Goal: Information Seeking & Learning: Learn about a topic

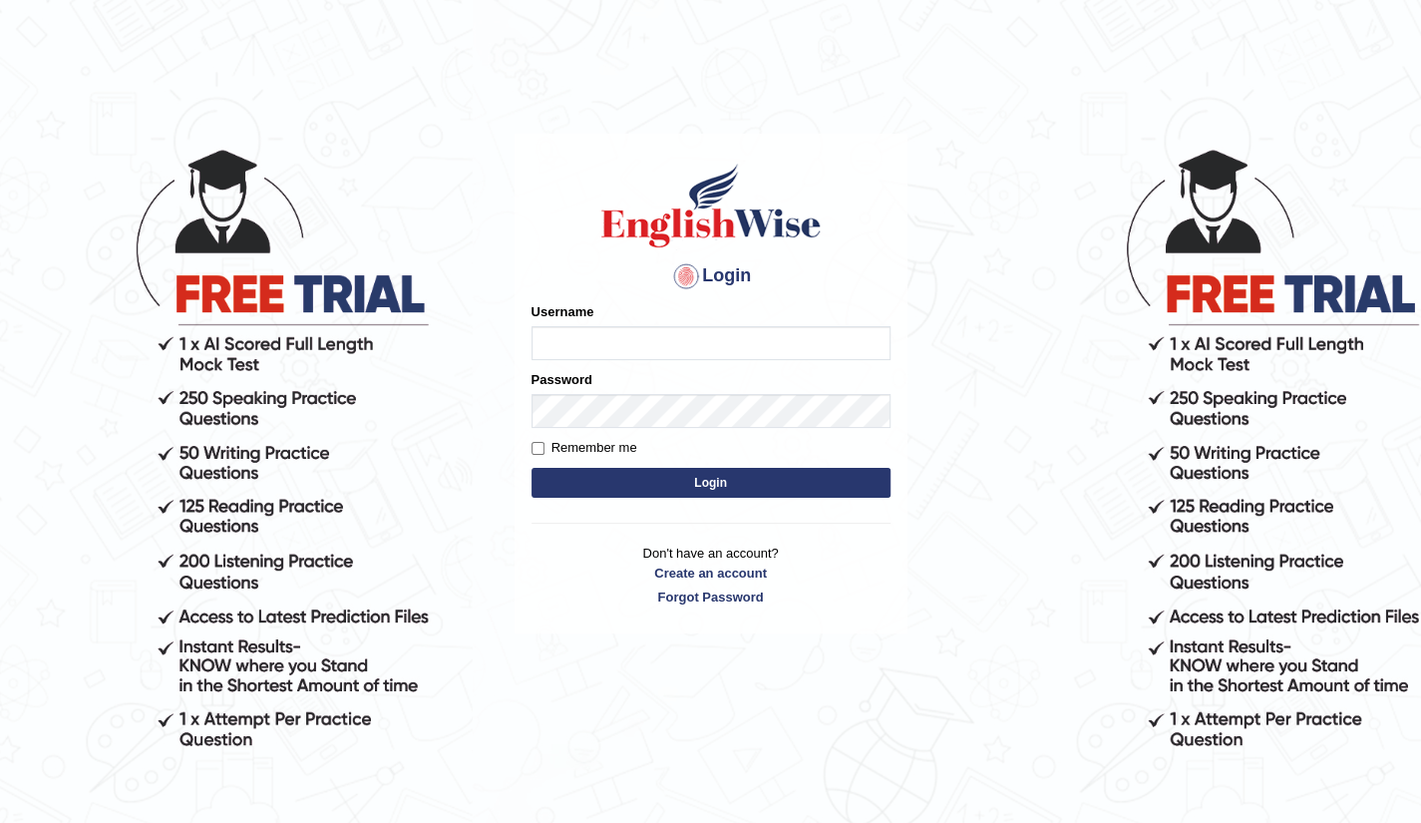
type input "Raj2512"
click at [722, 482] on button "Login" at bounding box center [711, 483] width 359 height 30
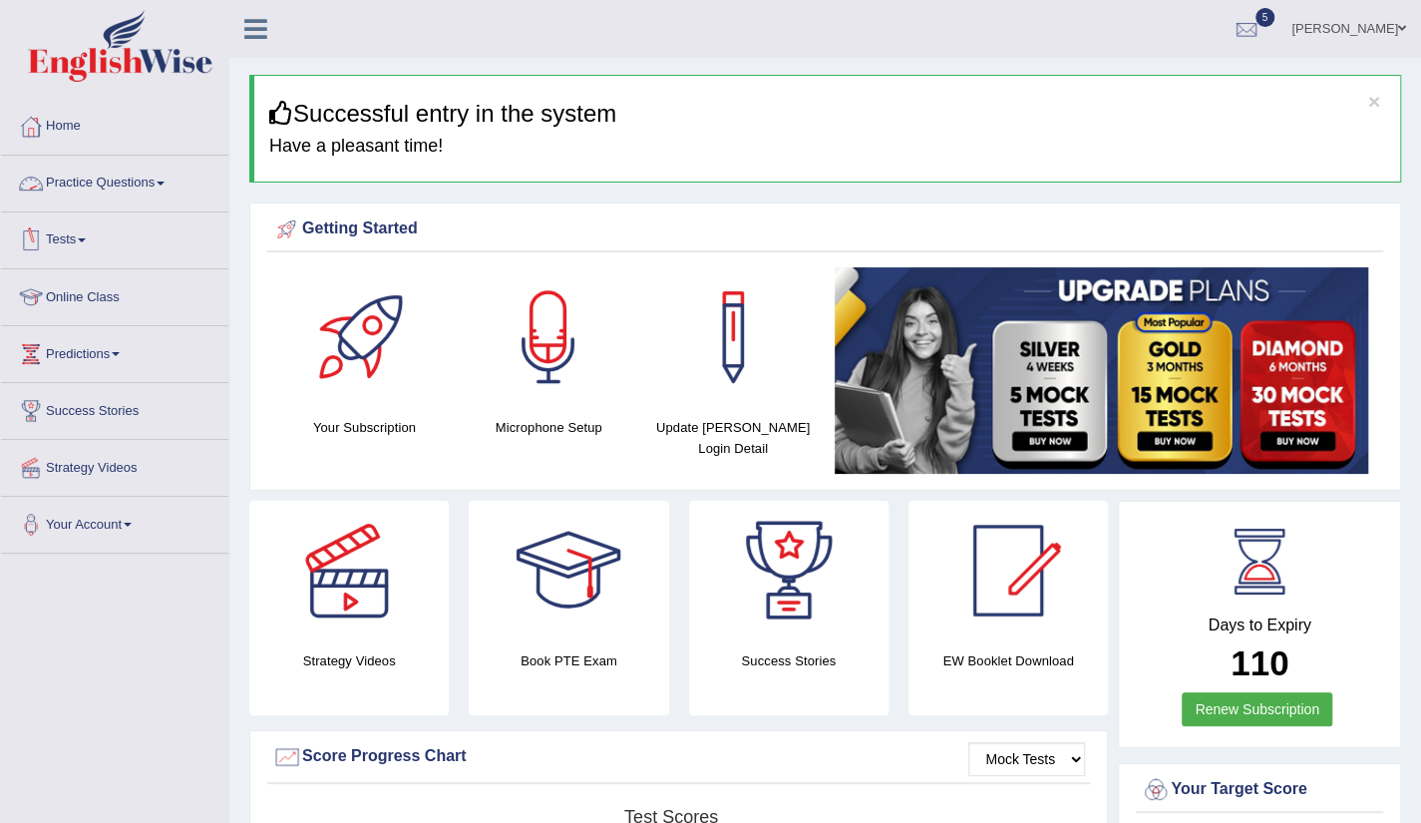
click at [138, 172] on link "Practice Questions" at bounding box center [114, 181] width 227 height 50
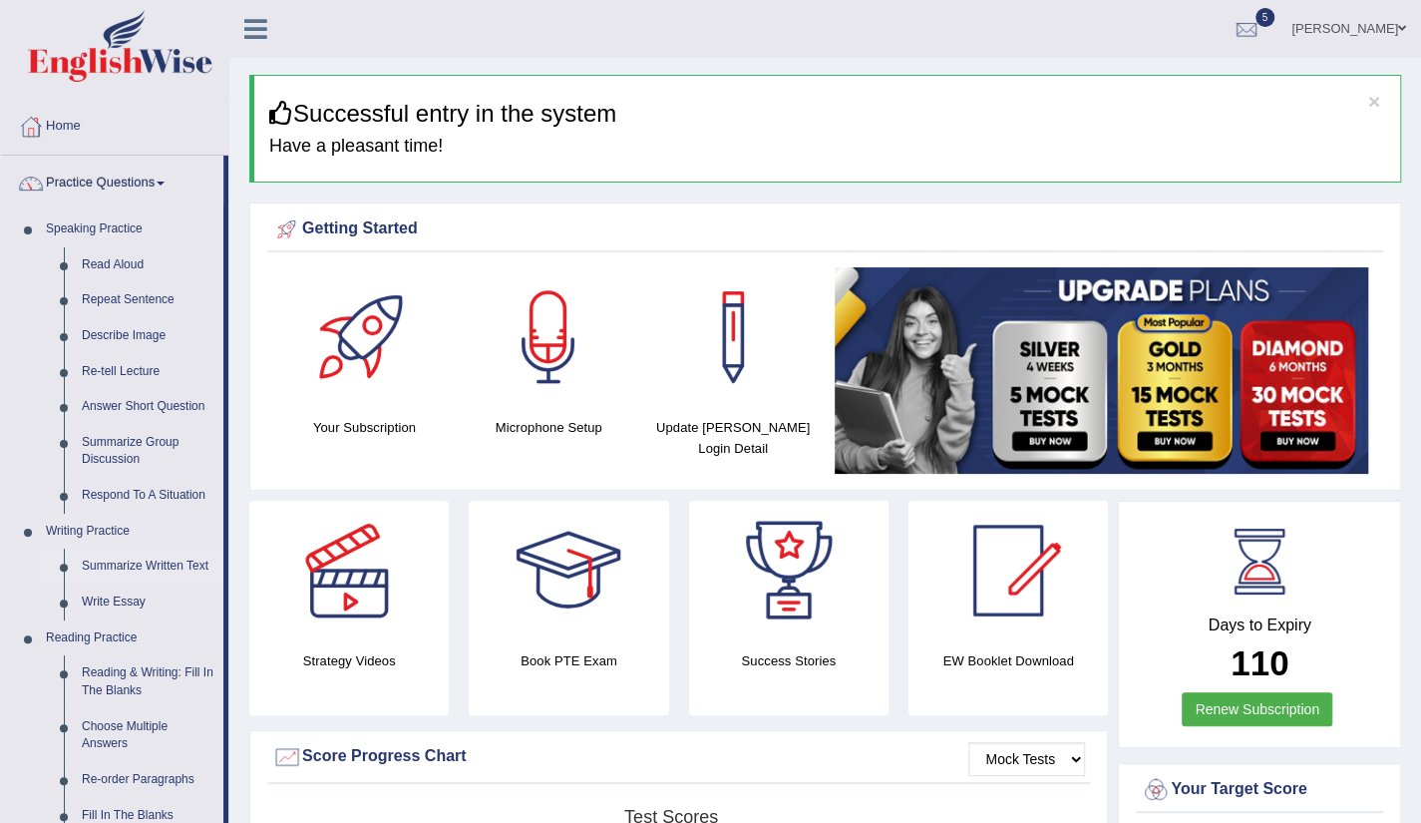
click at [120, 558] on link "Summarize Written Text" at bounding box center [148, 567] width 151 height 36
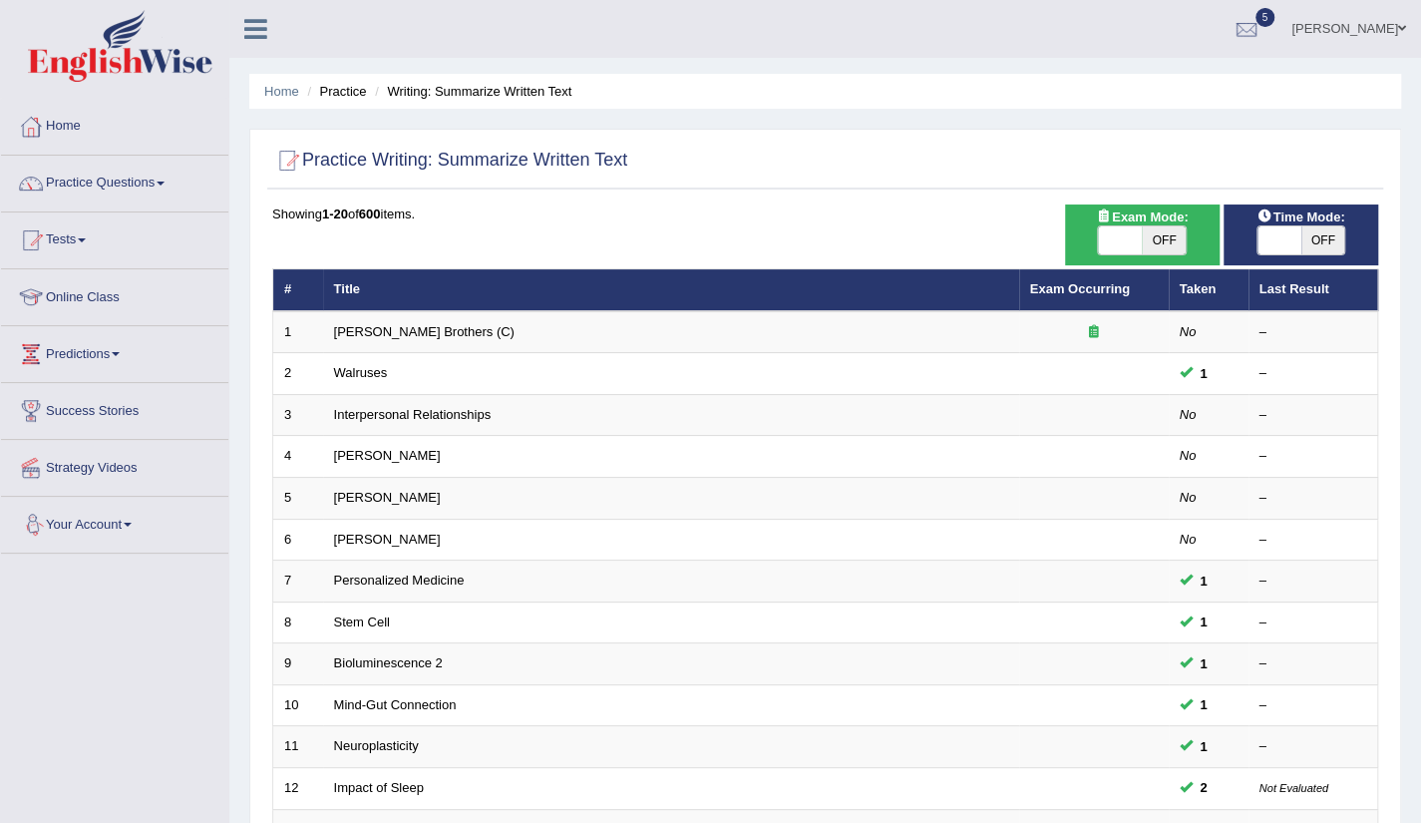
click at [1274, 254] on div "Time Mode: ON OFF" at bounding box center [1301, 234] width 155 height 61
click at [1277, 242] on span at bounding box center [1280, 240] width 44 height 28
checkbox input "true"
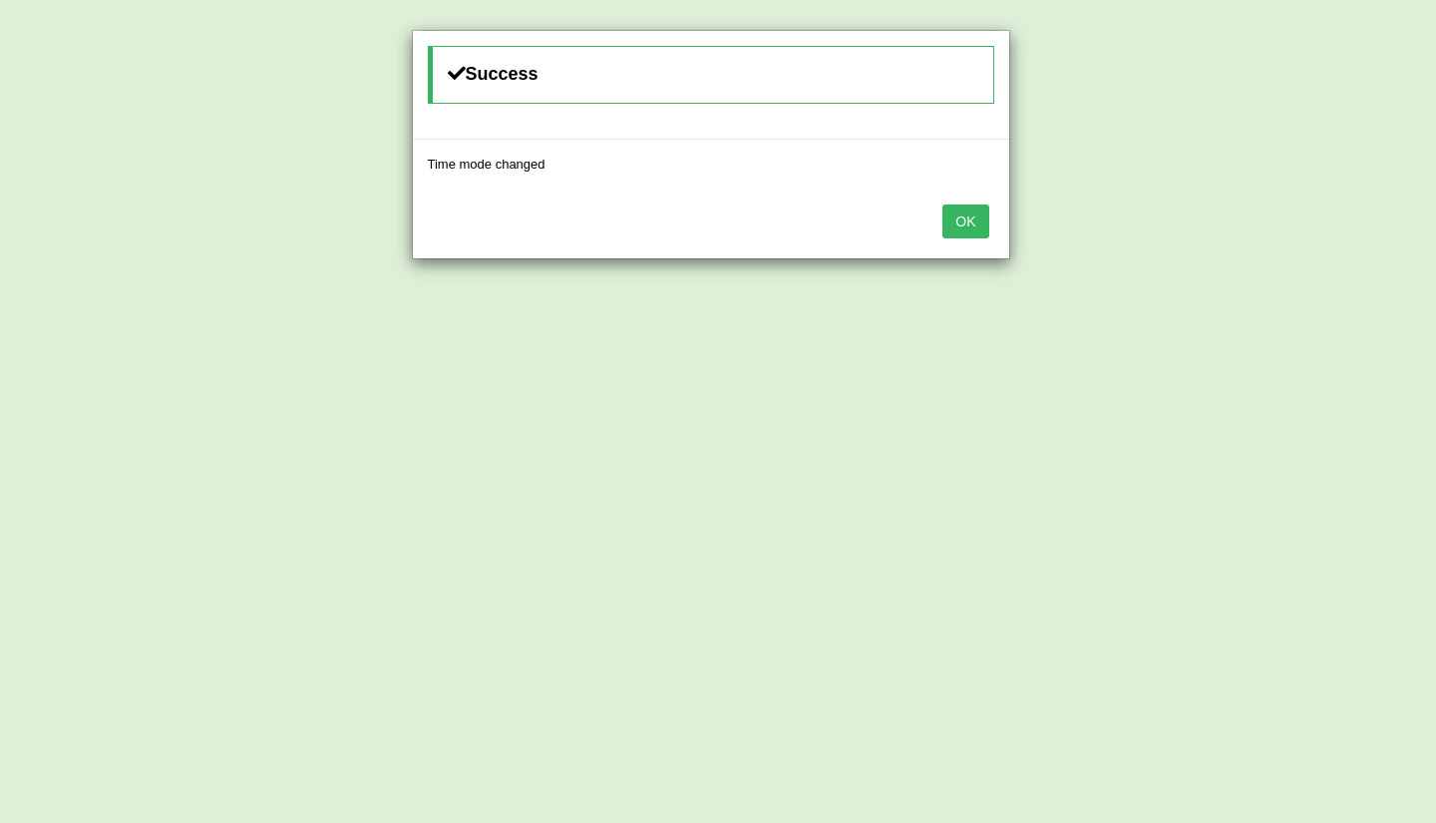
click at [962, 226] on button "OK" at bounding box center [966, 221] width 46 height 34
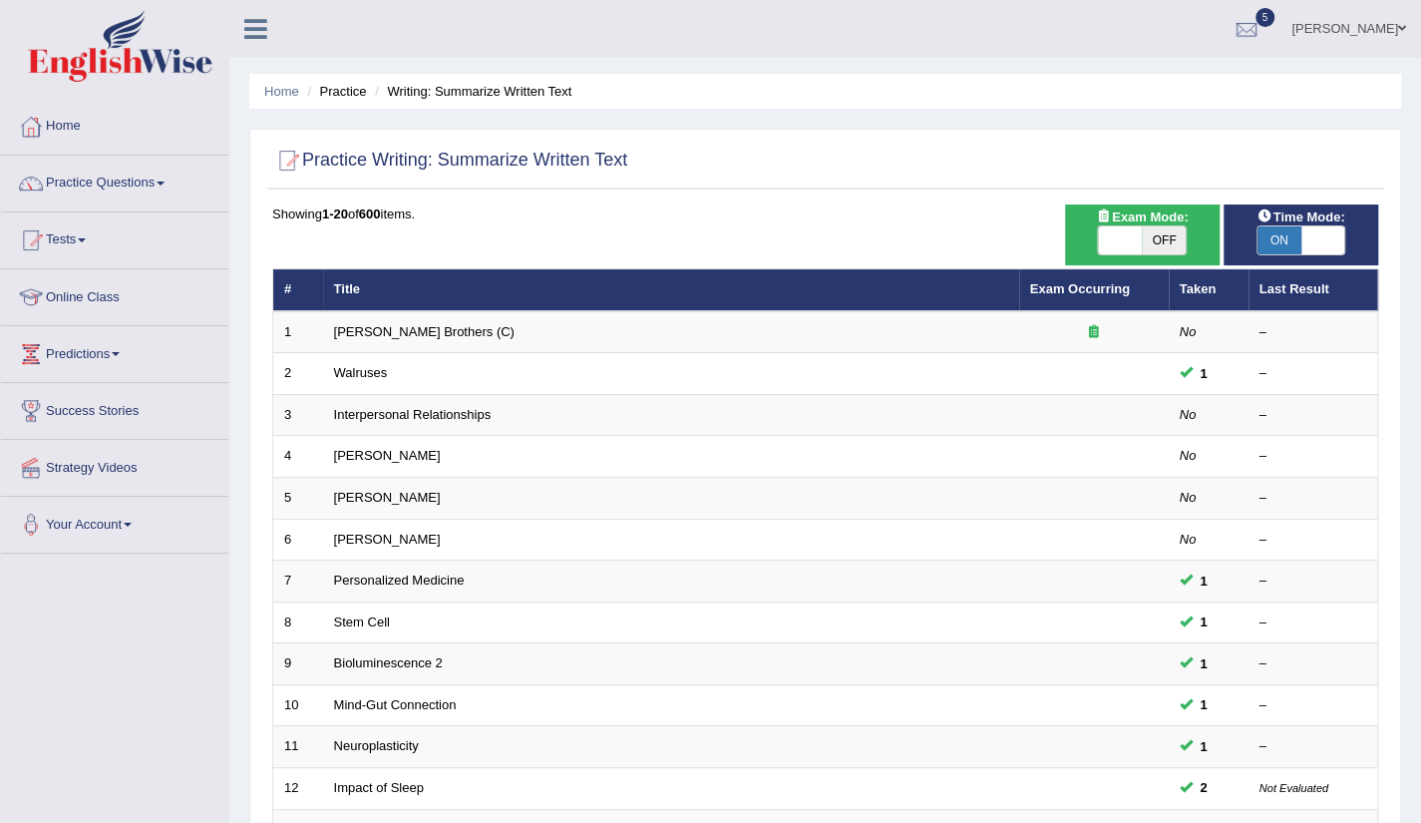
scroll to position [488, 0]
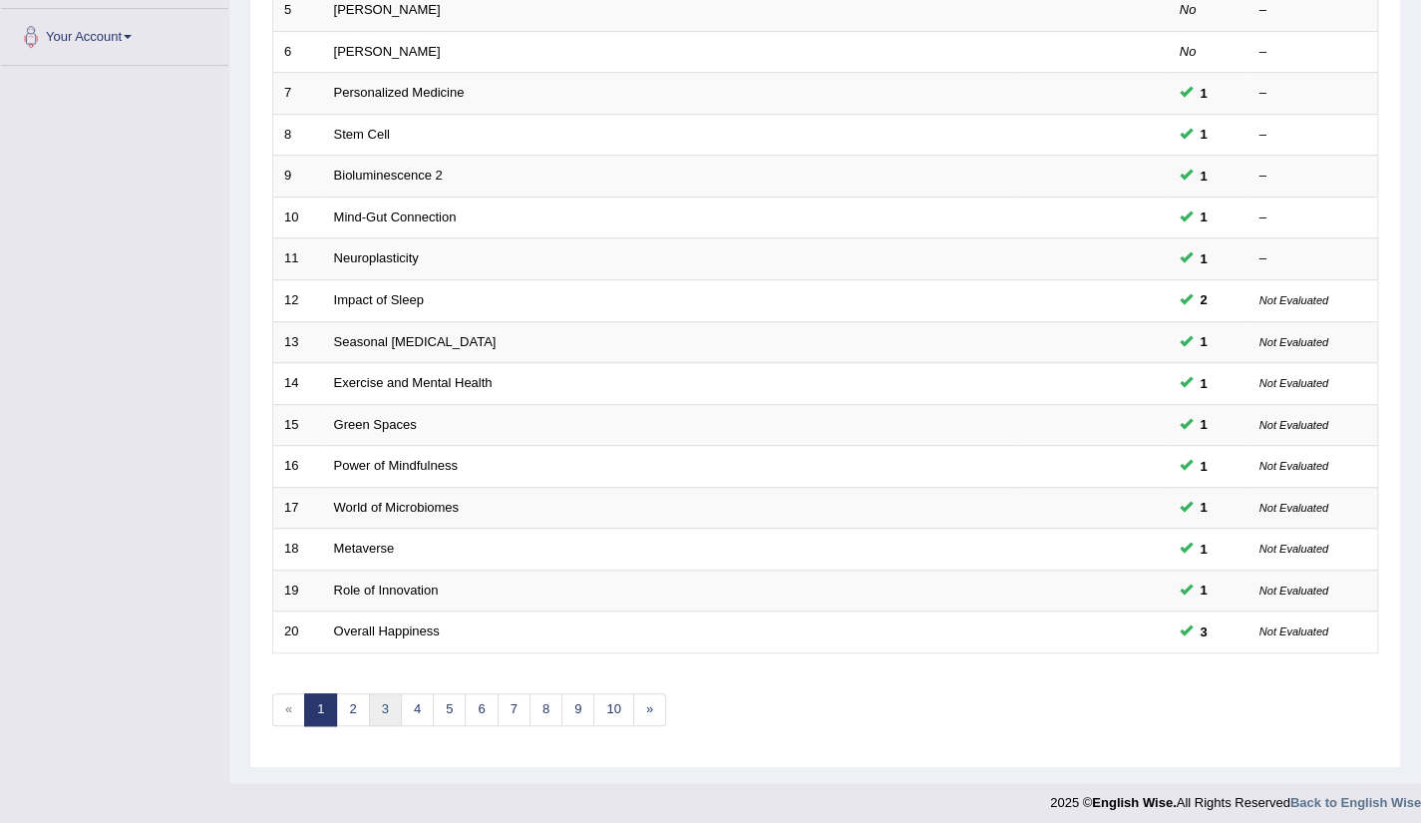
click at [396, 703] on link "3" at bounding box center [385, 709] width 33 height 33
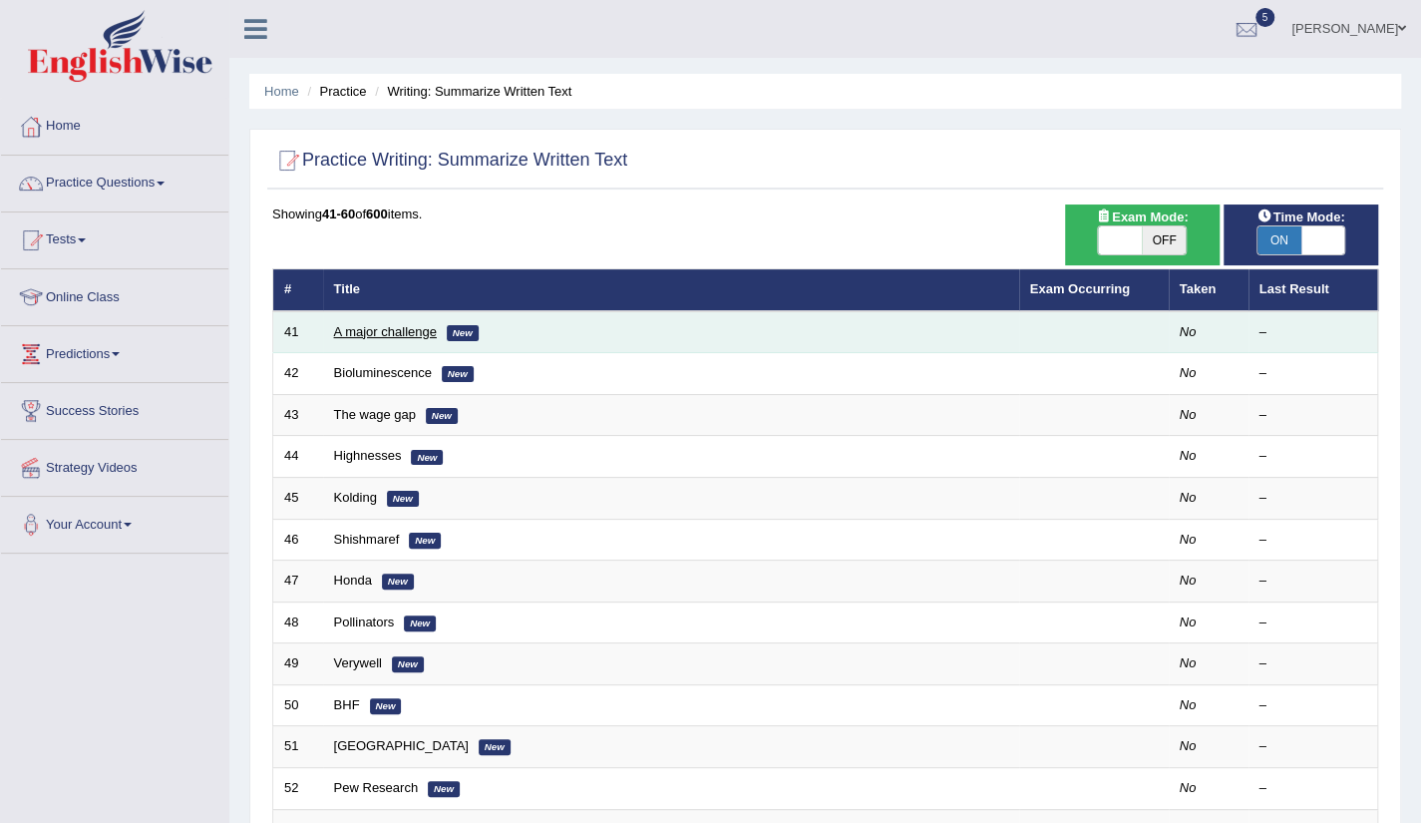
click at [409, 328] on link "A major challenge" at bounding box center [385, 331] width 103 height 15
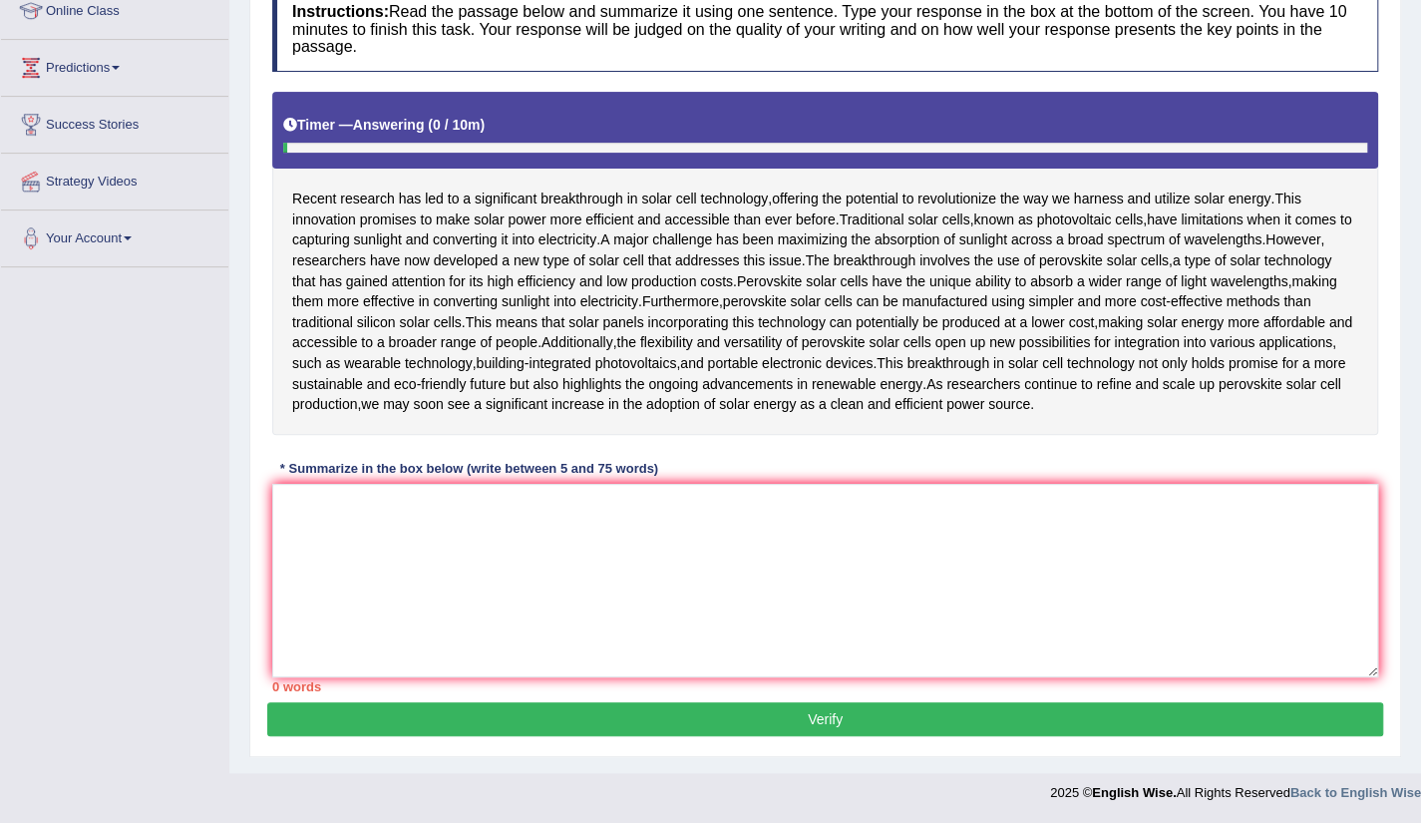
scroll to position [319, 0]
click at [353, 653] on textarea at bounding box center [825, 581] width 1106 height 194
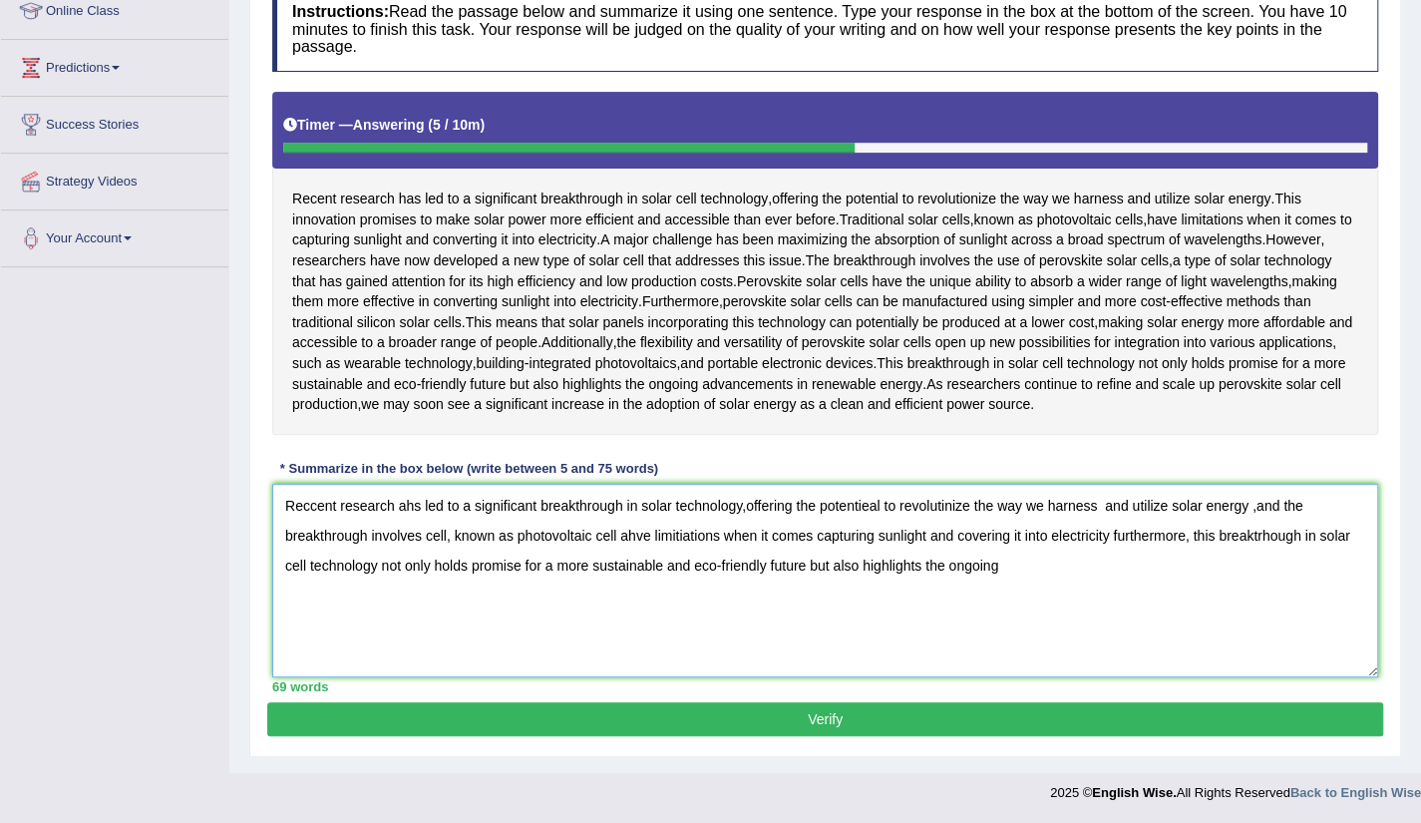
click at [1265, 665] on textarea "Reccent research ahs led to a significant breakthrough in solar technology,offe…" at bounding box center [825, 581] width 1106 height 194
click at [1007, 677] on textarea "Reccent research ahs led to a significant breakthrough in solar technology,offe…" at bounding box center [825, 581] width 1106 height 194
click at [419, 641] on textarea "Reccent research ahs led to a significant breakthrough in solar technology,offe…" at bounding box center [825, 581] width 1106 height 194
click at [876, 637] on textarea "Reccent research has led to a significant breakthrough in solar technology,offe…" at bounding box center [825, 581] width 1106 height 194
click at [962, 639] on textarea "Reccent research has led to a significant breakthrough in solar technology,offe…" at bounding box center [825, 581] width 1106 height 194
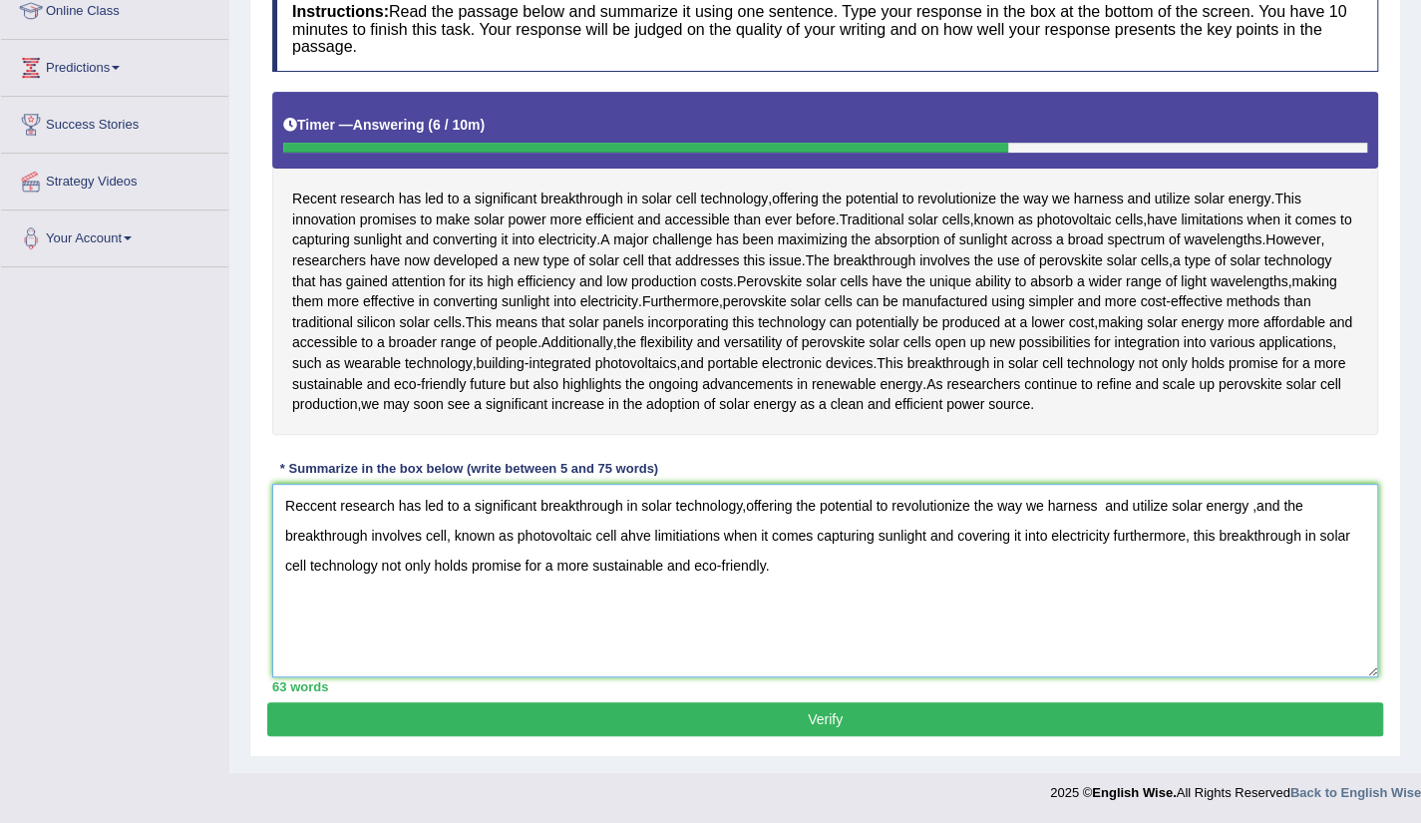
click at [613, 668] on textarea "Reccent research has led to a significant breakthrough in solar technology,offe…" at bounding box center [825, 581] width 1106 height 194
click at [654, 666] on textarea "Reccent research has led to a significant breakthrough in solar technology,offe…" at bounding box center [825, 581] width 1106 height 194
click at [692, 669] on textarea "Reccent research has led to a significant breakthrough in solar technology,offe…" at bounding box center [825, 581] width 1106 height 194
click at [1259, 556] on textarea "Reccent research has led to a significant breakthrough in solar technology,offe…" at bounding box center [825, 581] width 1106 height 194
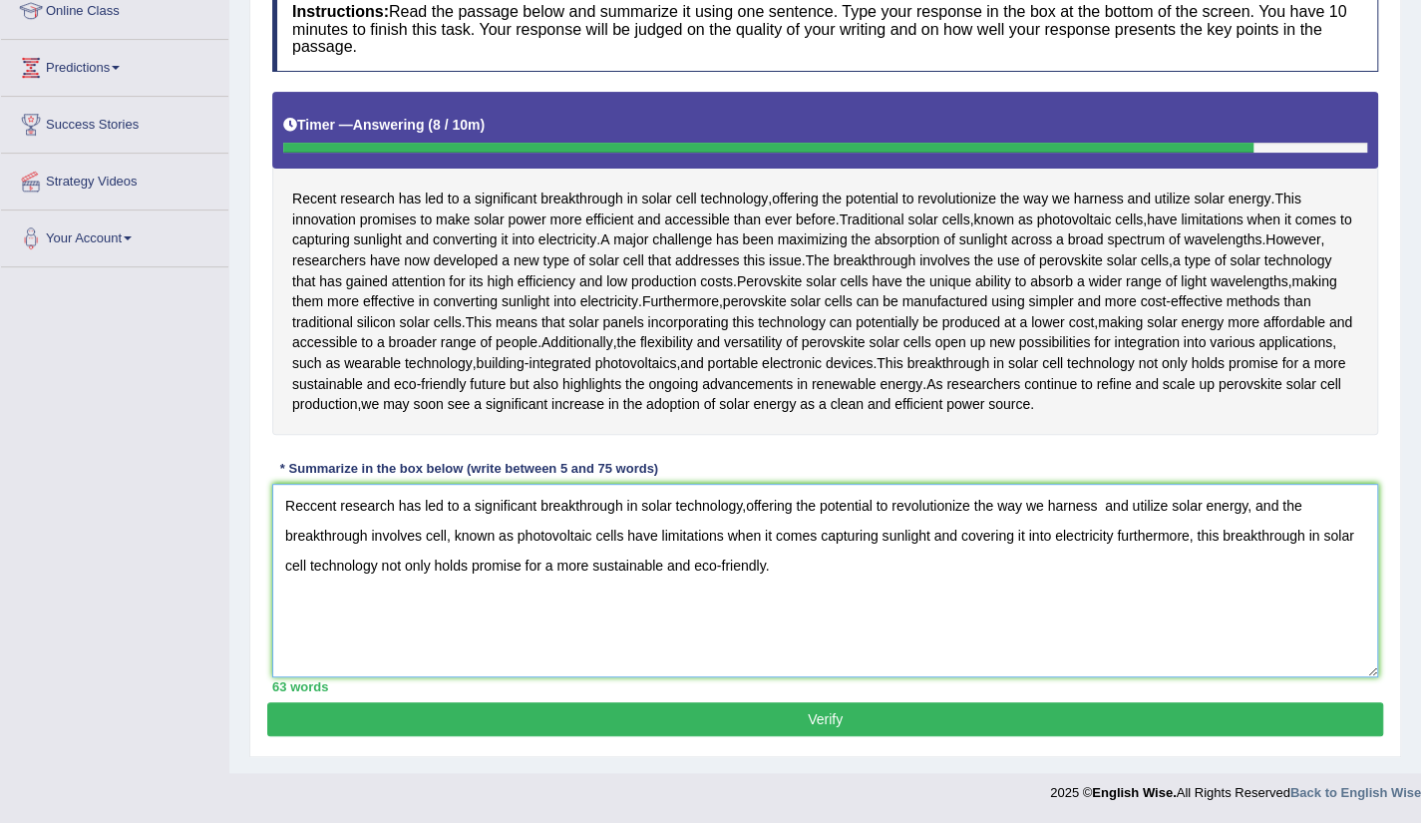
click at [787, 613] on textarea "Reccent research has led to a significant breakthrough in solar technology,offe…" at bounding box center [825, 581] width 1106 height 194
type textarea "Reccent research has led to a significant breakthrough in solar technology,offe…"
click at [790, 736] on button "Verify" at bounding box center [825, 719] width 1116 height 34
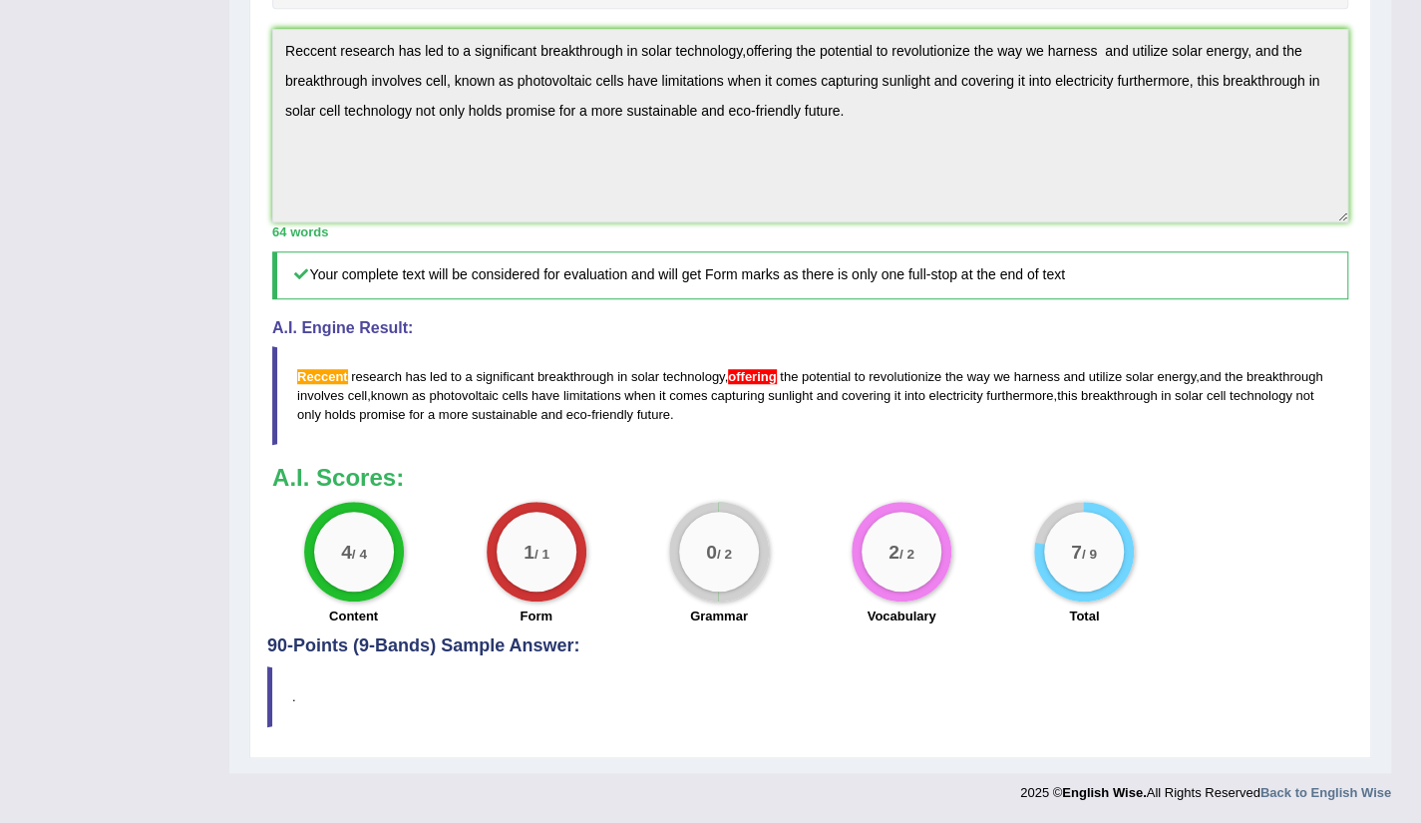
scroll to position [695, 0]
click at [337, 384] on span "Reccent" at bounding box center [322, 376] width 51 height 15
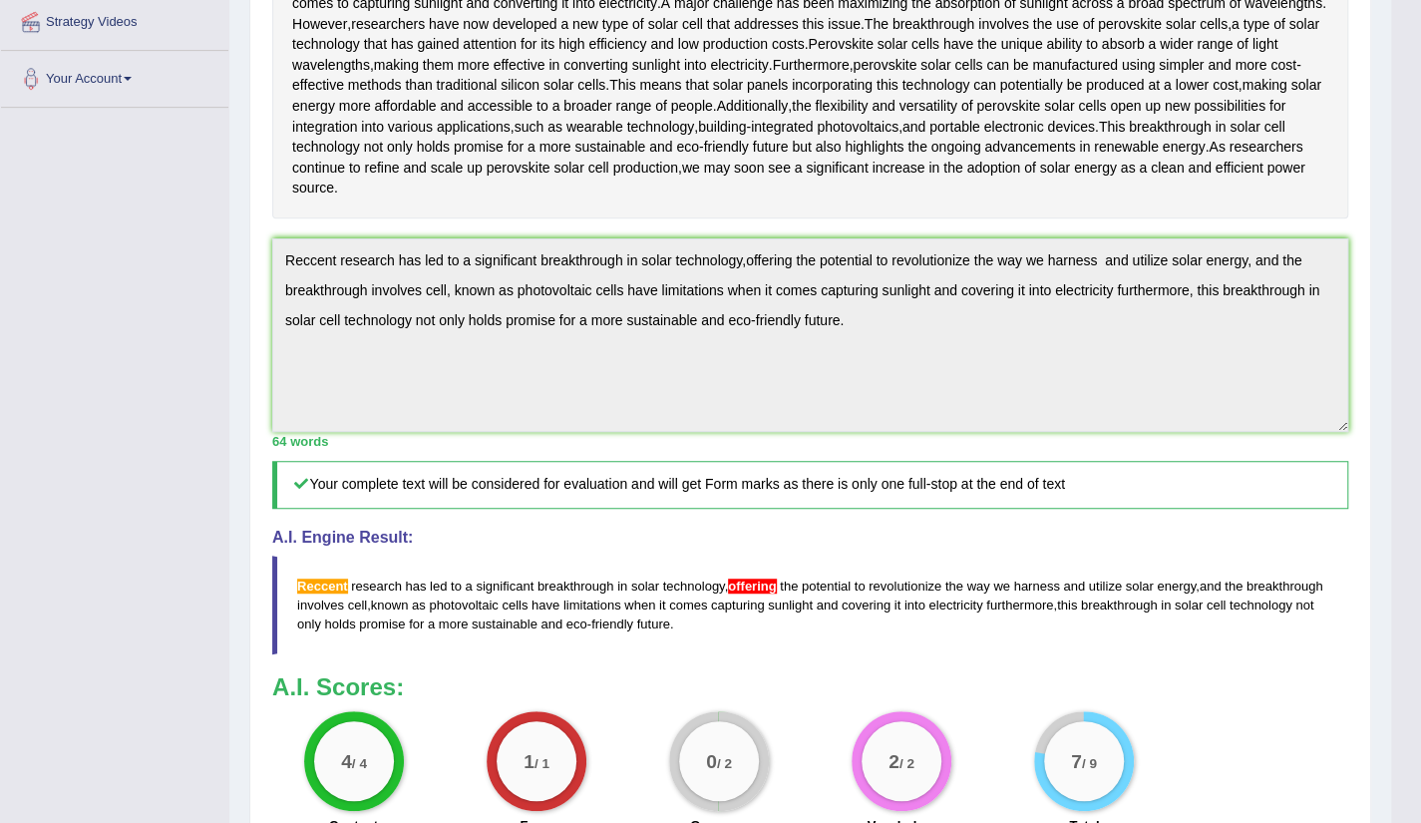
scroll to position [133, 0]
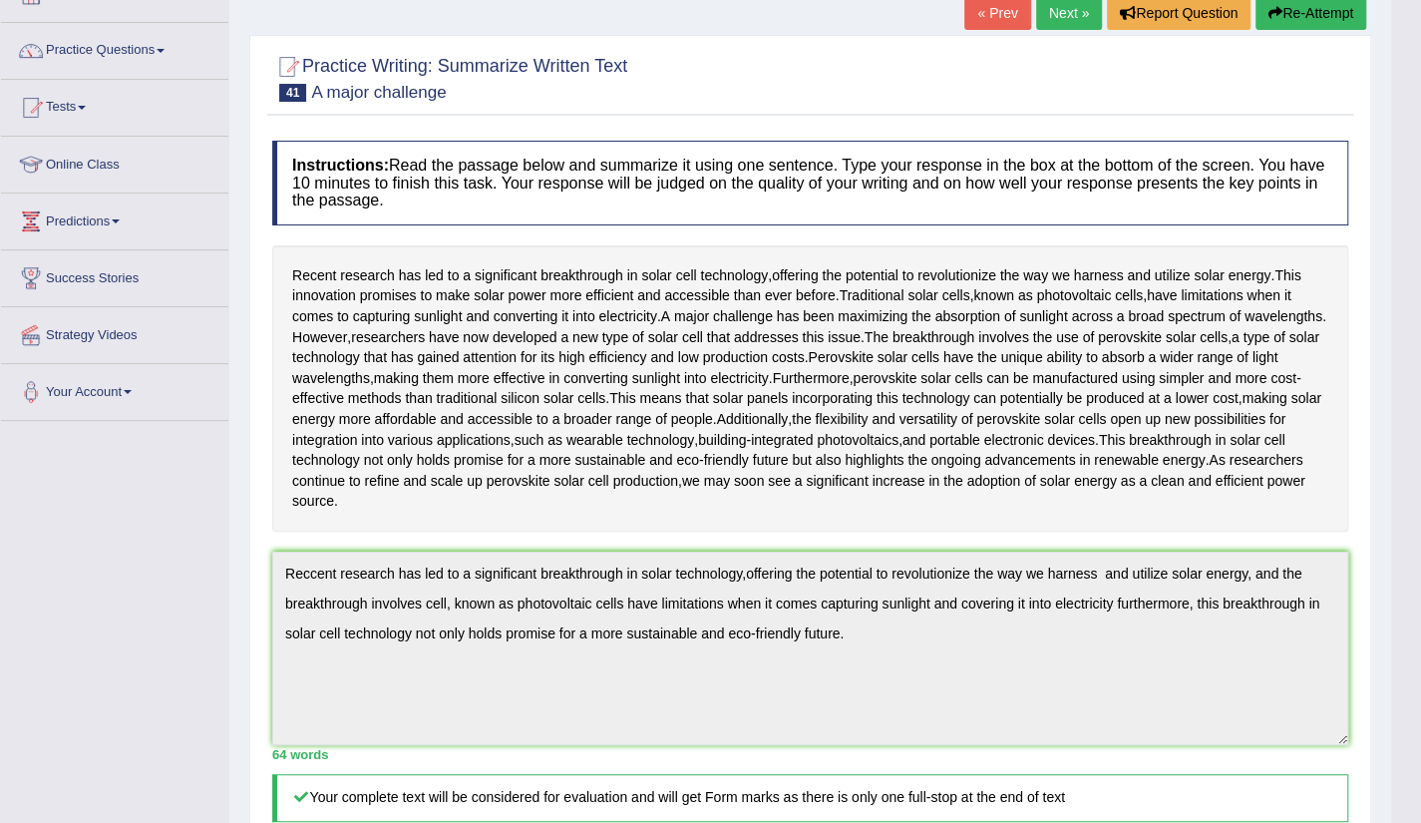
click at [1004, 26] on link "« Prev" at bounding box center [998, 13] width 66 height 34
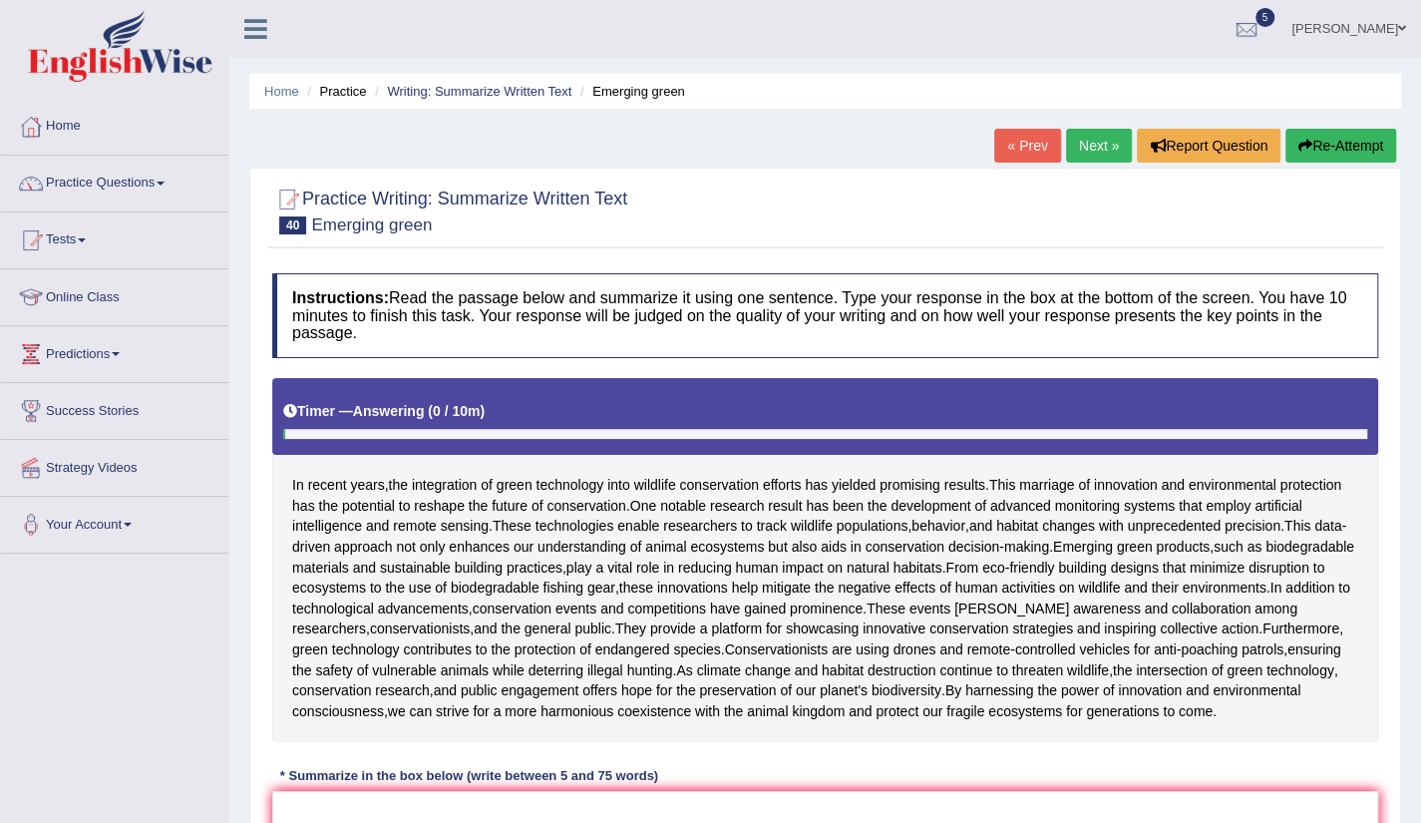
click at [1080, 150] on link "Next »" at bounding box center [1099, 146] width 66 height 34
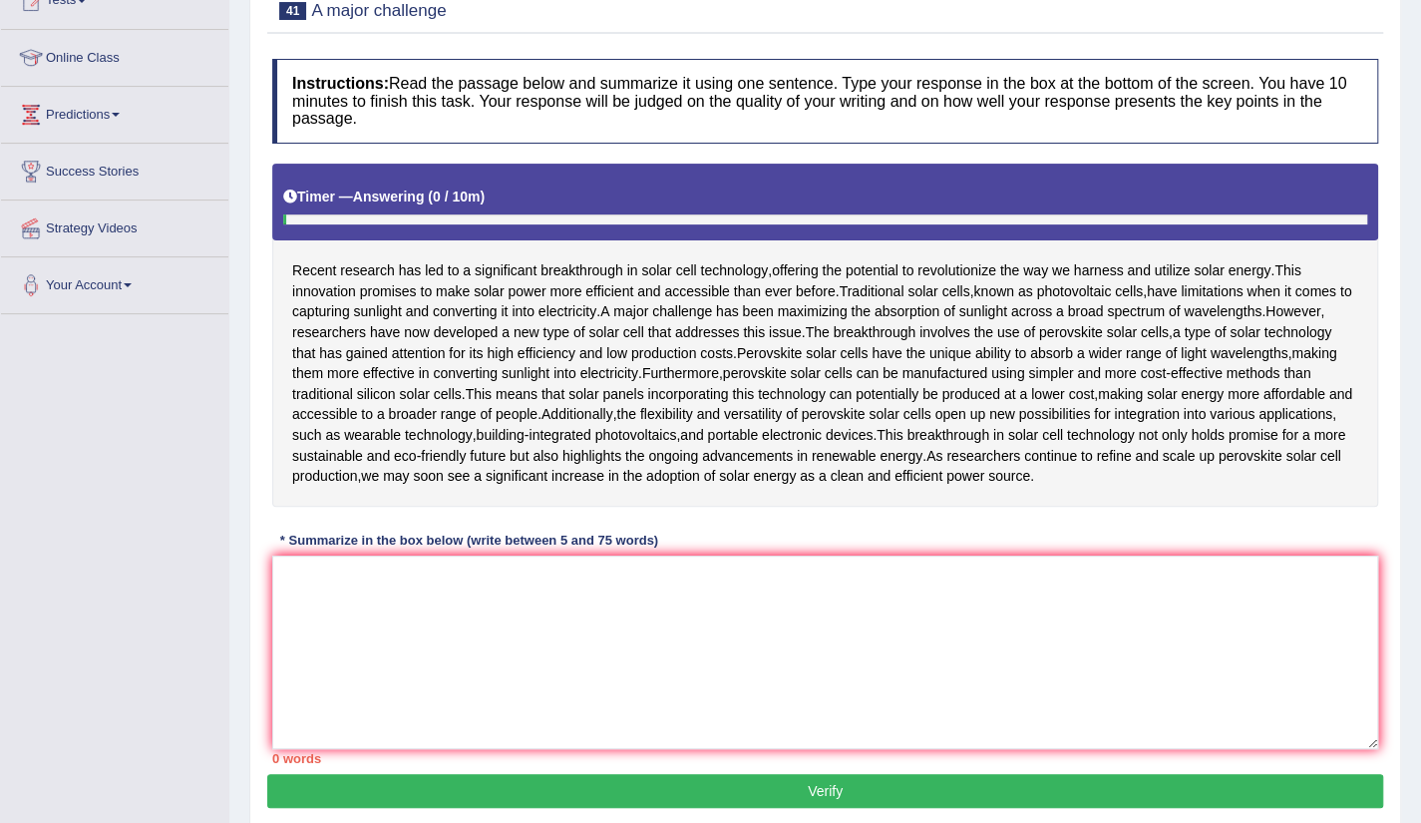
scroll to position [353, 0]
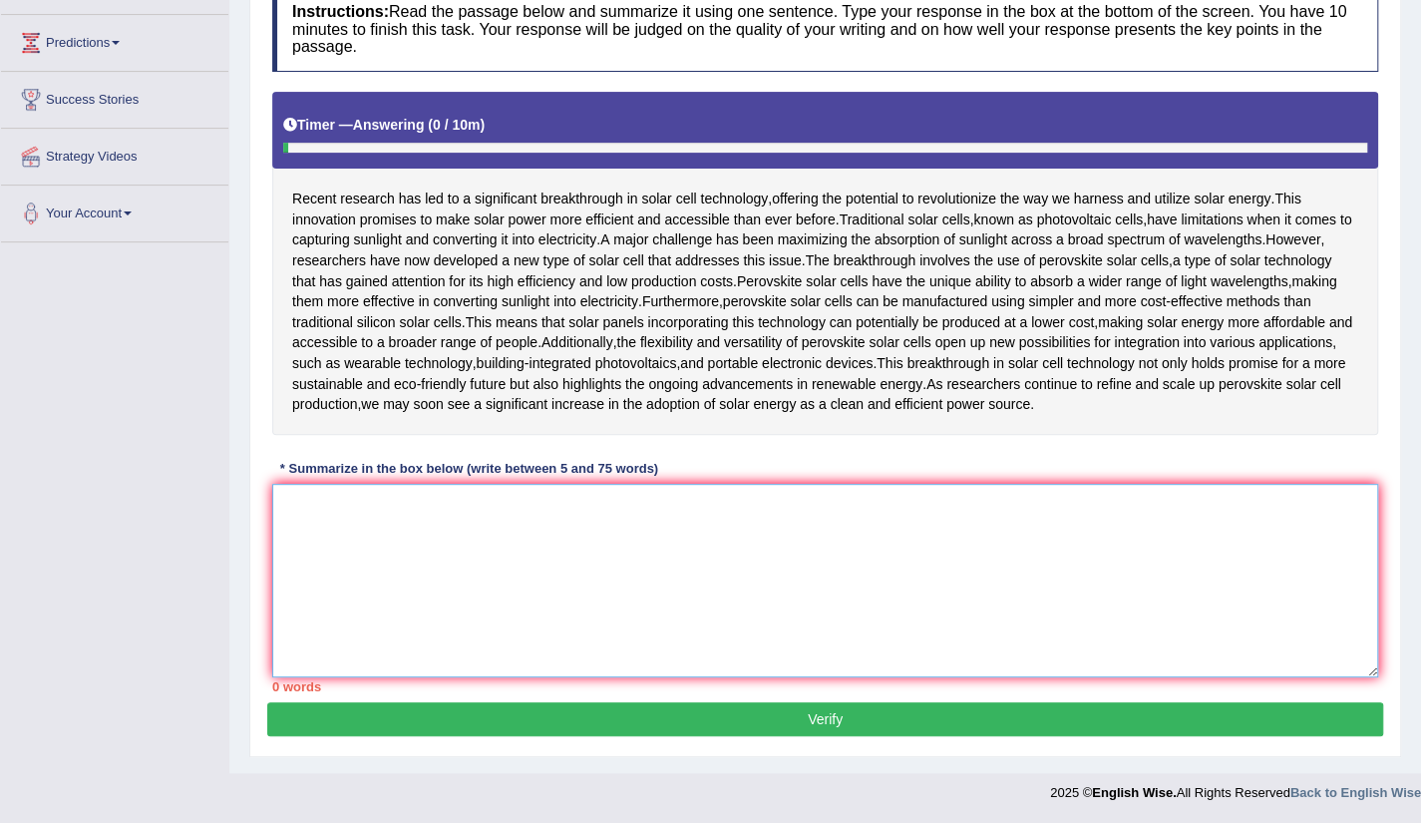
click at [355, 617] on textarea at bounding box center [825, 581] width 1106 height 194
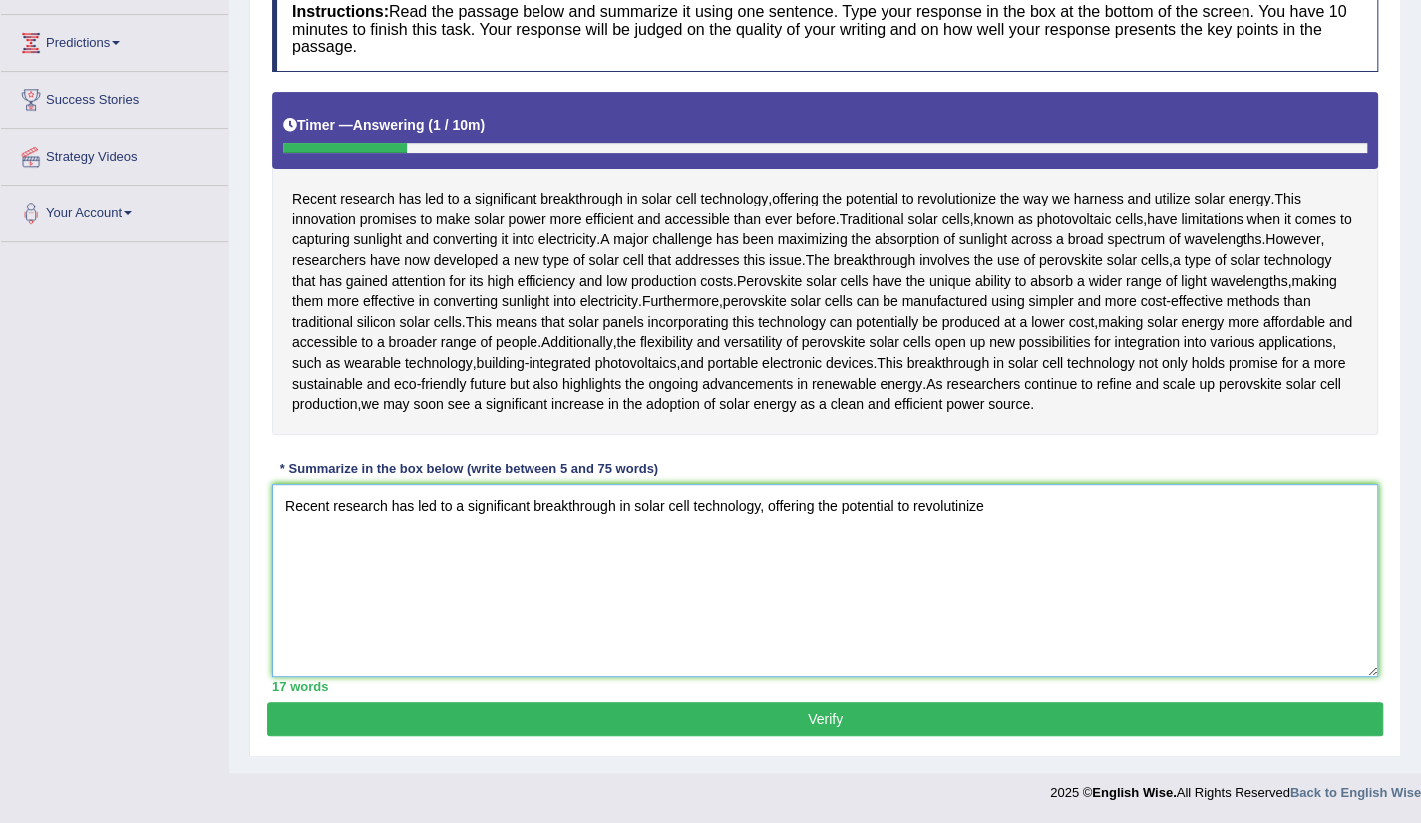
click at [958, 630] on textarea "Recent research has led to a significant breakthrough in solar cell technology,…" at bounding box center [825, 581] width 1106 height 194
click at [1027, 632] on textarea "Recent research has led to a significant breakthrough in solar cell technology,…" at bounding box center [825, 581] width 1106 height 194
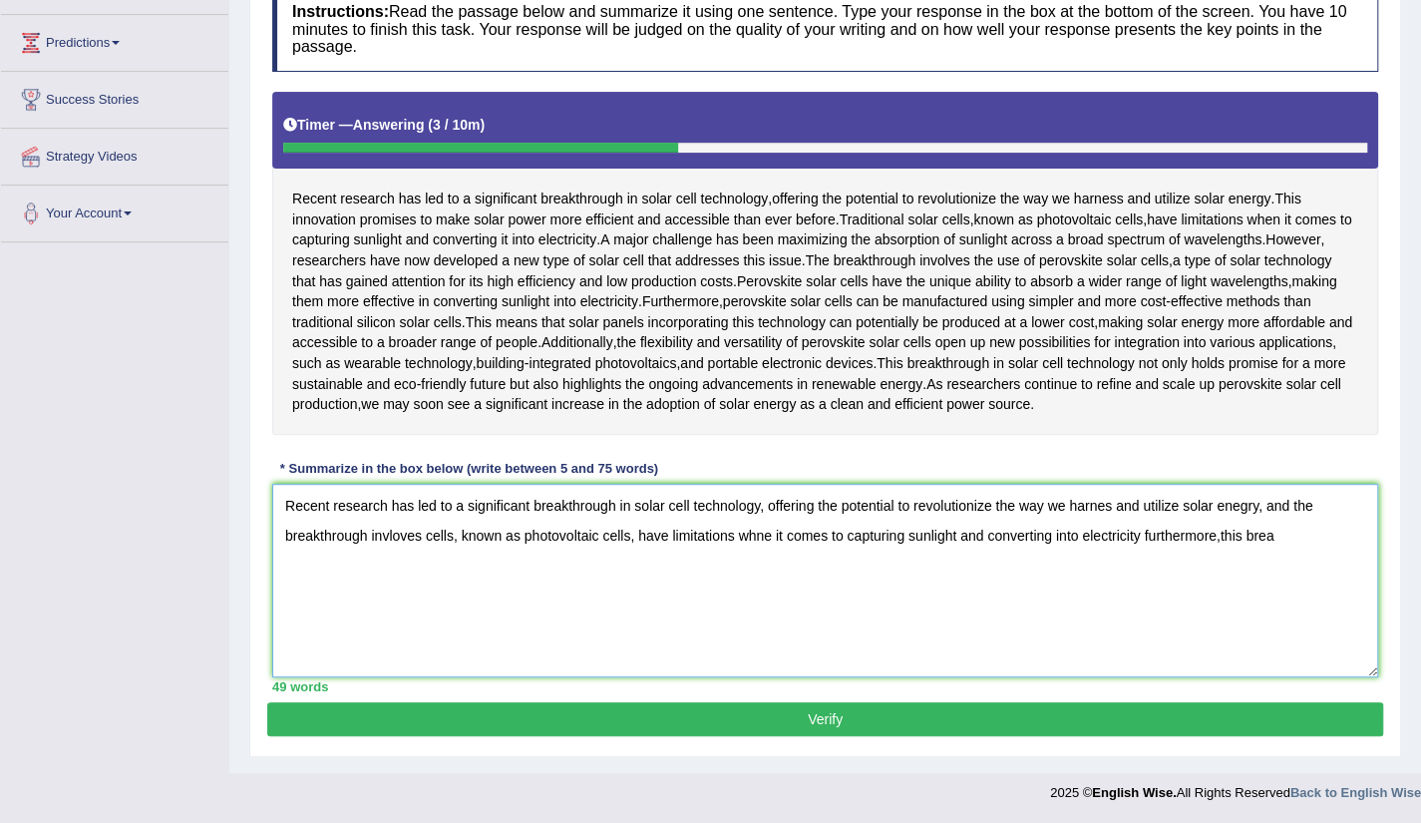
click at [1221, 659] on textarea "Recent research has led to a significant breakthrough in solar cell technology,…" at bounding box center [825, 581] width 1106 height 194
click at [1295, 656] on textarea "Recent research has led to a significant breakthrough in solar cell technology,…" at bounding box center [825, 581] width 1106 height 194
click at [1053, 667] on textarea "Recent research has led to a significant breakthrough in solar cell technology,…" at bounding box center [825, 581] width 1106 height 194
click at [347, 677] on textarea "Recent research has led to a significant breakthrough in solar cell technology,…" at bounding box center [825, 581] width 1106 height 194
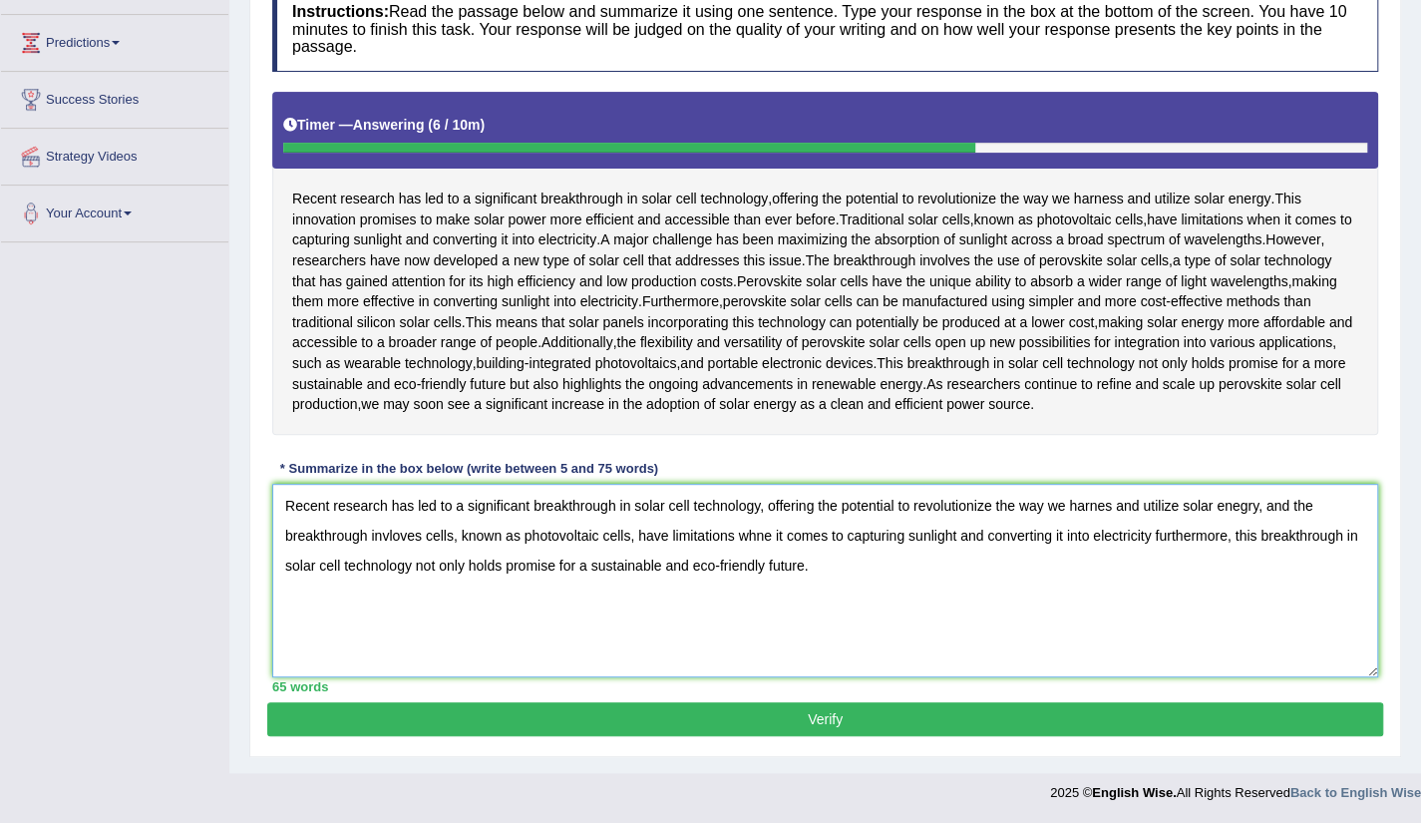
scroll to position [470, 0]
click at [772, 540] on textarea "Recent research has led to a significant breakthrough in solar cell technology,…" at bounding box center [825, 581] width 1106 height 194
click at [587, 568] on textarea "Recent research has led to a significant breakthrough in solar cell technology,…" at bounding box center [825, 581] width 1106 height 194
type textarea "Recent research has led to a significant breakthrough in solar cell technology,…"
click at [816, 723] on button "Verify" at bounding box center [825, 719] width 1116 height 34
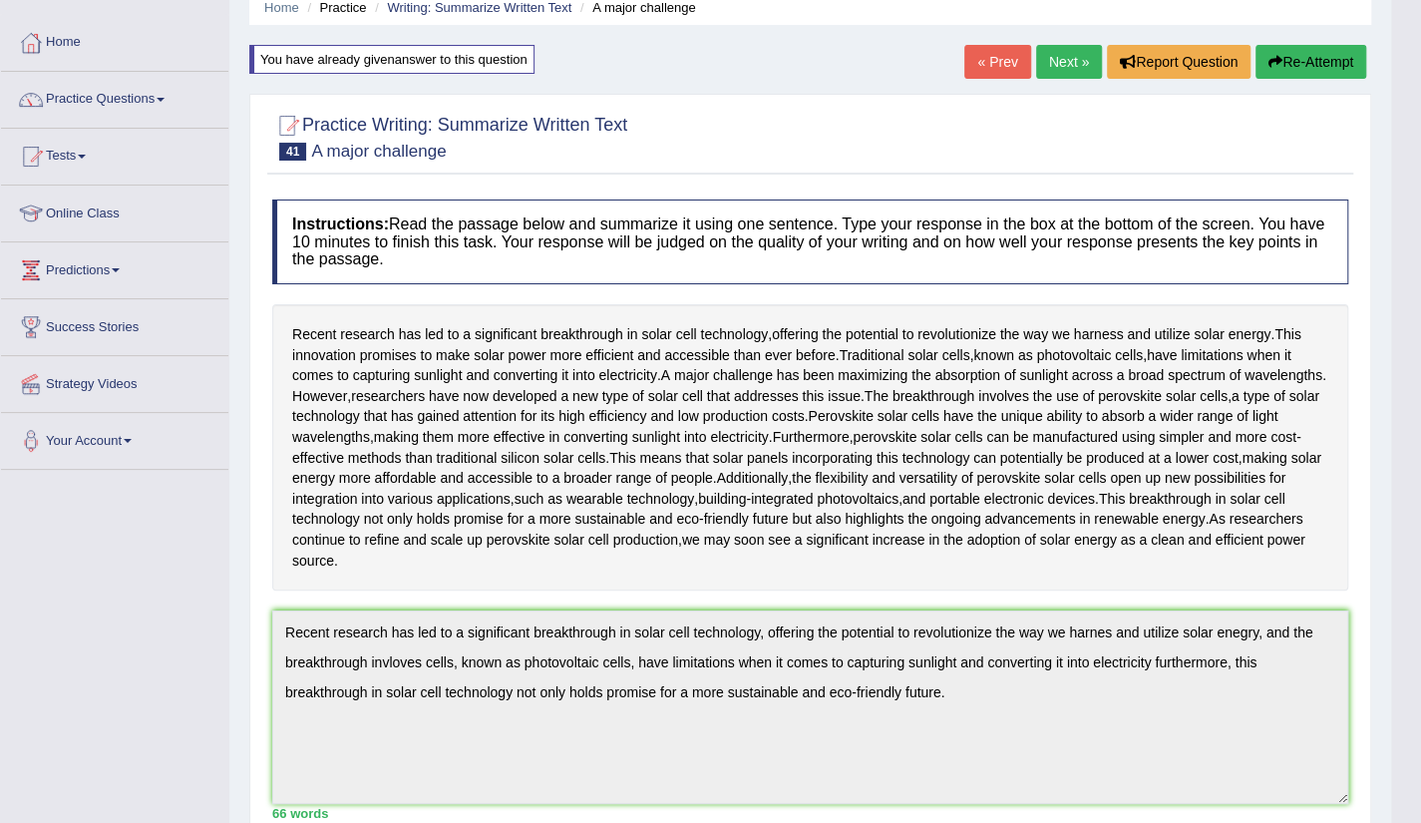
scroll to position [0, 0]
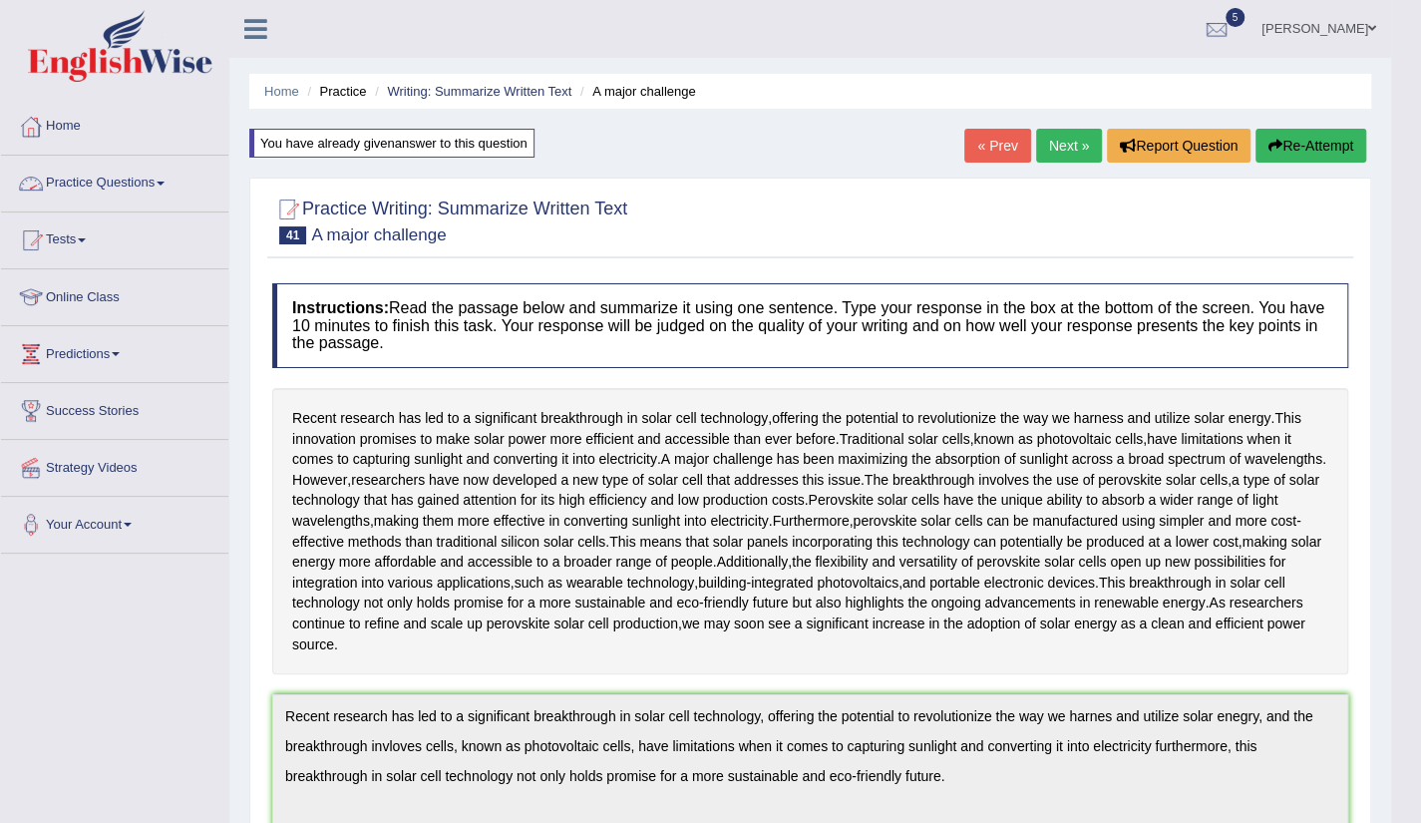
click at [130, 187] on link "Practice Questions" at bounding box center [114, 181] width 227 height 50
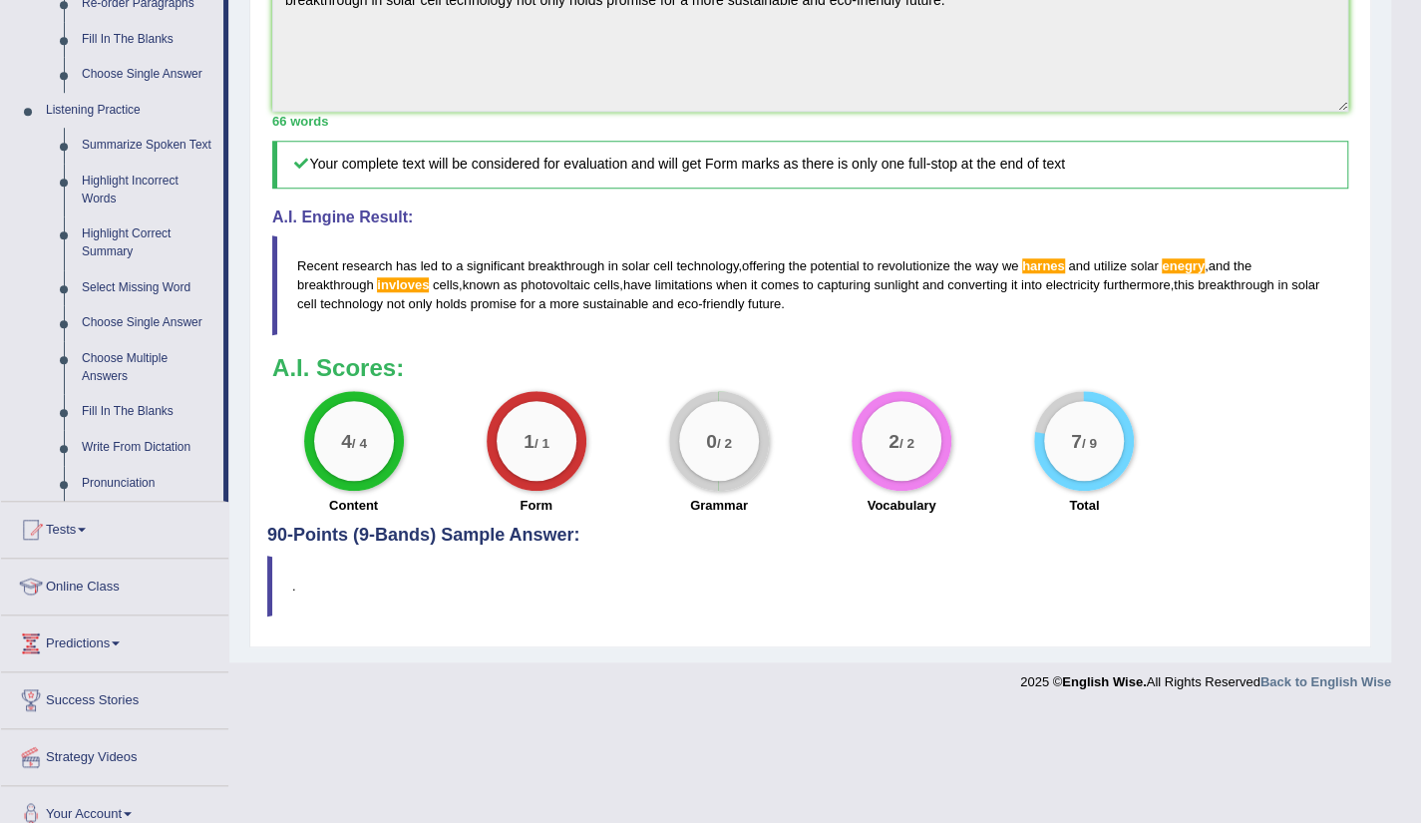
scroll to position [804, 0]
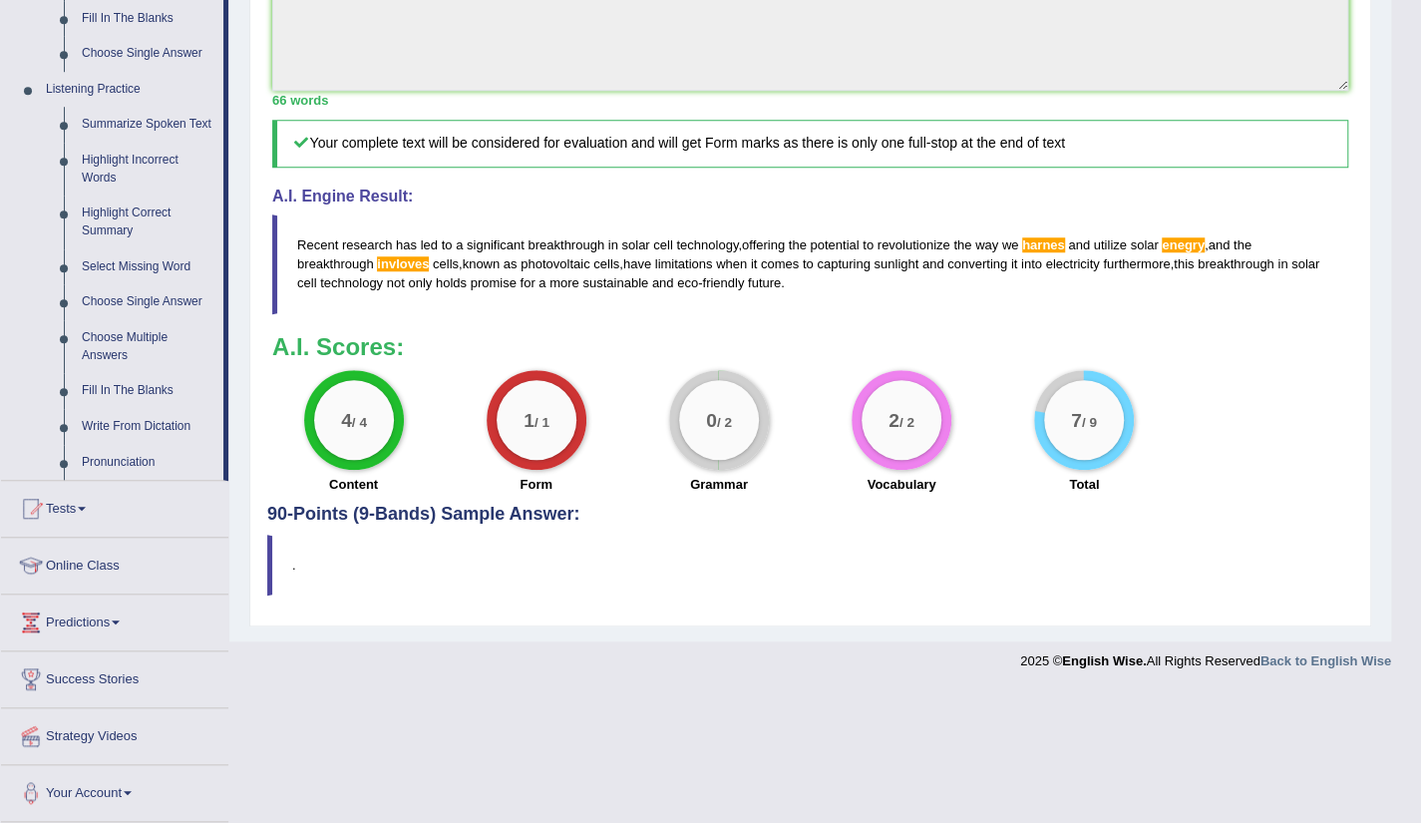
click at [272, 626] on div "Practice Writing: Summarize Written Text 41 A major challenge Instructions: Rea…" at bounding box center [810, 4] width 1122 height 1246
click at [265, 626] on div "Practice Writing: Summarize Written Text 41 A major challenge Instructions: Rea…" at bounding box center [810, 4] width 1122 height 1246
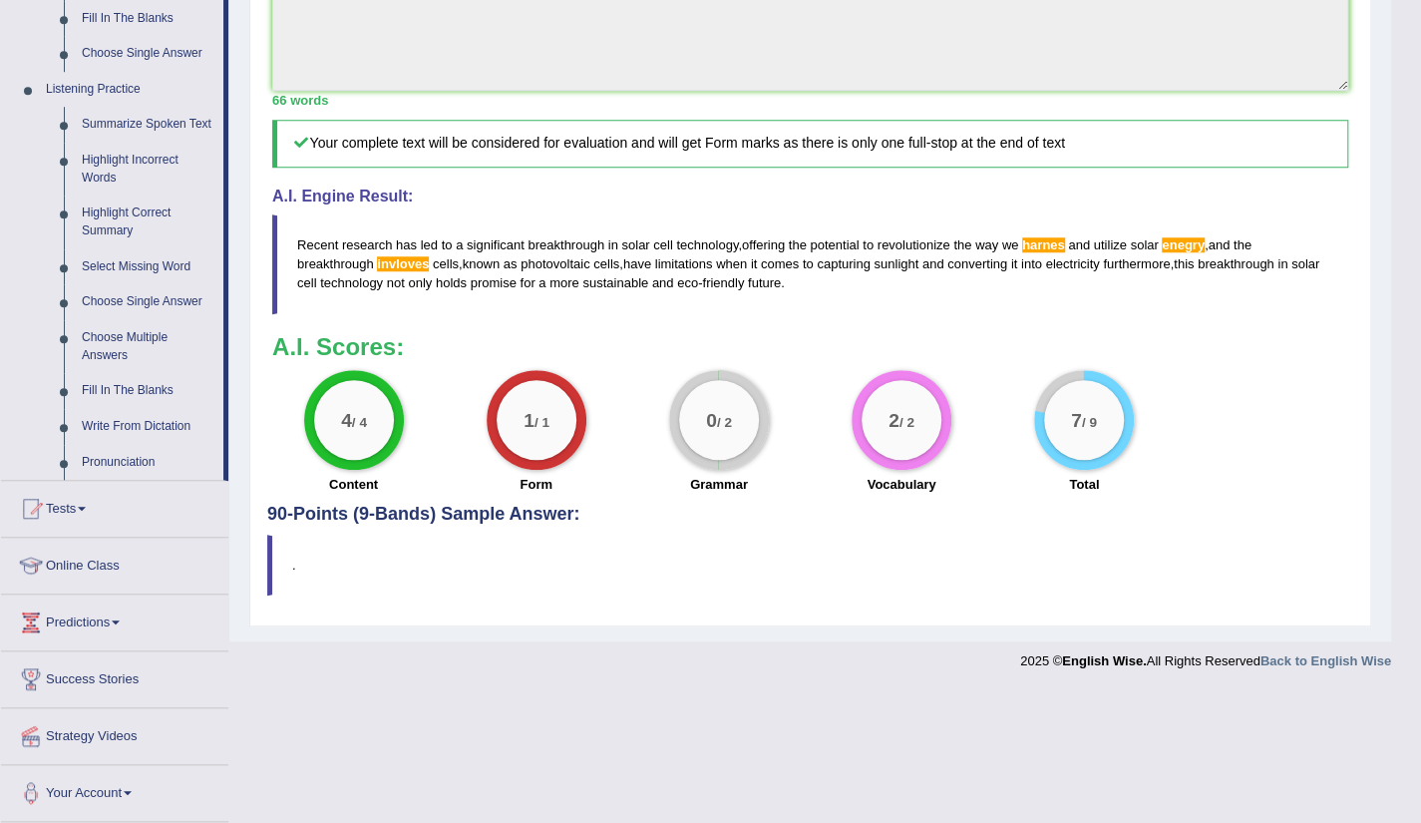
click at [265, 626] on div "Practice Writing: Summarize Written Text 41 A major challenge Instructions: Rea…" at bounding box center [810, 4] width 1122 height 1246
drag, startPoint x: 1418, startPoint y: 490, endPoint x: 1426, endPoint y: 440, distance: 50.5
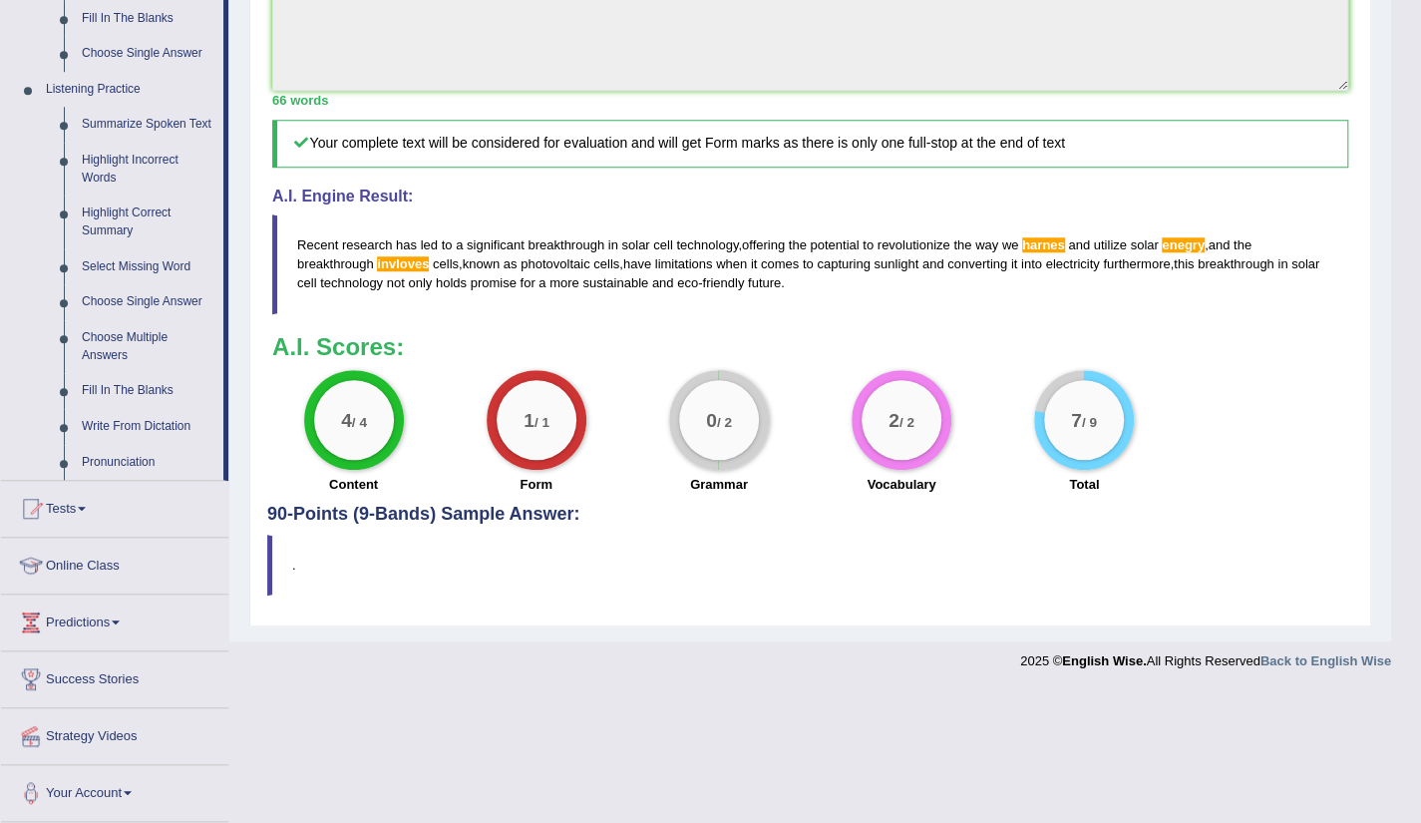
click at [271, 626] on div "Practice Writing: Summarize Written Text 41 A major challenge Instructions: Rea…" at bounding box center [810, 4] width 1122 height 1246
drag, startPoint x: 271, startPoint y: 738, endPoint x: 265, endPoint y: 756, distance: 18.9
click at [265, 626] on div "Practice Writing: Summarize Written Text 41 A major challenge Instructions: Rea…" at bounding box center [810, 4] width 1122 height 1246
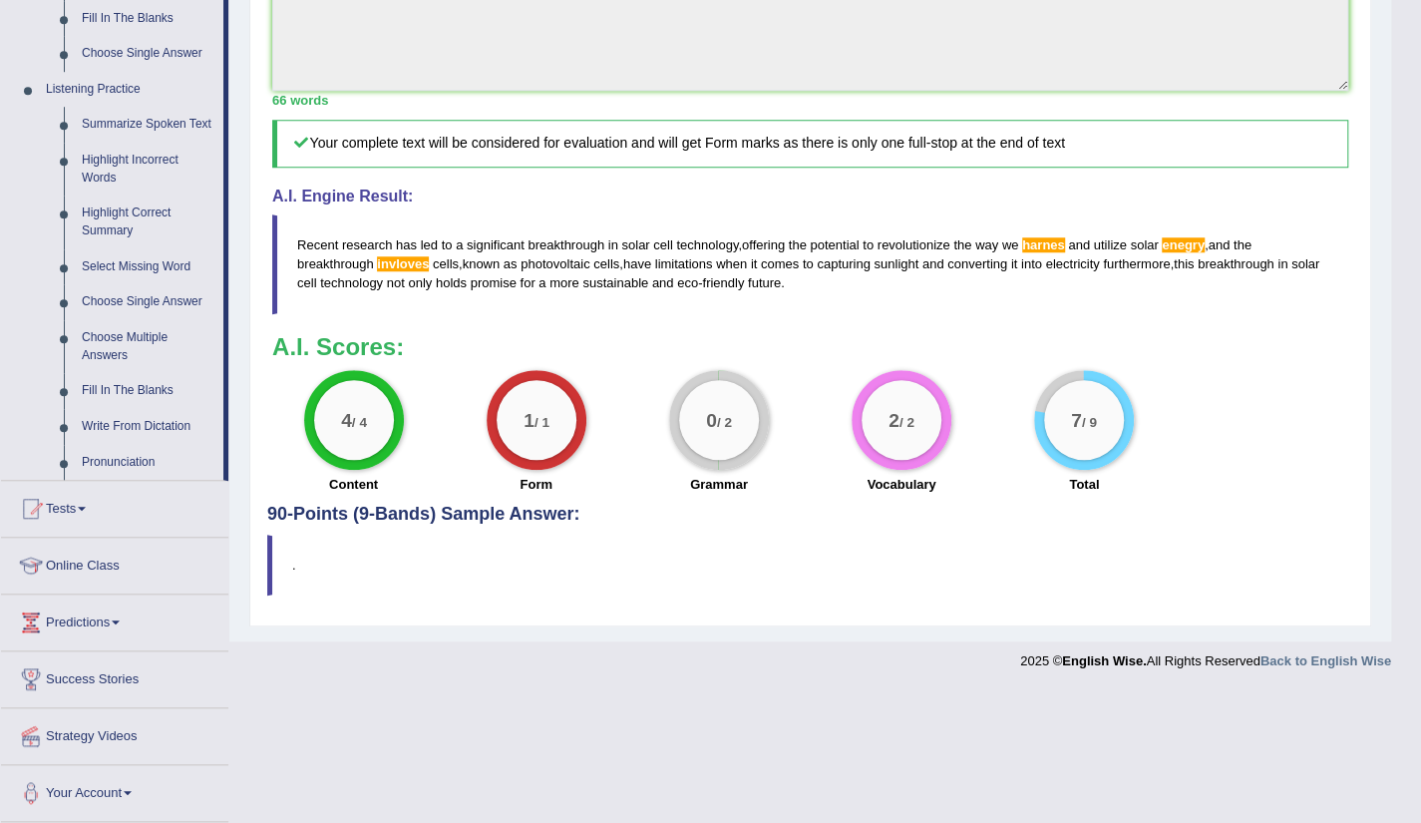
click at [265, 626] on div "Practice Writing: Summarize Written Text 41 A major challenge Instructions: Rea…" at bounding box center [810, 4] width 1122 height 1246
click at [186, 121] on link "Summarize Spoken Text" at bounding box center [148, 125] width 151 height 36
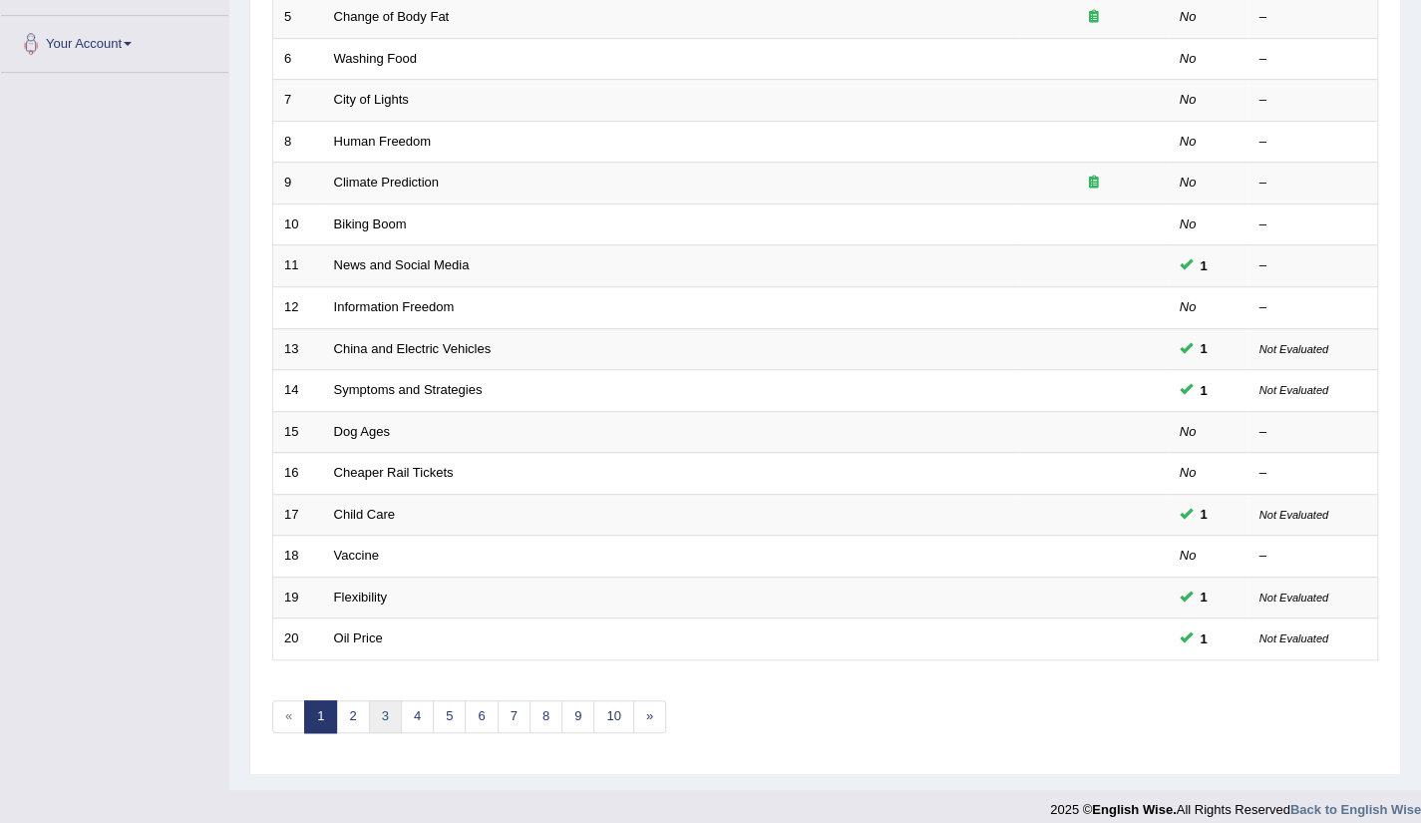
click at [381, 712] on link "3" at bounding box center [385, 716] width 33 height 33
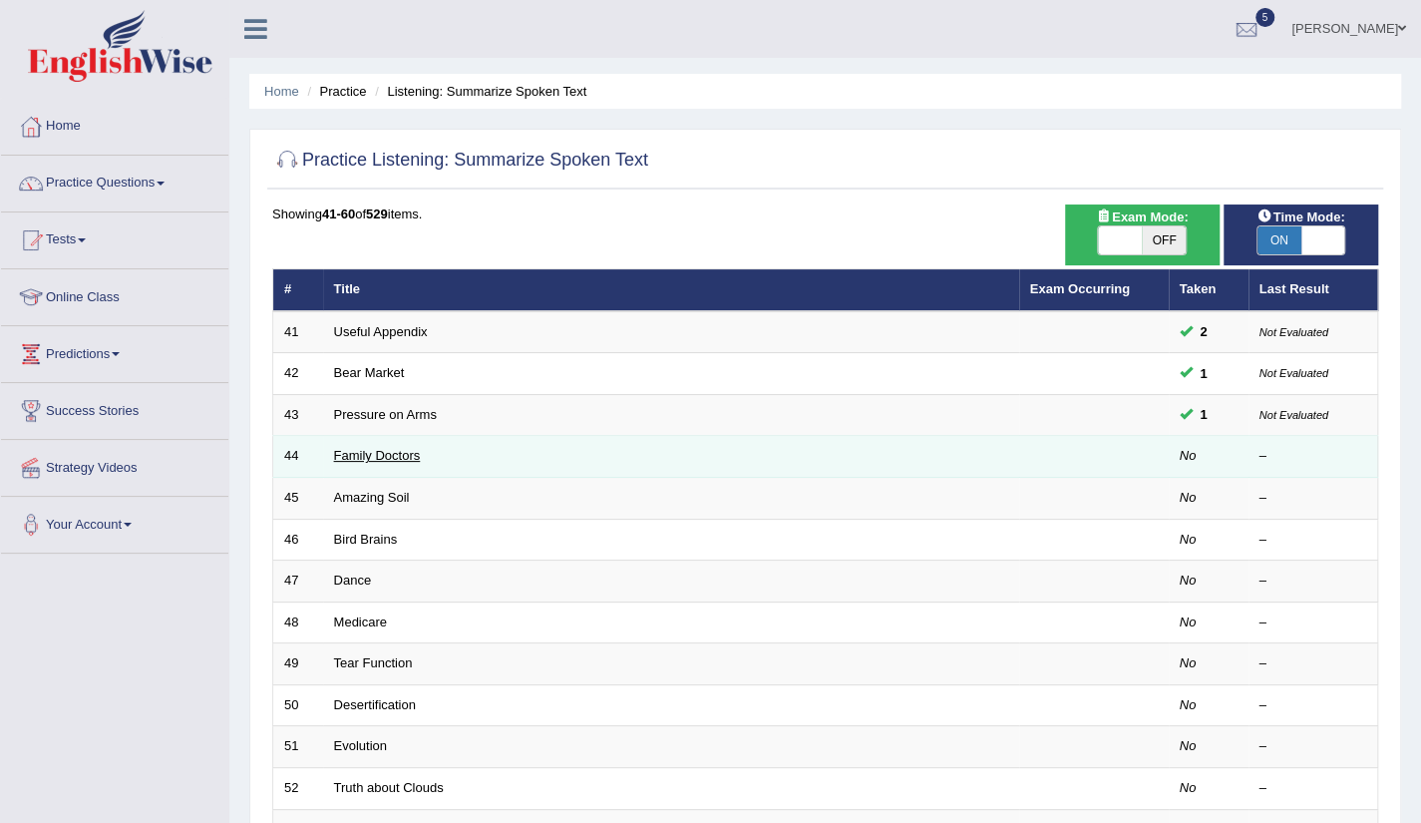
click at [409, 458] on link "Family Doctors" at bounding box center [377, 455] width 87 height 15
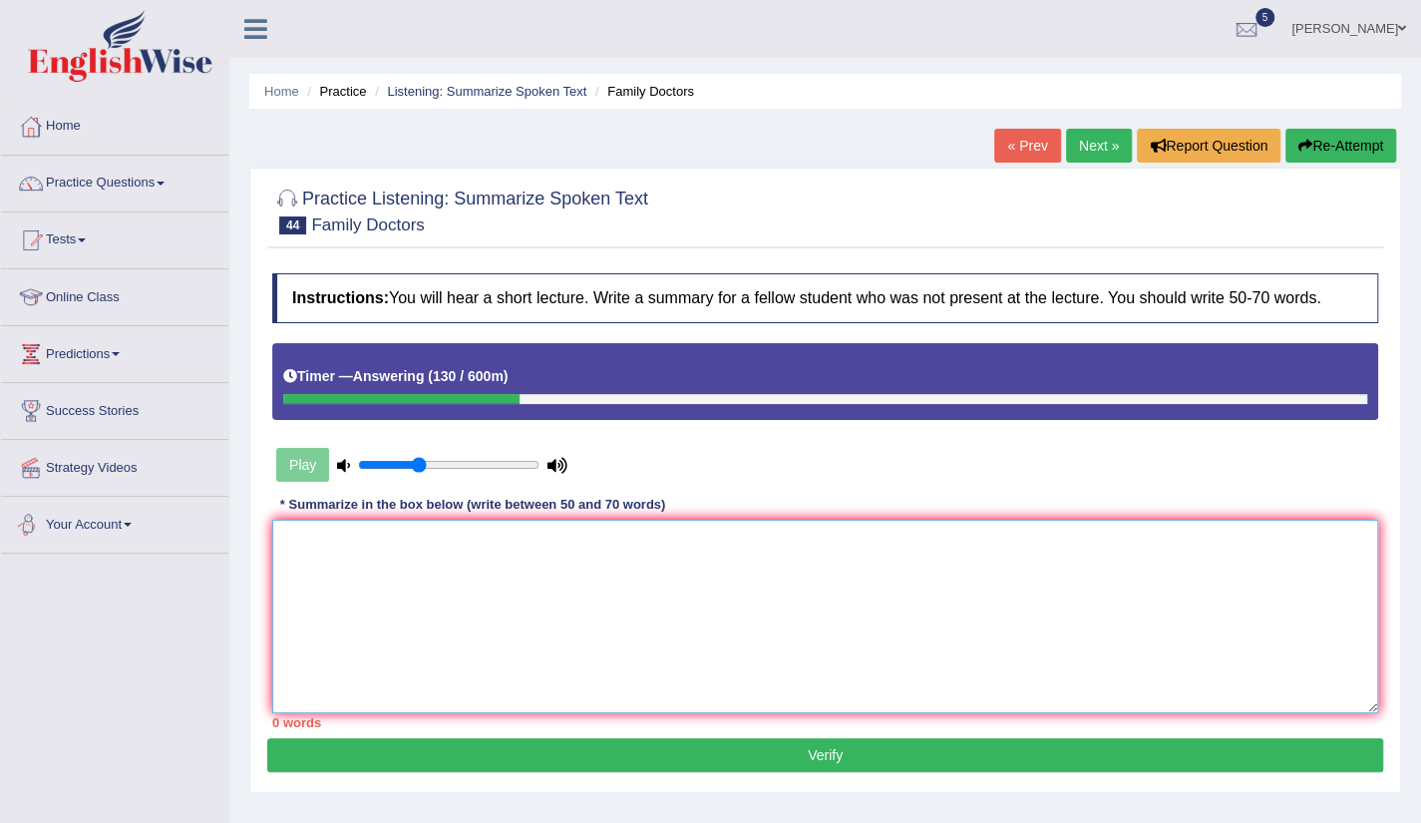
click at [313, 536] on textarea at bounding box center [825, 617] width 1106 height 194
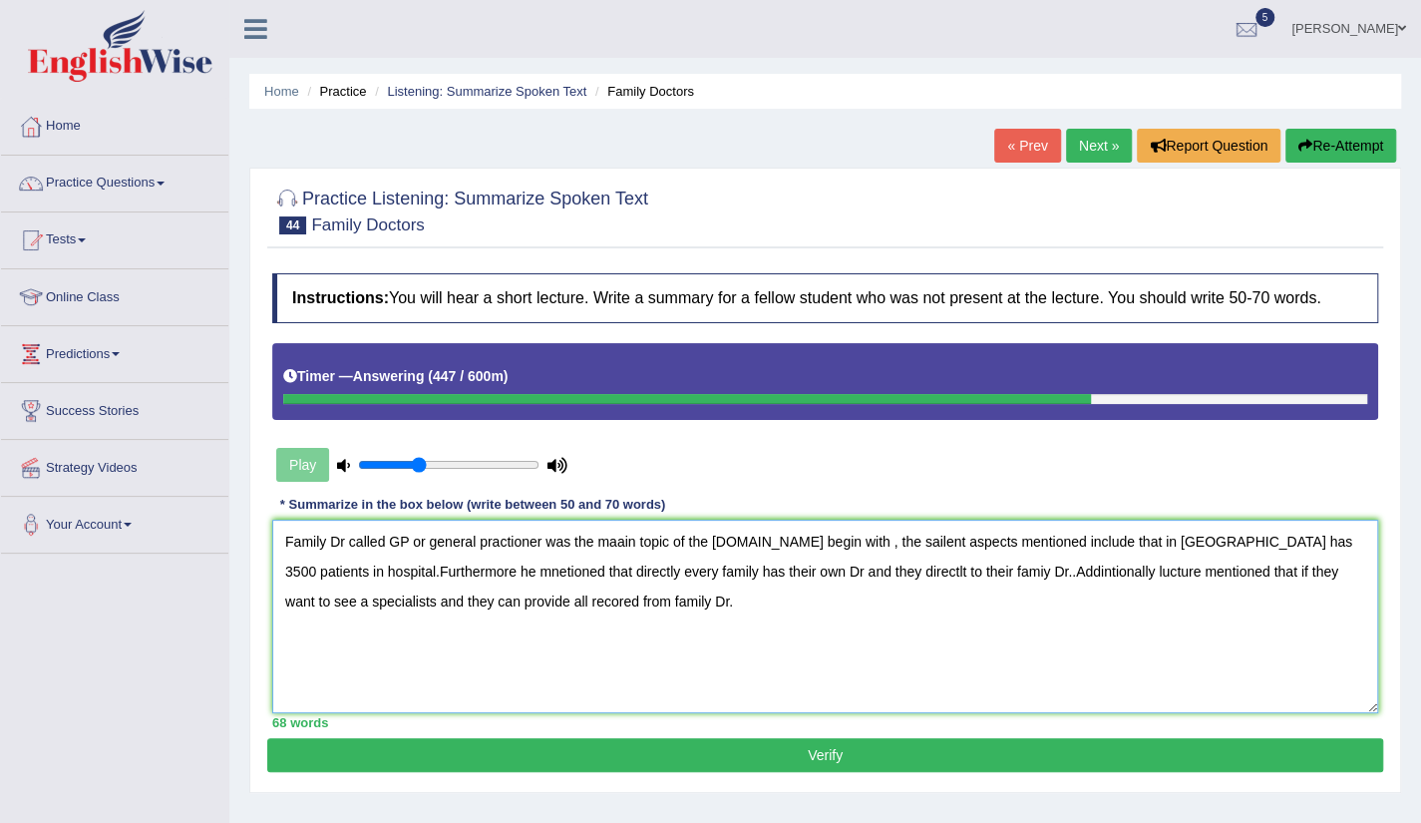
click at [615, 547] on textarea "Family Dr called GP or general practioner was the maain topic of the [DOMAIN_NA…" at bounding box center [825, 617] width 1106 height 194
click at [712, 622] on textarea "Family Dr called GP or general practioner was the main topic of the [DOMAIN_NAM…" at bounding box center [825, 617] width 1106 height 194
click at [1290, 546] on textarea "Family Dr called GP or general practioner was the main topic of the [DOMAIN_NAM…" at bounding box center [825, 617] width 1106 height 194
click at [417, 572] on textarea "Family Dr called GP or general practioner was the main topic of the [DOMAIN_NAM…" at bounding box center [825, 617] width 1106 height 194
click at [453, 571] on textarea "Family Dr called GP or general practioner was the main topic of the [DOMAIN_NAM…" at bounding box center [825, 617] width 1106 height 194
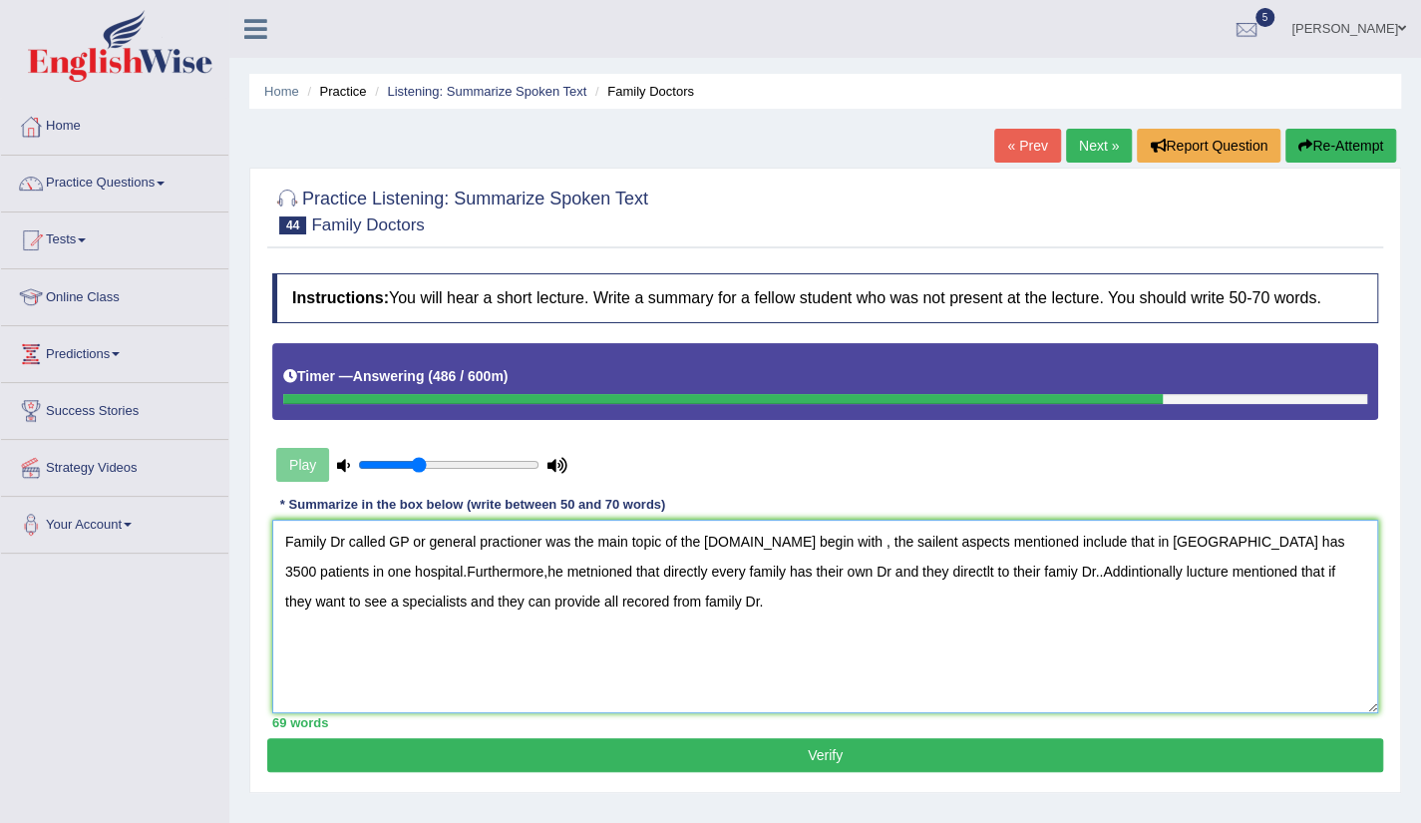
click at [537, 619] on textarea "Family Dr called GP or general practioner was the main topic of the [DOMAIN_NAM…" at bounding box center [825, 617] width 1106 height 194
click at [559, 602] on textarea "Family Dr called GP or general practioner was the main topic of the [DOMAIN_NAM…" at bounding box center [825, 617] width 1106 height 194
click at [468, 570] on textarea "Family Dr called GP or general practioner was the main topic of the [DOMAIN_NAM…" at bounding box center [825, 617] width 1106 height 194
click at [865, 572] on textarea "Family Dr called GP or general practioner was the main topic of the [DOMAIN_NAM…" at bounding box center [825, 617] width 1106 height 194
click at [878, 568] on textarea "Family Dr called GP or general practioner was the main topic of the [DOMAIN_NAM…" at bounding box center [825, 617] width 1106 height 194
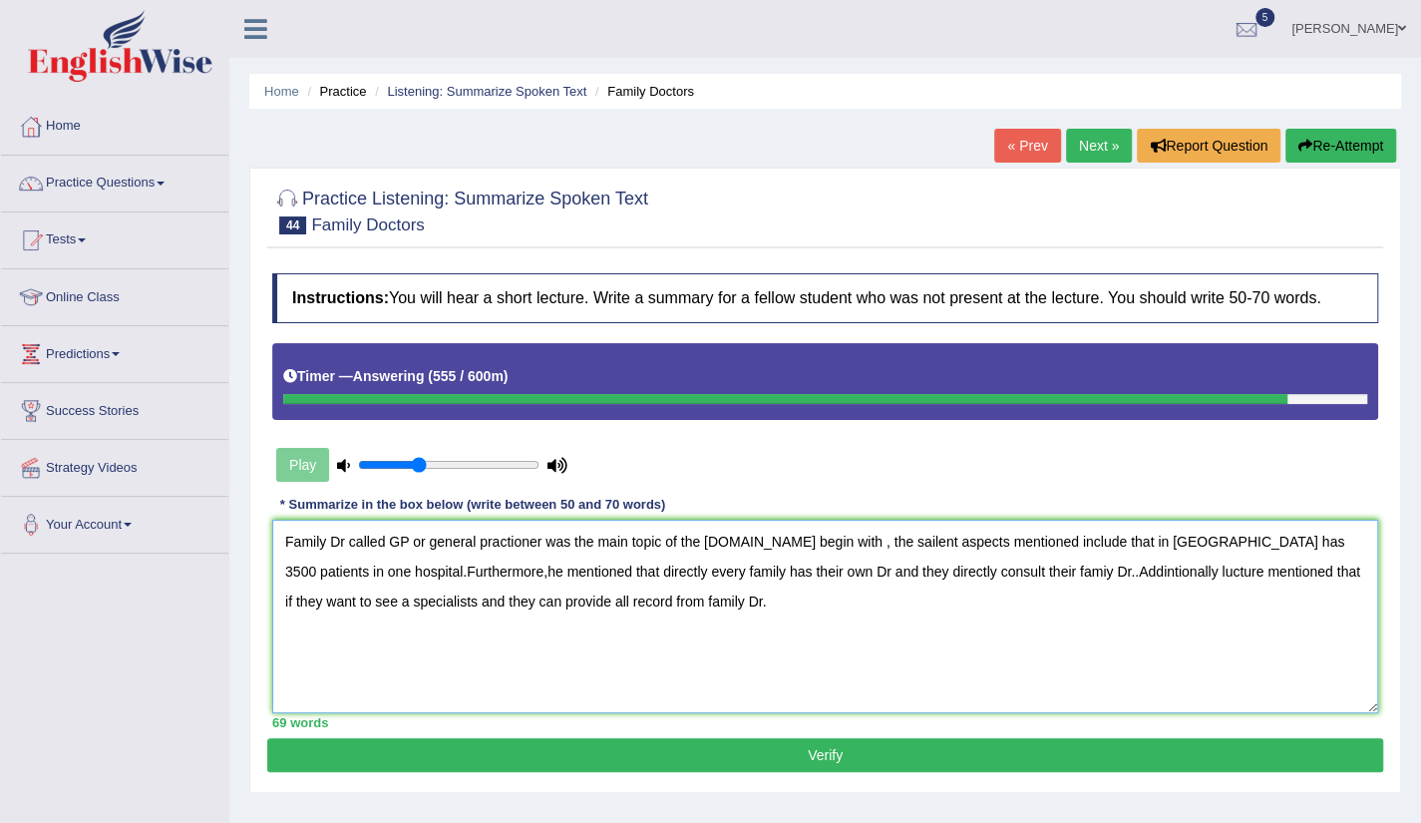
click at [1053, 578] on textarea "Family Dr called GP or general practioner was the main topic of the lecture.To …" at bounding box center [825, 617] width 1106 height 194
click at [642, 602] on textarea "Family Dr called GP or general practioner was the main topic of the lecture.To …" at bounding box center [825, 617] width 1106 height 194
type textarea "Family Dr called GP or general practioner was the main topic of the lecture.To …"
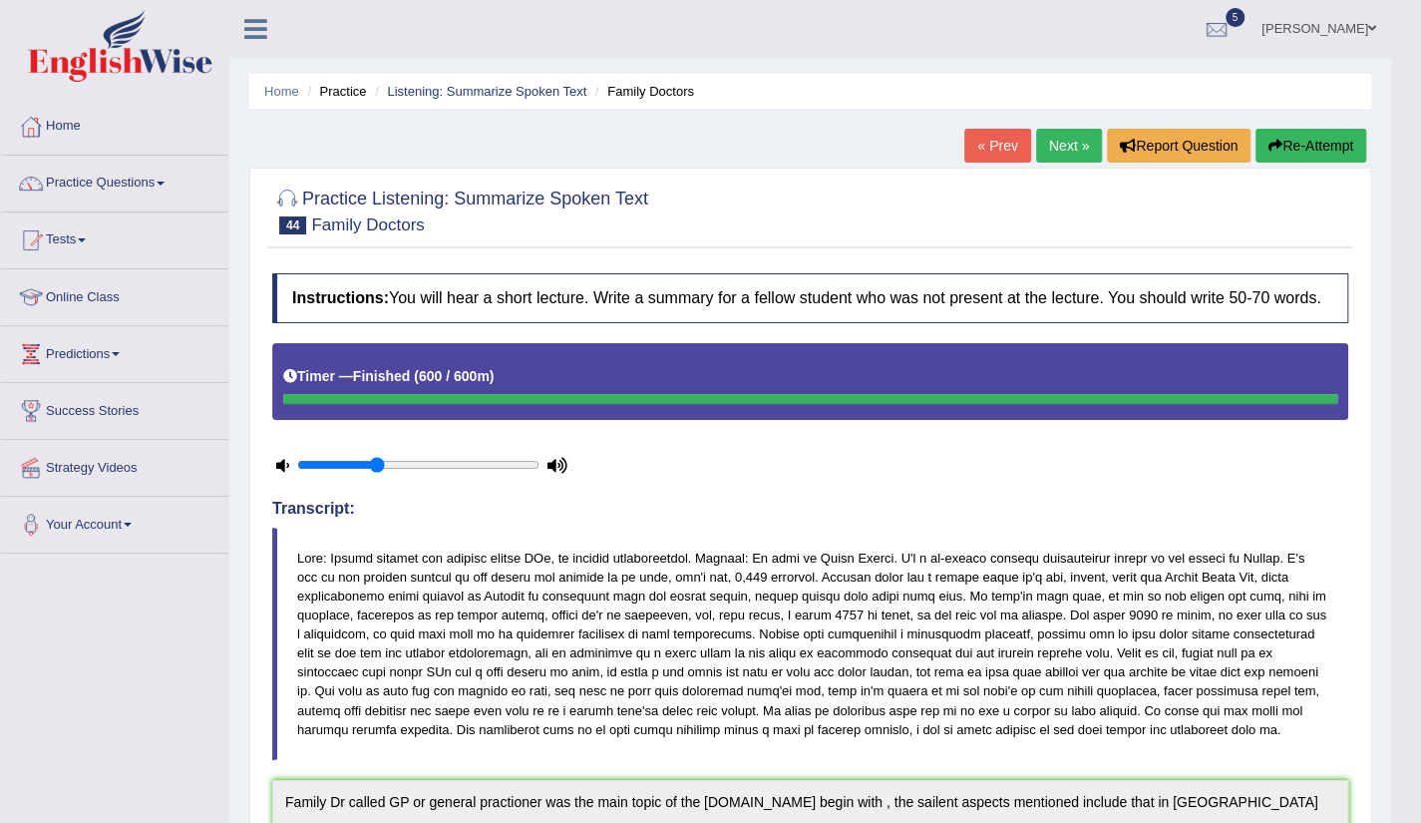
click at [1068, 156] on link "Next »" at bounding box center [1069, 146] width 66 height 34
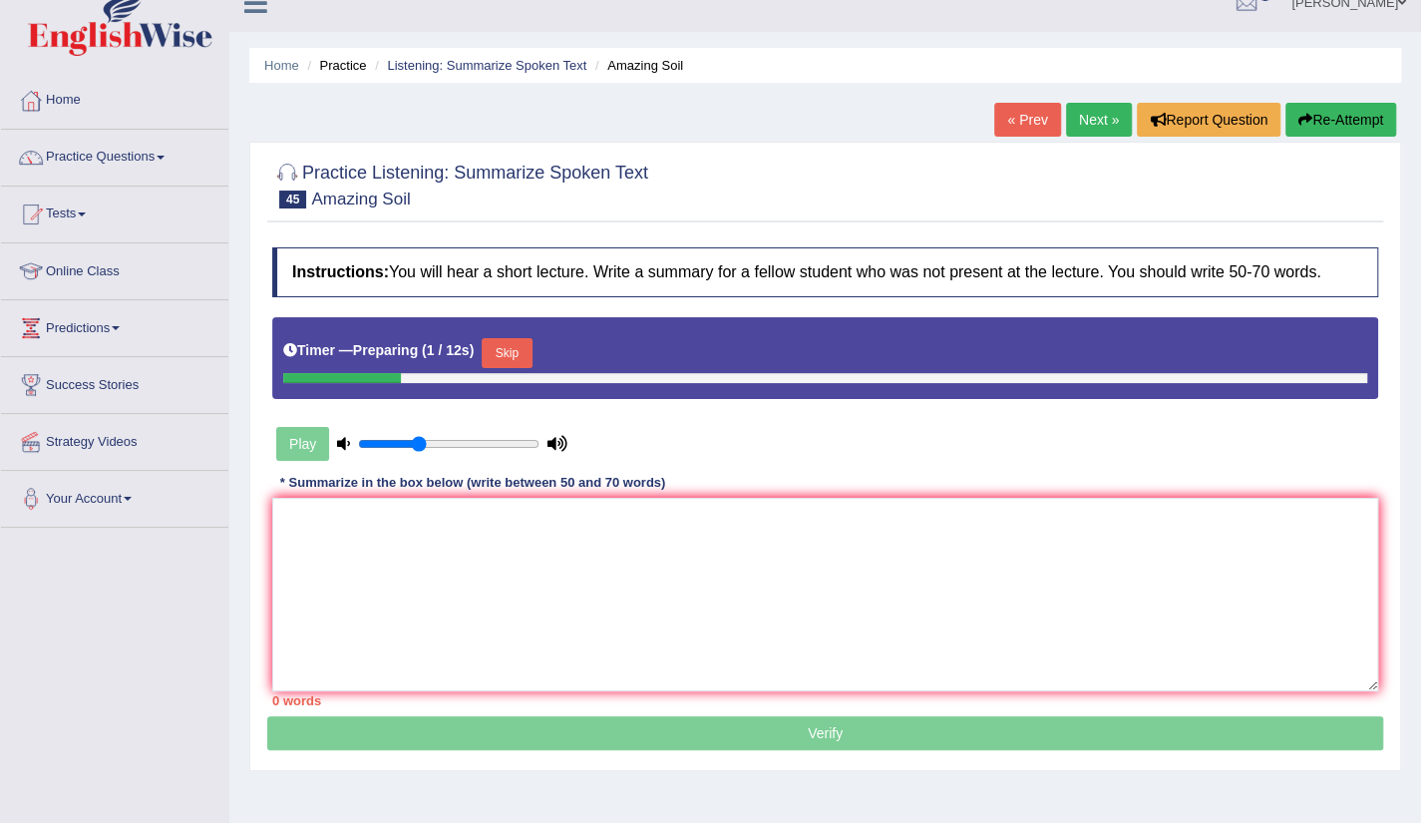
scroll to position [40, 0]
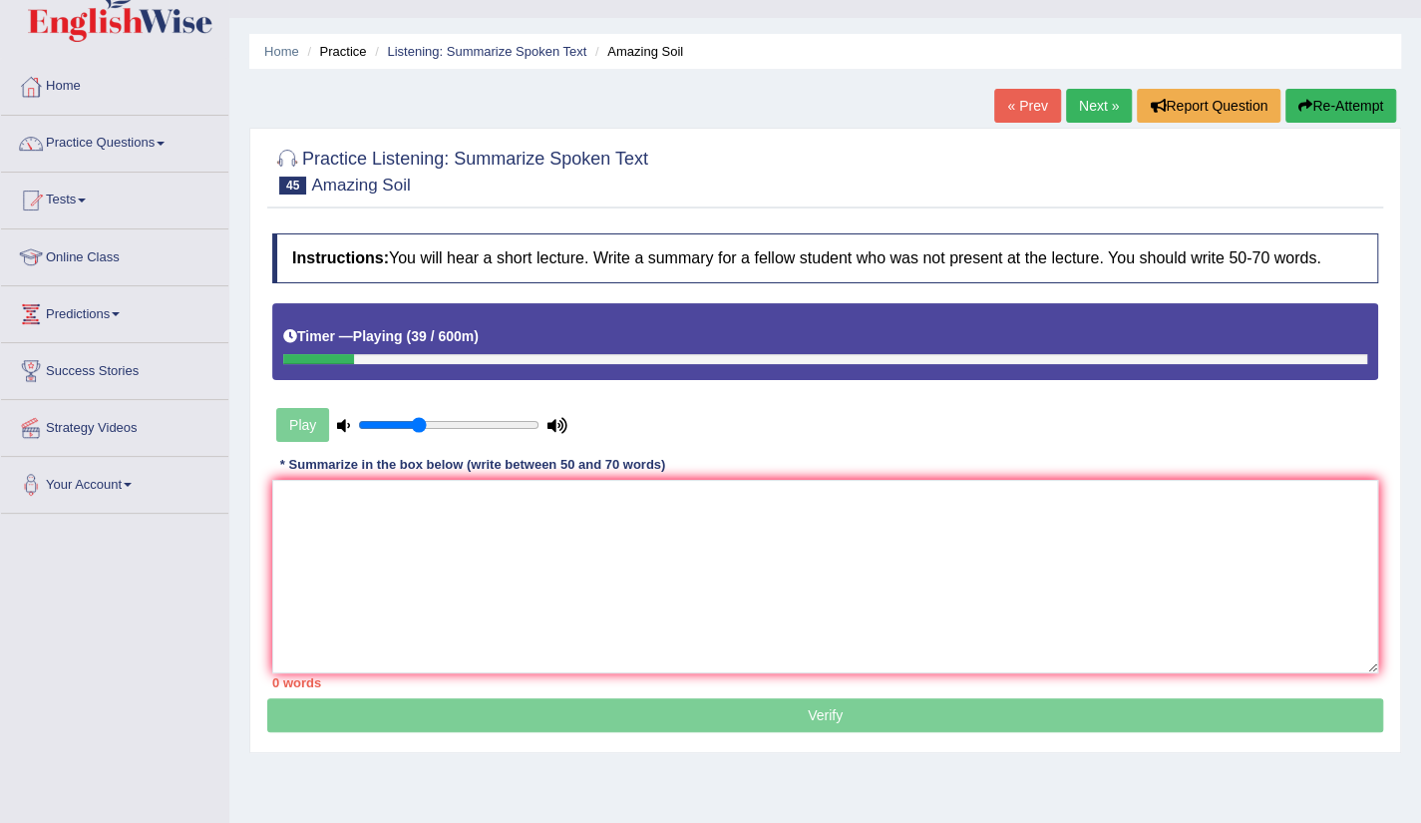
click at [1107, 113] on link "Next »" at bounding box center [1099, 106] width 66 height 34
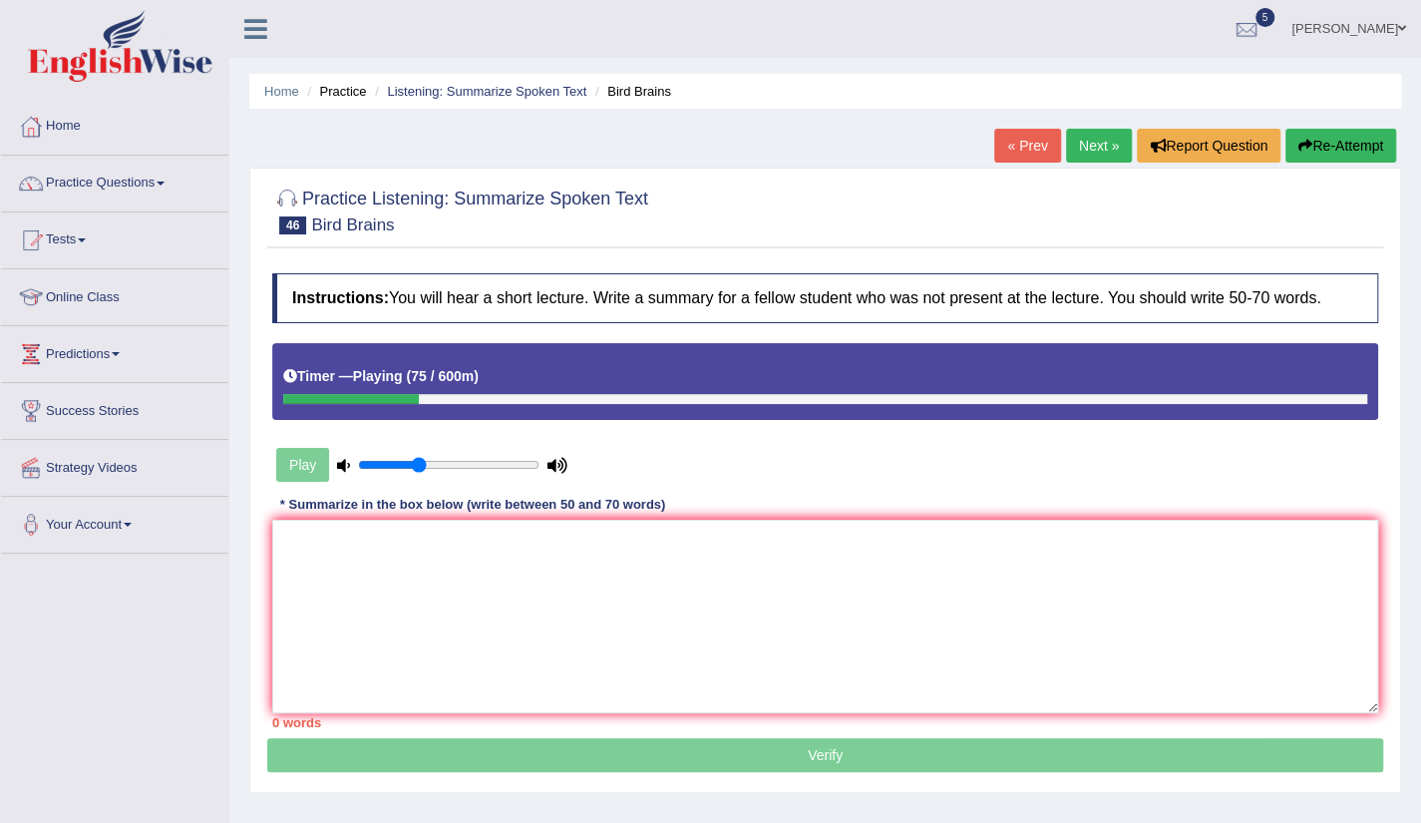
click at [1105, 141] on link "Next »" at bounding box center [1099, 146] width 66 height 34
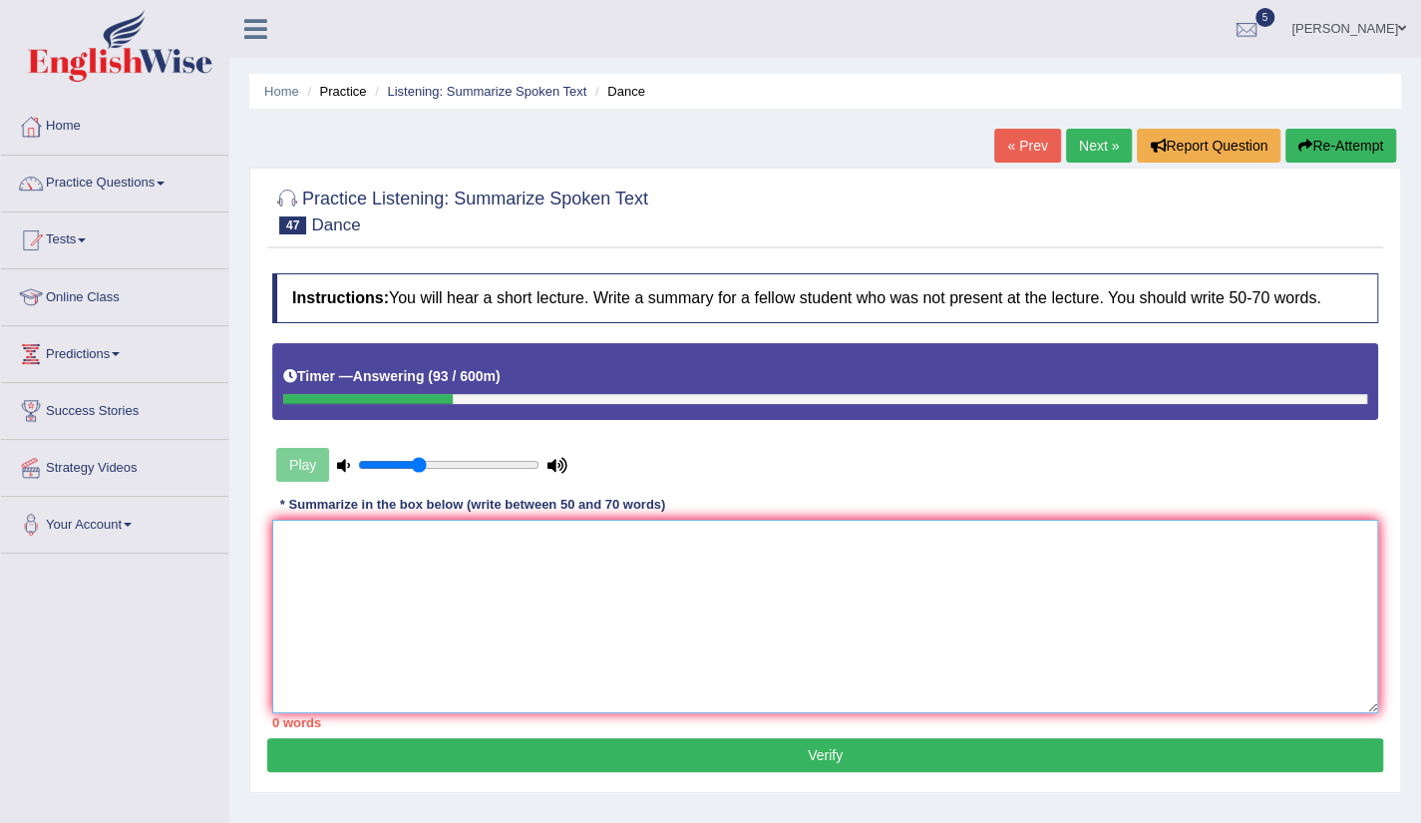
click at [339, 563] on textarea at bounding box center [825, 617] width 1106 height 194
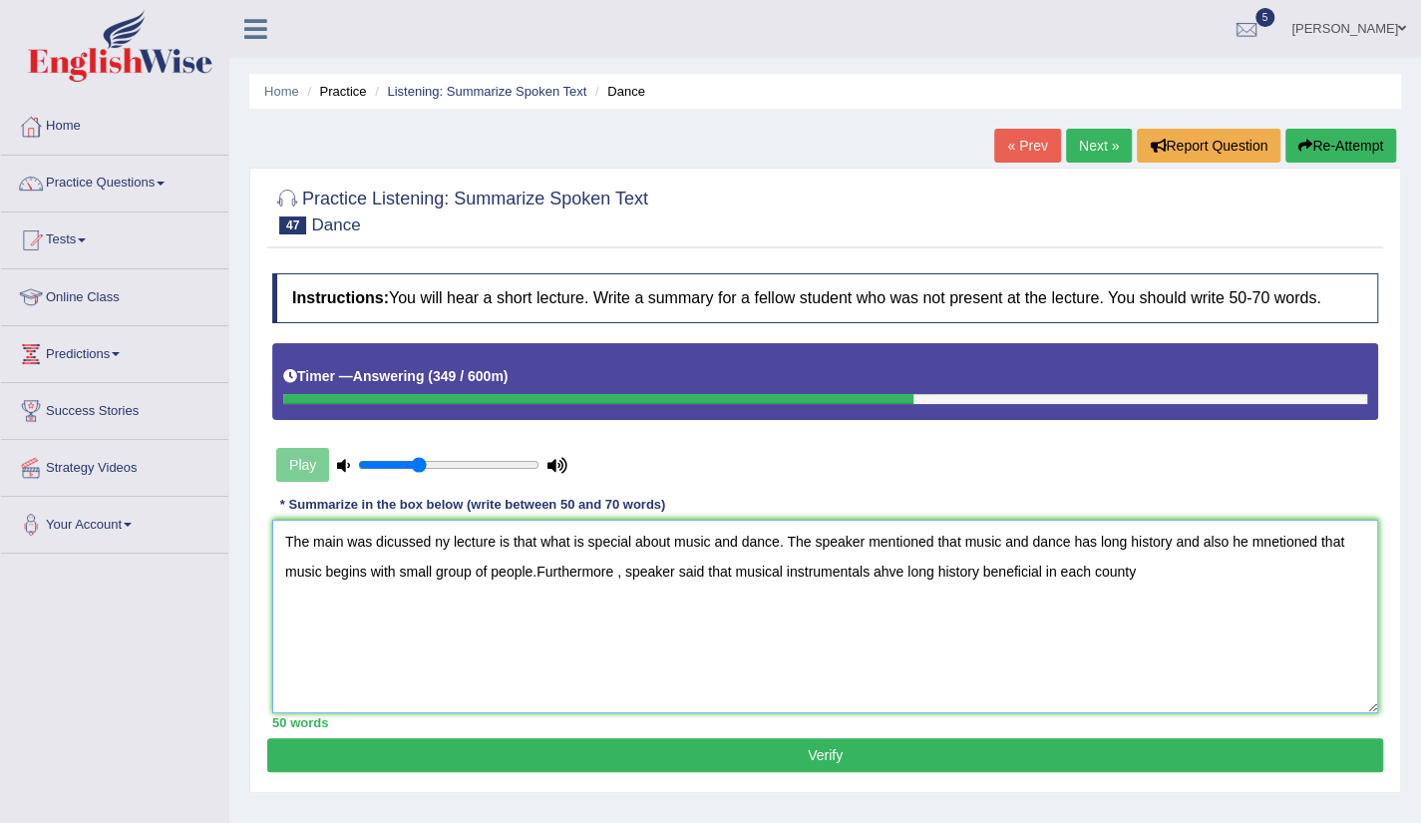
click at [898, 571] on textarea "The main was dicussed ny lecture is that what is special about music and dance.…" at bounding box center [825, 617] width 1106 height 194
click at [1138, 574] on textarea "The main was dicussed ny lecture is that what is special about music and dance.…" at bounding box center [825, 617] width 1106 height 194
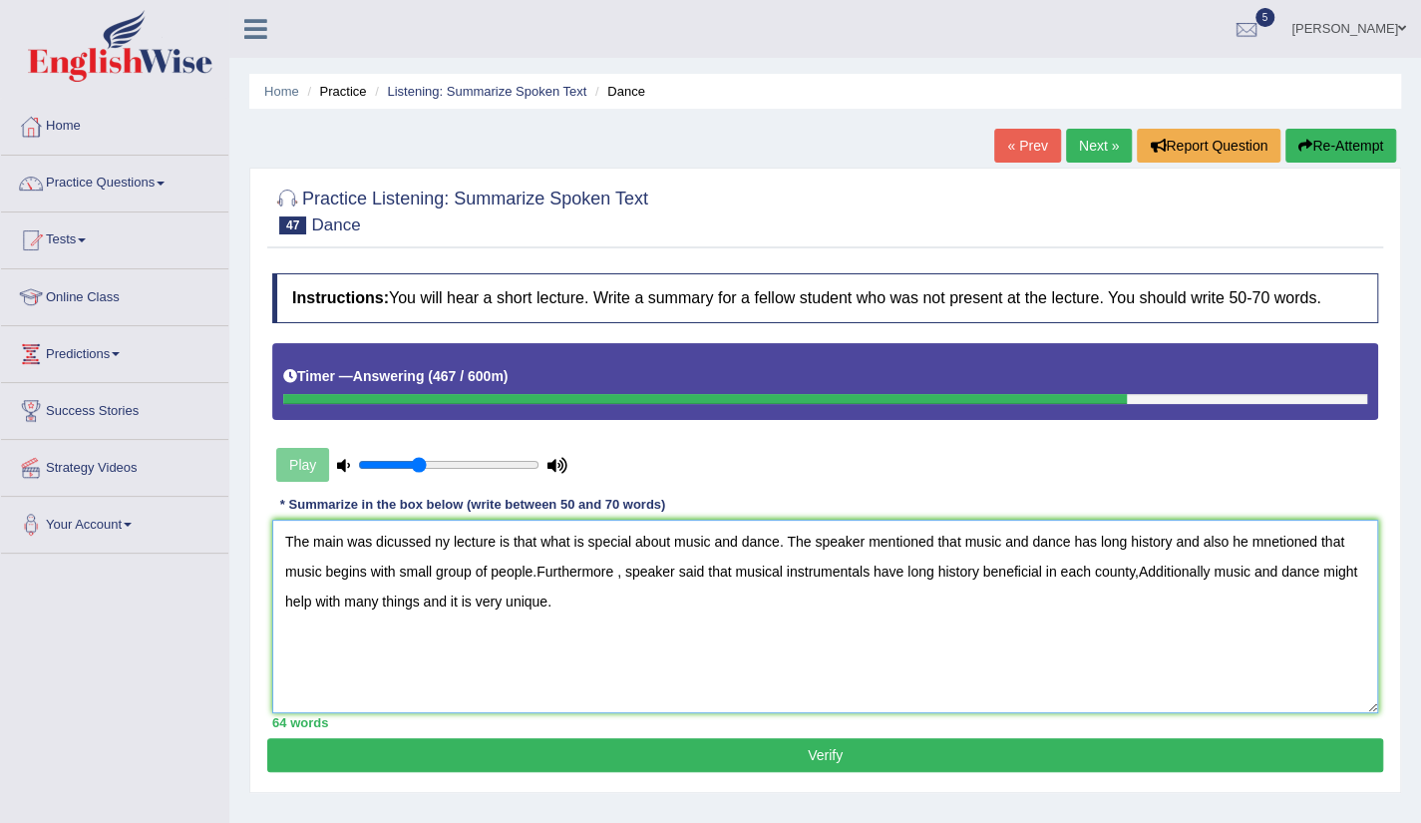
click at [432, 540] on textarea "The main was dicussed ny lecture is that what is special about music and dance.…" at bounding box center [825, 617] width 1106 height 194
click at [478, 542] on textarea "The main was dicussion was ny lecture is that what is special about music and d…" at bounding box center [825, 617] width 1106 height 194
click at [377, 532] on textarea "The main was dicussion was by lecture is that what is special about music and d…" at bounding box center [825, 617] width 1106 height 194
click at [405, 543] on textarea "The main dicussion was by lecture is that what is special about music and dance…" at bounding box center [825, 617] width 1106 height 194
click at [1277, 544] on textarea "The main dicussion was by lecture is that what is special about music and dance…" at bounding box center [825, 617] width 1106 height 194
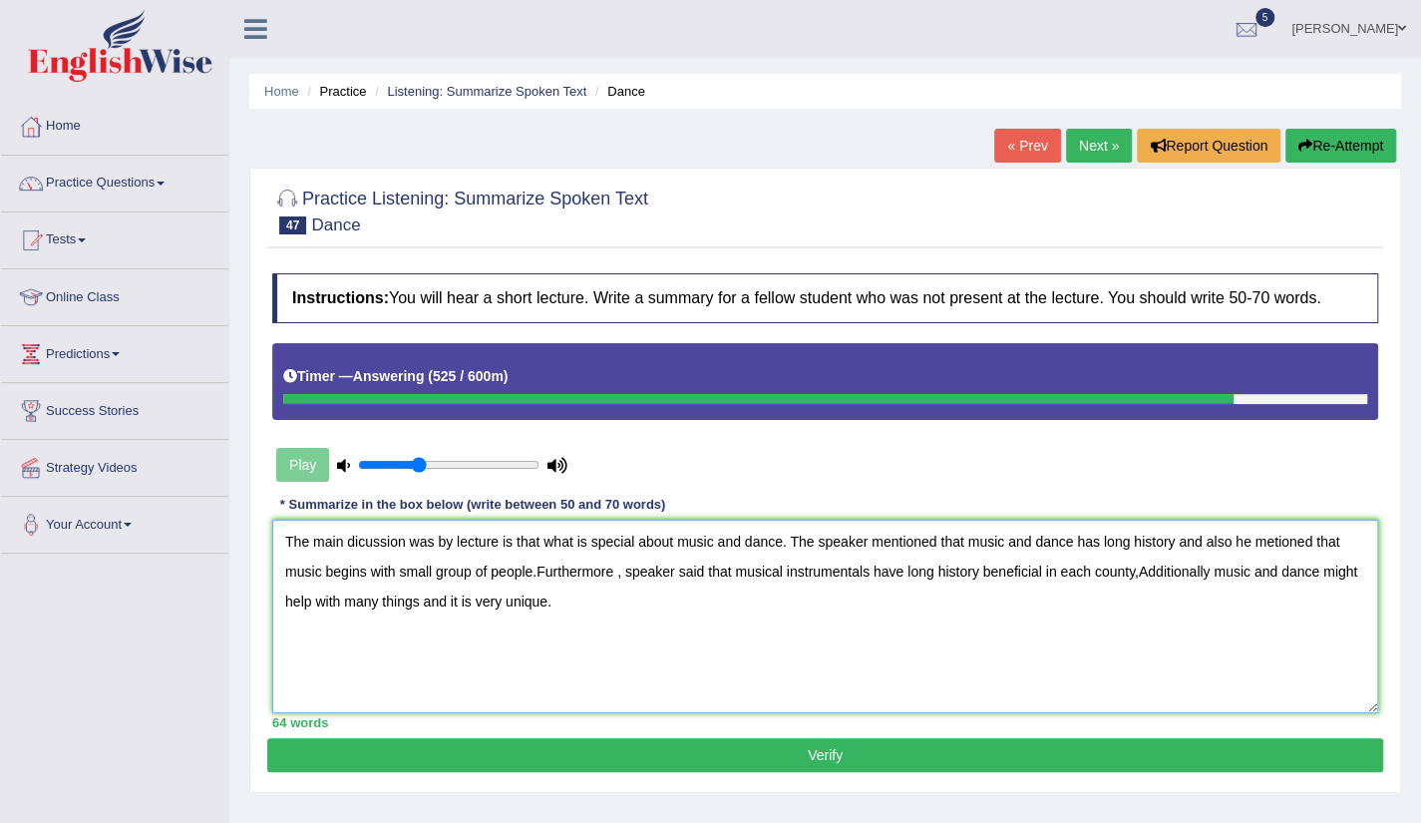
click at [1277, 543] on textarea "The main dicussion was by lecture is that what is special about music and dance…" at bounding box center [825, 617] width 1106 height 194
click at [1273, 543] on textarea "The main dicussion was by lecture is that what is special about music and dance…" at bounding box center [825, 617] width 1106 height 194
click at [422, 602] on textarea "The main dicussion was by lecture is that what is special about music and dance…" at bounding box center [825, 617] width 1106 height 194
type textarea "The main dicussion was by lecture is that what is special about music and dance…"
click at [785, 754] on button "Verify" at bounding box center [825, 755] width 1116 height 34
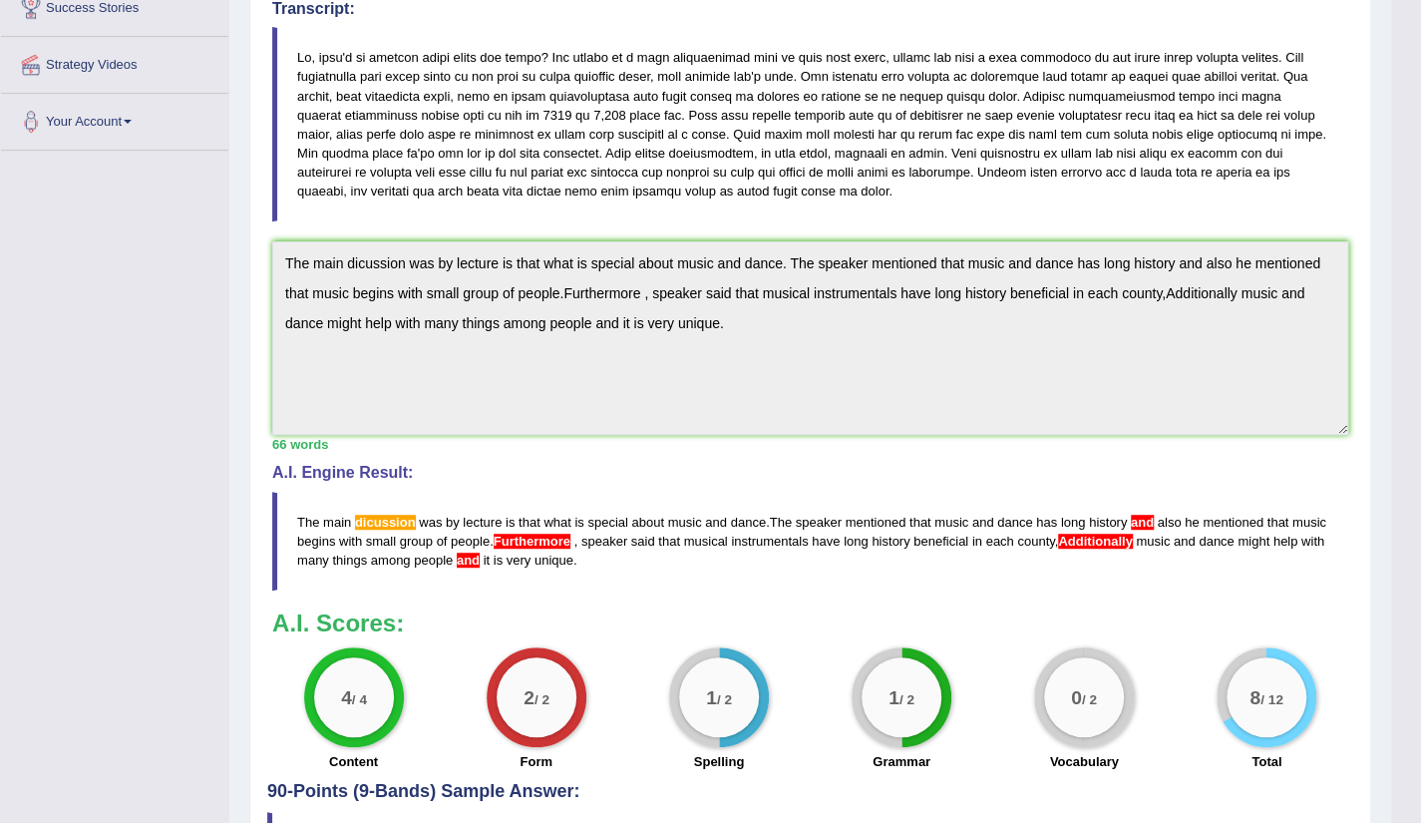
scroll to position [544, 0]
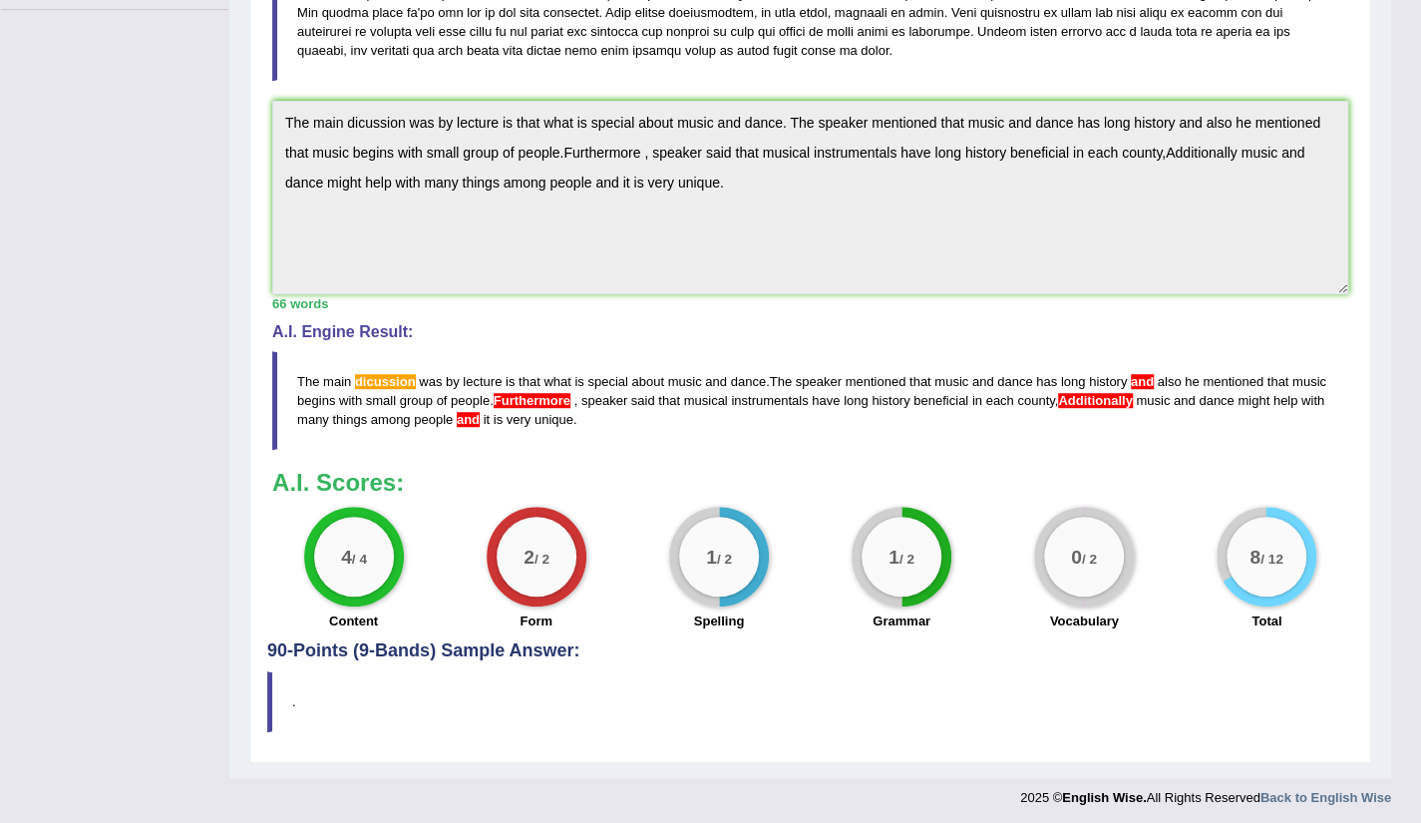
click at [708, 595] on div "1 / 2" at bounding box center [719, 557] width 100 height 100
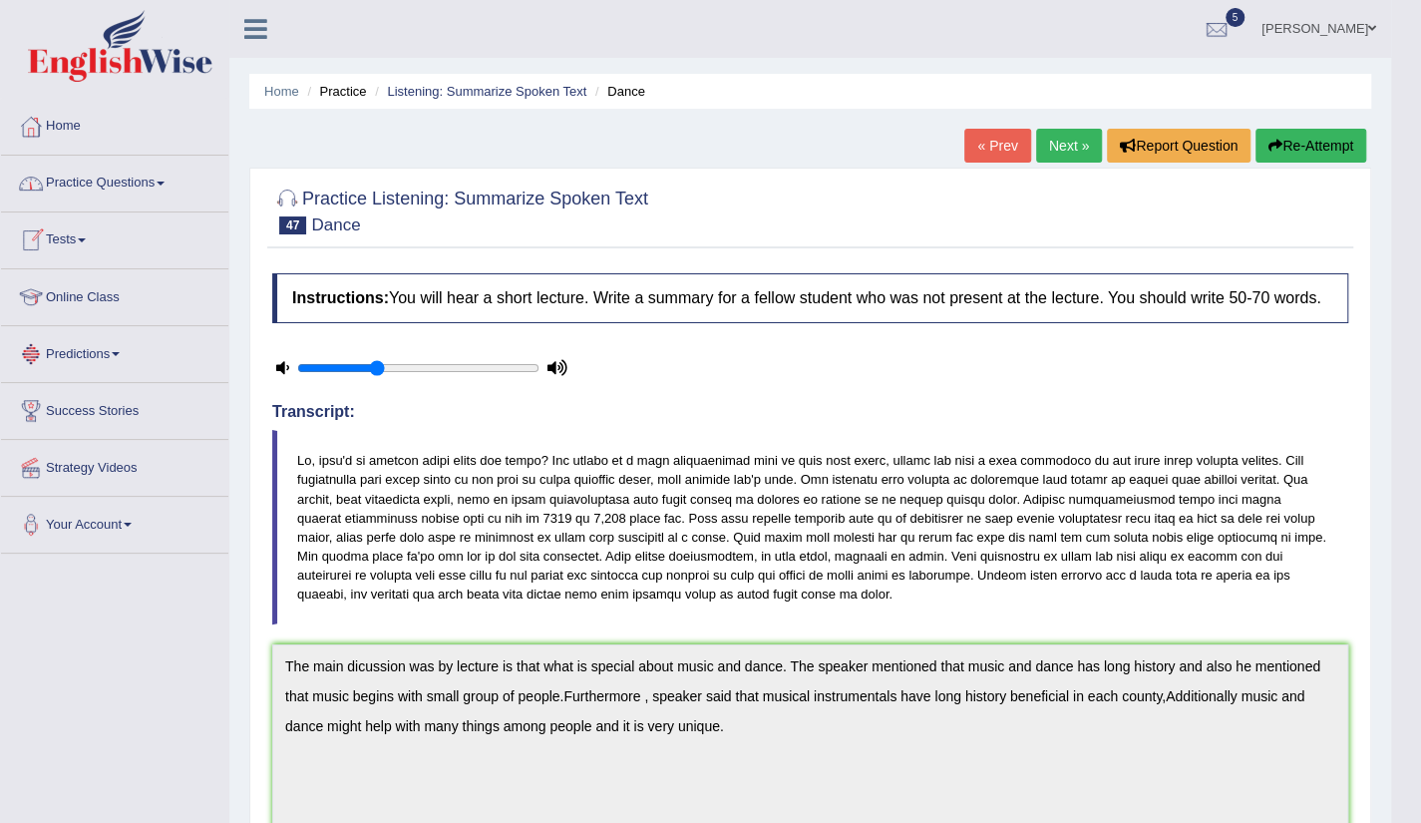
click at [144, 192] on link "Practice Questions" at bounding box center [114, 181] width 227 height 50
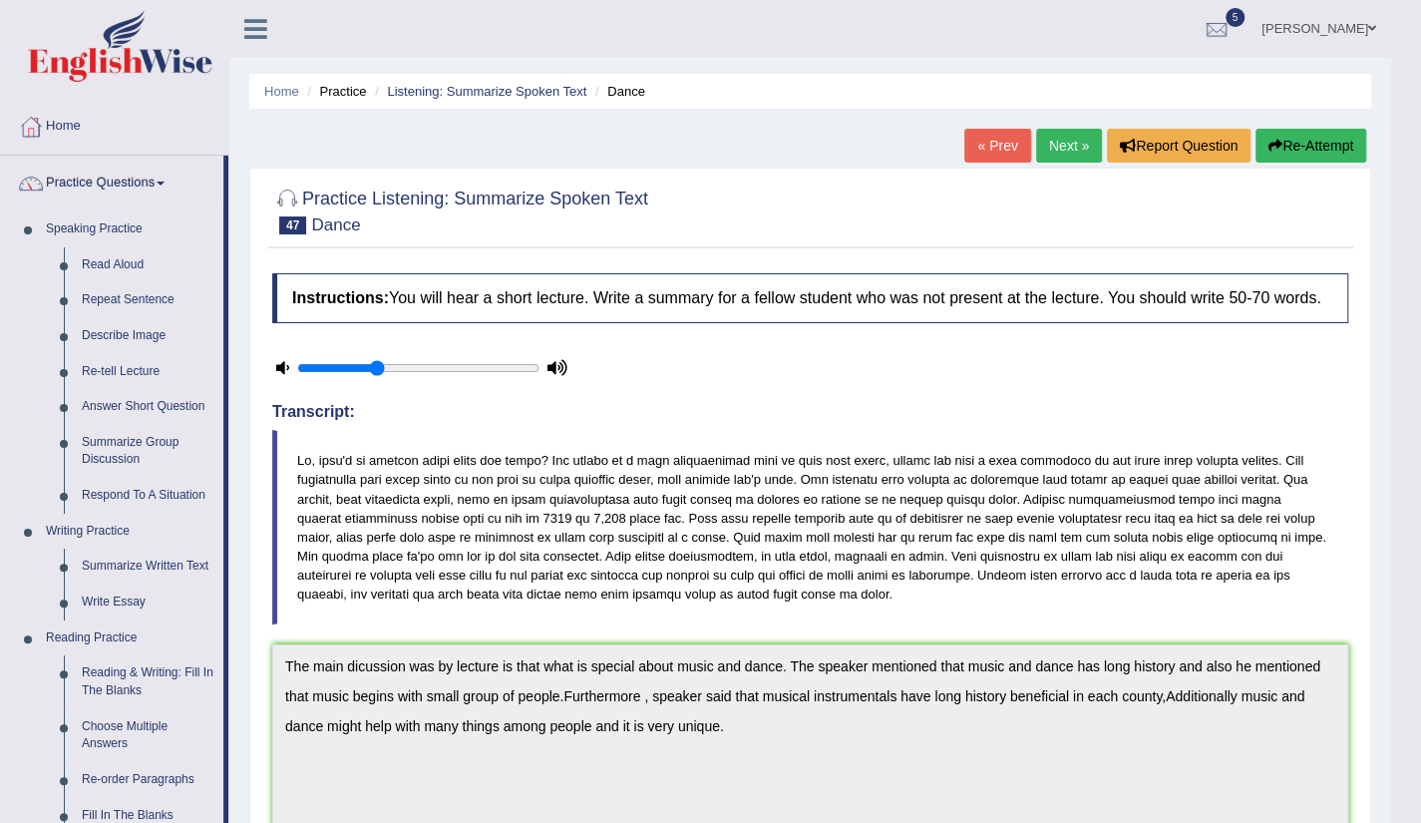
scroll to position [720, 0]
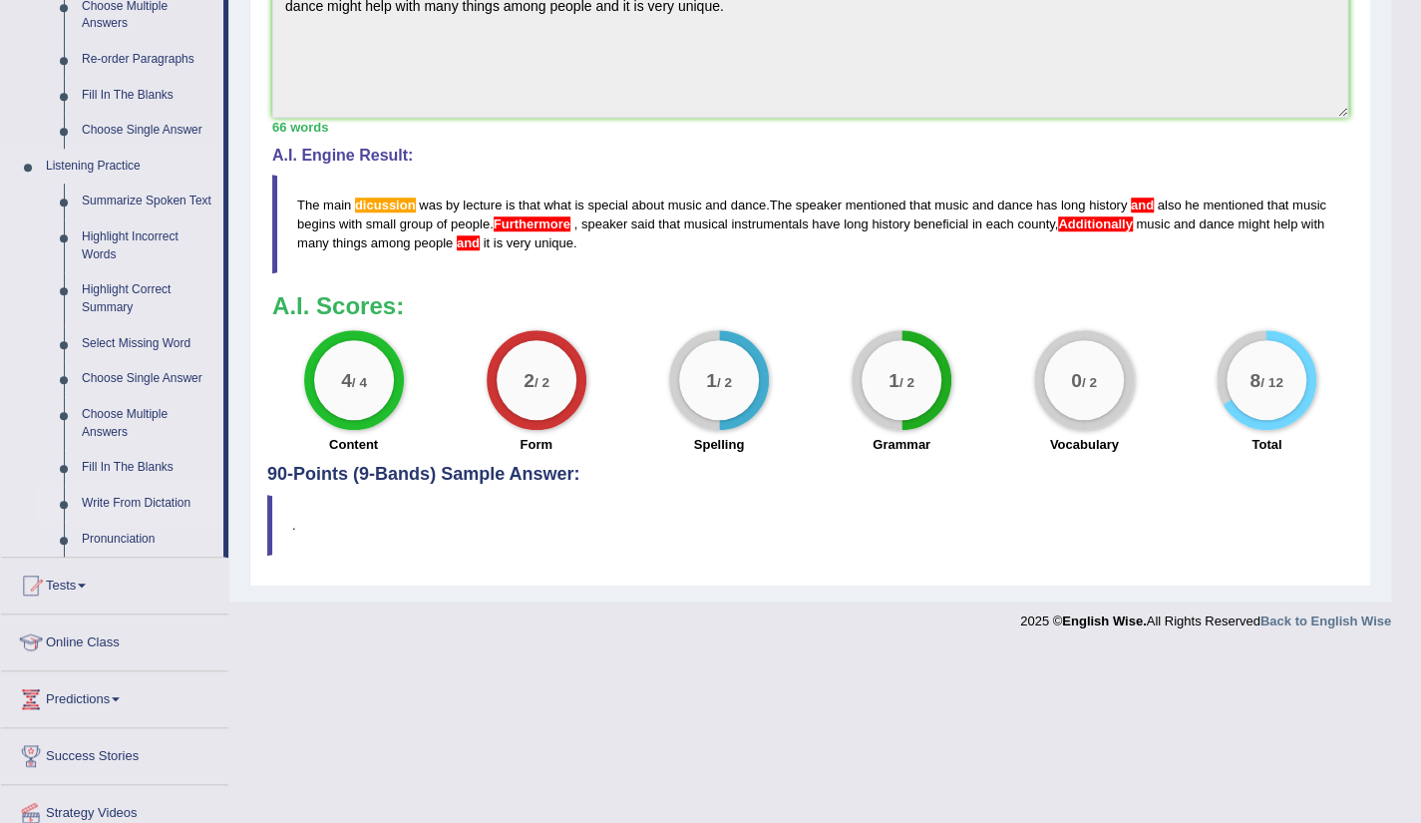
click at [158, 501] on link "Write From Dictation" at bounding box center [148, 504] width 151 height 36
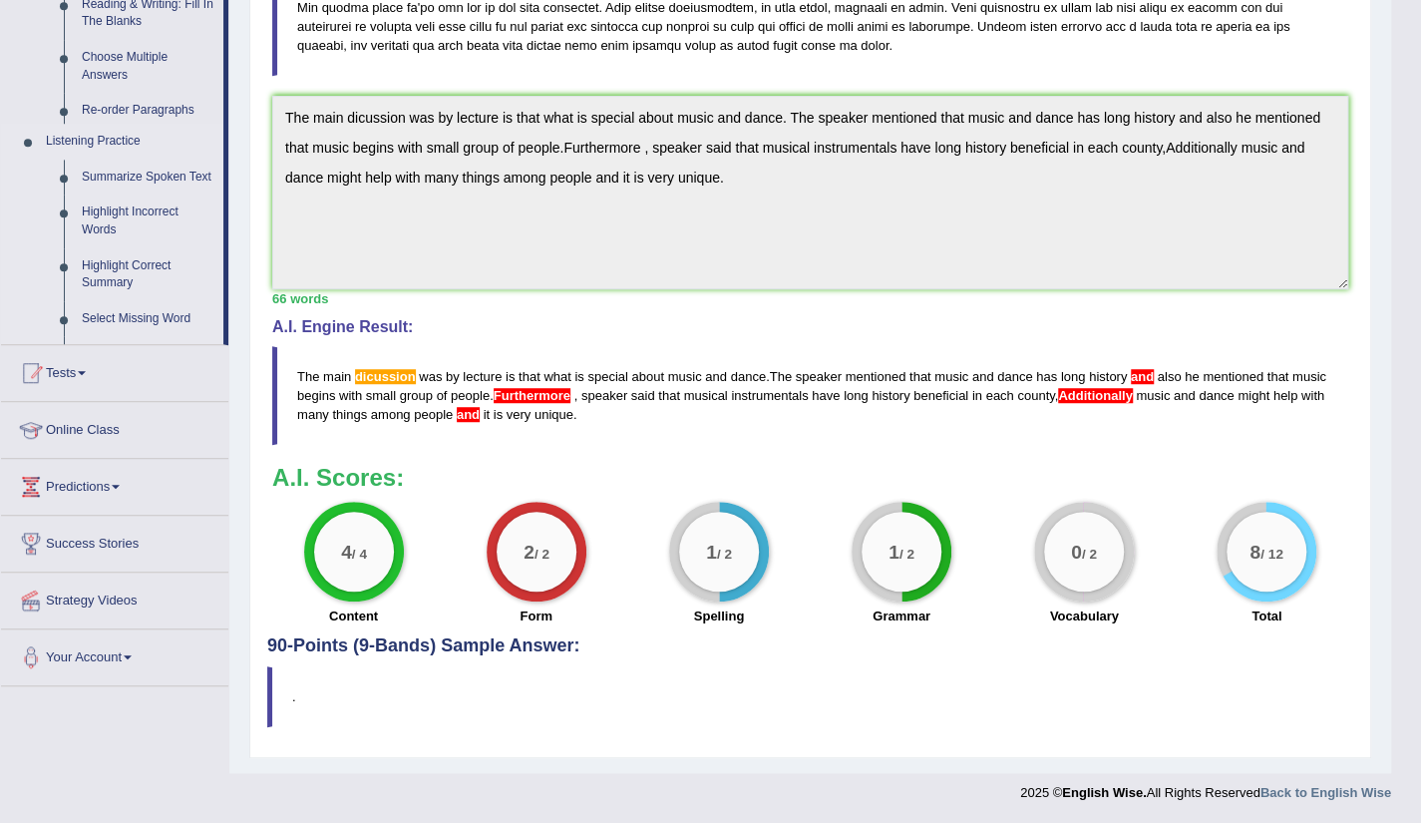
scroll to position [544, 0]
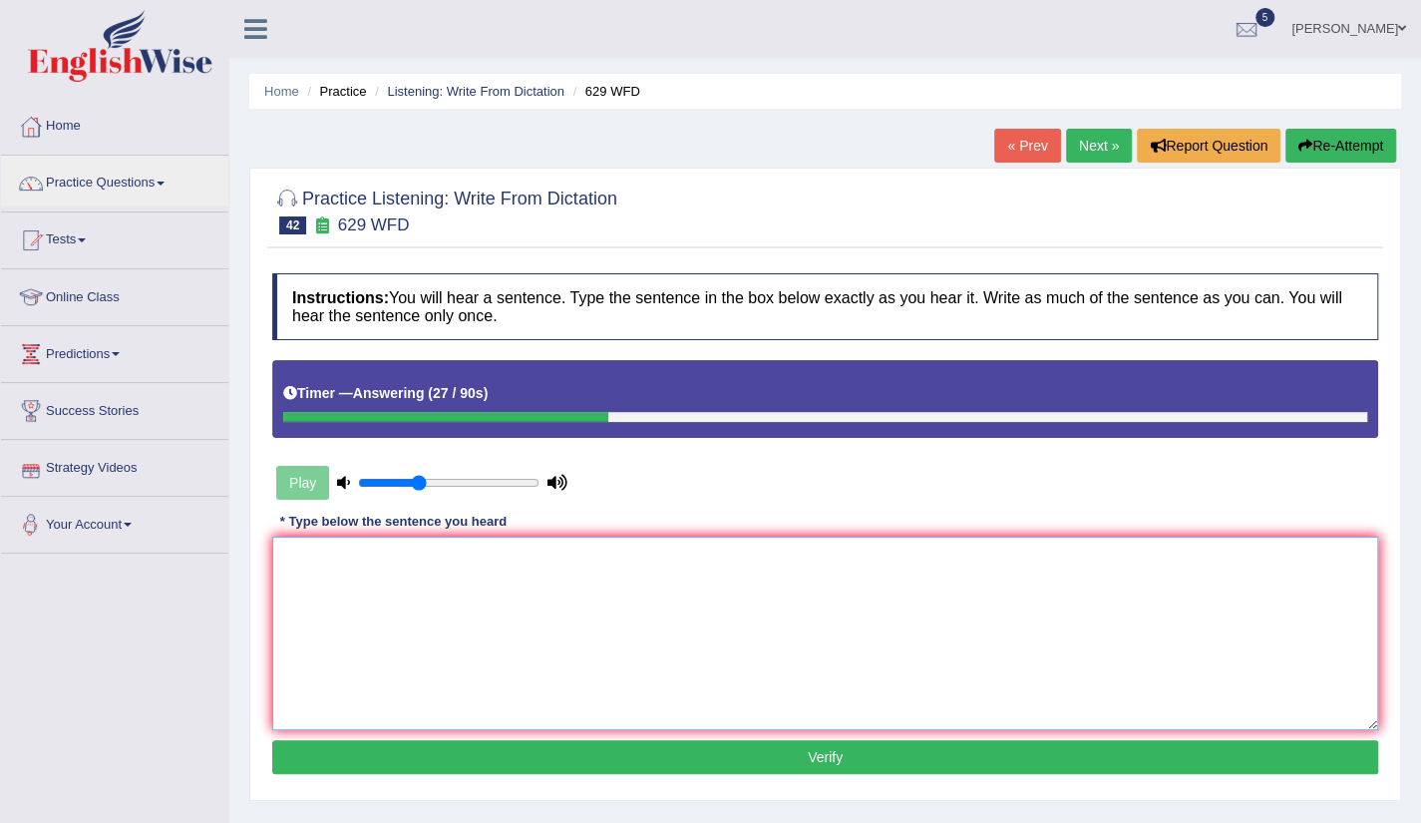
click at [371, 600] on textarea at bounding box center [825, 634] width 1106 height 194
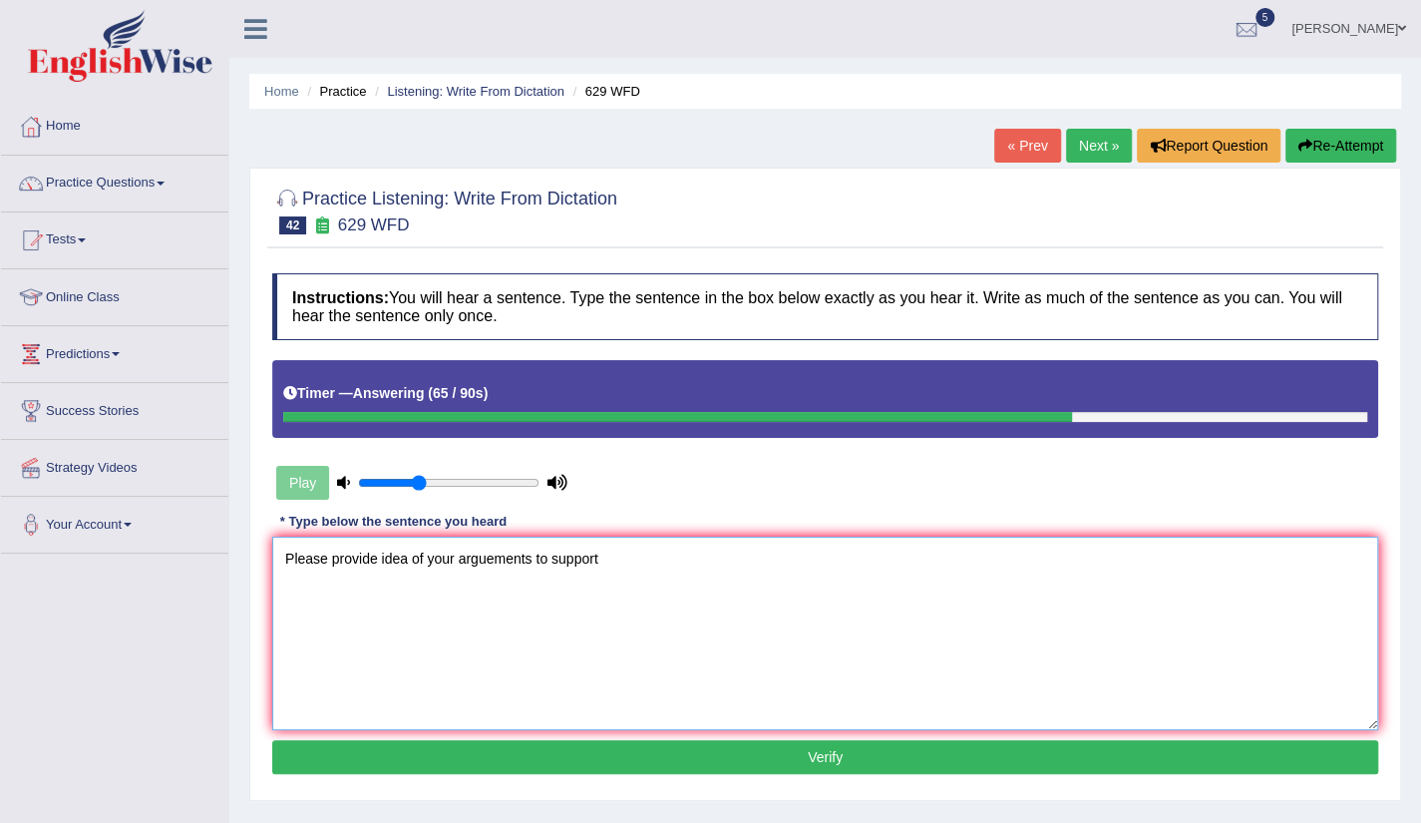
click at [548, 556] on textarea "Please provide idea of your arguements to support" at bounding box center [825, 634] width 1106 height 194
click at [626, 549] on textarea "Please provide idea of your arguements to this support" at bounding box center [825, 634] width 1106 height 194
type textarea "Please provide idea of your arguements to this support."
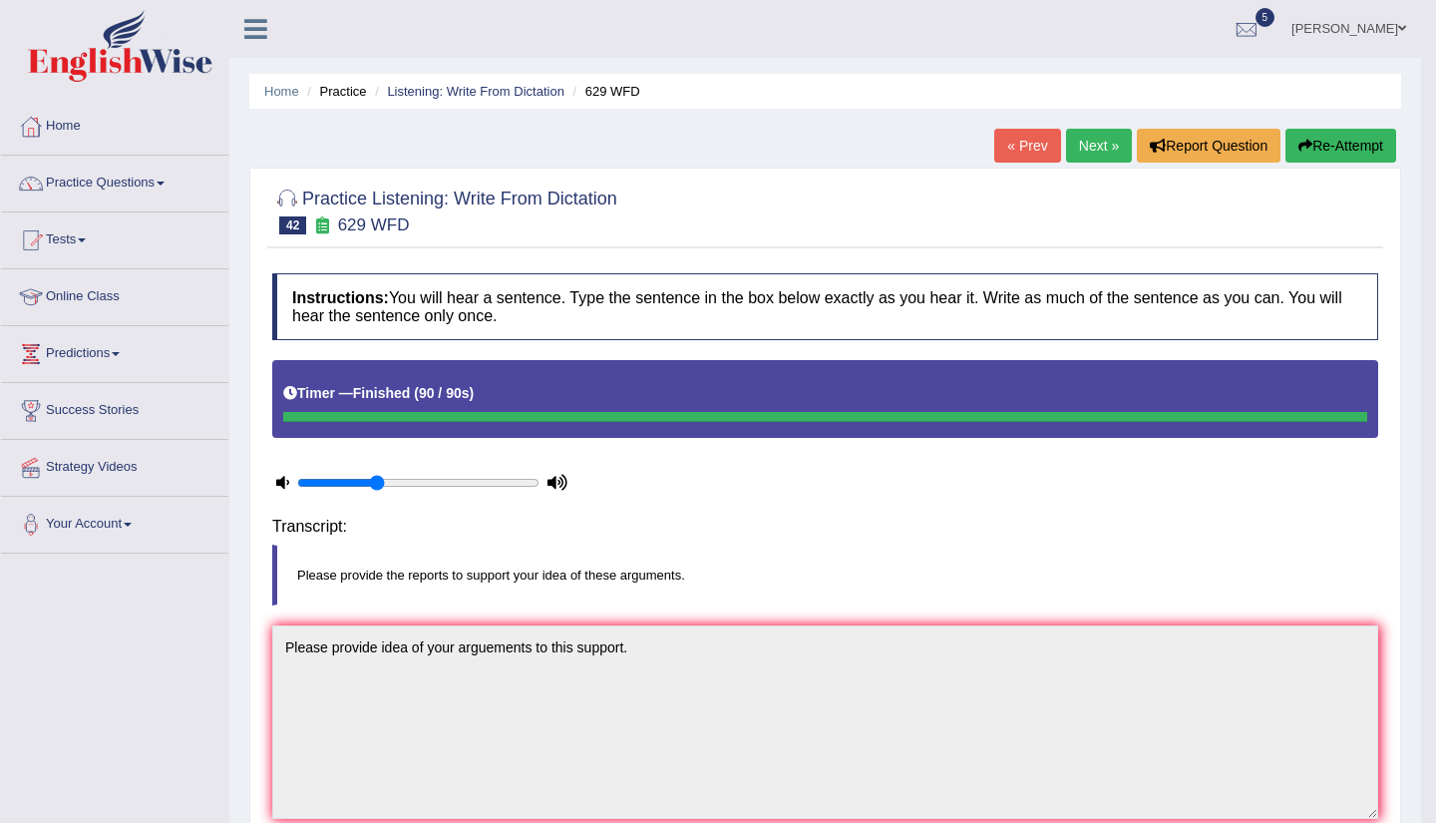
click at [792, 771] on body "Toggle navigation Home Practice Questions Speaking Practice Read Aloud Repeat S…" at bounding box center [718, 411] width 1436 height 823
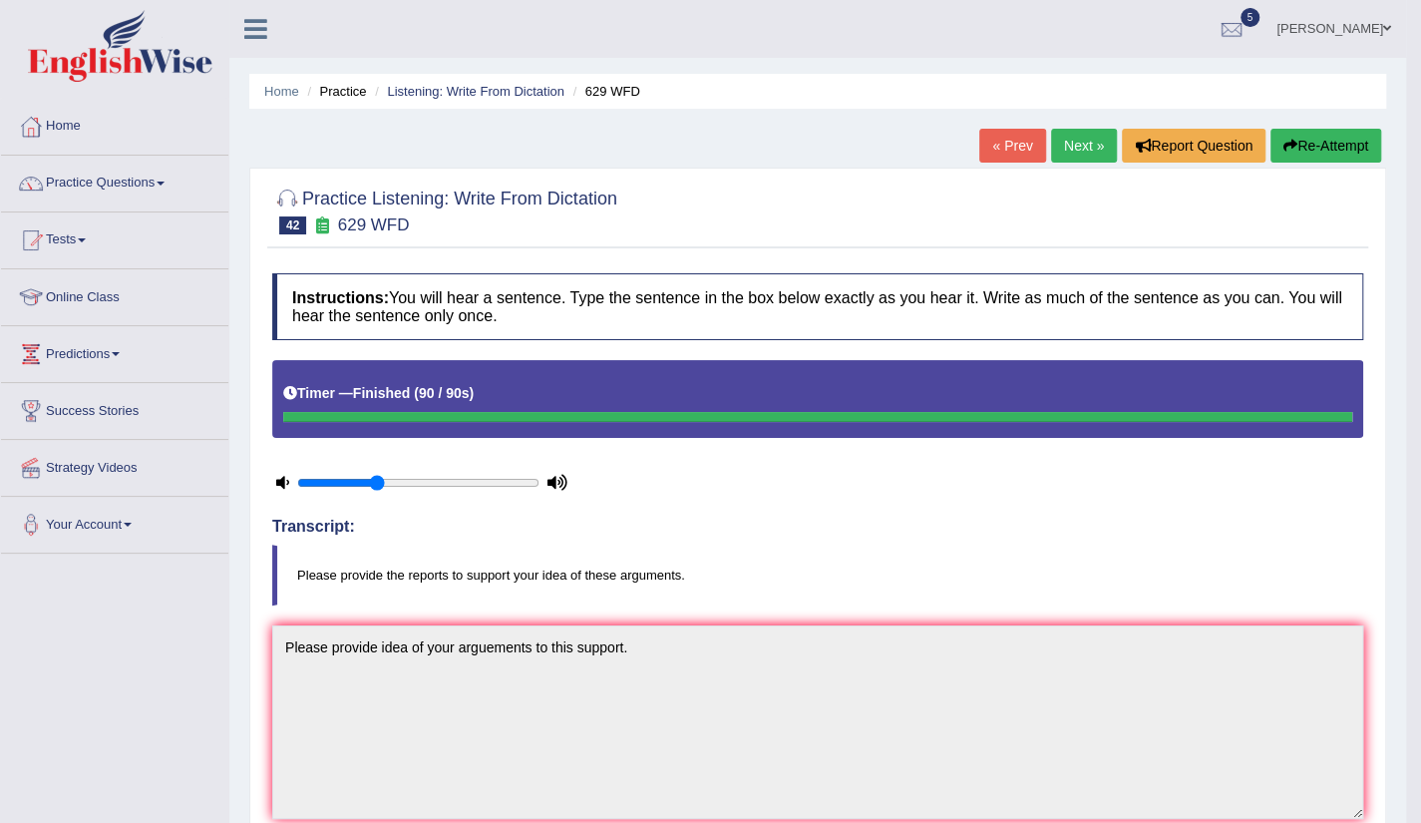
click at [1077, 158] on link "Next »" at bounding box center [1084, 146] width 66 height 34
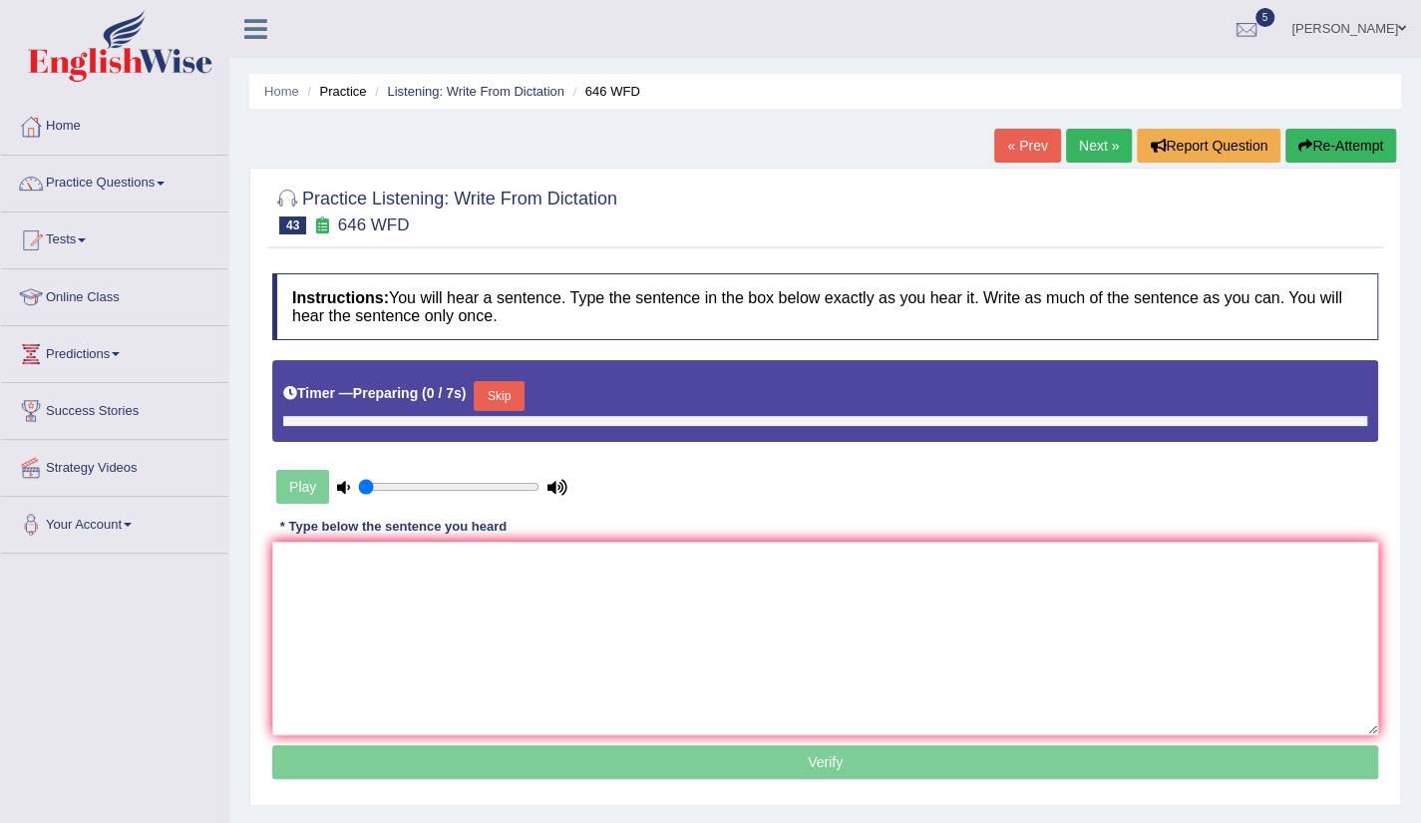
type input "0.35"
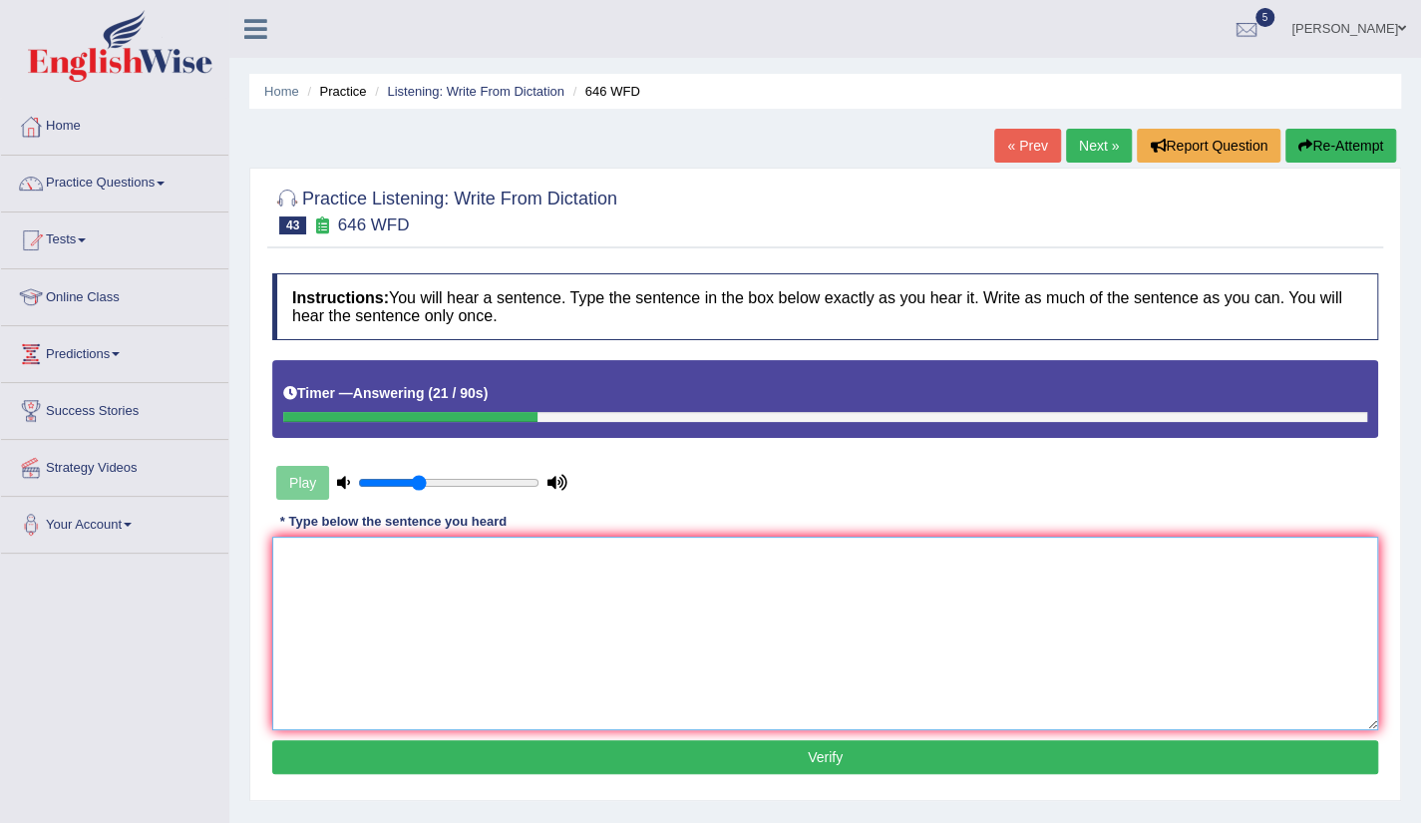
click at [294, 601] on textarea at bounding box center [825, 634] width 1106 height 194
type textarea "t"
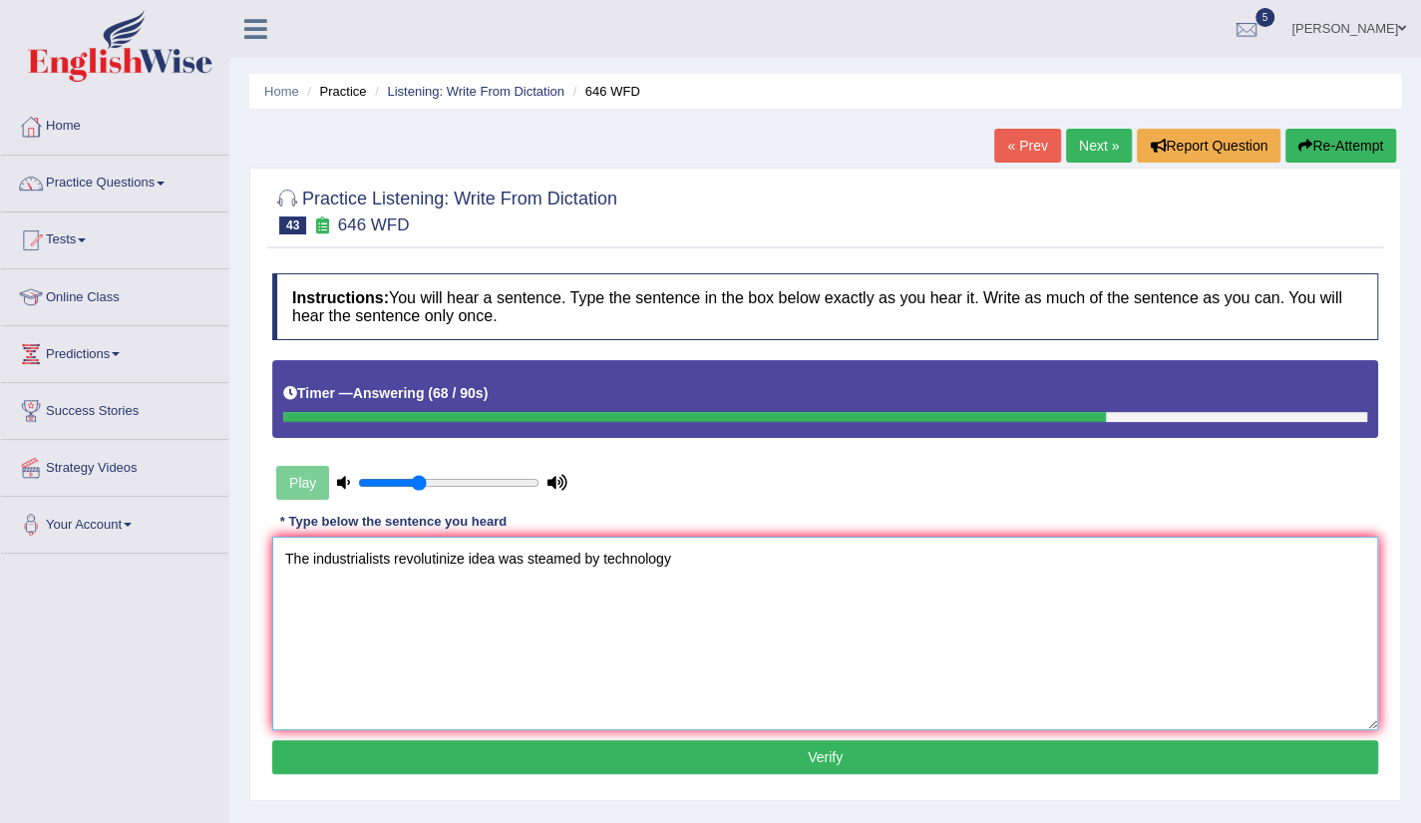
click at [529, 560] on textarea "The industrialists revolutinize idea was steamed by technology" at bounding box center [825, 634] width 1106 height 194
click at [714, 558] on textarea "The industrialists revolutinize idea was driven steamed by technology" at bounding box center [825, 634] width 1106 height 194
type textarea "The industrialists revolutinize idea was driven steamed by technology."
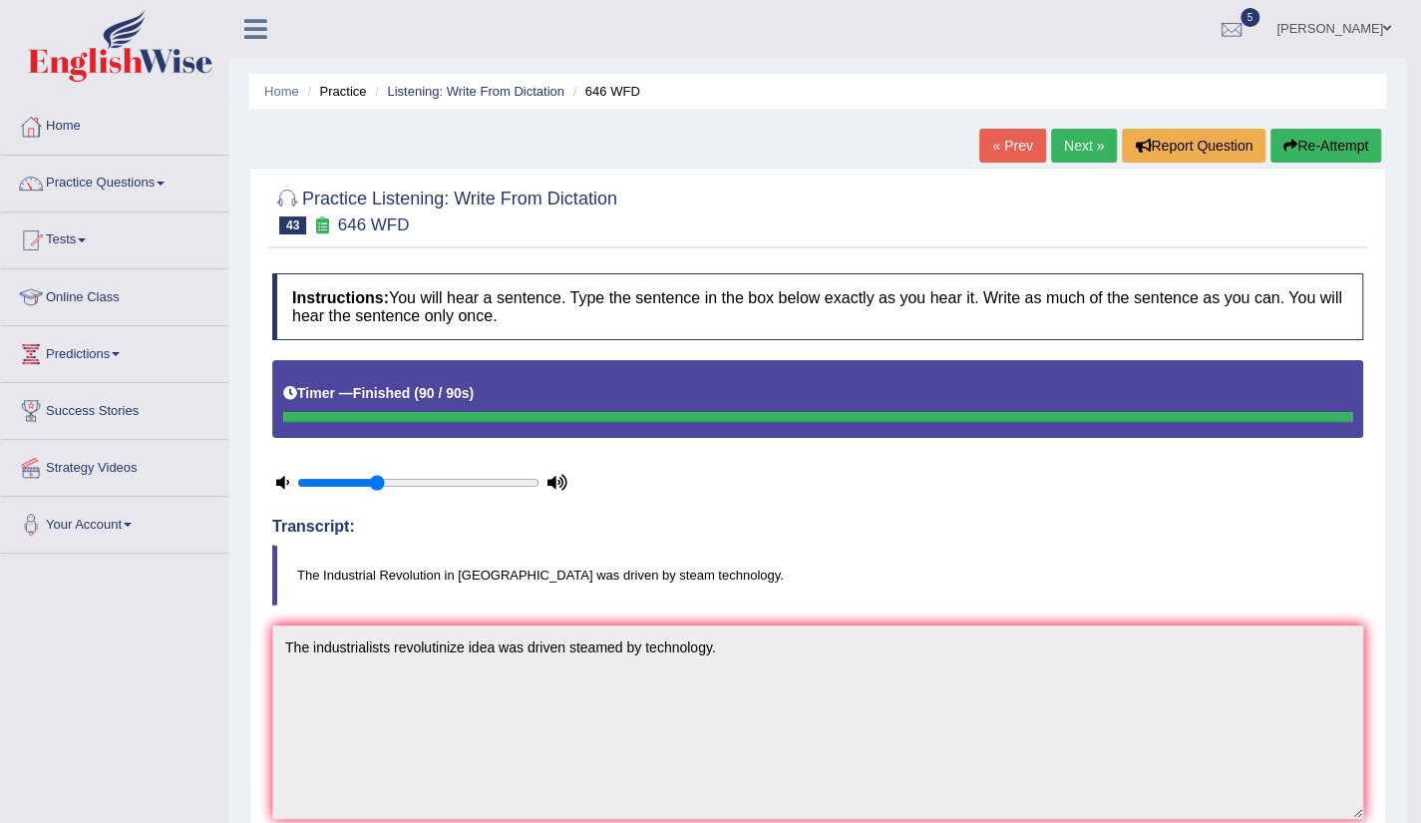
click at [1089, 130] on link "Next »" at bounding box center [1084, 146] width 66 height 34
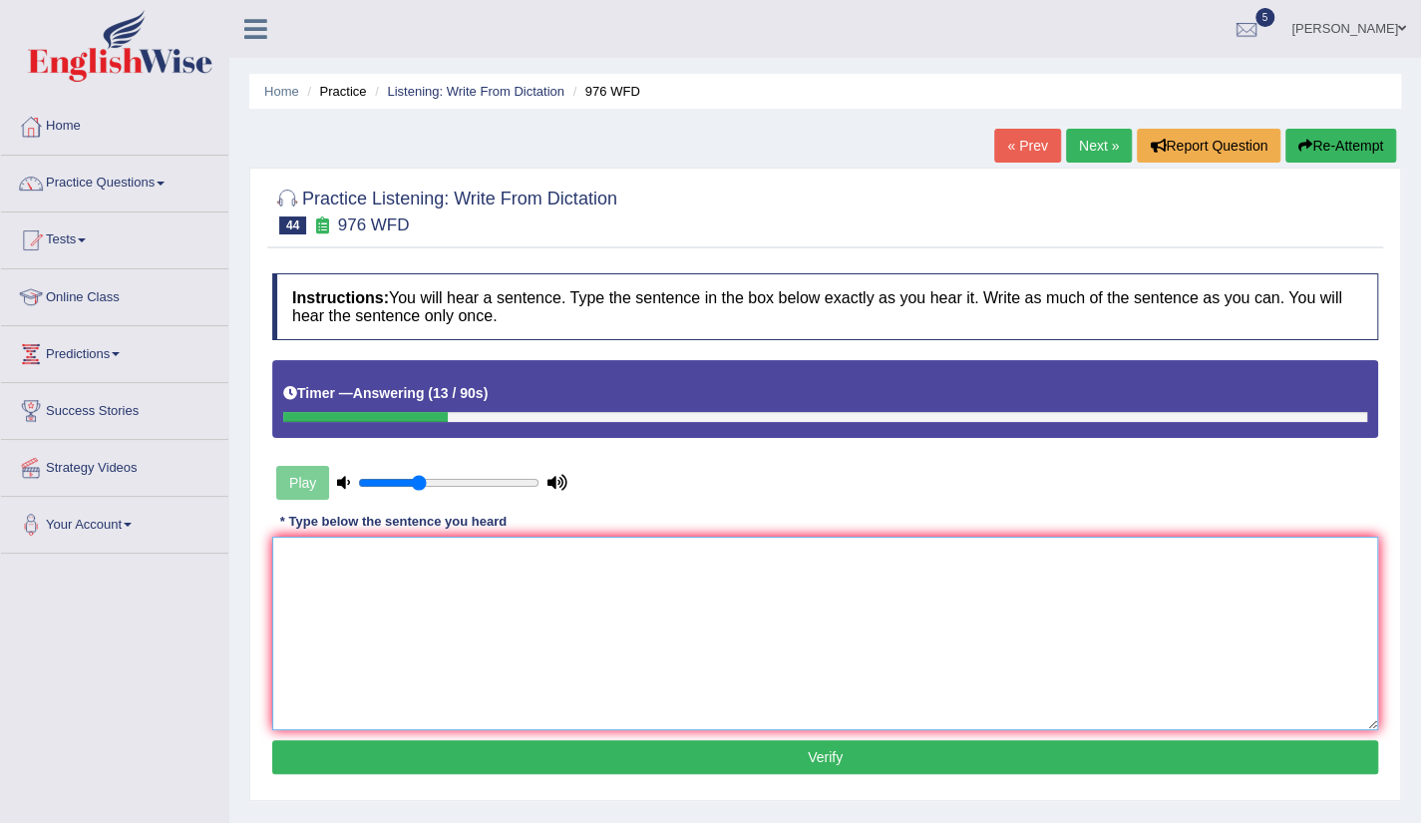
click at [301, 564] on textarea at bounding box center [825, 634] width 1106 height 194
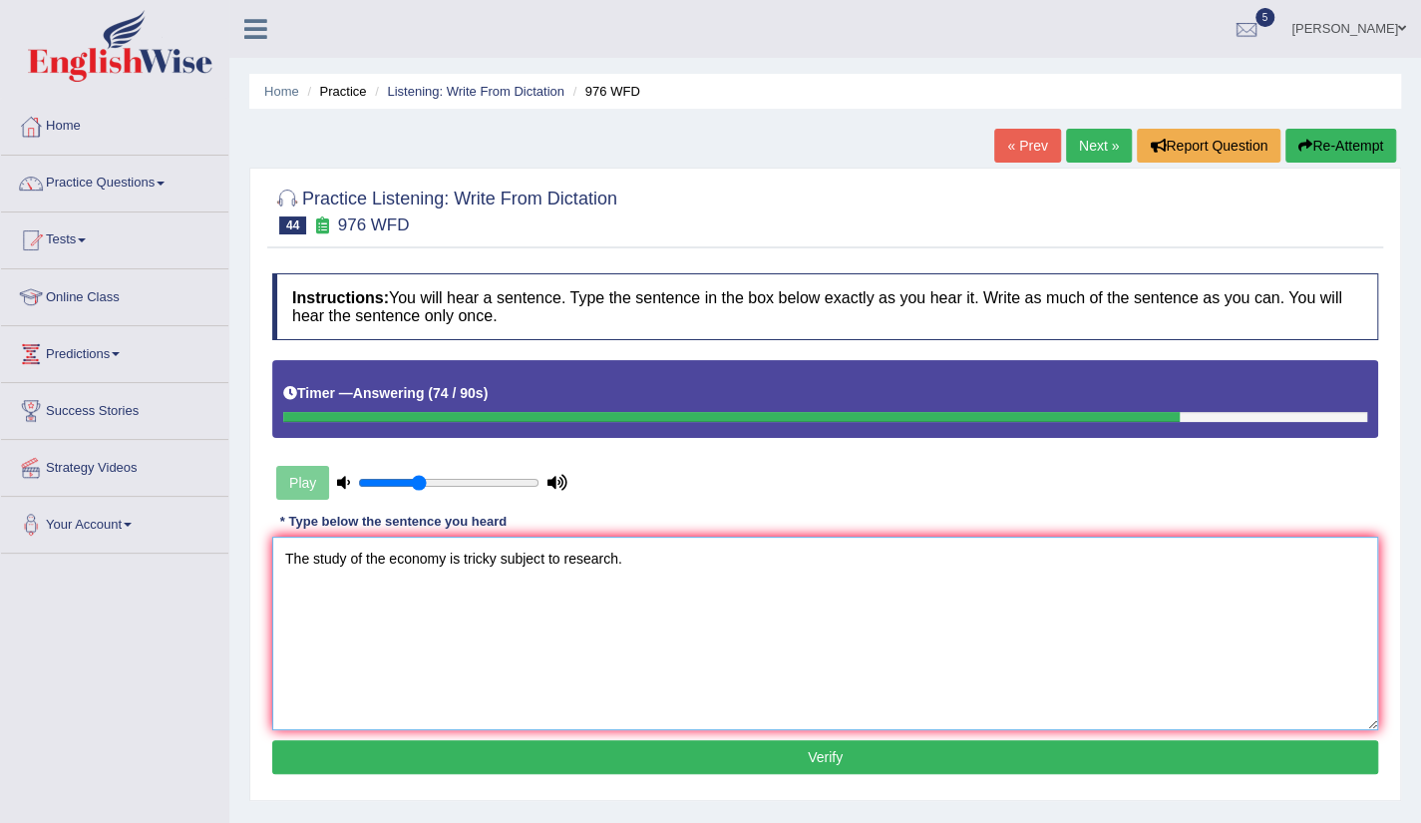
type textarea "The study of the economy is tricky subject to research."
click at [800, 768] on button "Verify" at bounding box center [825, 757] width 1106 height 34
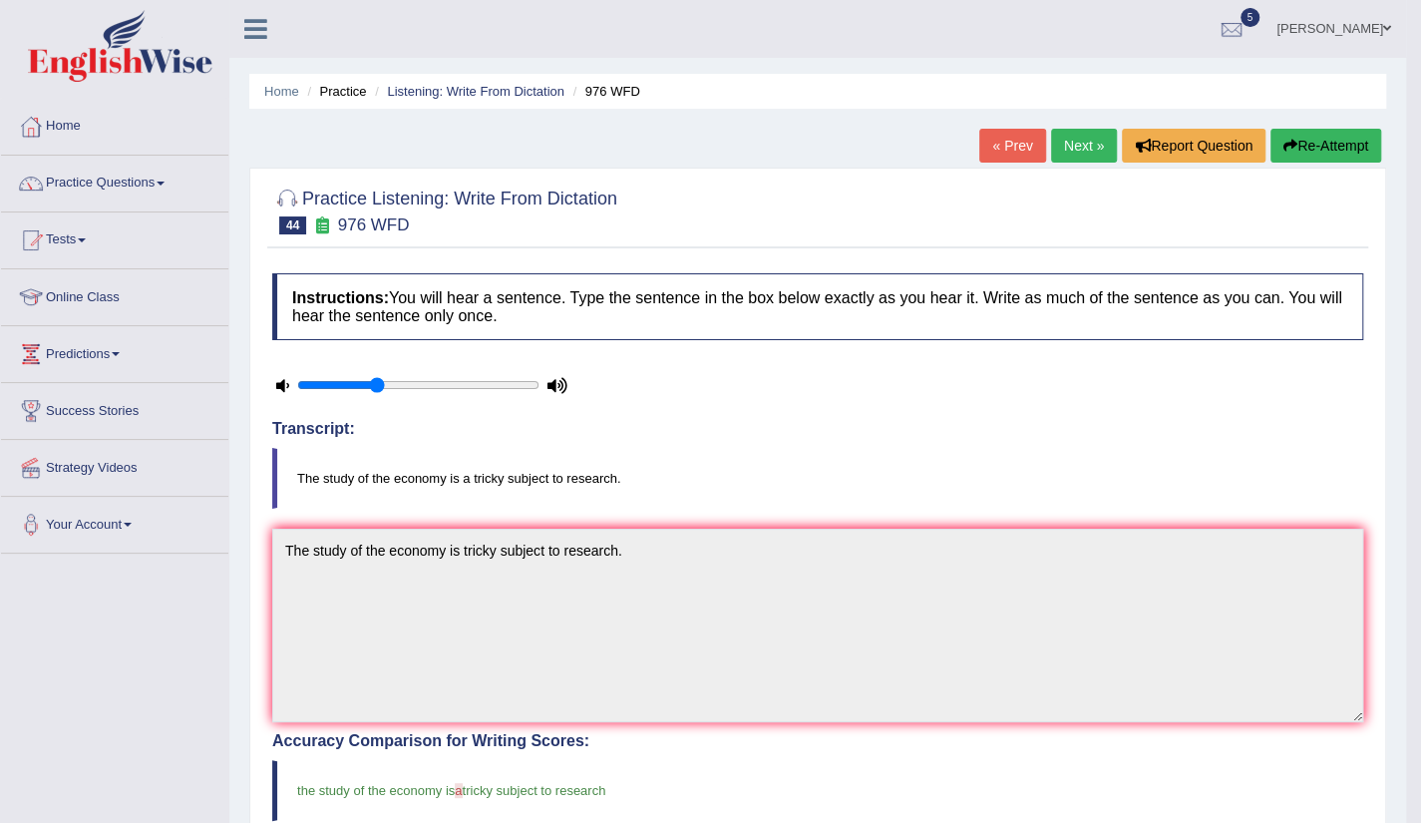
click at [1074, 140] on link "Next »" at bounding box center [1084, 146] width 66 height 34
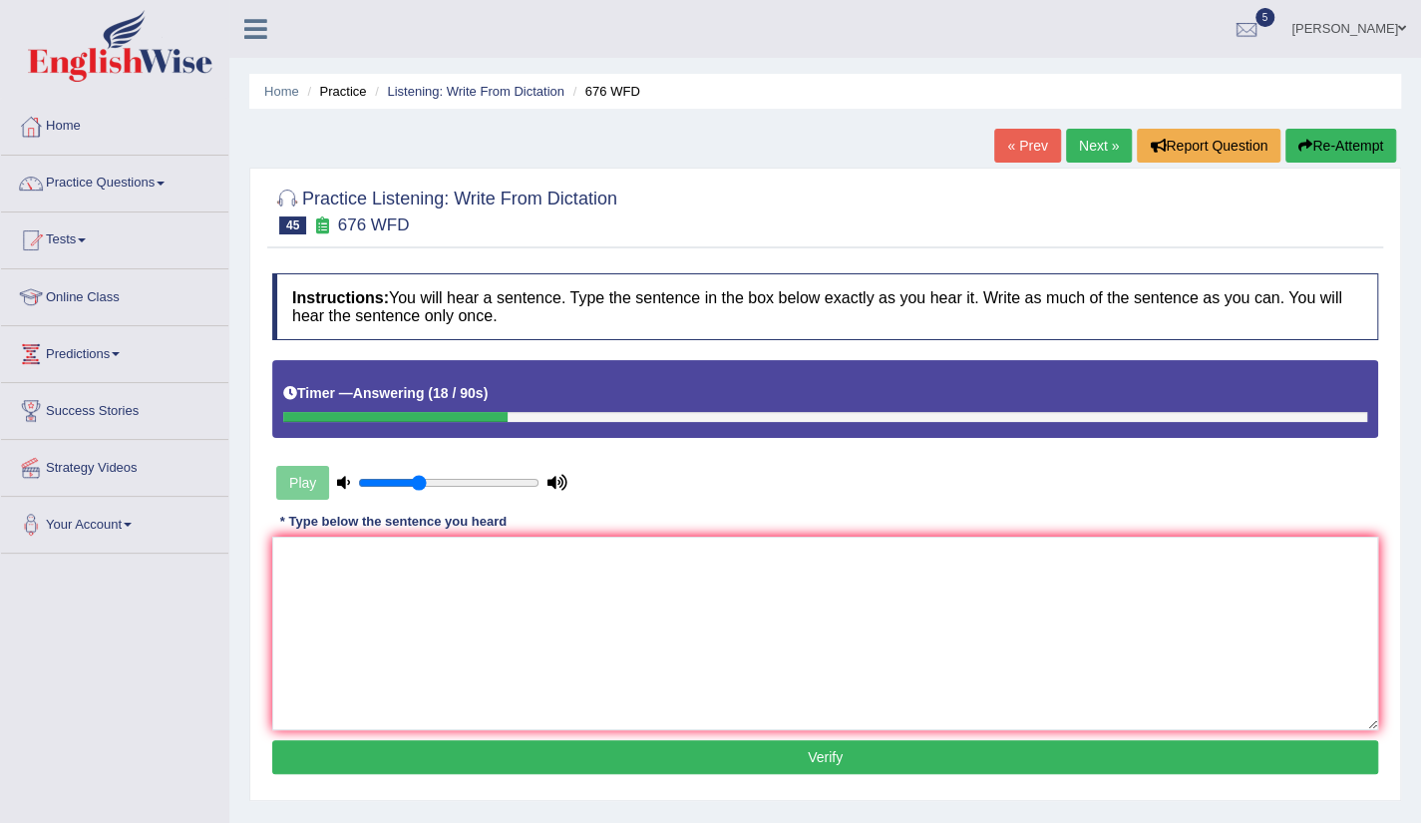
click at [1074, 140] on link "Next »" at bounding box center [1099, 146] width 66 height 34
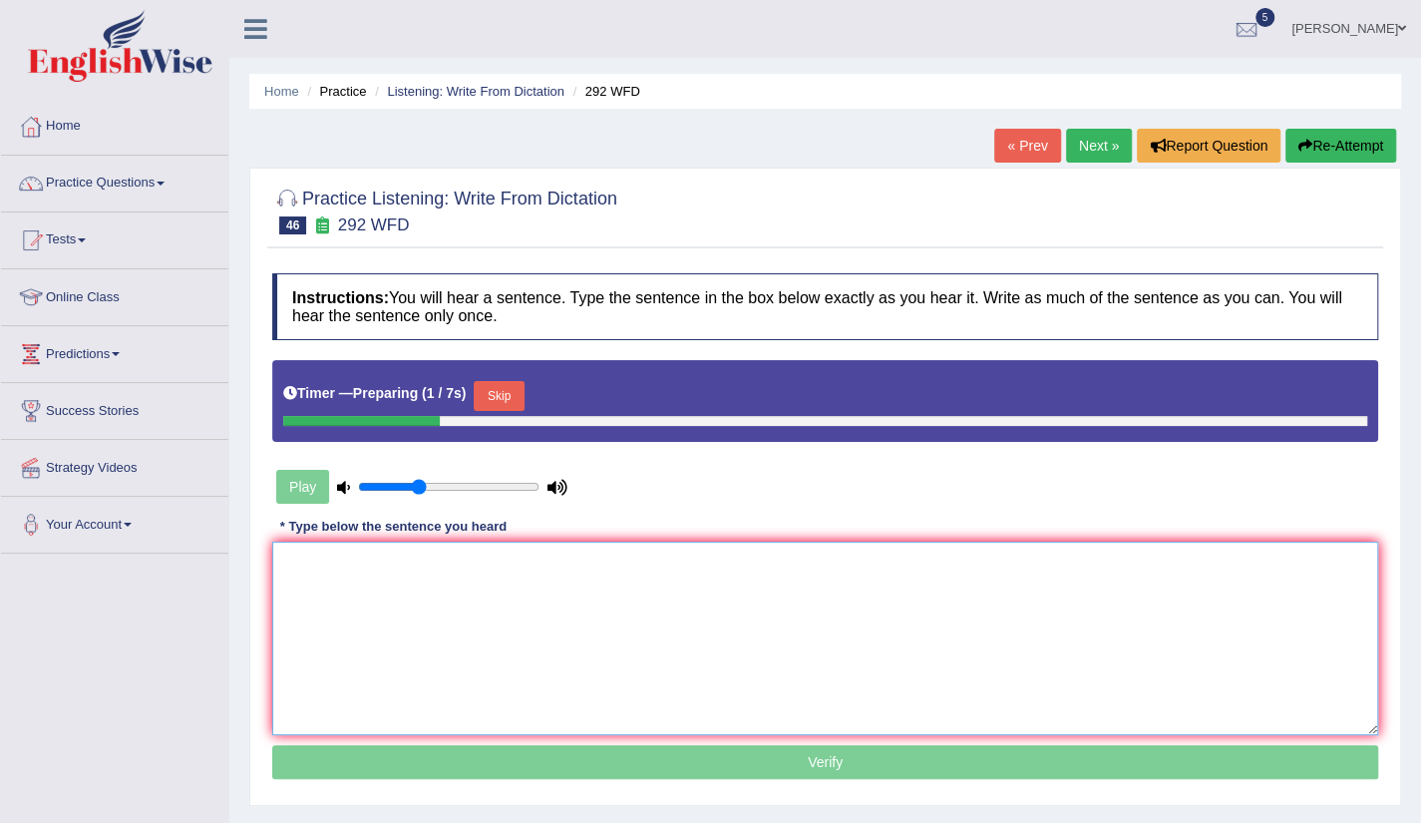
click at [315, 557] on textarea at bounding box center [825, 639] width 1106 height 194
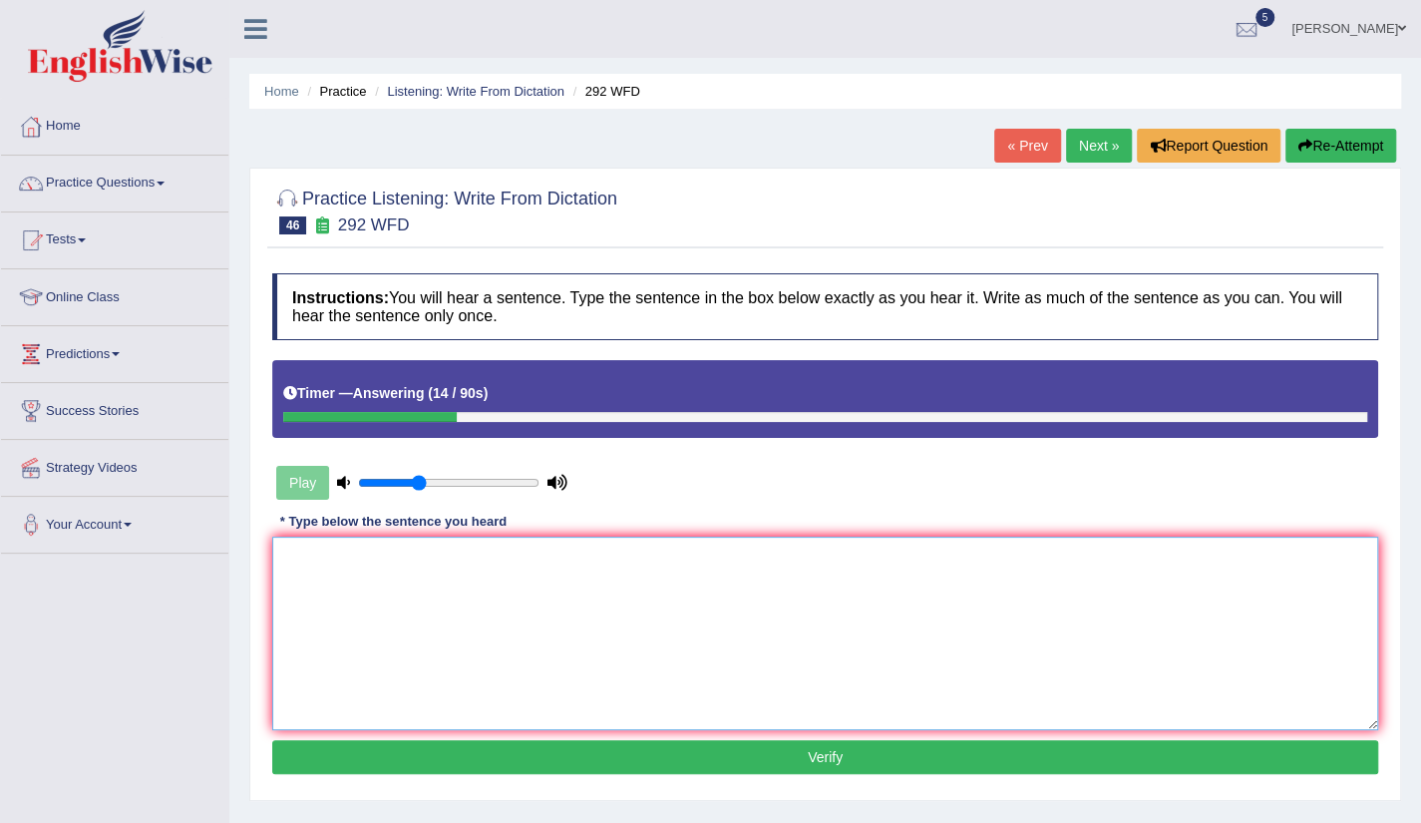
click at [285, 572] on textarea at bounding box center [825, 634] width 1106 height 194
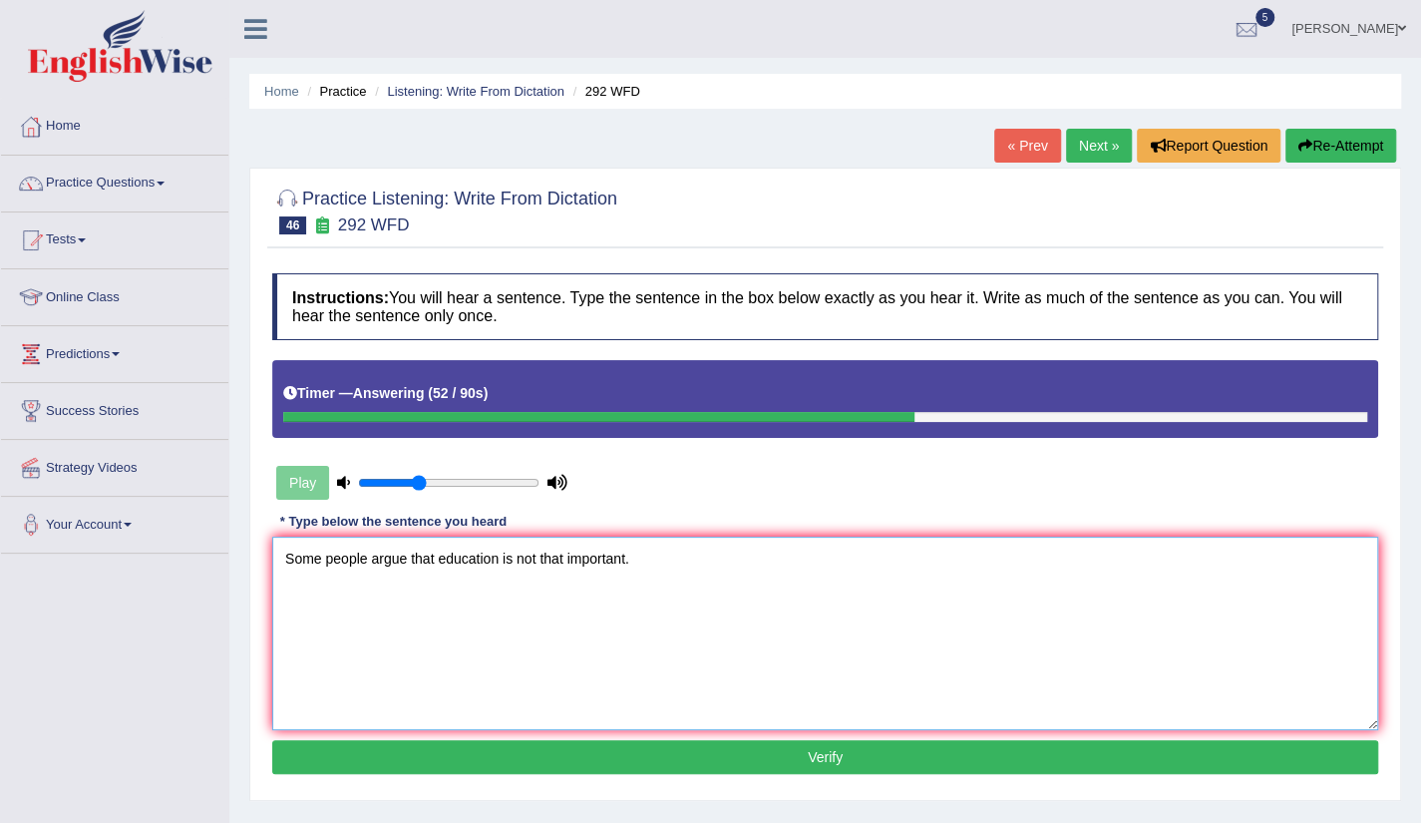
type textarea "Some people argue that education is not that important."
click at [800, 764] on button "Verify" at bounding box center [825, 757] width 1106 height 34
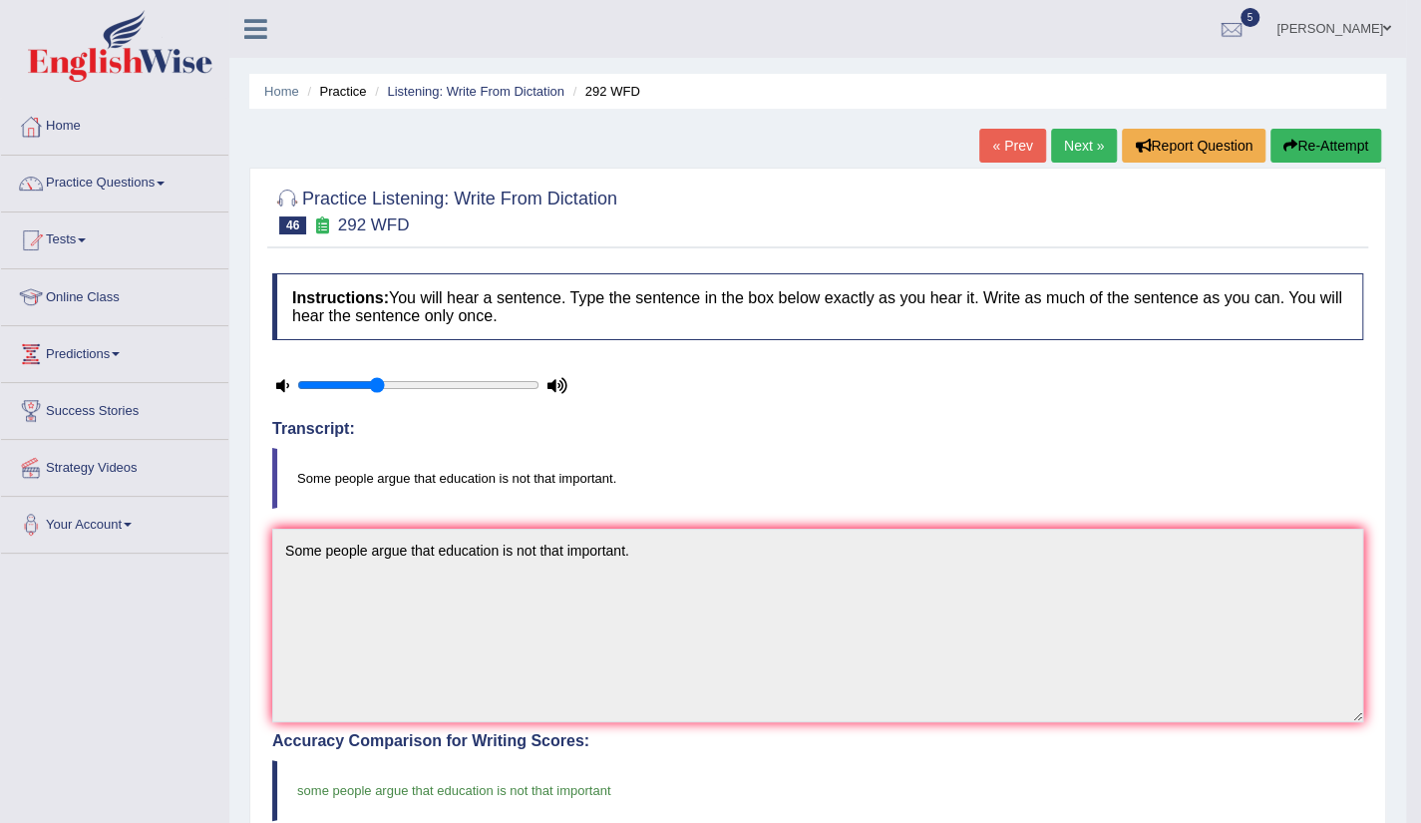
click at [1089, 138] on link "Next »" at bounding box center [1084, 146] width 66 height 34
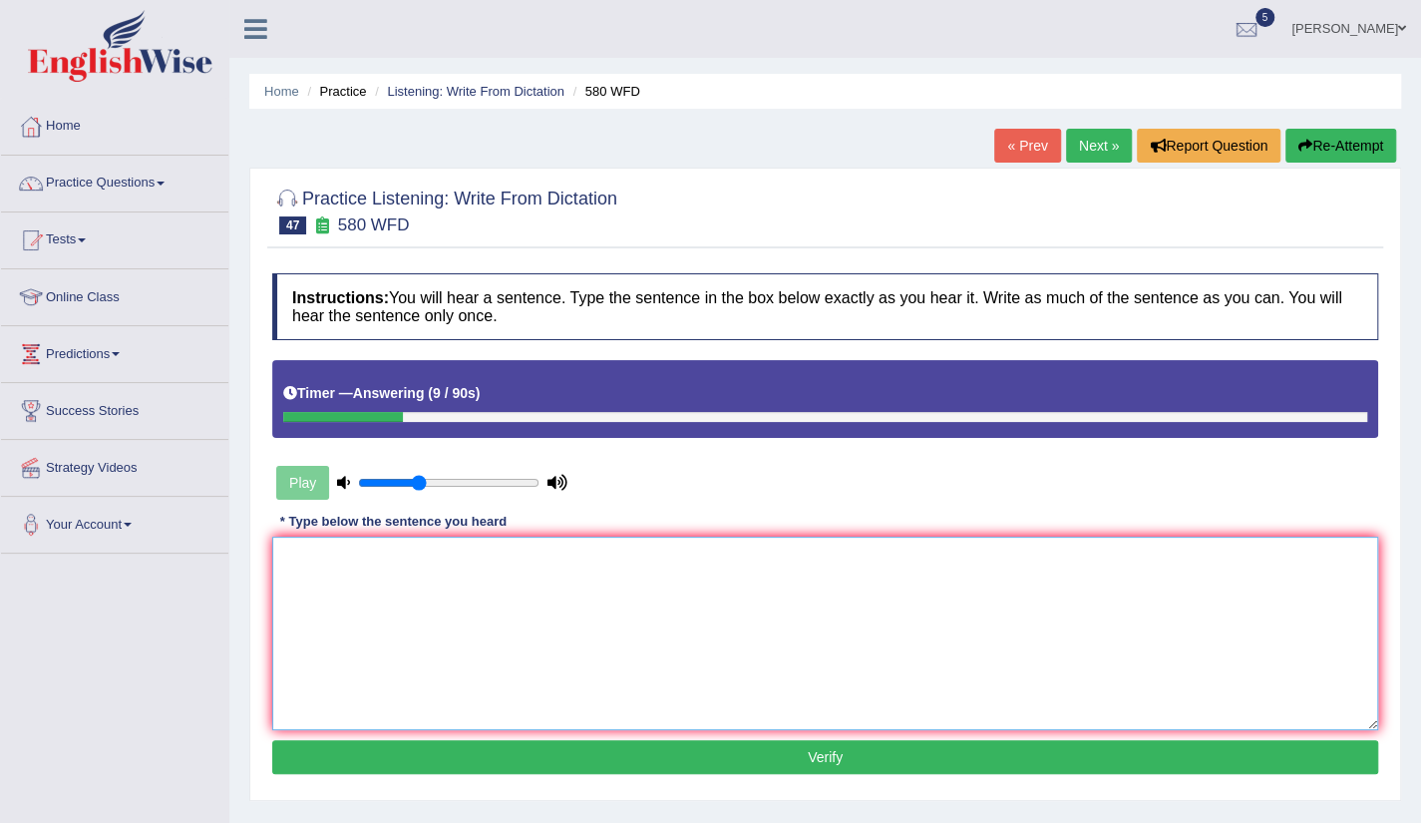
click at [325, 577] on textarea at bounding box center [825, 634] width 1106 height 194
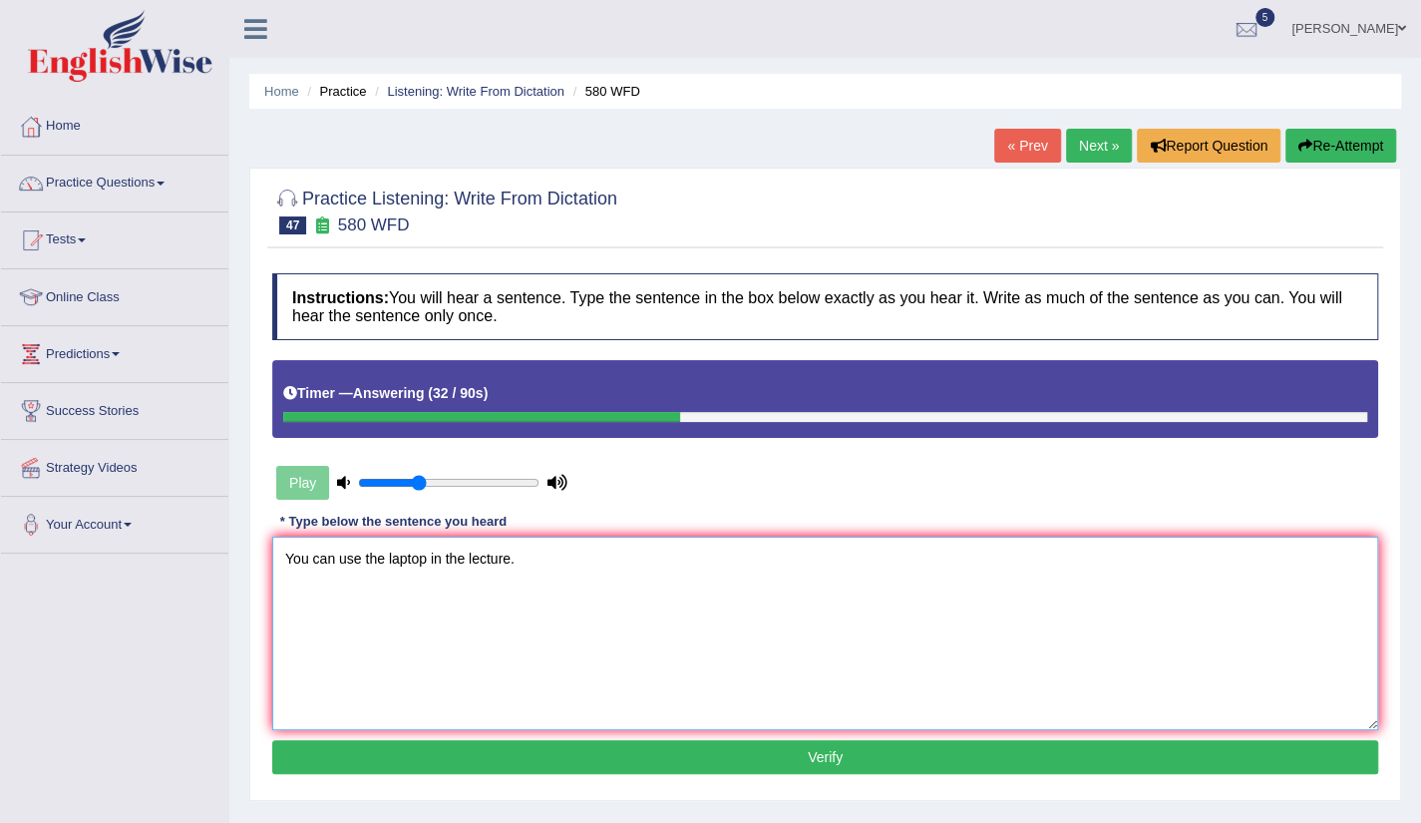
click at [325, 577] on textarea "You can use the laptop in the lecture." at bounding box center [825, 634] width 1106 height 194
type textarea "You can use the laptop in the lecture."
click at [817, 760] on button "Verify" at bounding box center [825, 757] width 1106 height 34
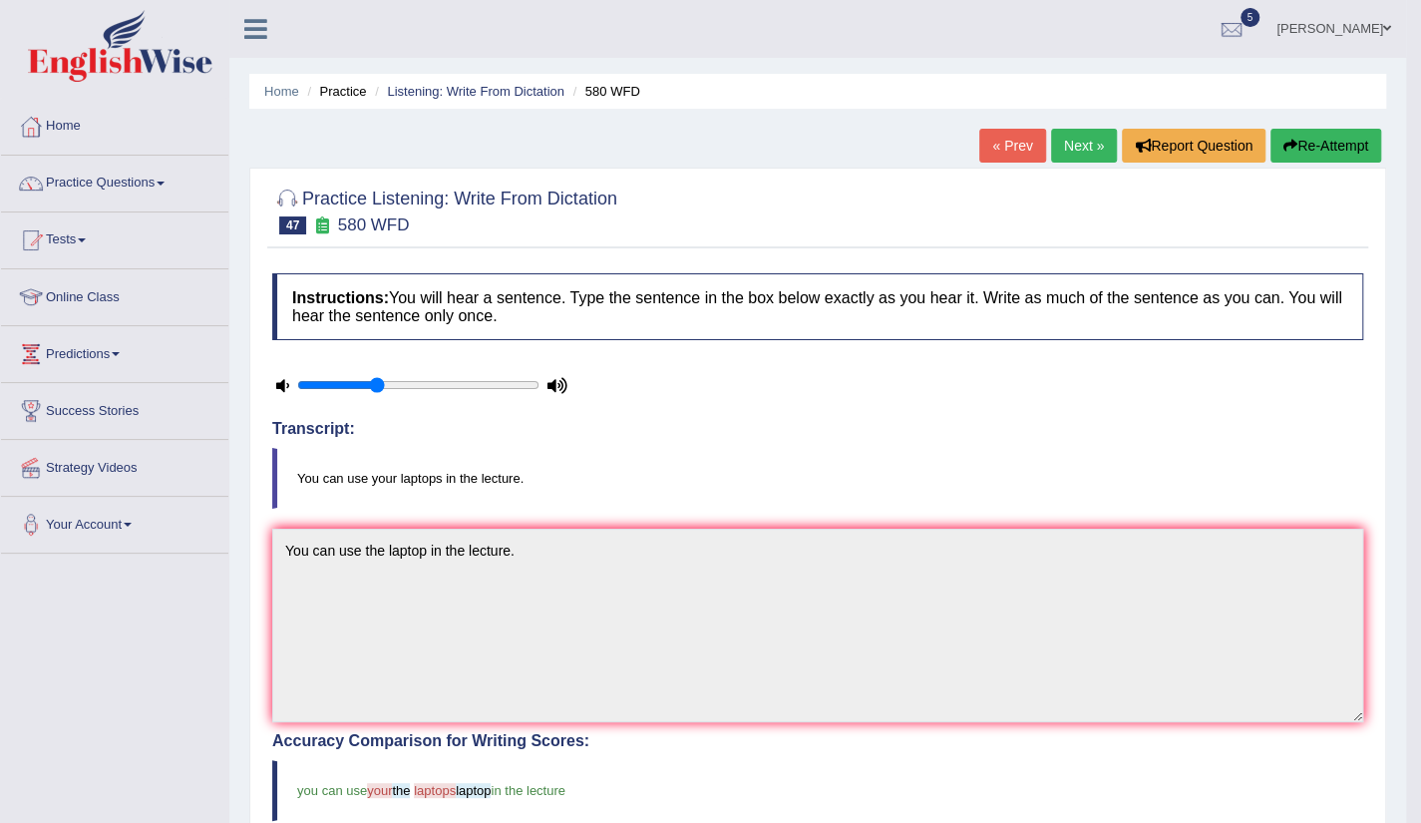
click at [1077, 161] on link "Next »" at bounding box center [1084, 146] width 66 height 34
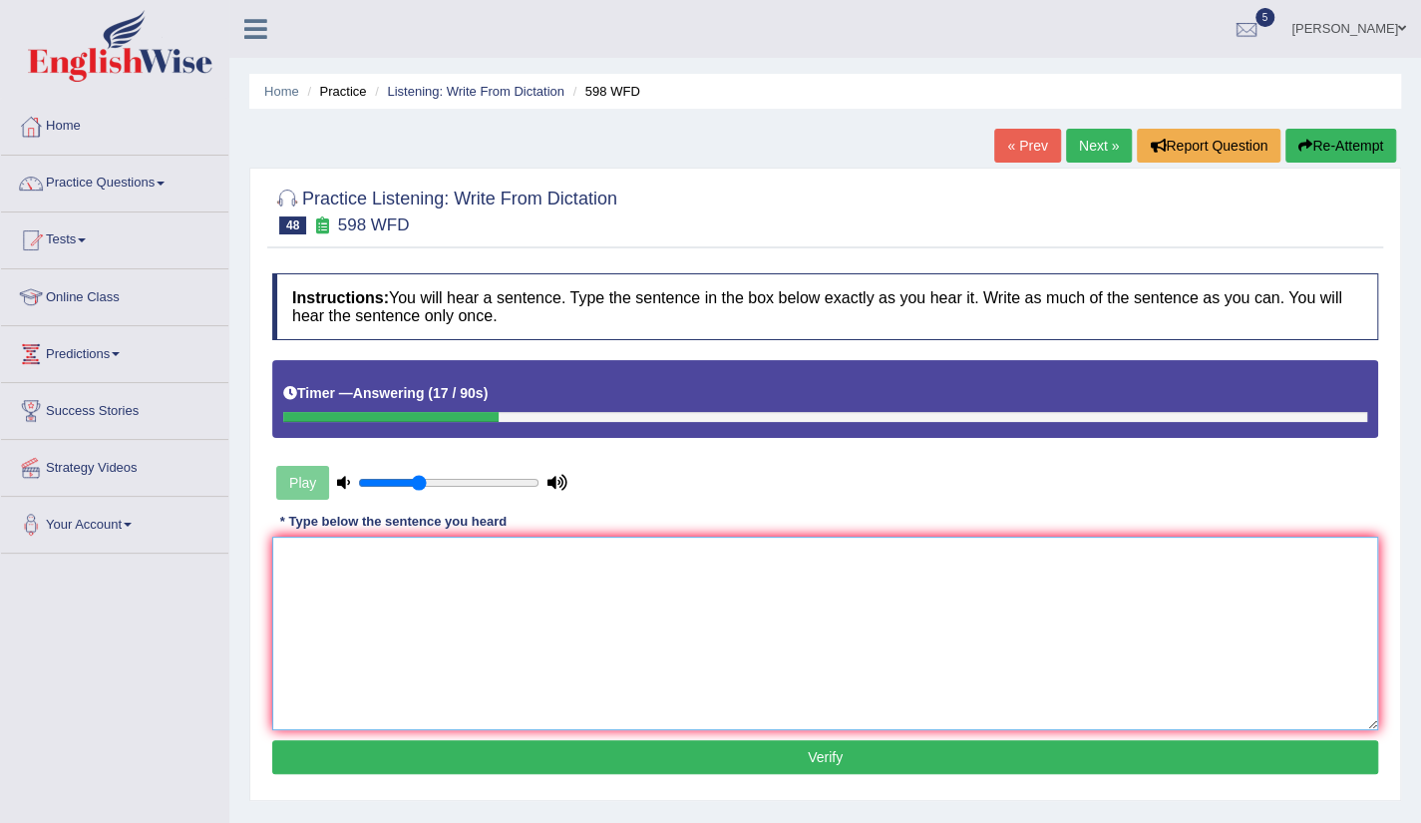
click at [321, 586] on textarea at bounding box center [825, 634] width 1106 height 194
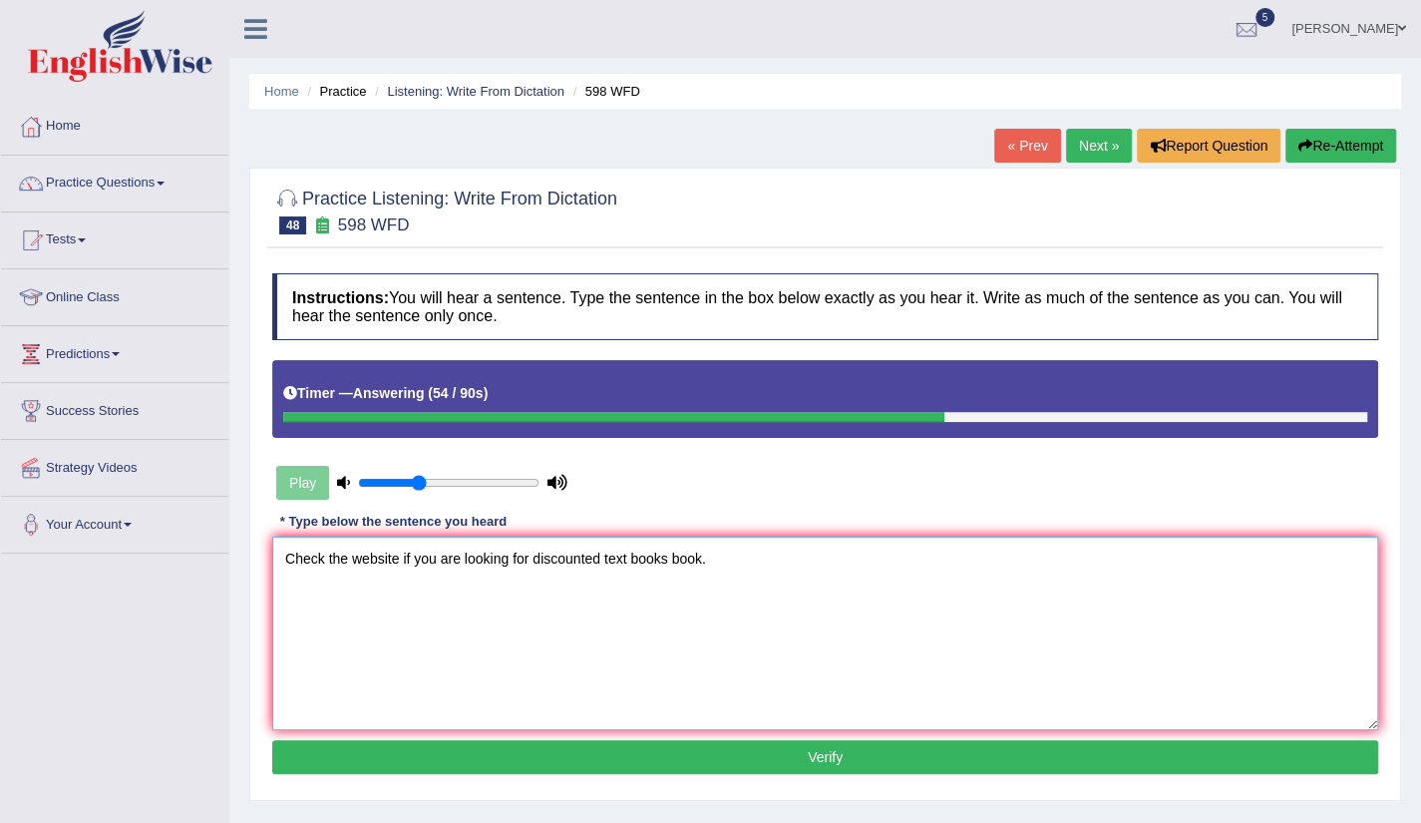
click at [529, 562] on textarea "Check the website if you are looking for discounted text books book." at bounding box center [825, 634] width 1106 height 194
type textarea "Check the website if you are looking for the discounted text books book."
click at [852, 766] on button "Verify" at bounding box center [825, 757] width 1106 height 34
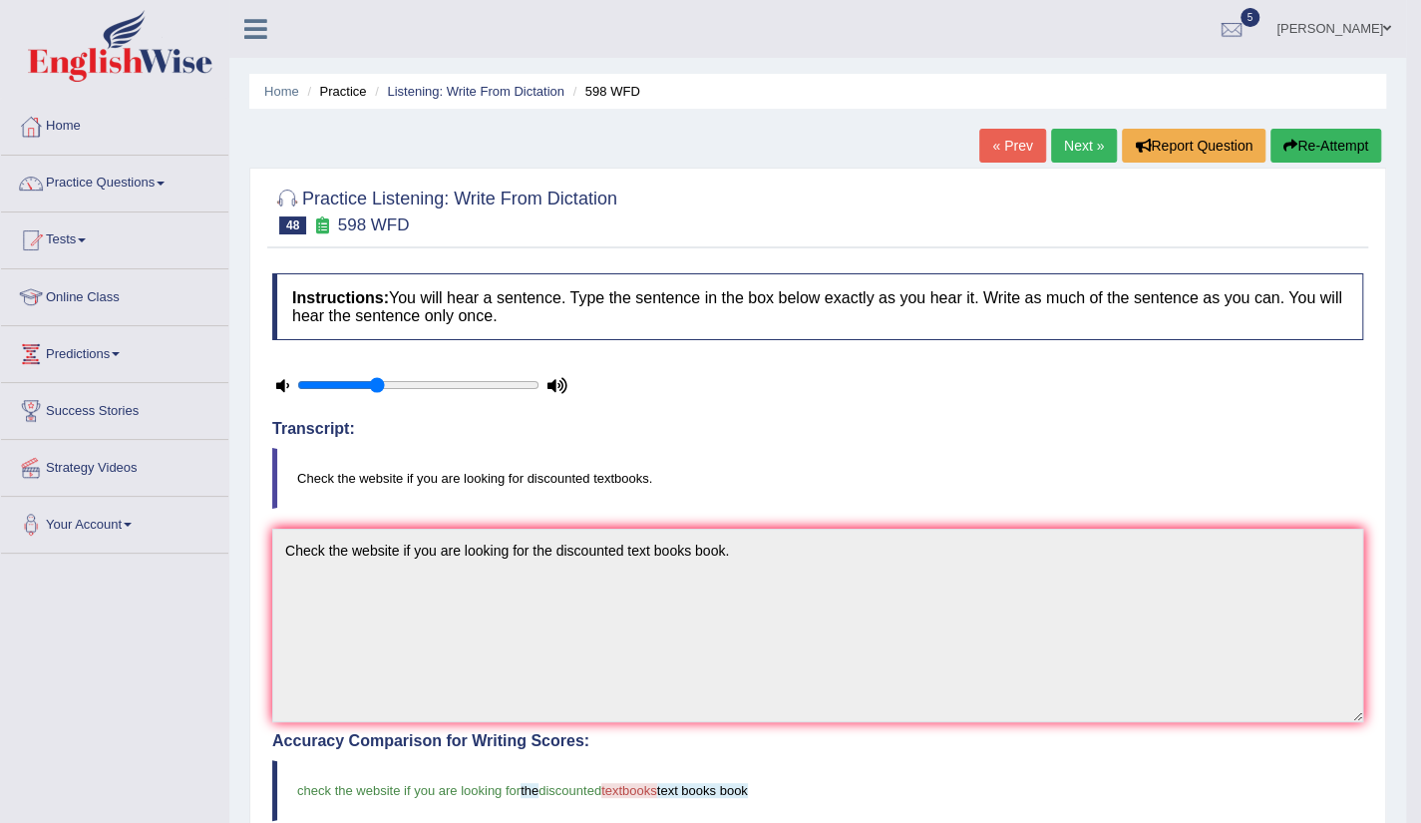
click at [1069, 151] on link "Next »" at bounding box center [1084, 146] width 66 height 34
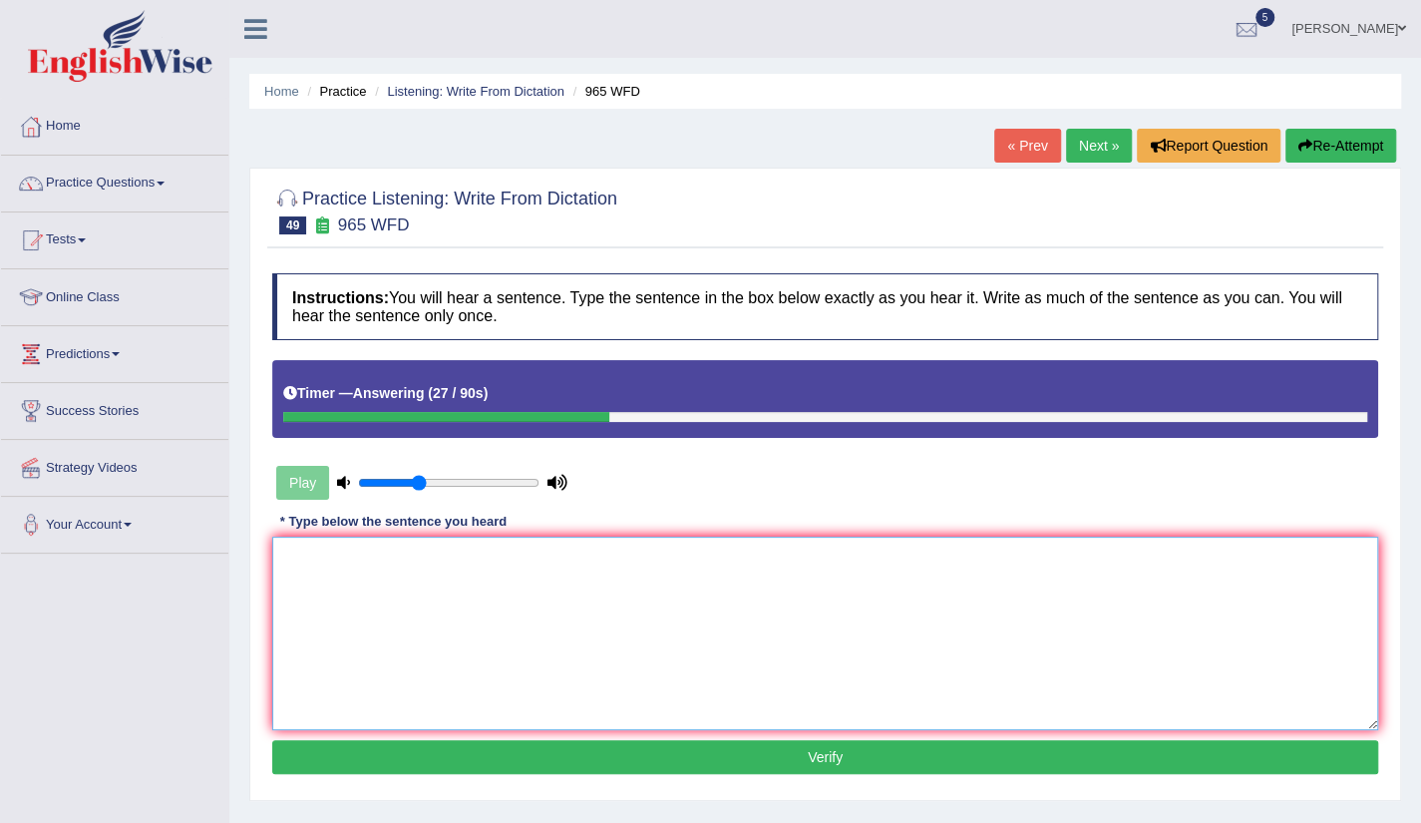
click at [275, 570] on textarea at bounding box center [825, 634] width 1106 height 194
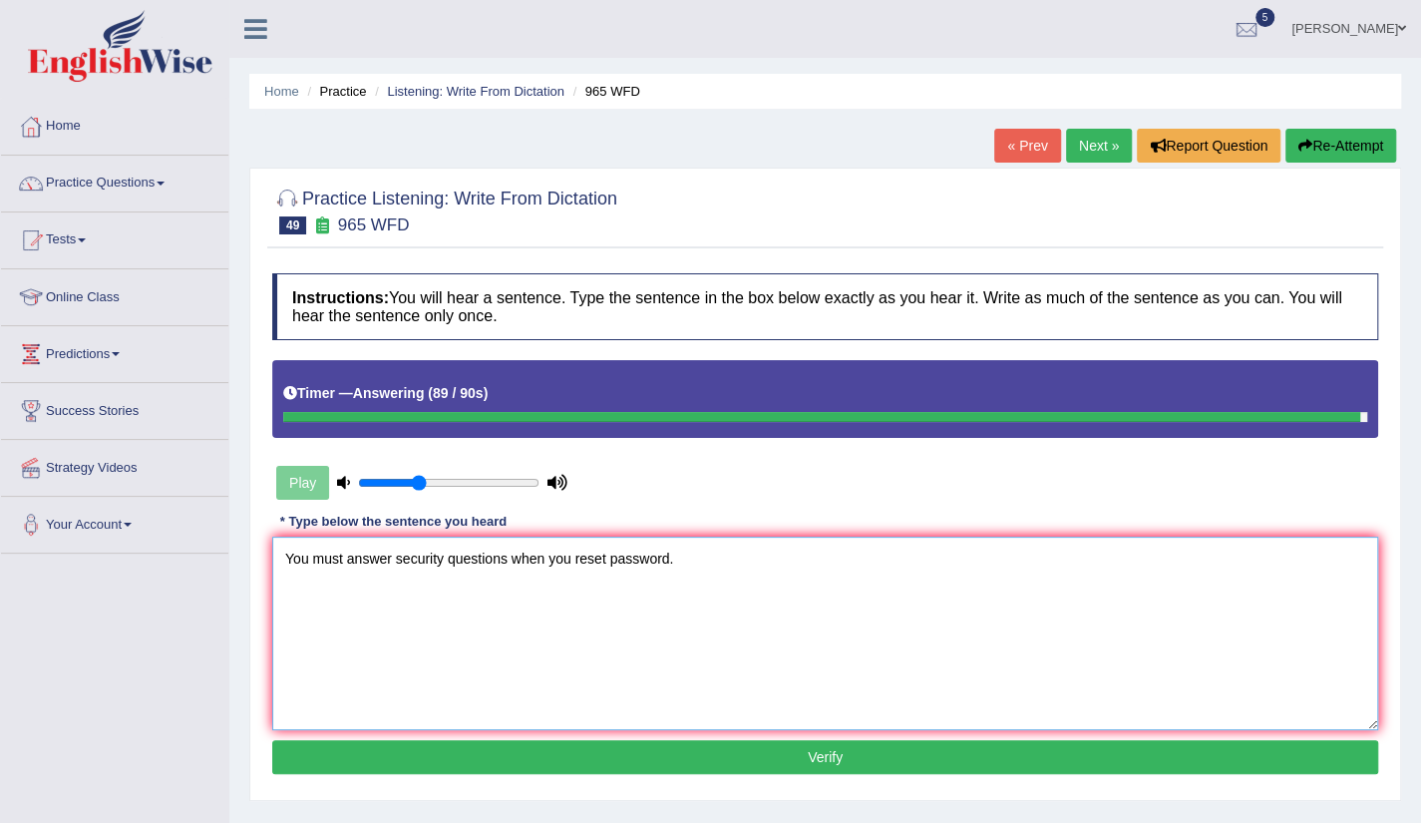
click at [609, 558] on textarea "You must answer security questions when you reset password." at bounding box center [825, 634] width 1106 height 194
type textarea "You must answer security questions when you reset password."
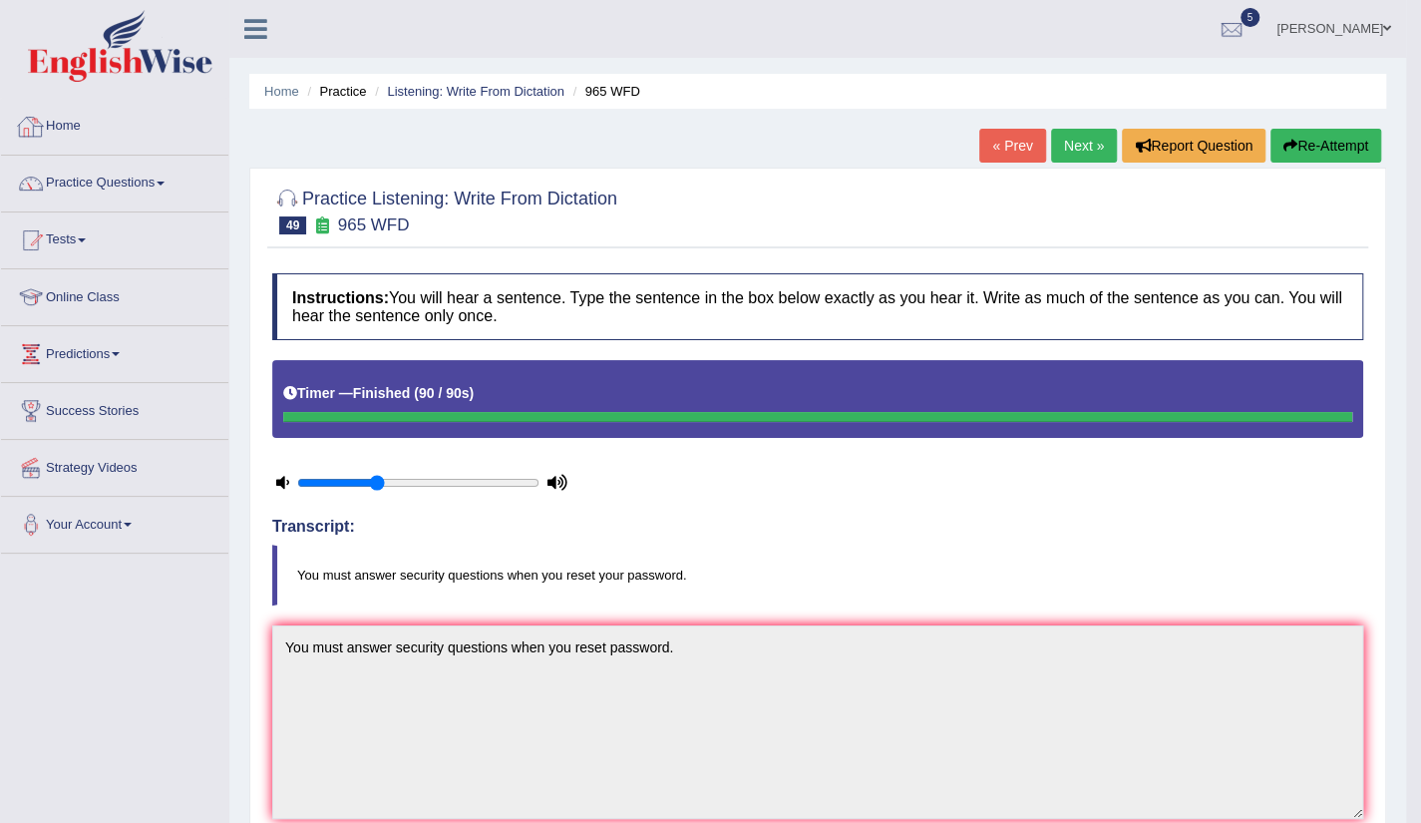
click at [81, 127] on link "Home" at bounding box center [114, 124] width 227 height 50
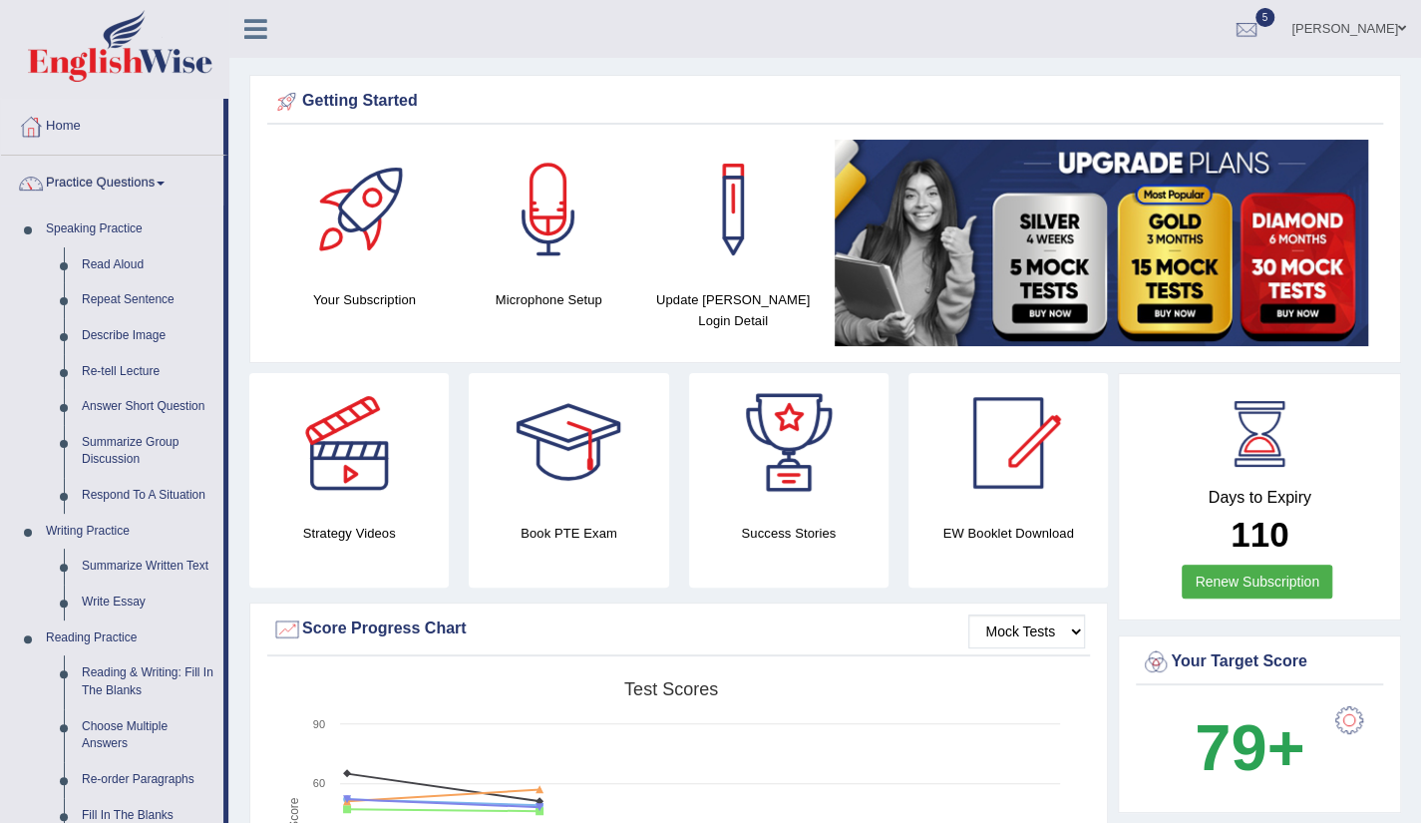
click at [96, 266] on link "Read Aloud" at bounding box center [148, 265] width 151 height 36
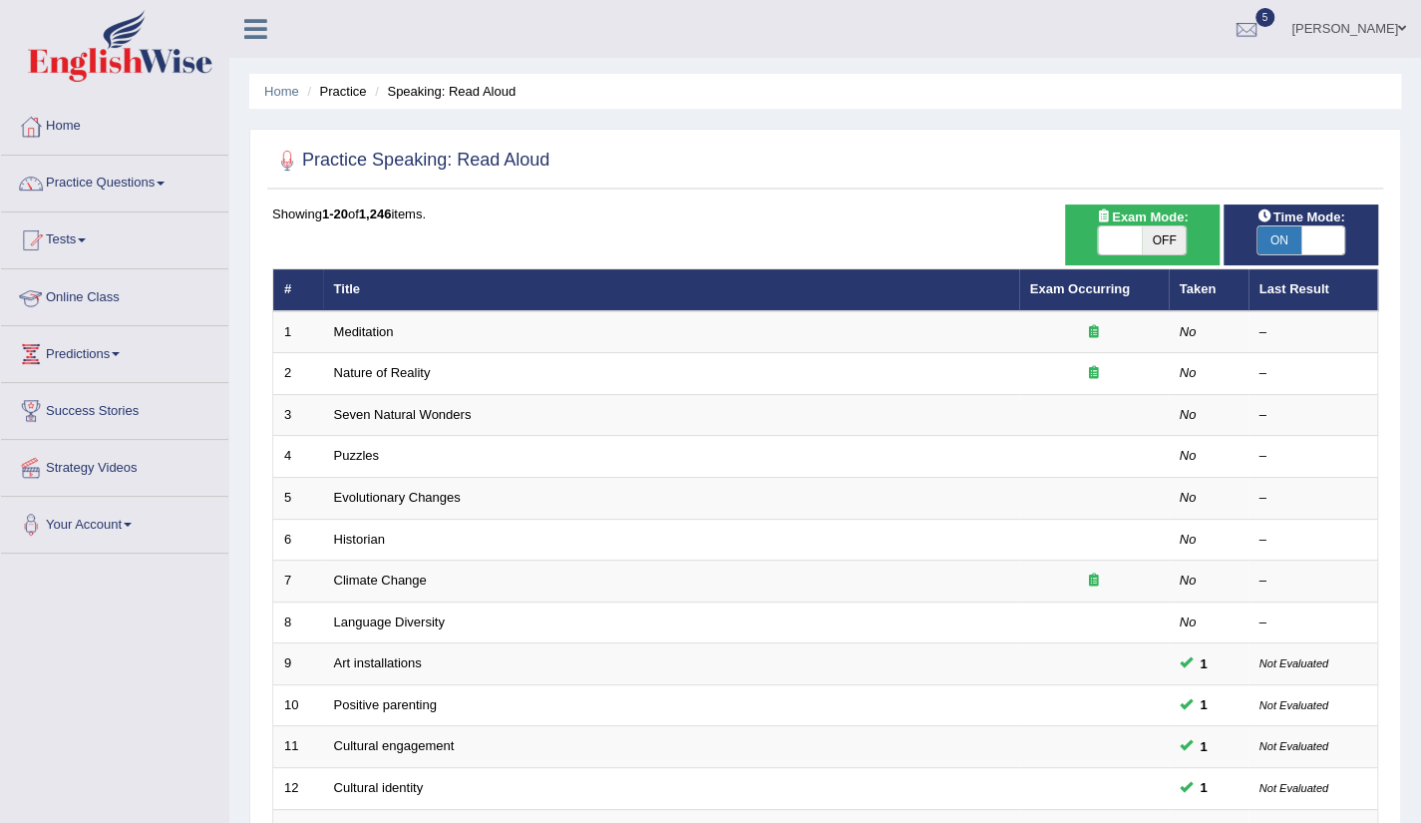
scroll to position [488, 0]
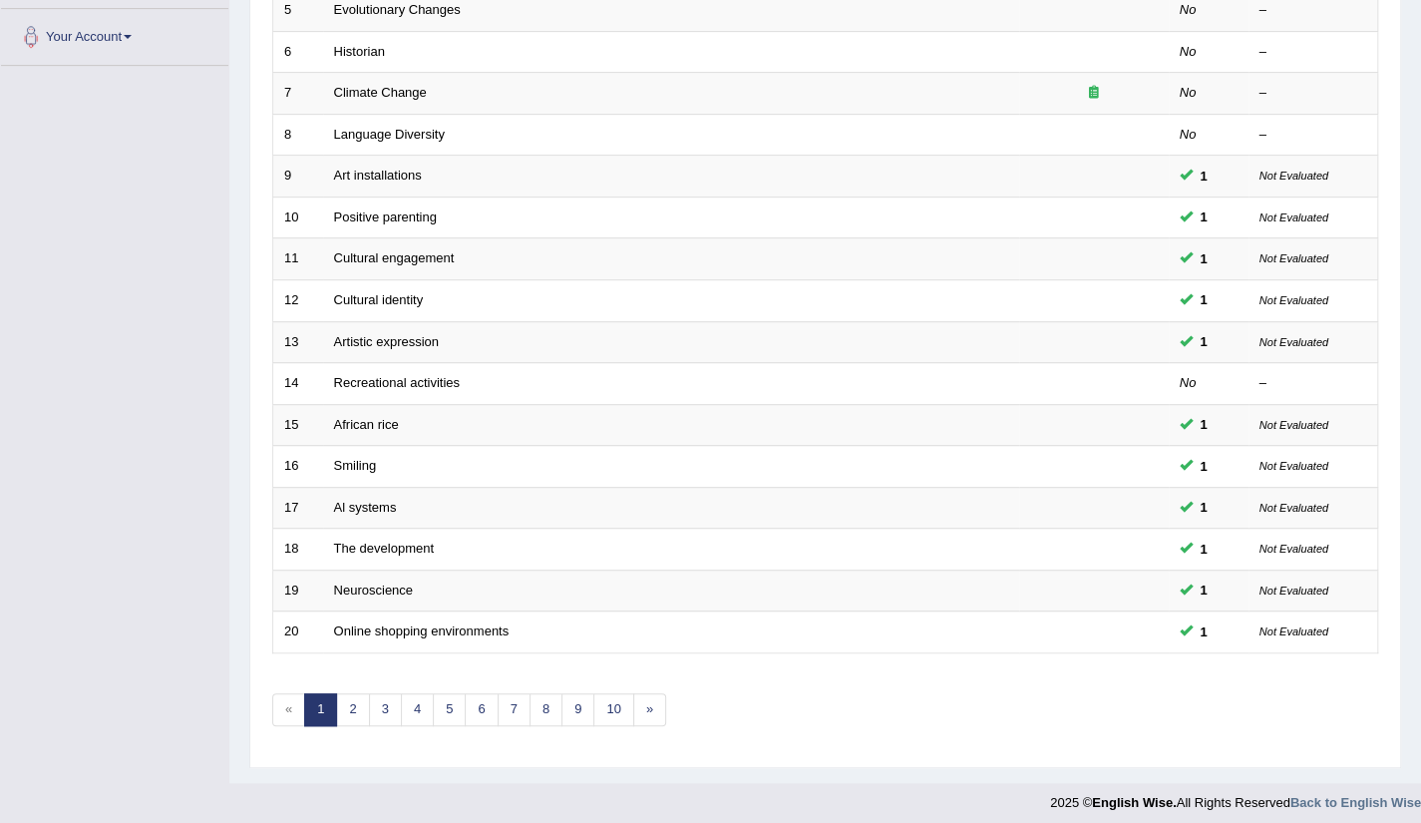
click at [0, 428] on div "Toggle navigation Home Practice Questions Speaking Practice Read Aloud Repeat S…" at bounding box center [710, 167] width 1421 height 1311
click at [541, 693] on link "8" at bounding box center [546, 709] width 33 height 33
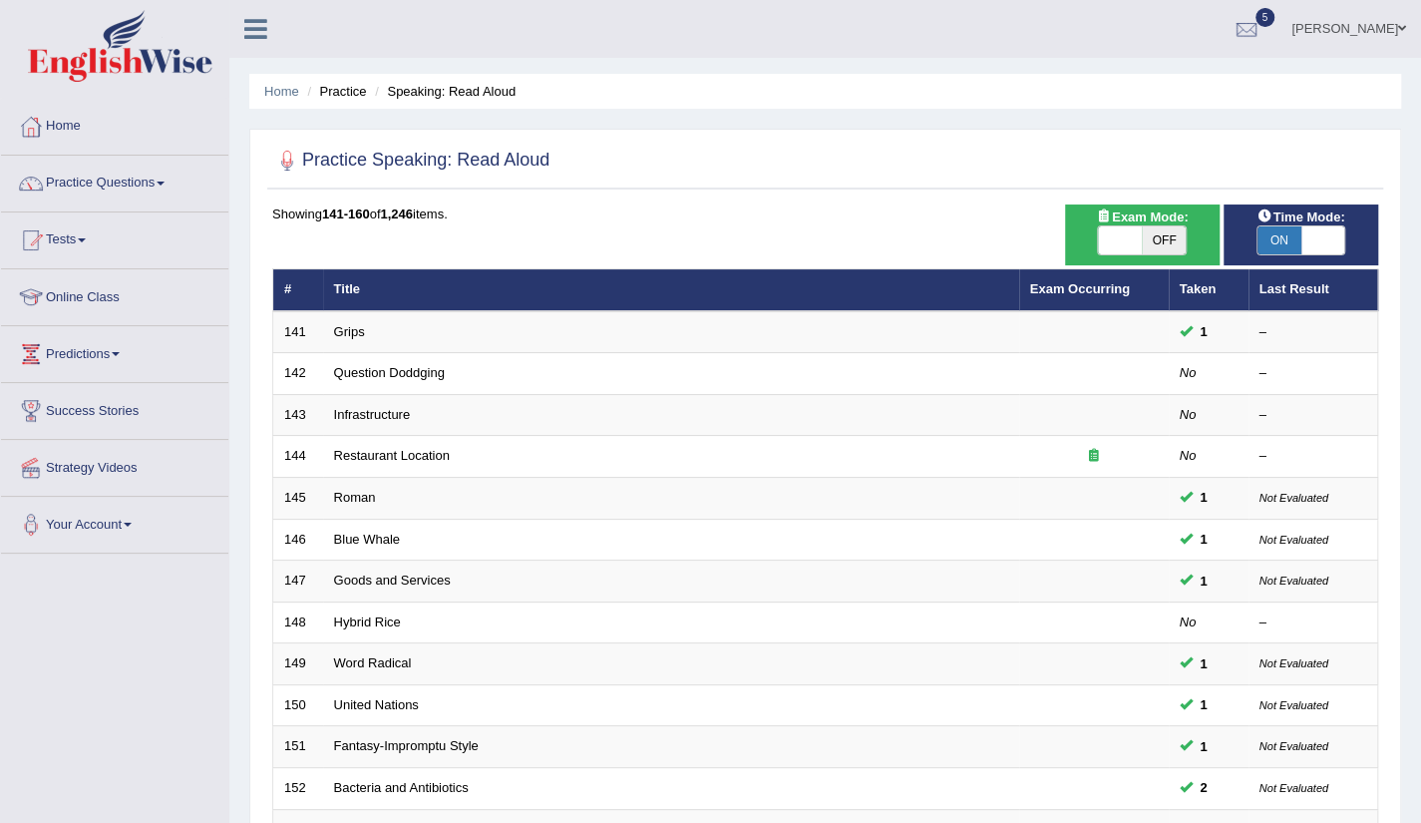
scroll to position [488, 0]
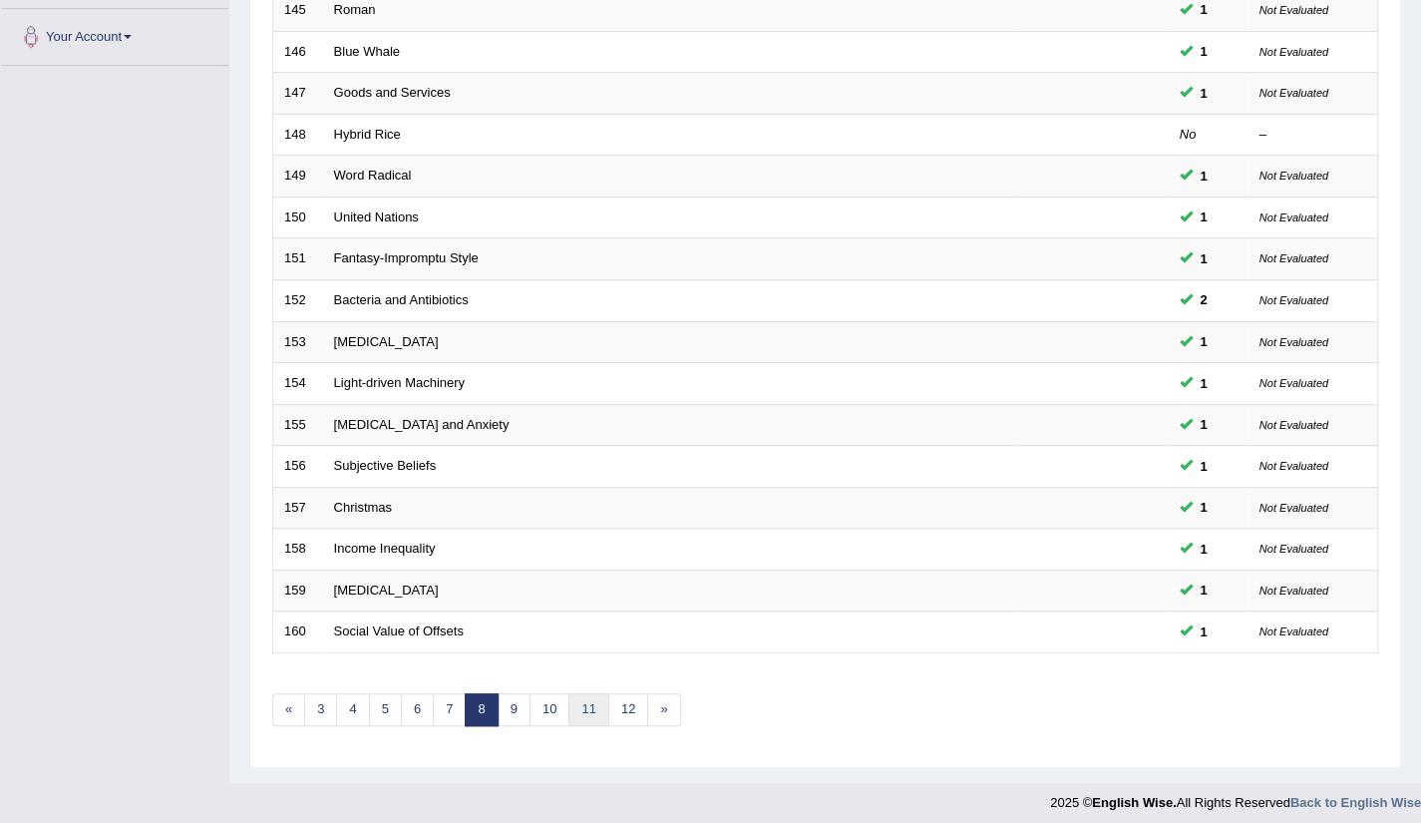
click at [569, 703] on link "11" at bounding box center [589, 709] width 40 height 33
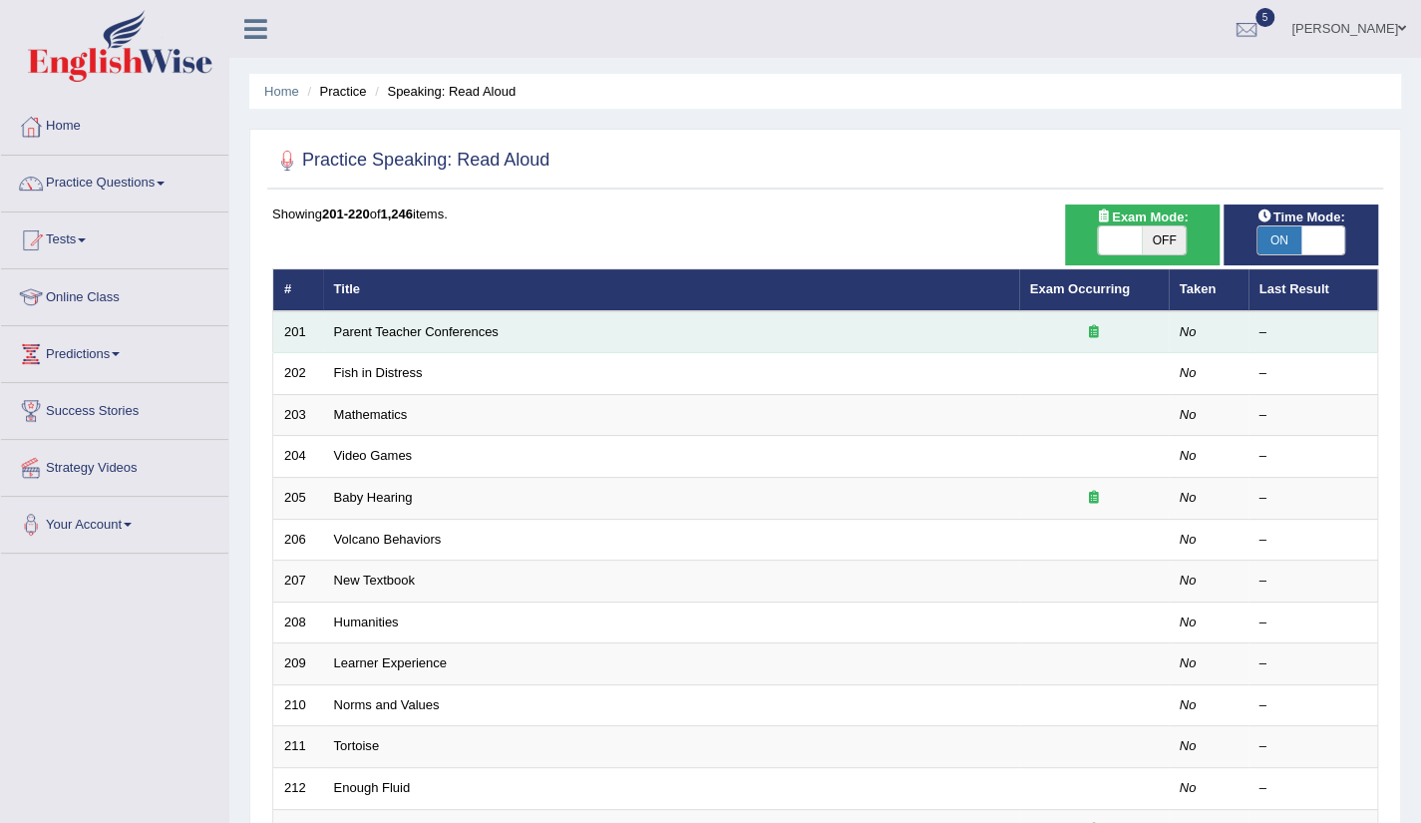
click at [426, 340] on td "Parent Teacher Conferences" at bounding box center [671, 332] width 696 height 42
click at [411, 336] on link "Parent Teacher Conferences" at bounding box center [416, 331] width 165 height 15
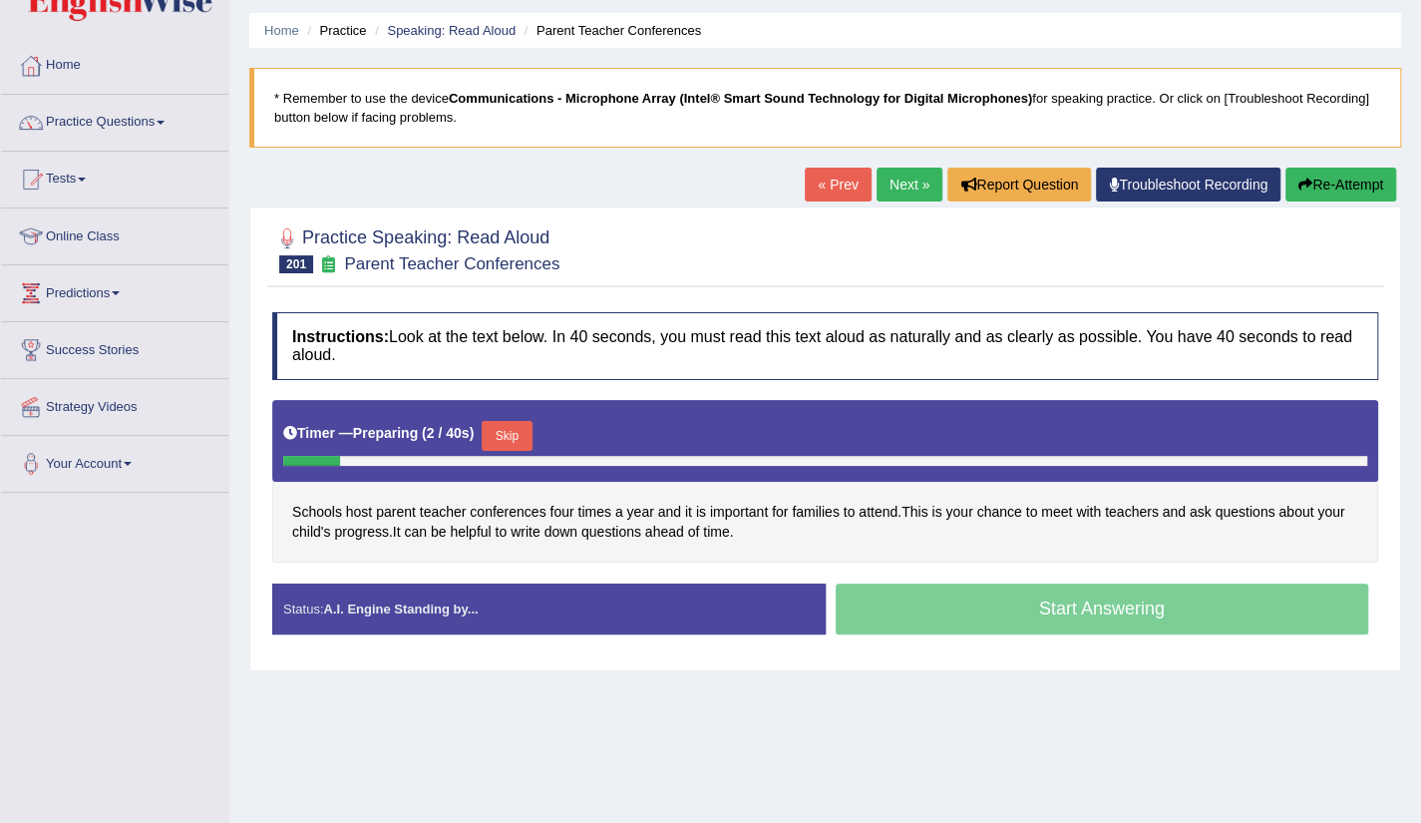
scroll to position [80, 0]
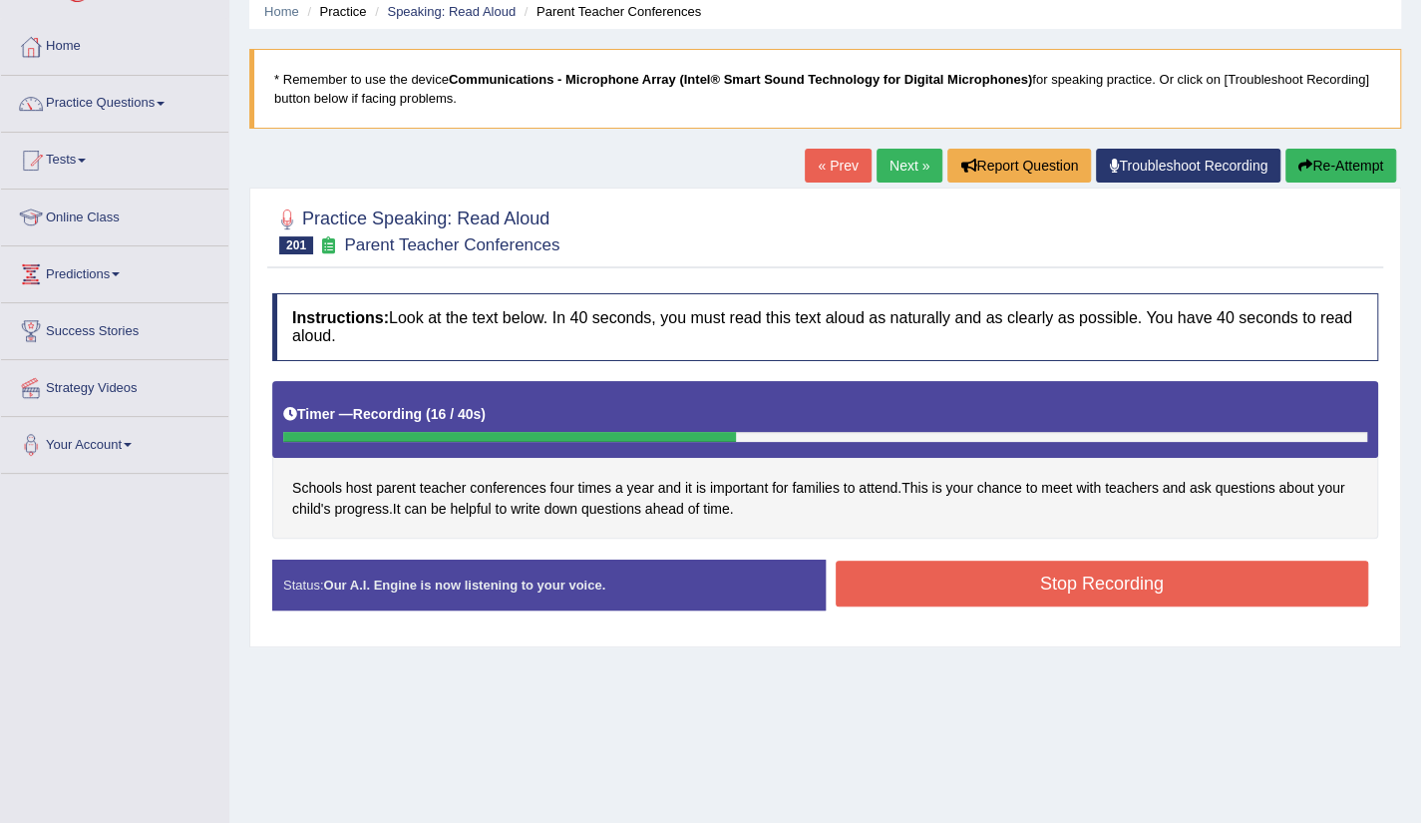
click at [1112, 573] on button "Stop Recording" at bounding box center [1103, 584] width 534 height 46
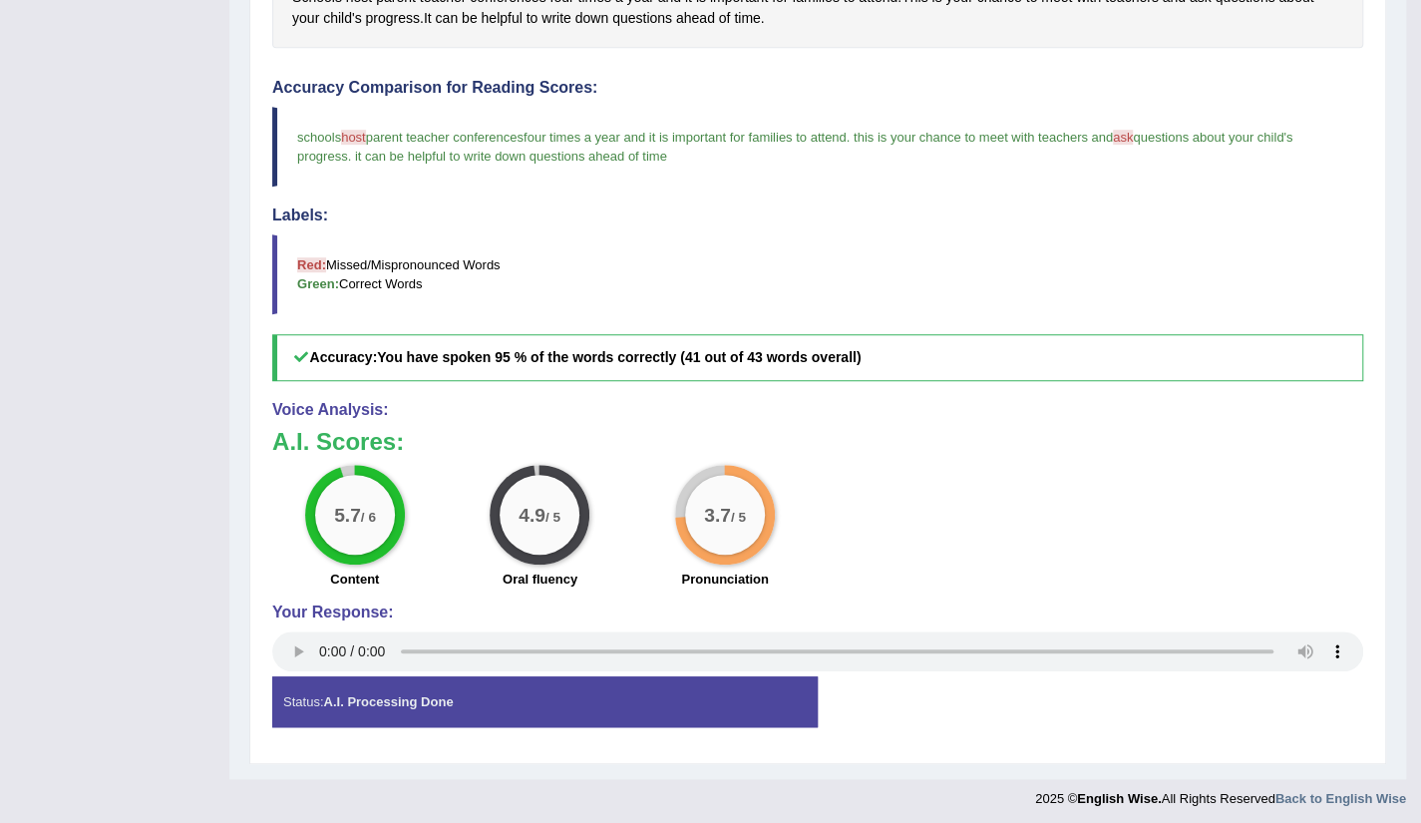
scroll to position [0, 0]
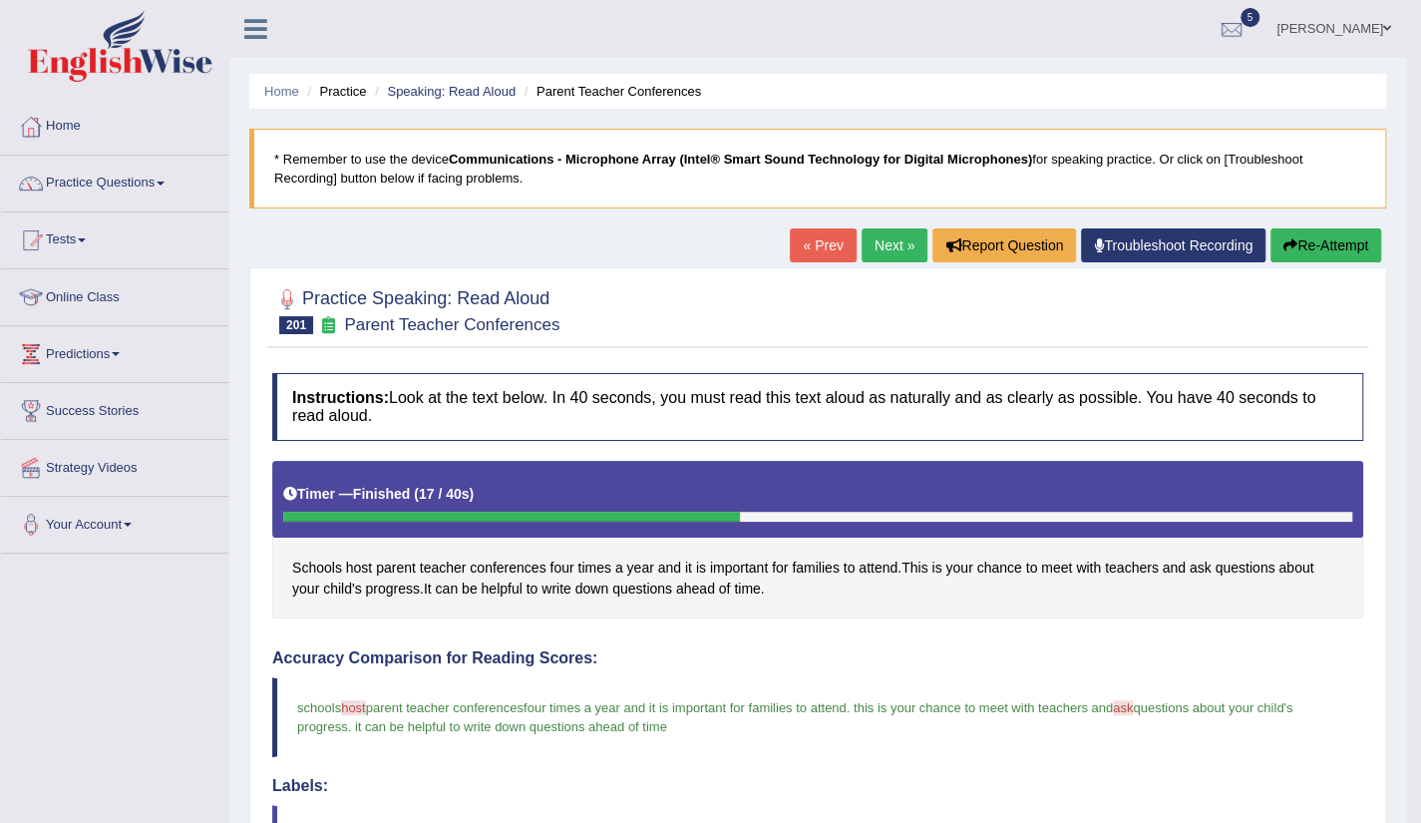
click at [879, 257] on link "Next »" at bounding box center [895, 245] width 66 height 34
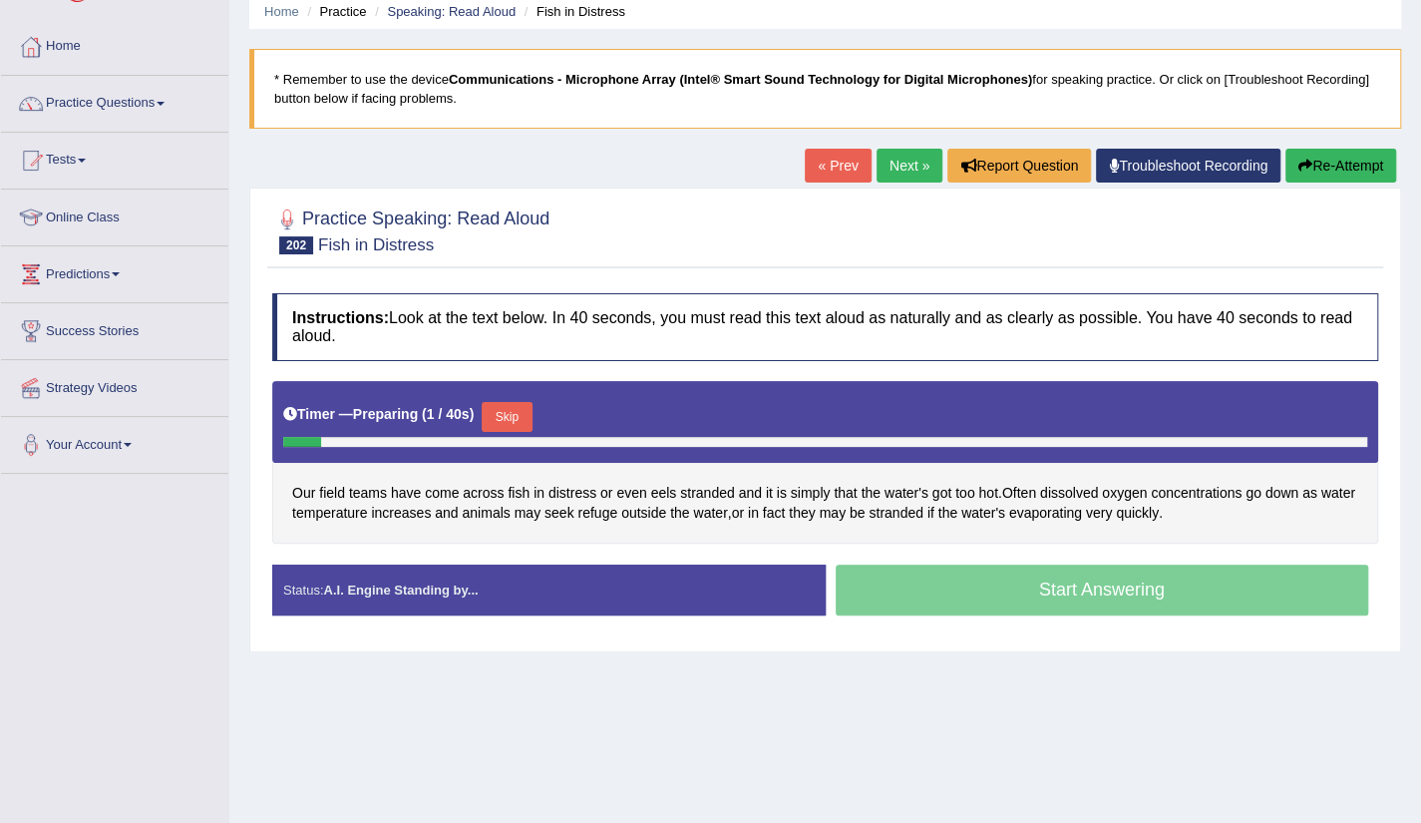
scroll to position [120, 0]
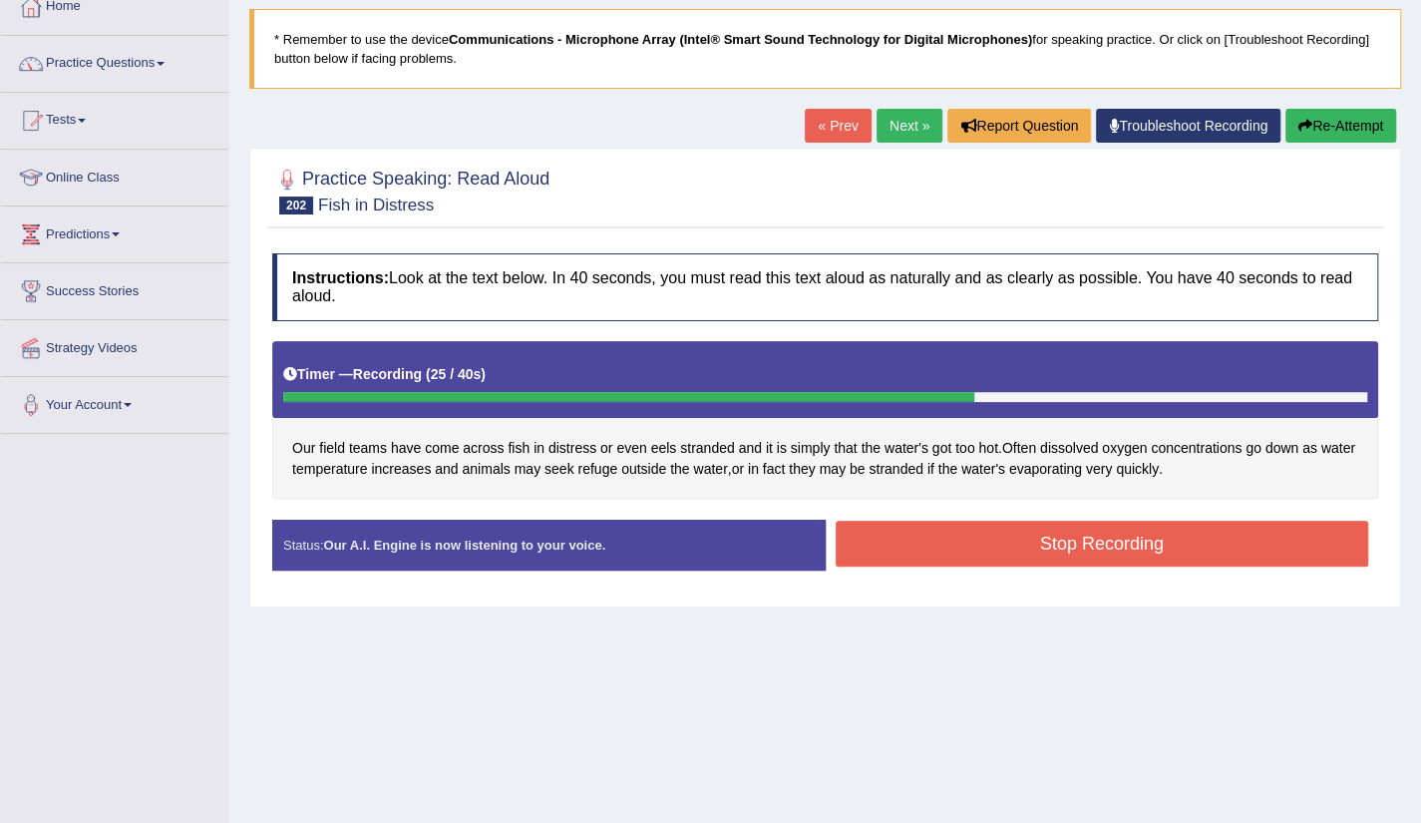
click at [1061, 545] on button "Stop Recording" at bounding box center [1103, 544] width 534 height 46
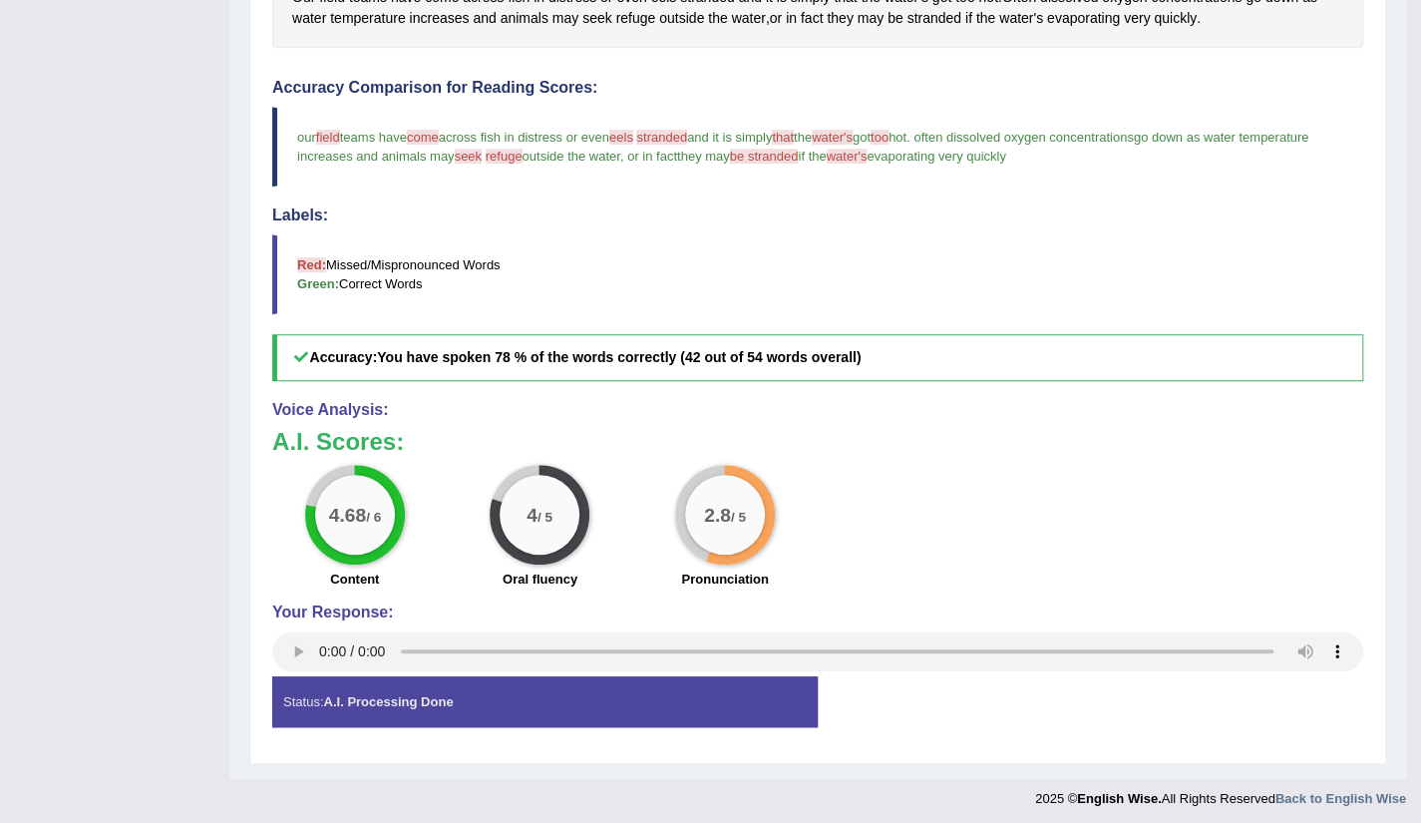
scroll to position [0, 0]
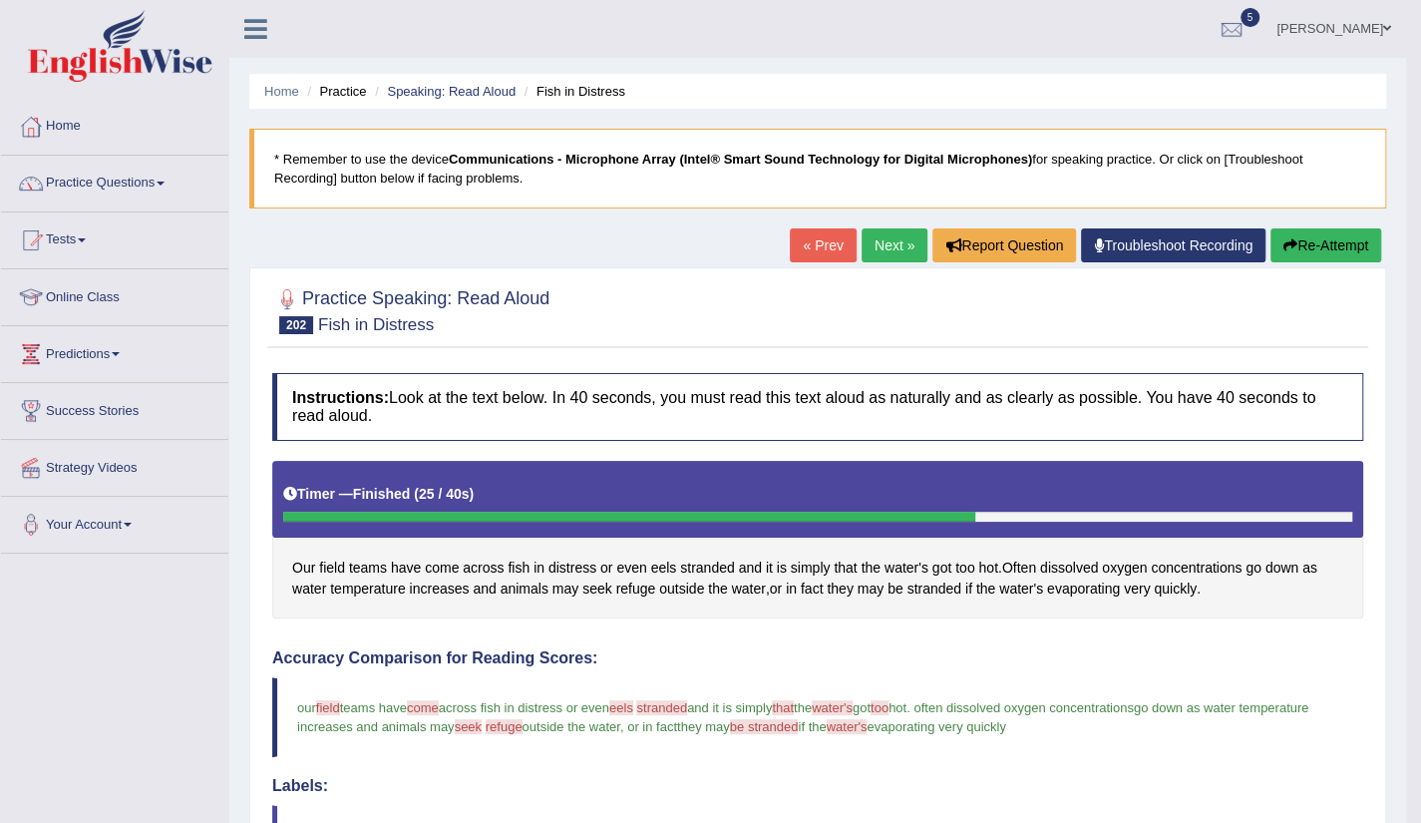
click at [894, 259] on link "Next »" at bounding box center [895, 245] width 66 height 34
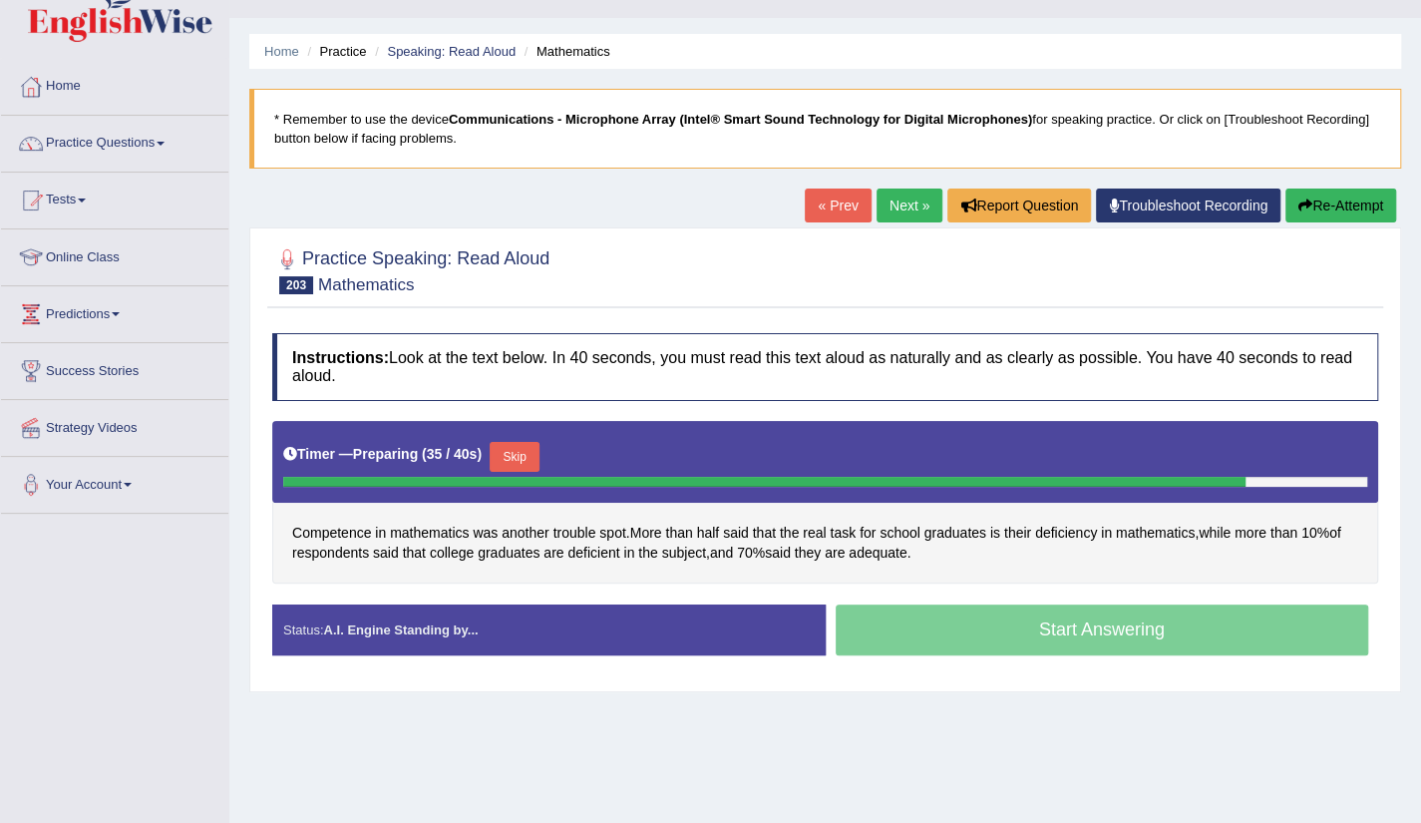
scroll to position [80, 0]
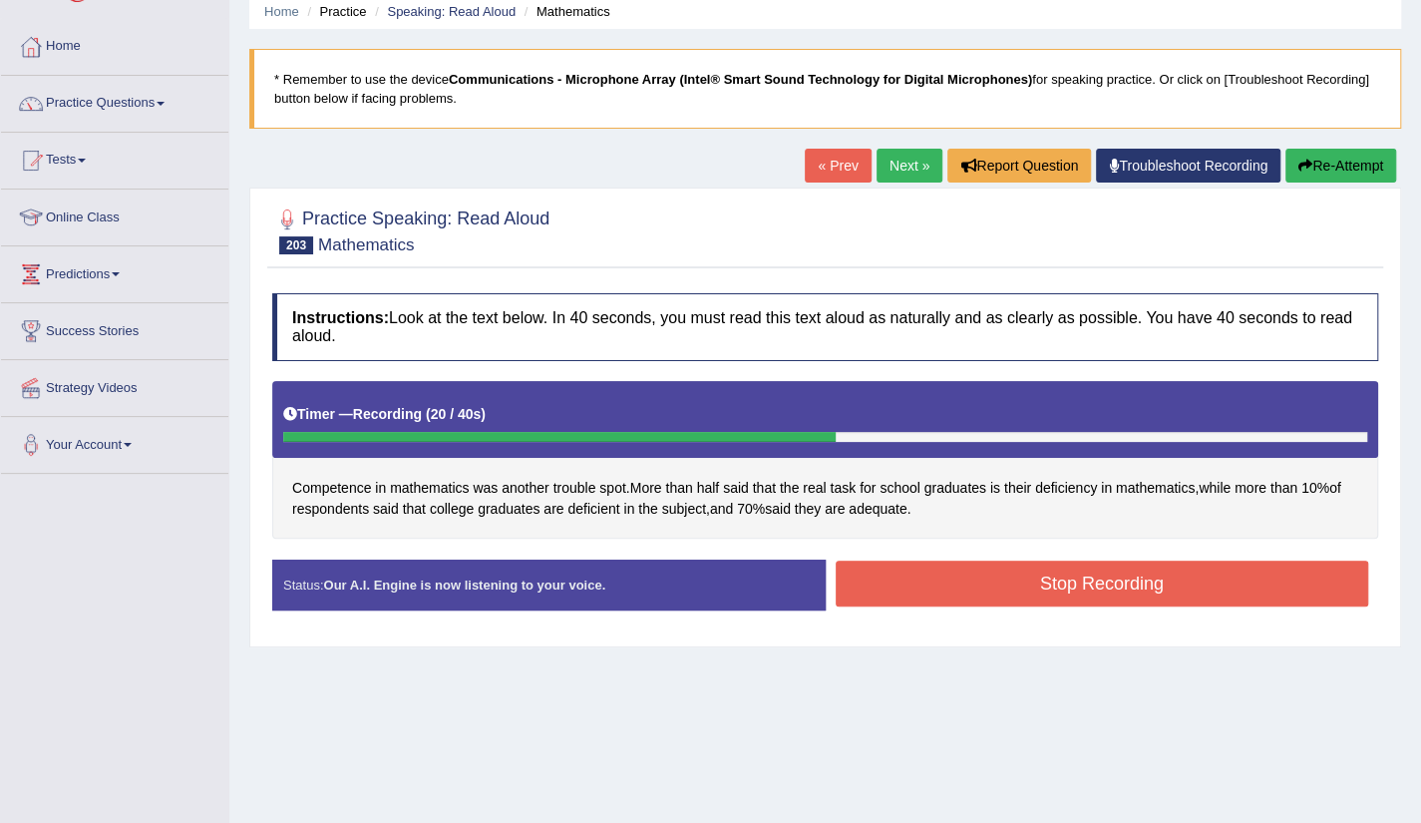
click at [1053, 589] on button "Stop Recording" at bounding box center [1103, 584] width 534 height 46
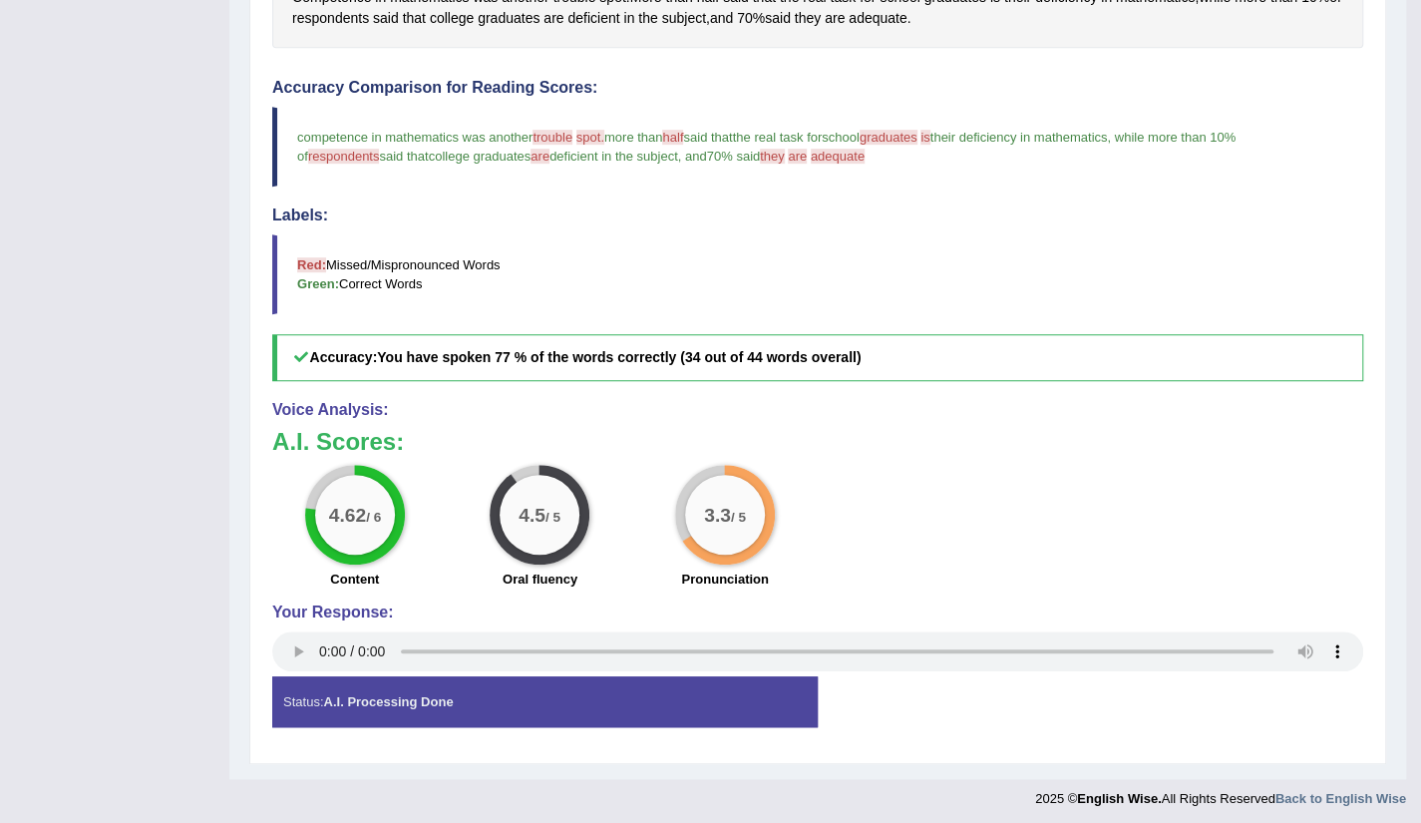
scroll to position [0, 0]
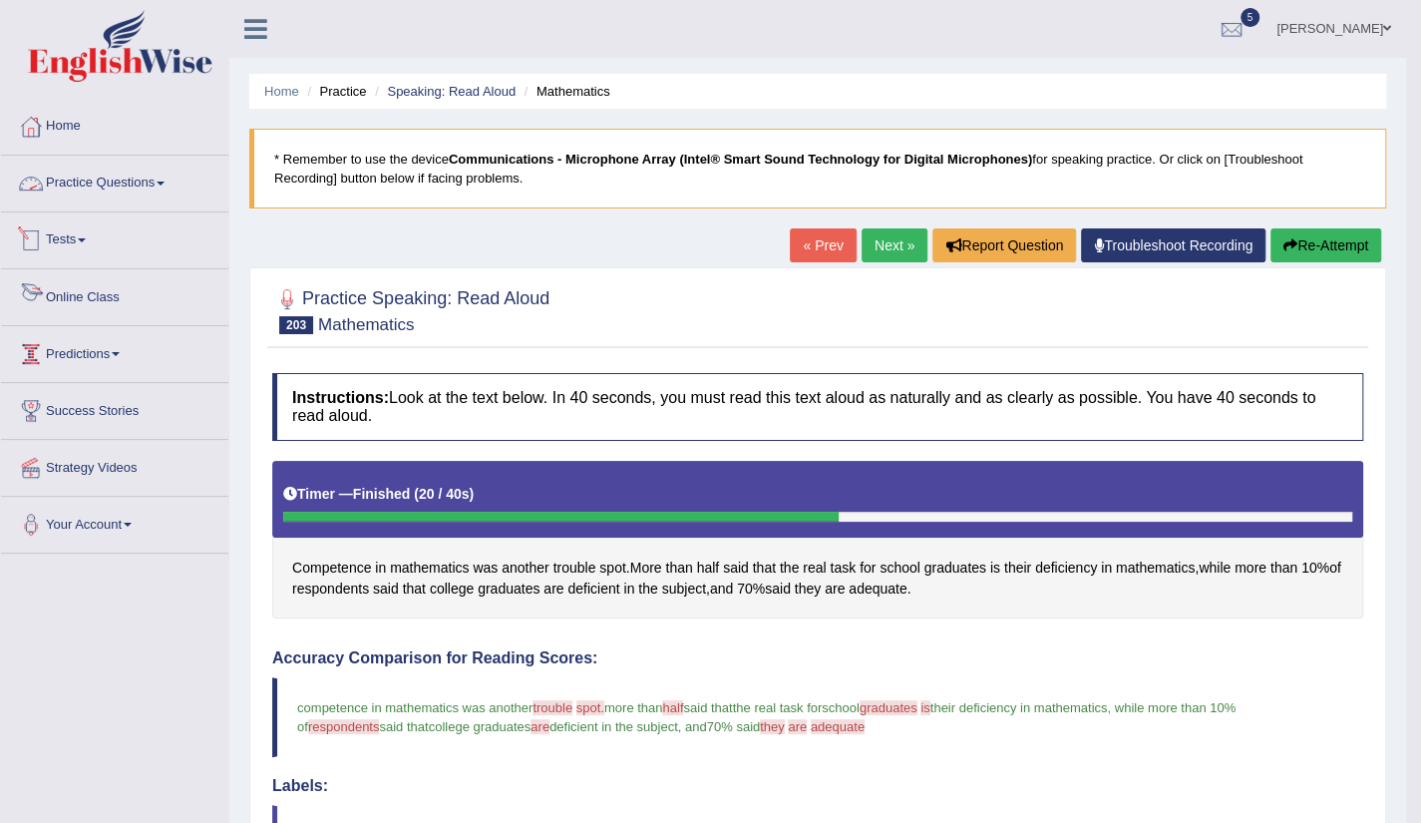
click at [89, 193] on link "Practice Questions" at bounding box center [114, 181] width 227 height 50
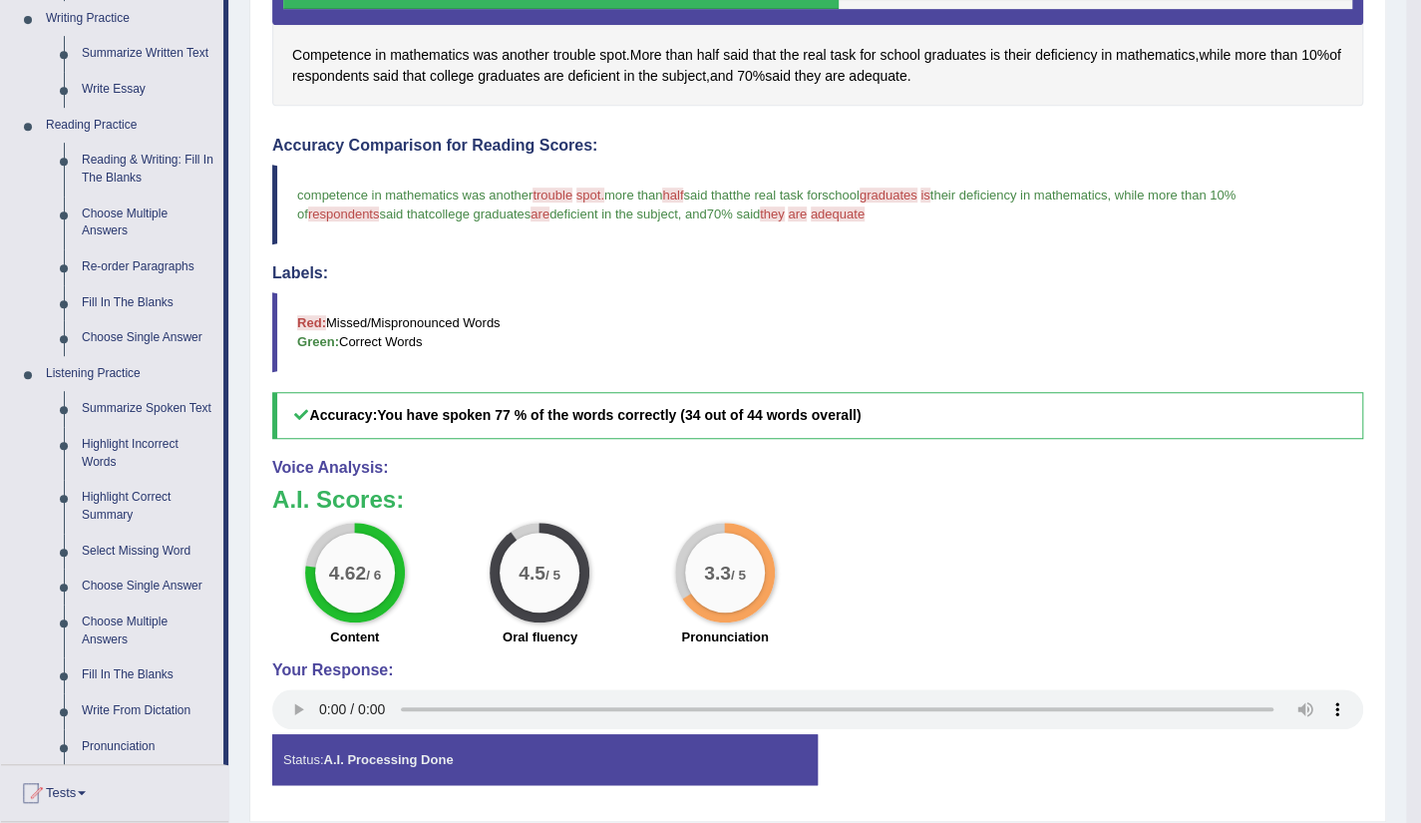
scroll to position [519, 0]
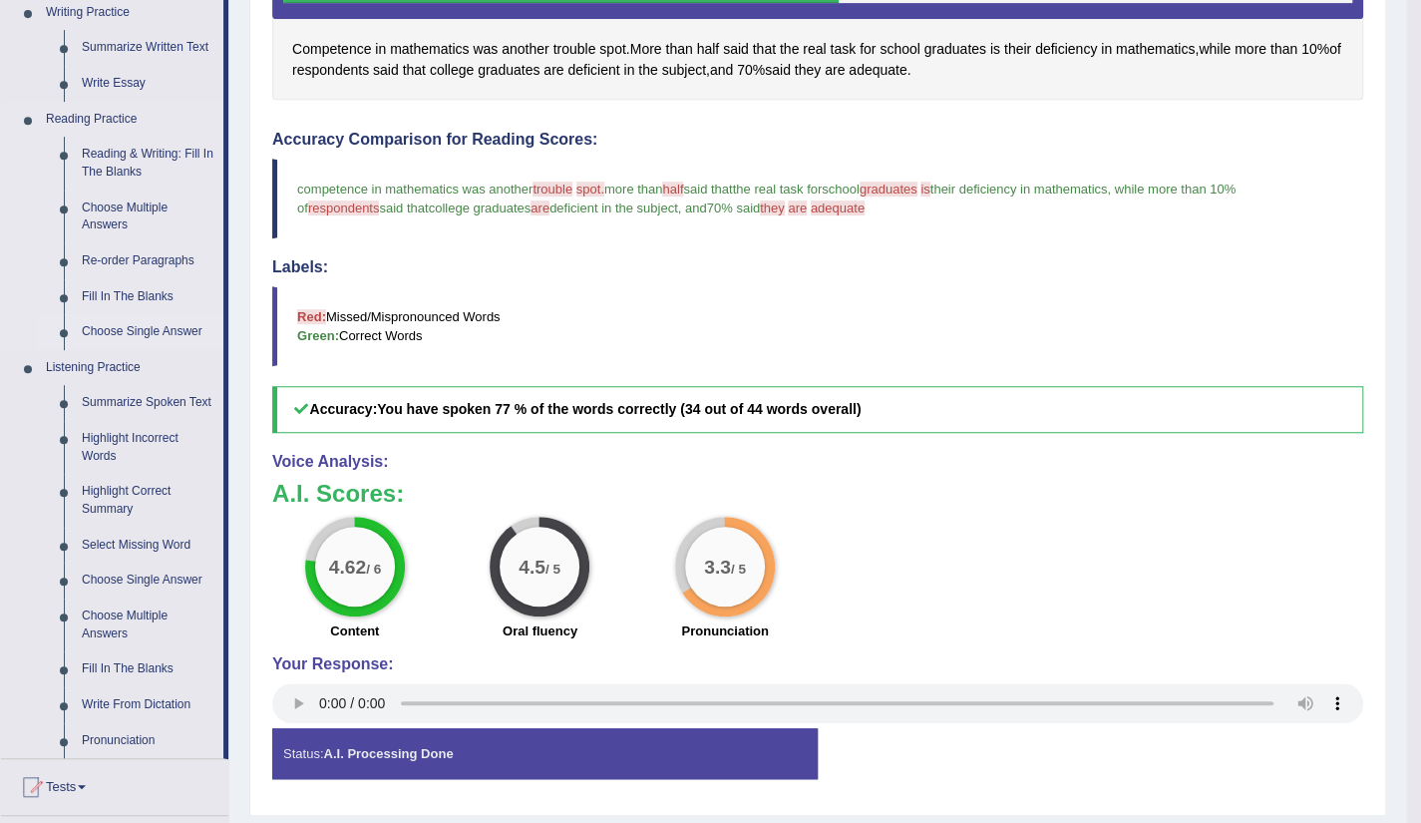
click at [156, 332] on link "Choose Single Answer" at bounding box center [148, 332] width 151 height 36
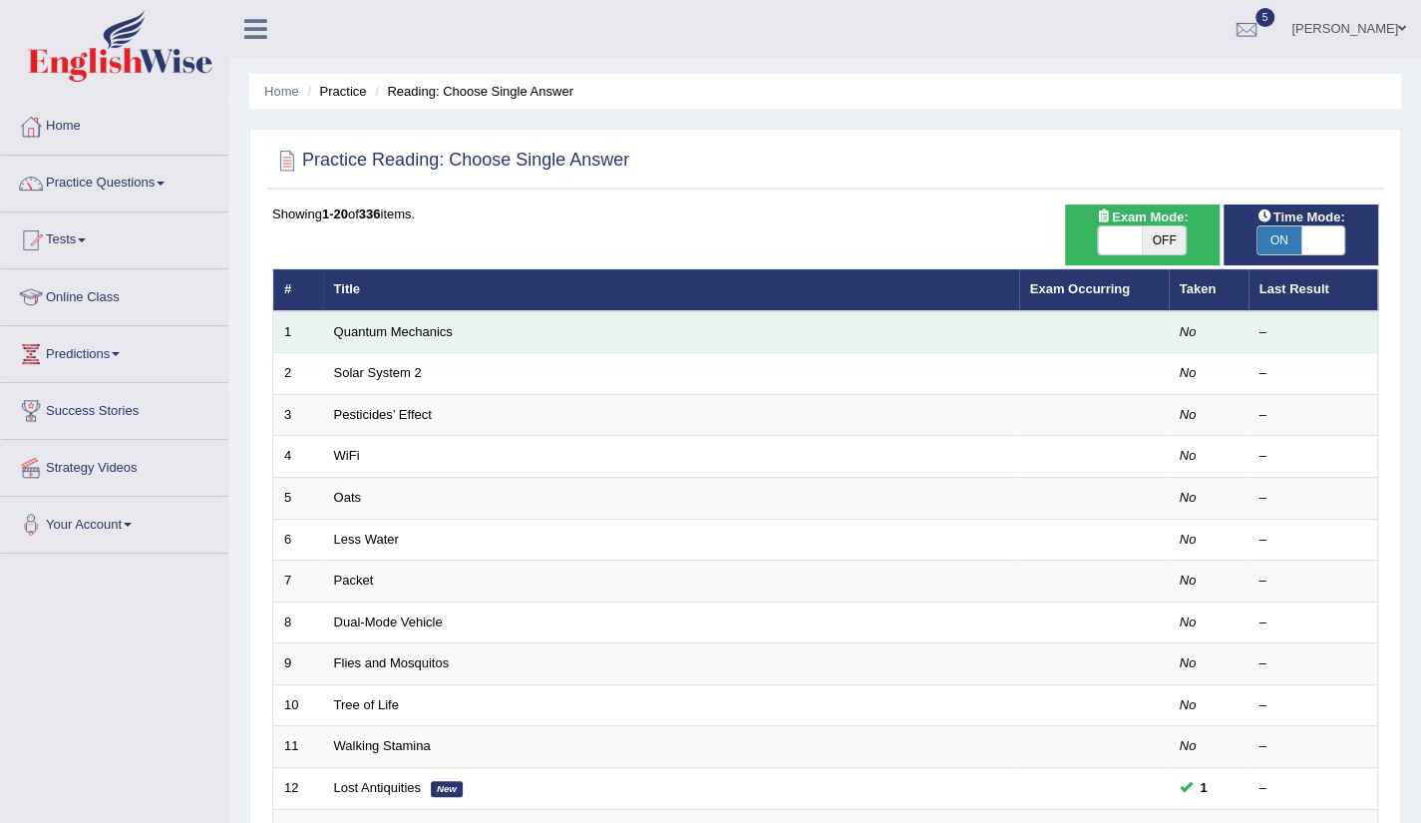
click at [409, 338] on td "Quantum Mechanics" at bounding box center [671, 332] width 696 height 42
click at [405, 329] on link "Quantum Mechanics" at bounding box center [393, 331] width 119 height 15
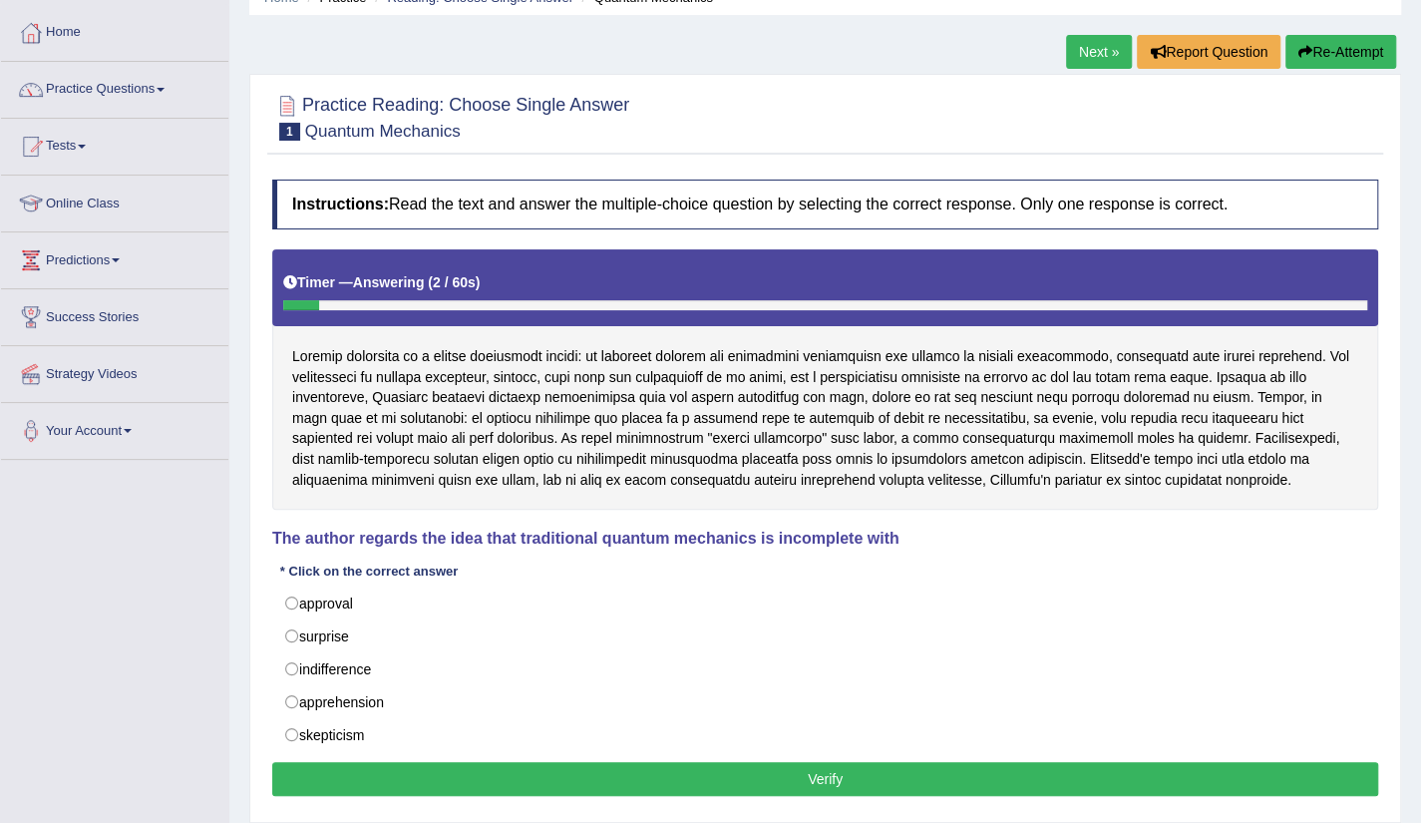
scroll to position [120, 0]
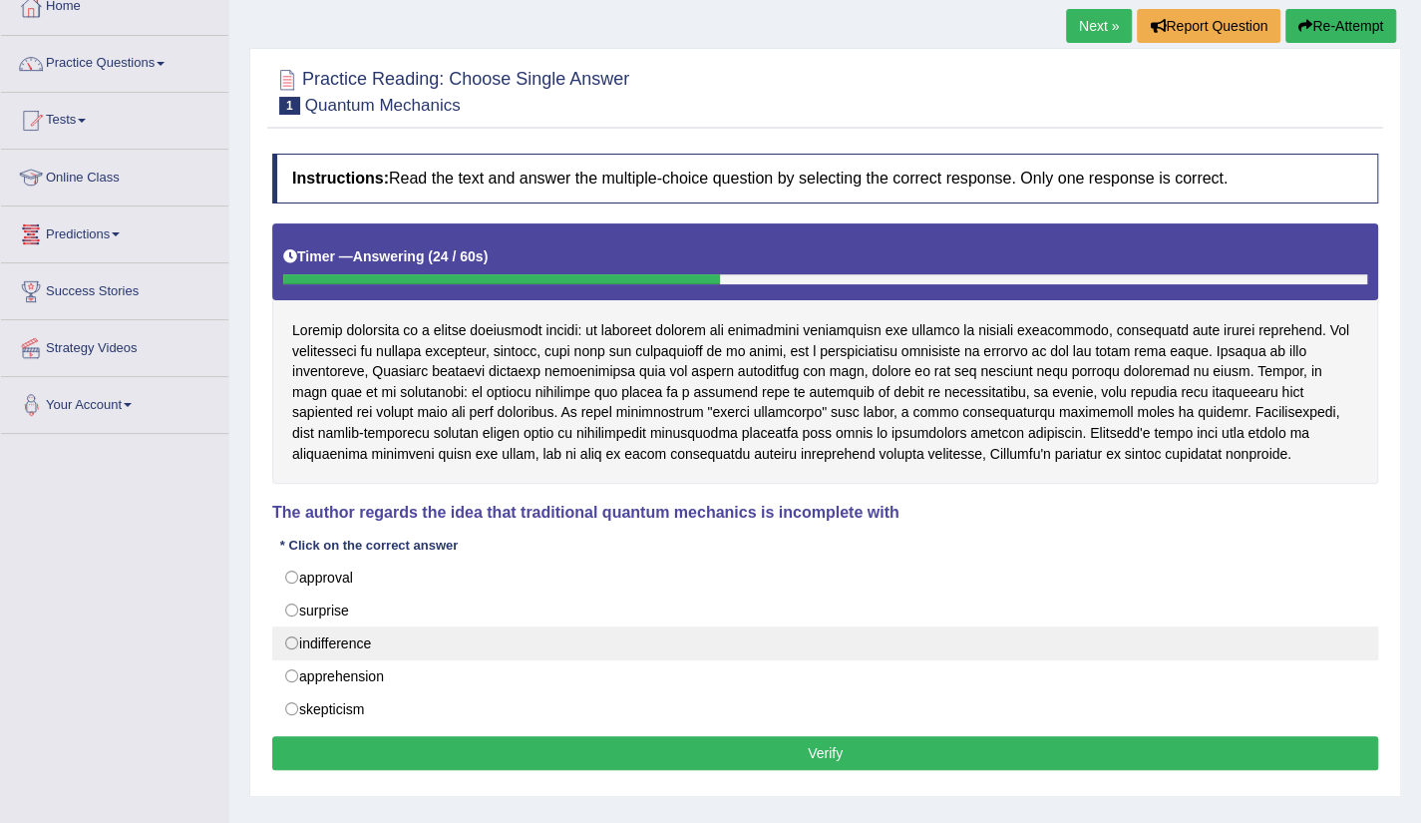
click at [306, 643] on label "indifference" at bounding box center [825, 643] width 1106 height 34
radio input "true"
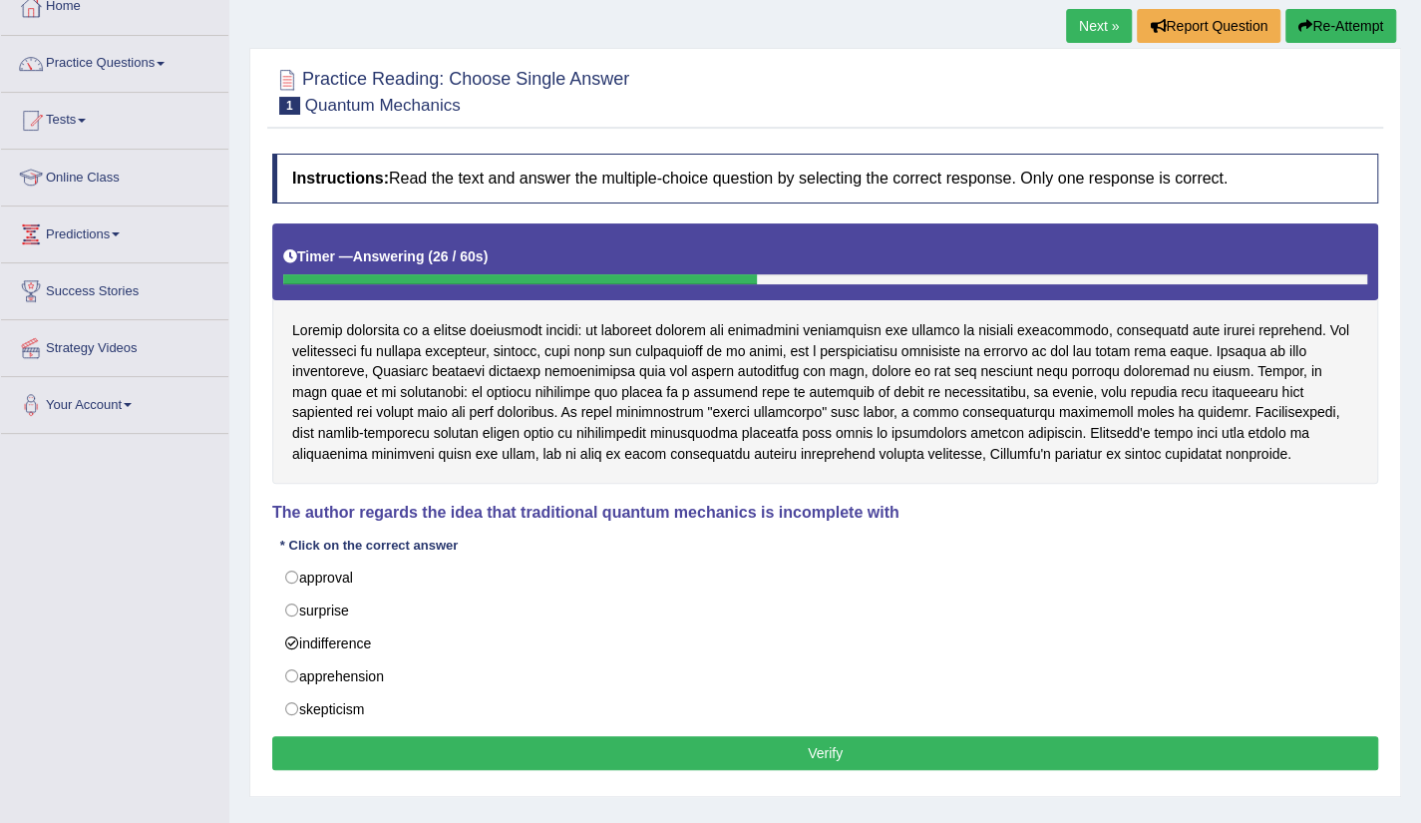
click at [847, 751] on button "Verify" at bounding box center [825, 753] width 1106 height 34
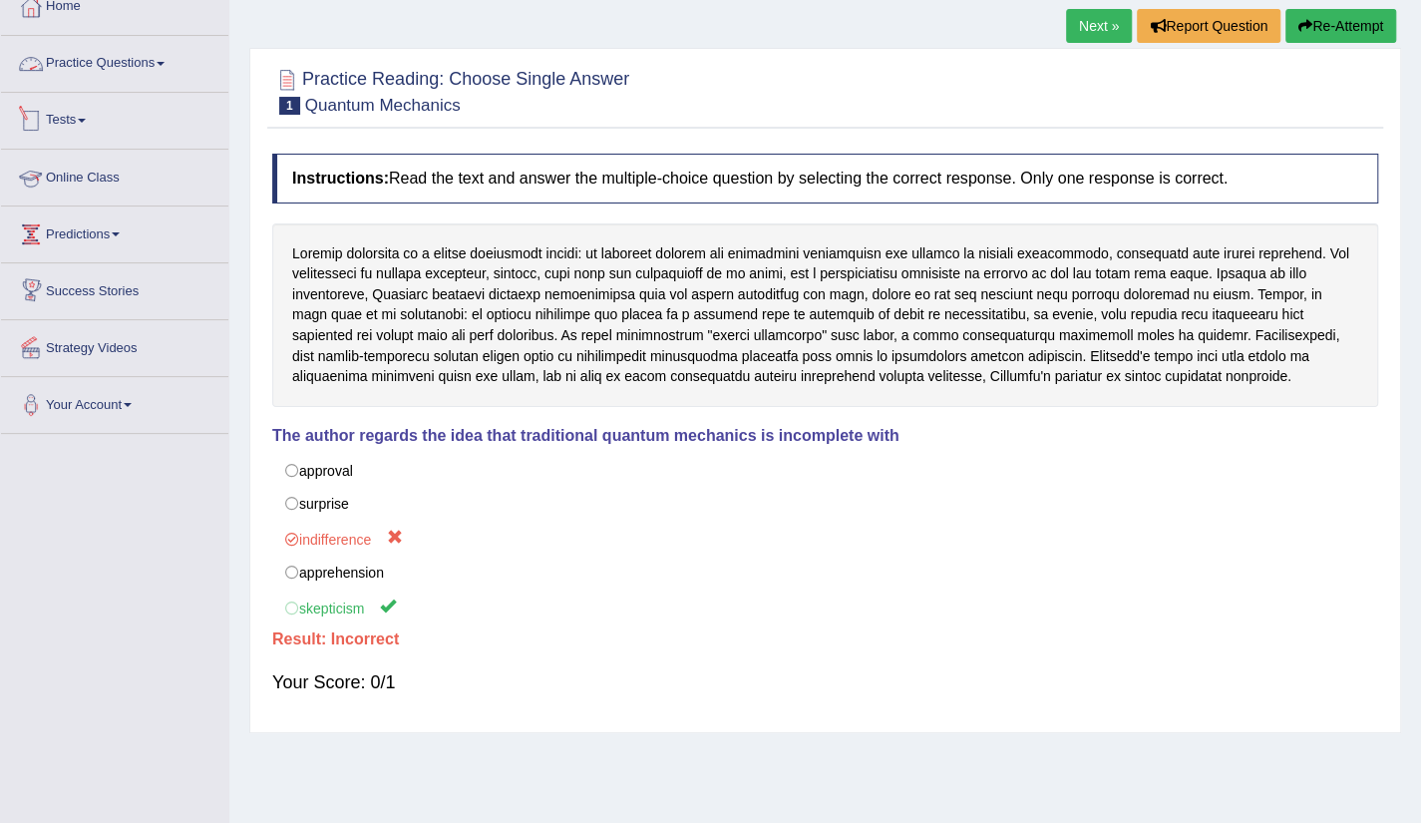
click at [118, 59] on link "Practice Questions" at bounding box center [114, 61] width 227 height 50
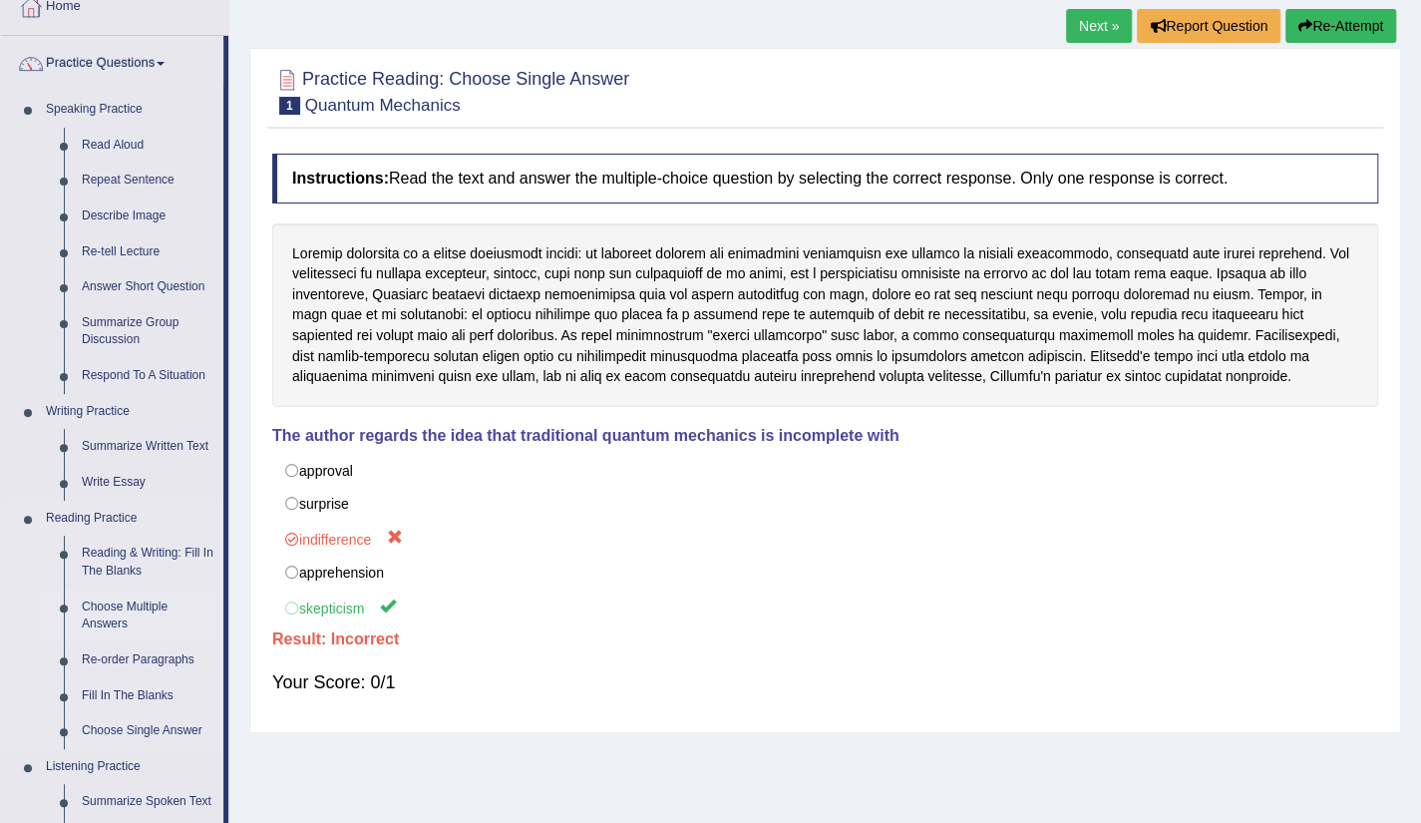
click at [155, 614] on link "Choose Multiple Answers" at bounding box center [148, 616] width 151 height 53
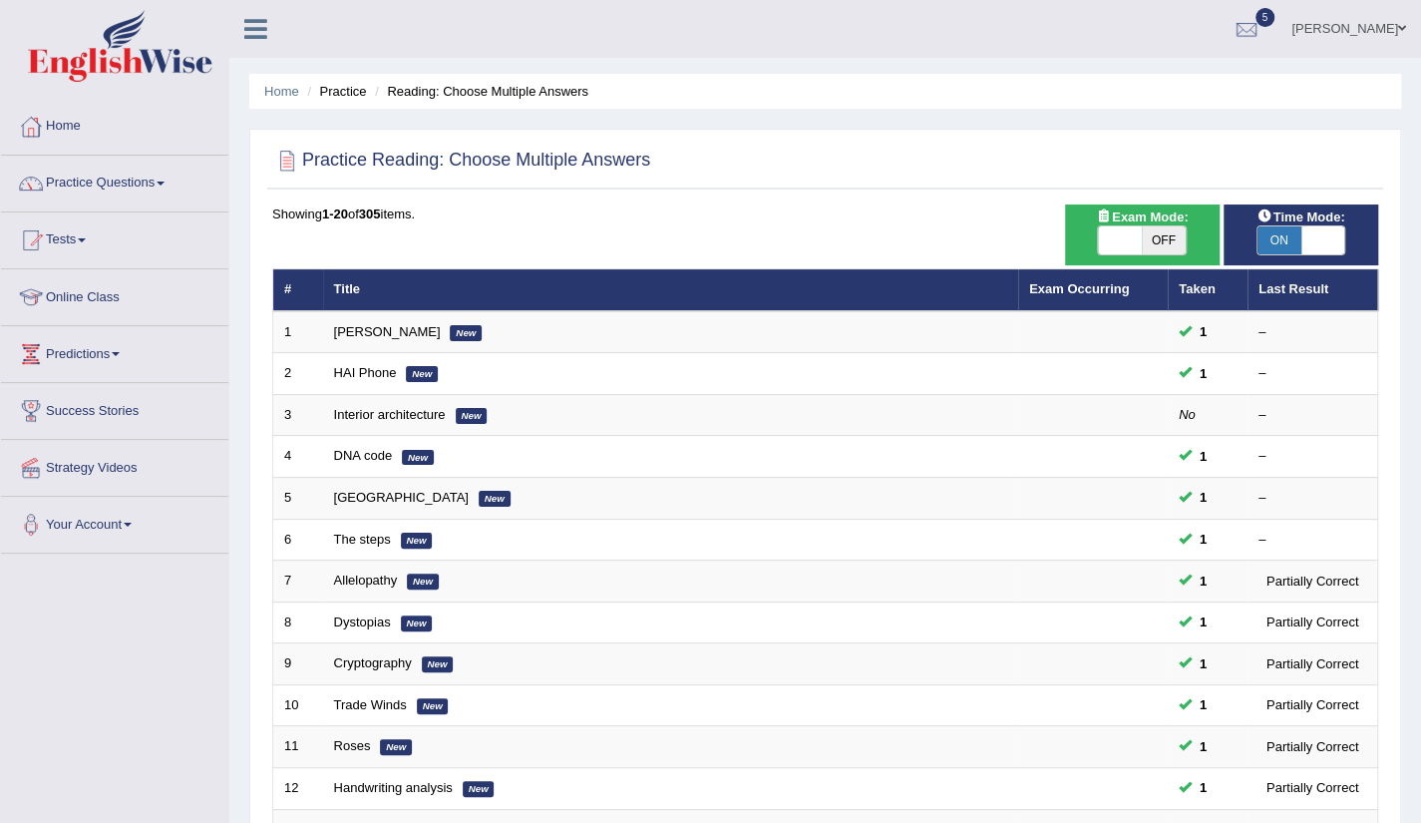
scroll to position [488, 0]
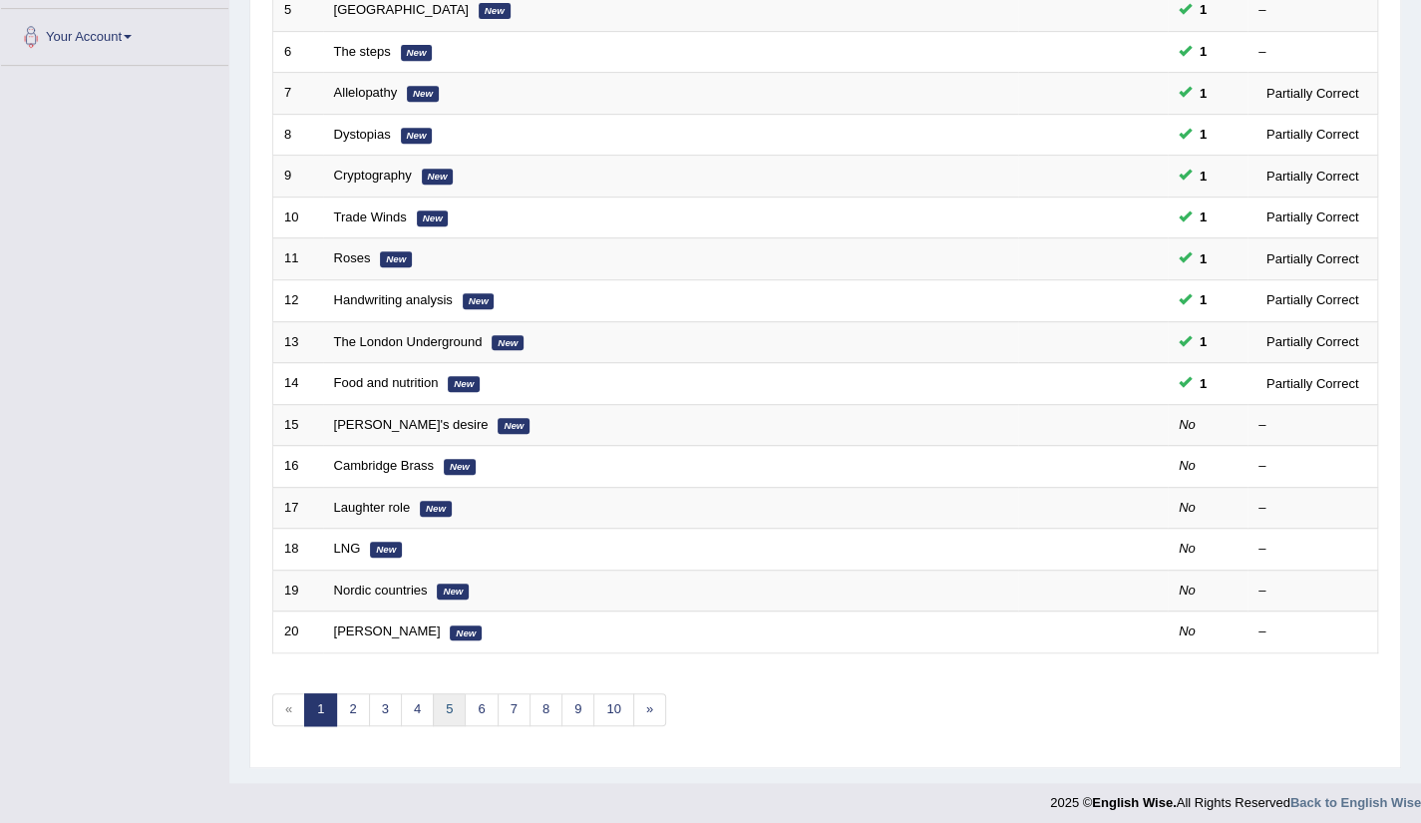
click at [452, 701] on link "5" at bounding box center [449, 709] width 33 height 33
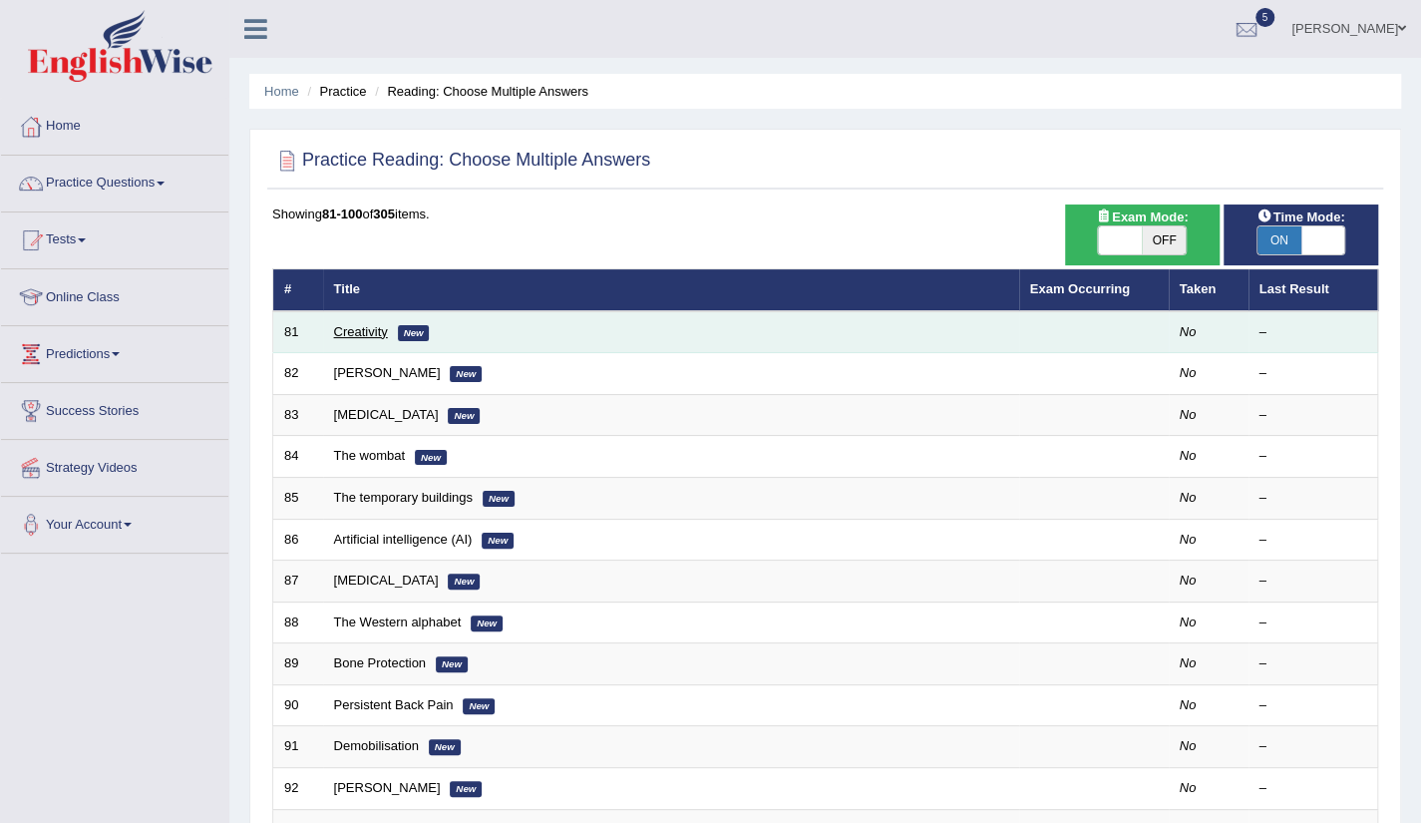
click at [374, 330] on link "Creativity" at bounding box center [361, 331] width 54 height 15
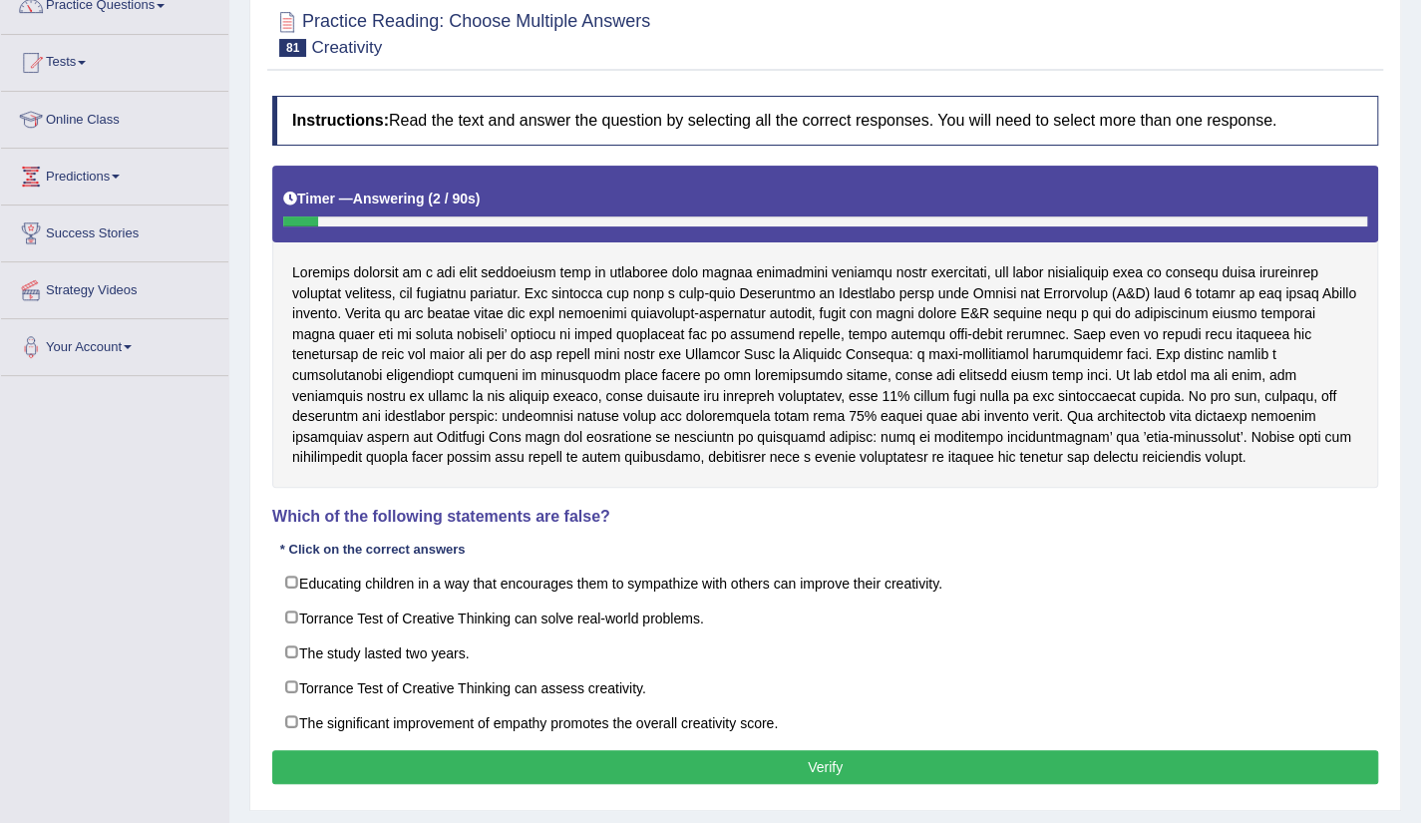
scroll to position [200, 0]
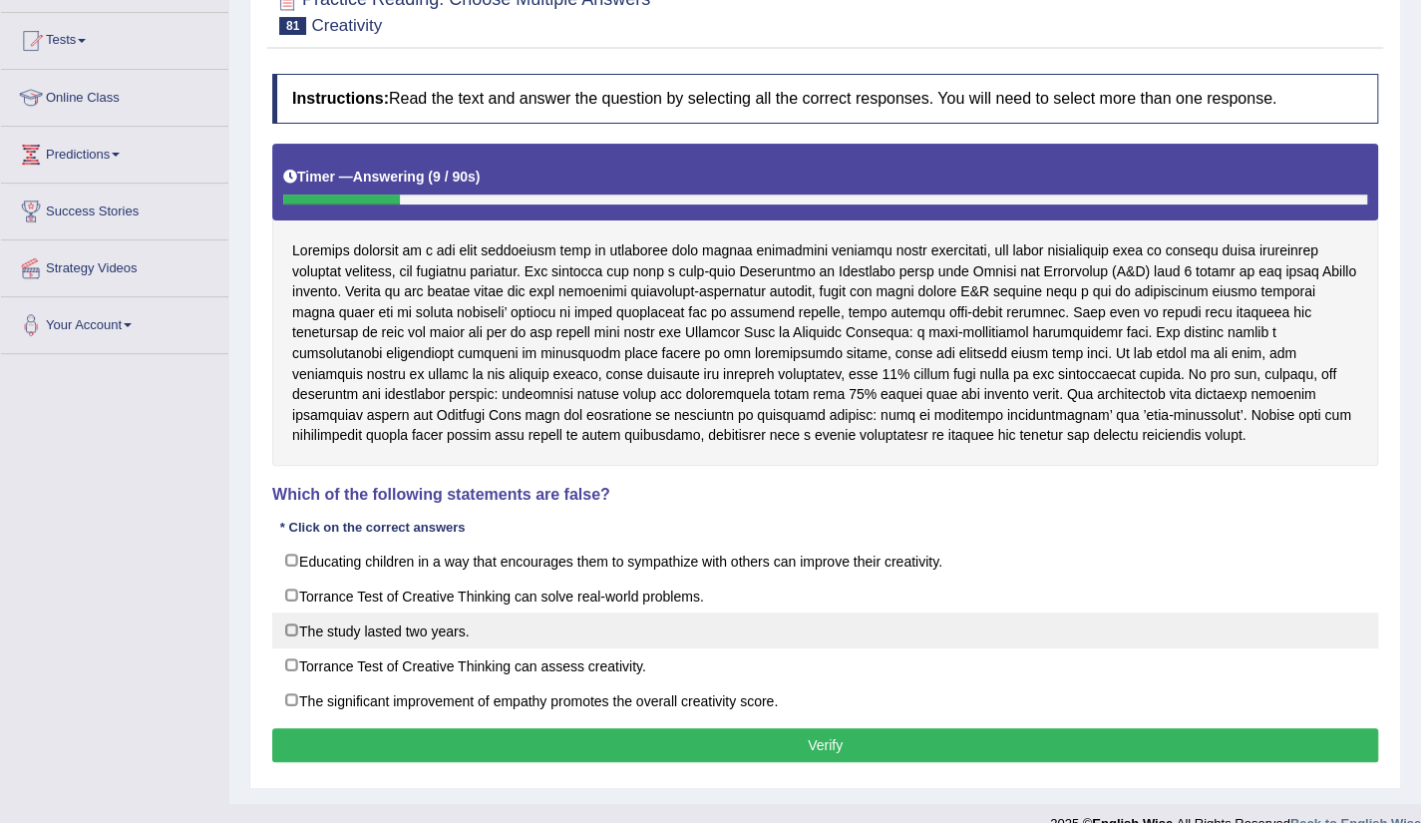
click at [295, 626] on label "The study lasted two years." at bounding box center [825, 630] width 1106 height 36
checkbox input "true"
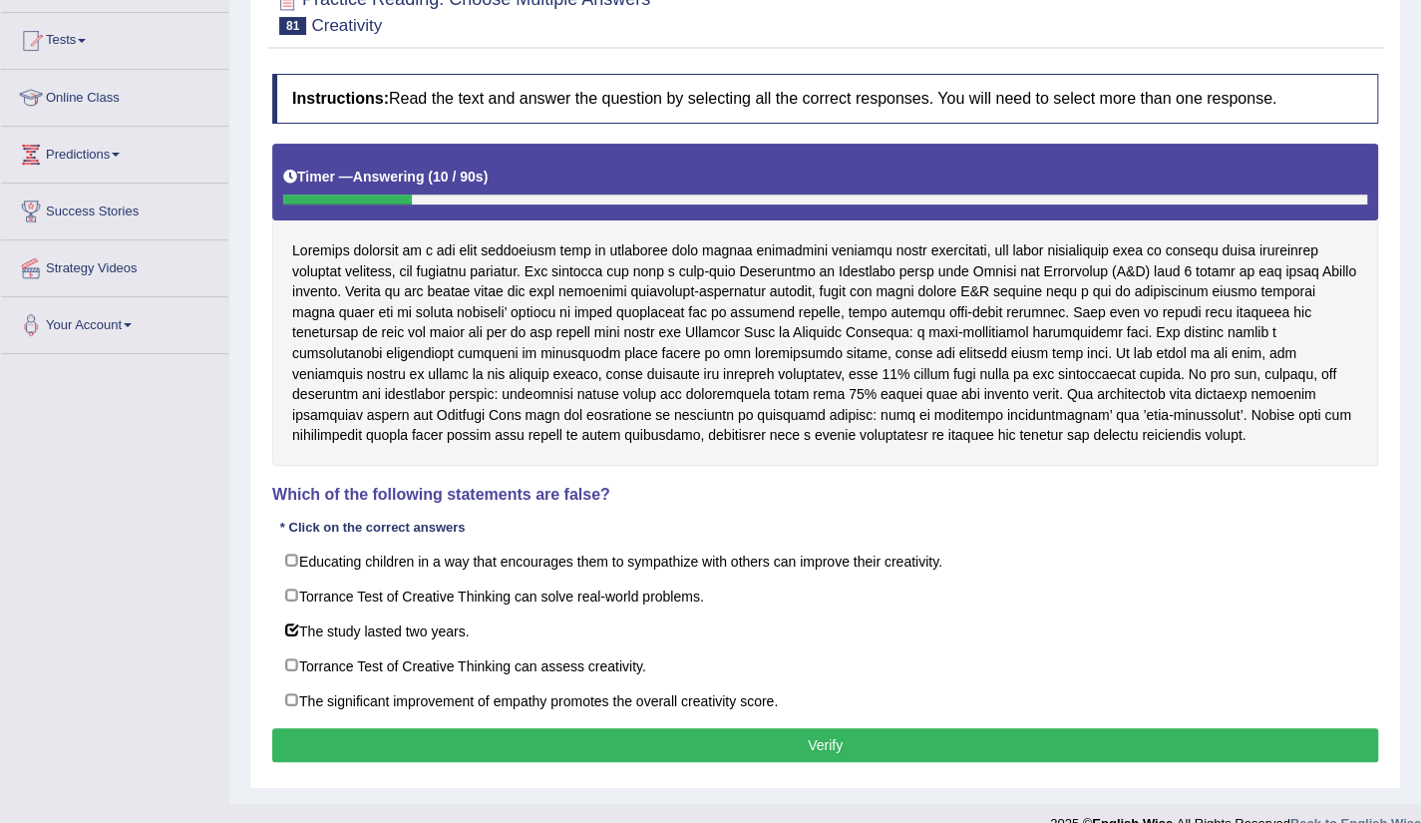
click at [797, 734] on button "Verify" at bounding box center [825, 745] width 1106 height 34
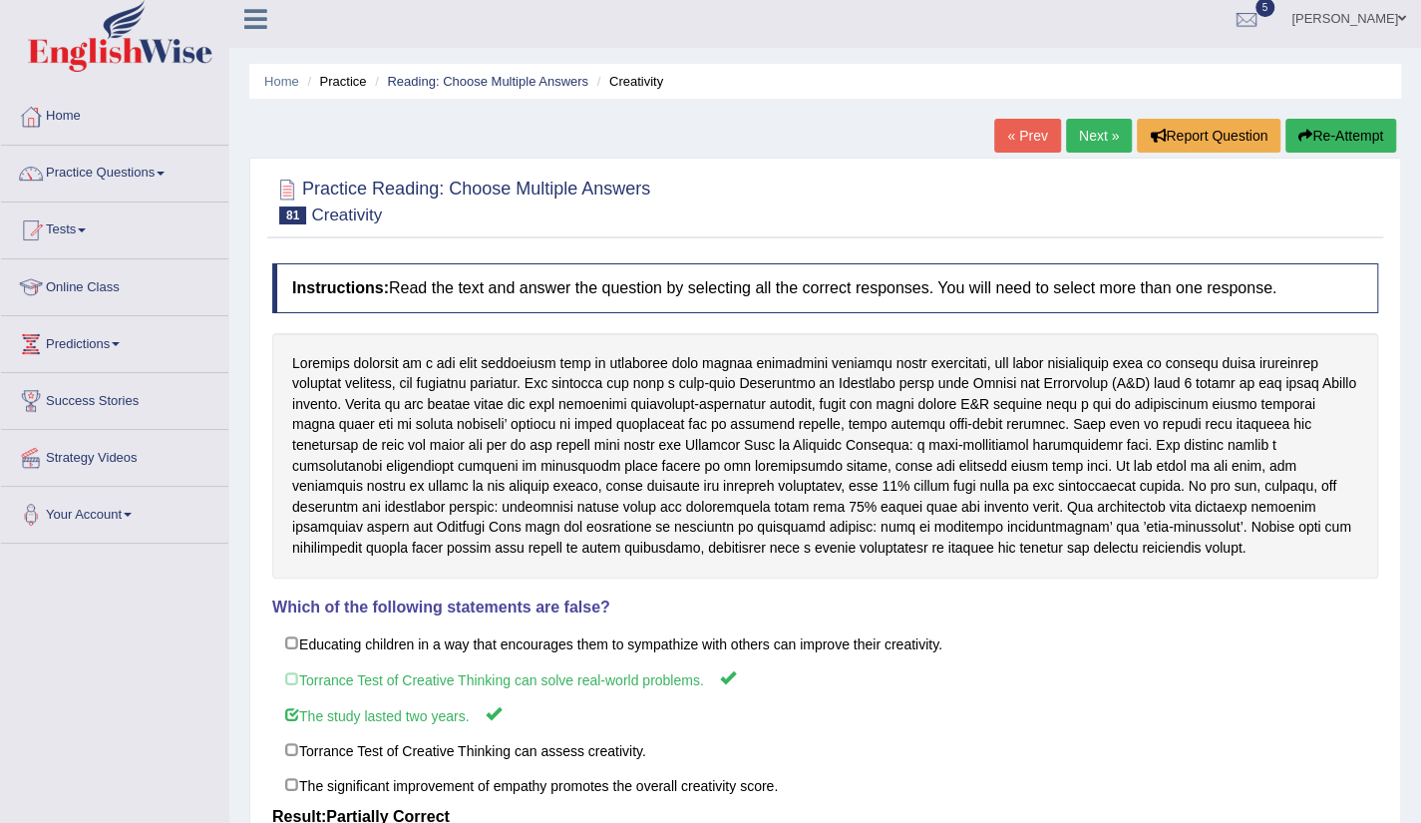
scroll to position [0, 0]
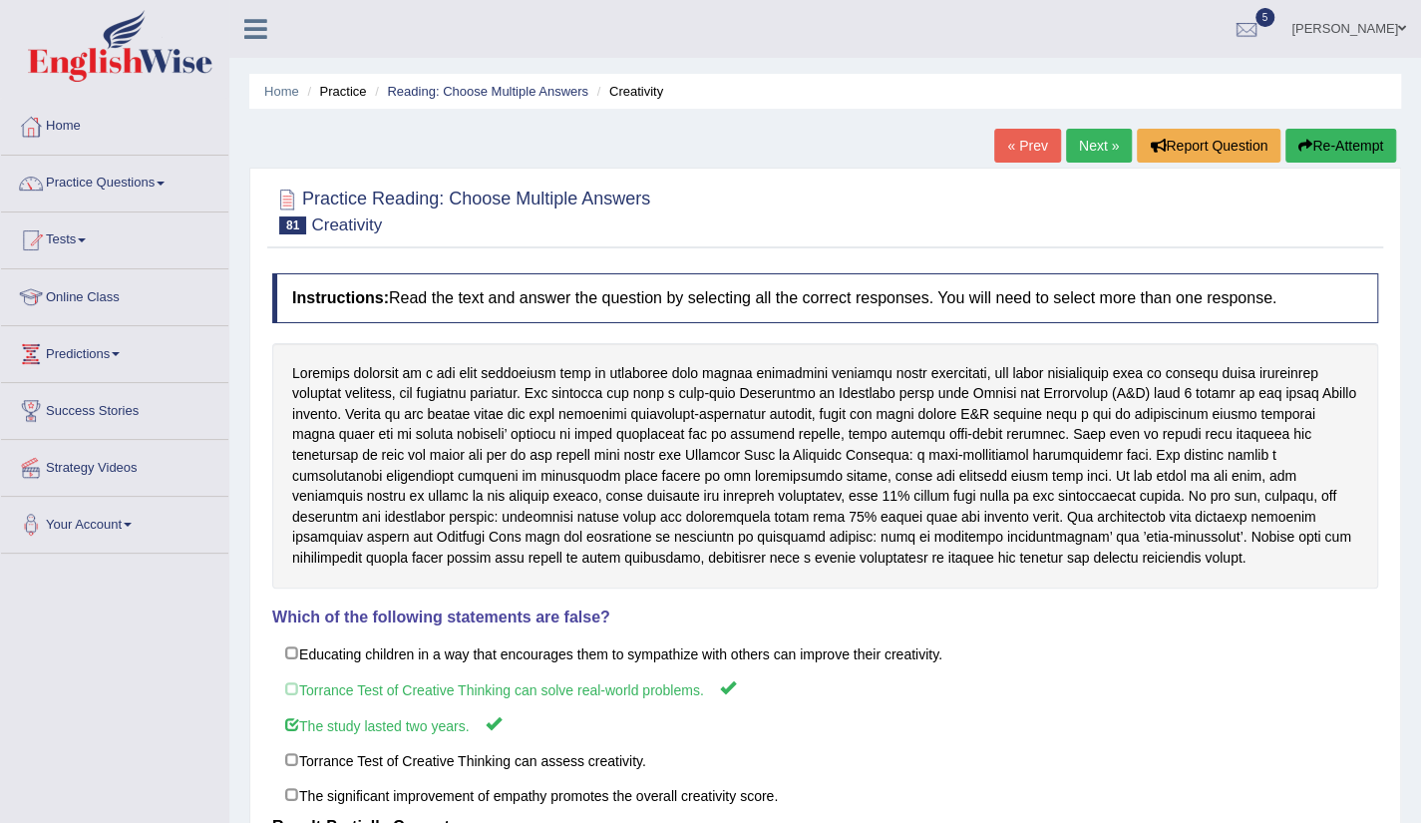
click at [1094, 142] on link "Next »" at bounding box center [1099, 146] width 66 height 34
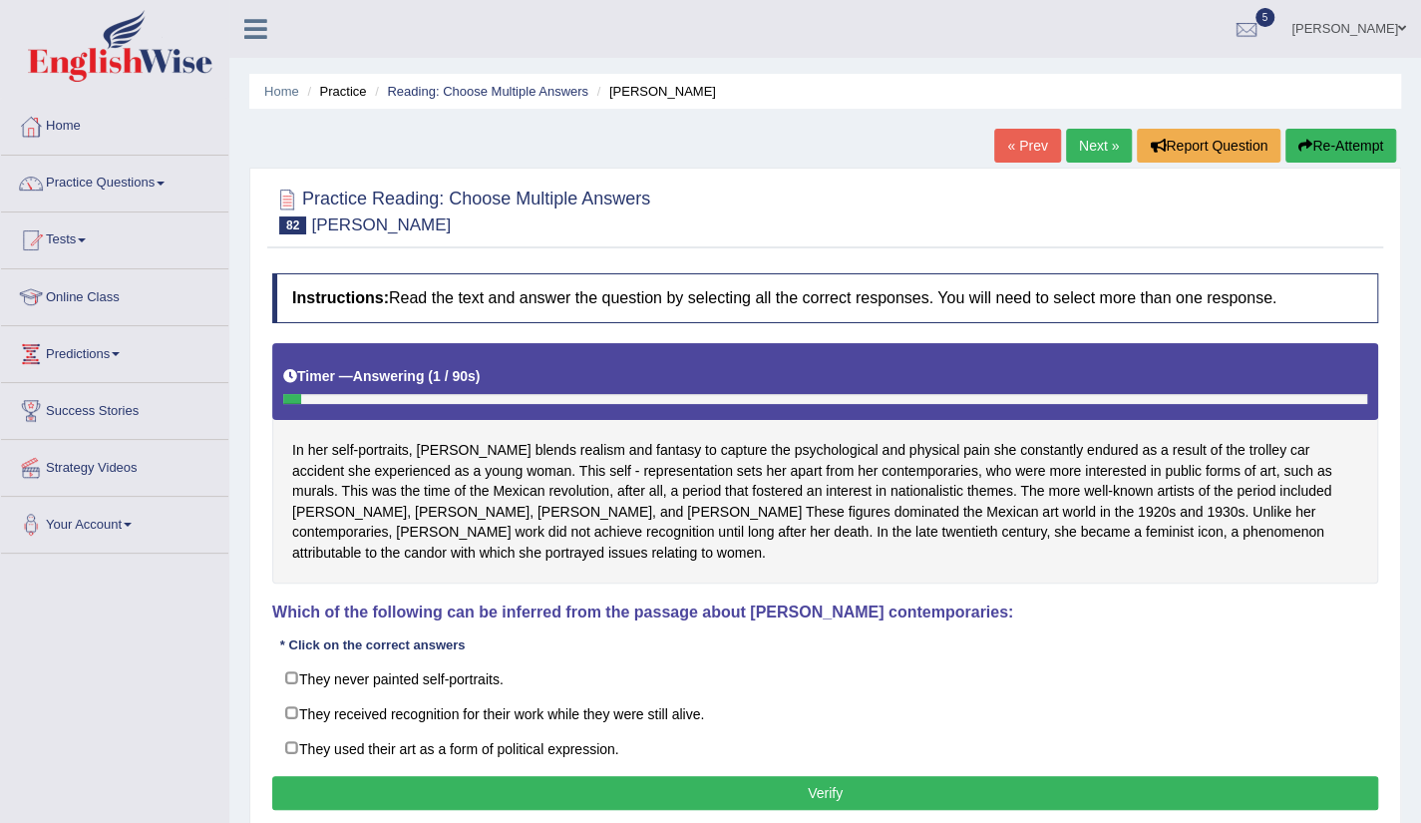
scroll to position [223, 0]
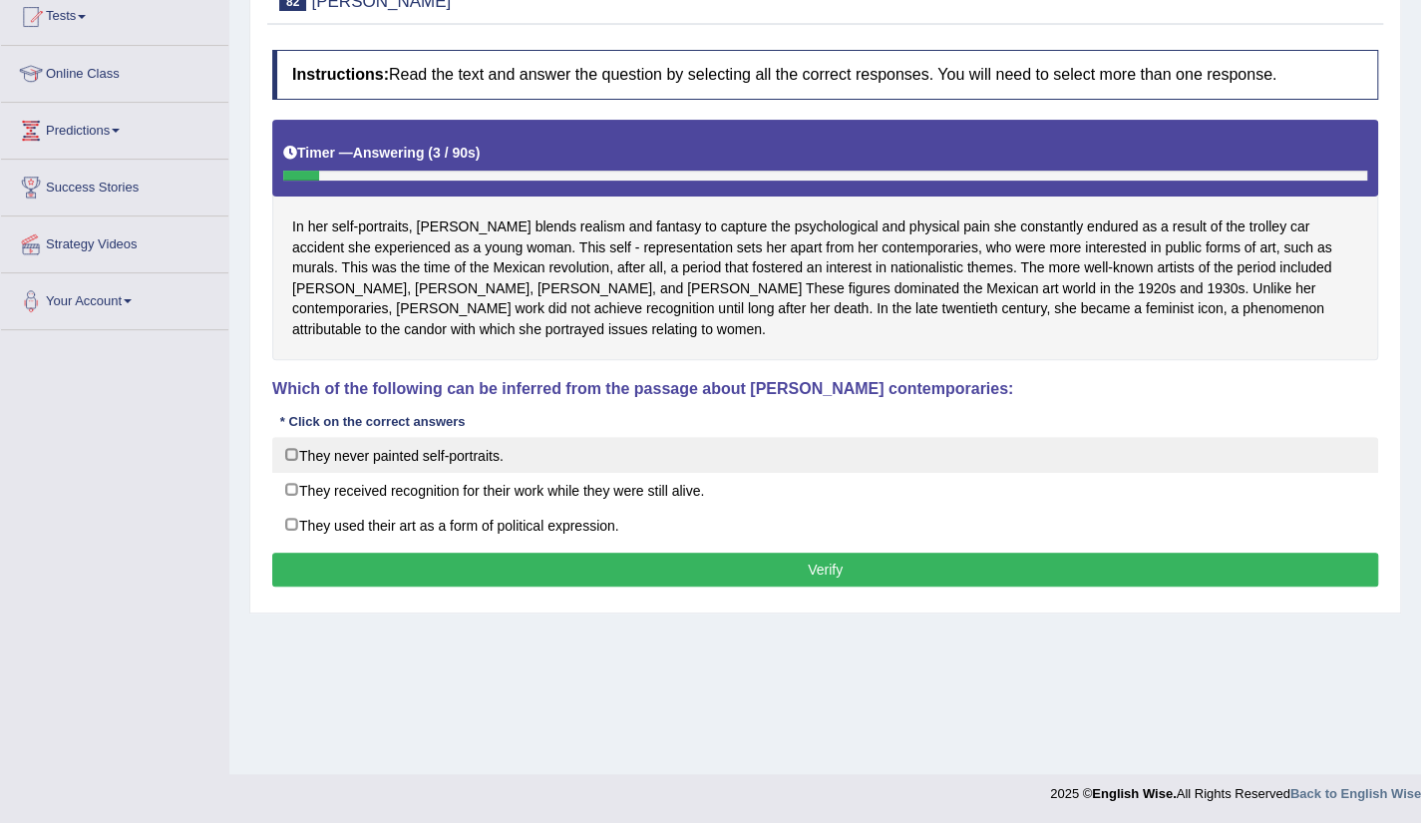
click at [338, 446] on label "They never painted self-portraits." at bounding box center [825, 455] width 1106 height 36
checkbox input "true"
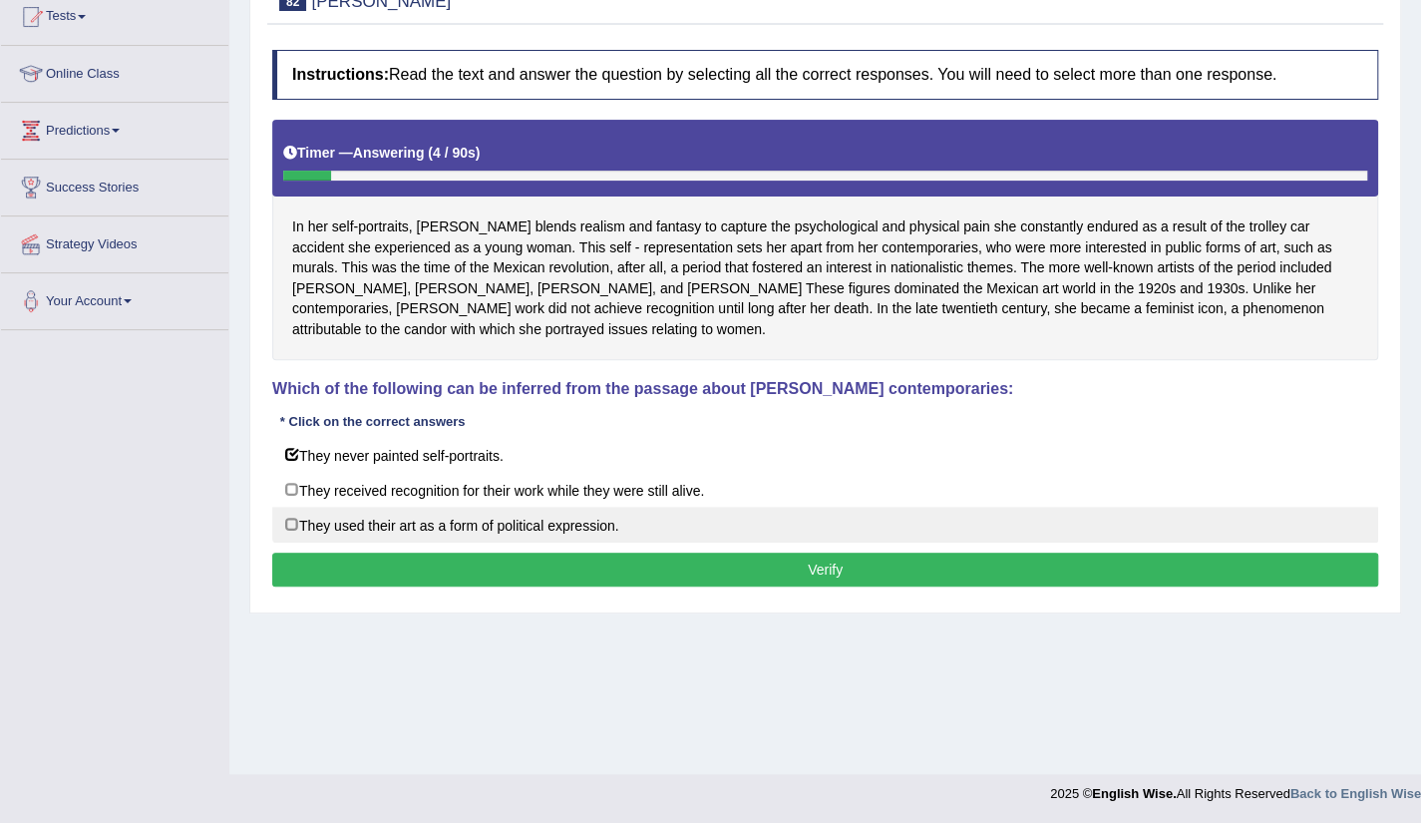
click at [297, 514] on label "They used their art as a form of political expression." at bounding box center [825, 525] width 1106 height 36
checkbox input "true"
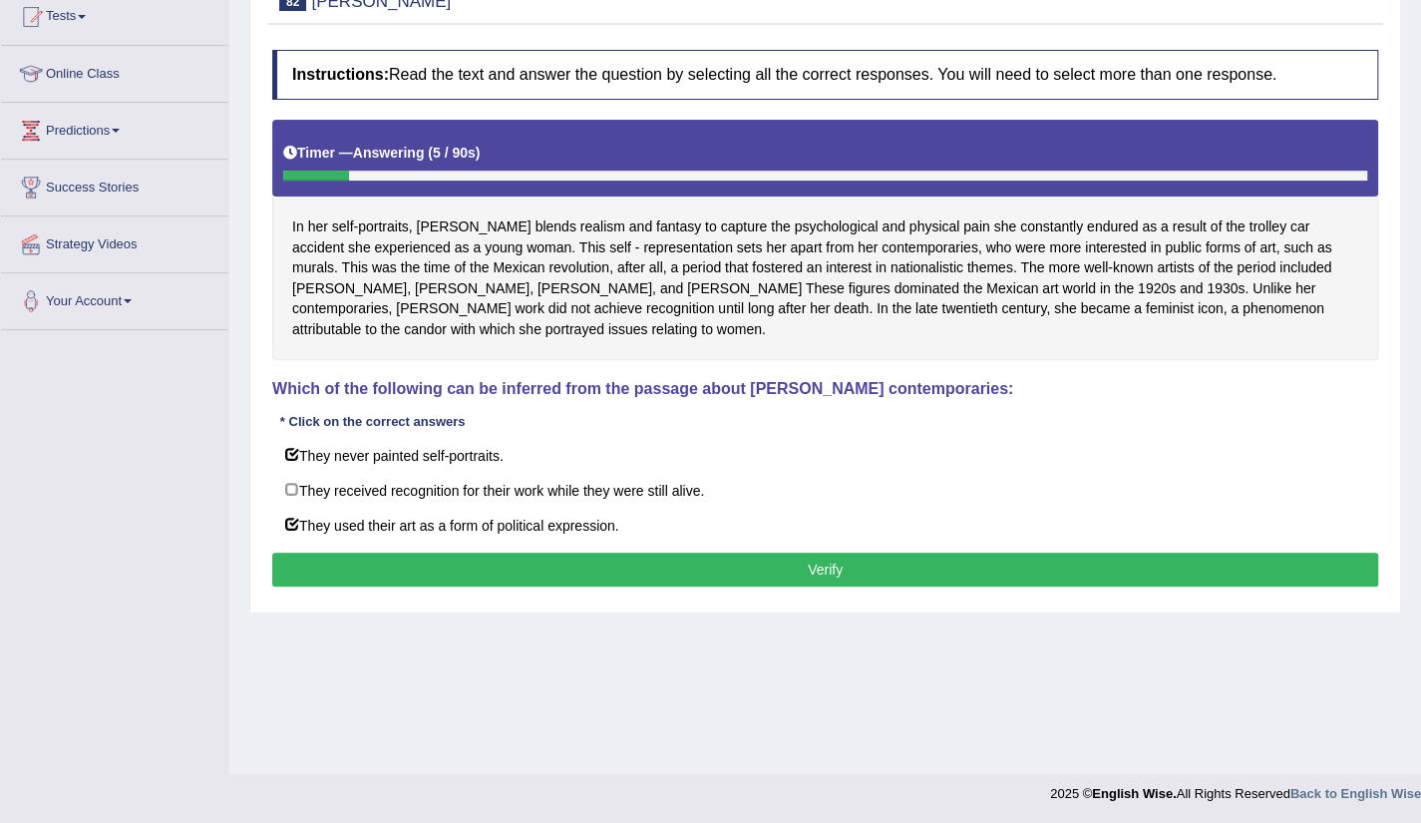
drag, startPoint x: 792, startPoint y: 544, endPoint x: 786, endPoint y: 570, distance: 26.6
click at [786, 570] on div "Instructions: Read the text and answer the question by selecting all the correc…" at bounding box center [825, 321] width 1116 height 563
click at [786, 570] on button "Verify" at bounding box center [825, 570] width 1106 height 34
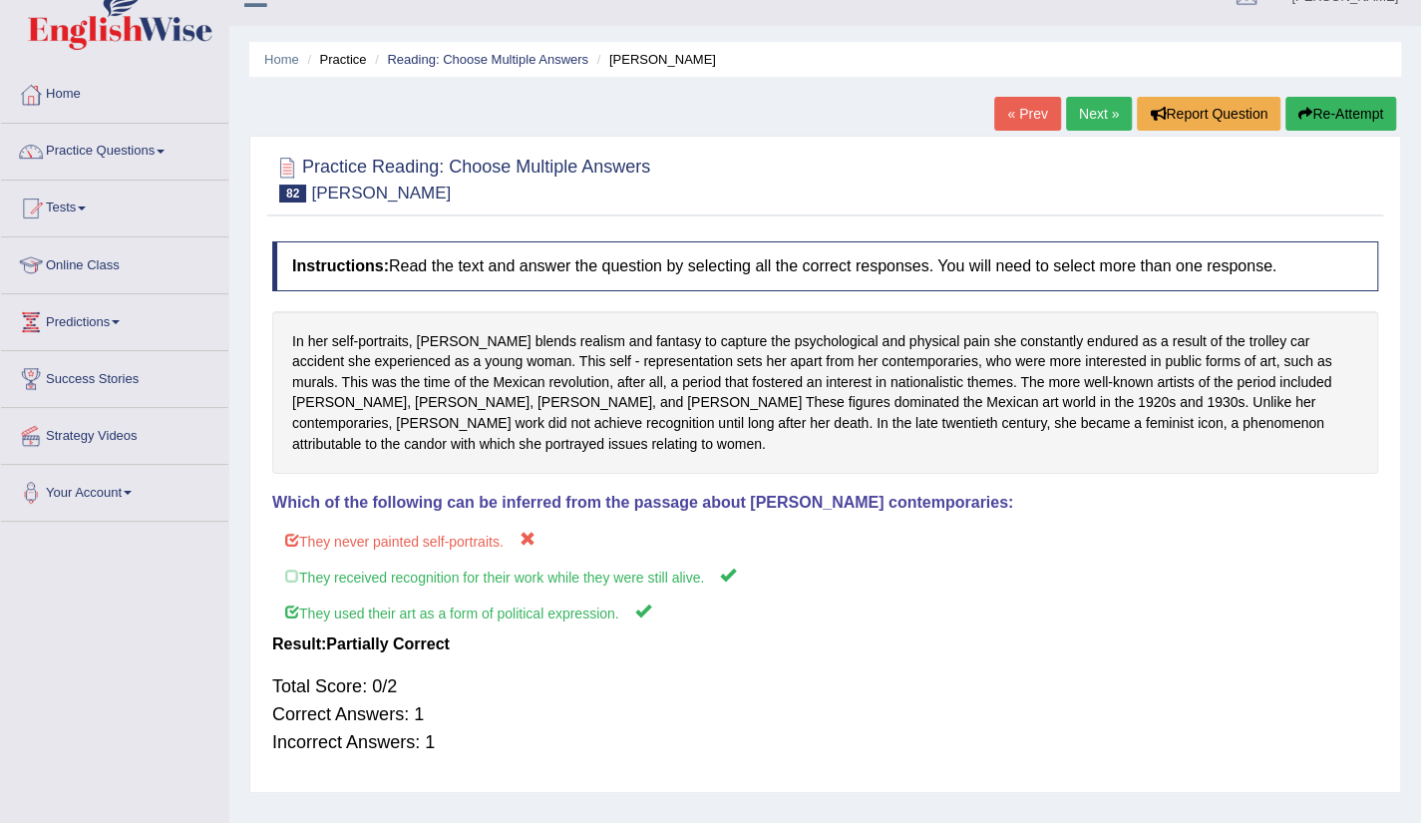
scroll to position [0, 0]
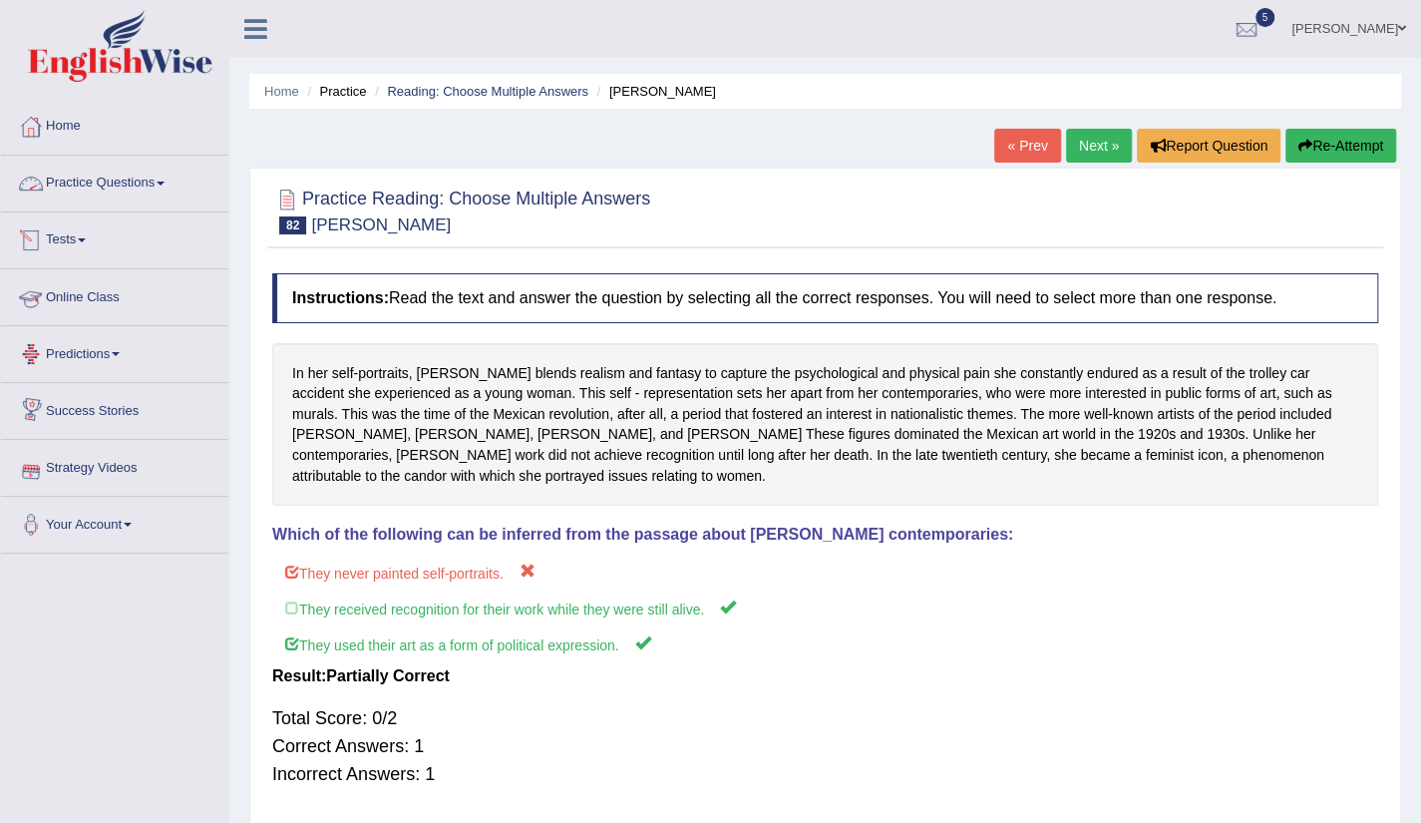
click at [138, 179] on link "Practice Questions" at bounding box center [114, 181] width 227 height 50
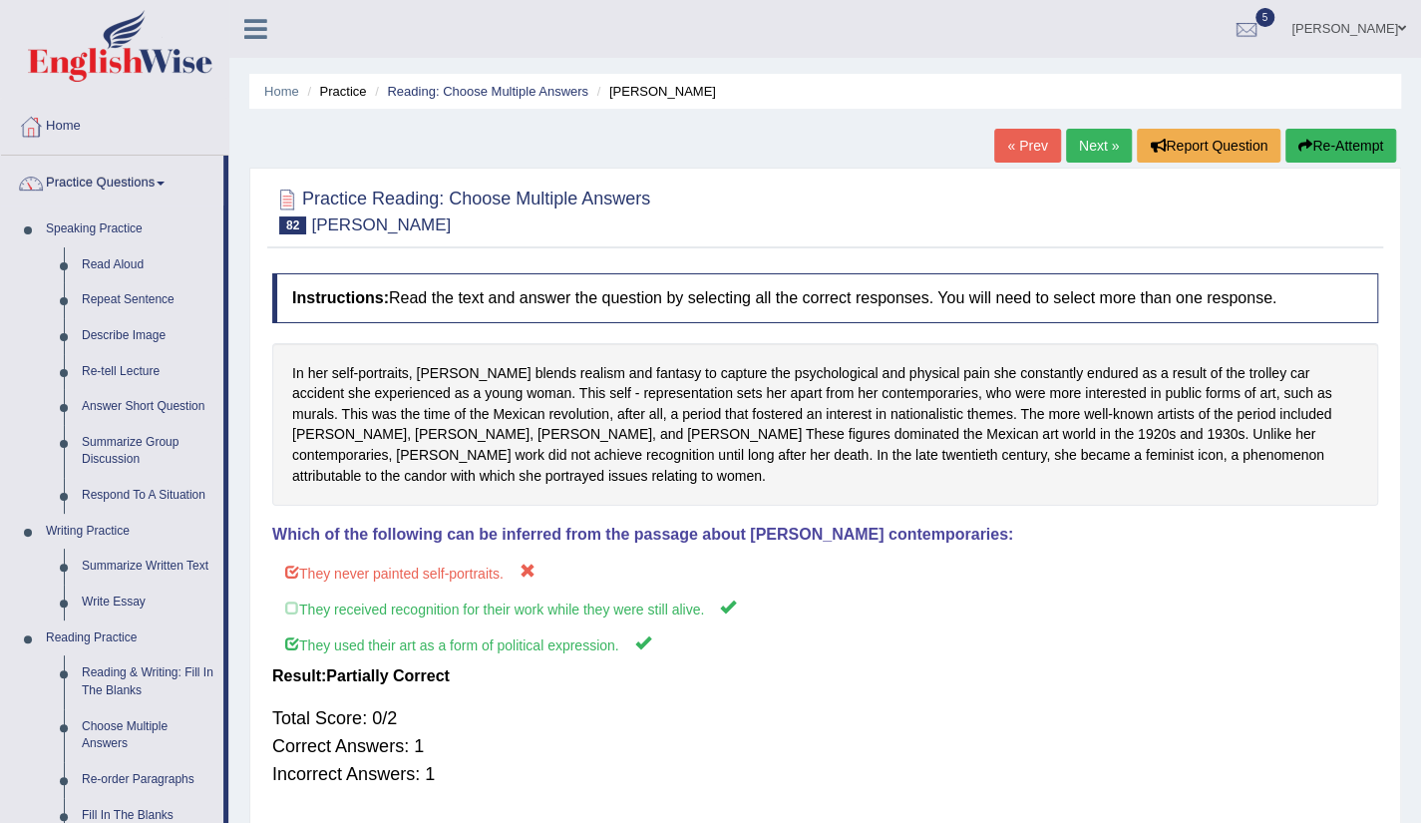
click at [1420, 737] on div "Home Practice Reading: Choose Multiple Answers David Alfaro « Prev Next » Repor…" at bounding box center [825, 499] width 1192 height 998
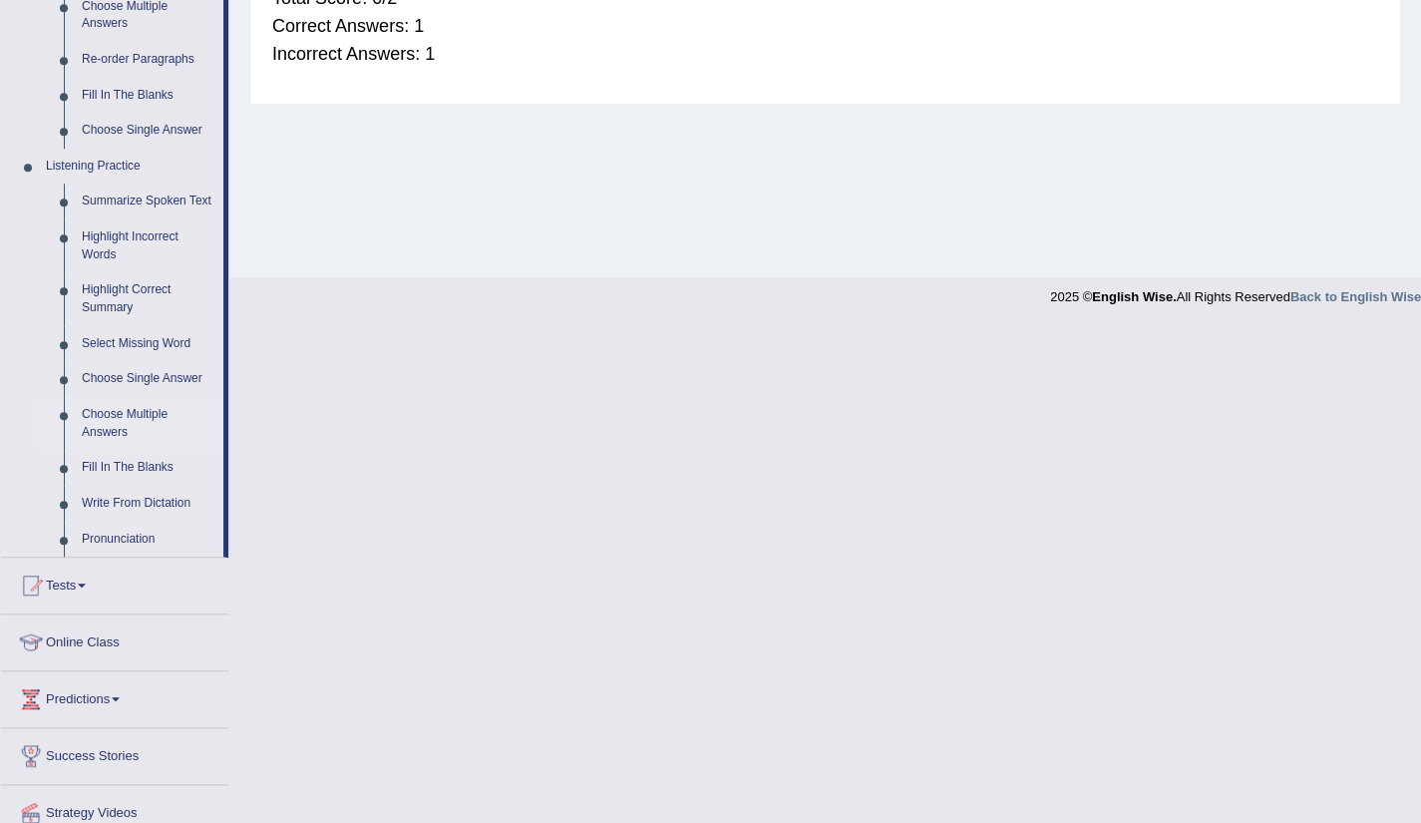
click at [143, 429] on link "Choose Multiple Answers" at bounding box center [148, 423] width 151 height 53
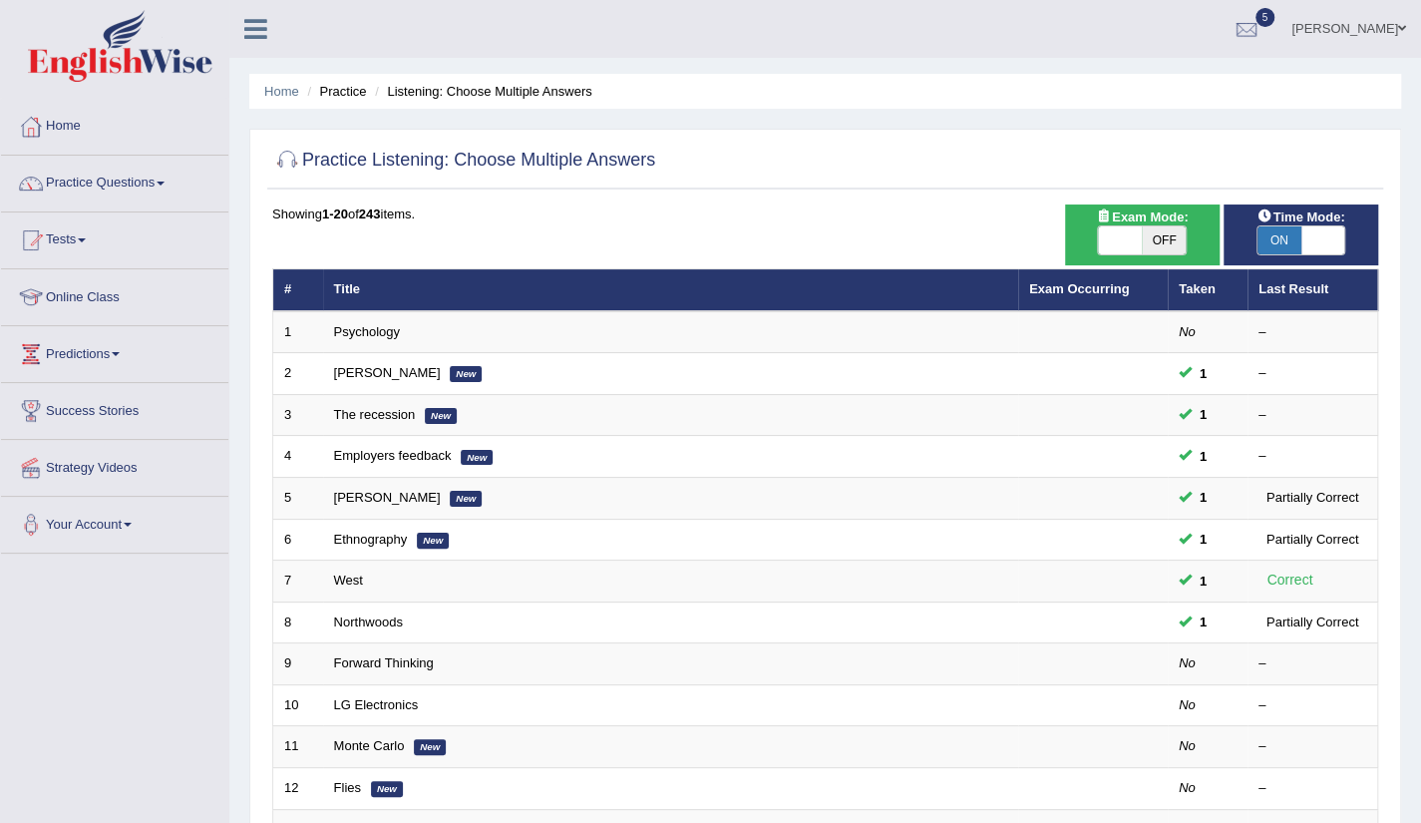
scroll to position [488, 0]
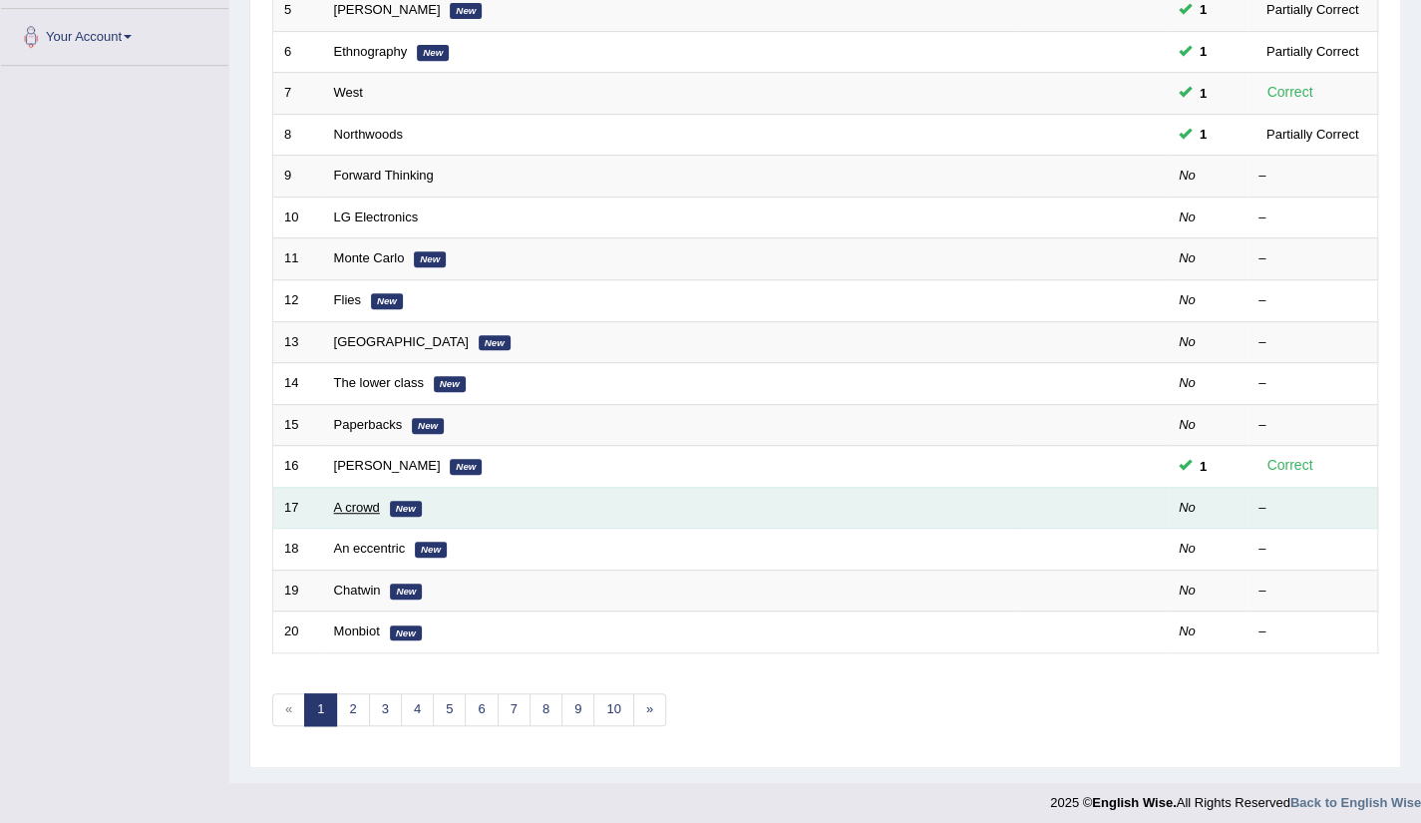
drag, startPoint x: 361, startPoint y: 506, endPoint x: 347, endPoint y: 502, distance: 14.5
click at [347, 502] on link "A crowd" at bounding box center [357, 507] width 46 height 15
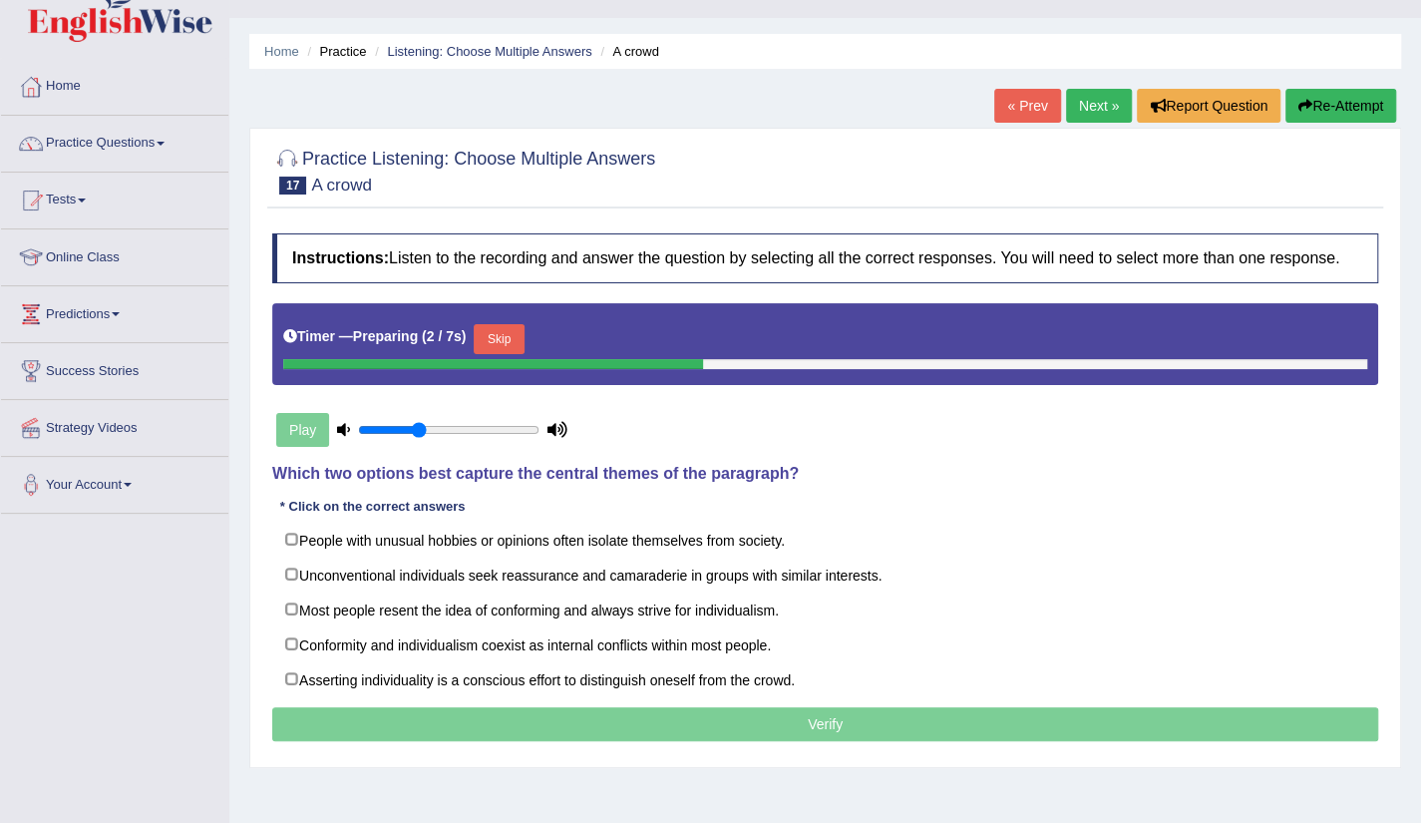
scroll to position [80, 0]
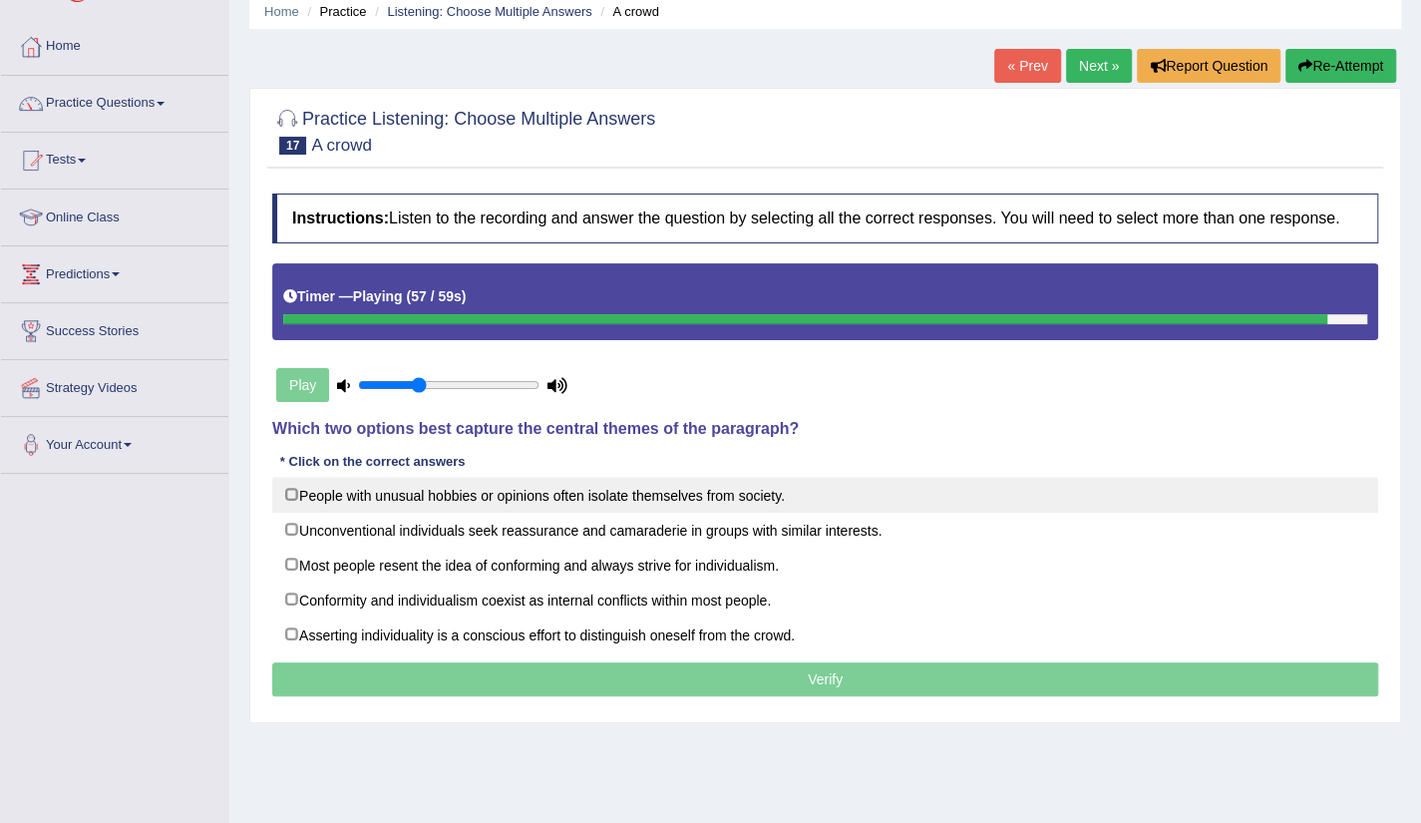
click at [333, 494] on label "People with unusual hobbies or opinions often isolate themselves from society." at bounding box center [825, 495] width 1106 height 36
checkbox input "true"
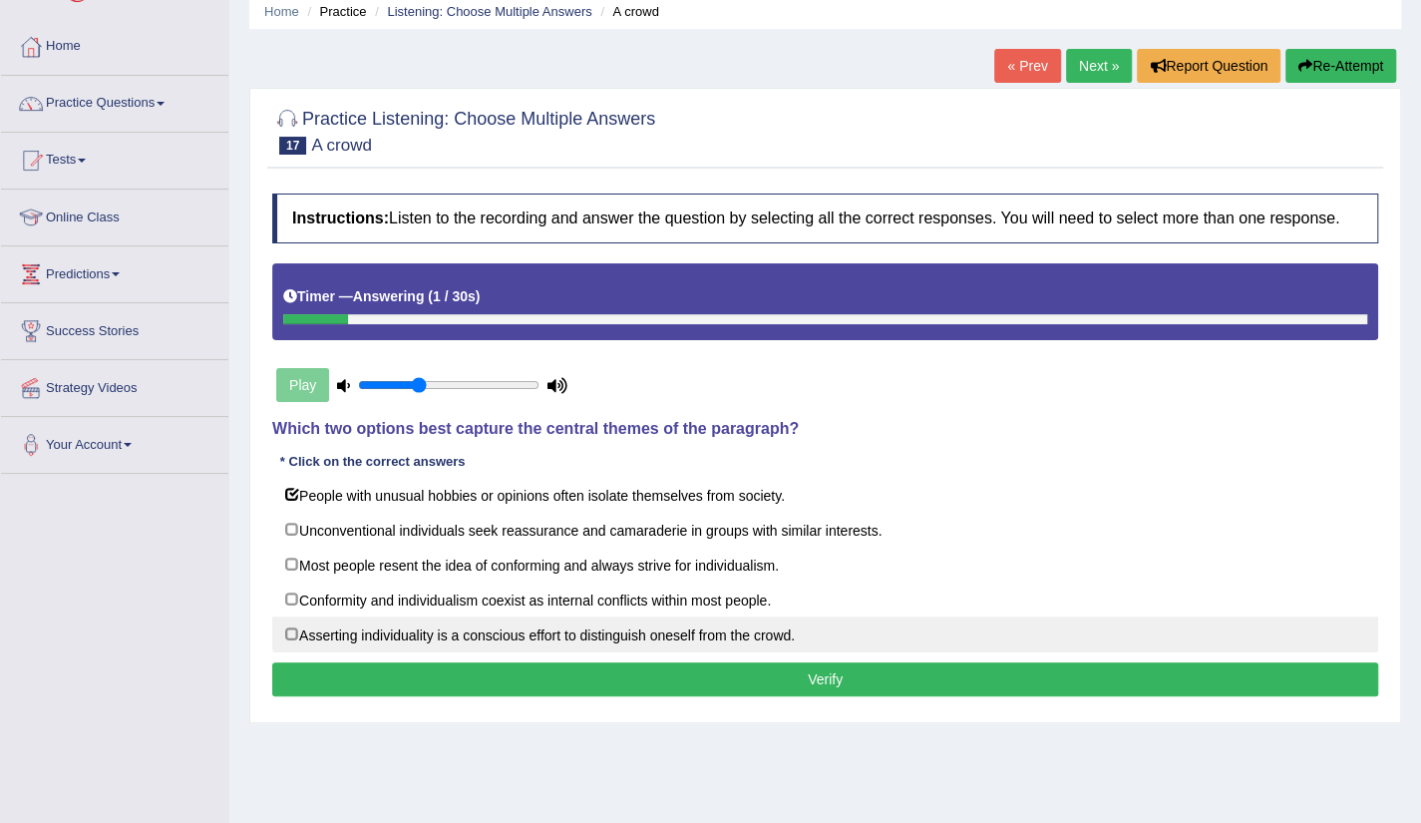
click at [295, 629] on label "Asserting individuality is a conscious effort to distinguish oneself from the c…" at bounding box center [825, 634] width 1106 height 36
checkbox input "true"
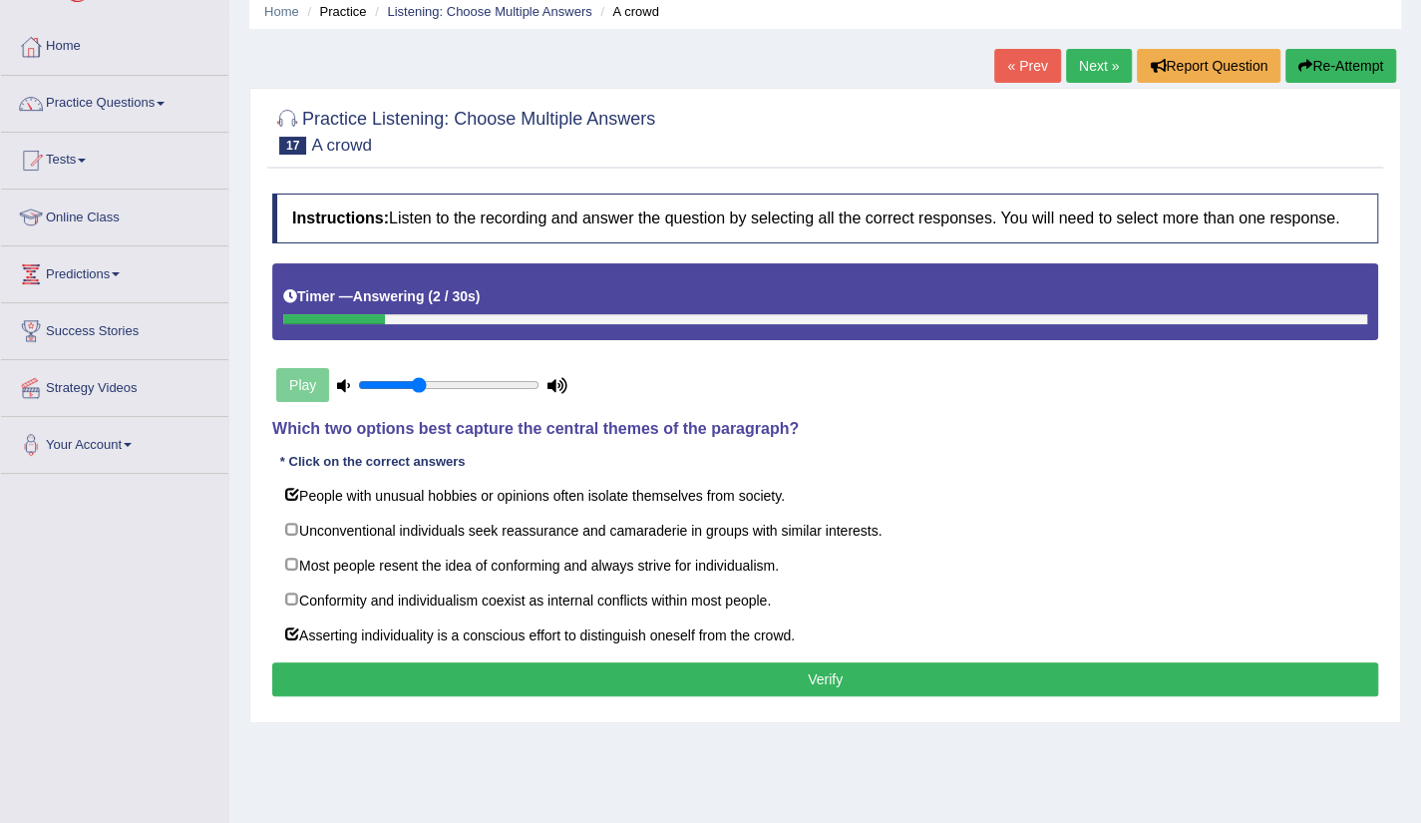
click at [752, 665] on button "Verify" at bounding box center [825, 679] width 1106 height 34
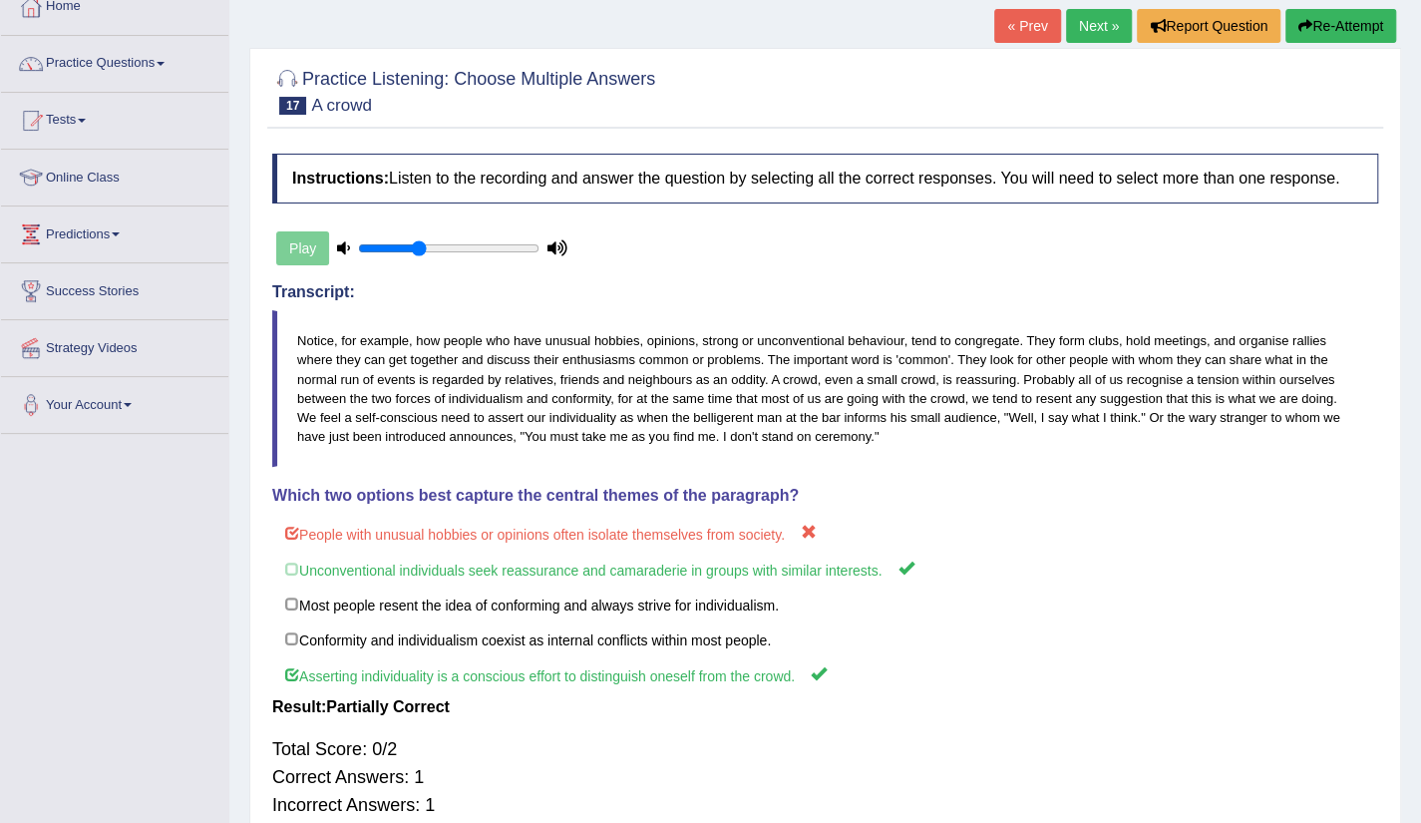
scroll to position [160, 0]
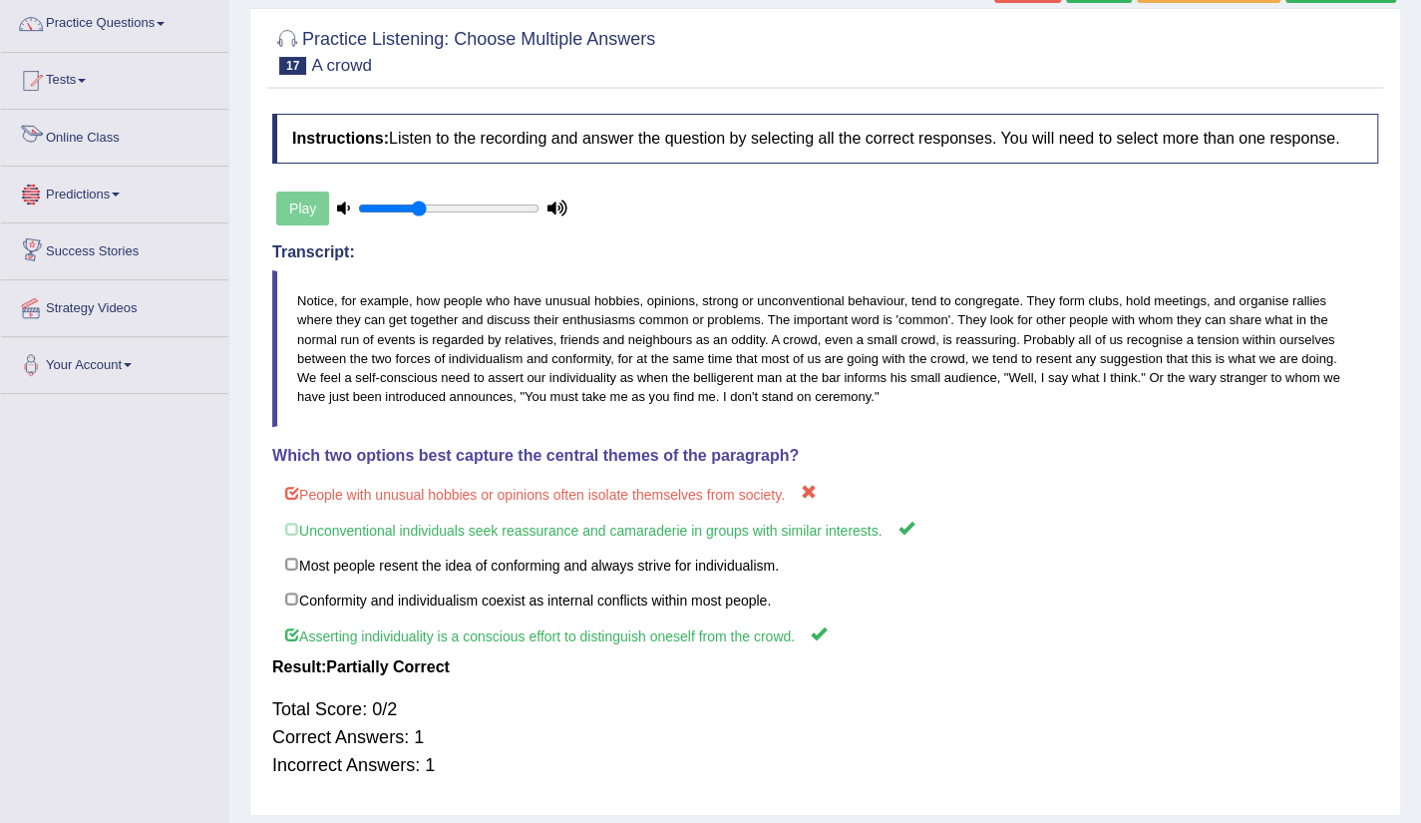
click at [88, 145] on link "Online Class" at bounding box center [114, 135] width 227 height 50
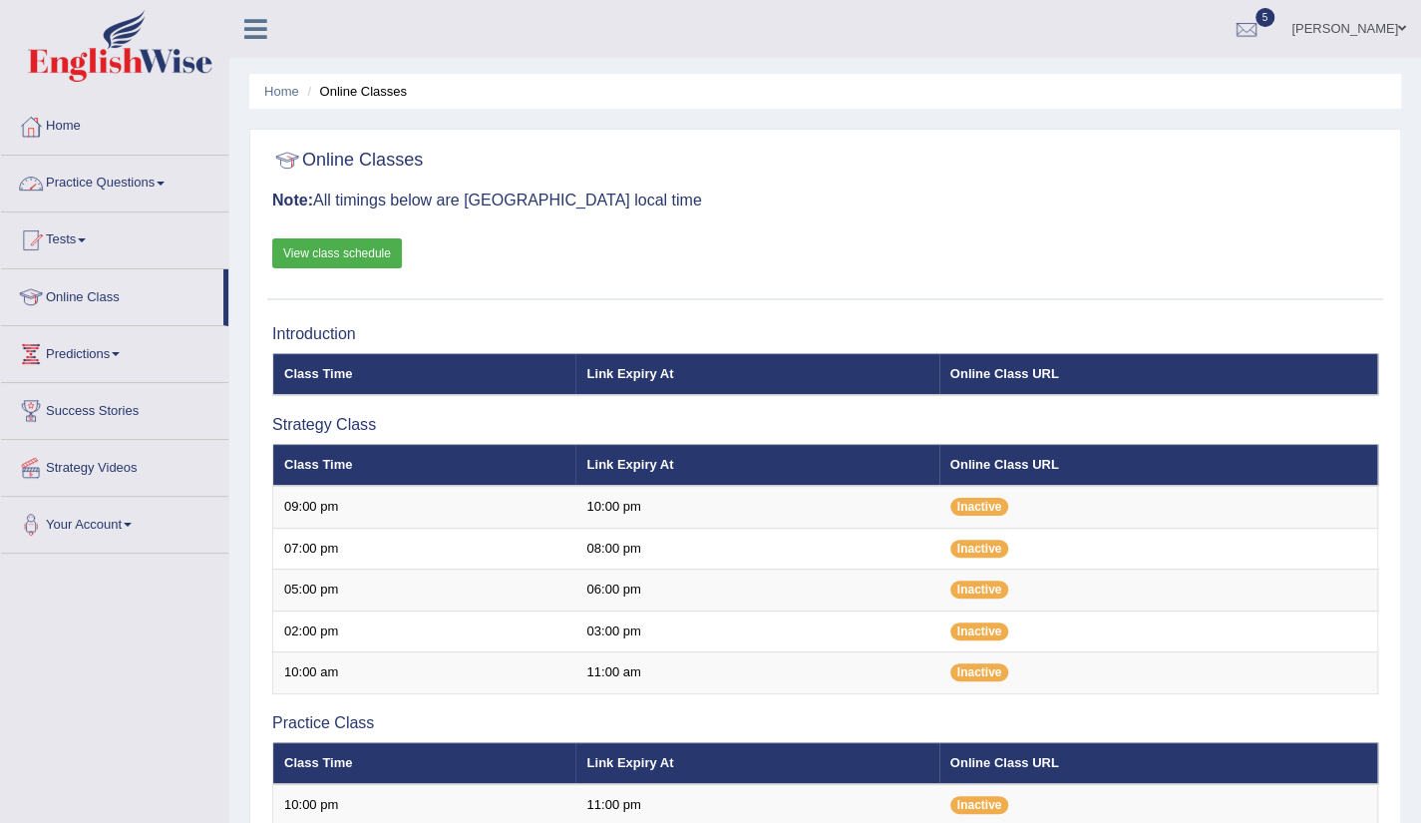
click at [100, 201] on link "Practice Questions" at bounding box center [114, 181] width 227 height 50
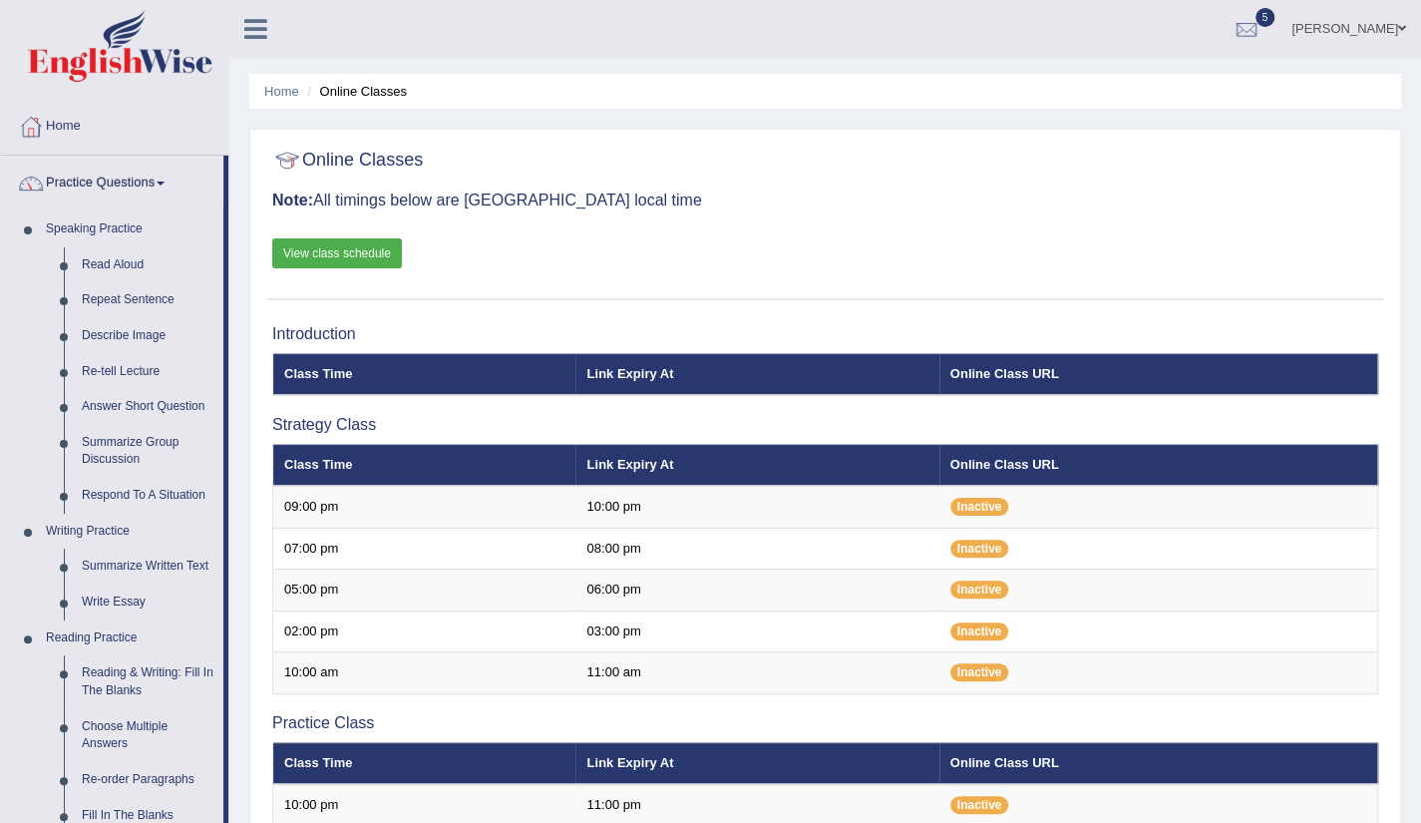
scroll to position [720, 0]
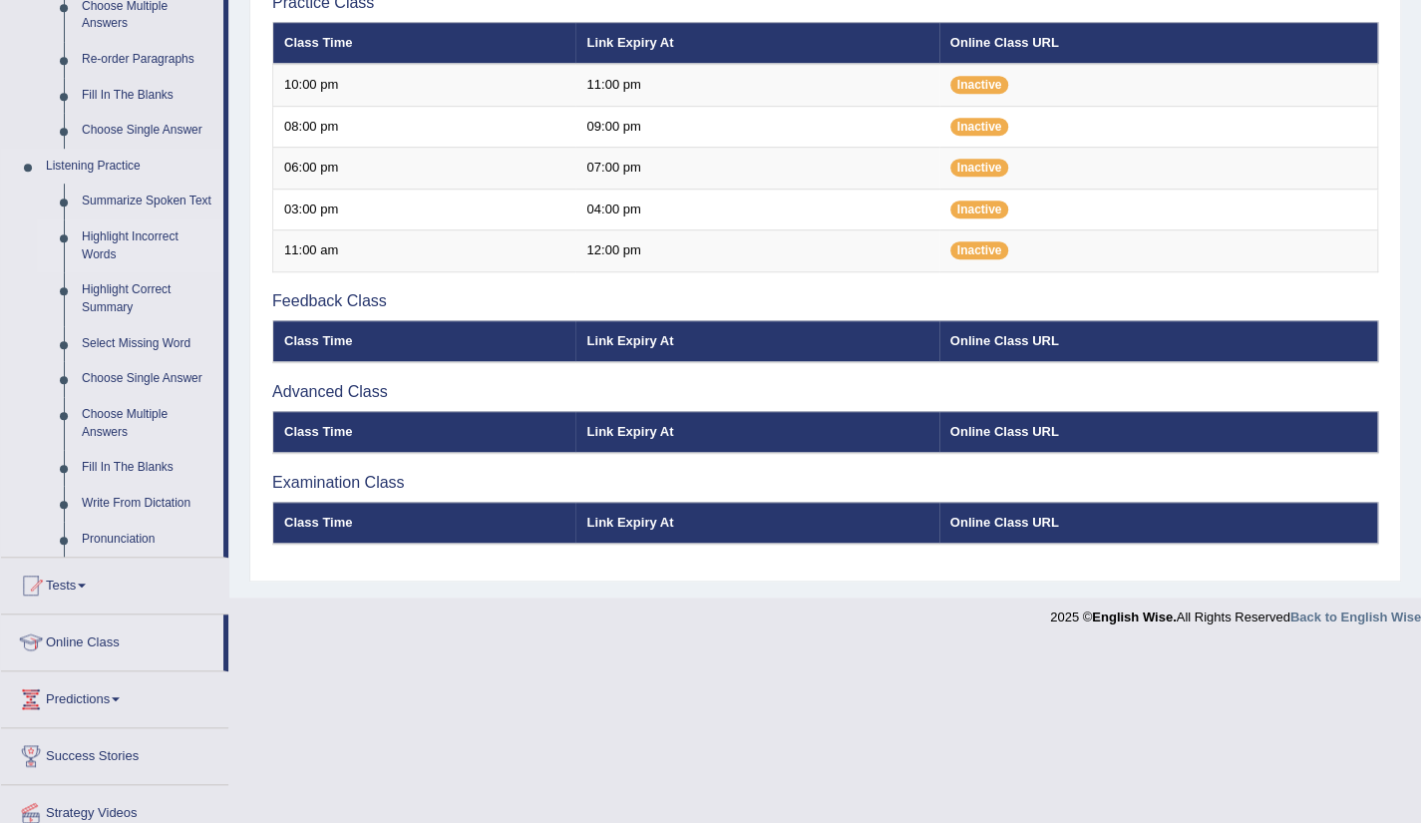
click at [128, 252] on link "Highlight Incorrect Words" at bounding box center [148, 245] width 151 height 53
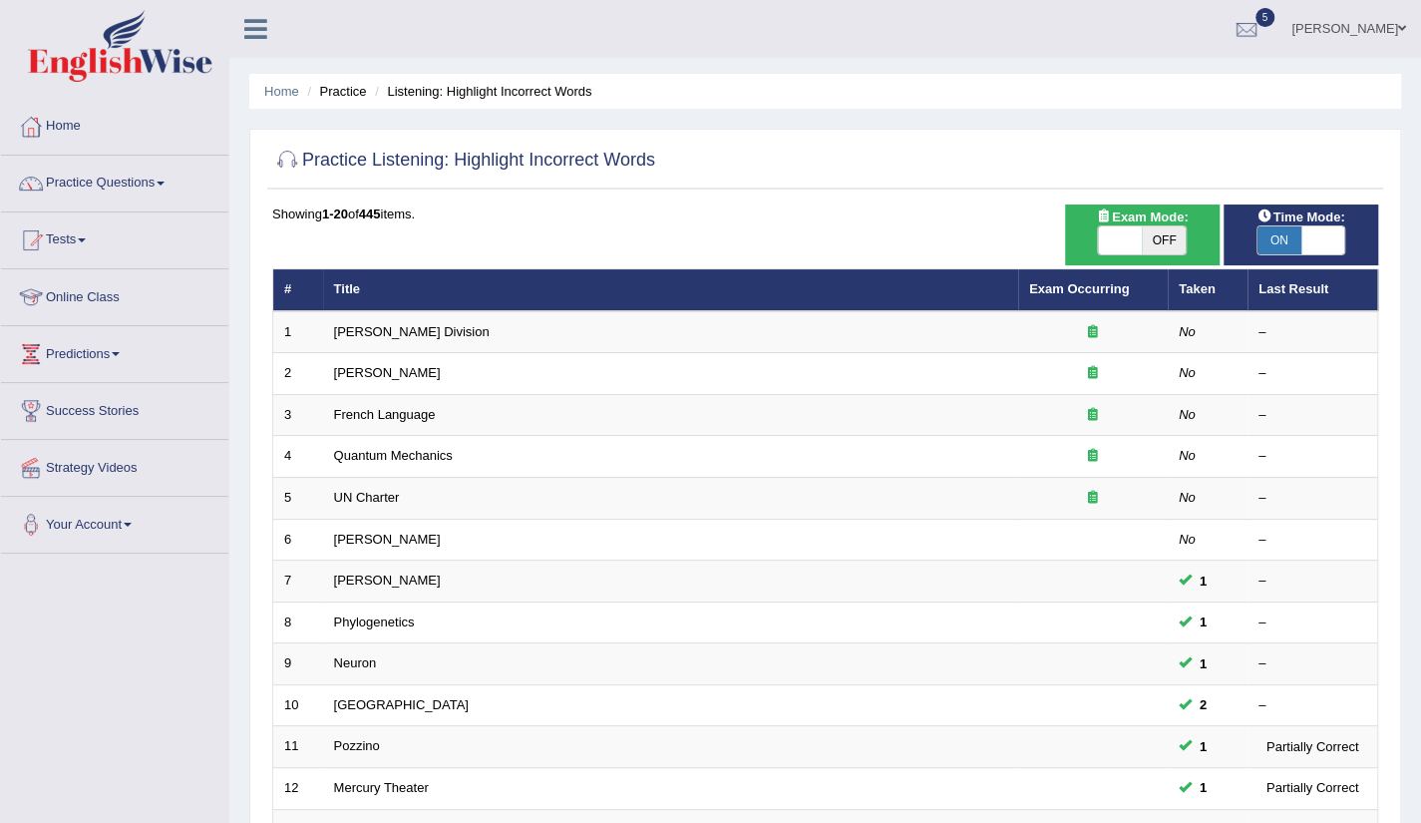
scroll to position [488, 0]
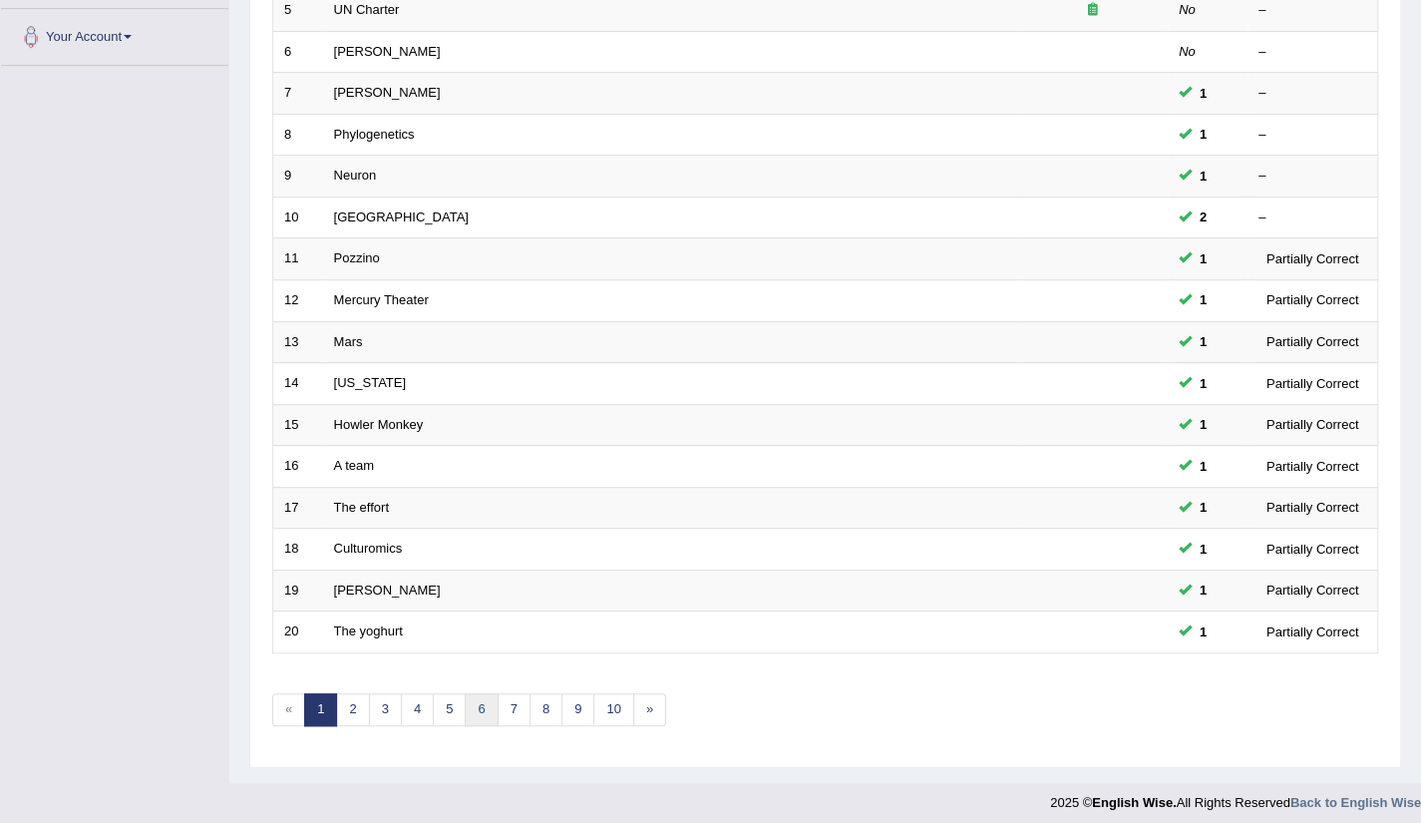
click at [465, 707] on link "6" at bounding box center [481, 709] width 33 height 33
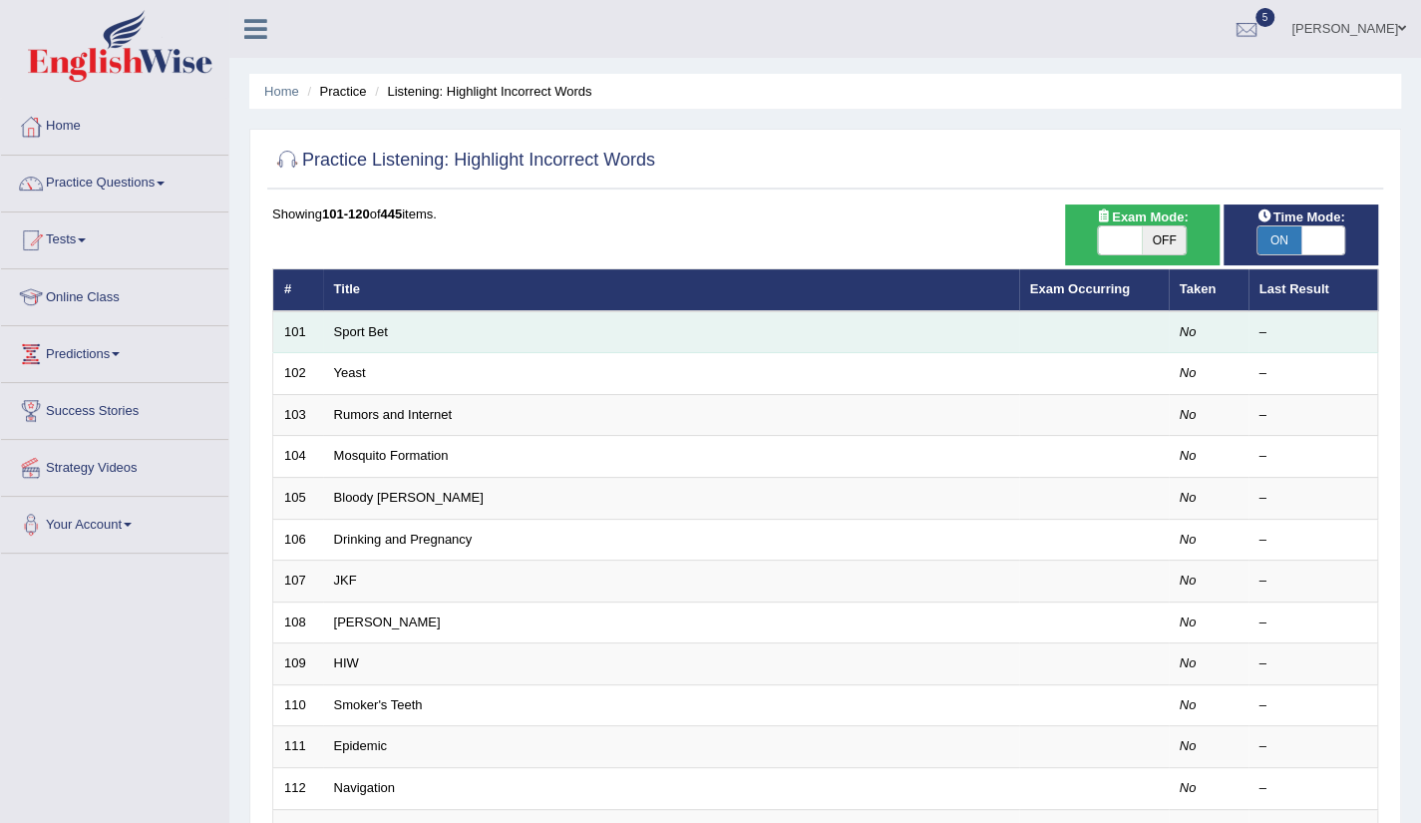
click at [389, 338] on td "Sport Bet" at bounding box center [671, 332] width 696 height 42
click at [382, 337] on link "Sport Bet" at bounding box center [361, 331] width 54 height 15
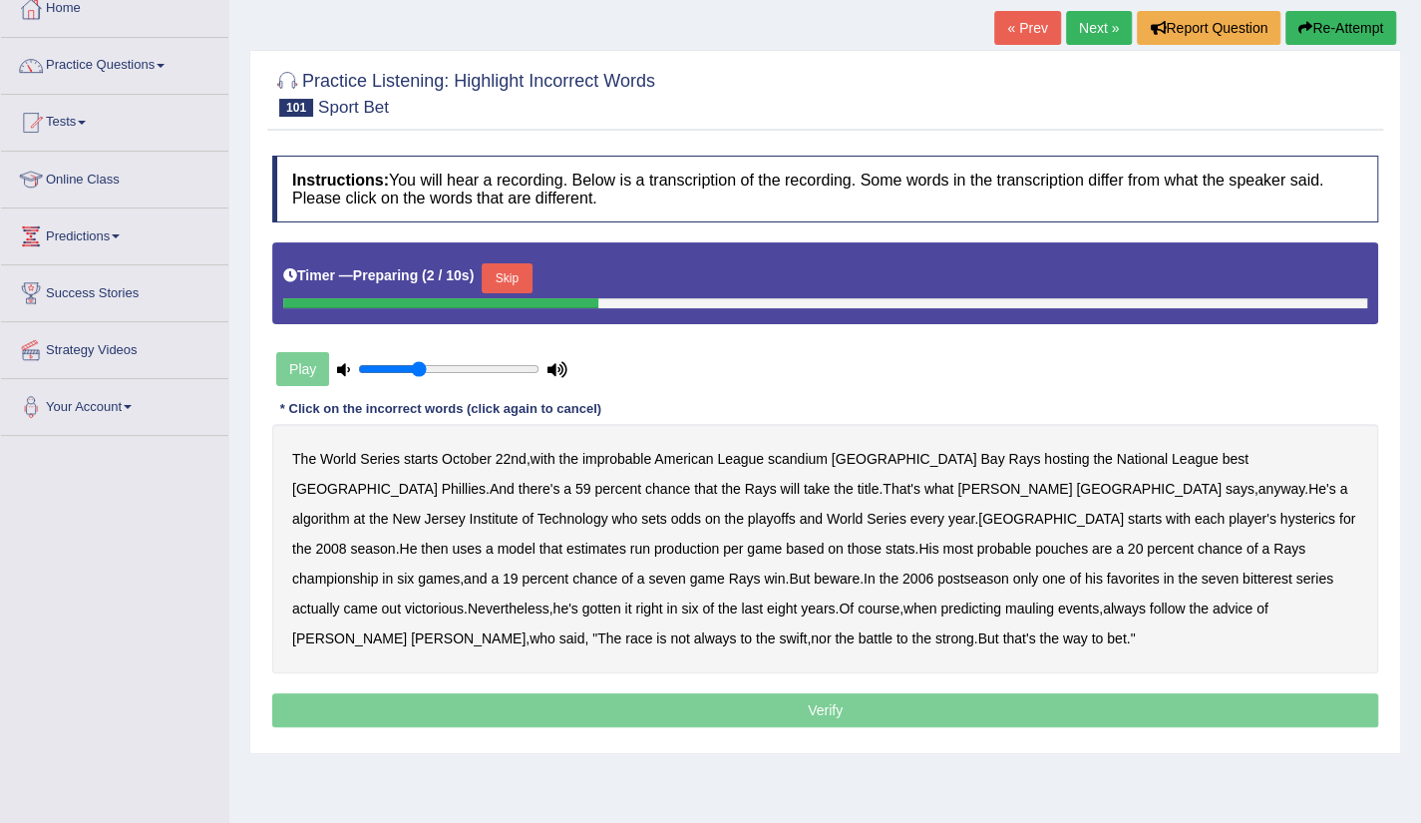
scroll to position [120, 0]
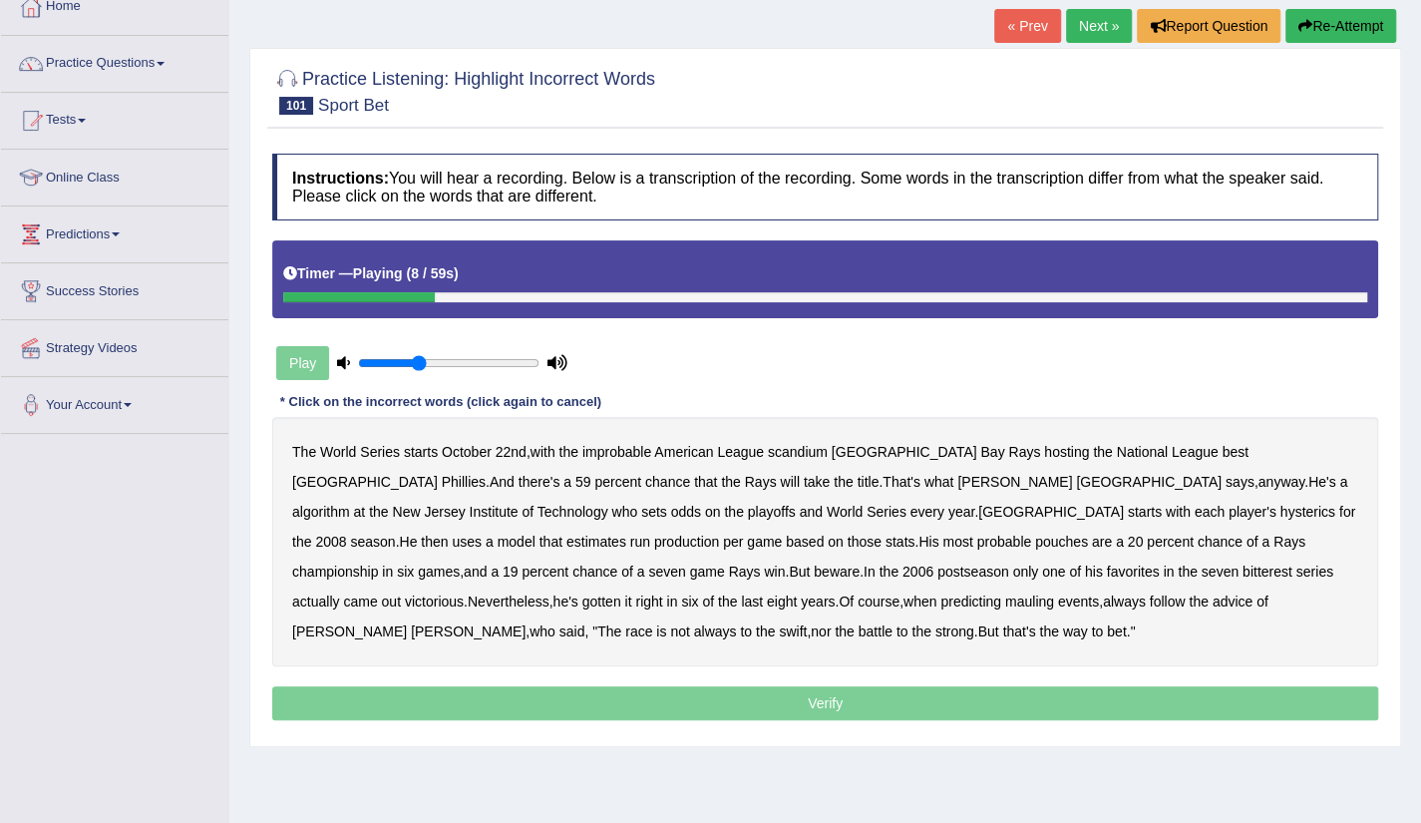
click at [748, 458] on div "The World Series starts October 22nd , with the improbable American League scan…" at bounding box center [825, 541] width 1106 height 249
click at [743, 454] on b "League" at bounding box center [740, 452] width 47 height 16
click at [350, 504] on b "algorithm" at bounding box center [321, 512] width 58 height 16
click at [1195, 508] on b "each" at bounding box center [1210, 512] width 30 height 16
click at [1195, 513] on b "each" at bounding box center [1210, 512] width 30 height 16
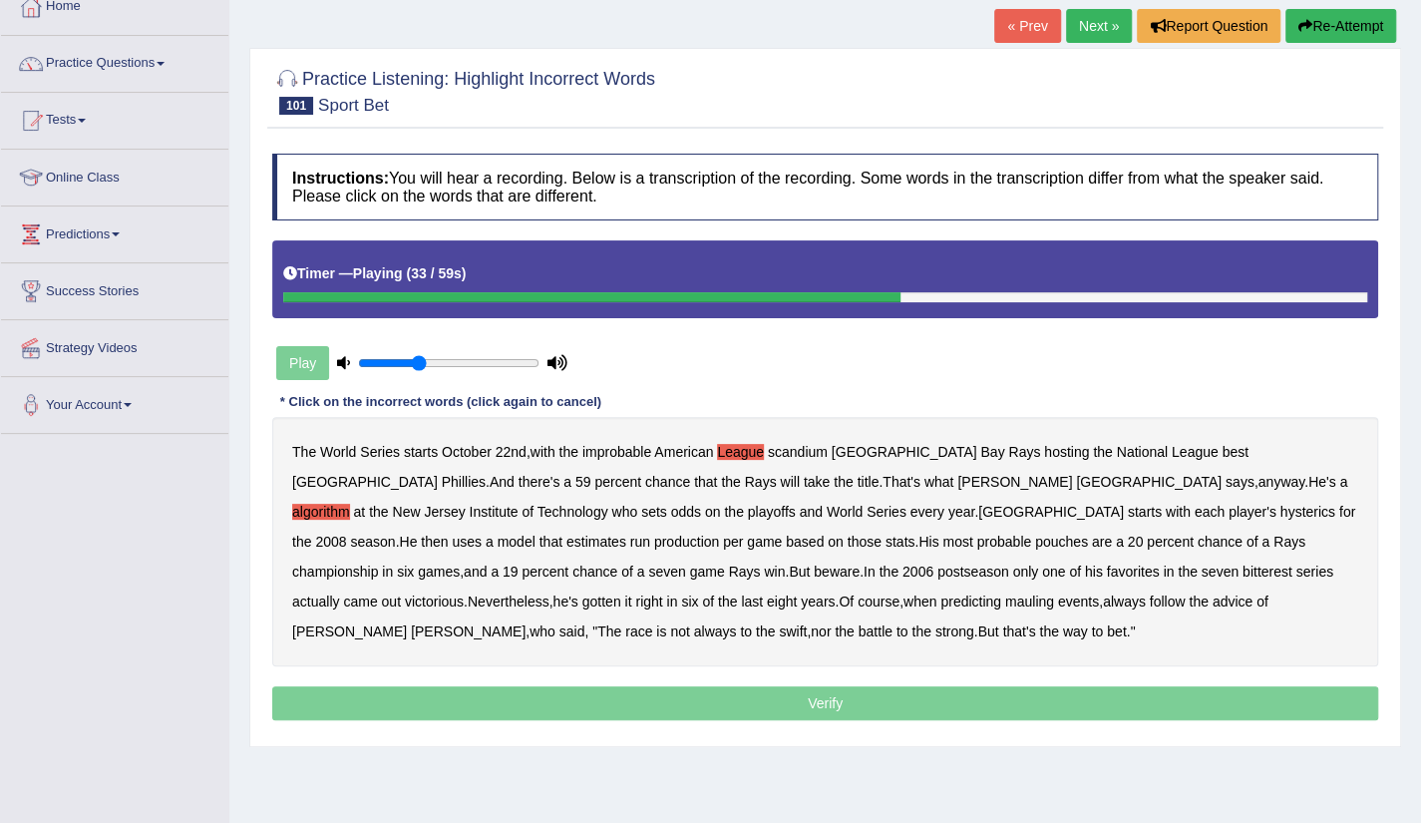
click at [538, 537] on div "The World Series starts October 22nd , with the improbable American League scan…" at bounding box center [825, 541] width 1106 height 249
click at [1035, 540] on b "pouches" at bounding box center [1061, 542] width 53 height 16
click at [1243, 576] on b "bitterest" at bounding box center [1268, 572] width 50 height 16
click at [1005, 605] on b "mauling" at bounding box center [1029, 602] width 49 height 16
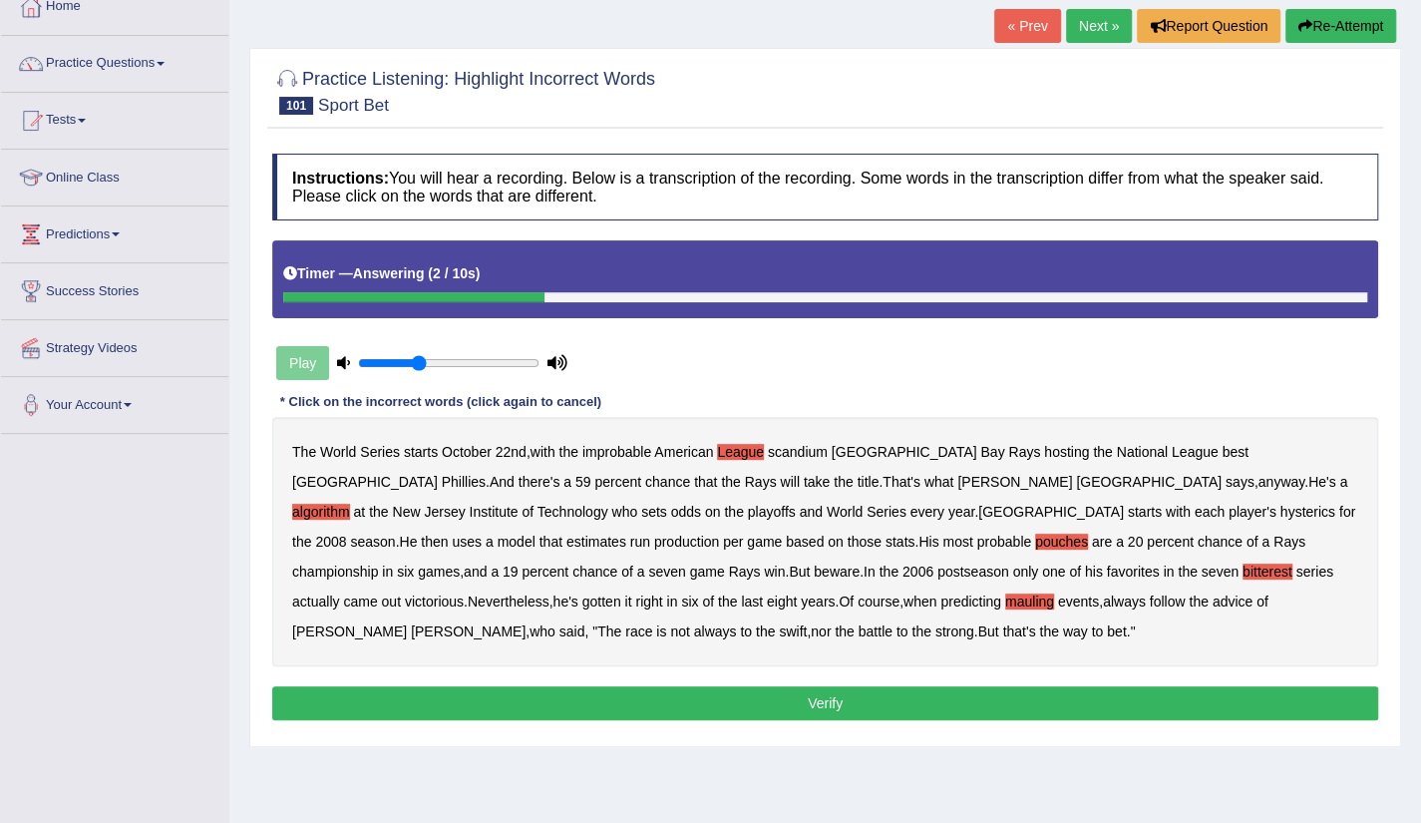
click at [804, 703] on button "Verify" at bounding box center [825, 703] width 1106 height 34
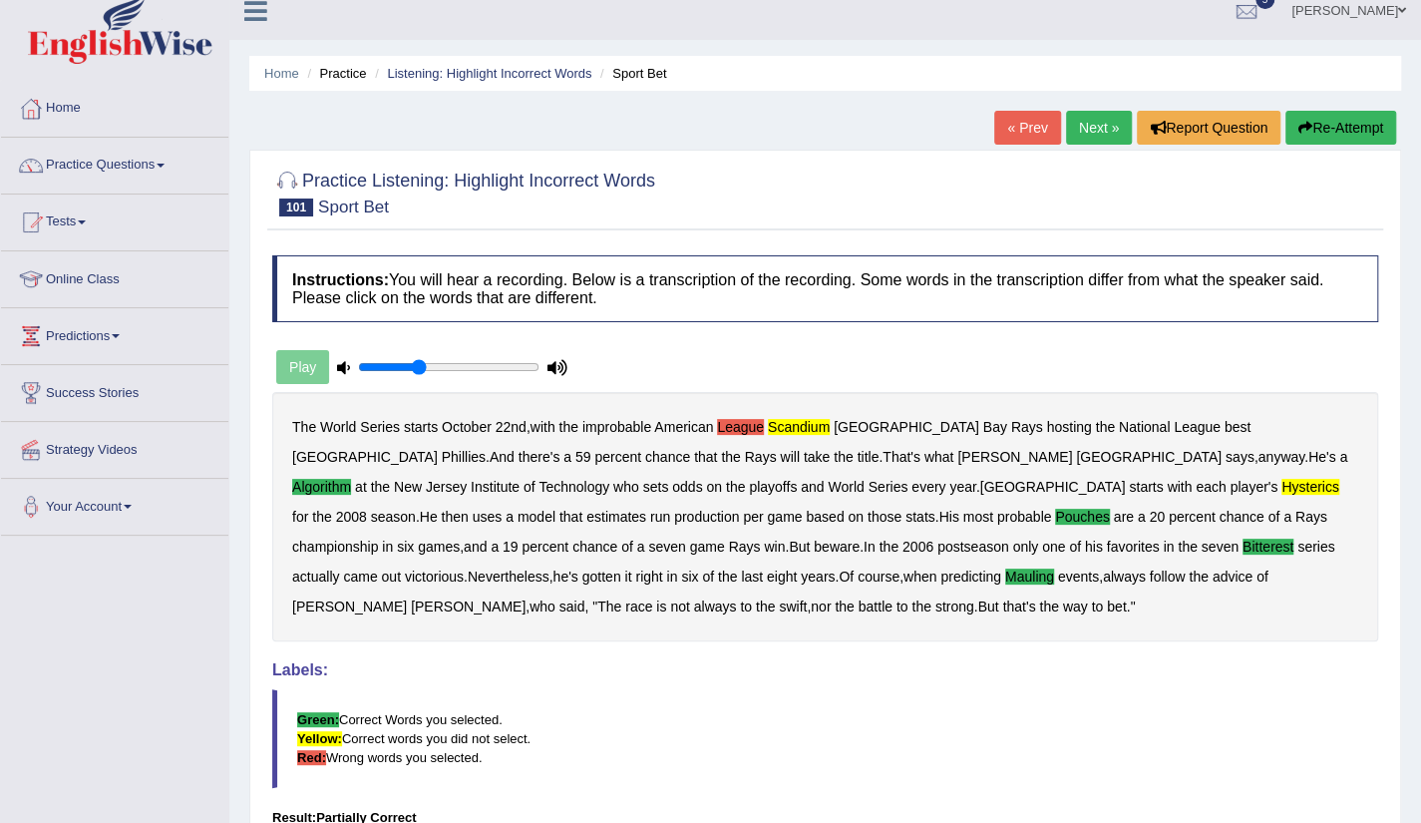
scroll to position [0, 0]
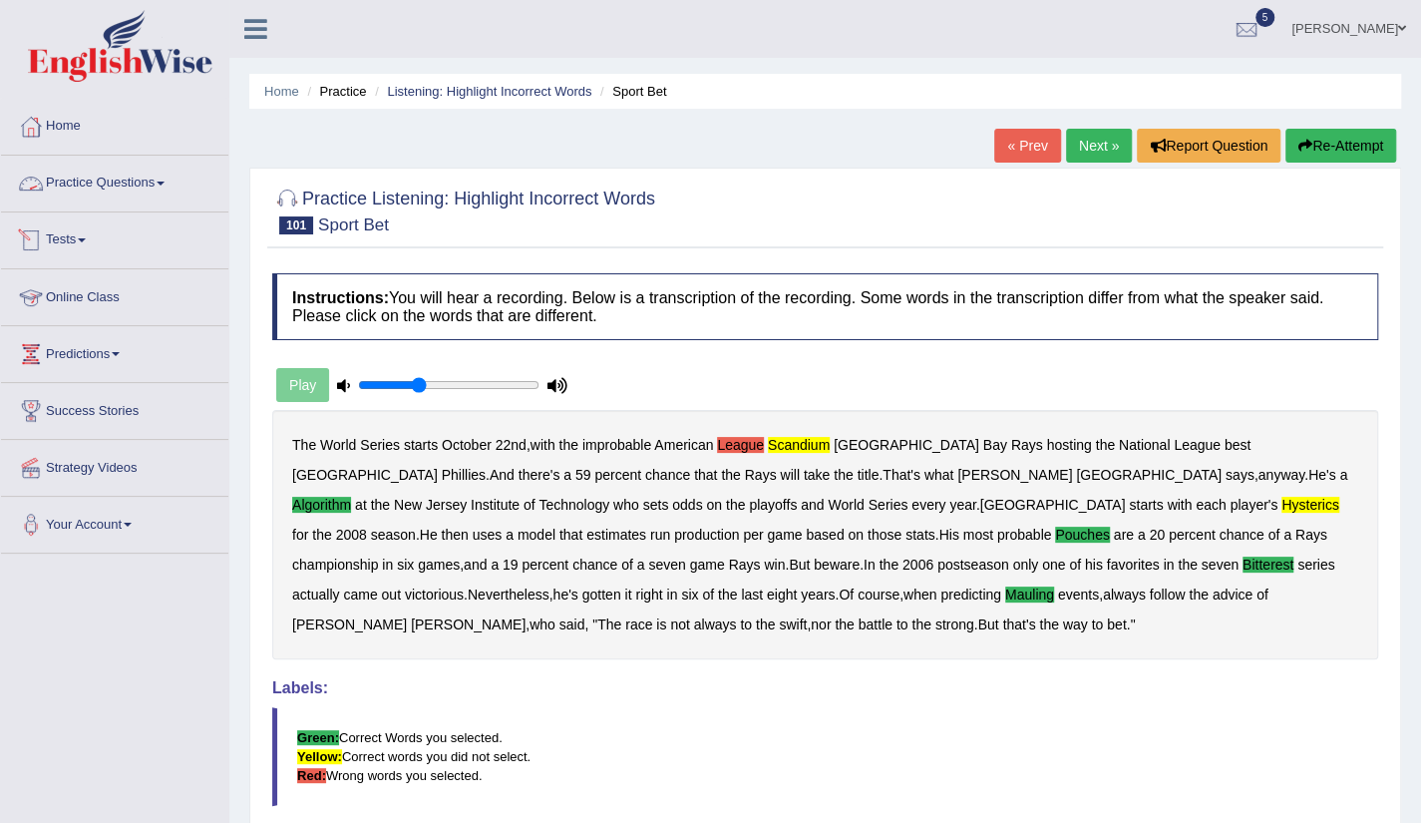
click at [90, 172] on link "Practice Questions" at bounding box center [114, 181] width 227 height 50
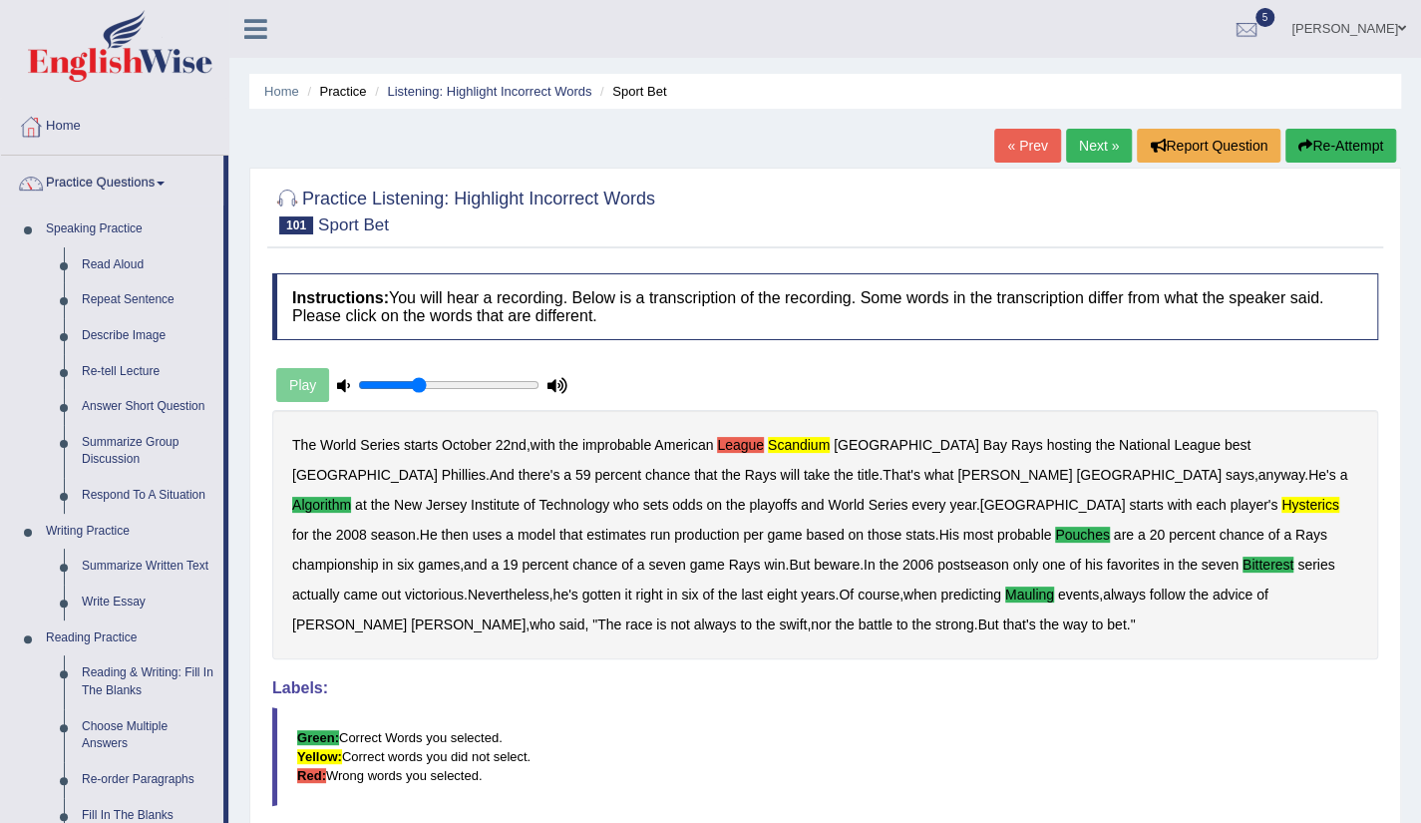
scroll to position [720, 0]
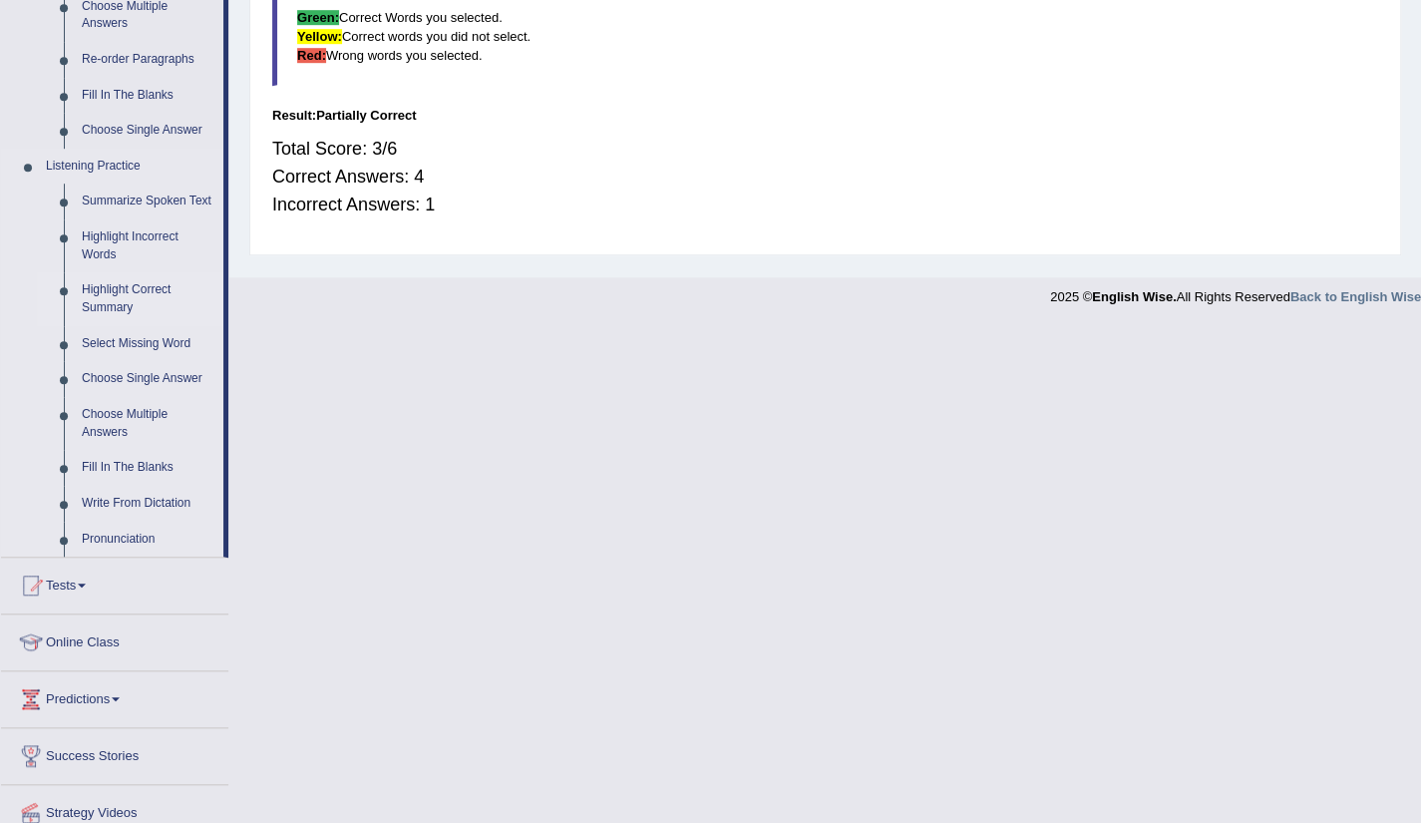
click at [128, 290] on link "Highlight Correct Summary" at bounding box center [148, 298] width 151 height 53
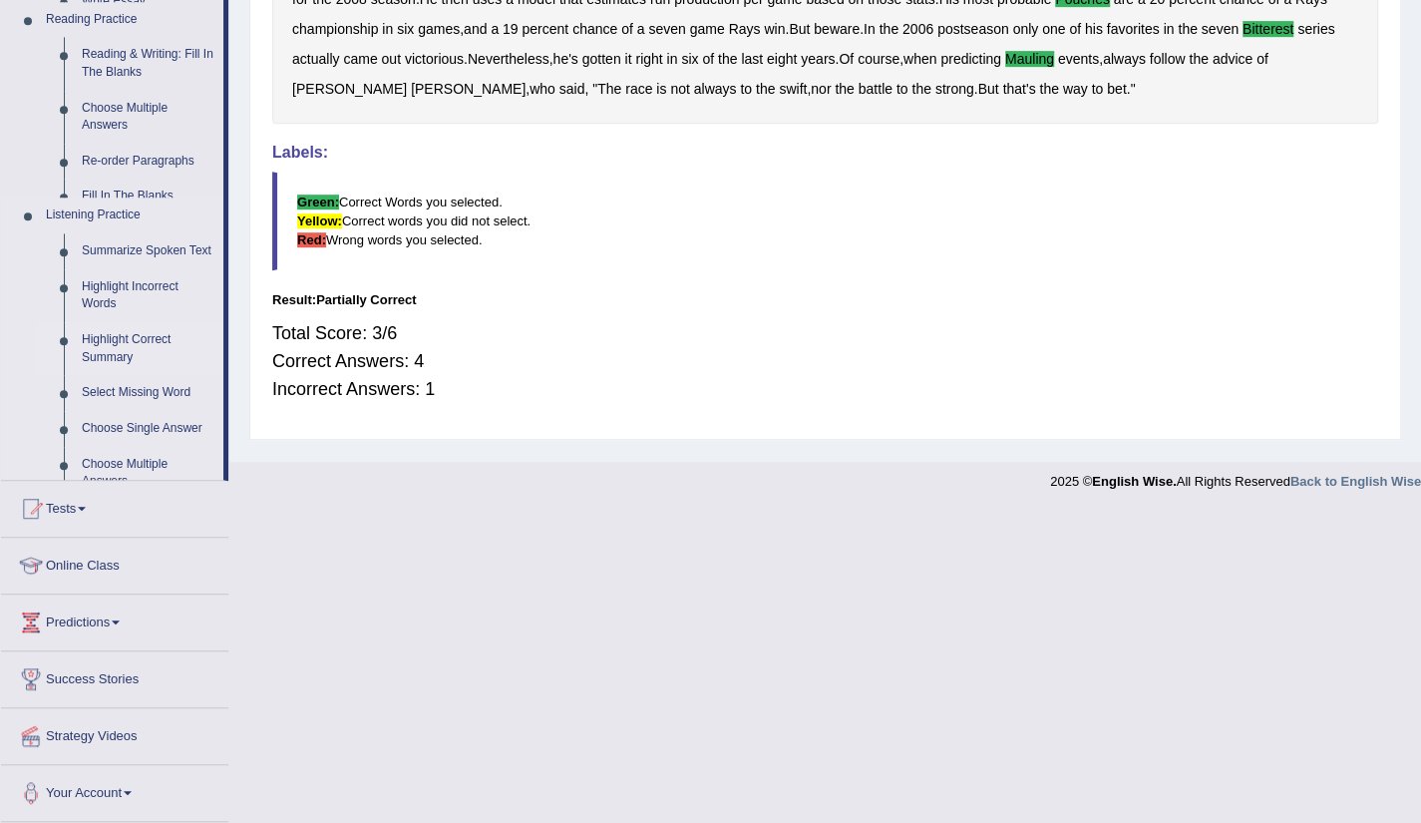
scroll to position [339, 0]
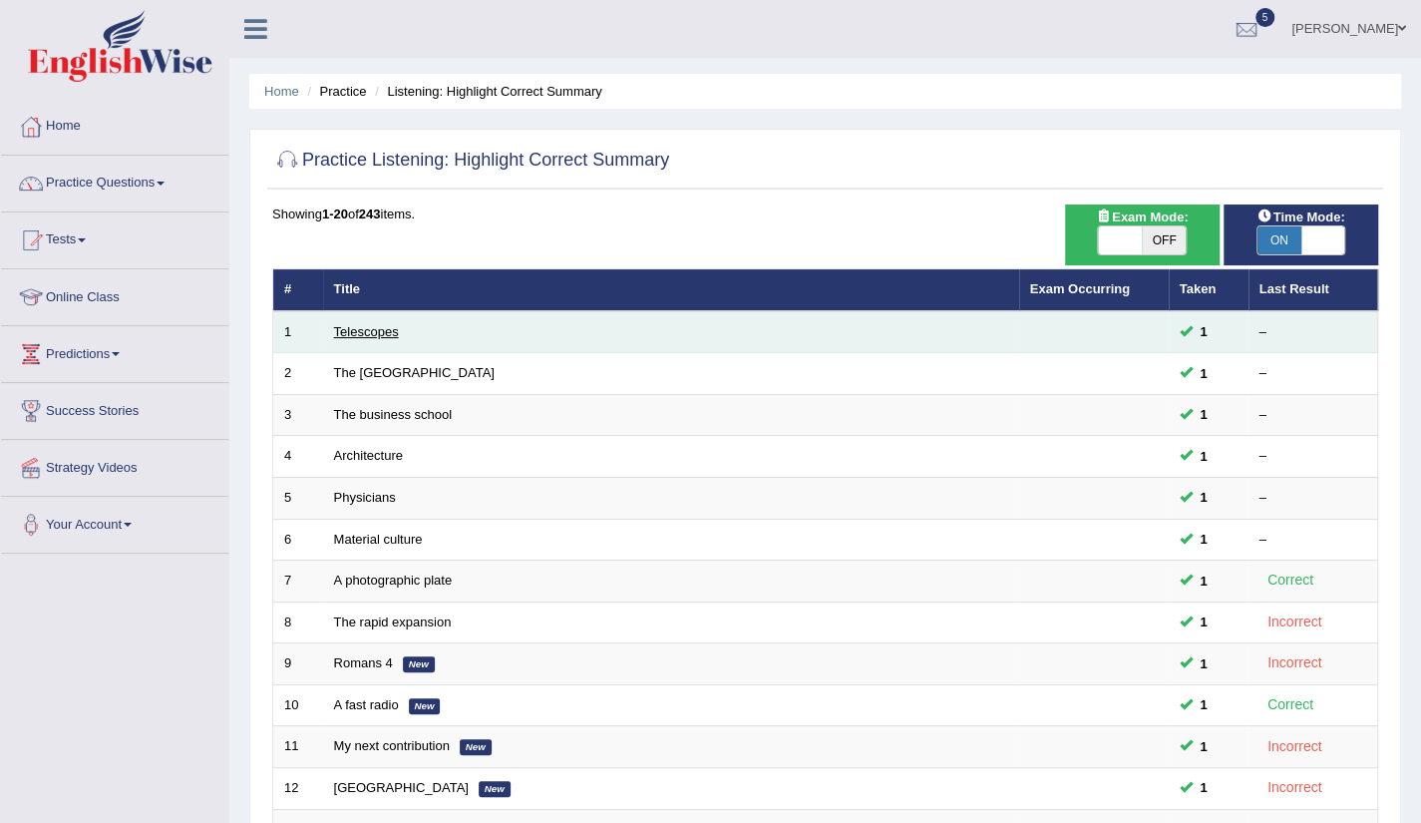
click at [351, 328] on link "Telescopes" at bounding box center [366, 331] width 65 height 15
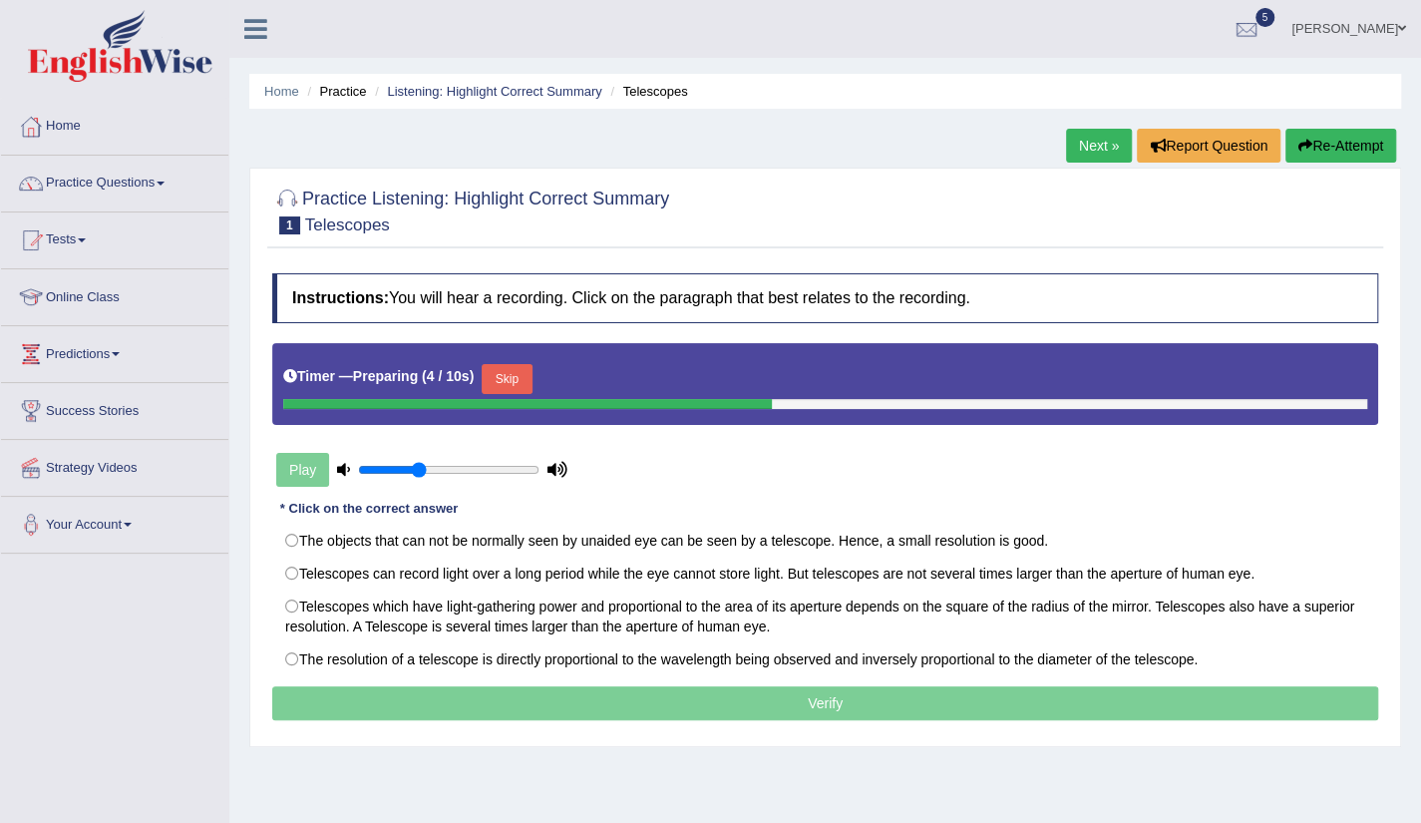
scroll to position [223, 0]
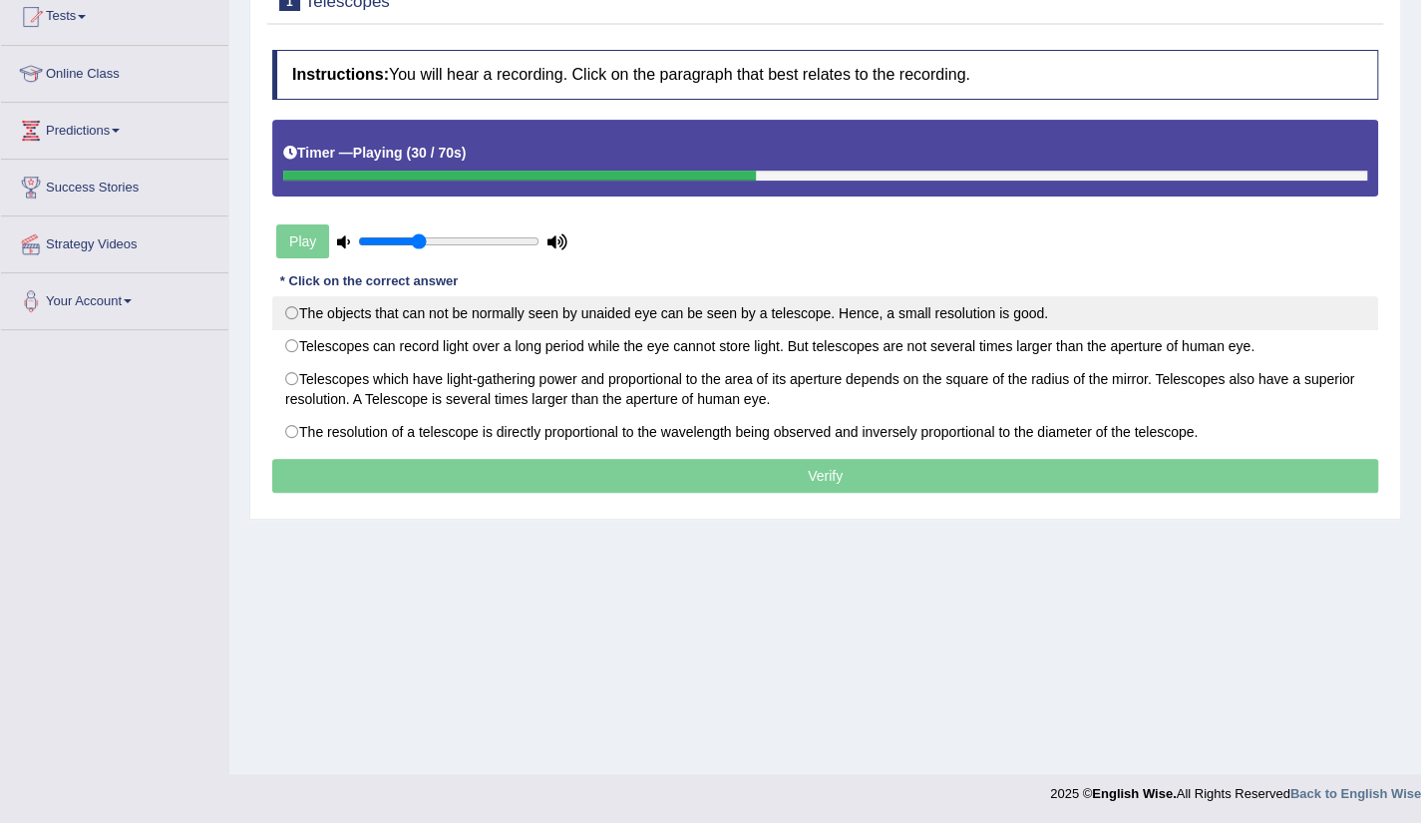
click at [413, 304] on label "The objects that can not be normally seen by unaided eye can be seen by a teles…" at bounding box center [825, 313] width 1106 height 34
radio input "true"
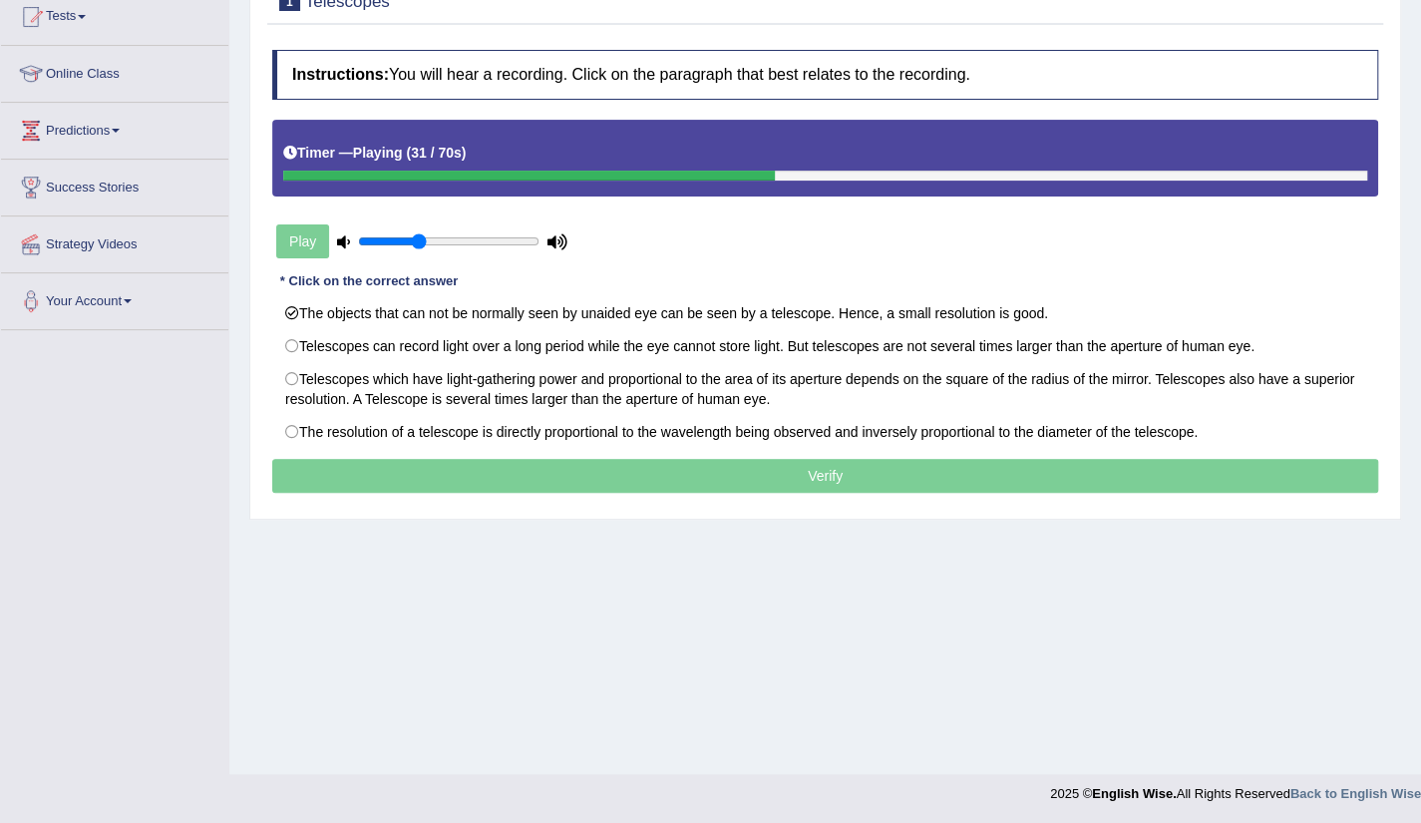
click at [780, 470] on p "Verify" at bounding box center [825, 476] width 1106 height 34
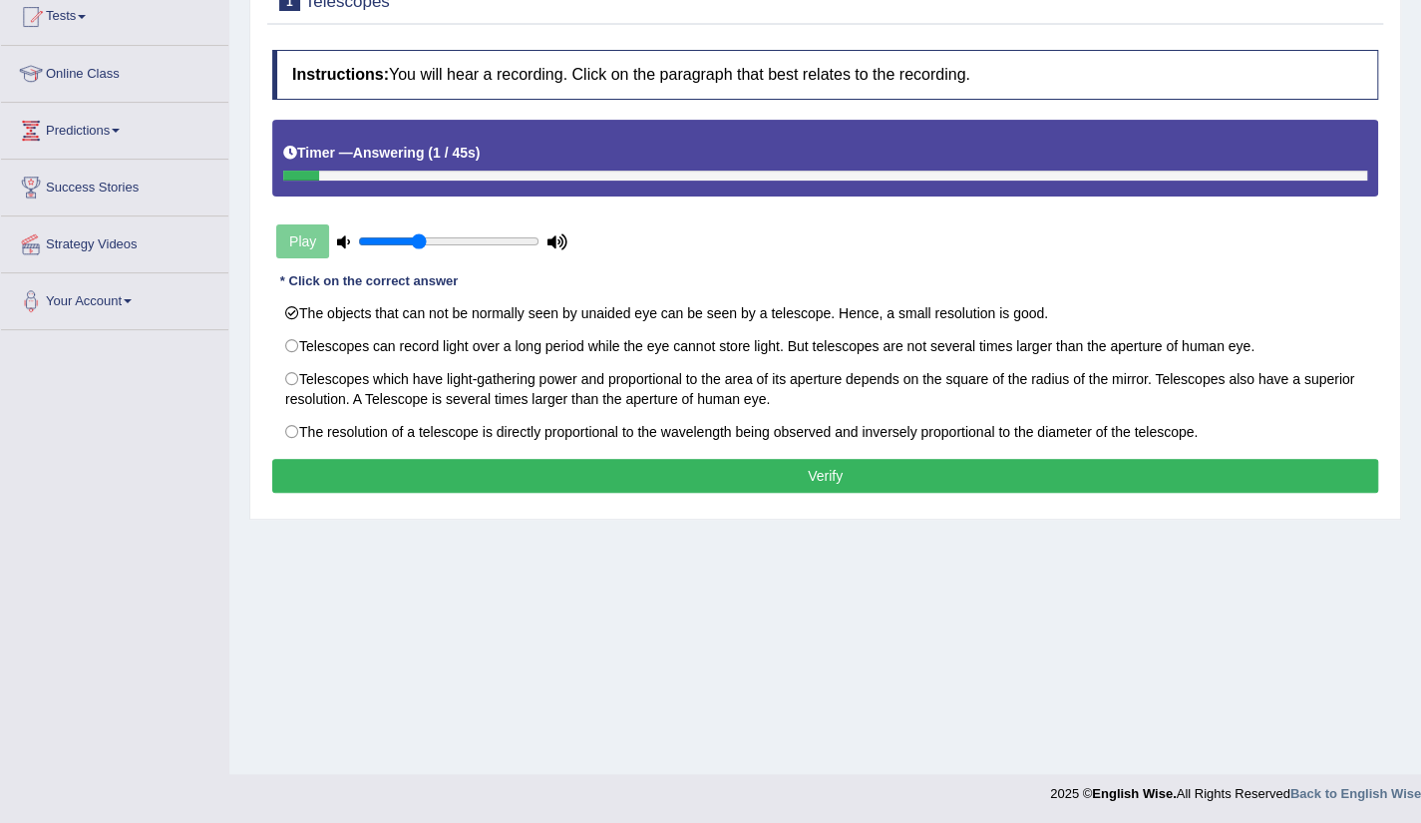
click at [916, 465] on button "Verify" at bounding box center [825, 476] width 1106 height 34
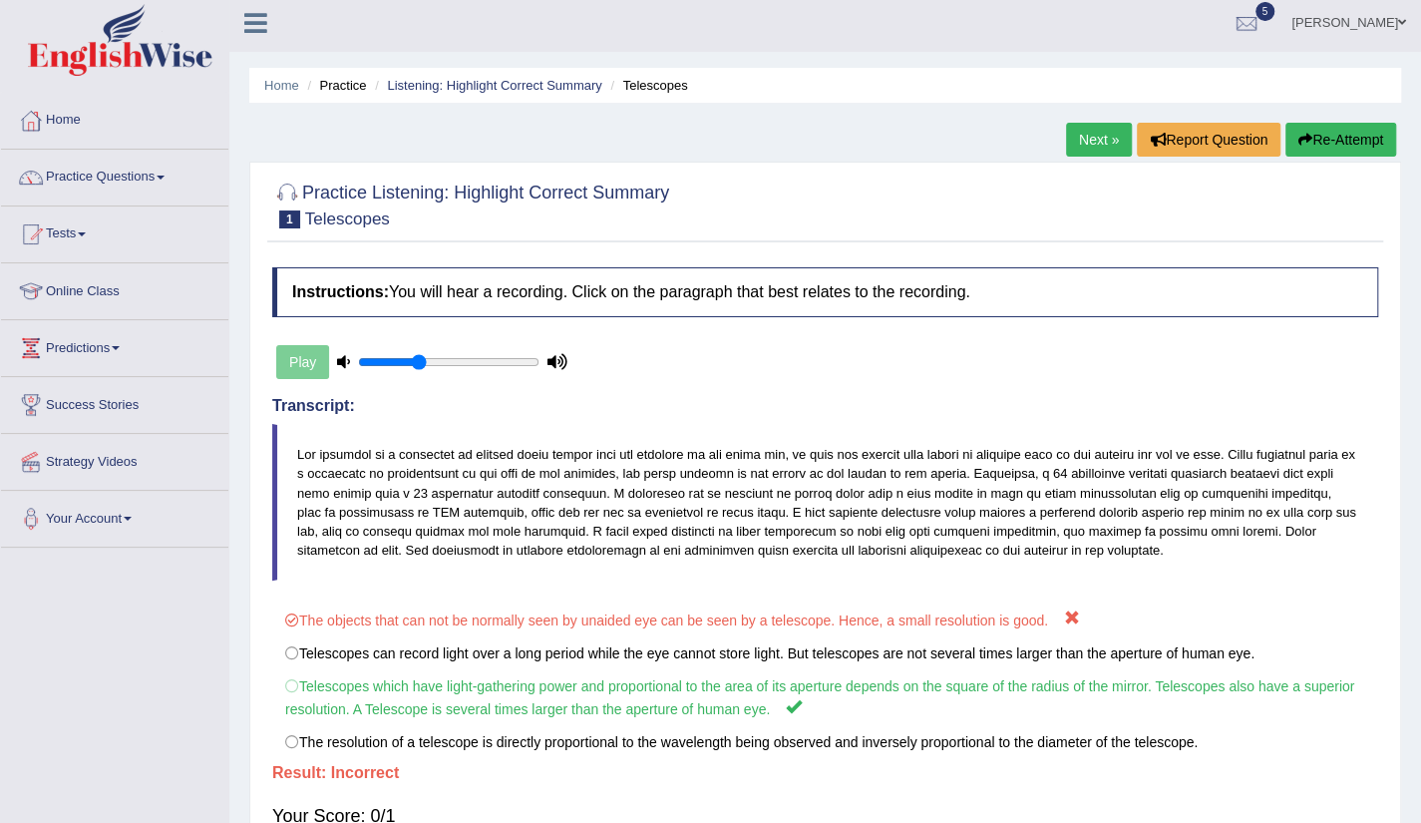
scroll to position [0, 0]
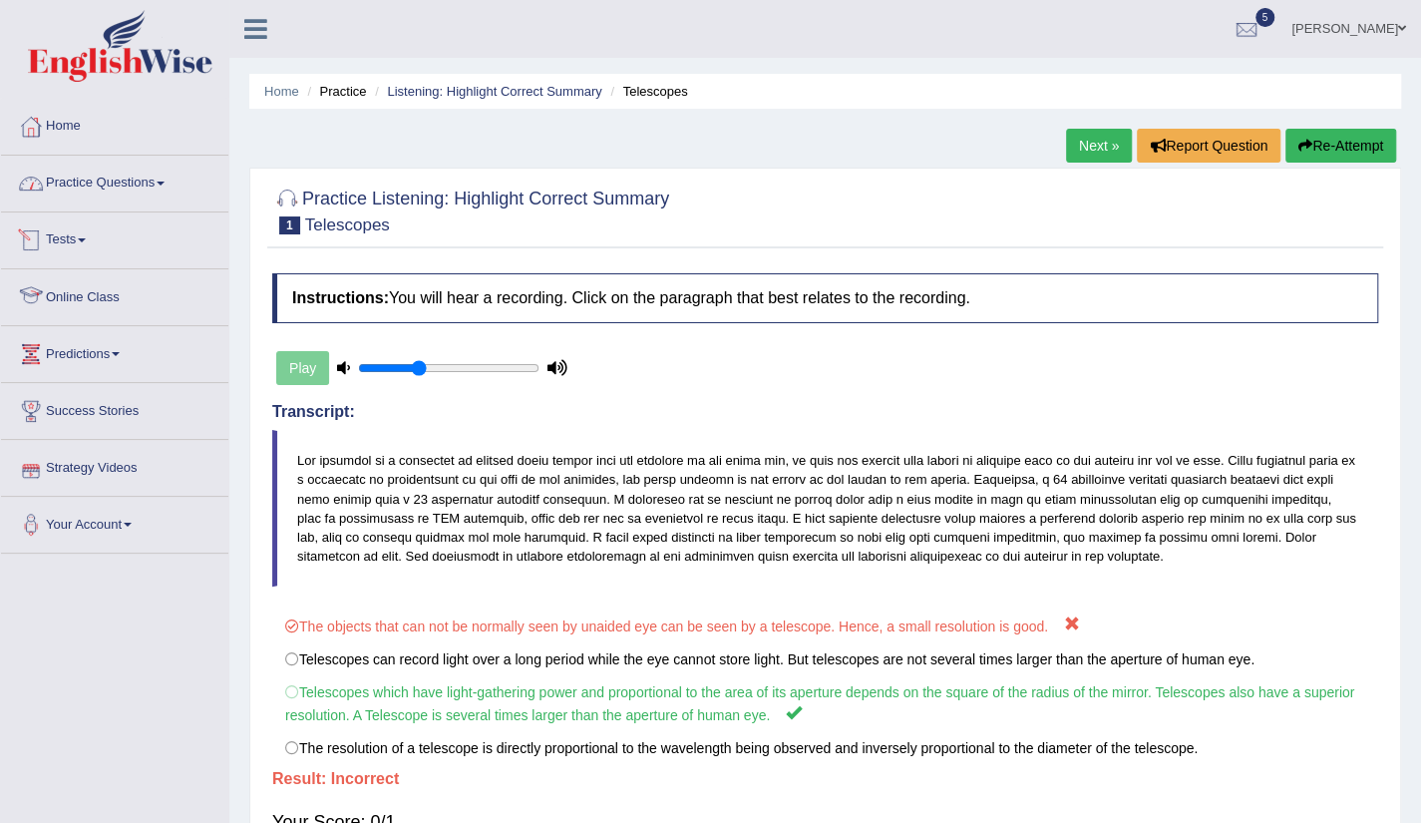
click at [142, 183] on link "Practice Questions" at bounding box center [114, 181] width 227 height 50
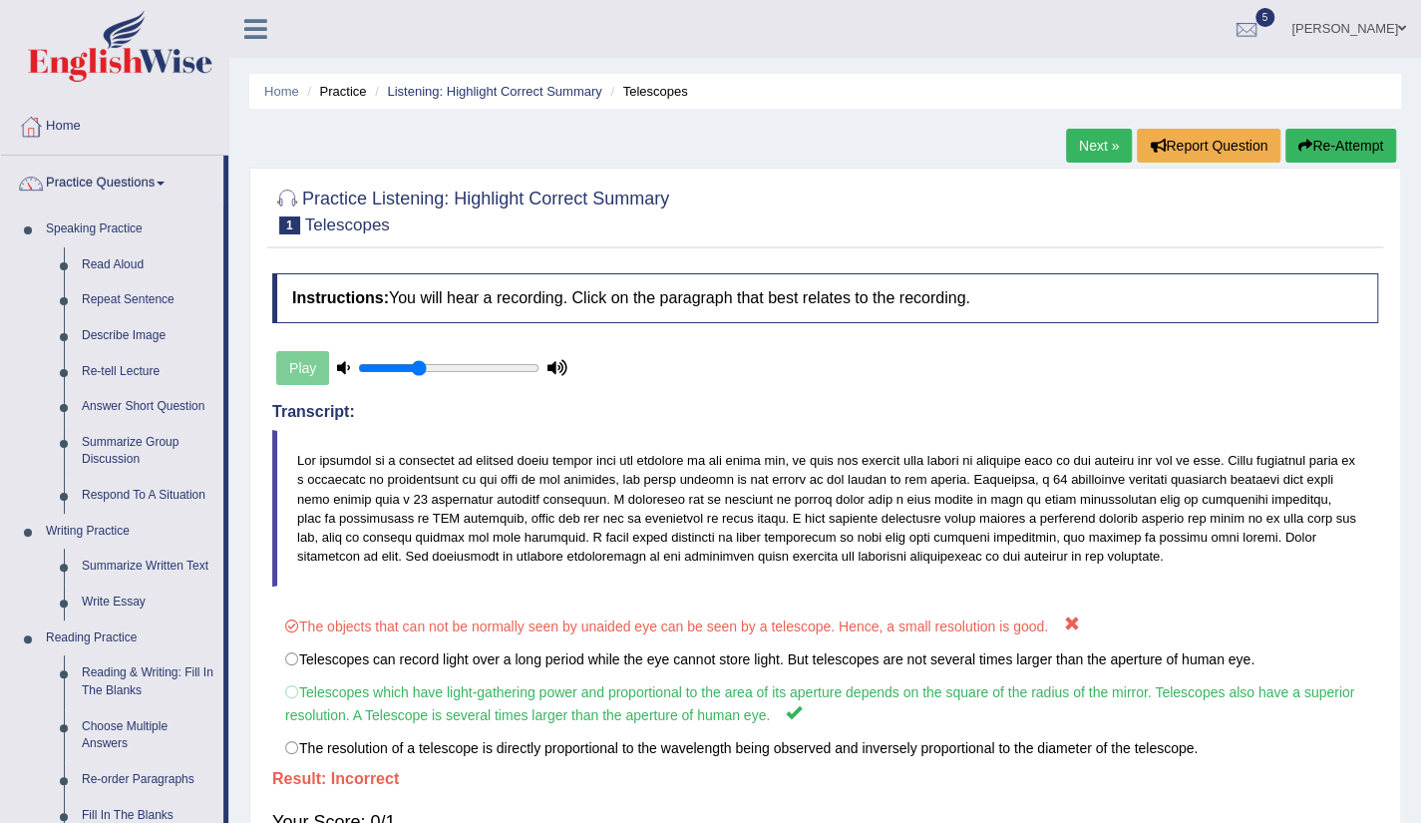
scroll to position [720, 0]
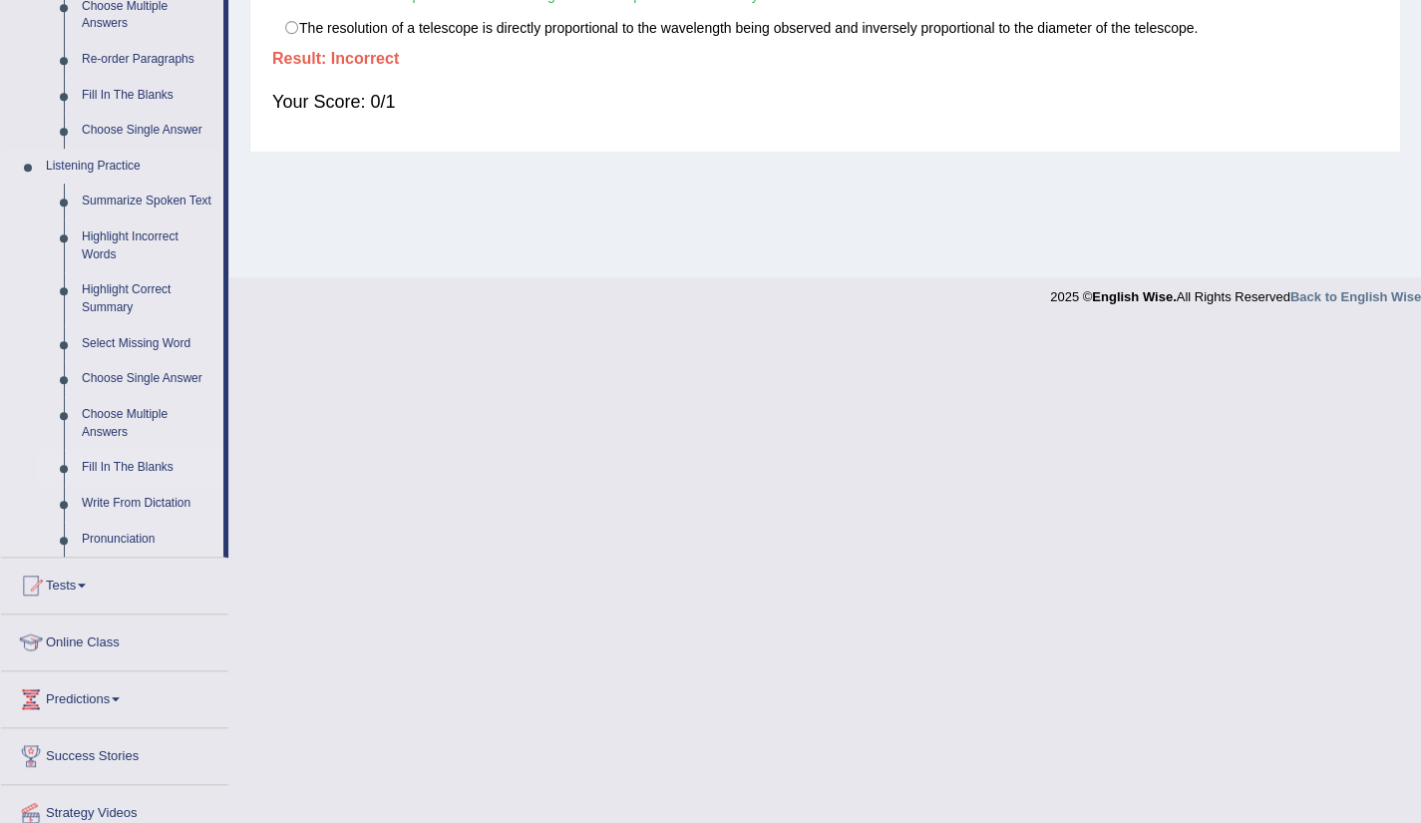
click at [125, 467] on link "Fill In The Blanks" at bounding box center [148, 468] width 151 height 36
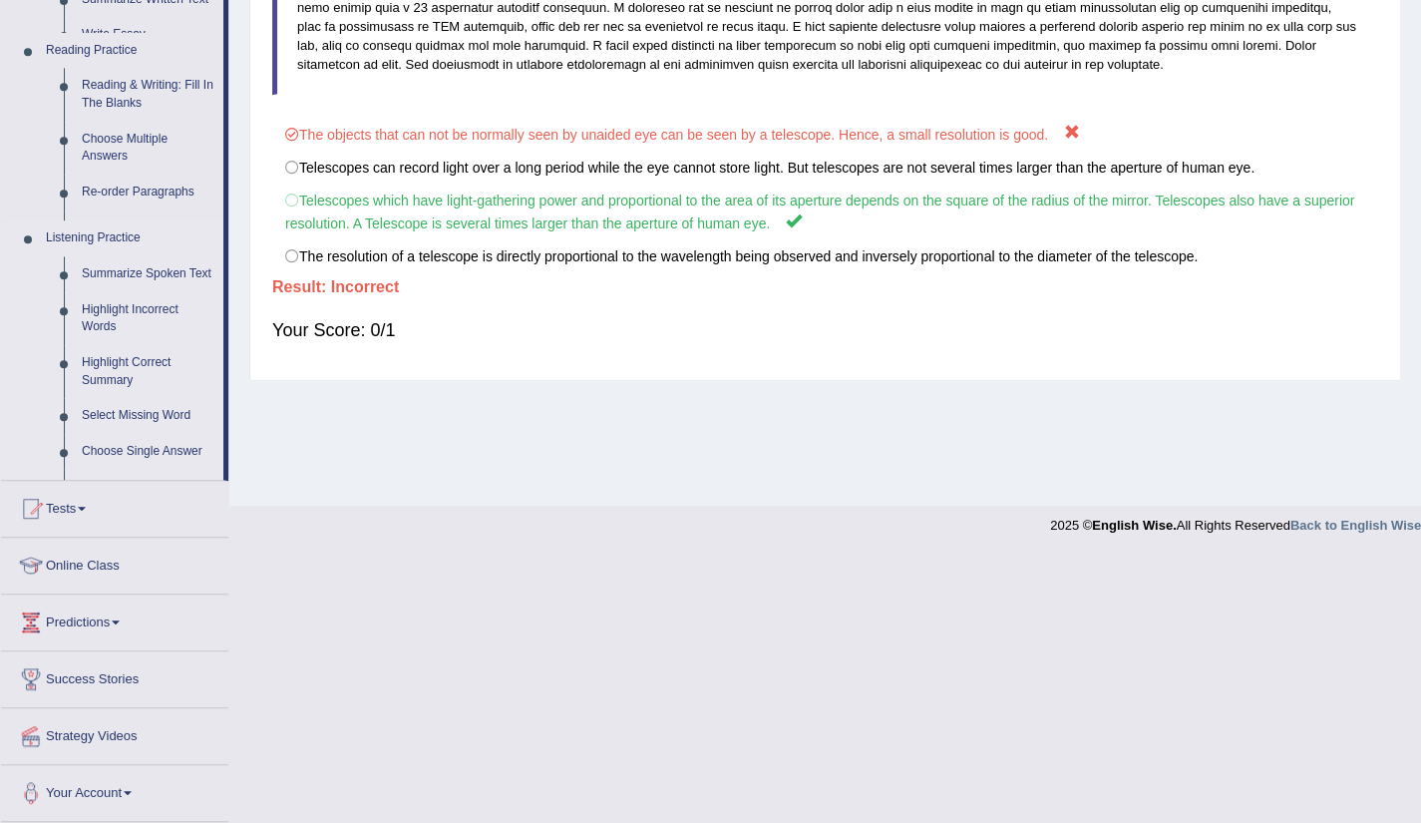
scroll to position [289, 0]
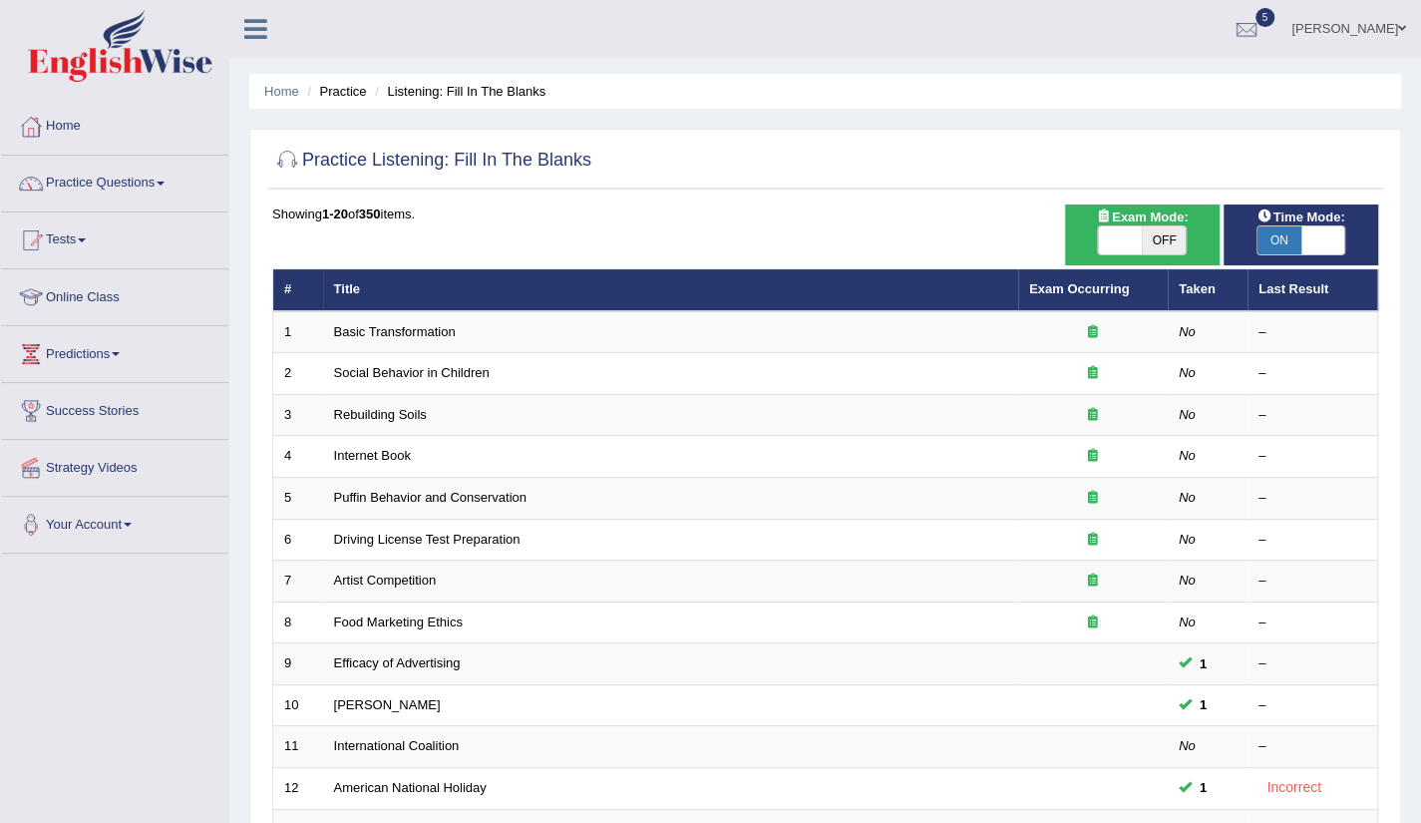
click at [1418, 681] on div "Home Practice Listening: Fill In The Blanks Practice Listening: Fill In The Bla…" at bounding box center [825, 635] width 1192 height 1271
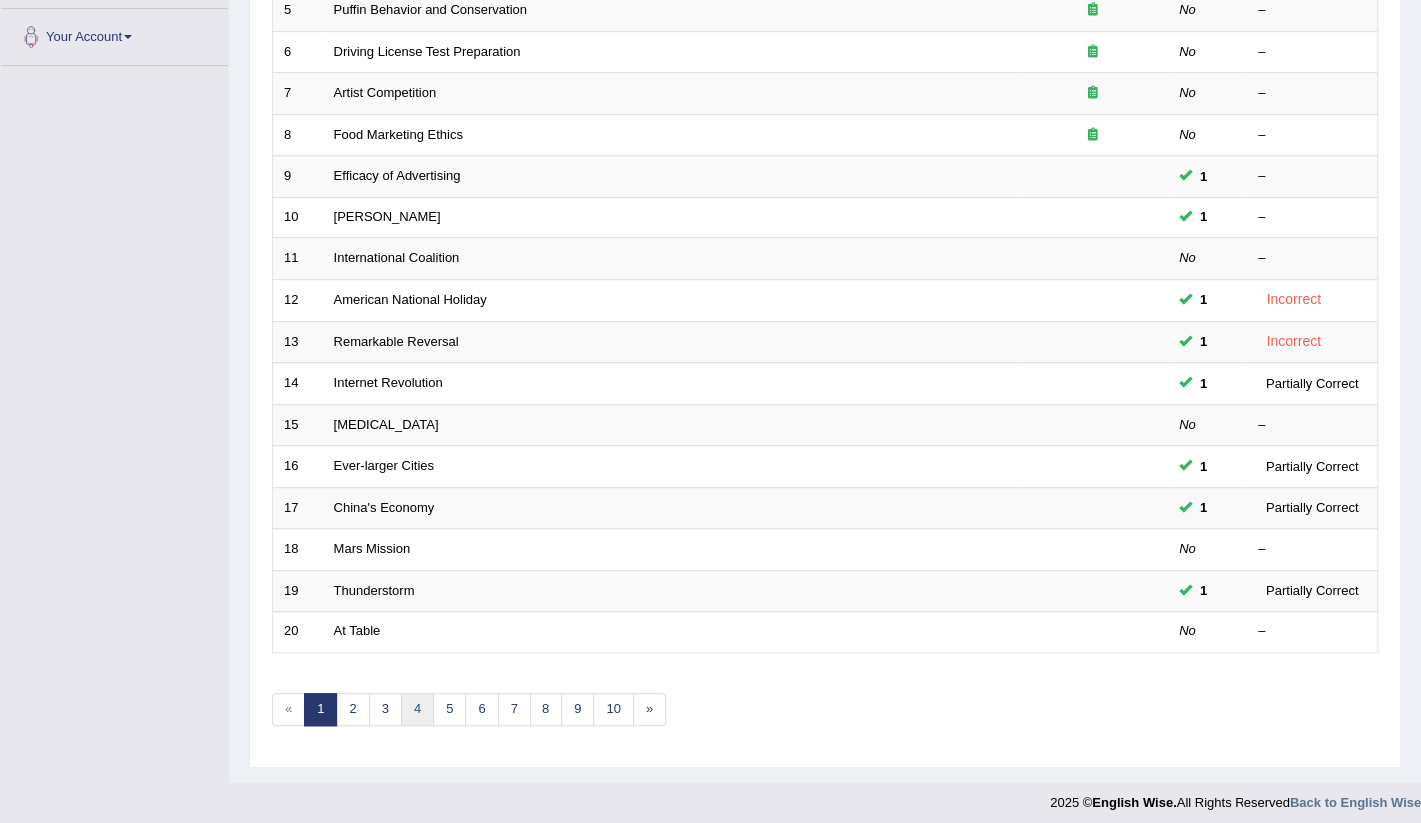
click at [403, 711] on link "4" at bounding box center [417, 709] width 33 height 33
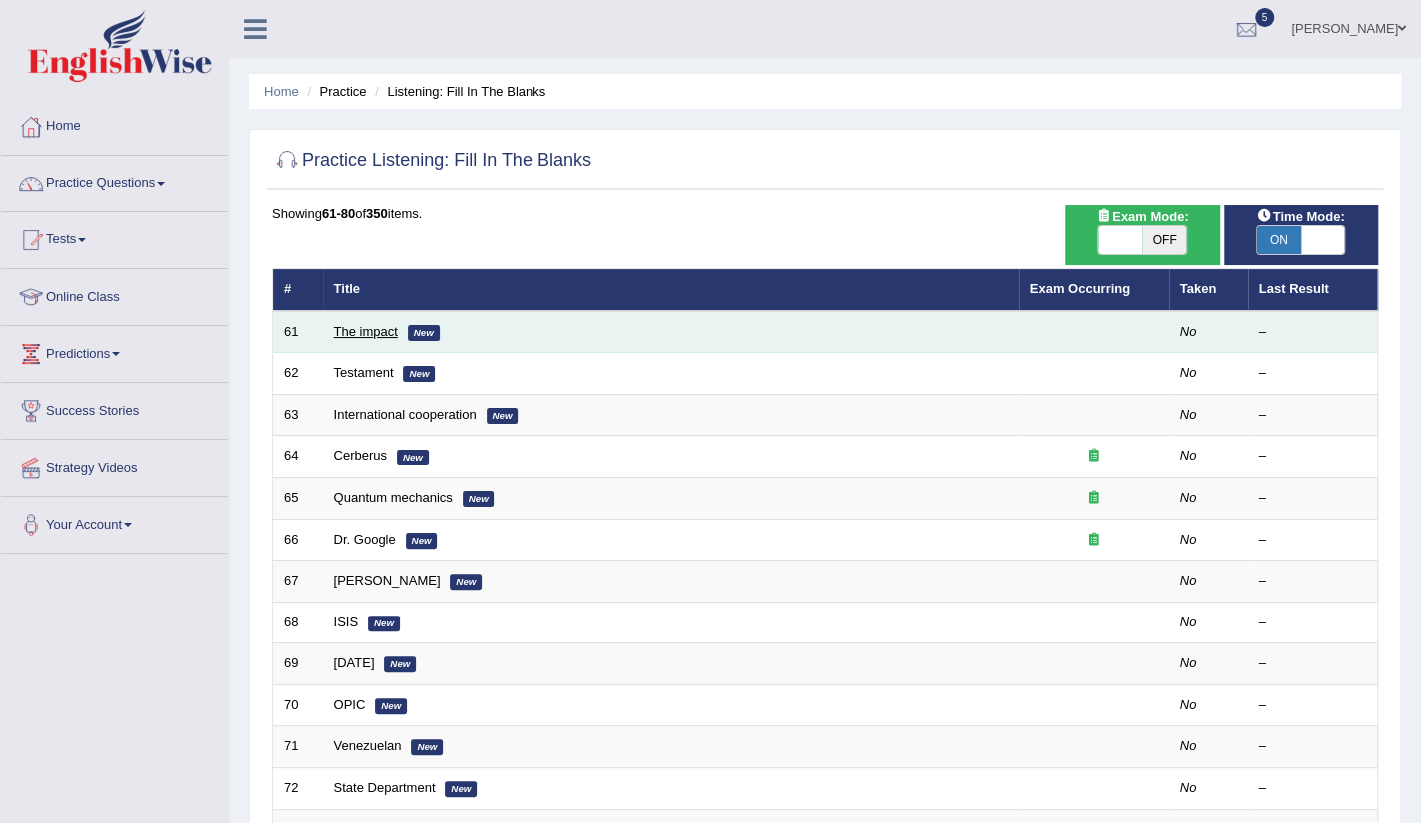
click at [370, 329] on link "The impact" at bounding box center [366, 331] width 64 height 15
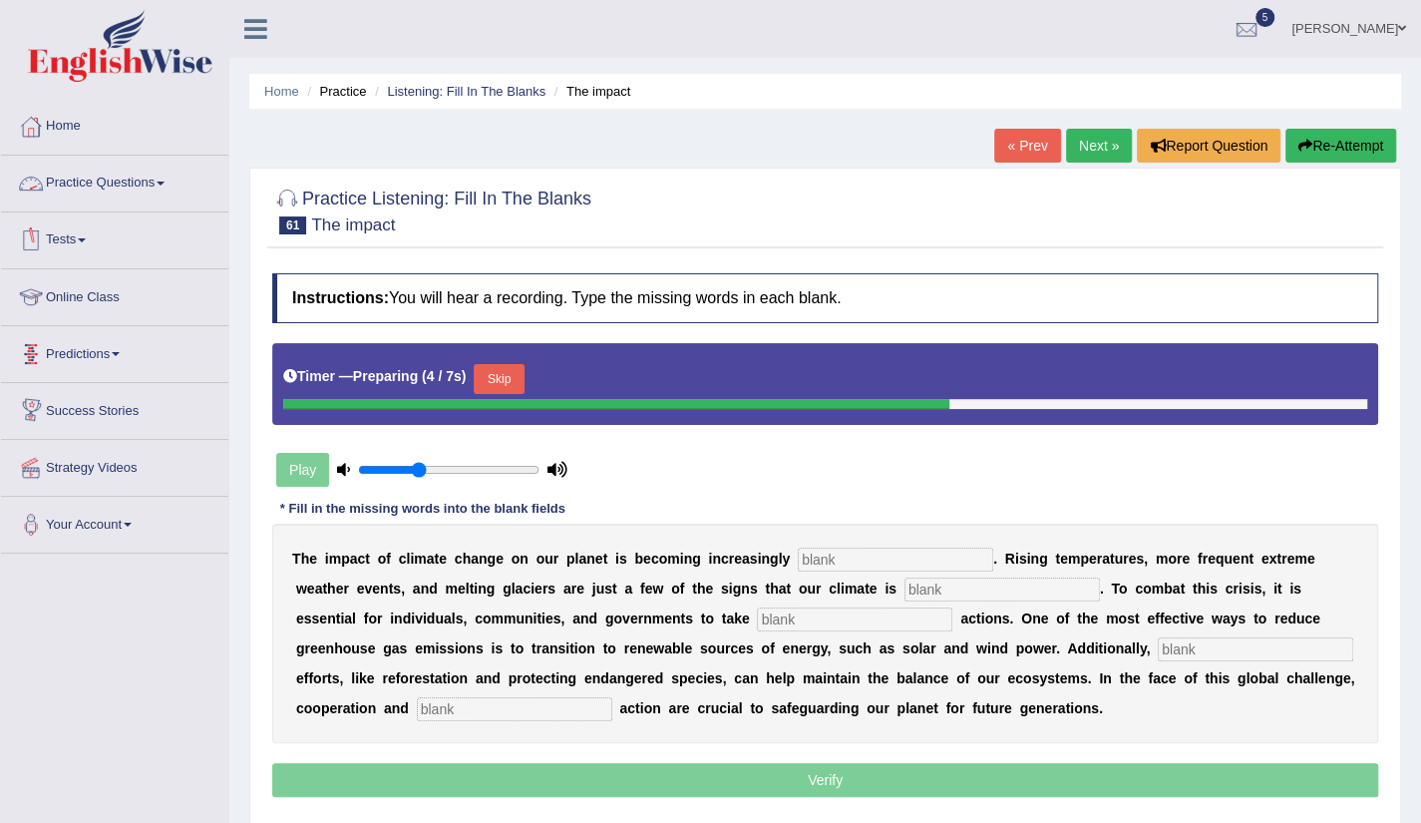
click at [102, 183] on link "Practice Questions" at bounding box center [114, 181] width 227 height 50
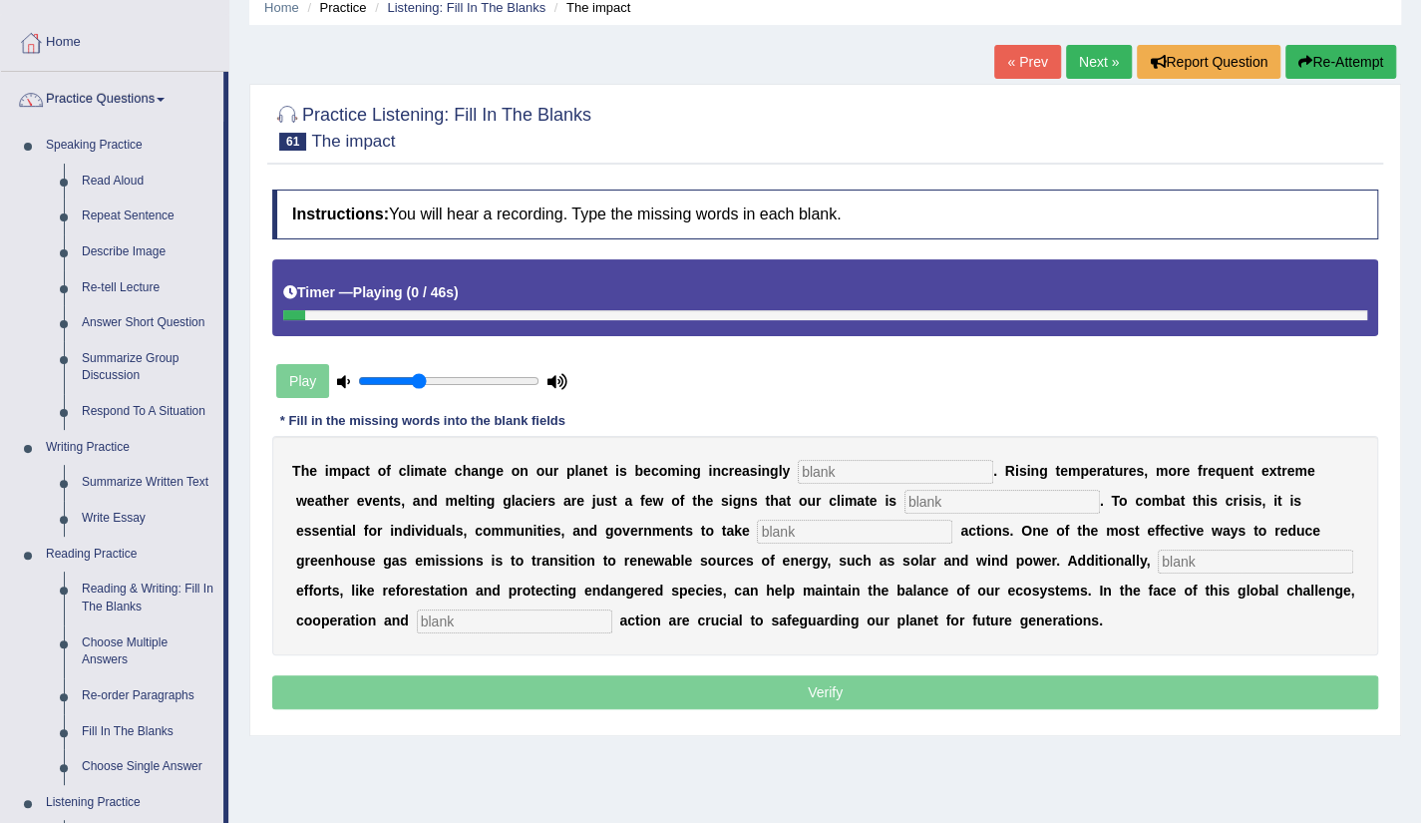
scroll to position [120, 0]
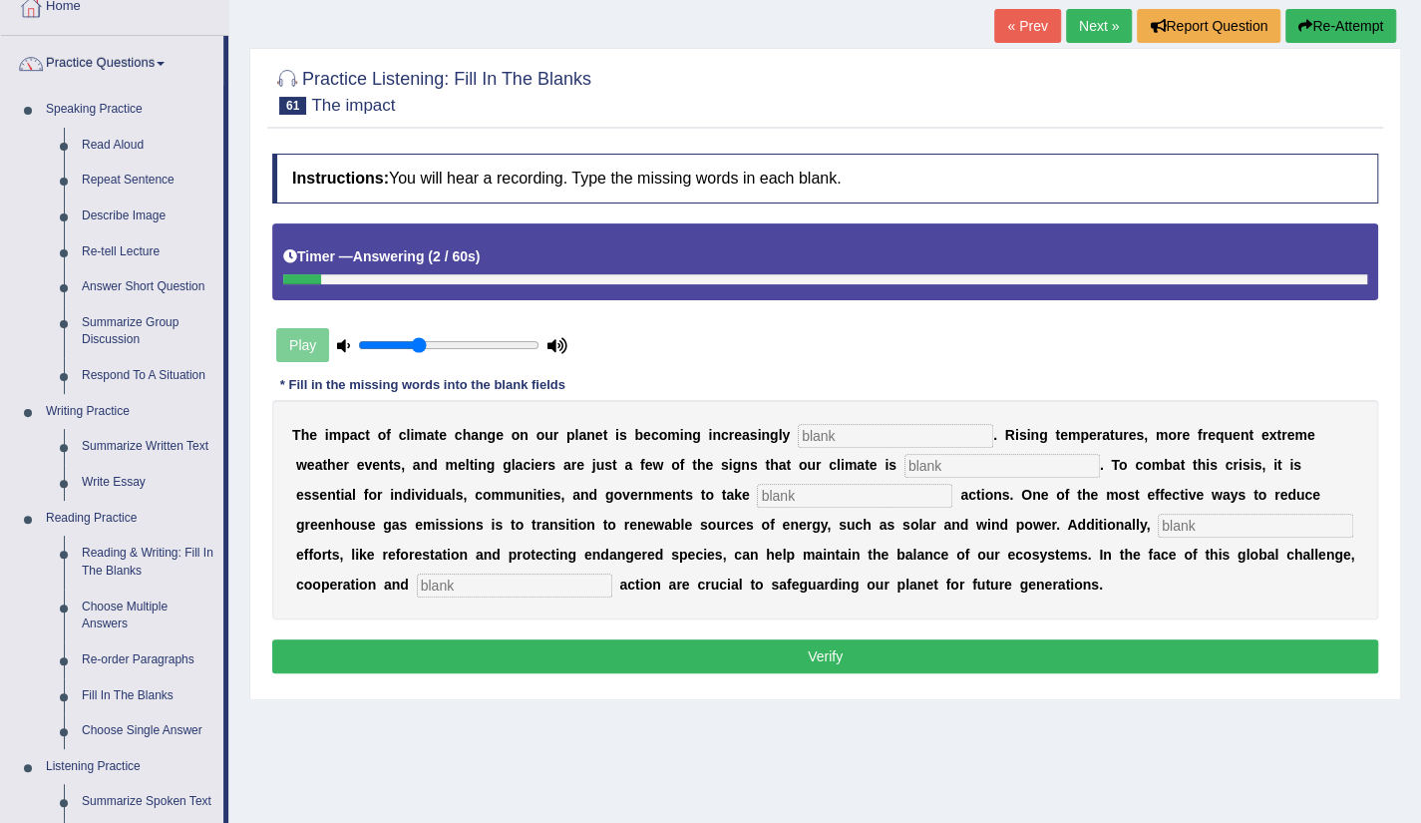
click at [855, 430] on input "text" at bounding box center [896, 436] width 196 height 24
type input "evident"
click at [933, 455] on input "text" at bounding box center [1003, 466] width 196 height 24
type input "changing"
click at [823, 492] on input "text" at bounding box center [855, 496] width 196 height 24
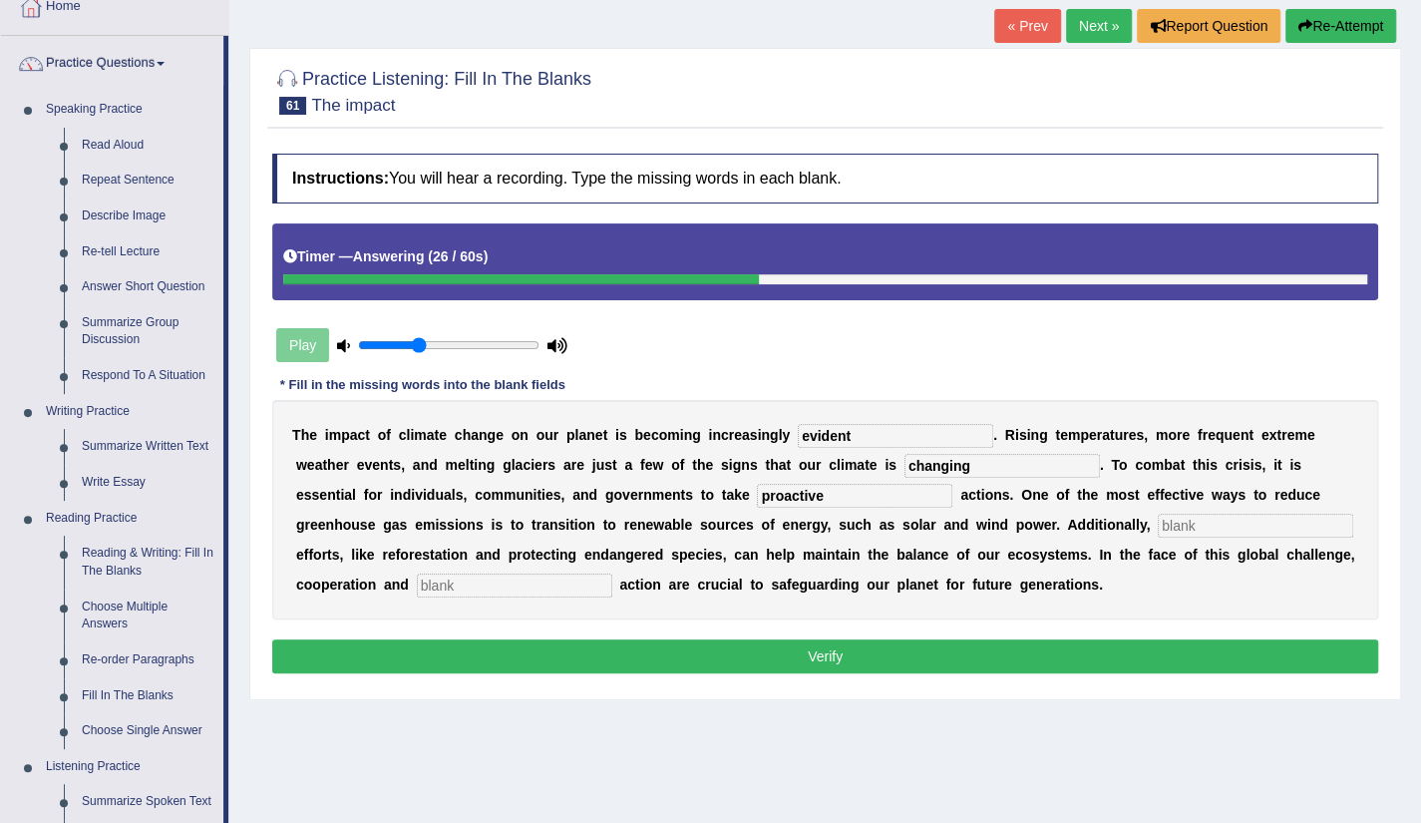
type input "proactive"
click at [1256, 514] on input "text" at bounding box center [1256, 526] width 196 height 24
click at [1203, 524] on input "consevation" at bounding box center [1256, 526] width 196 height 24
type input "conservation"
click at [478, 582] on input "text" at bounding box center [515, 586] width 196 height 24
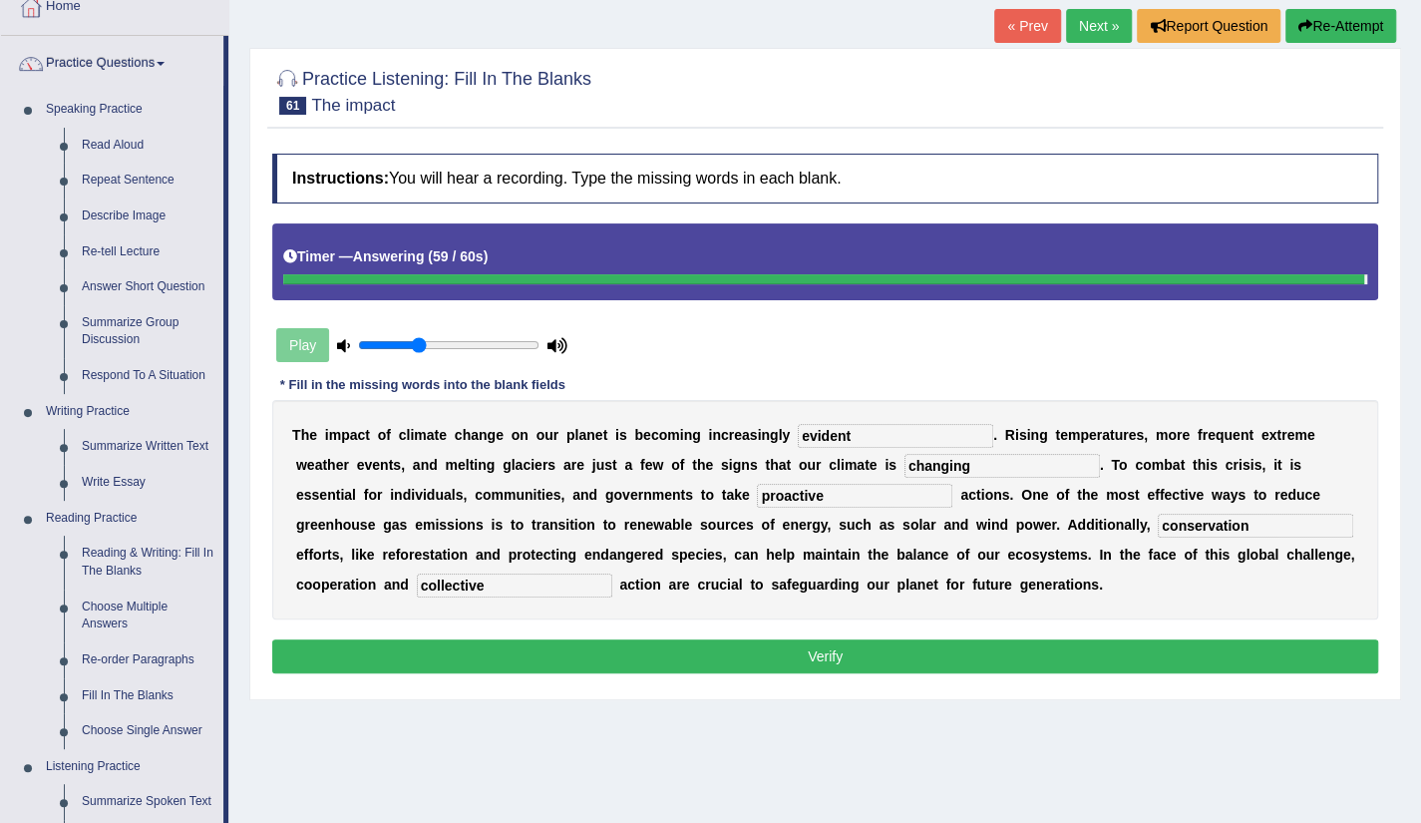
type input "collective"
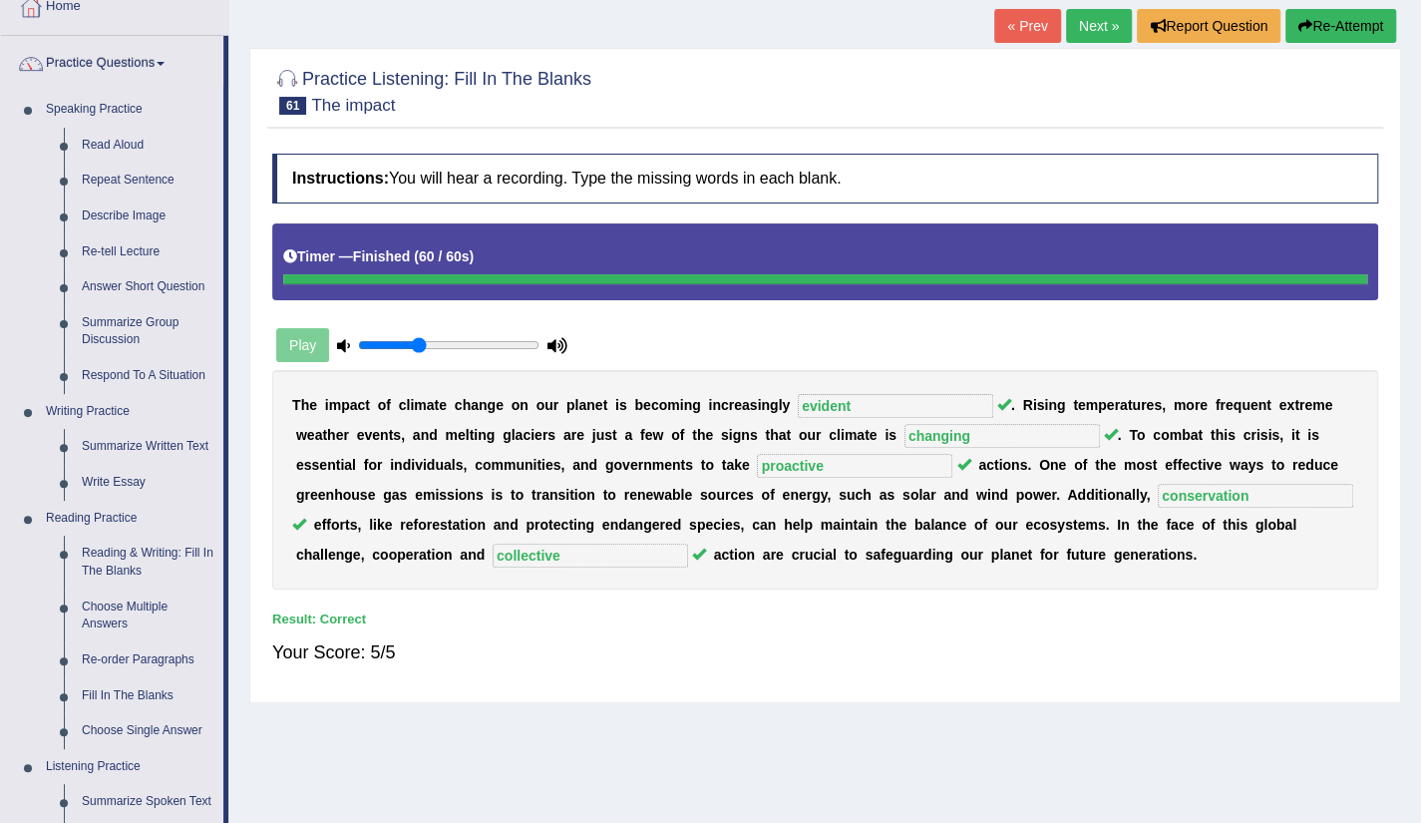
scroll to position [793, 0]
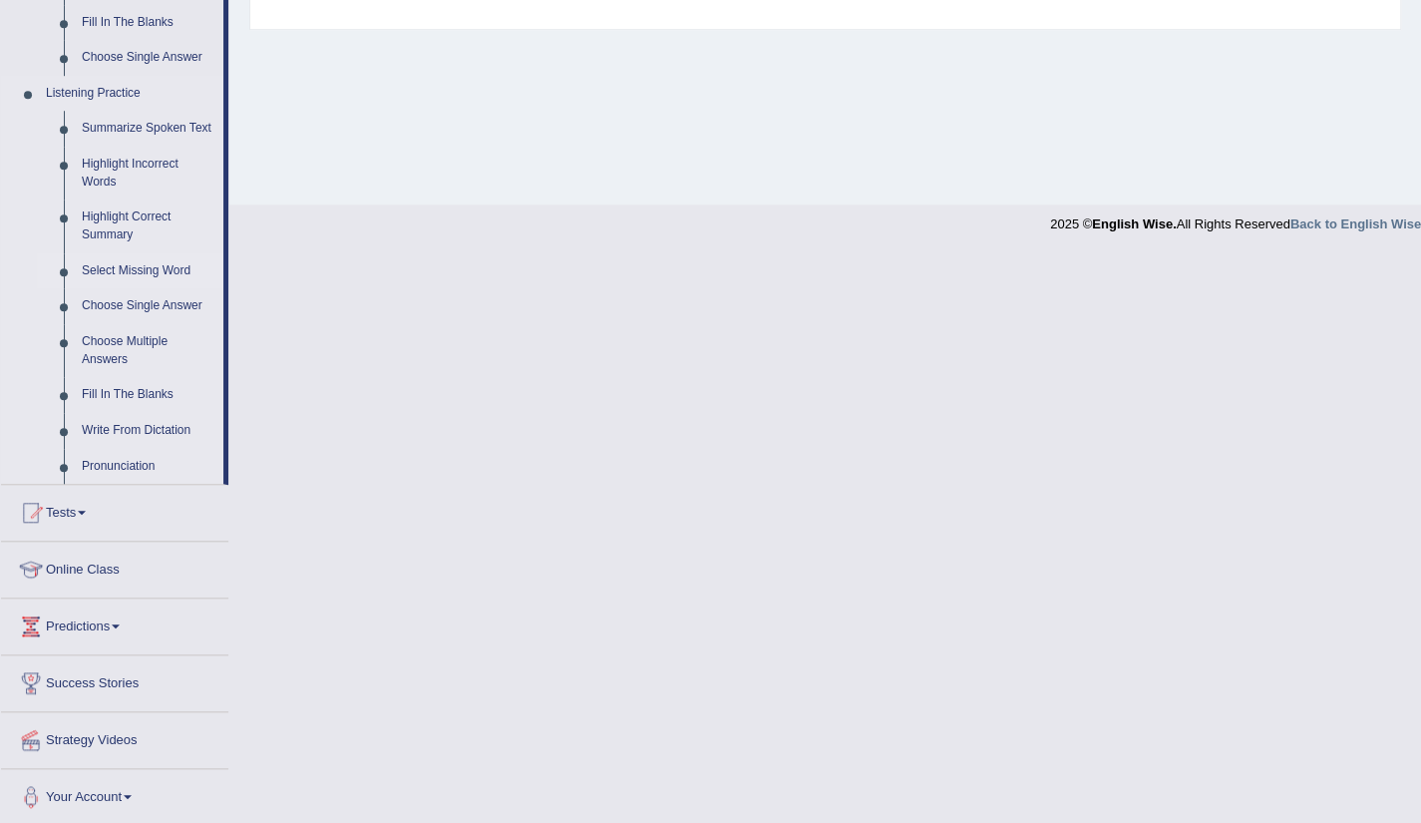
click at [178, 272] on link "Select Missing Word" at bounding box center [148, 271] width 151 height 36
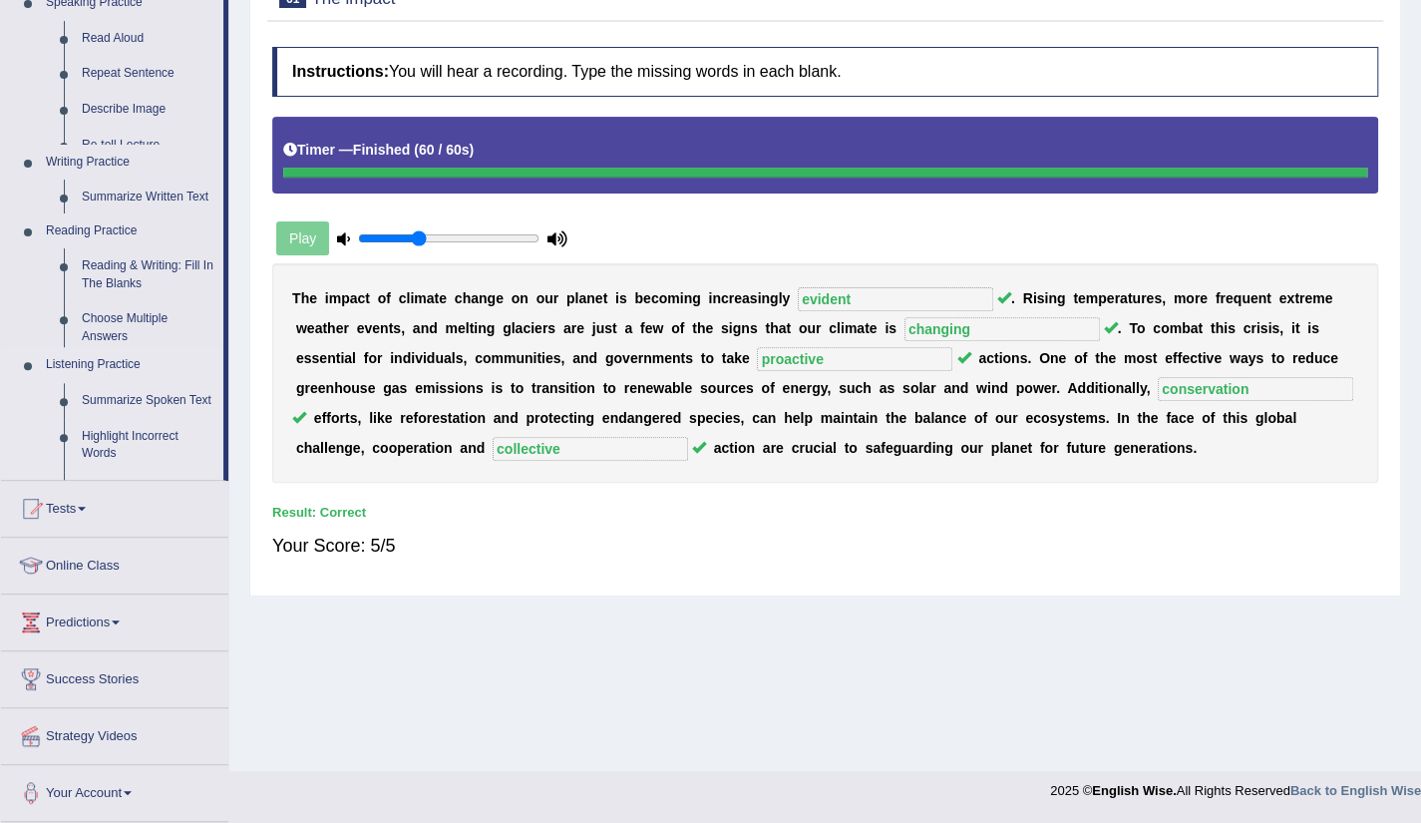
scroll to position [223, 0]
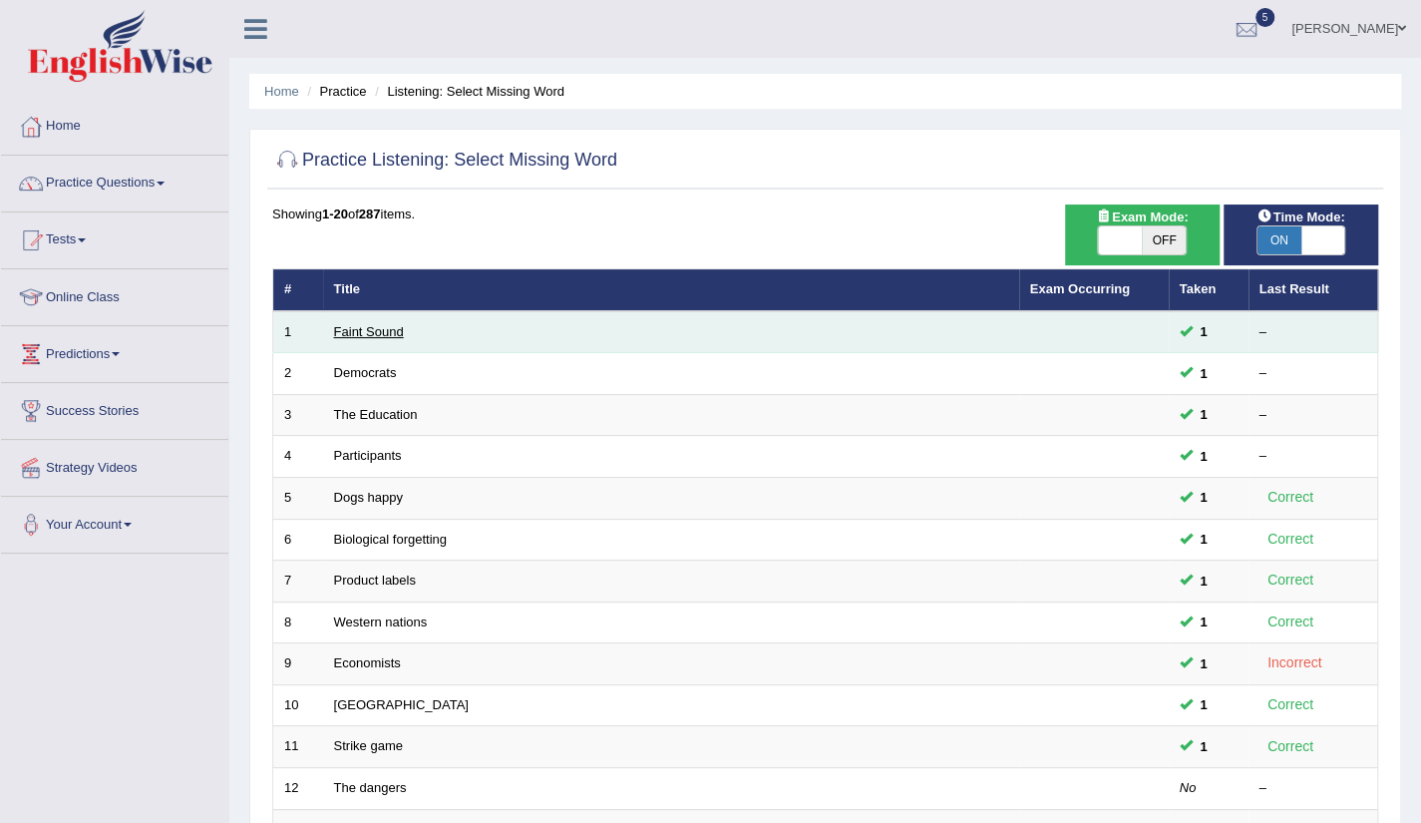
click at [371, 333] on link "Faint Sound" at bounding box center [369, 331] width 70 height 15
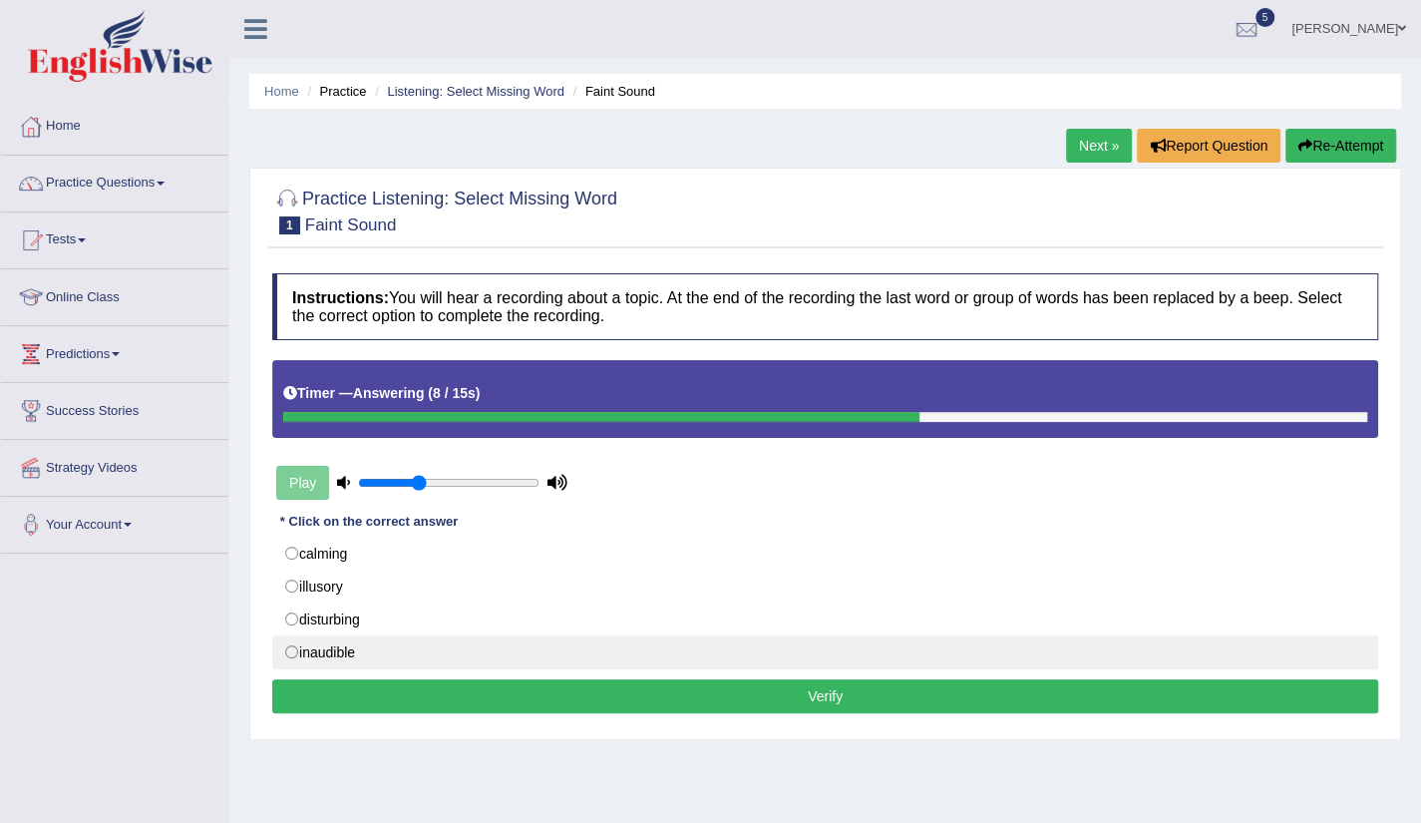
click at [331, 644] on label "inaudible" at bounding box center [825, 652] width 1106 height 34
radio input "true"
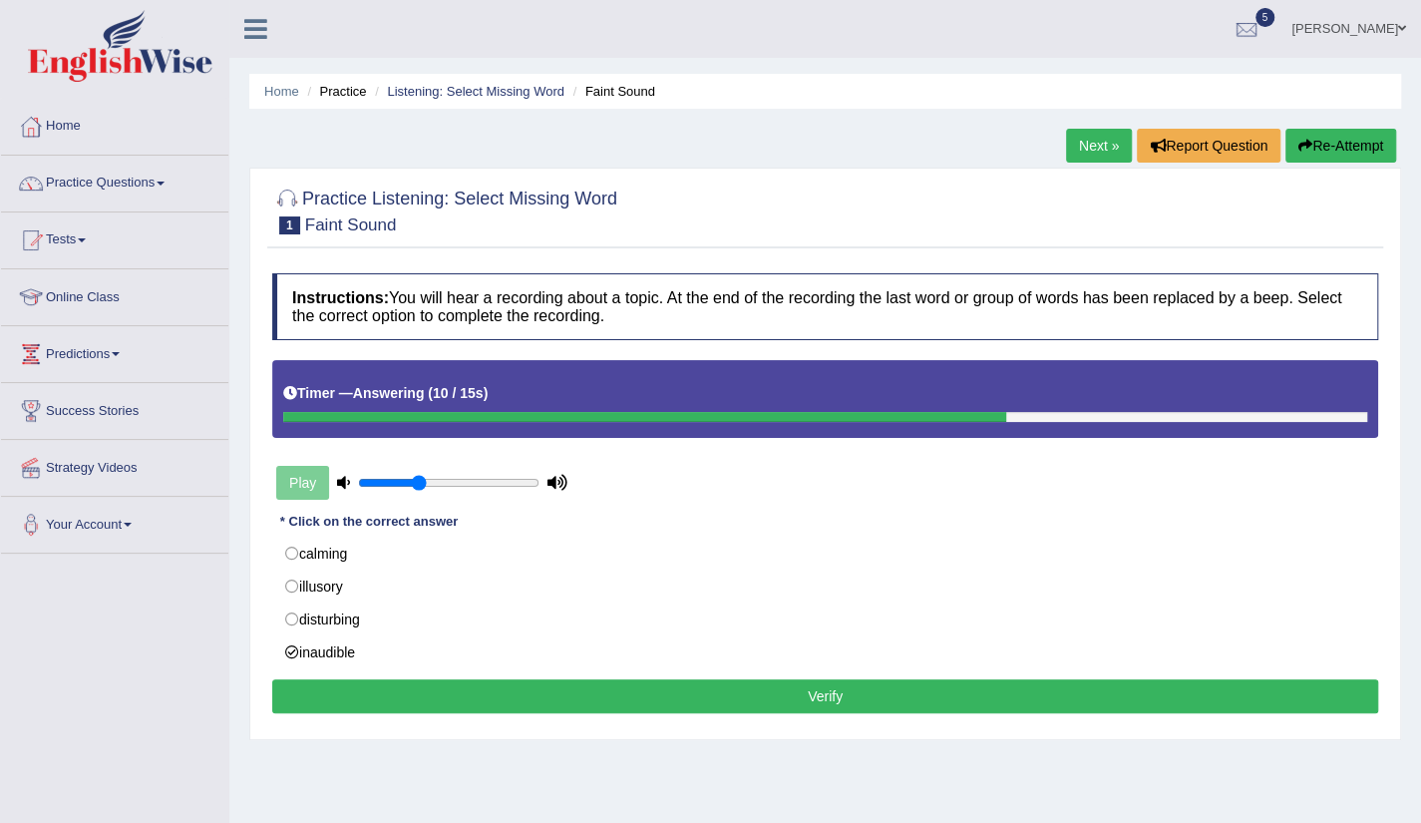
click at [714, 700] on button "Verify" at bounding box center [825, 696] width 1106 height 34
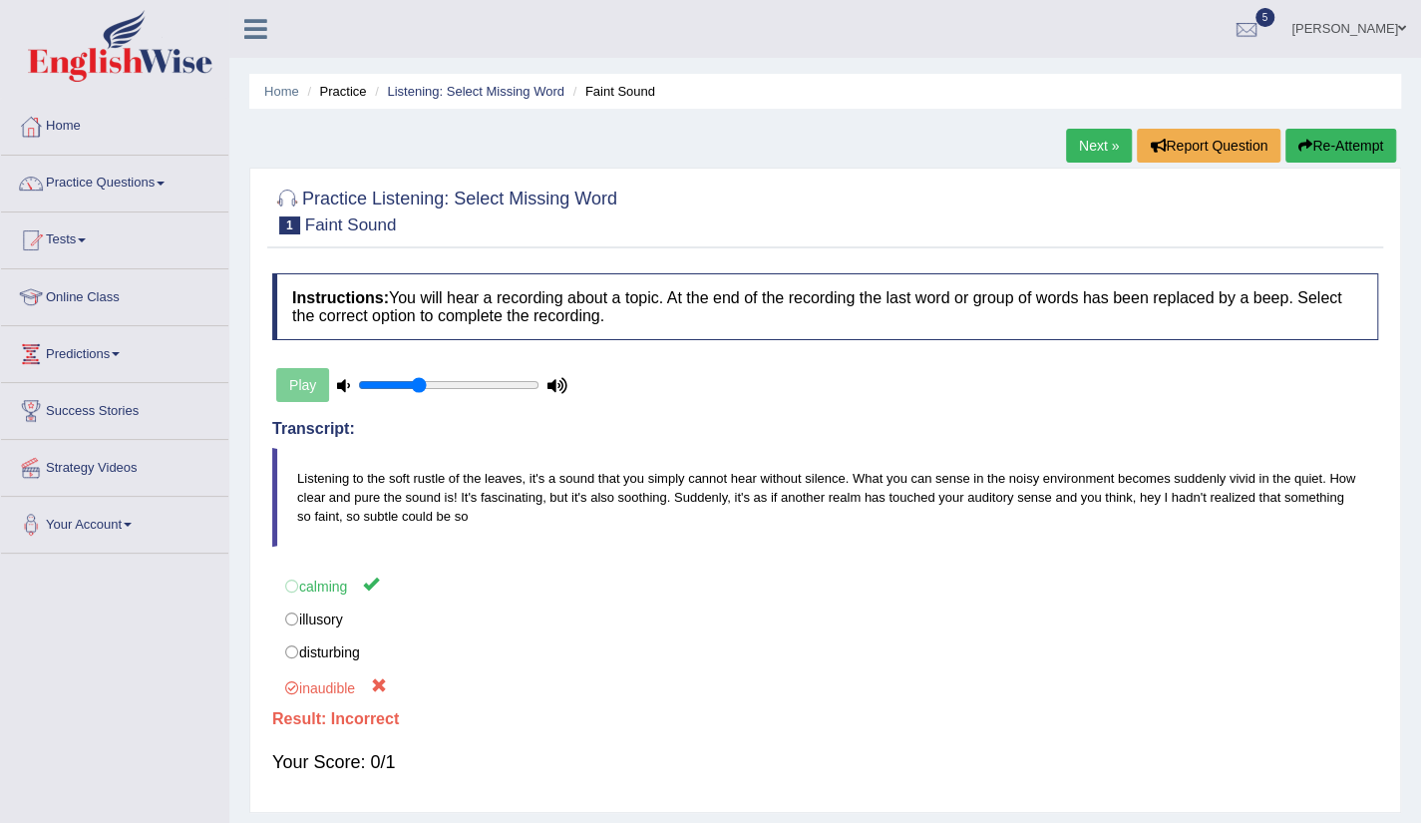
click at [1097, 135] on link "Next »" at bounding box center [1099, 146] width 66 height 34
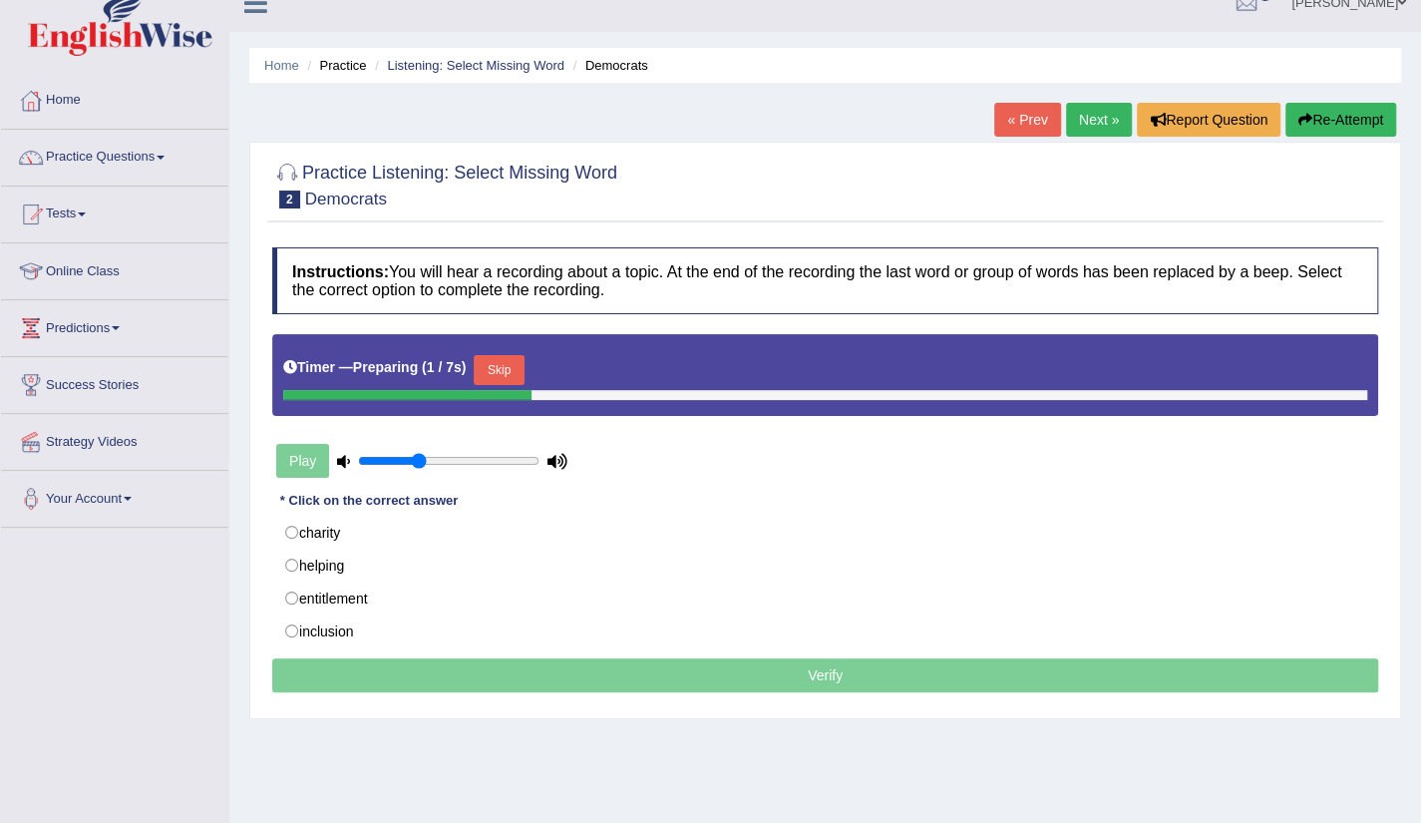
scroll to position [40, 0]
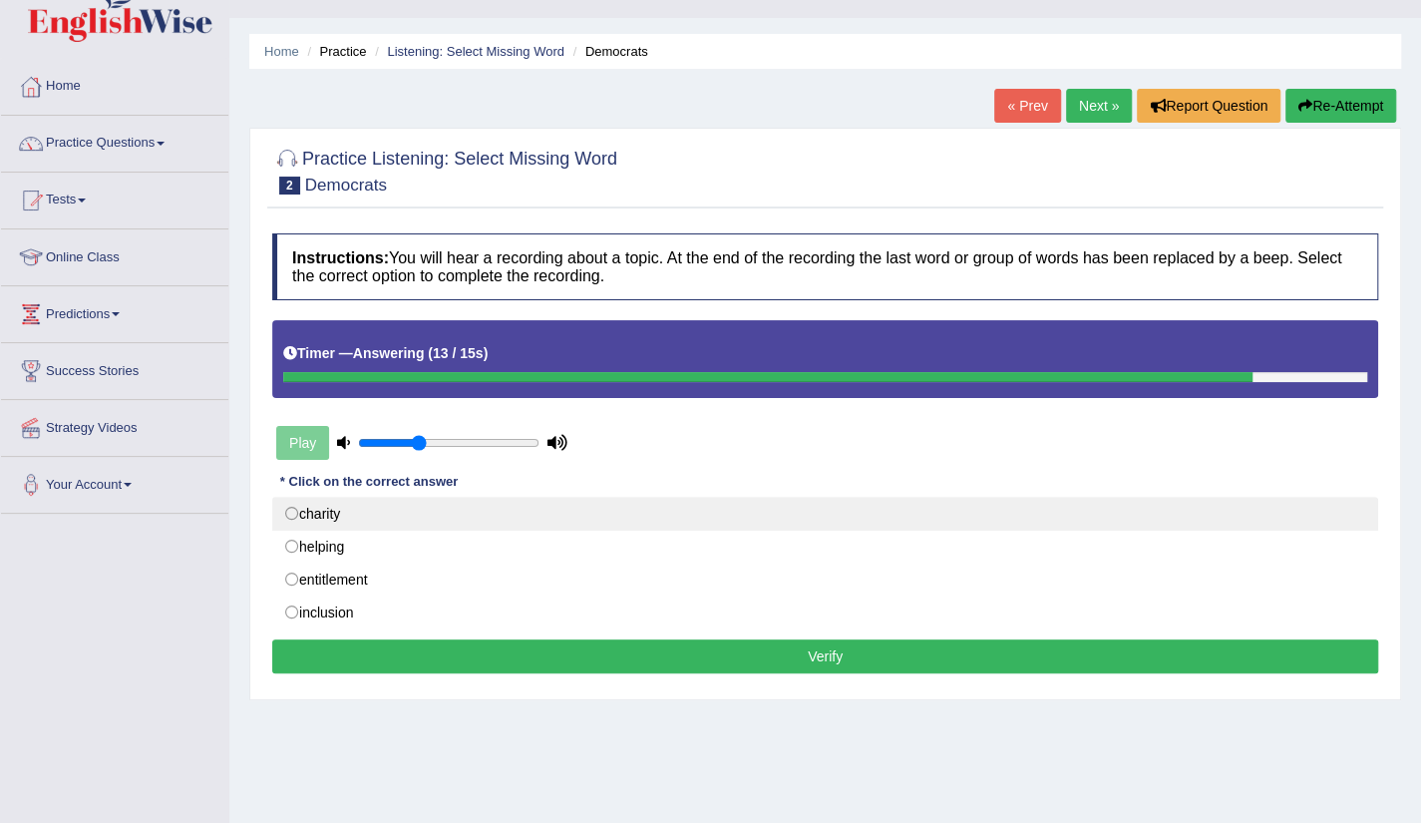
click at [345, 522] on label "charity" at bounding box center [825, 514] width 1106 height 34
radio input "true"
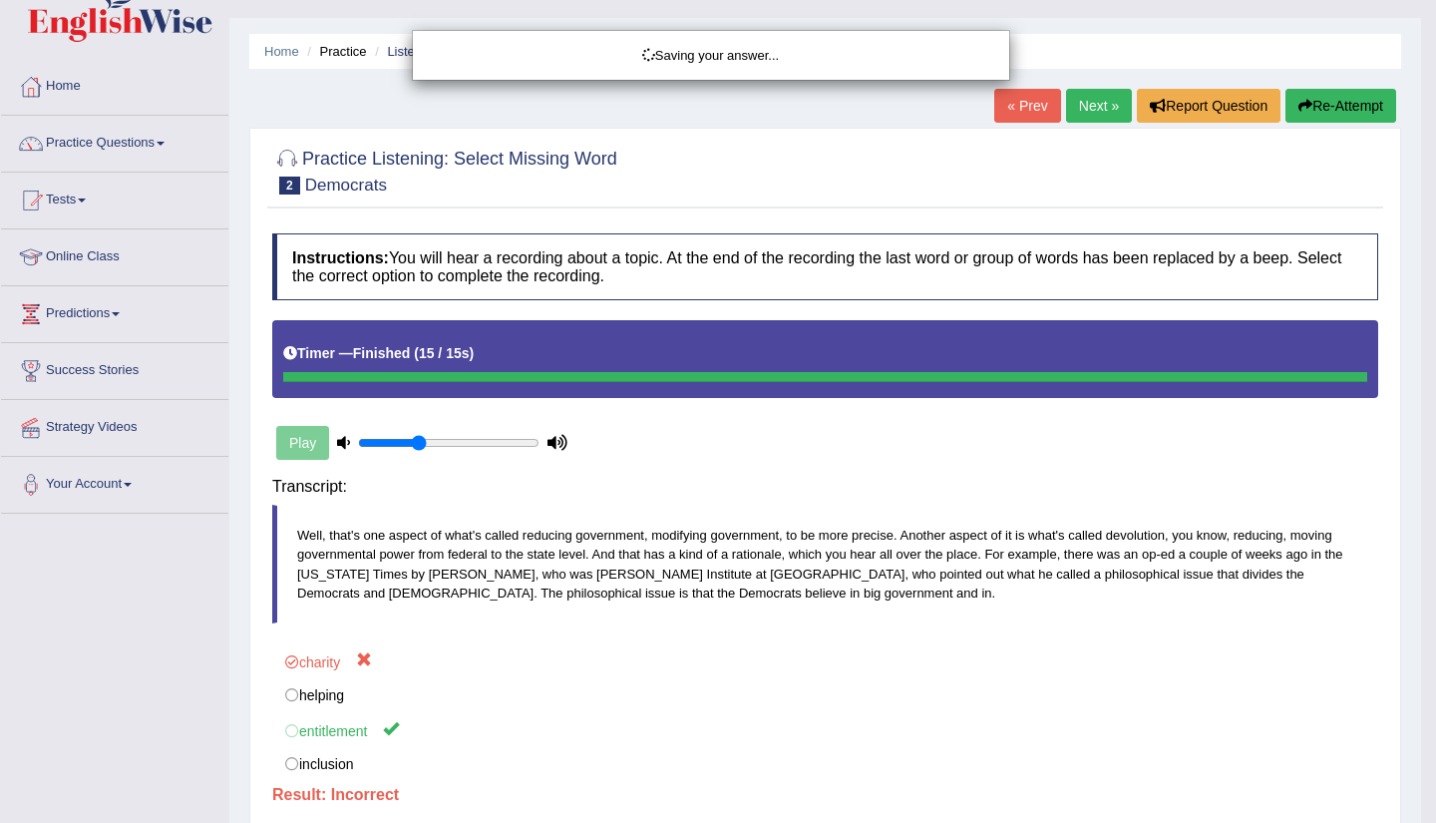
click at [732, 641] on body "Toggle navigation Home Practice Questions Speaking Practice Read Aloud Repeat S…" at bounding box center [718, 371] width 1436 height 823
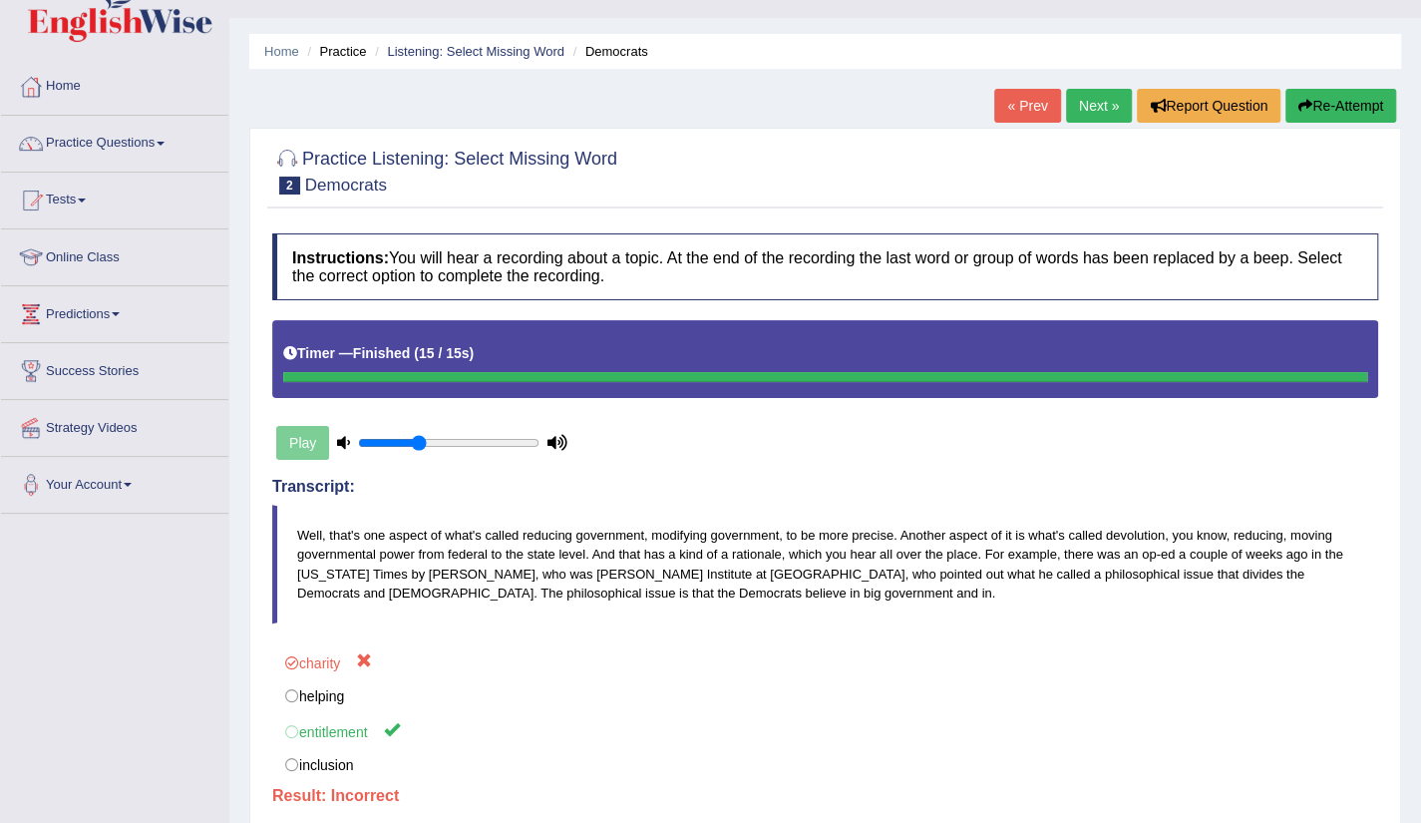
click at [1077, 109] on link "Next »" at bounding box center [1099, 106] width 66 height 34
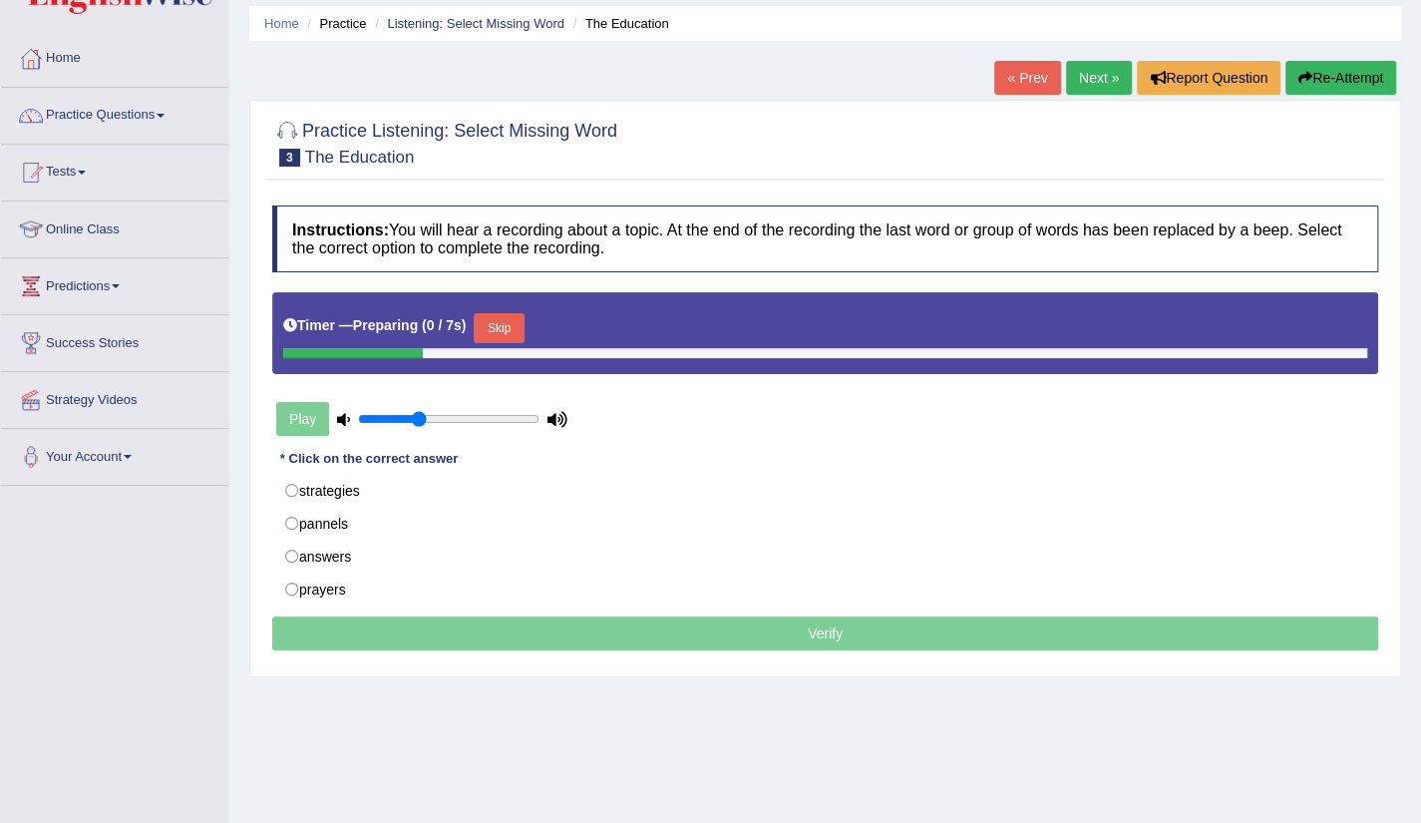
click at [1420, 755] on html "Toggle navigation Home Practice Questions Speaking Practice Read Aloud Repeat S…" at bounding box center [710, 343] width 1421 height 823
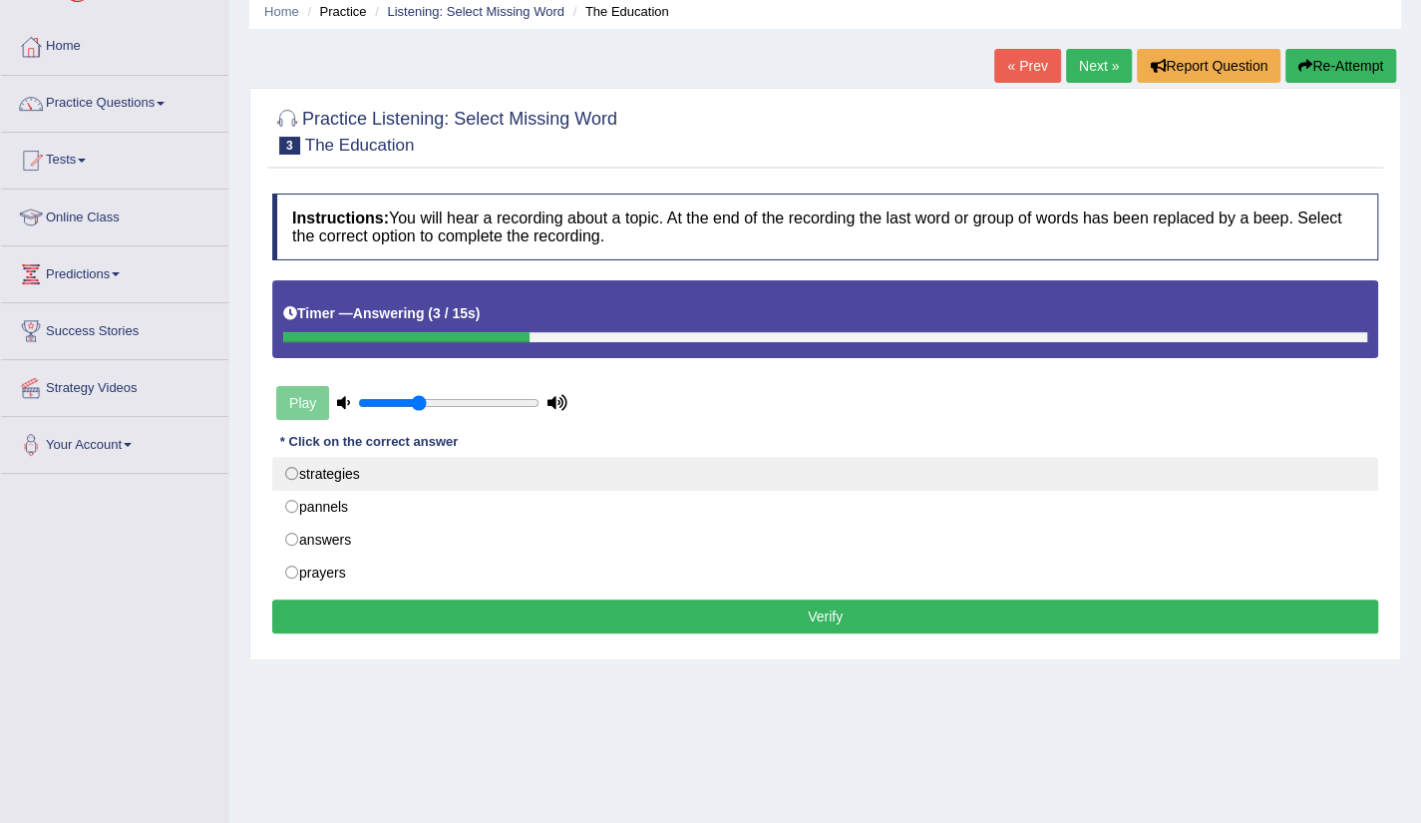
click at [375, 477] on label "strategies" at bounding box center [825, 474] width 1106 height 34
radio input "true"
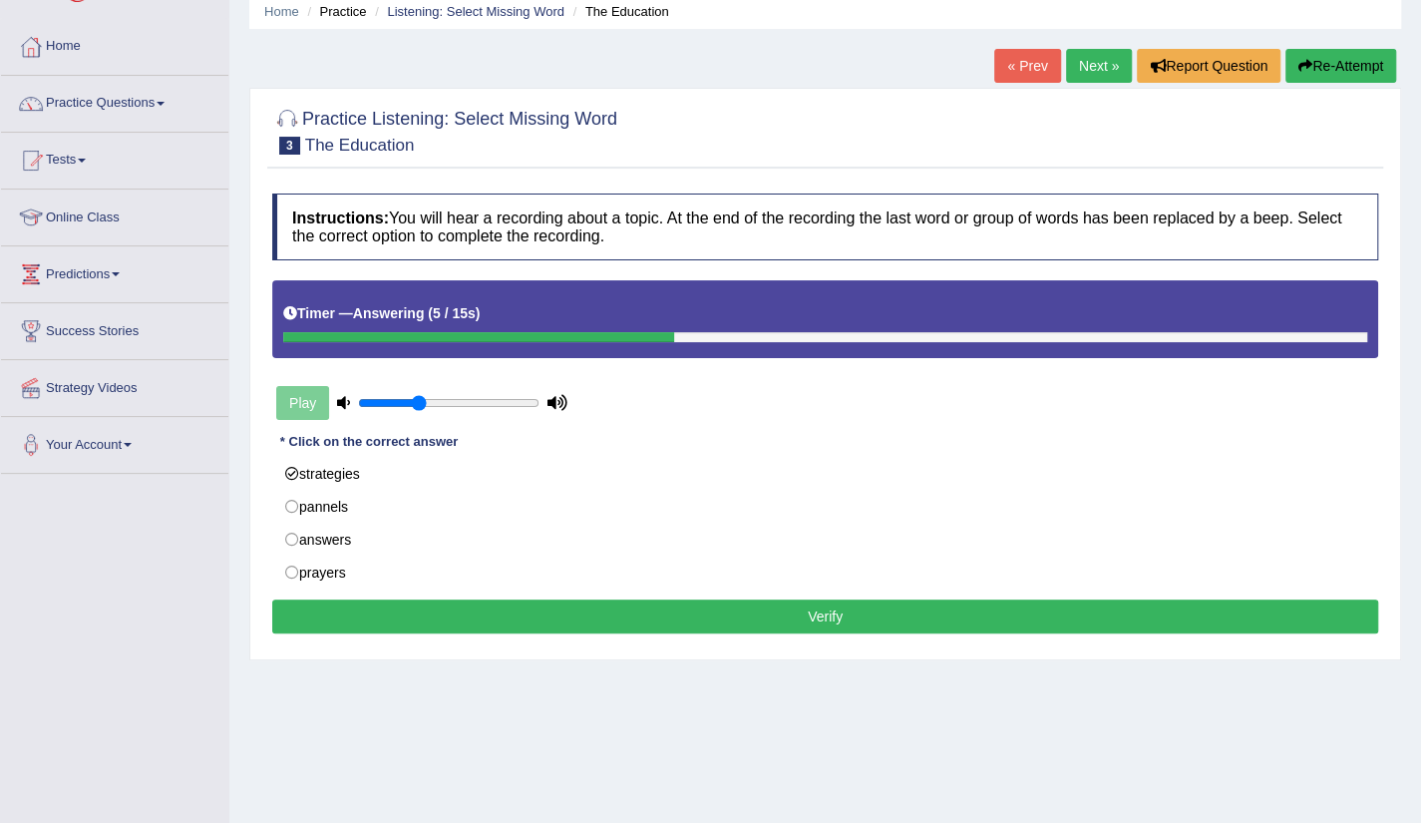
click at [788, 605] on button "Verify" at bounding box center [825, 617] width 1106 height 34
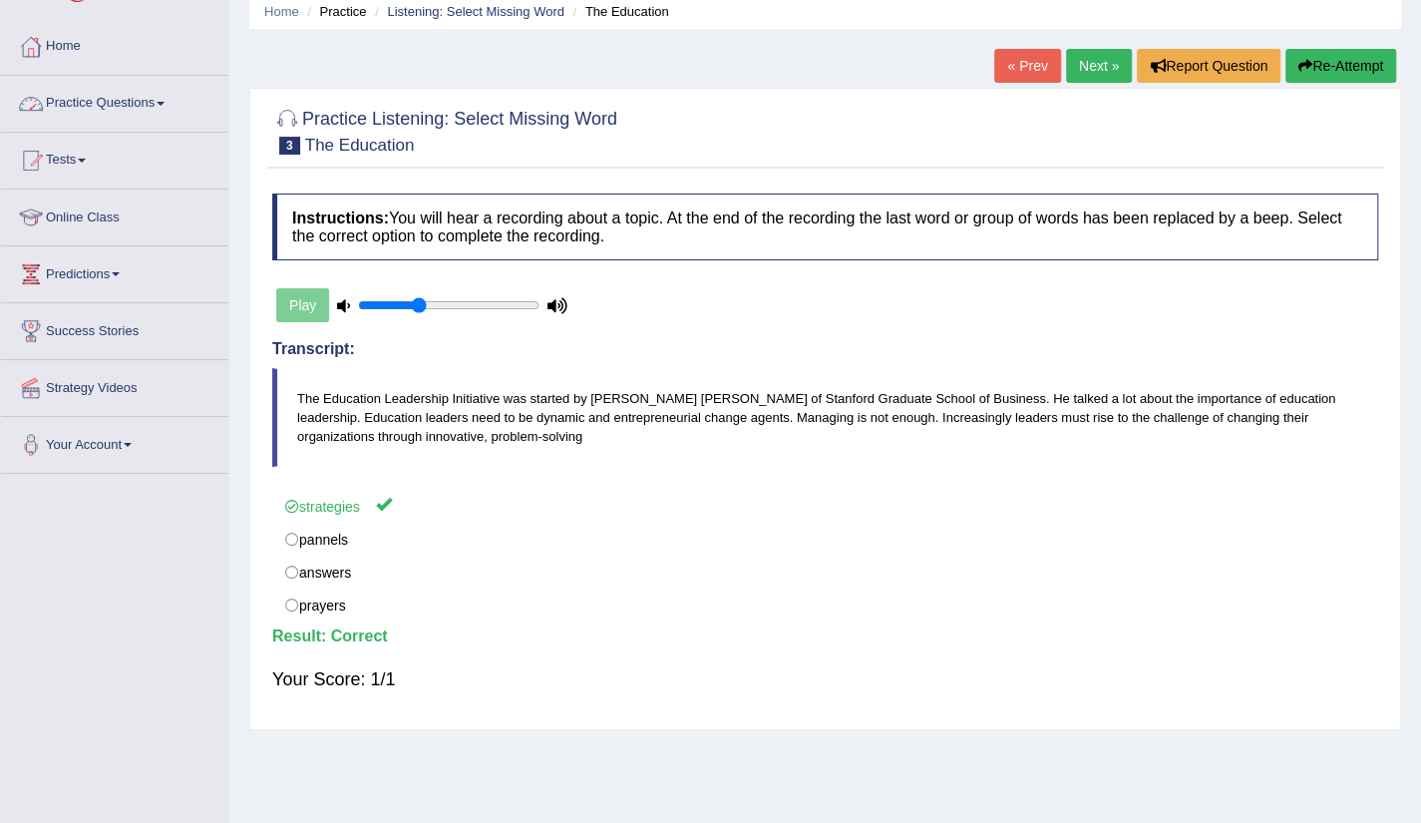
click at [139, 101] on link "Practice Questions" at bounding box center [114, 101] width 227 height 50
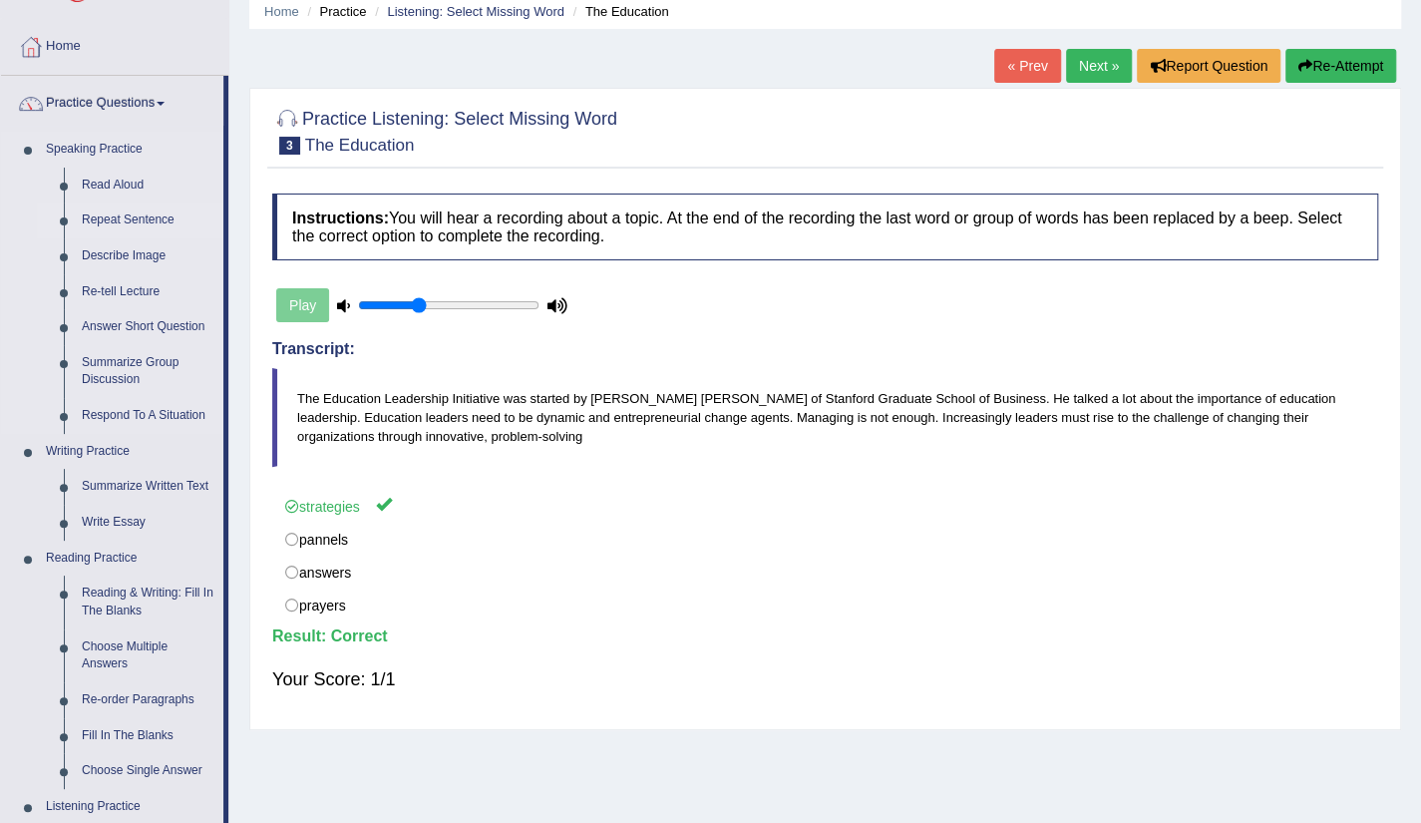
click at [127, 212] on link "Repeat Sentence" at bounding box center [148, 220] width 151 height 36
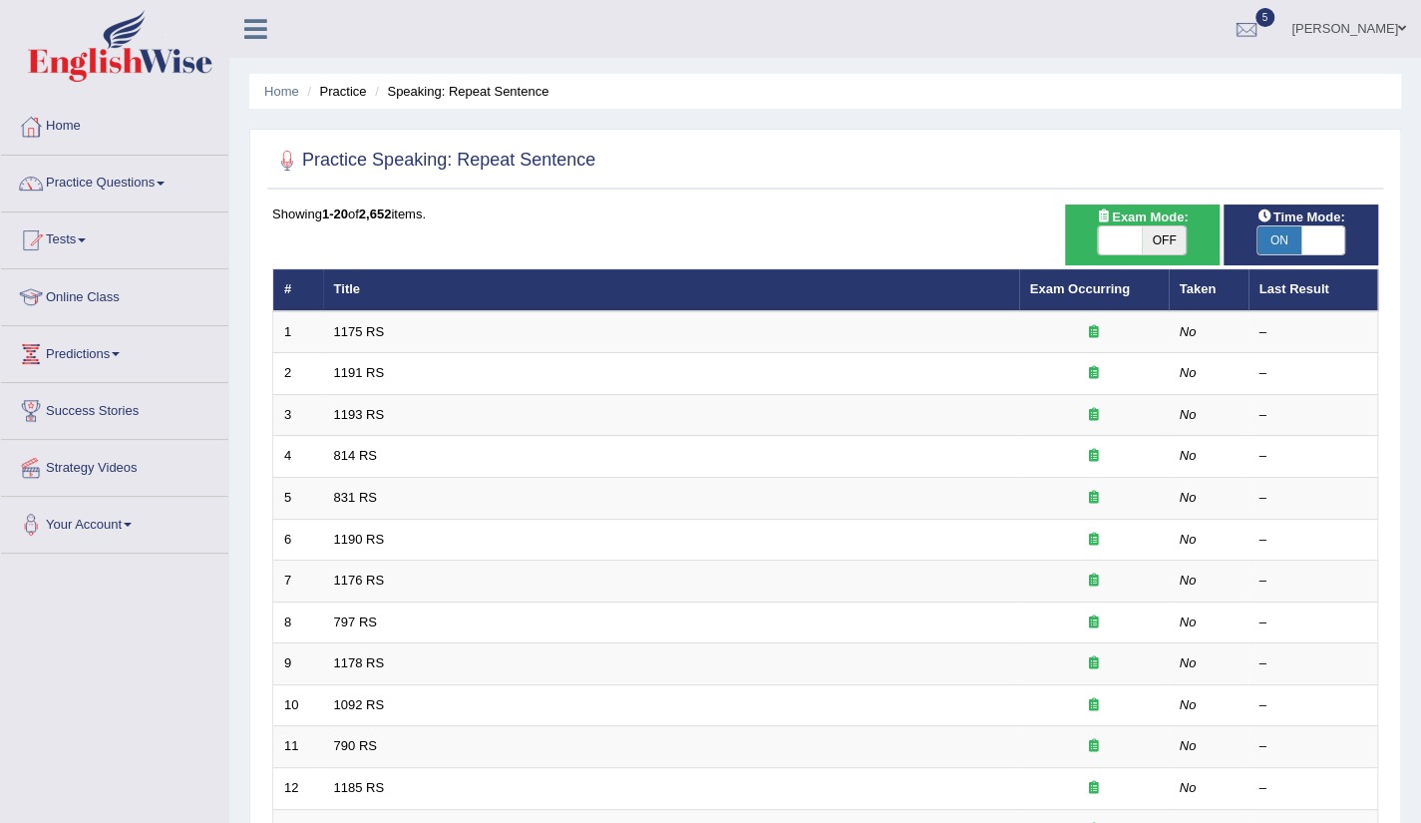
scroll to position [488, 0]
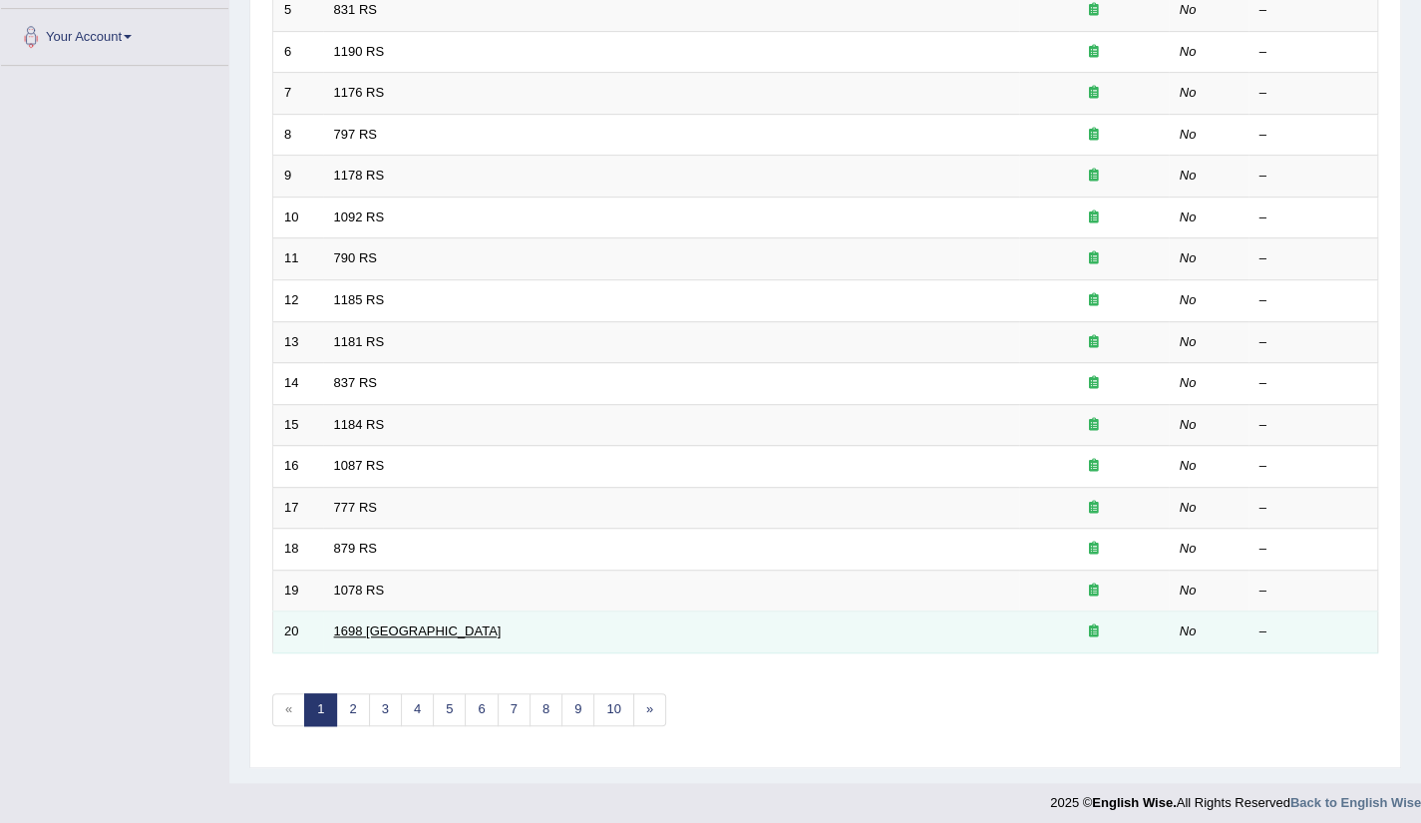
click at [373, 627] on link "1698 [GEOGRAPHIC_DATA]" at bounding box center [418, 630] width 168 height 15
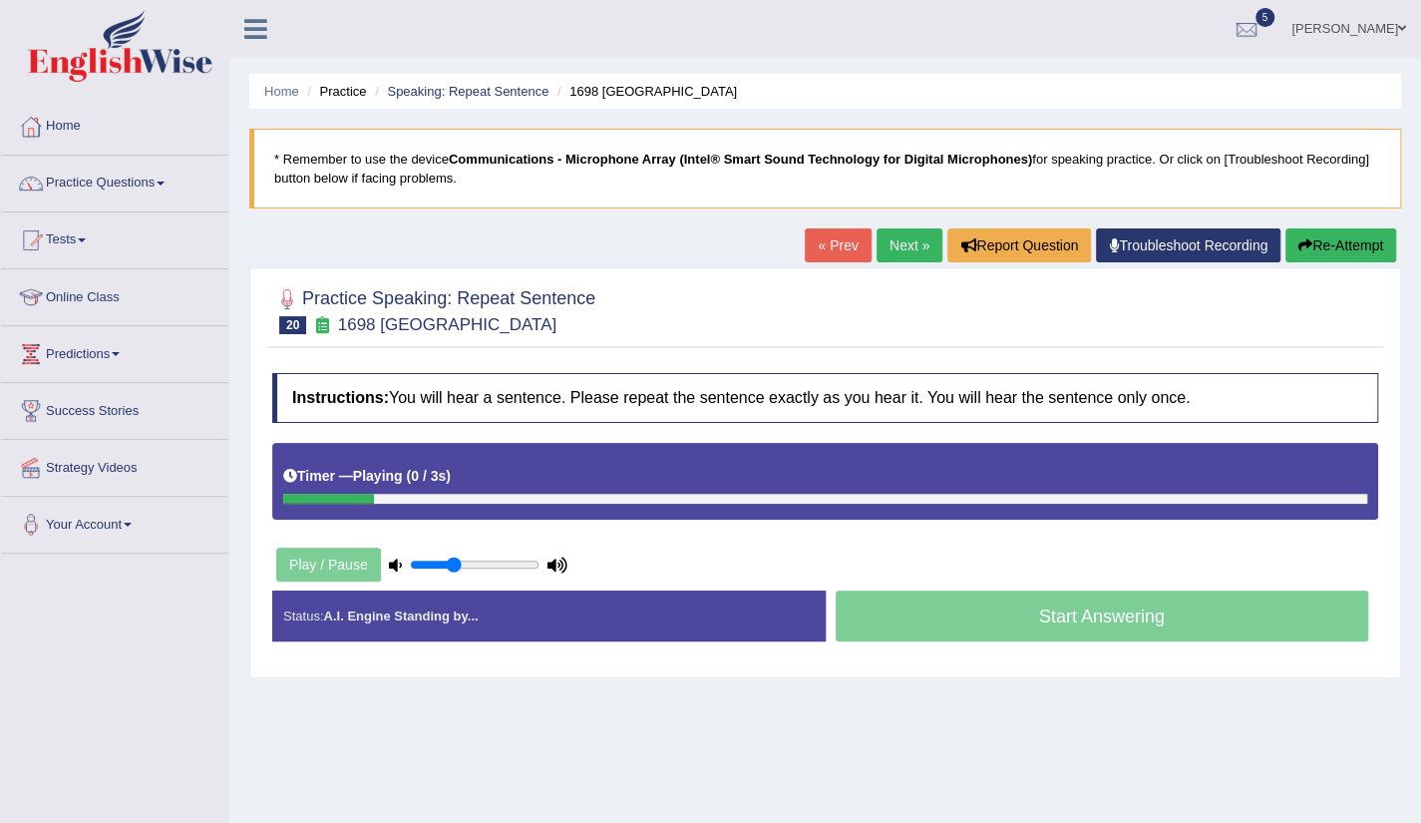
scroll to position [40, 0]
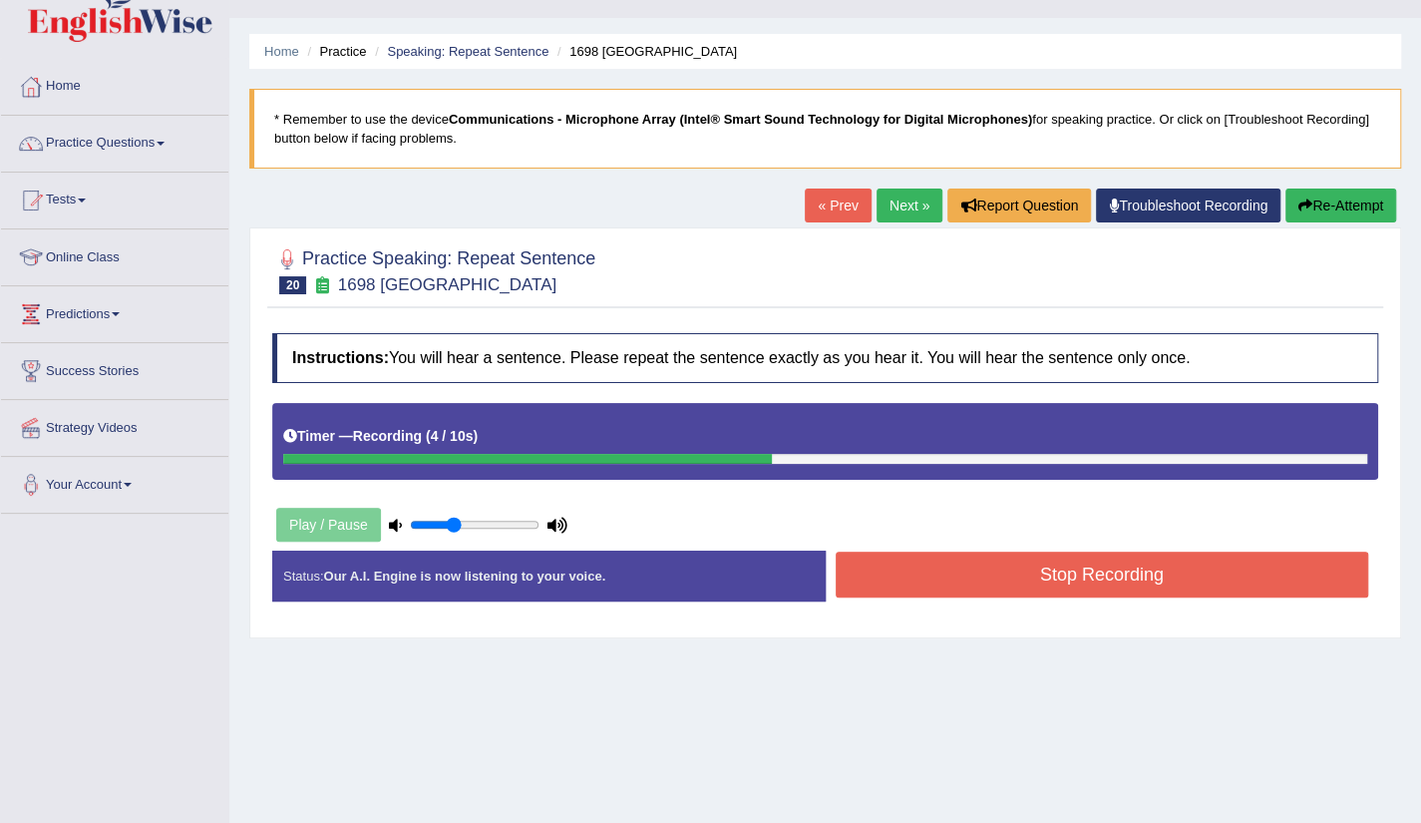
click at [1067, 570] on button "Stop Recording" at bounding box center [1103, 575] width 534 height 46
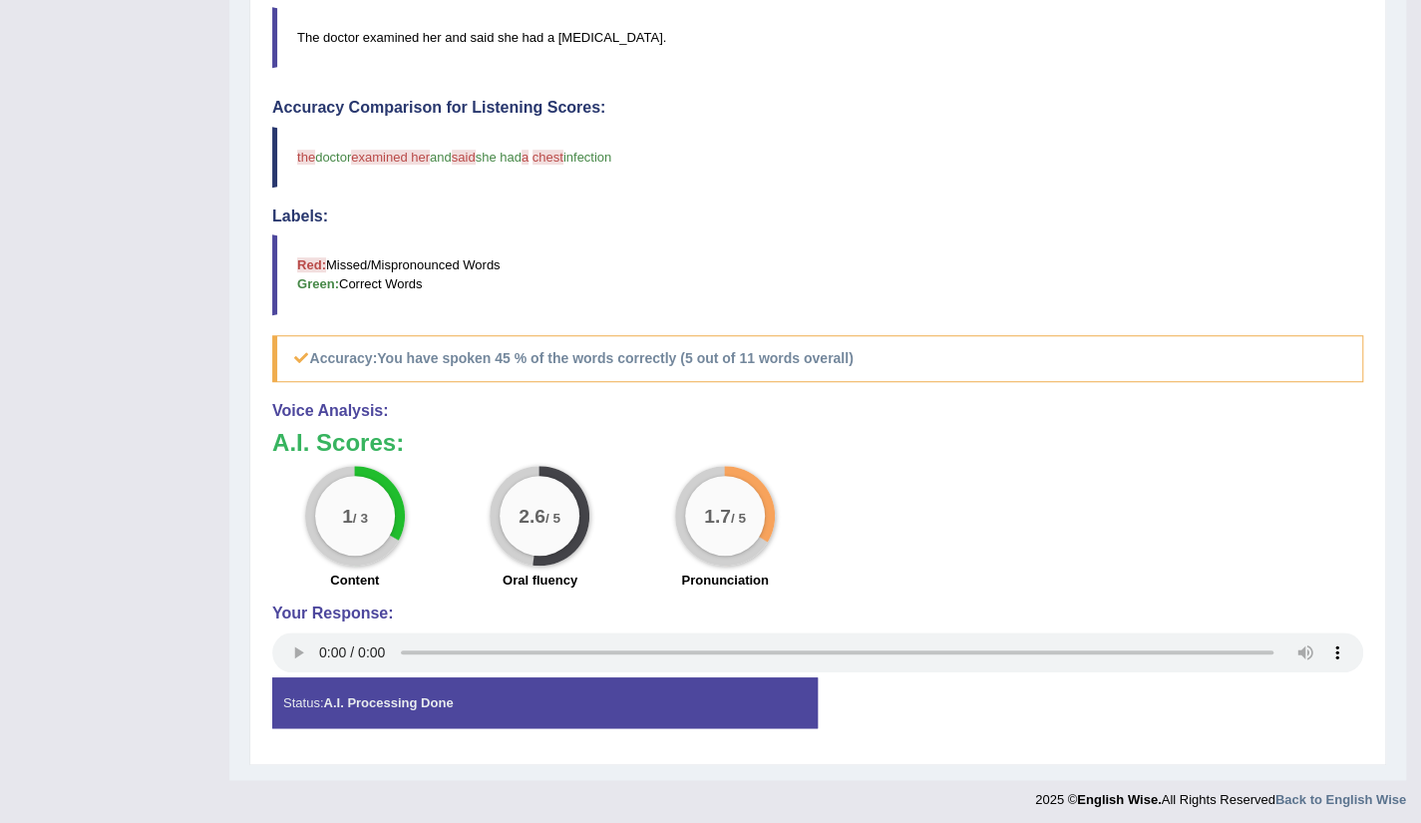
scroll to position [0, 0]
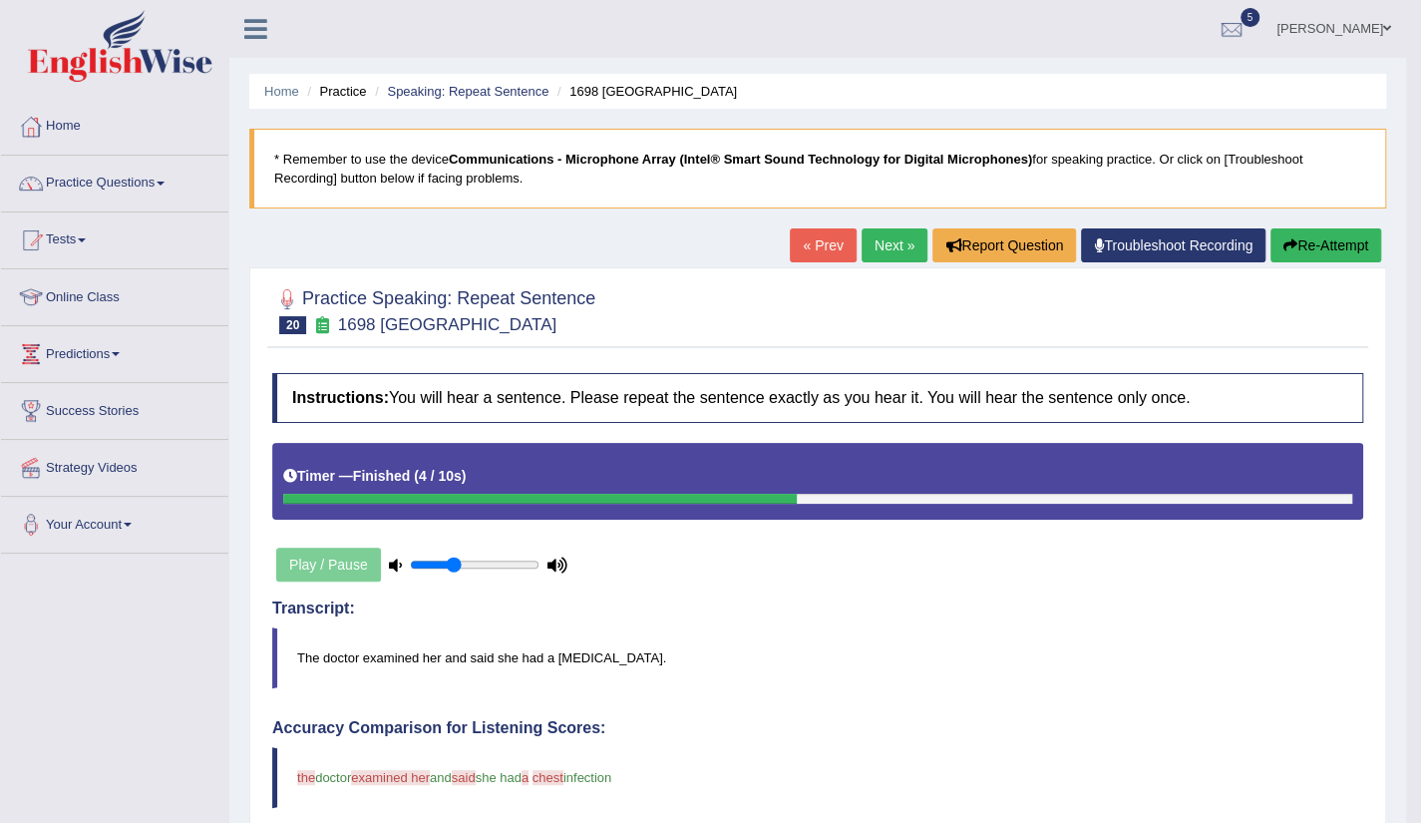
click at [874, 270] on div "Practice Speaking: Repeat Sentence 20 1698 RS Instructions: You will hear a sen…" at bounding box center [817, 826] width 1137 height 1118
click at [862, 256] on link "Next »" at bounding box center [895, 245] width 66 height 34
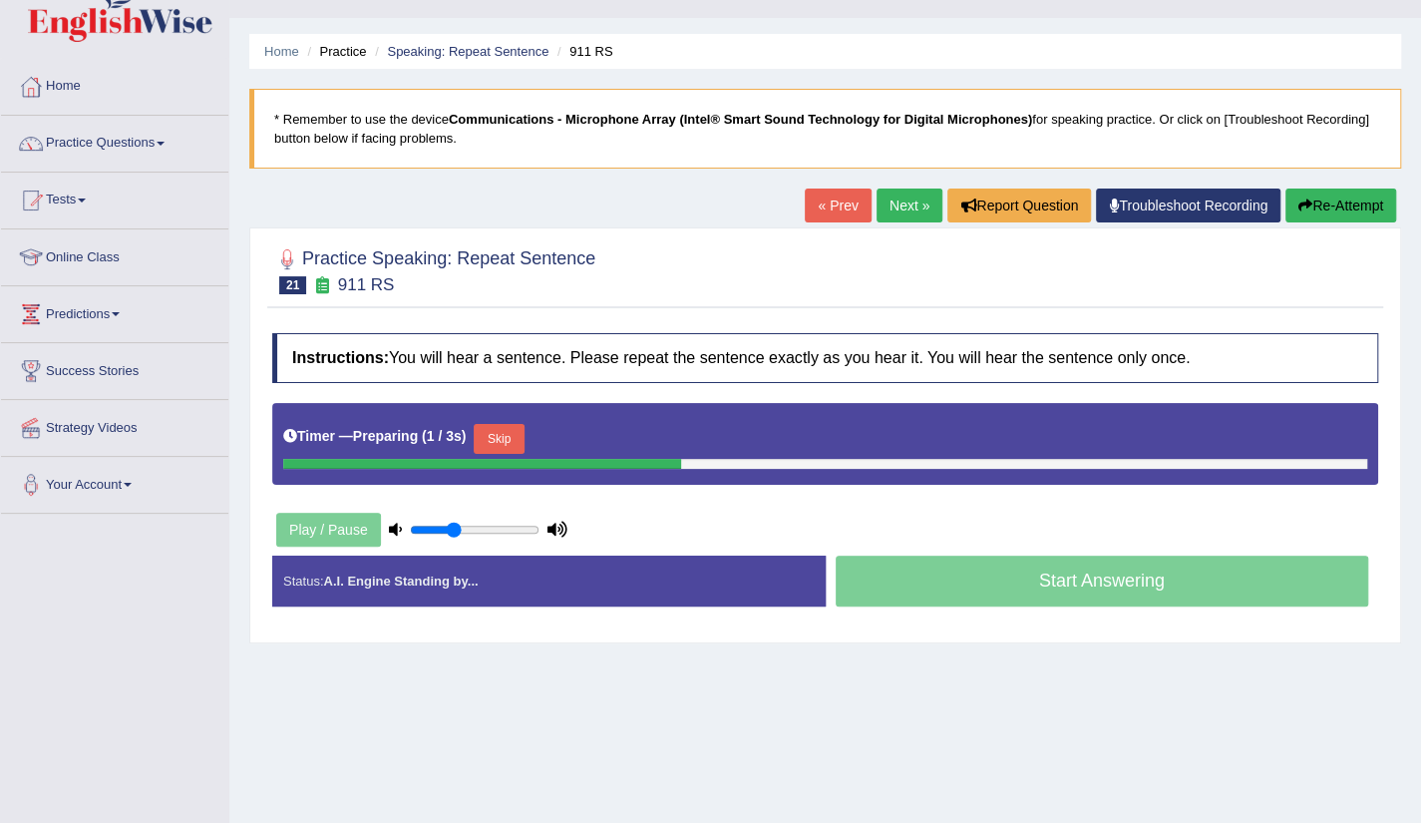
click at [1420, 783] on html "Toggle navigation Home Practice Questions Speaking Practice Read Aloud Repeat S…" at bounding box center [710, 371] width 1421 height 823
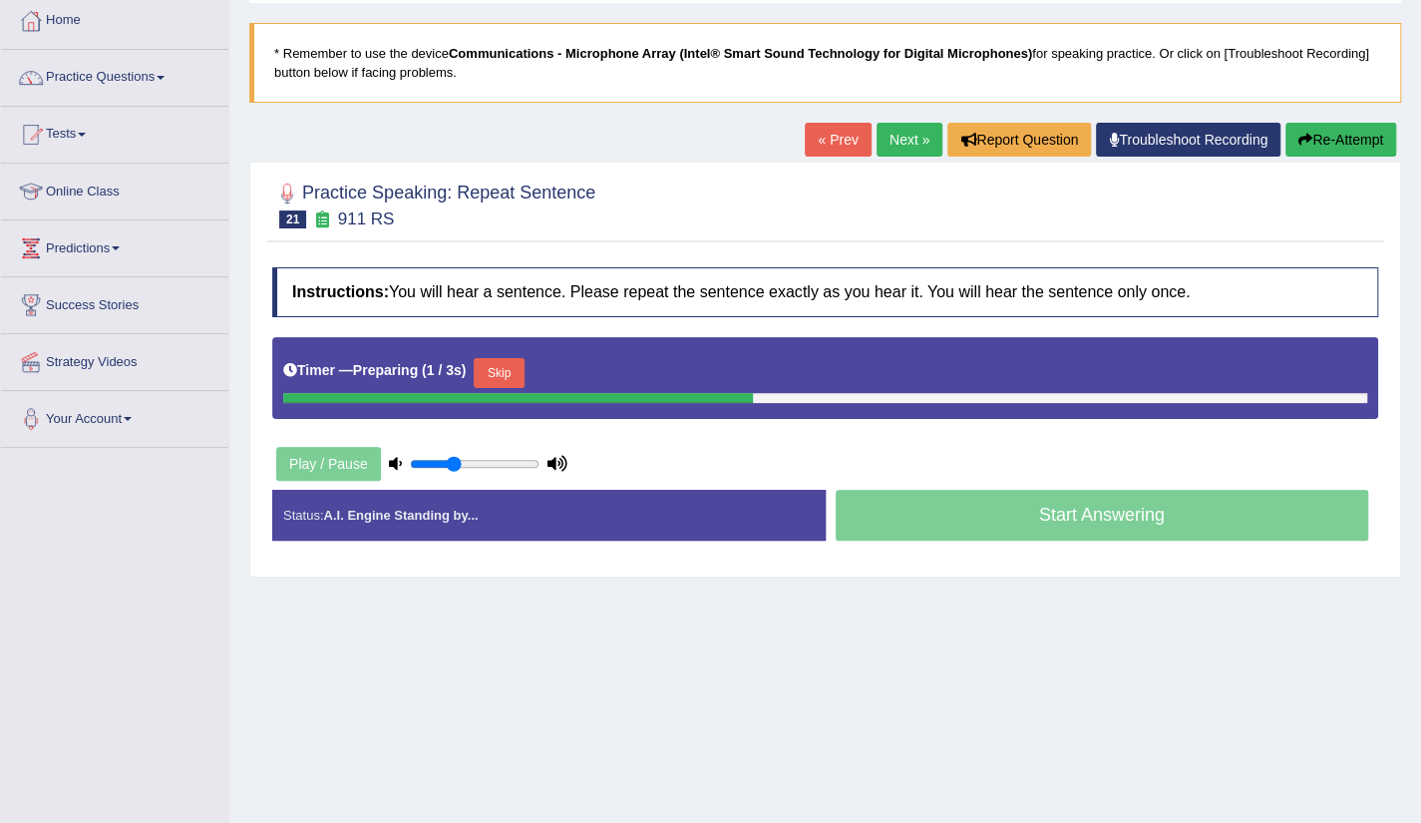
scroll to position [106, 0]
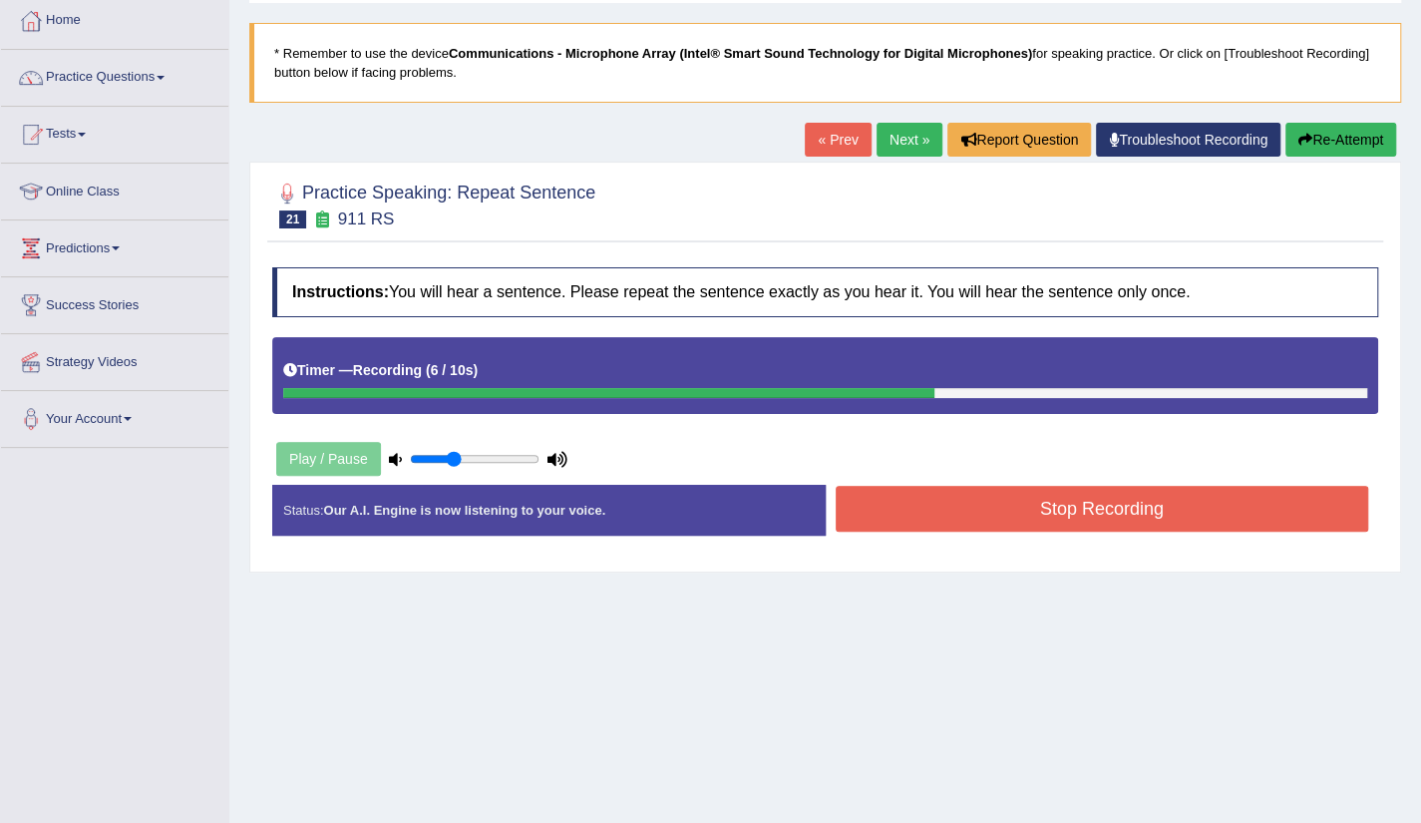
click at [1060, 494] on button "Stop Recording" at bounding box center [1103, 509] width 534 height 46
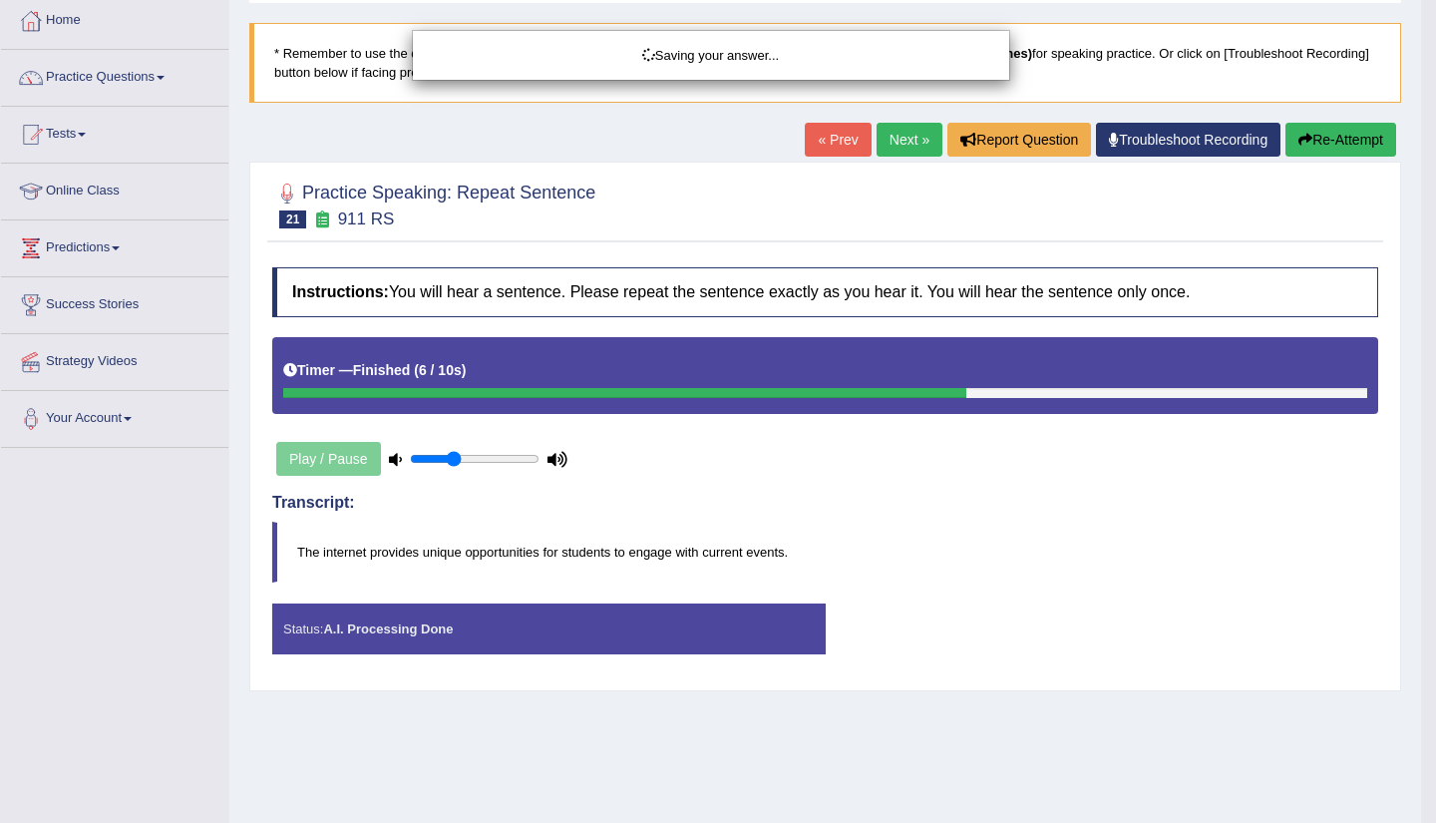
click at [1331, 675] on div "Saving your answer..." at bounding box center [718, 411] width 1436 height 823
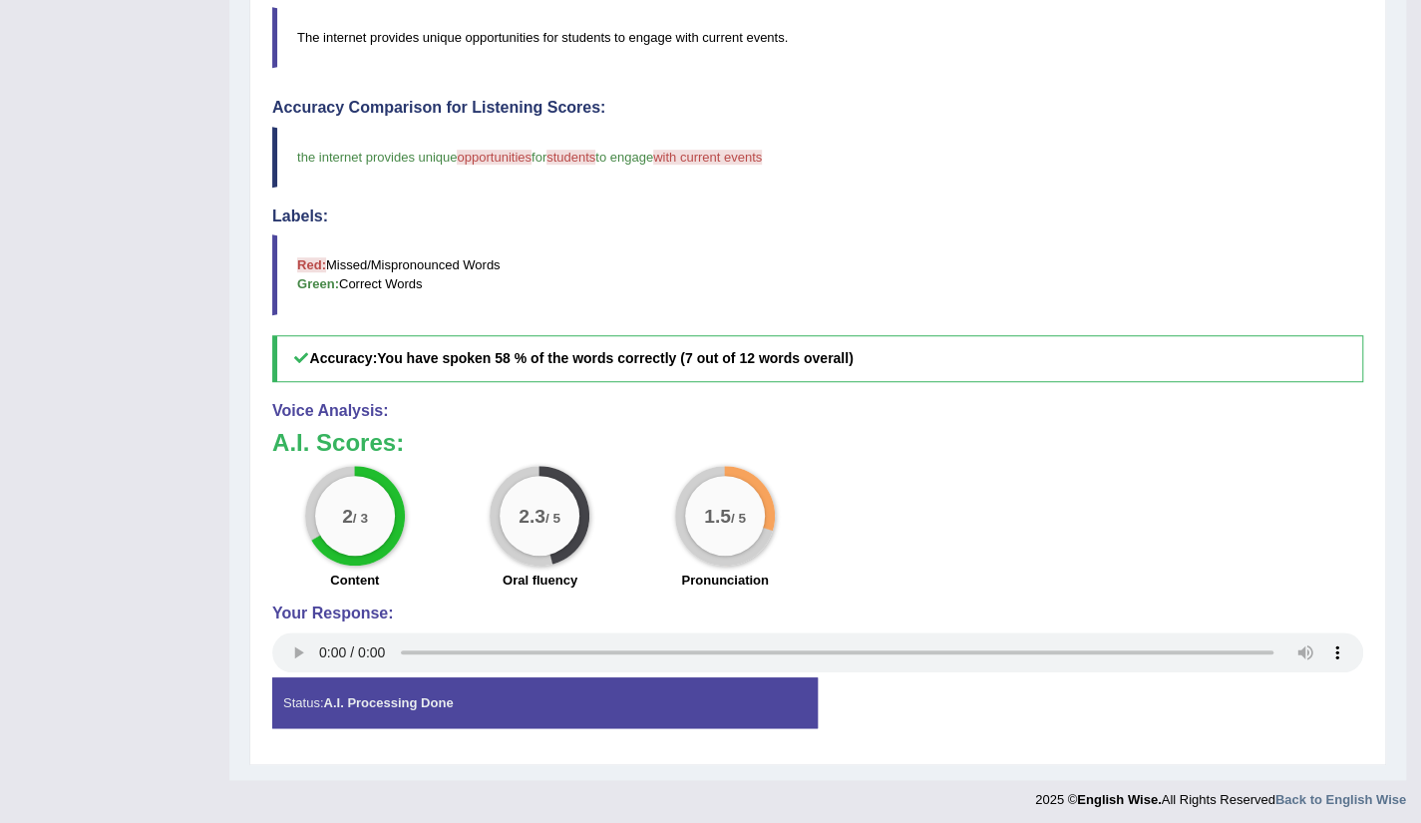
scroll to position [0, 0]
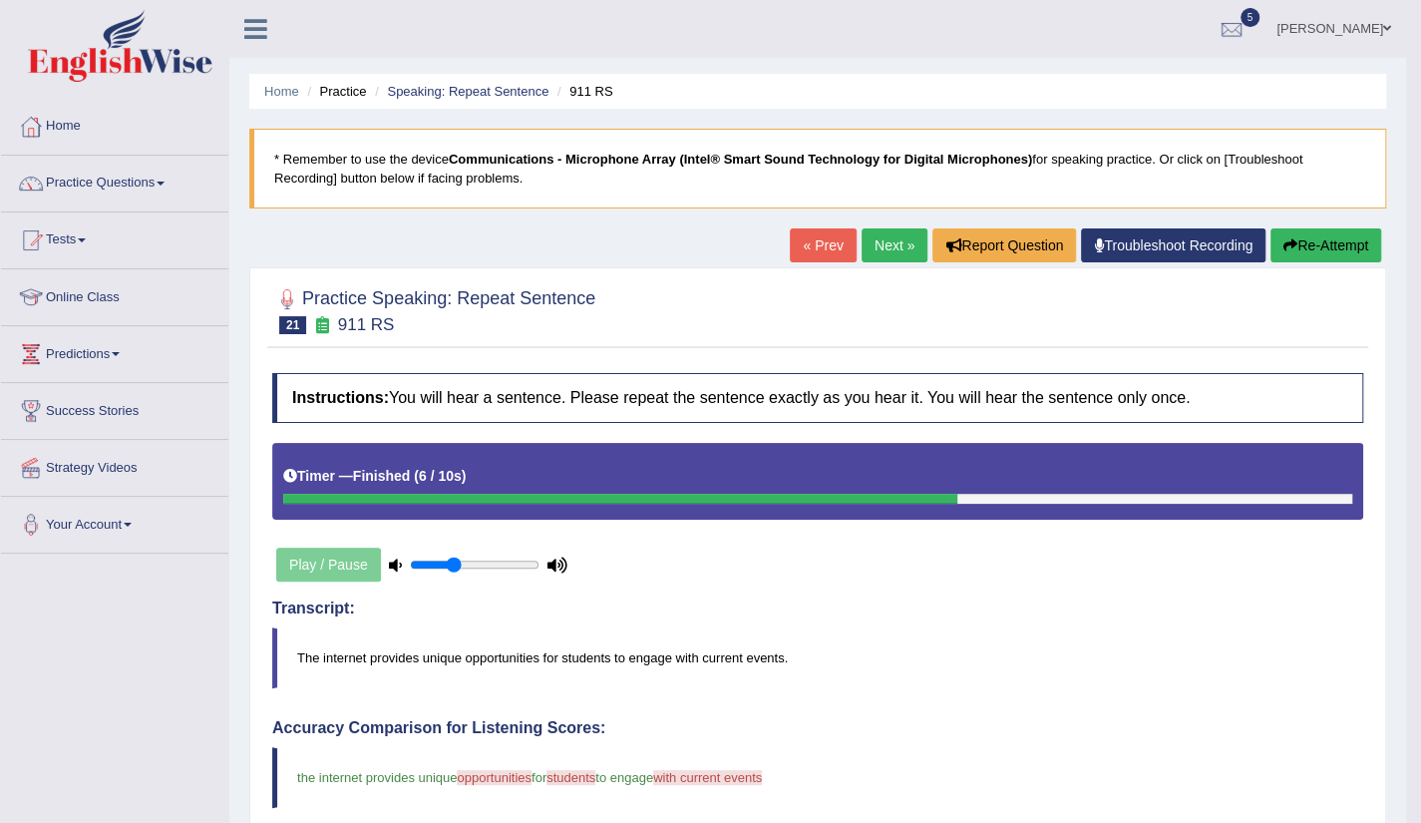
click at [910, 259] on link "Next »" at bounding box center [895, 245] width 66 height 34
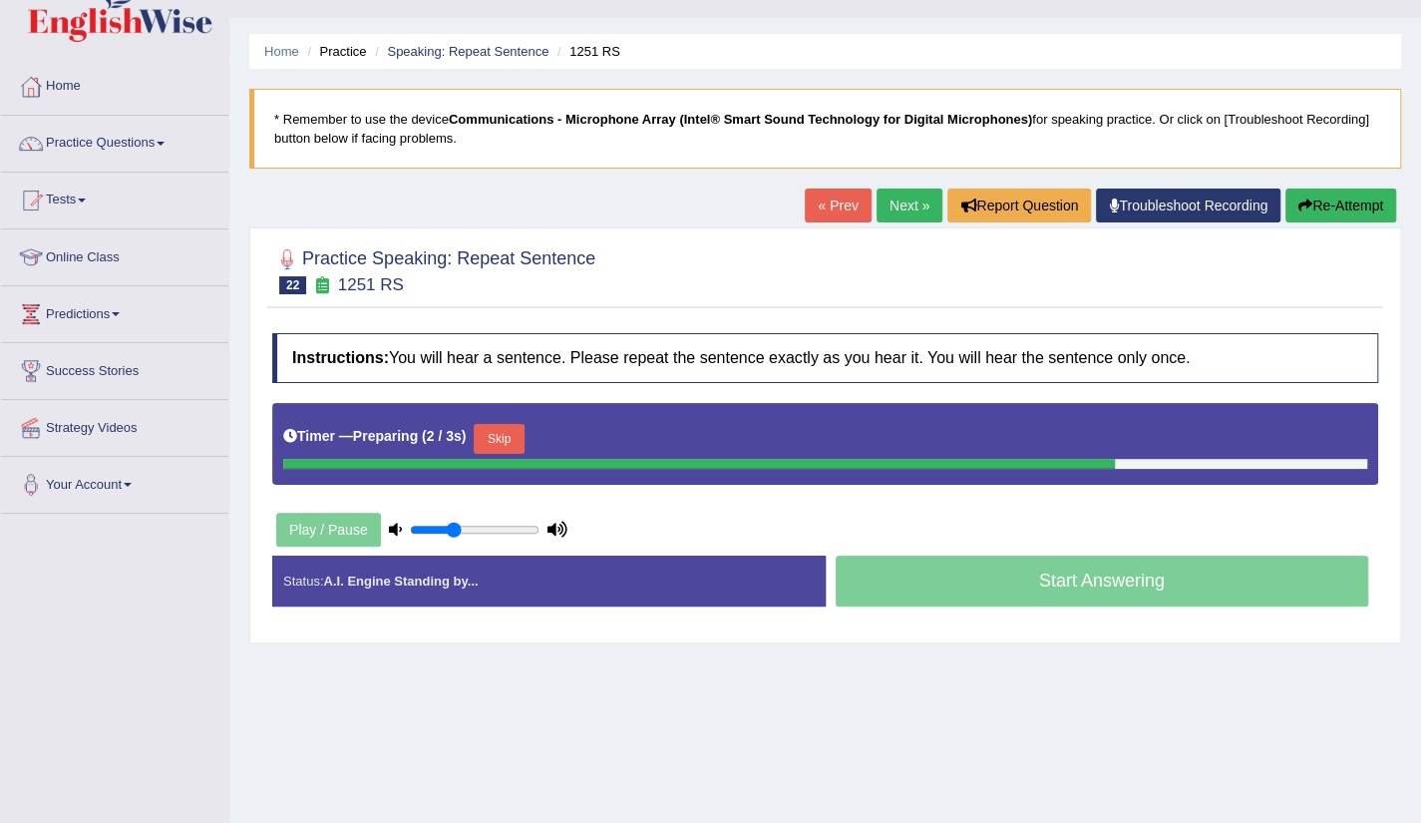
scroll to position [80, 0]
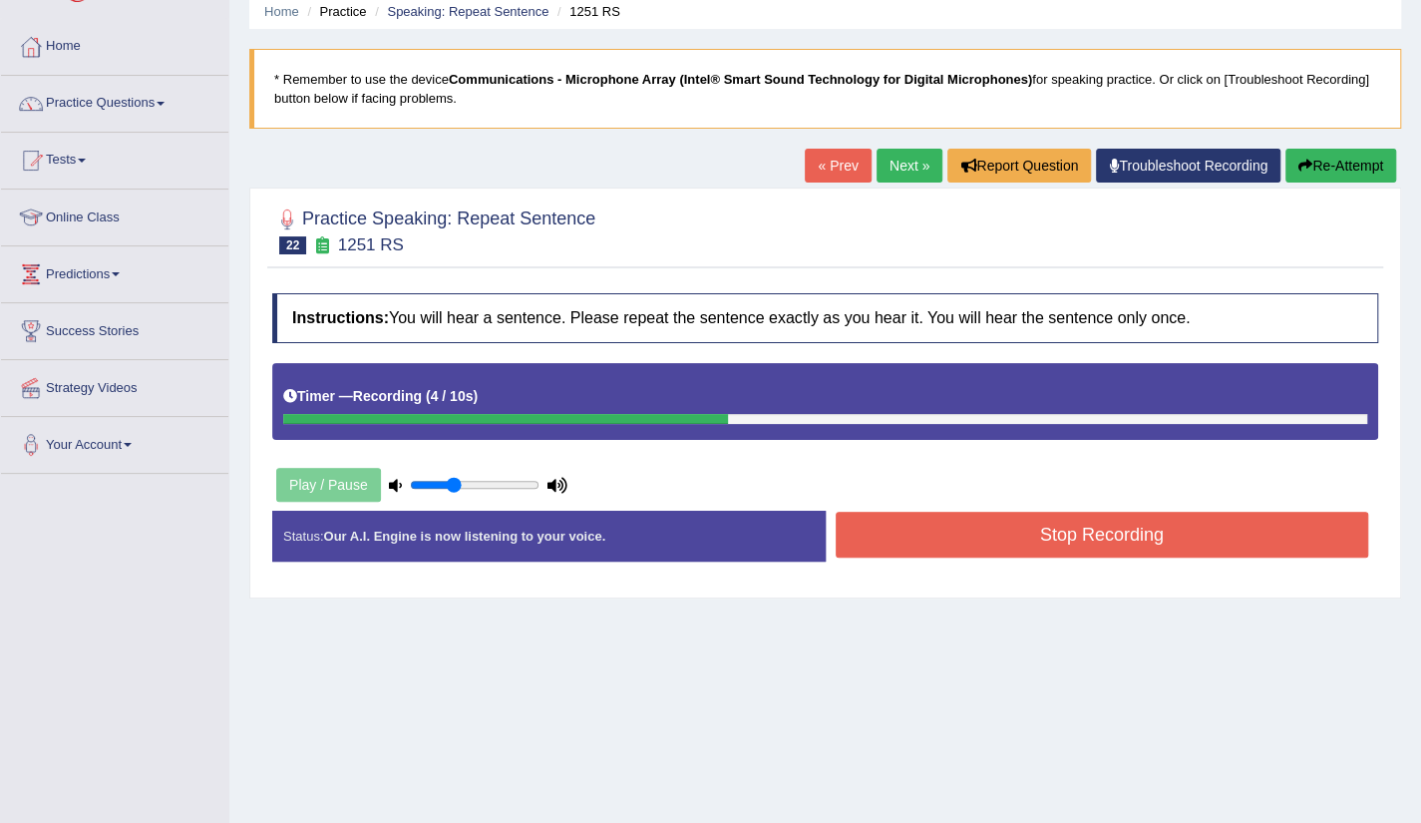
click at [1057, 542] on button "Stop Recording" at bounding box center [1103, 535] width 534 height 46
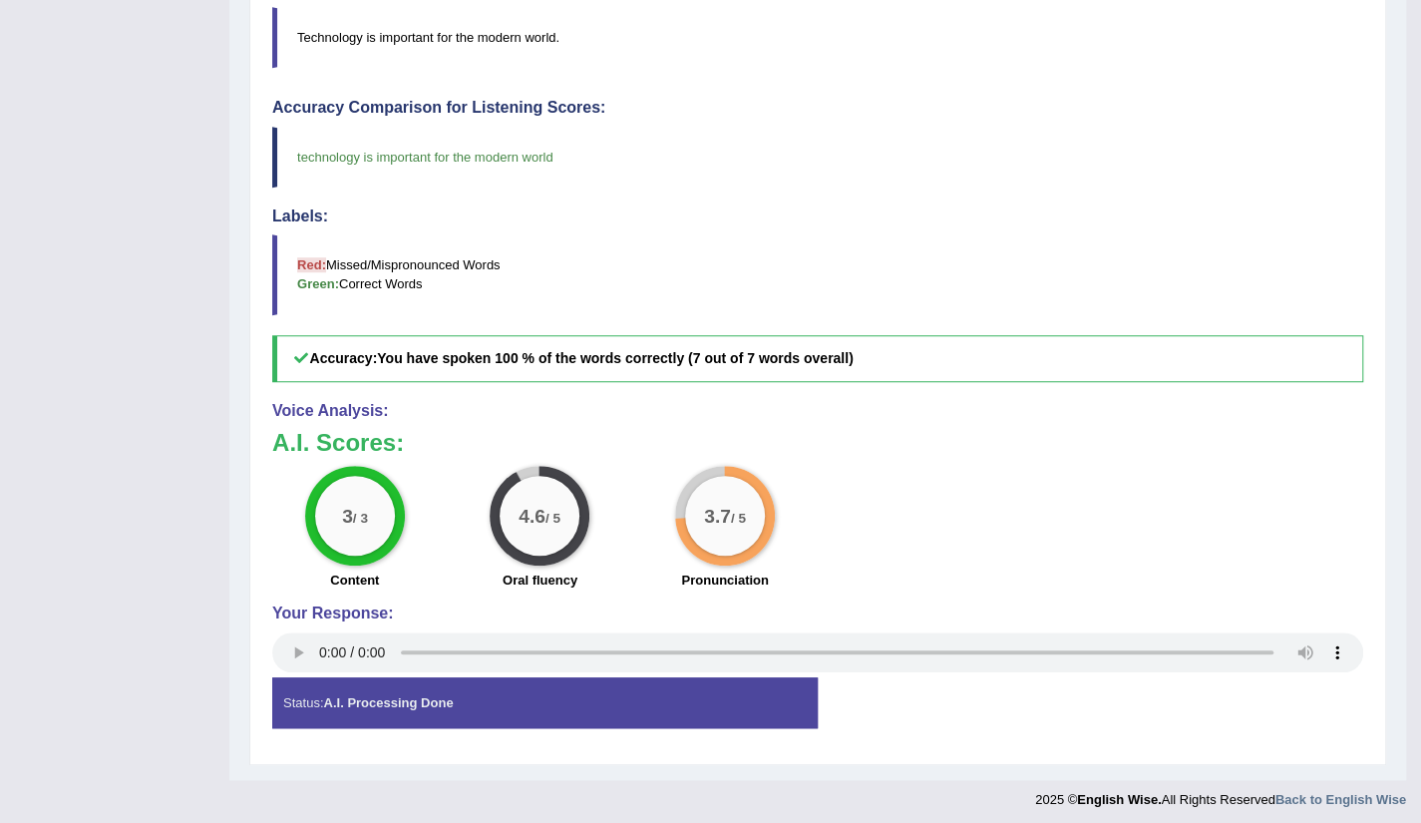
scroll to position [0, 0]
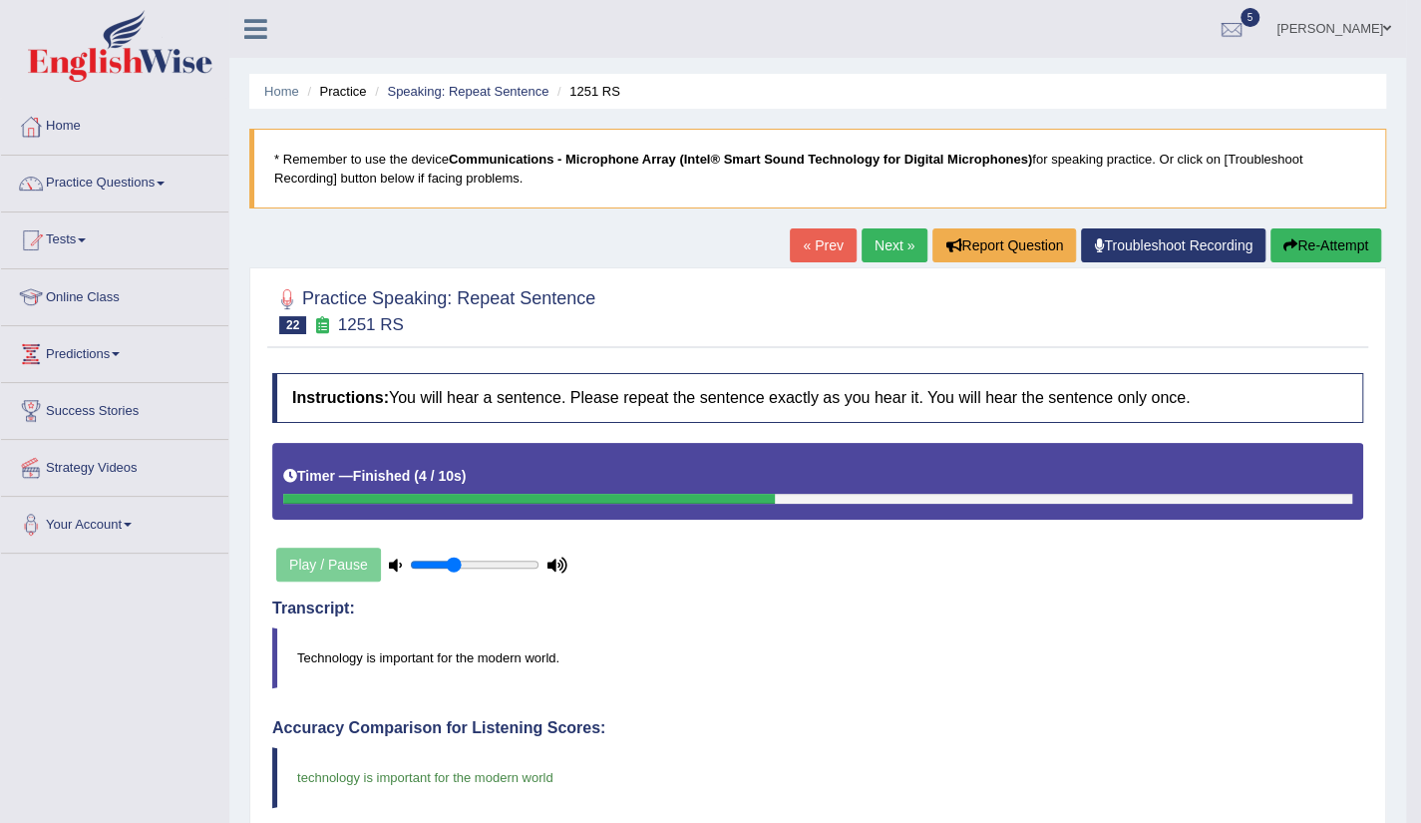
click at [871, 236] on link "Next »" at bounding box center [895, 245] width 66 height 34
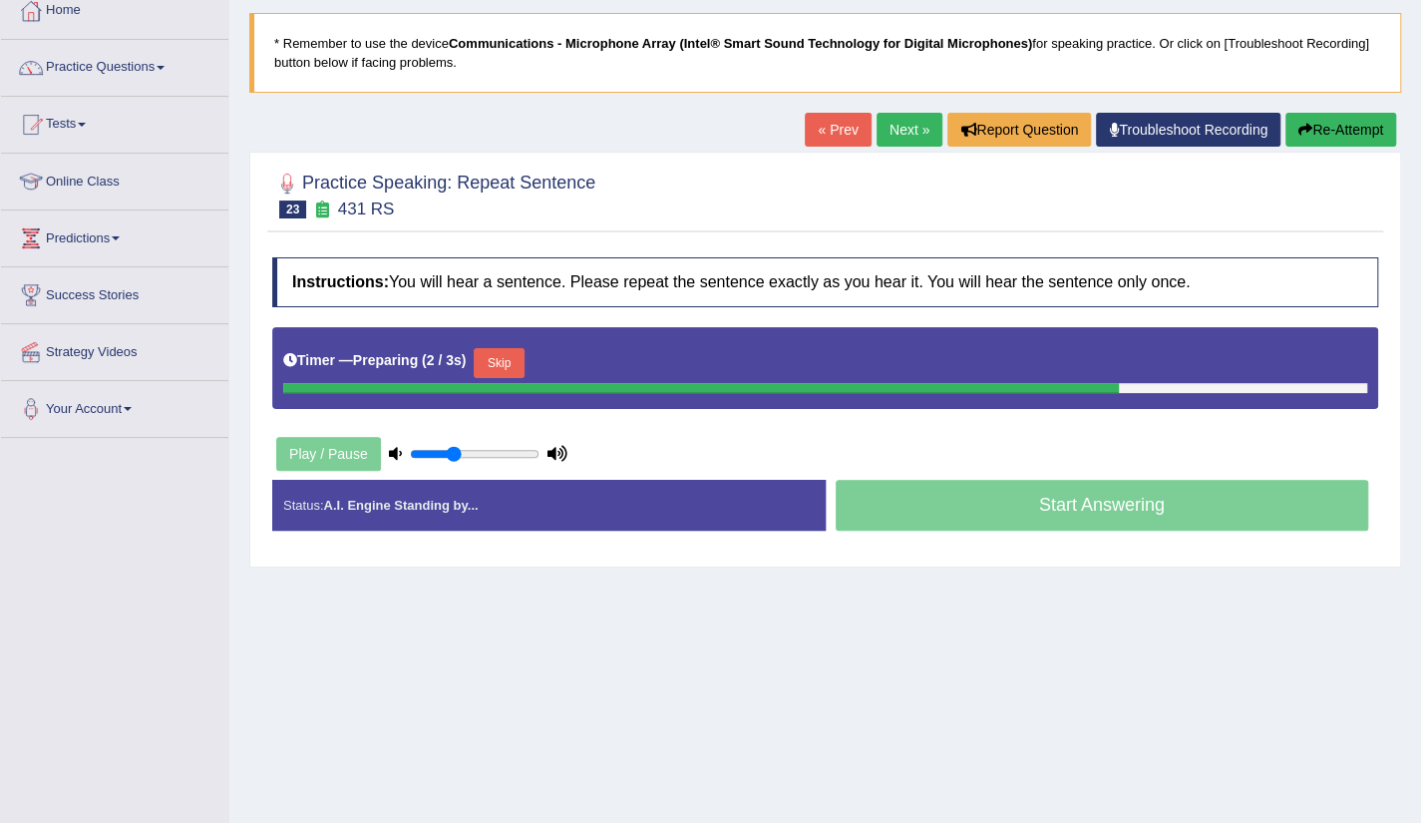
scroll to position [120, 0]
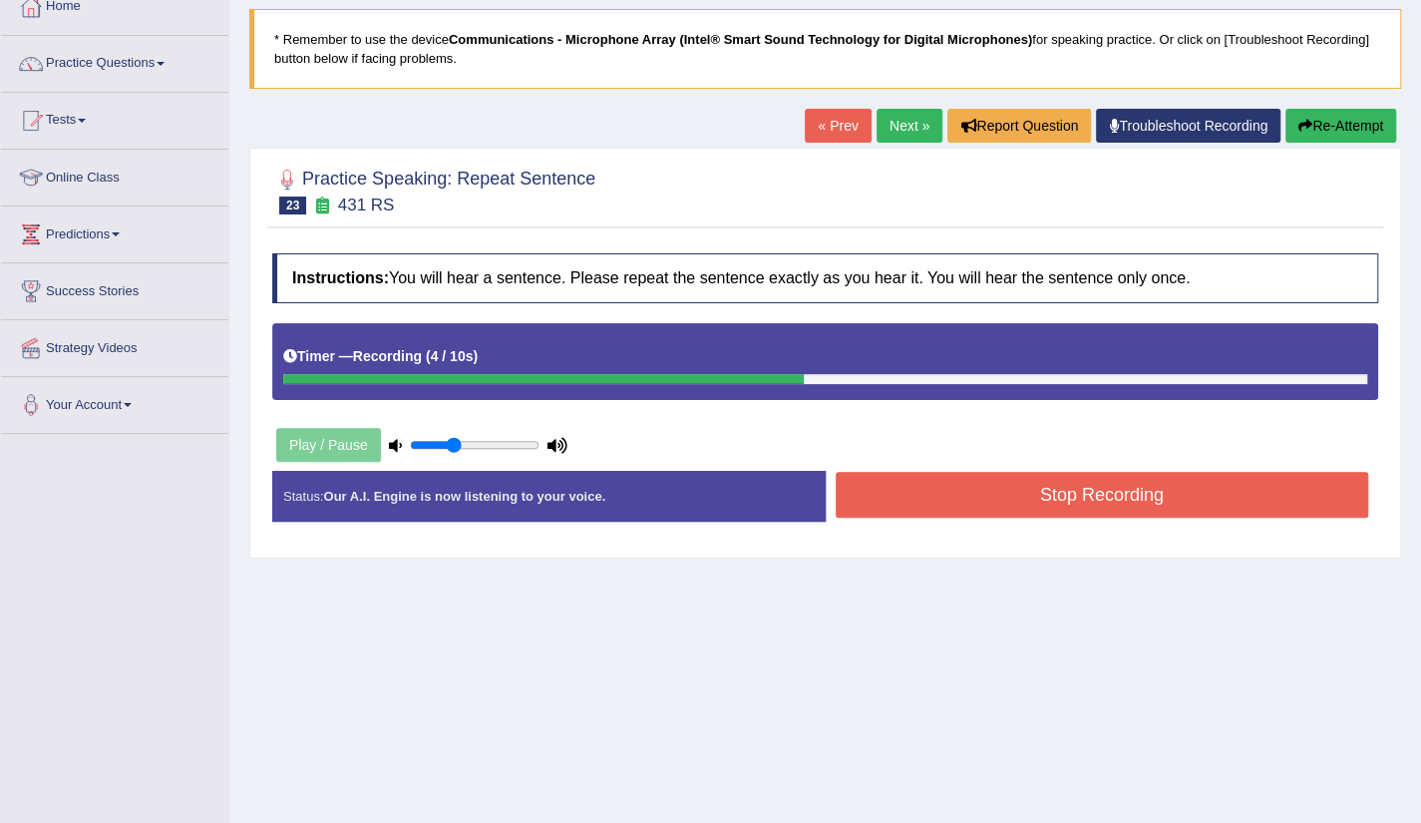
click at [1068, 506] on button "Stop Recording" at bounding box center [1103, 495] width 534 height 46
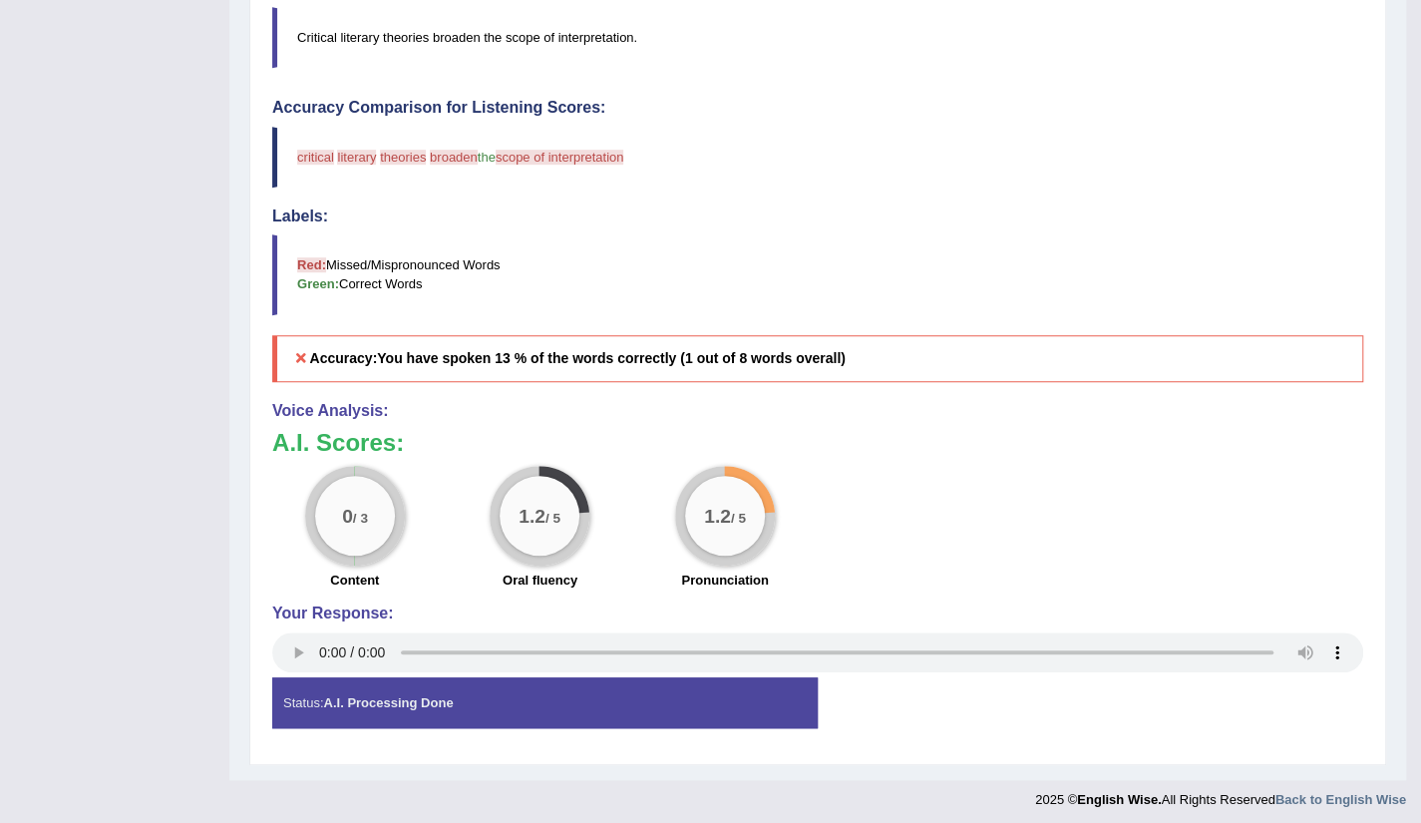
scroll to position [0, 0]
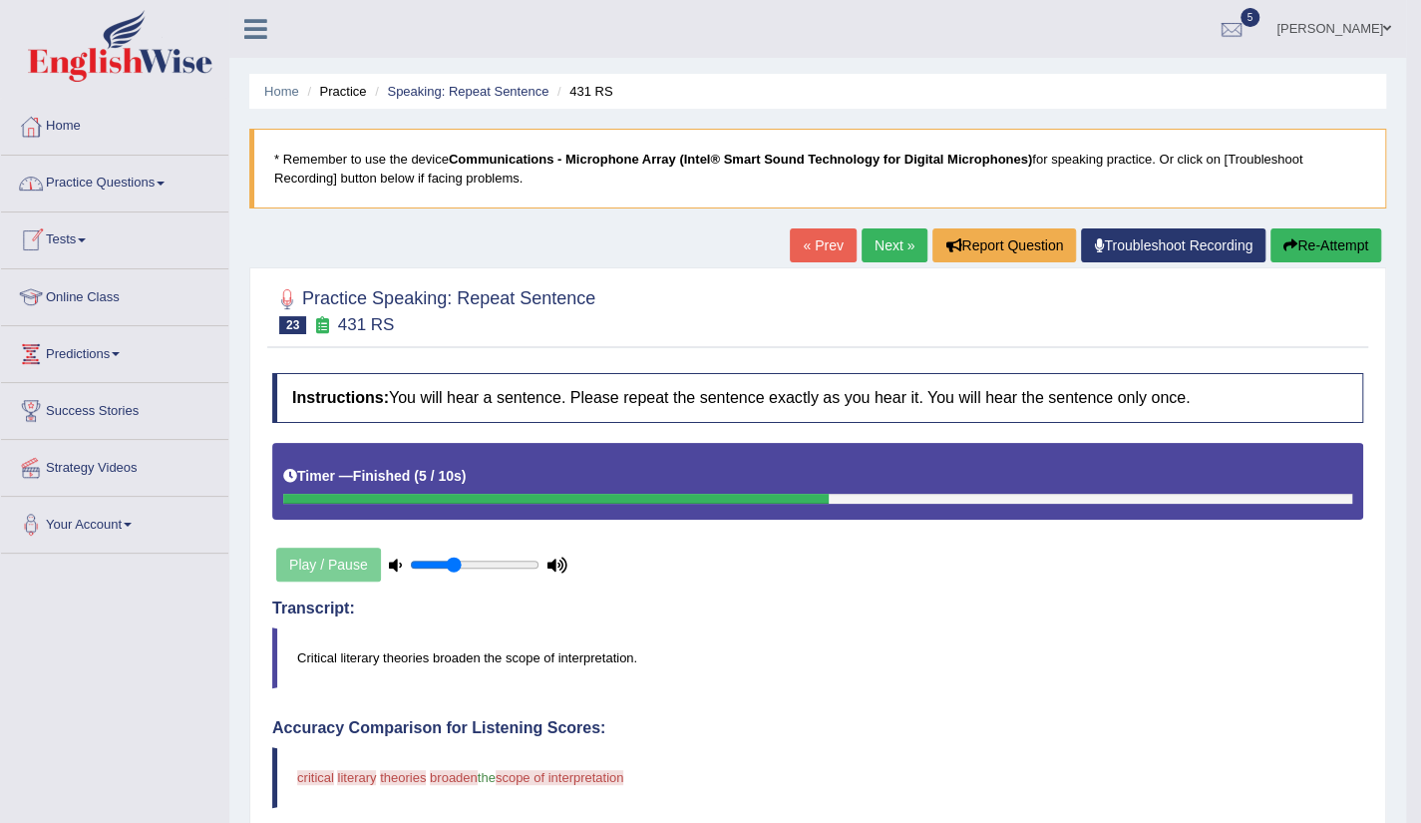
click at [900, 254] on link "Next »" at bounding box center [895, 245] width 66 height 34
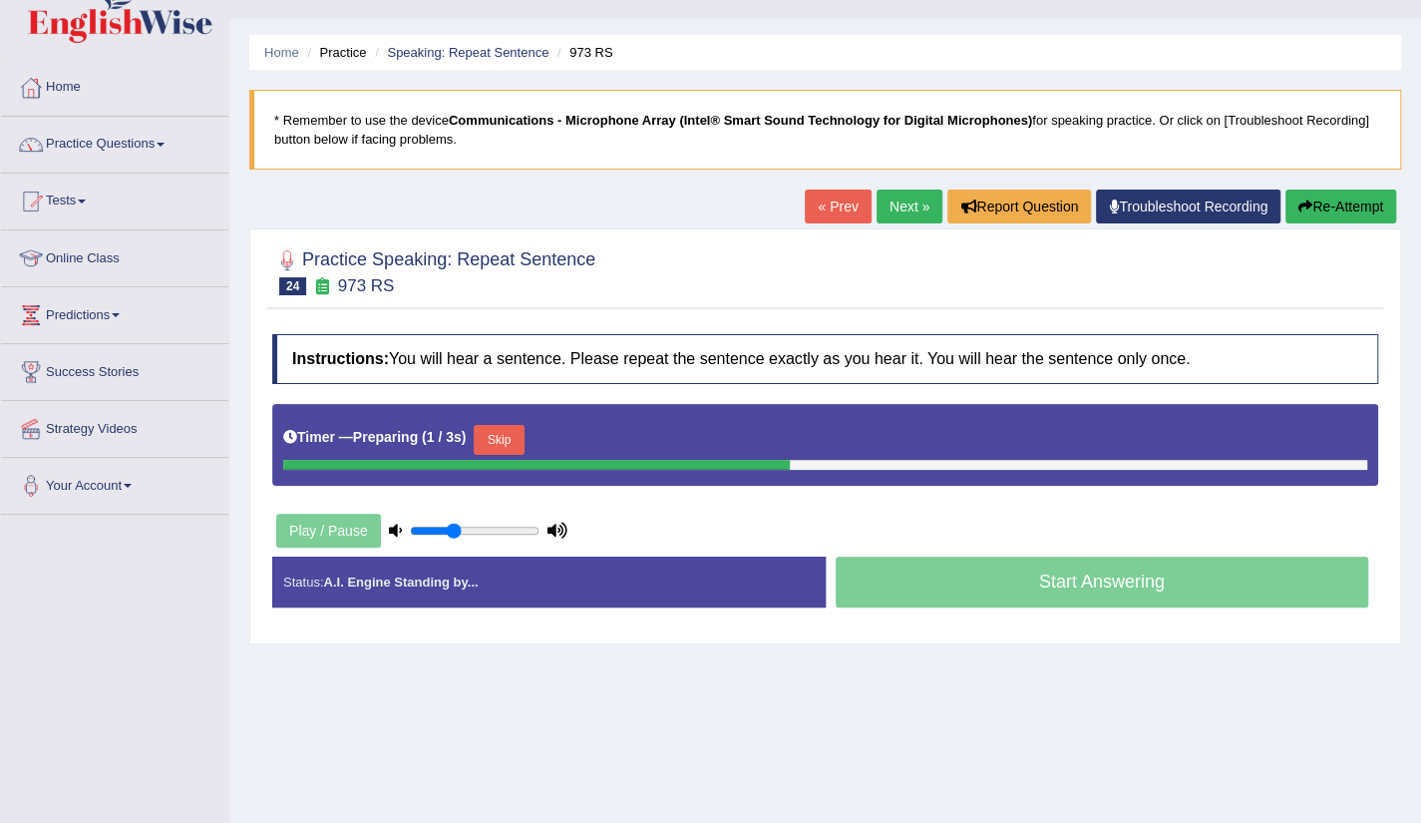
click at [1420, 784] on html "Toggle navigation Home Practice Questions Speaking Practice Read Aloud Repeat S…" at bounding box center [710, 372] width 1421 height 823
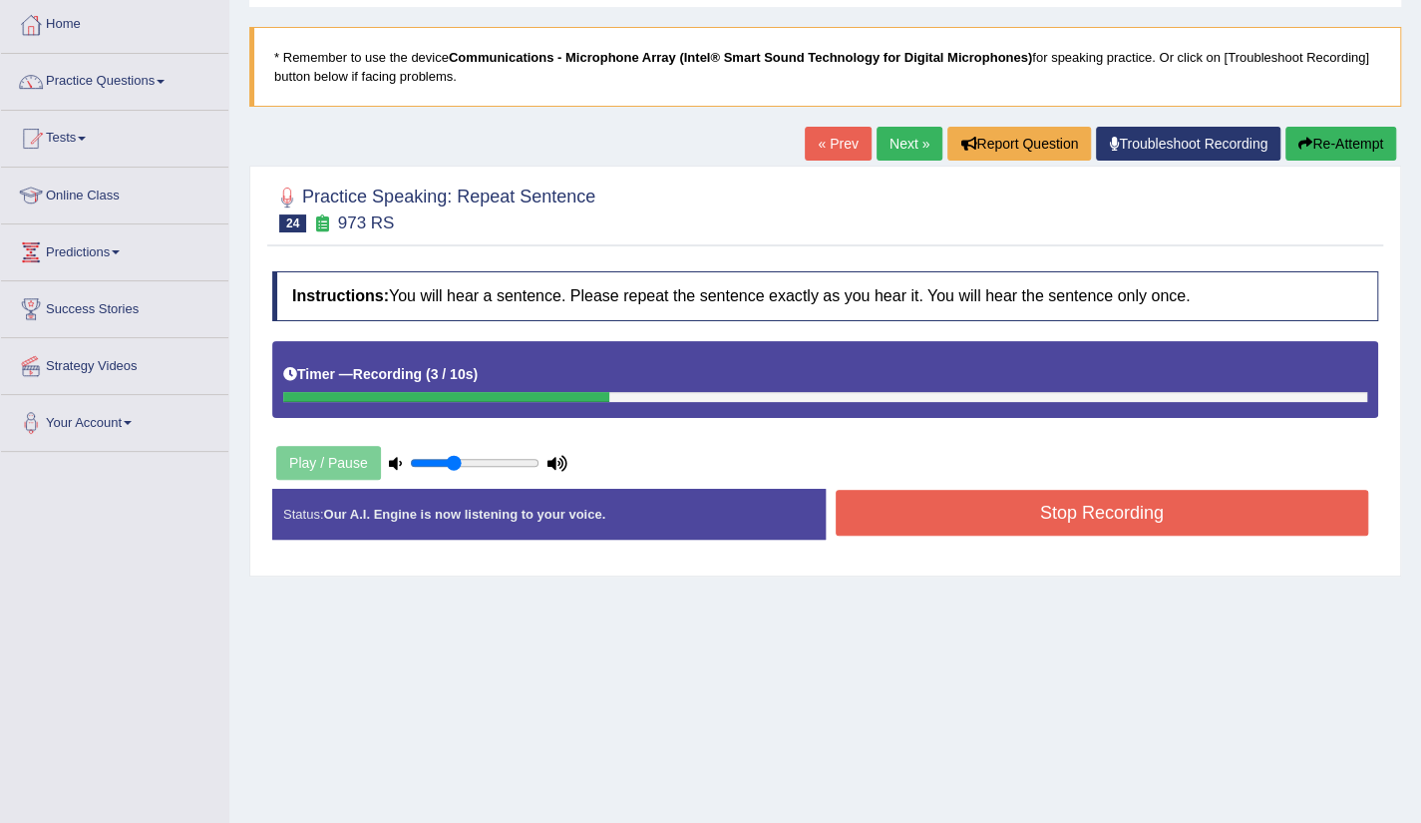
scroll to position [120, 0]
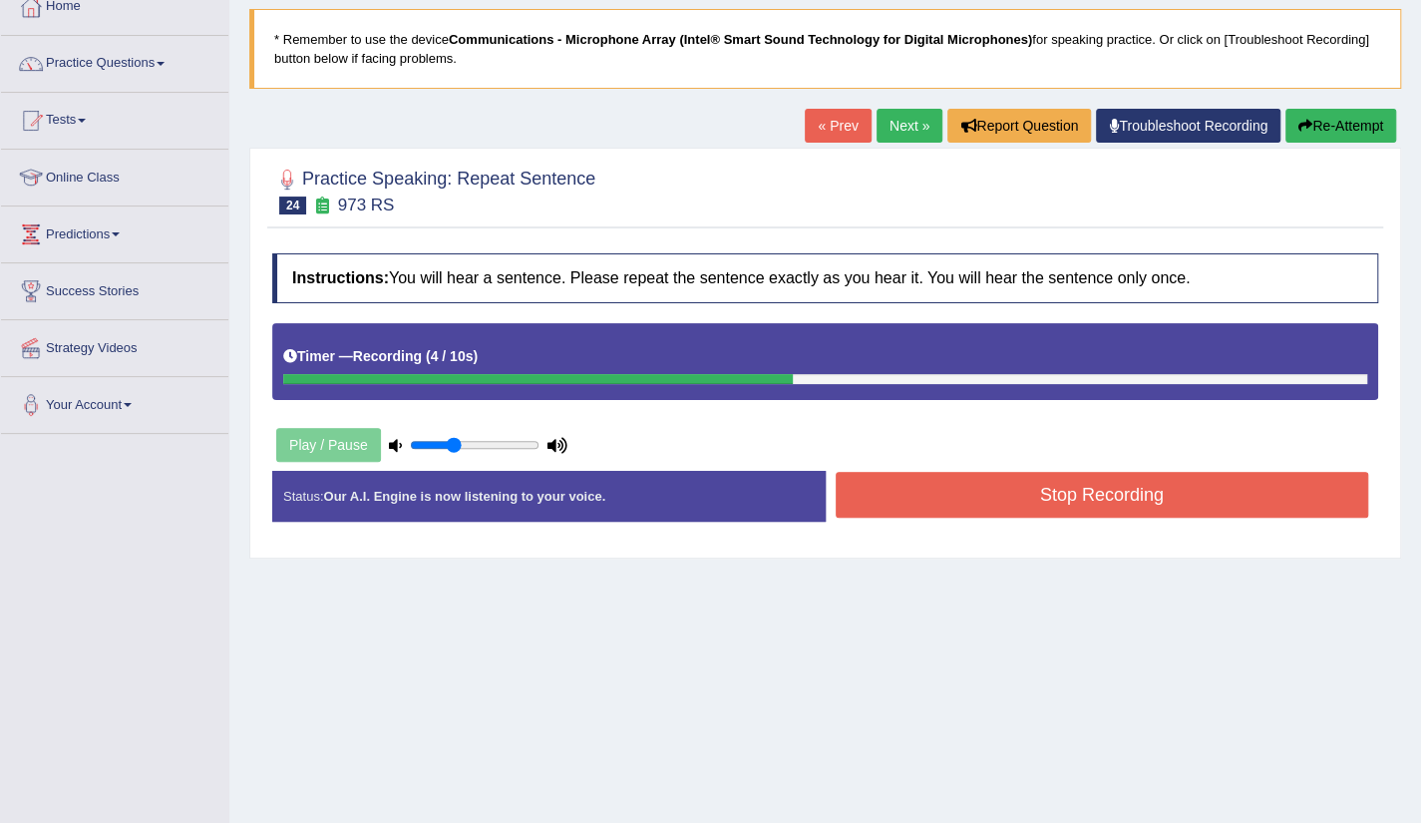
click at [1084, 508] on button "Stop Recording" at bounding box center [1103, 495] width 534 height 46
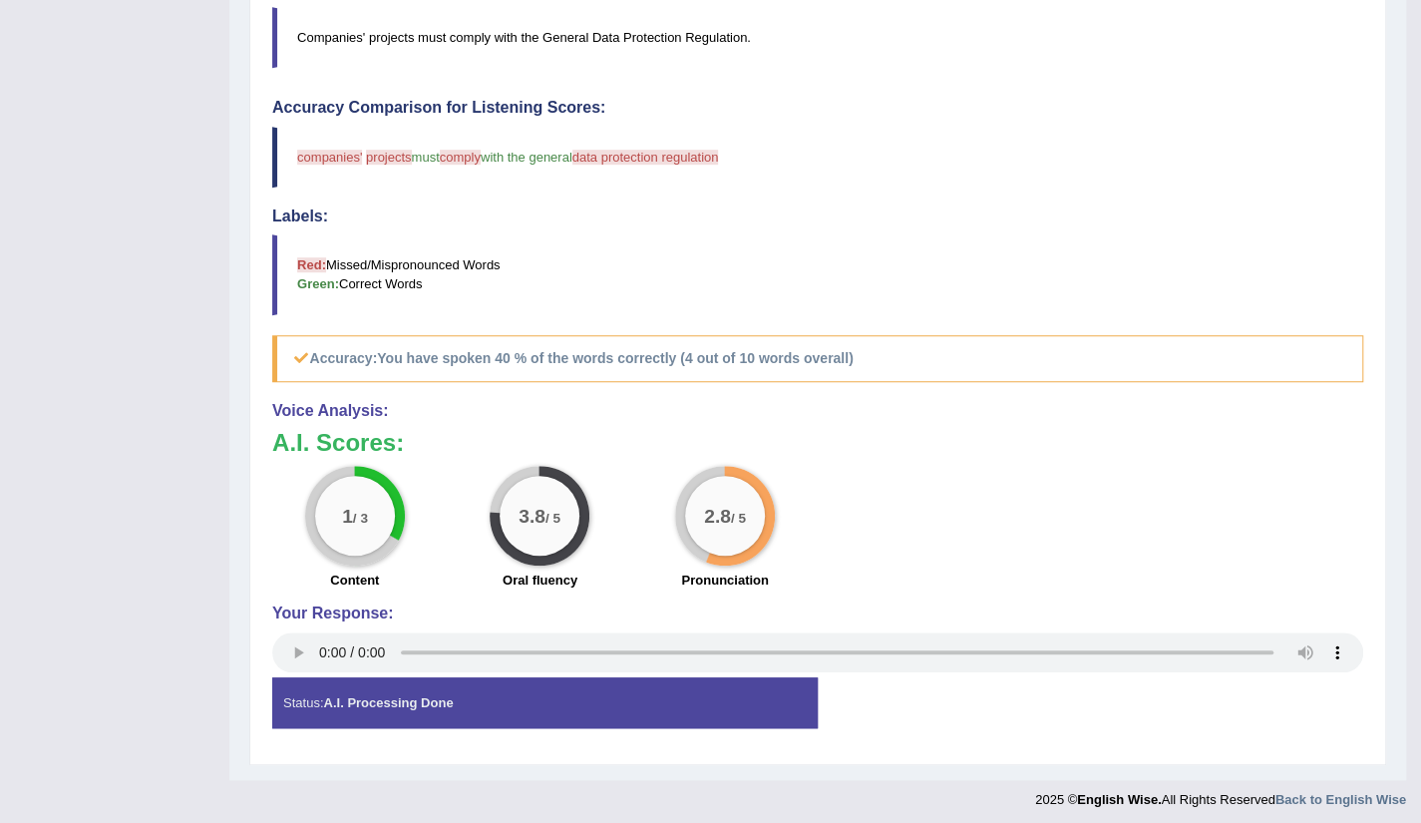
scroll to position [0, 0]
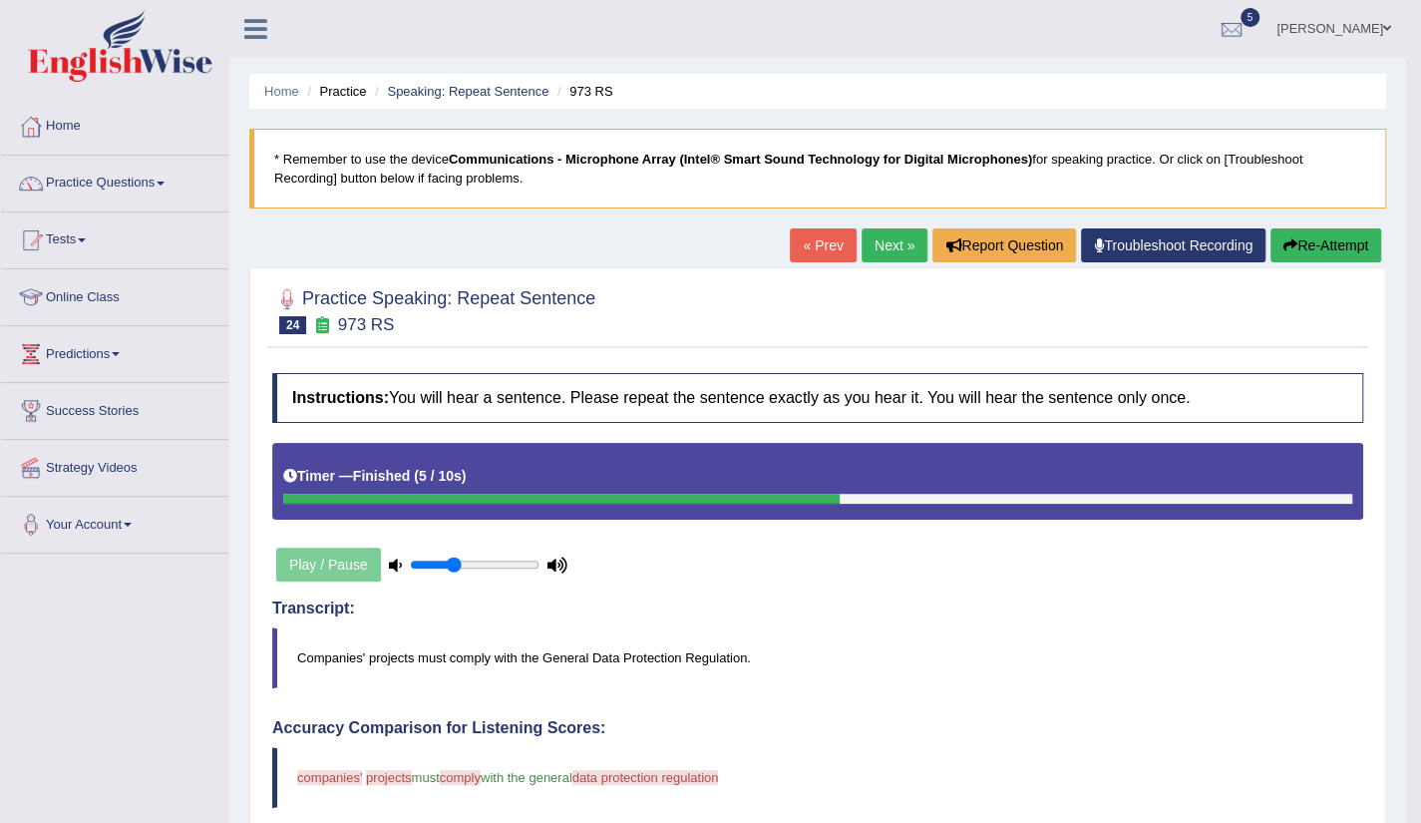
click at [876, 240] on link "Next »" at bounding box center [895, 245] width 66 height 34
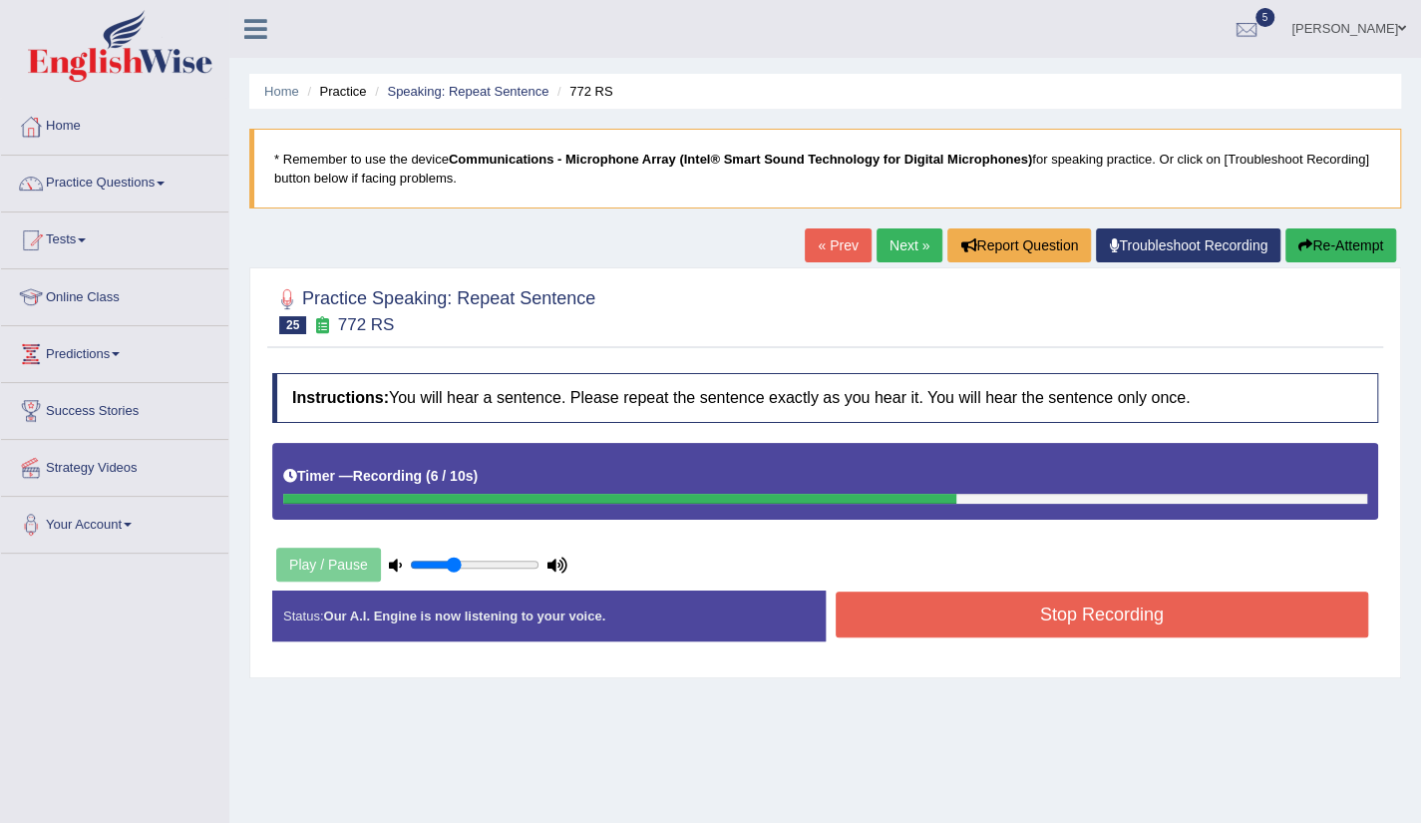
click at [1059, 607] on button "Stop Recording" at bounding box center [1103, 615] width 534 height 46
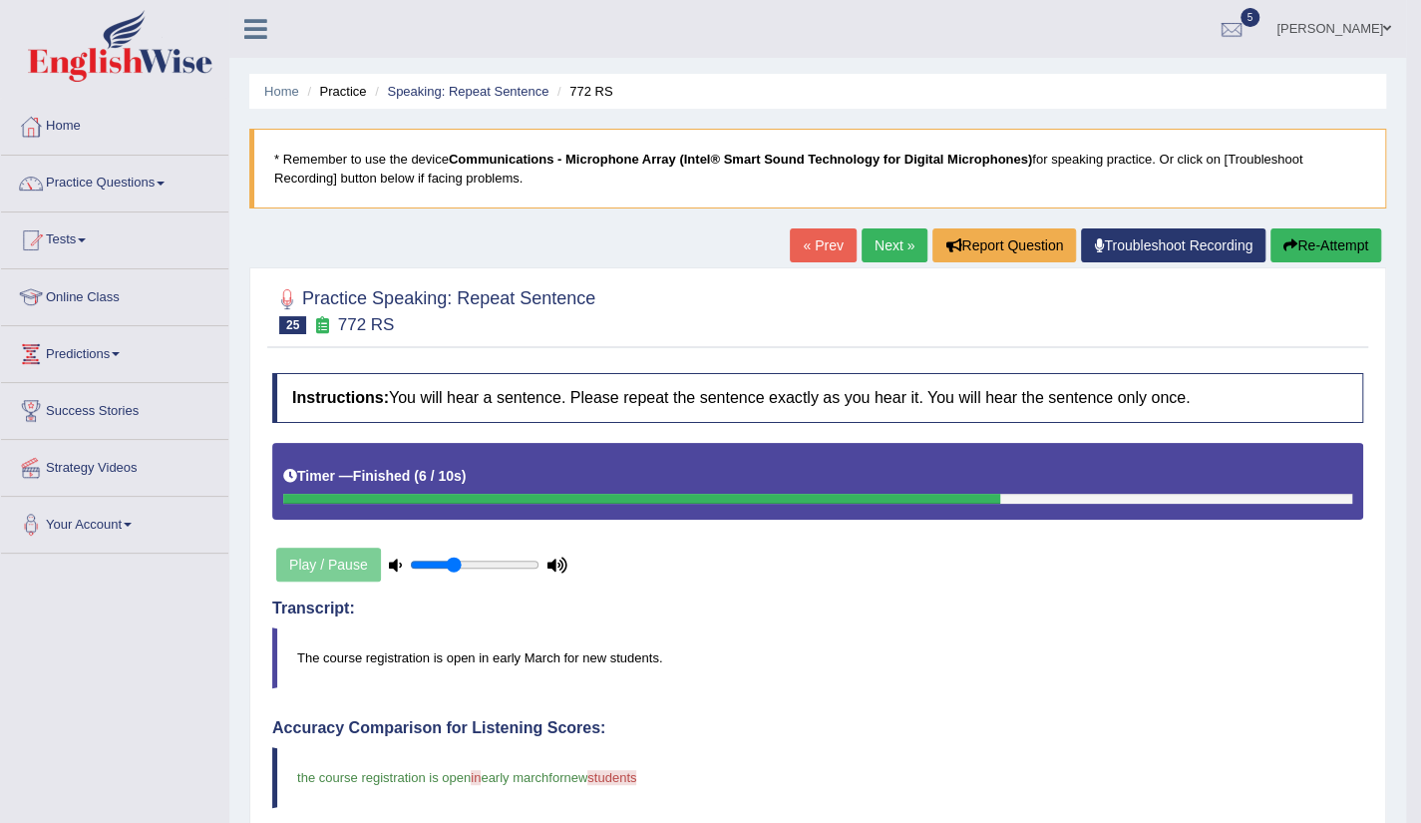
click at [893, 246] on link "Next »" at bounding box center [895, 245] width 66 height 34
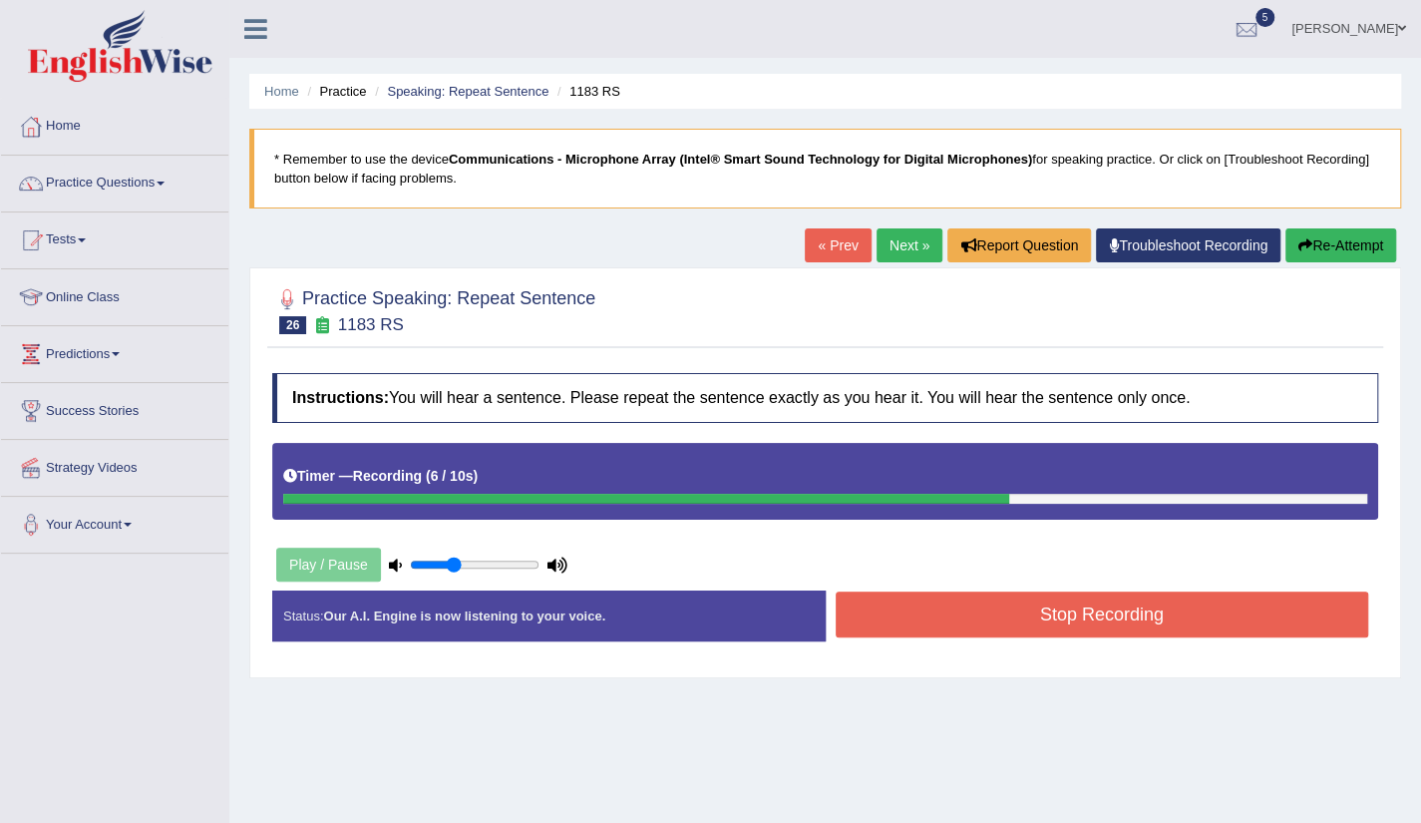
click at [1028, 617] on button "Stop Recording" at bounding box center [1103, 615] width 534 height 46
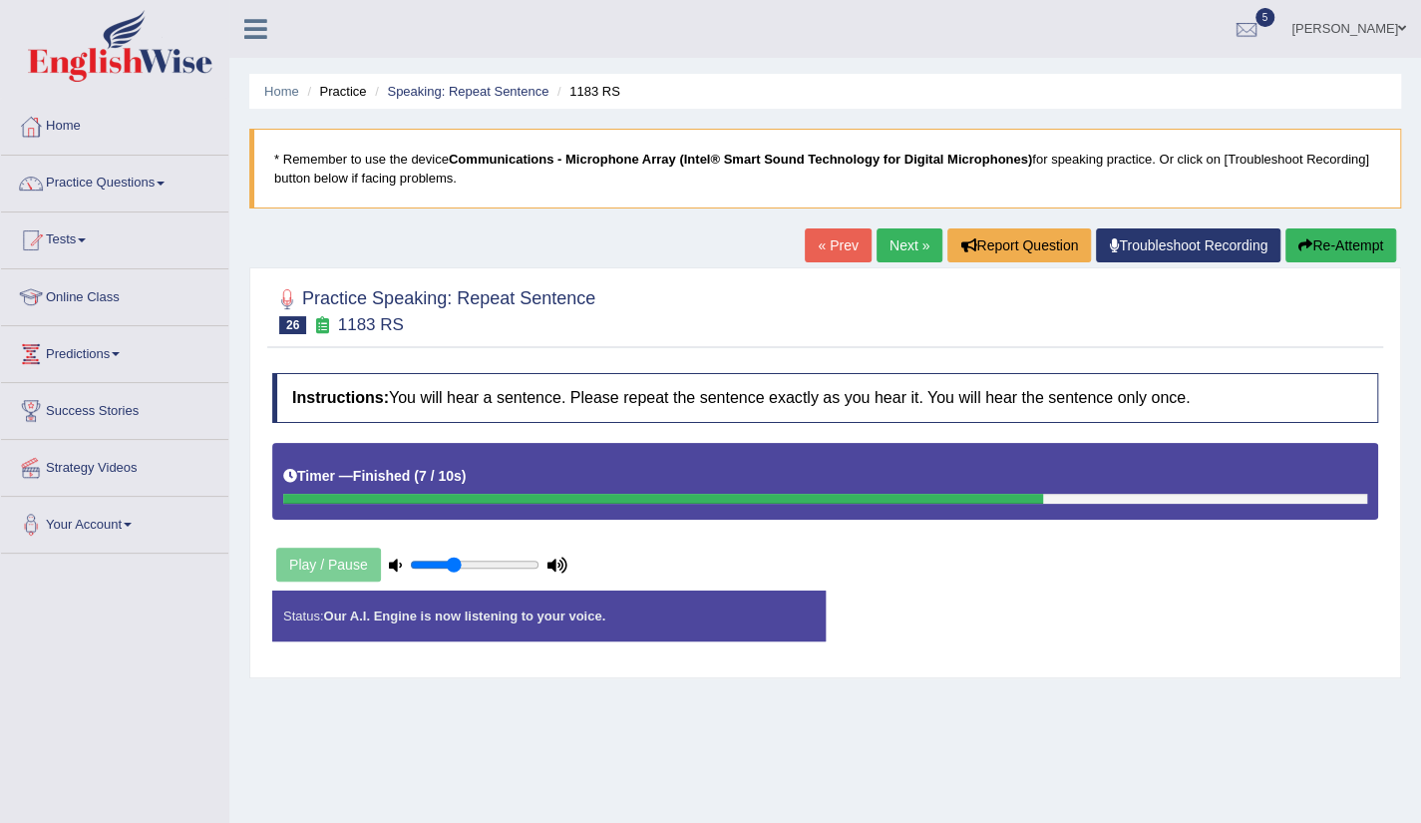
click at [1028, 617] on div "Status: Our A.I. Engine is now listening to your voice. Start Answering Stop Re…" at bounding box center [825, 626] width 1106 height 71
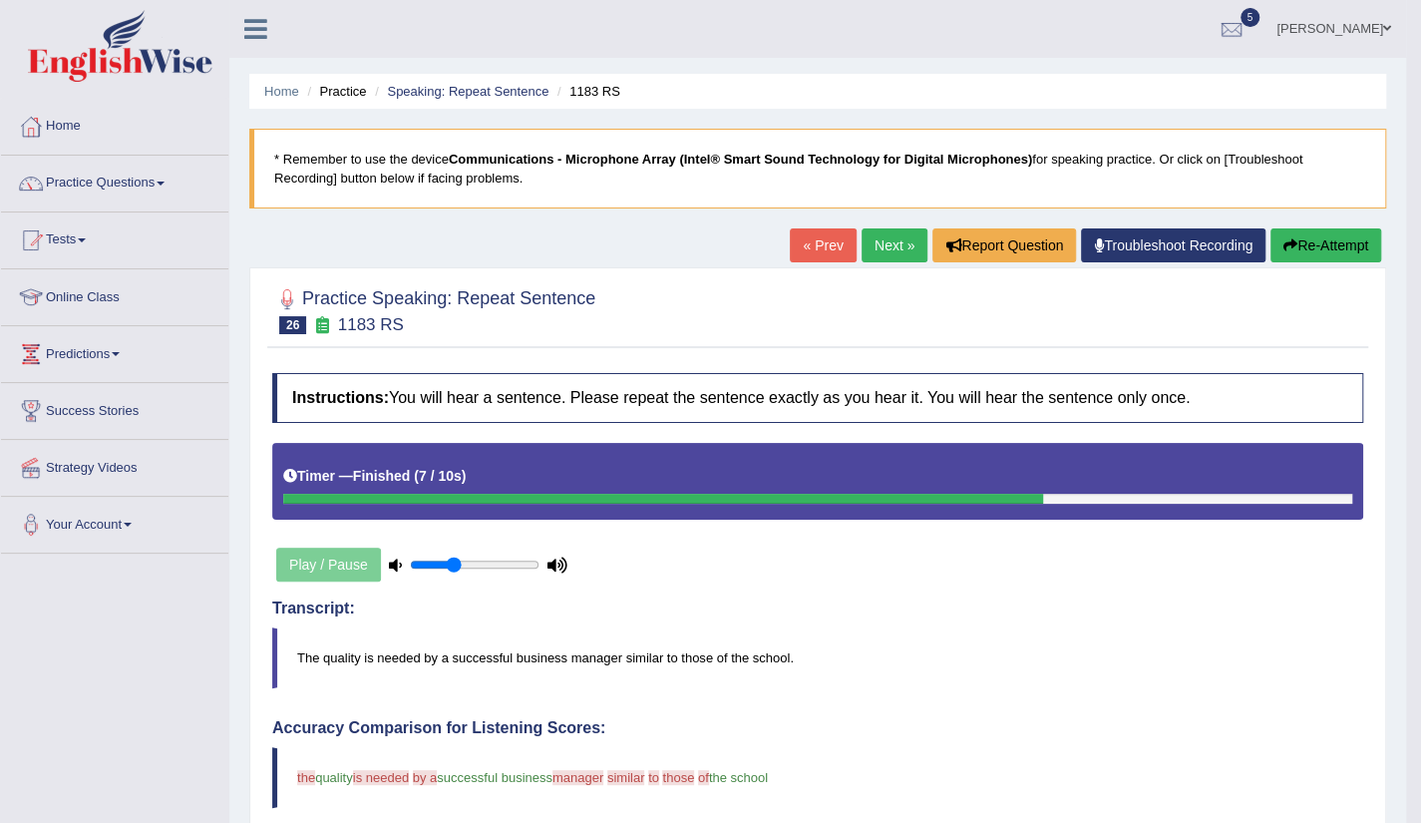
click at [878, 259] on link "Next »" at bounding box center [895, 245] width 66 height 34
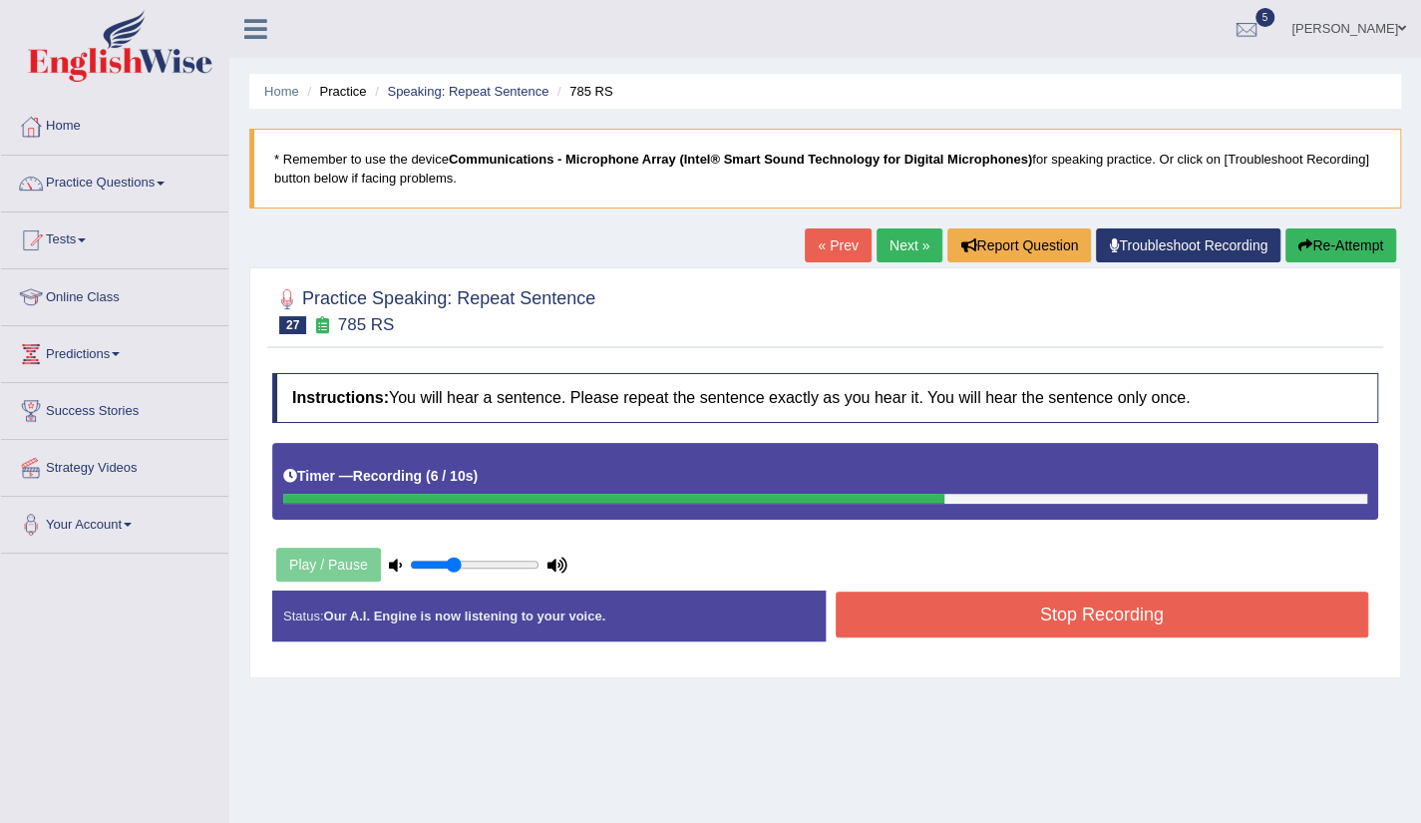
click at [1106, 610] on button "Stop Recording" at bounding box center [1103, 615] width 534 height 46
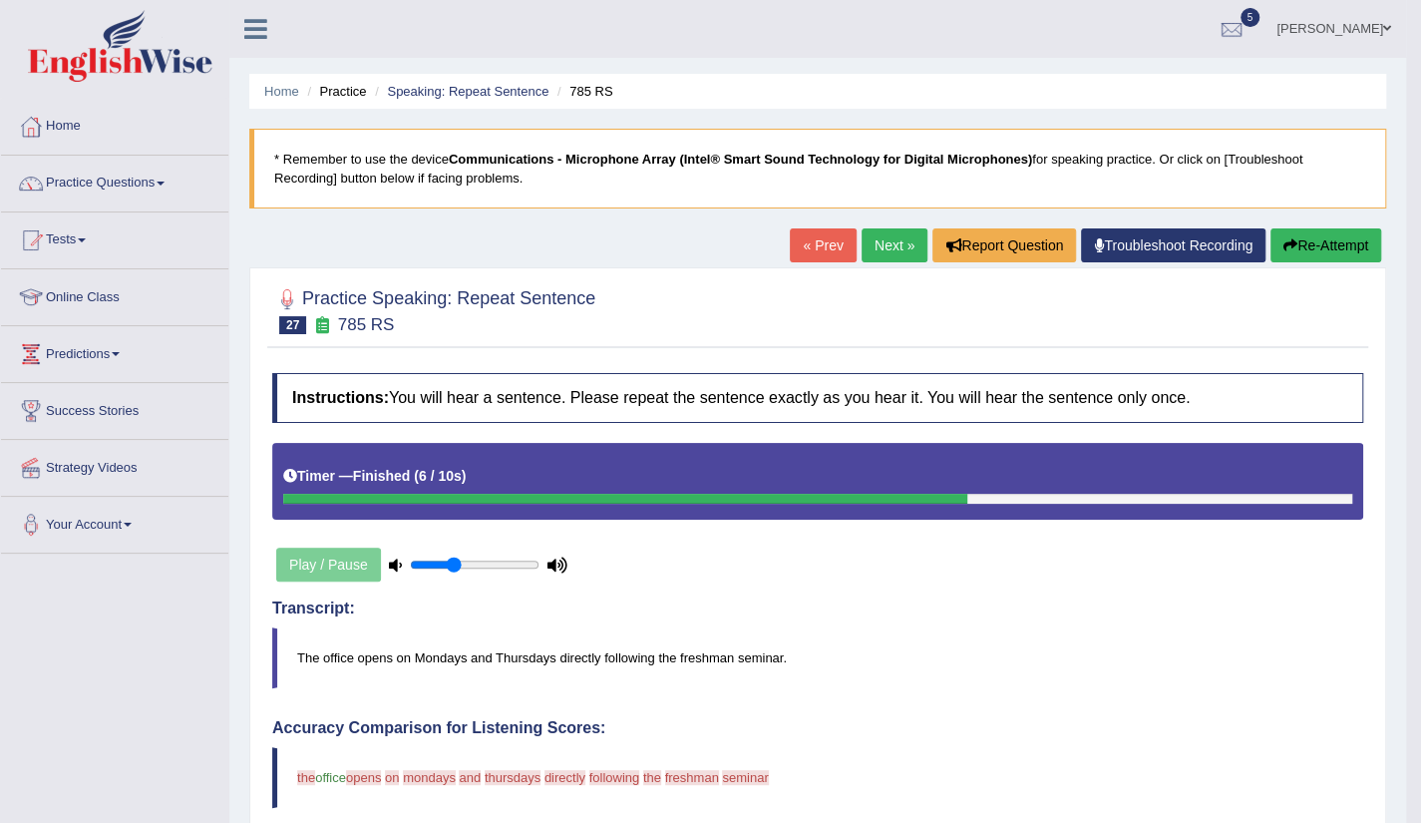
click at [906, 247] on link "Next »" at bounding box center [895, 245] width 66 height 34
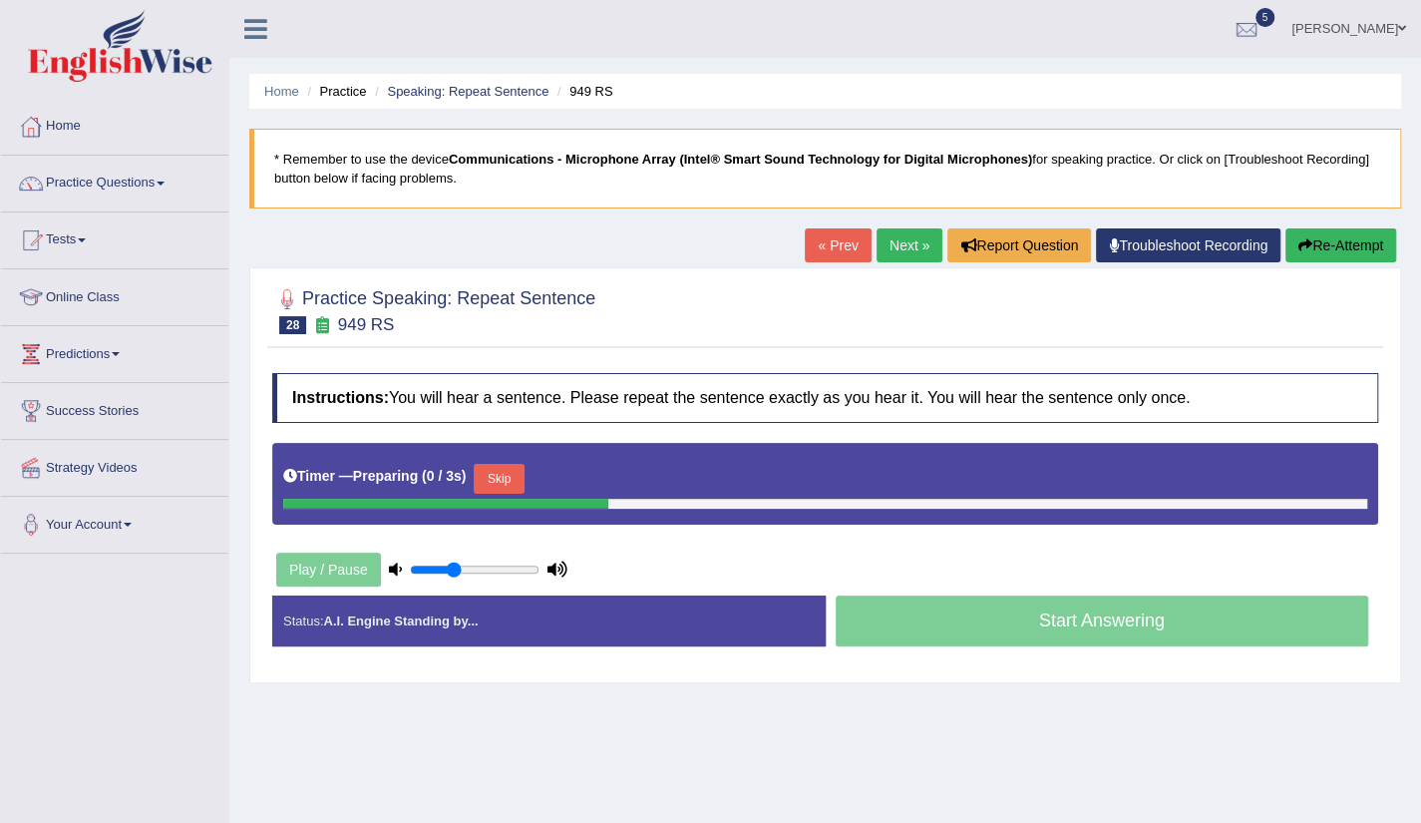
scroll to position [40, 0]
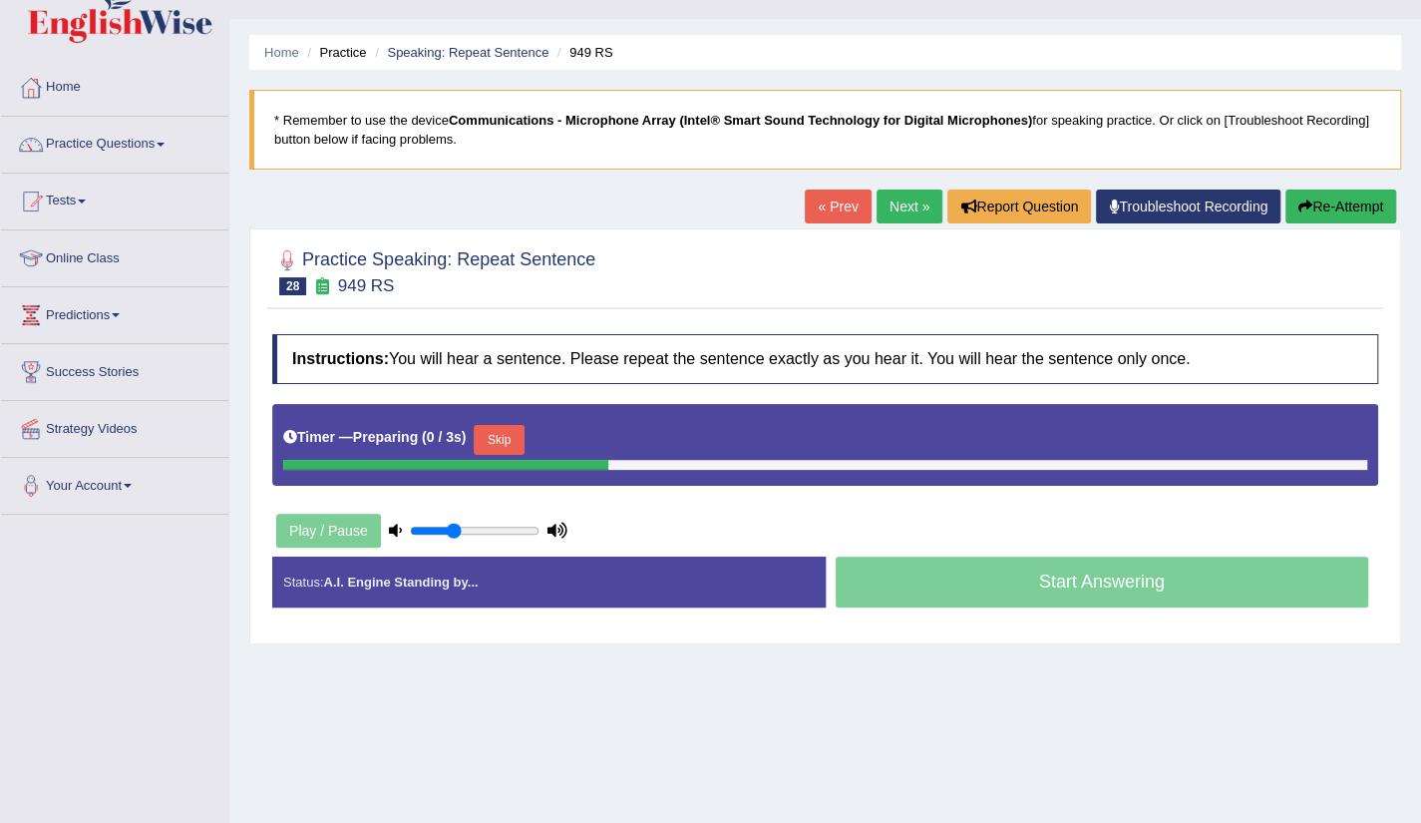
click at [1420, 784] on html "Toggle navigation Home Practice Questions Speaking Practice Read Aloud Repeat S…" at bounding box center [710, 372] width 1421 height 823
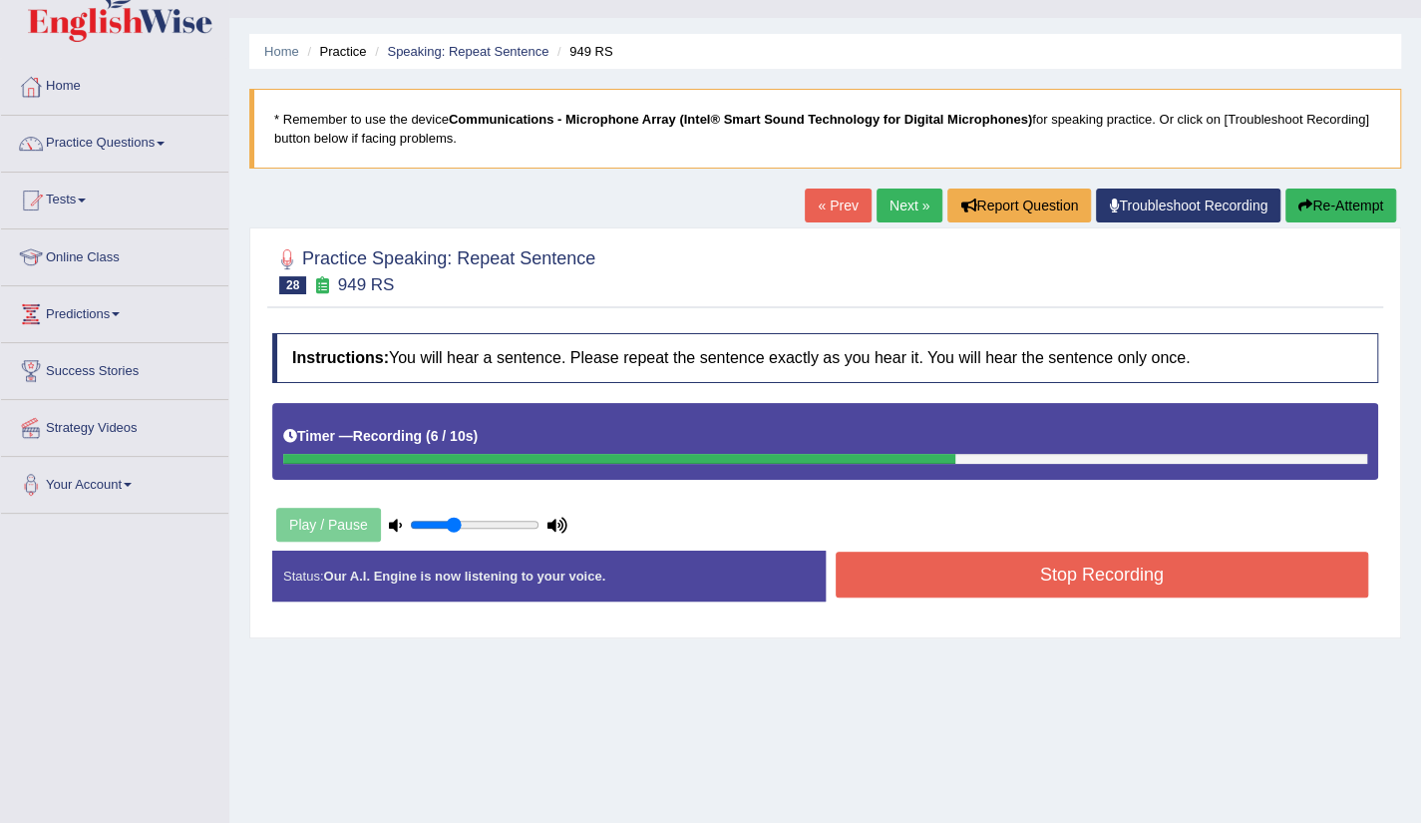
click at [1137, 563] on button "Stop Recording" at bounding box center [1103, 575] width 534 height 46
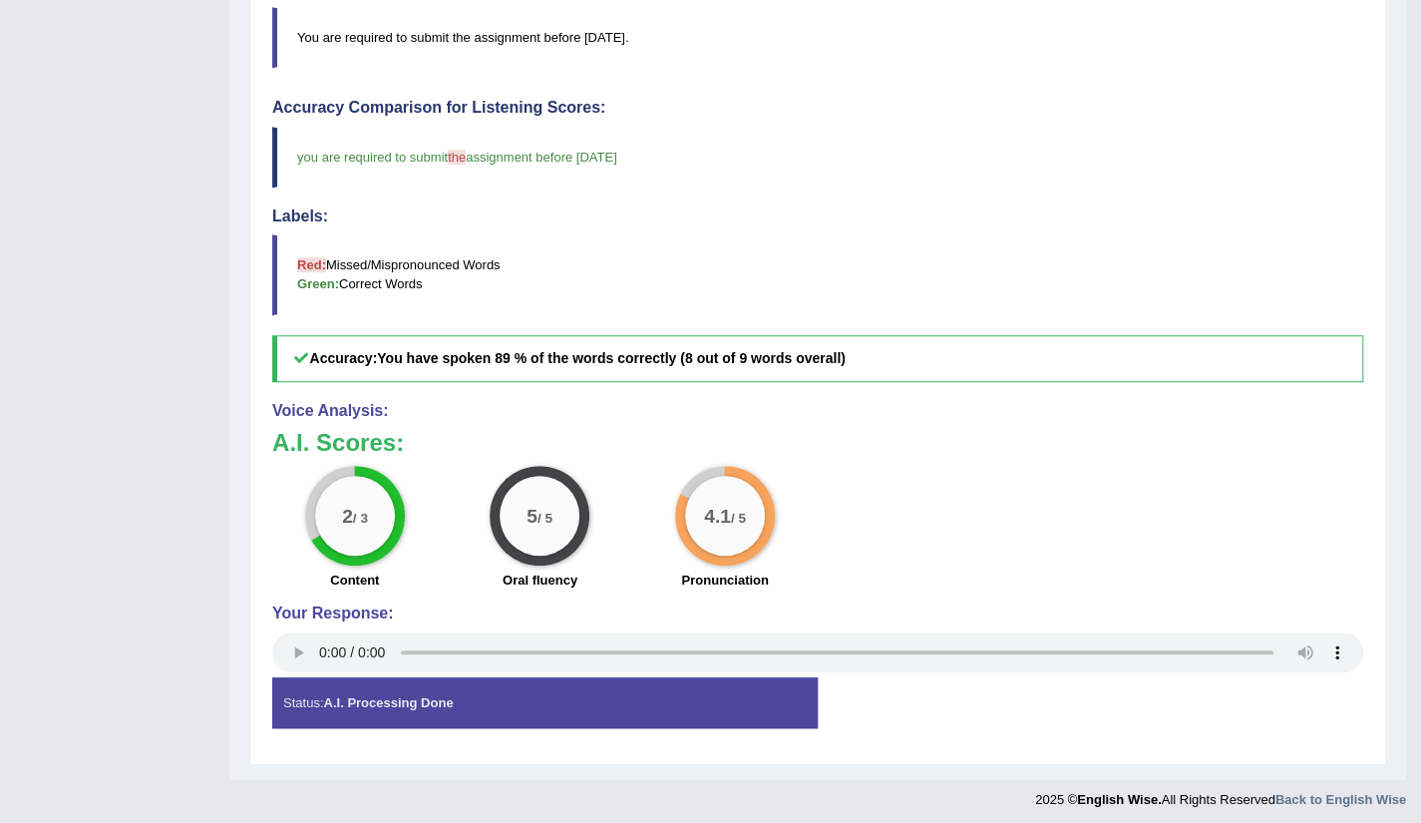
scroll to position [0, 0]
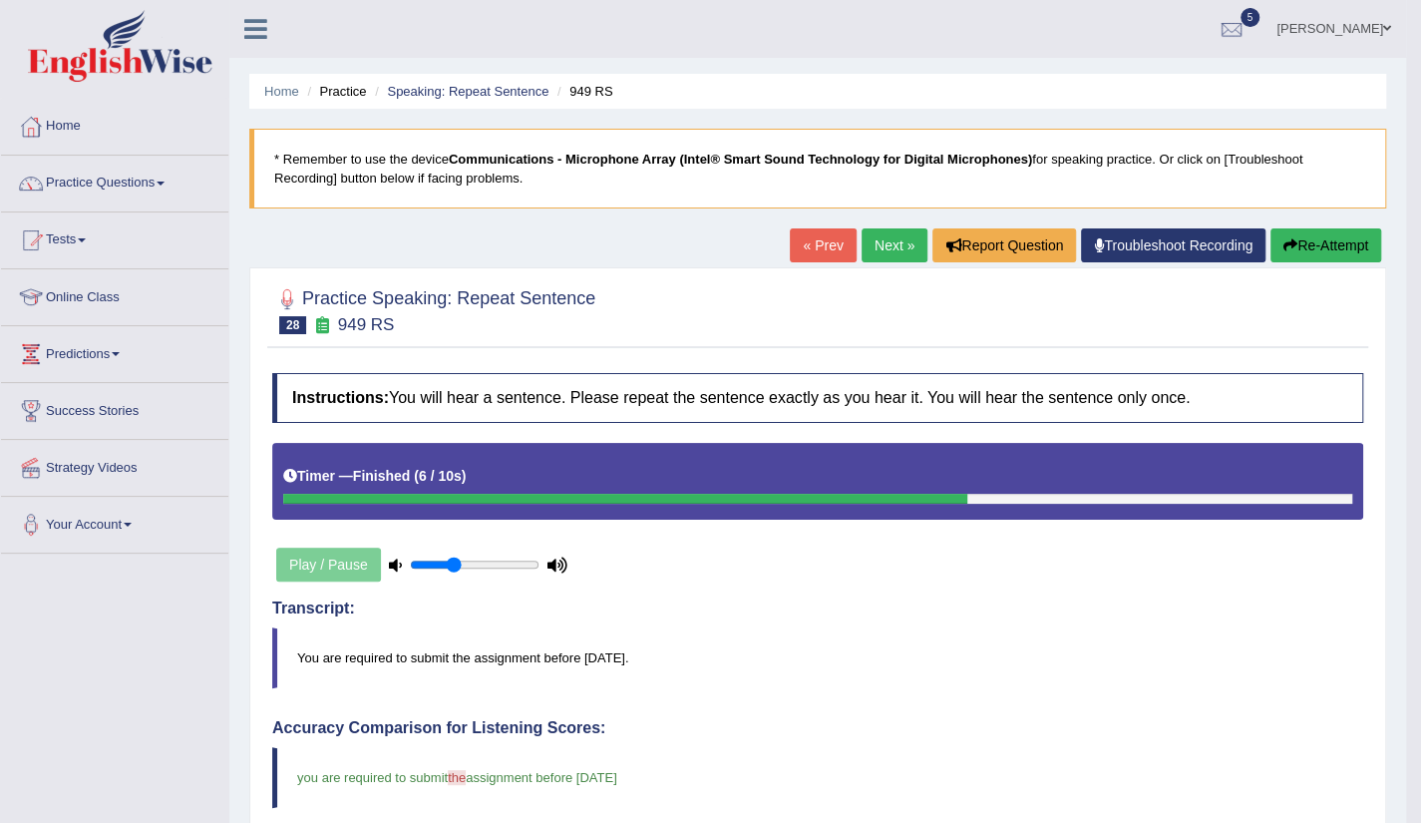
click at [898, 258] on link "Next »" at bounding box center [895, 245] width 66 height 34
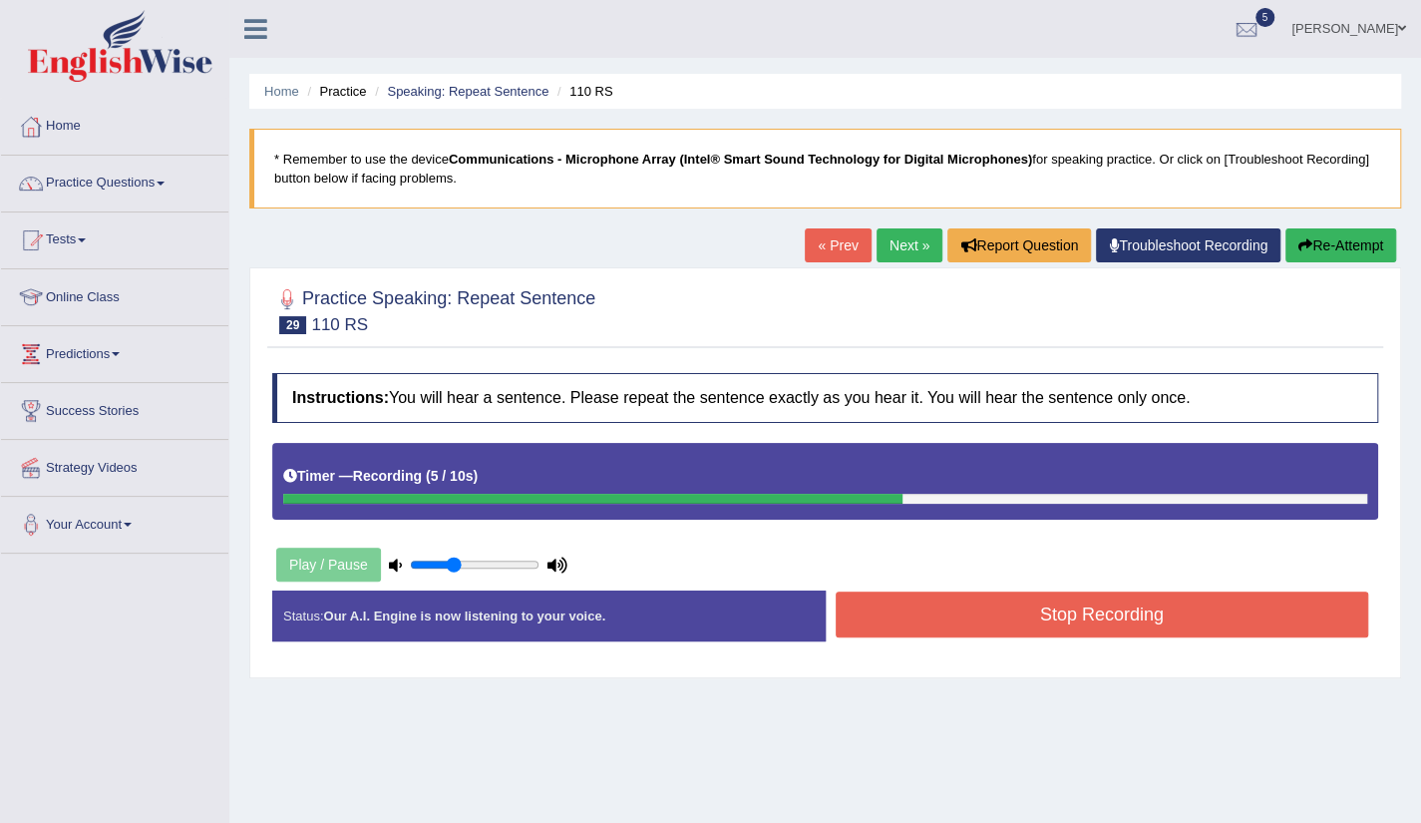
click at [1093, 621] on button "Stop Recording" at bounding box center [1103, 615] width 534 height 46
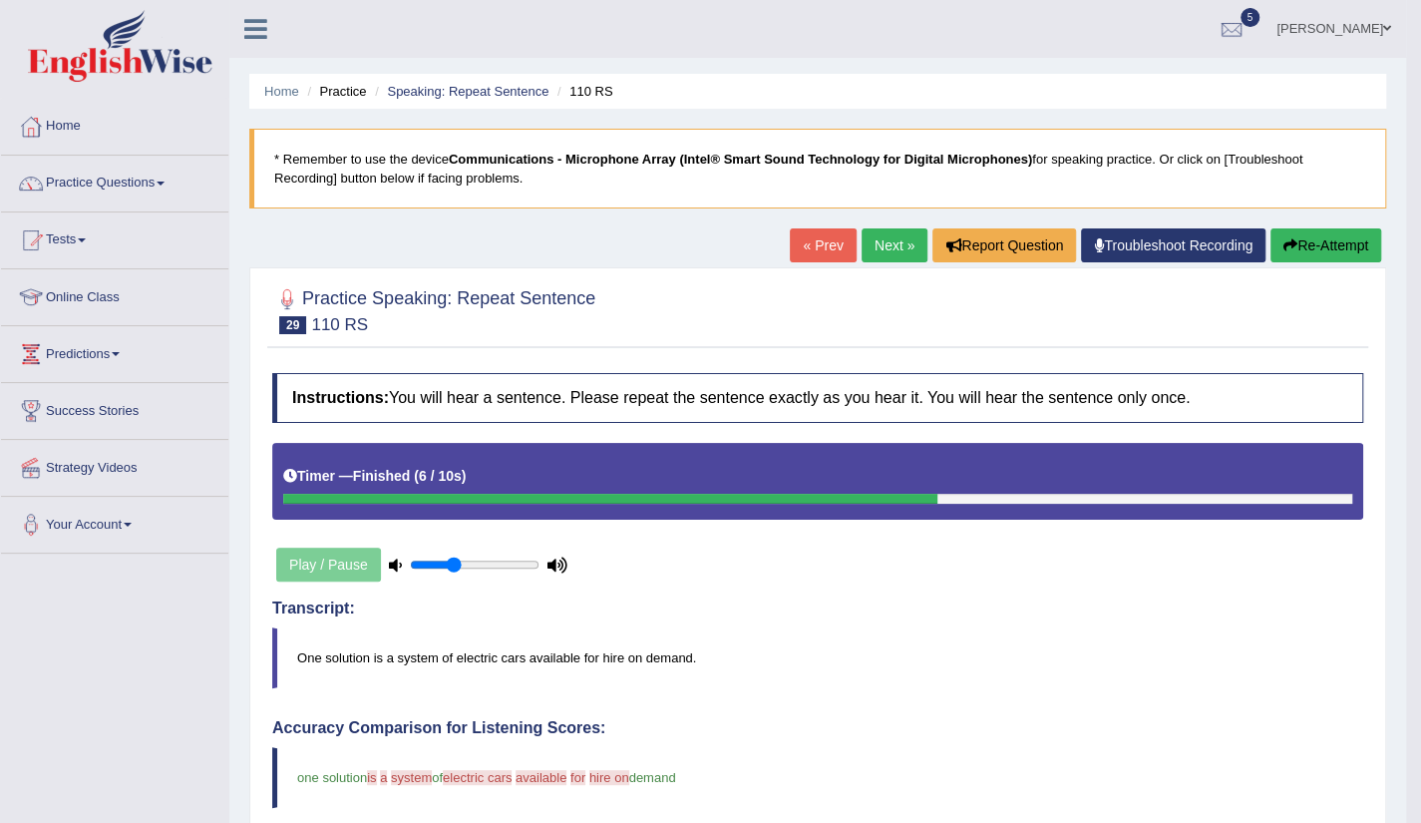
click at [886, 256] on link "Next »" at bounding box center [895, 245] width 66 height 34
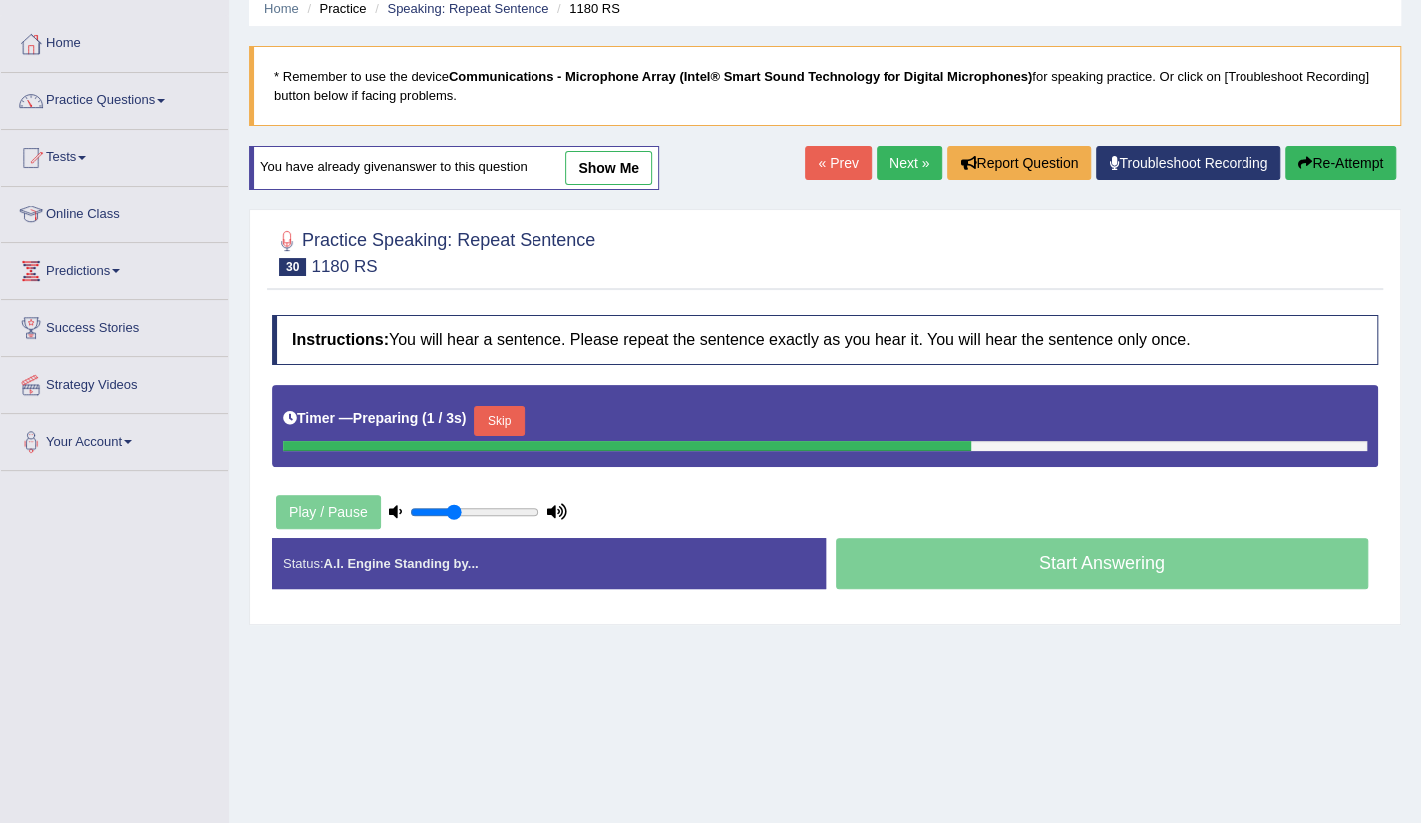
scroll to position [120, 0]
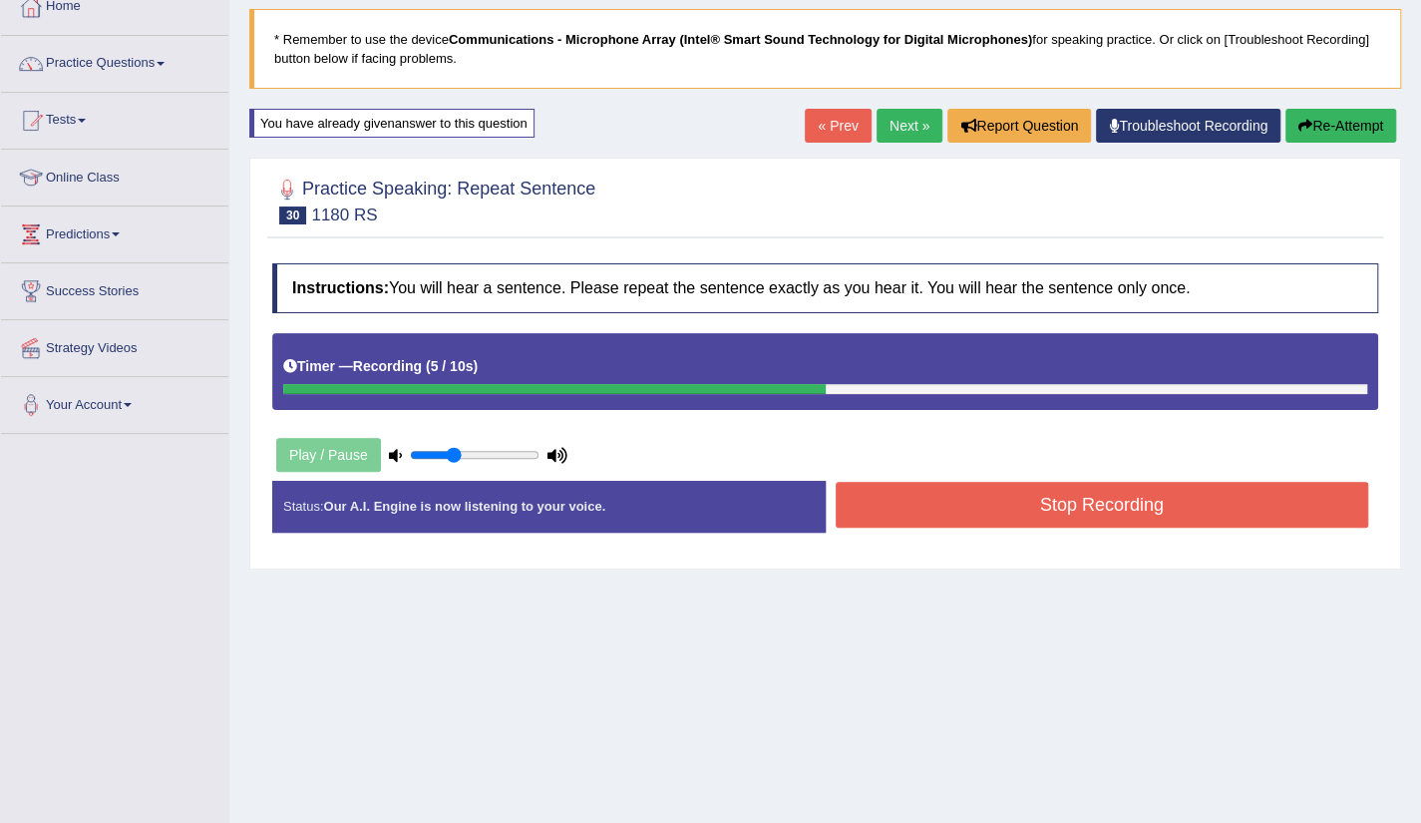
click at [1025, 476] on div "Instructions: You will hear a sentence. Please repeat the sentence exactly as y…" at bounding box center [825, 405] width 1116 height 304
click at [1060, 503] on button "Stop Recording" at bounding box center [1103, 505] width 534 height 46
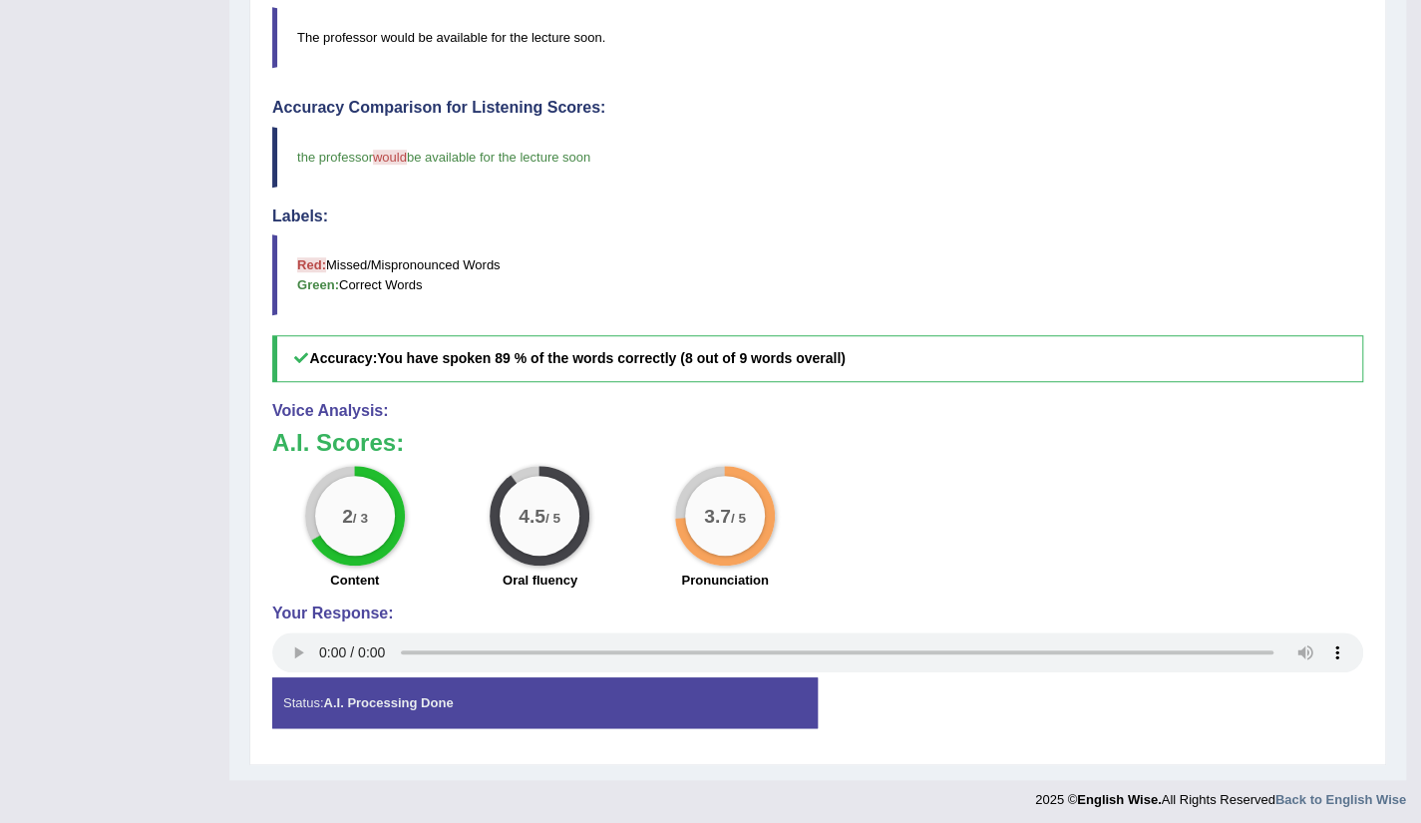
scroll to position [0, 0]
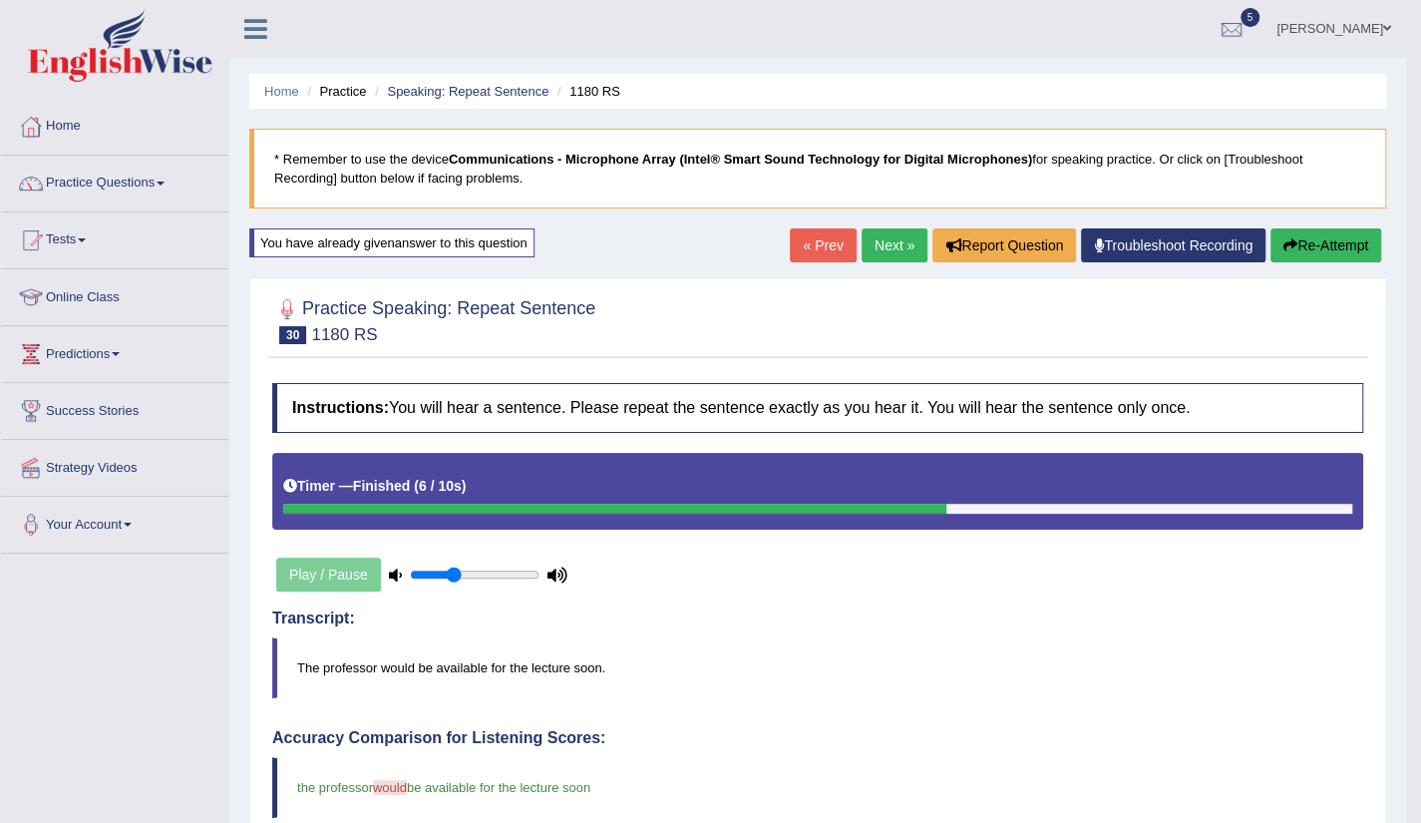
click at [904, 249] on link "Next »" at bounding box center [895, 245] width 66 height 34
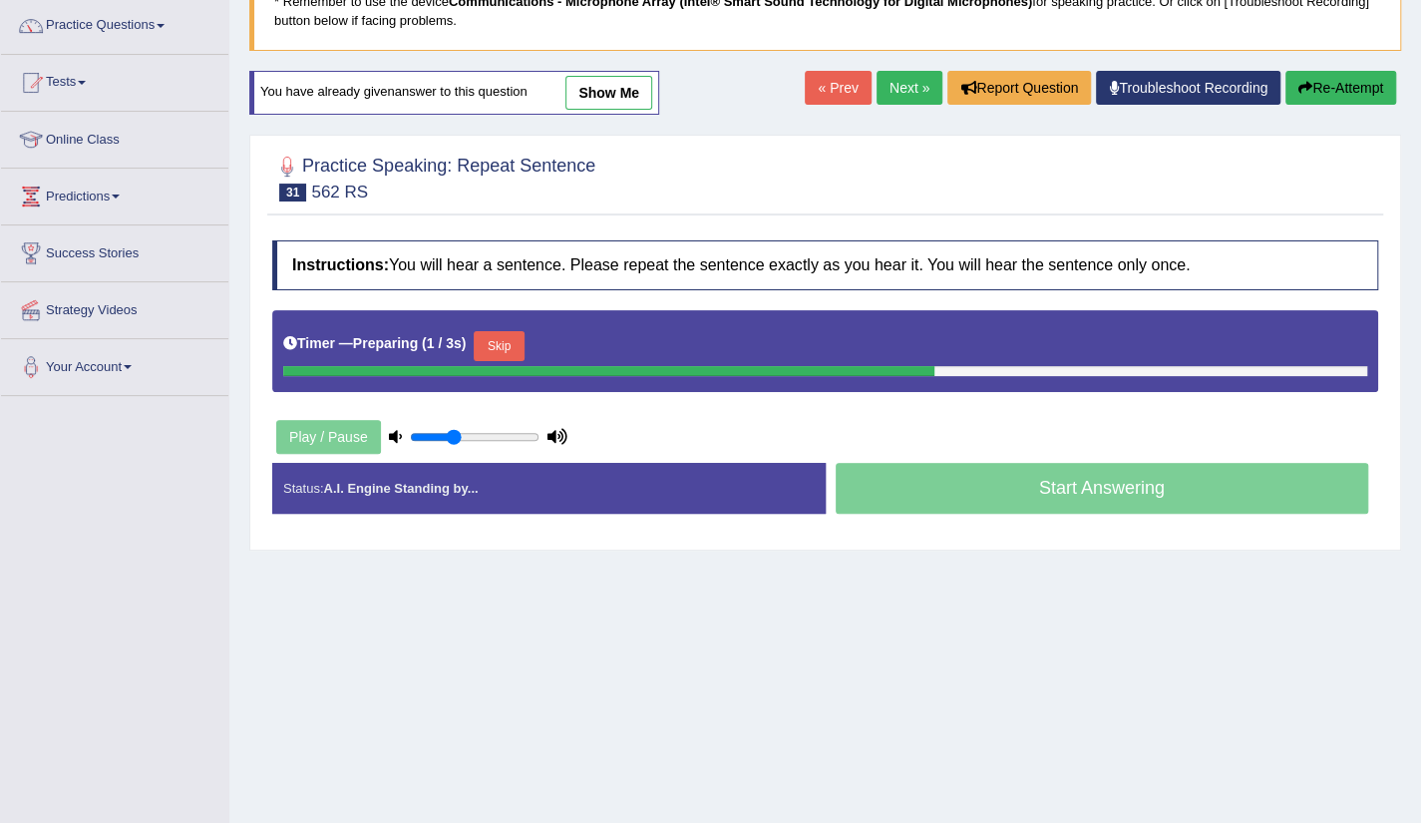
scroll to position [160, 0]
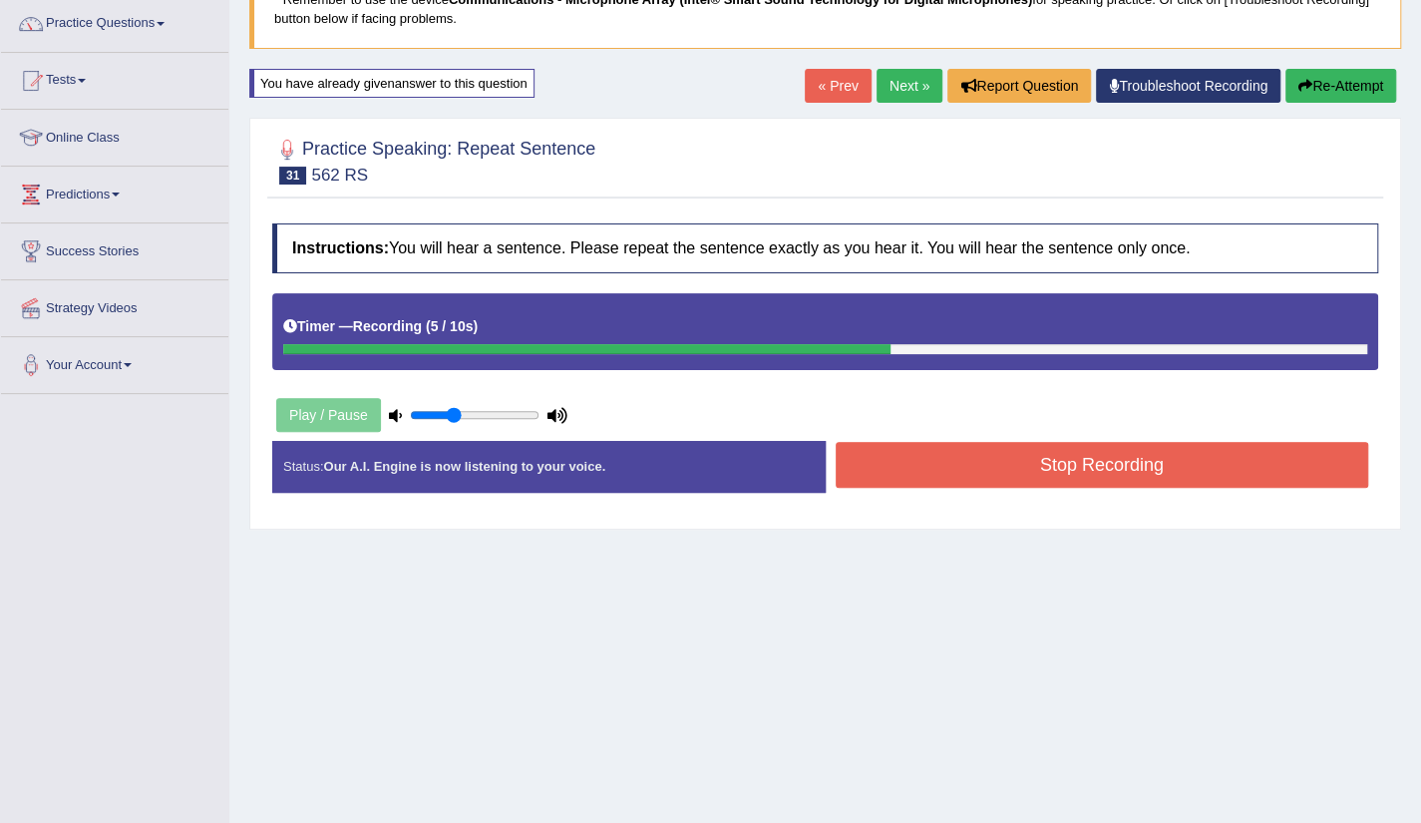
click at [1131, 478] on button "Stop Recording" at bounding box center [1103, 465] width 534 height 46
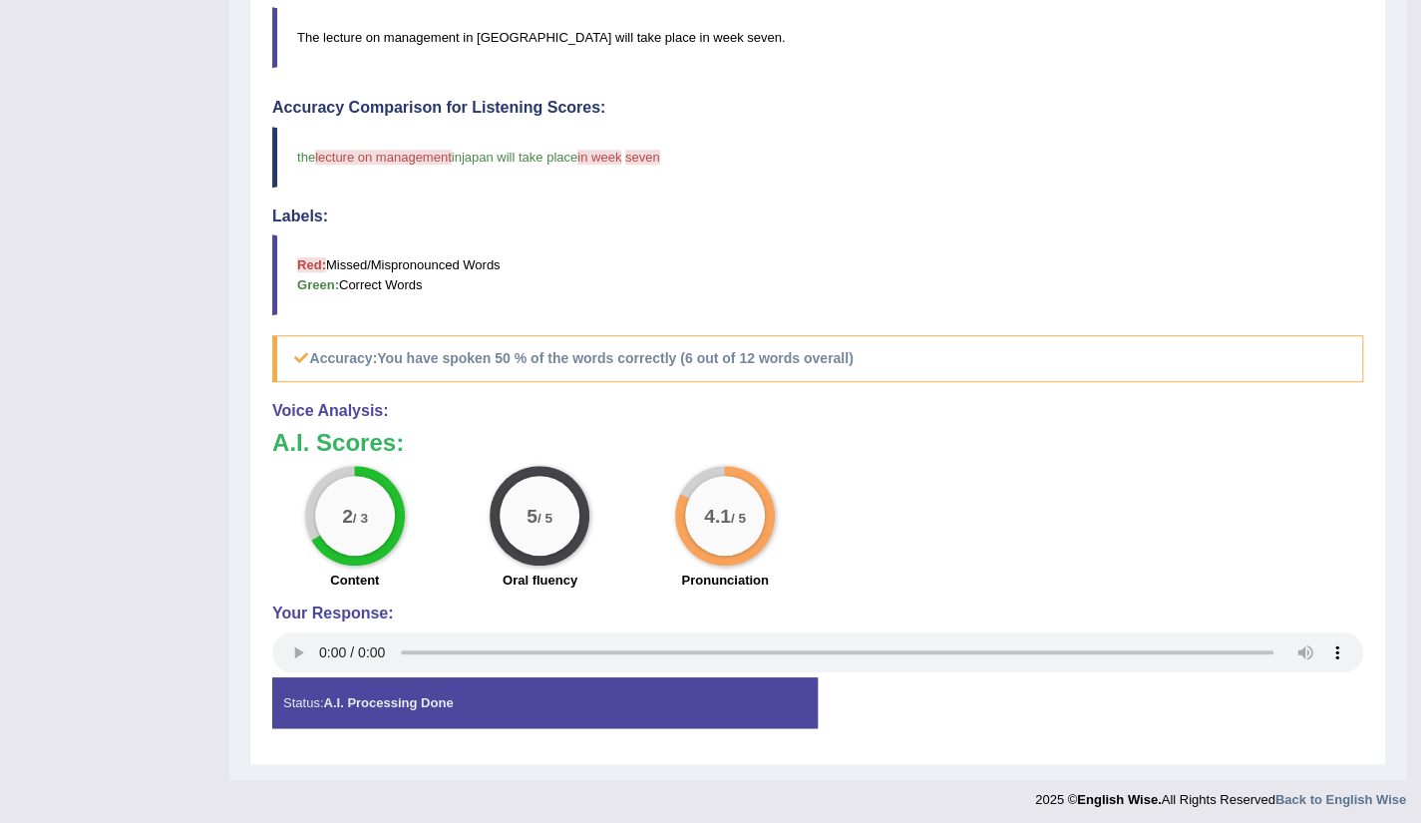
scroll to position [0, 0]
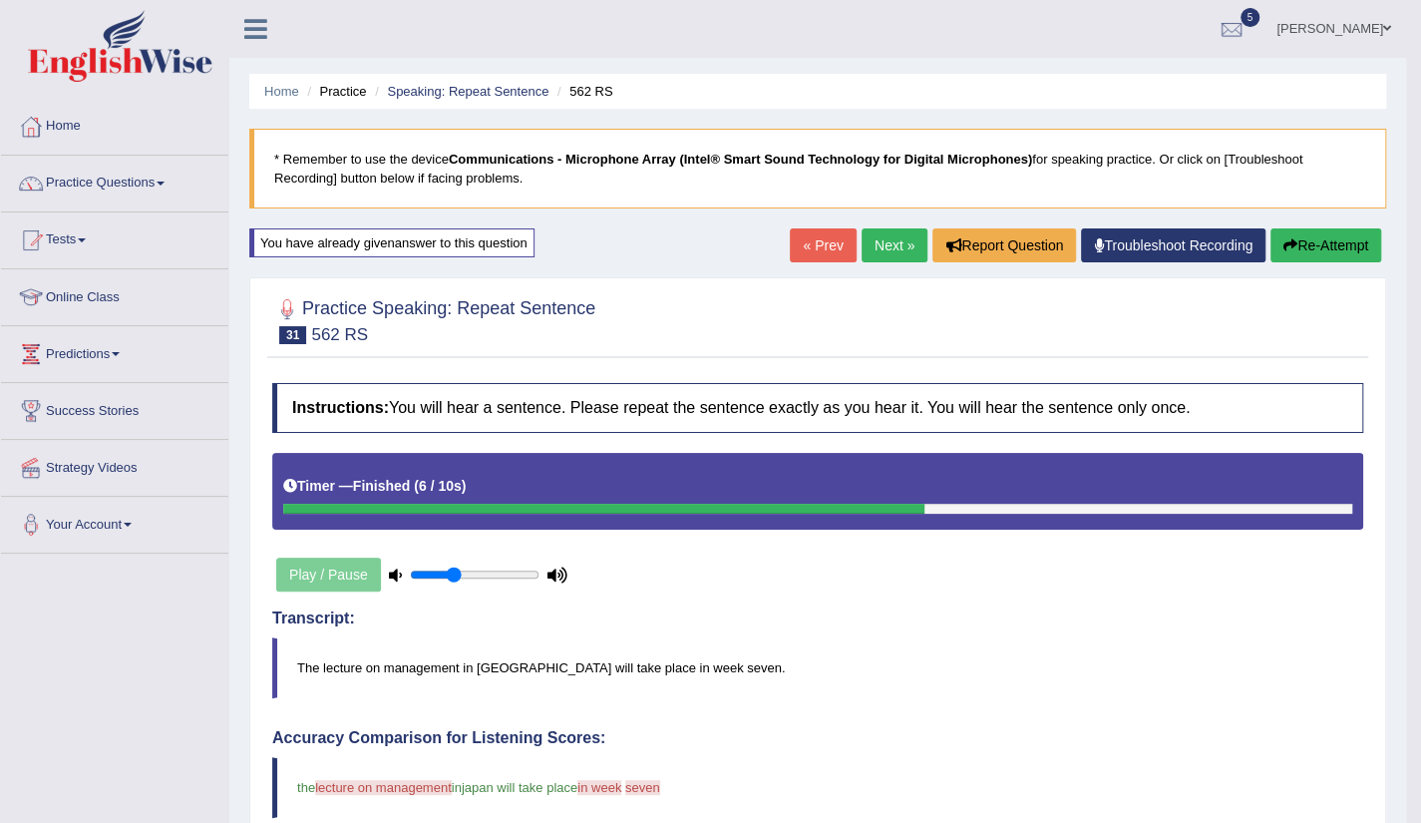
click at [889, 260] on link "Next »" at bounding box center [895, 245] width 66 height 34
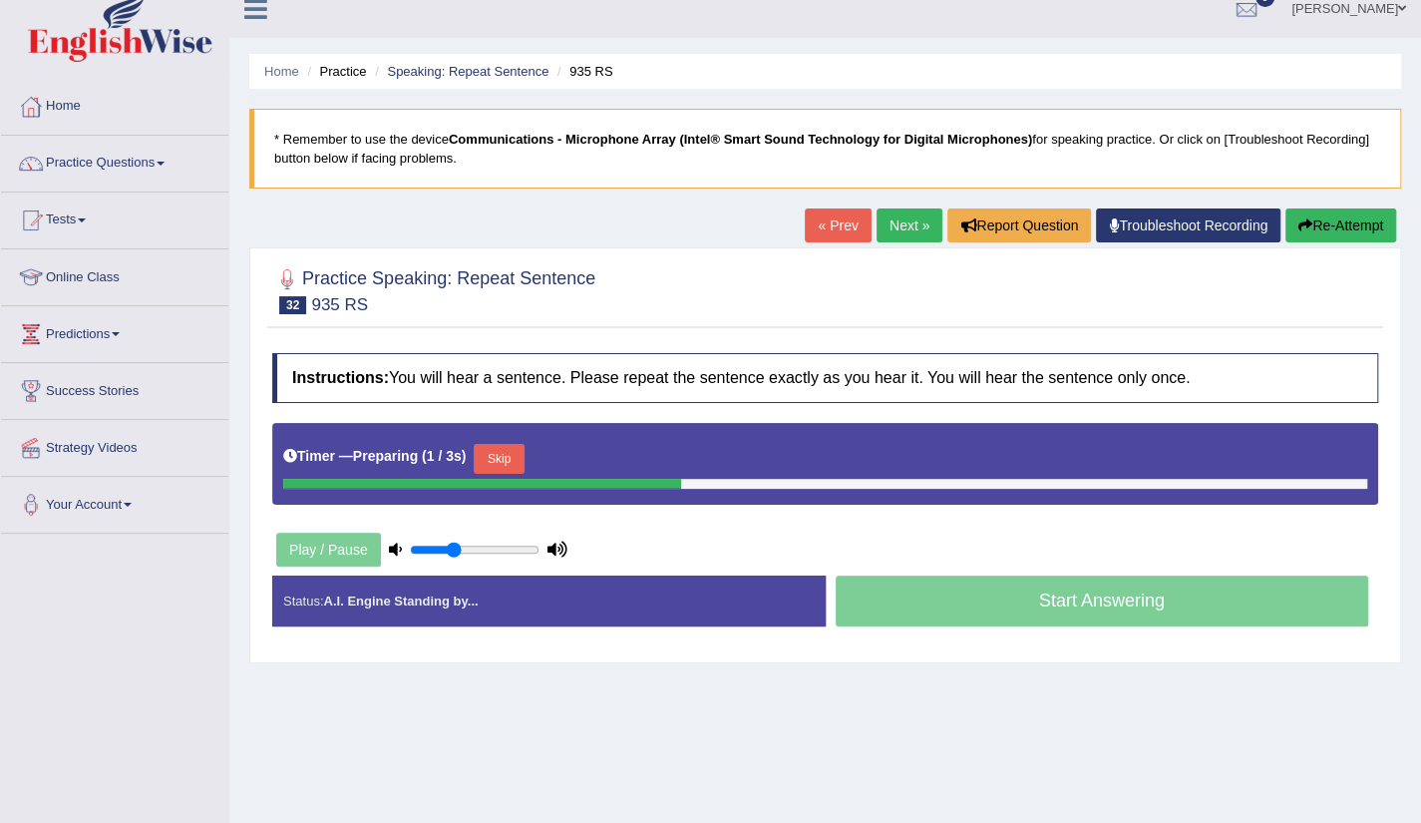
scroll to position [40, 0]
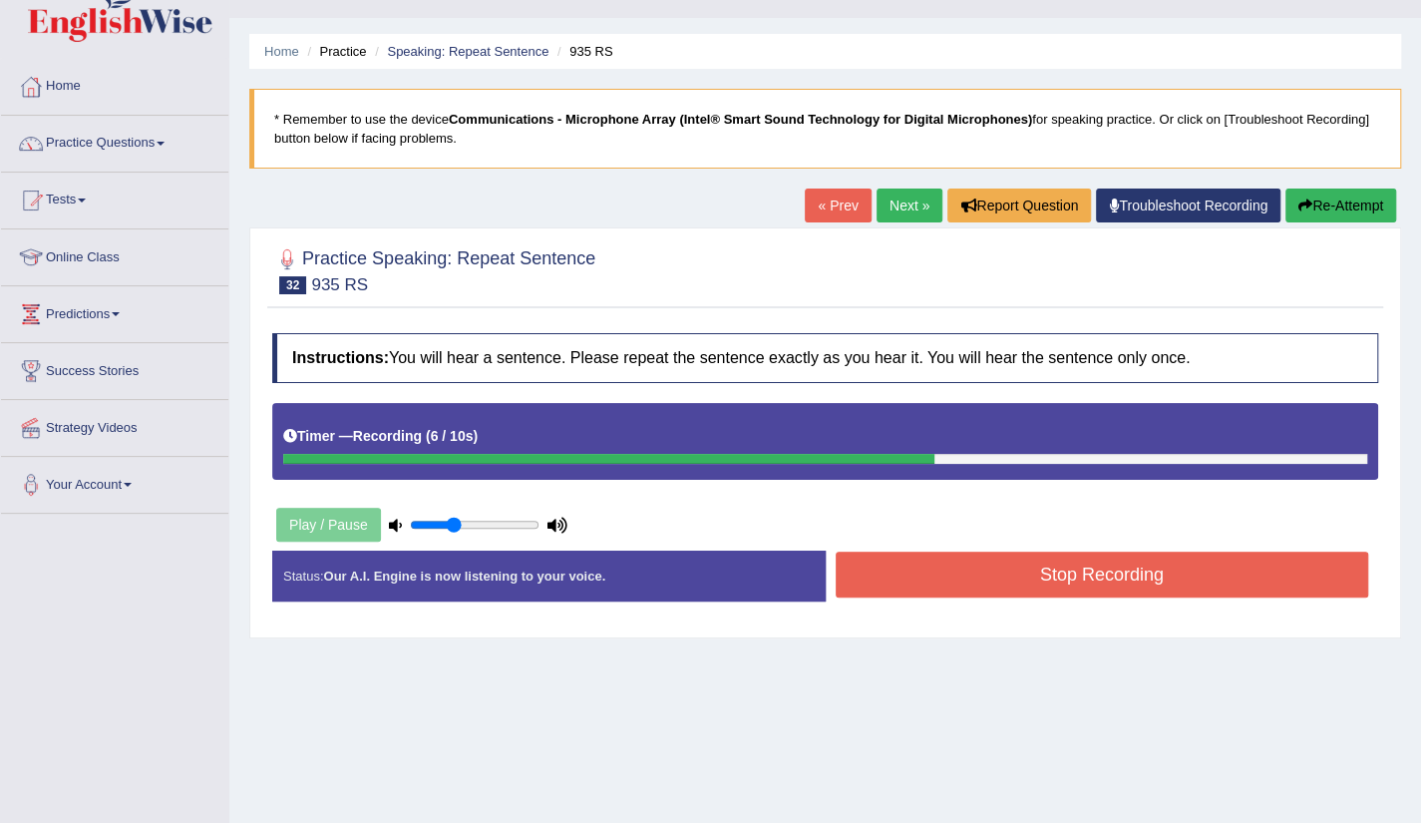
click at [1033, 563] on button "Stop Recording" at bounding box center [1103, 575] width 534 height 46
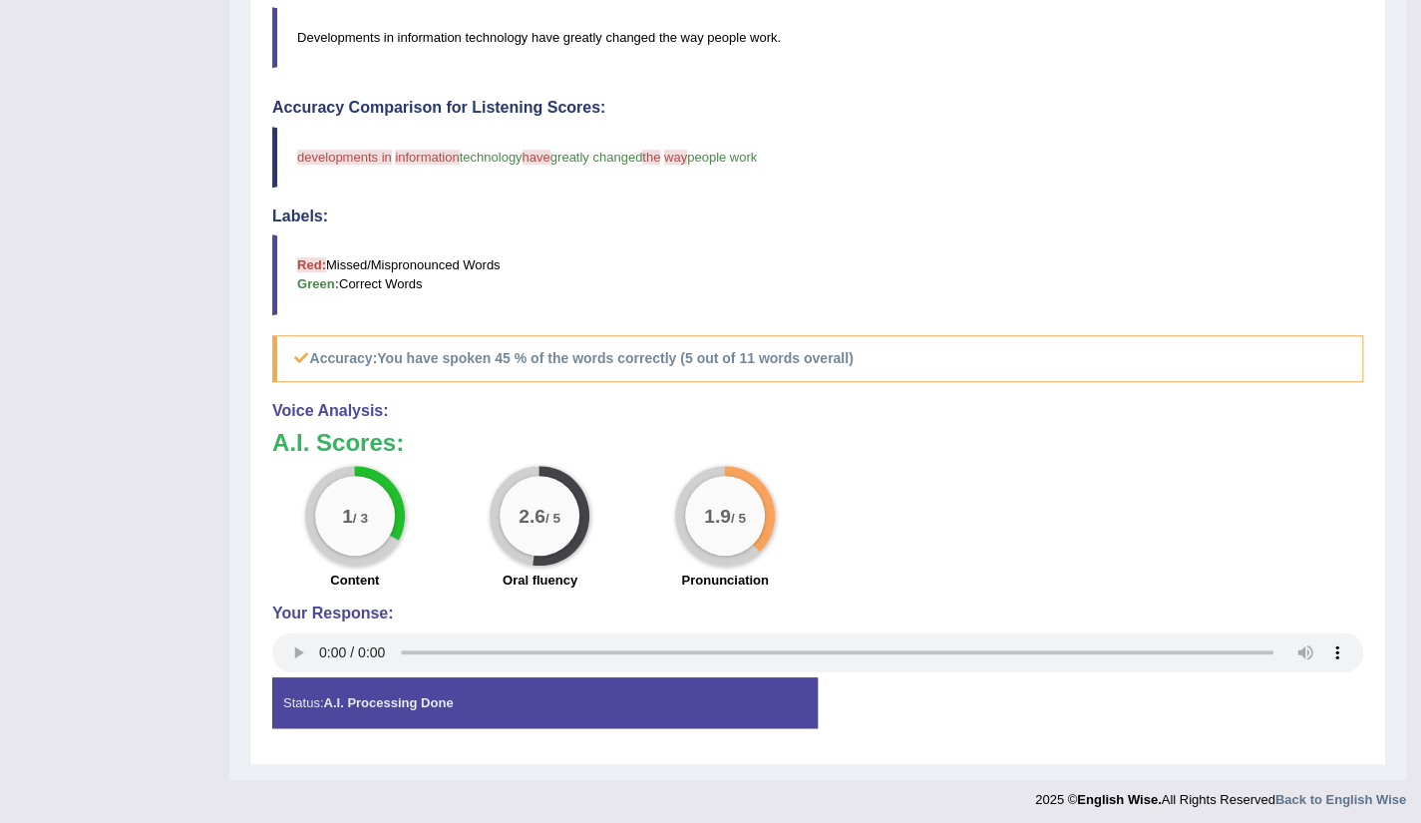
scroll to position [0, 0]
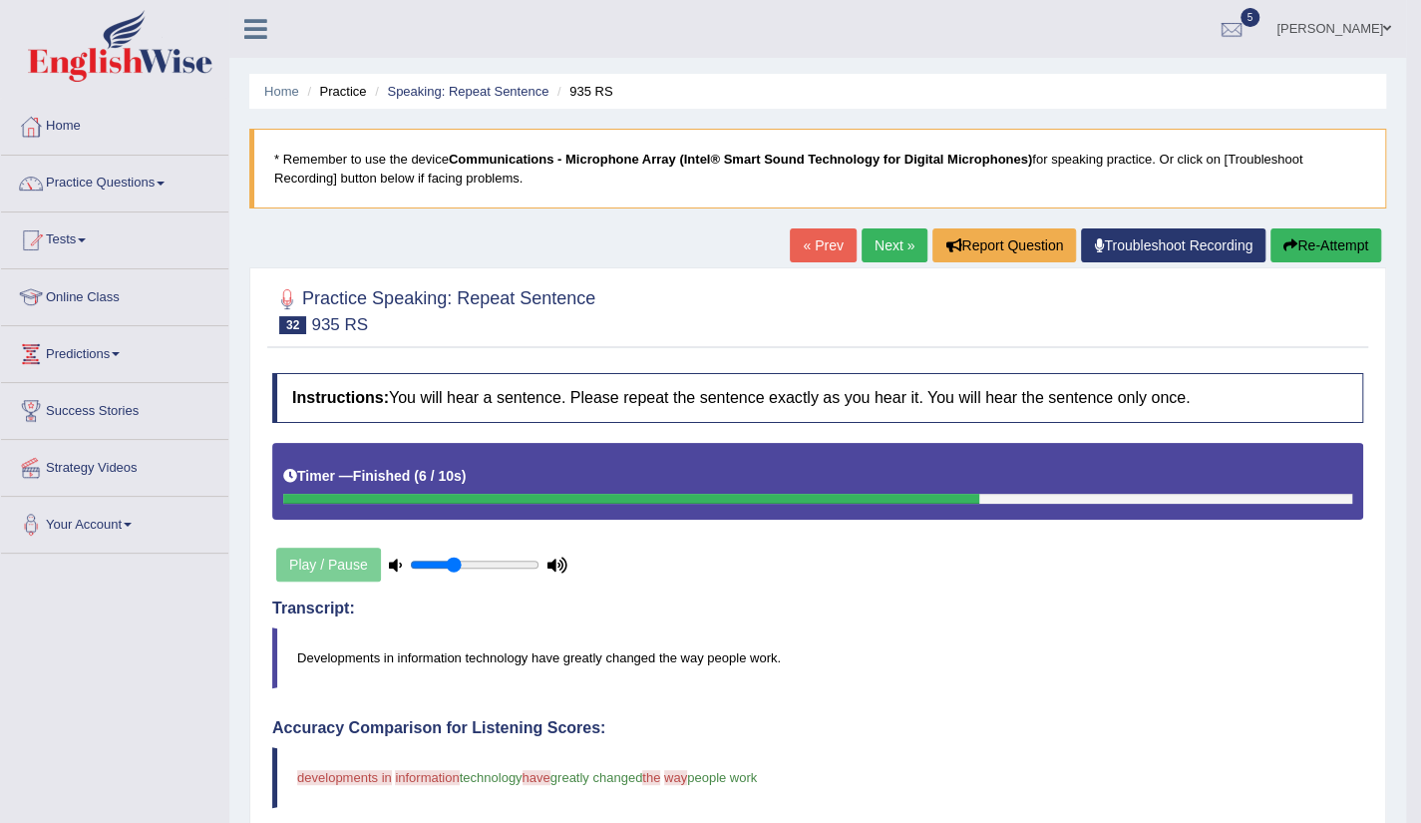
click at [898, 253] on link "Next »" at bounding box center [895, 245] width 66 height 34
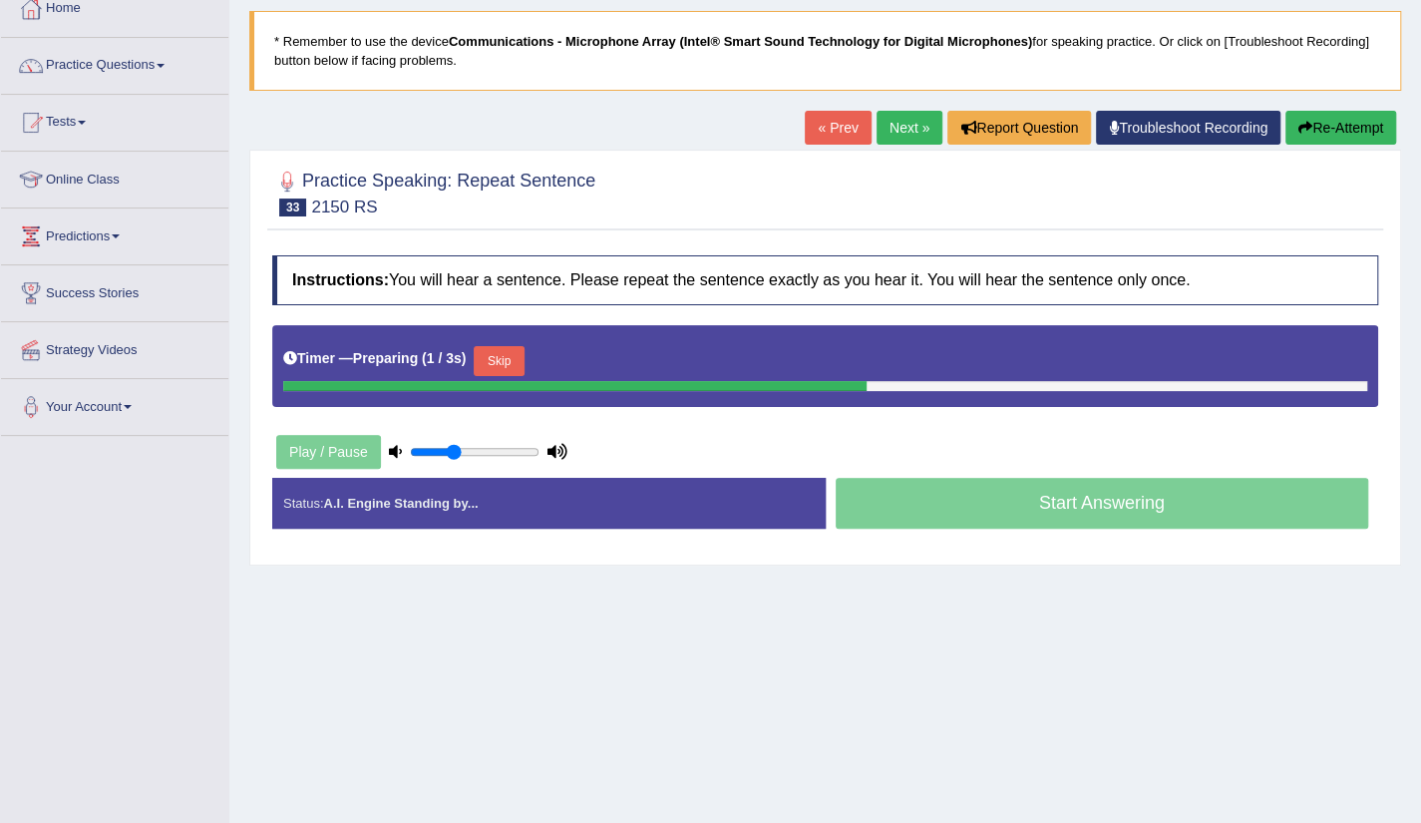
scroll to position [120, 0]
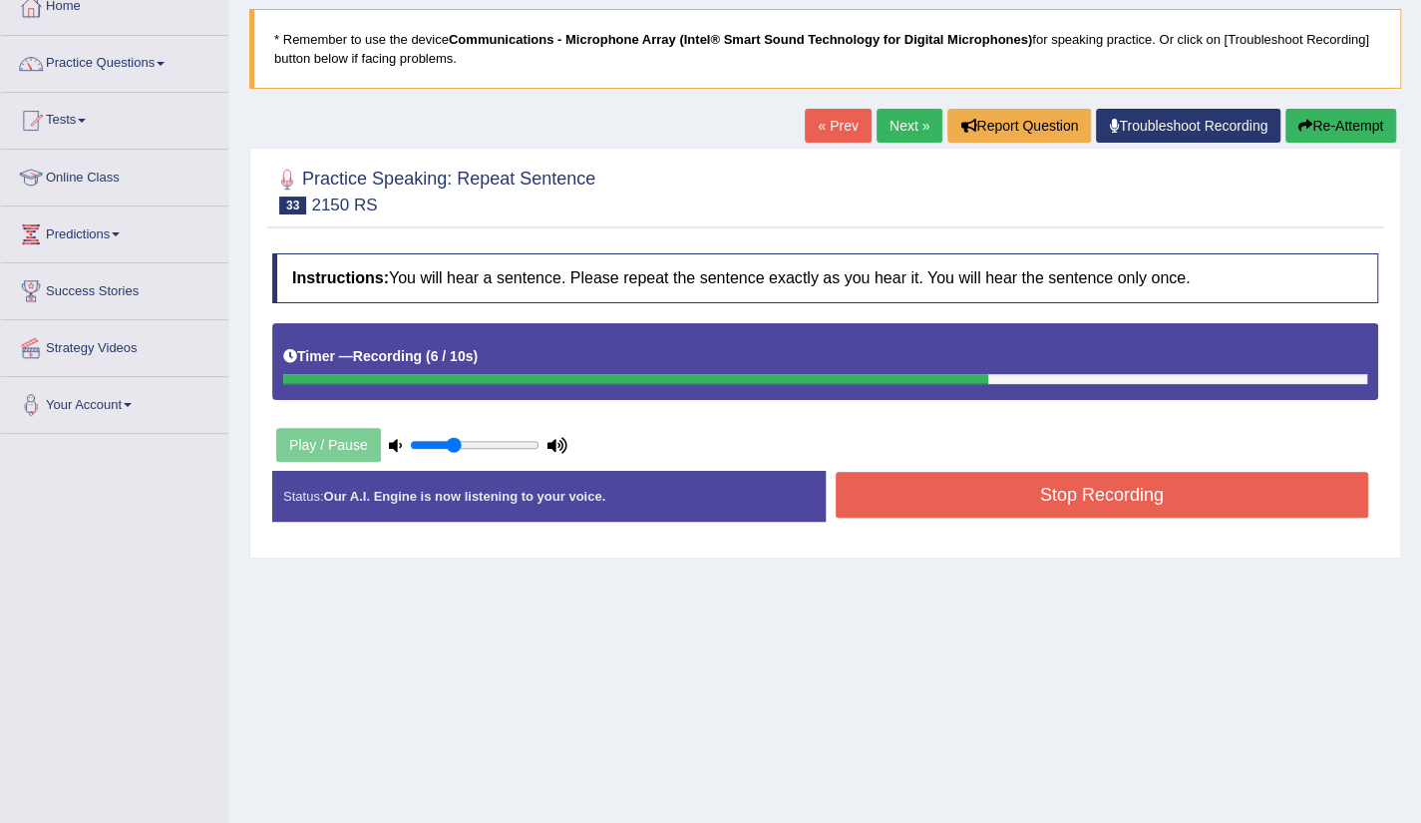
click at [1089, 496] on button "Stop Recording" at bounding box center [1103, 495] width 534 height 46
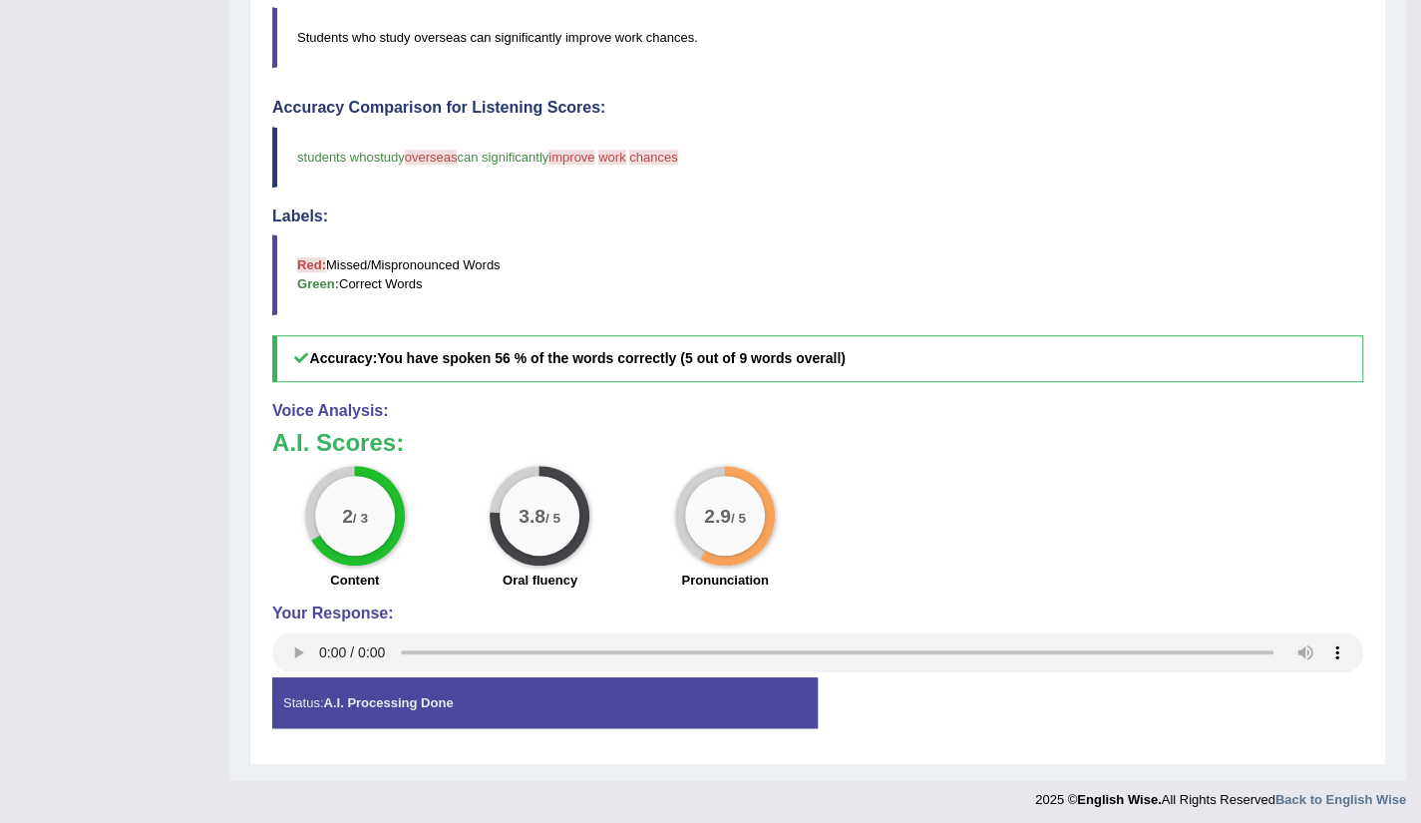
scroll to position [0, 0]
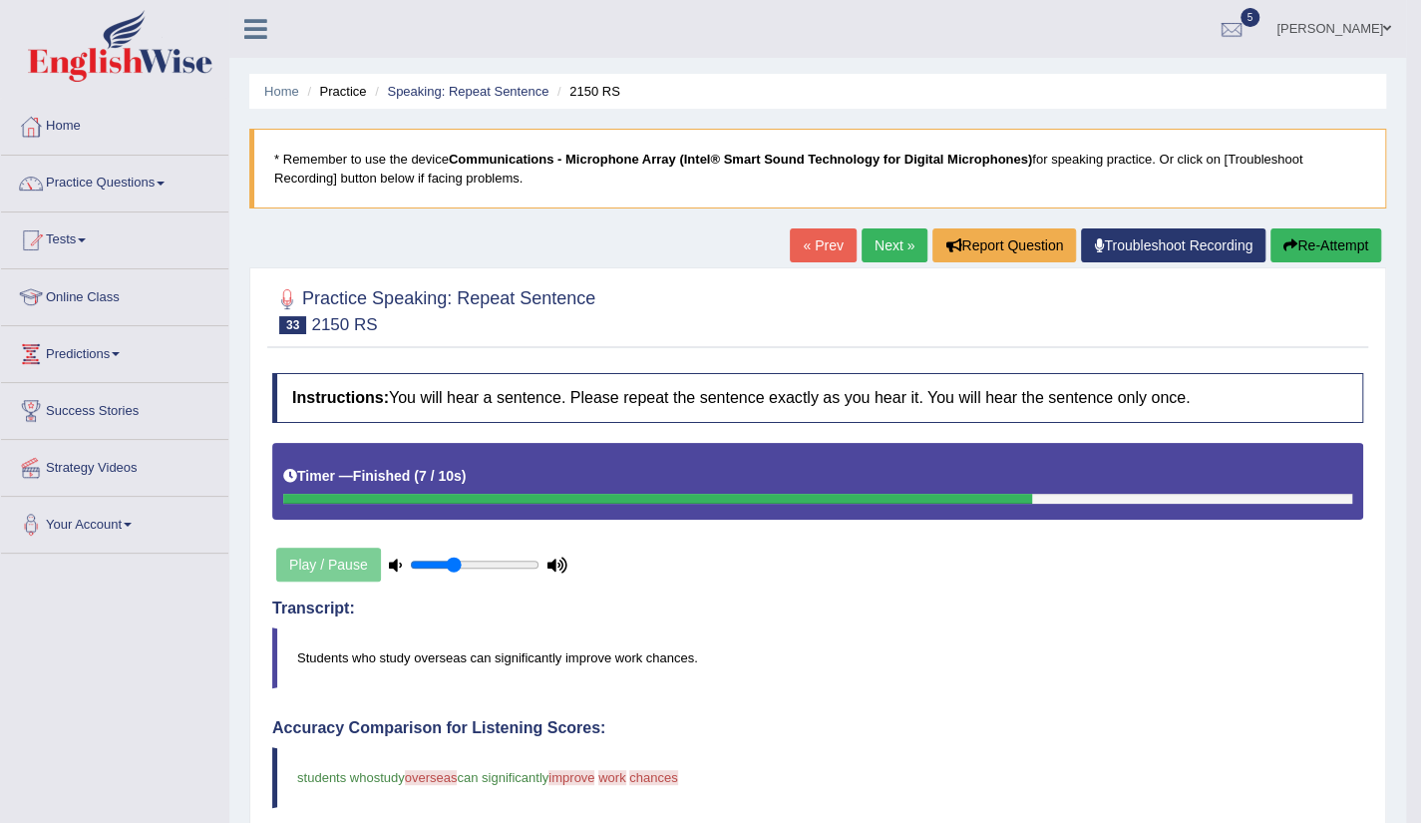
click at [880, 260] on link "Next »" at bounding box center [895, 245] width 66 height 34
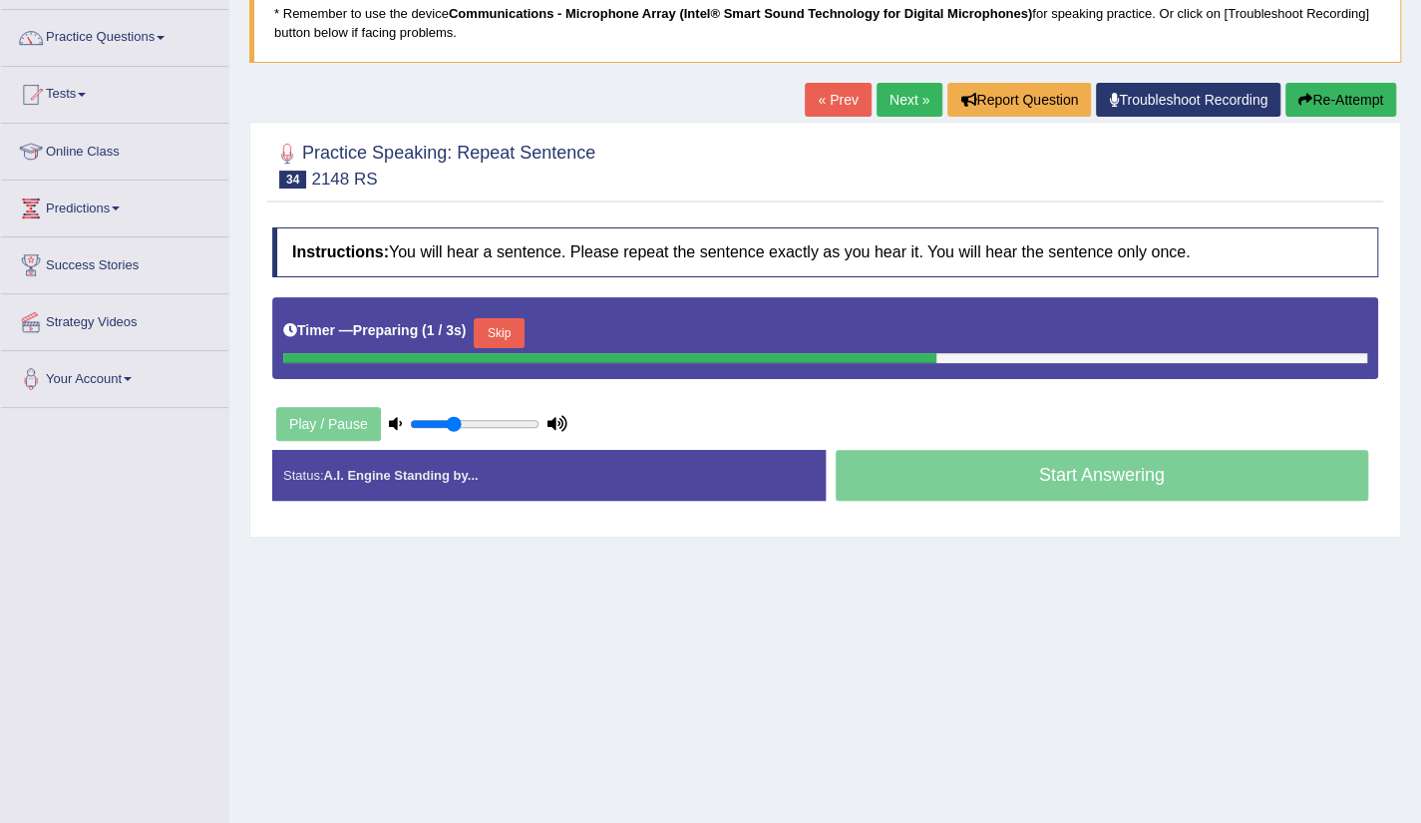
scroll to position [160, 0]
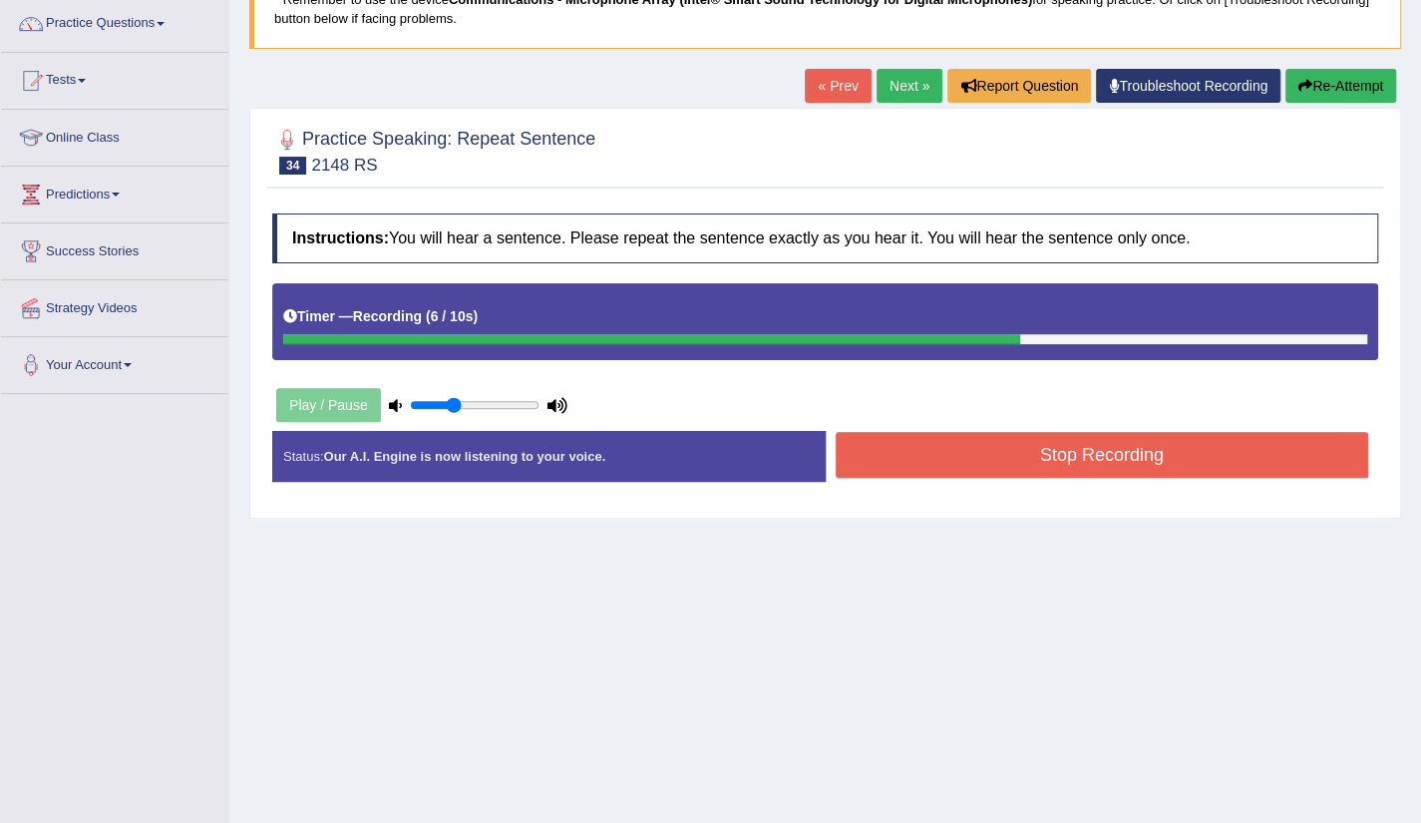
click at [1068, 432] on button "Stop Recording" at bounding box center [1103, 455] width 534 height 46
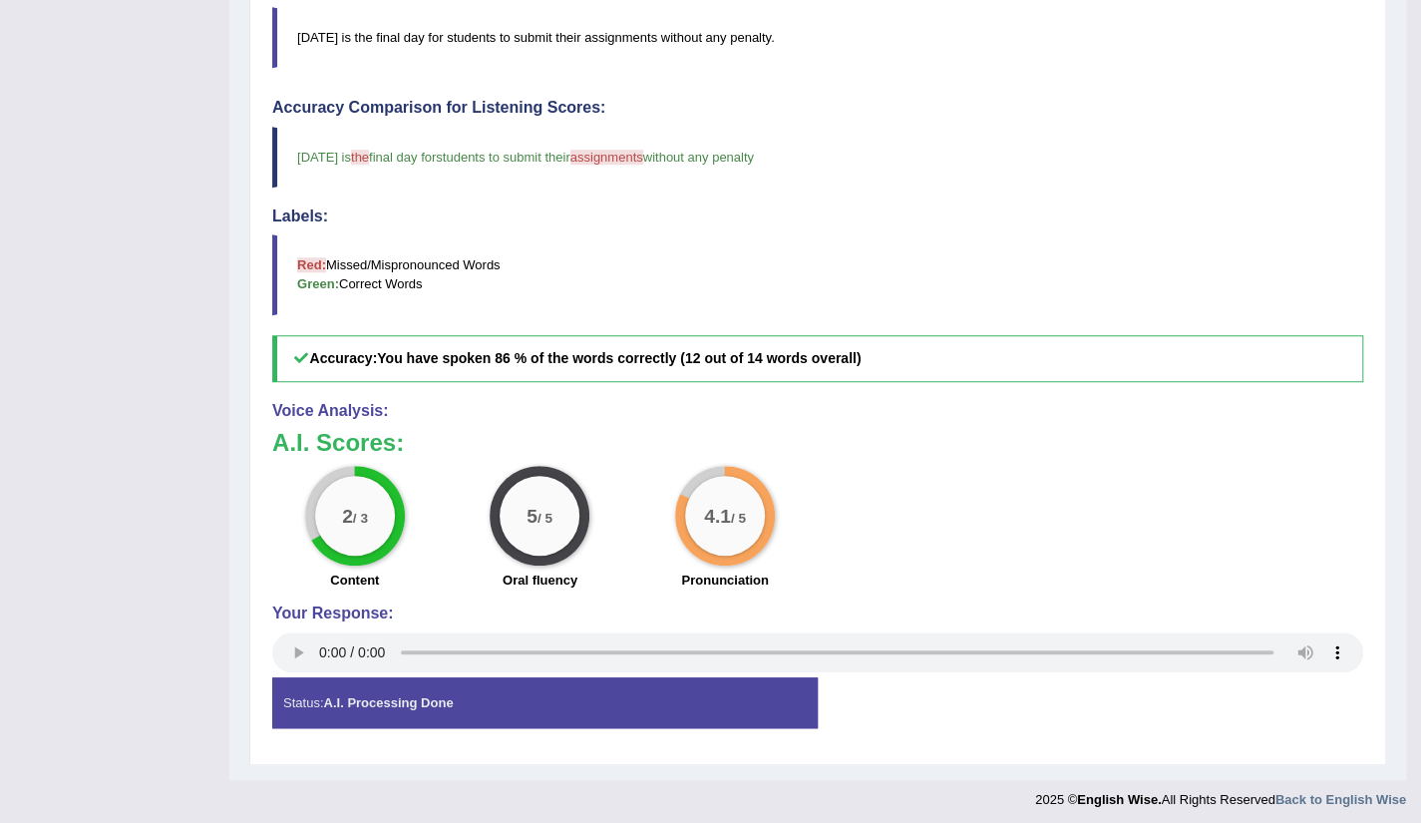
scroll to position [0, 0]
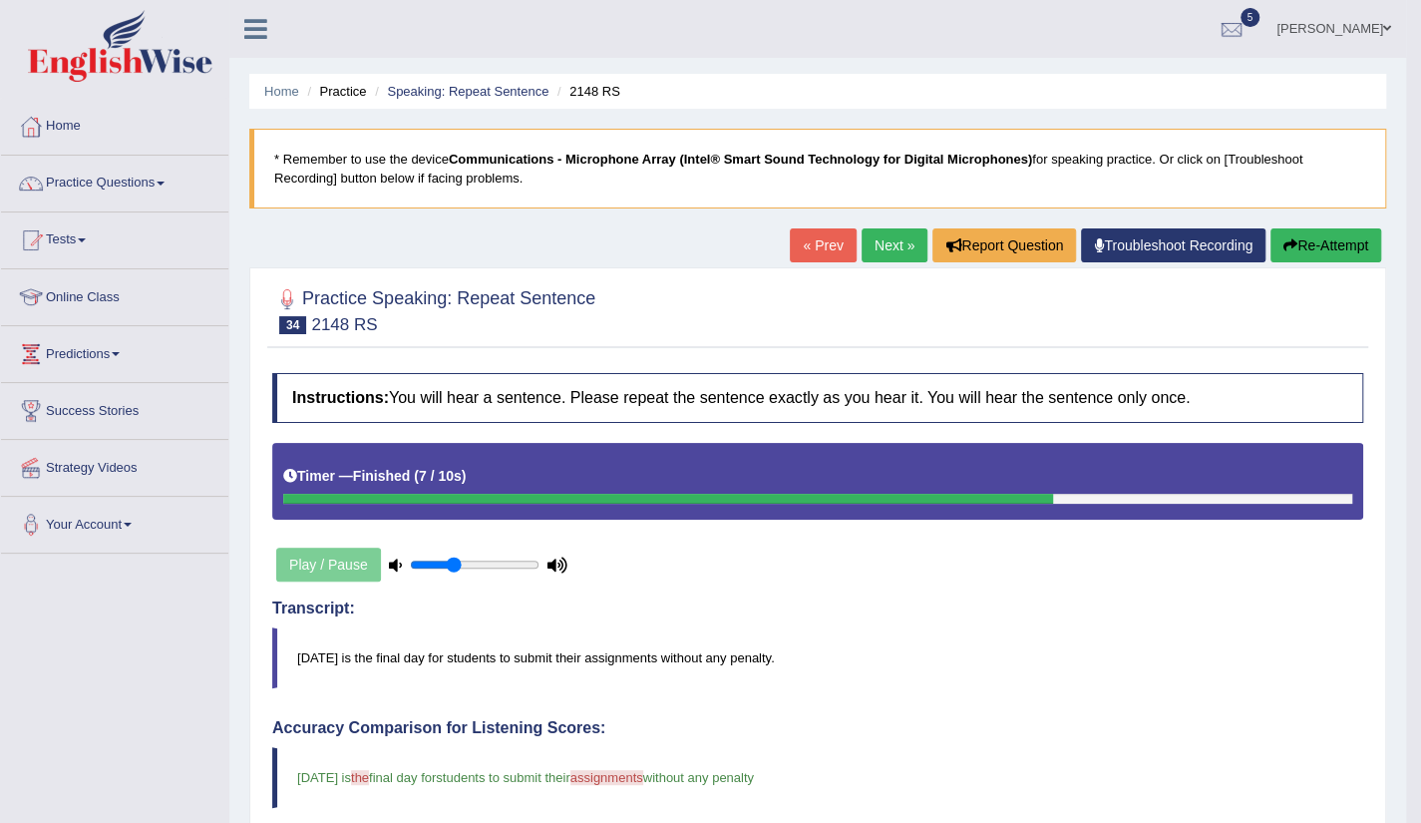
click at [864, 236] on link "Next »" at bounding box center [895, 245] width 66 height 34
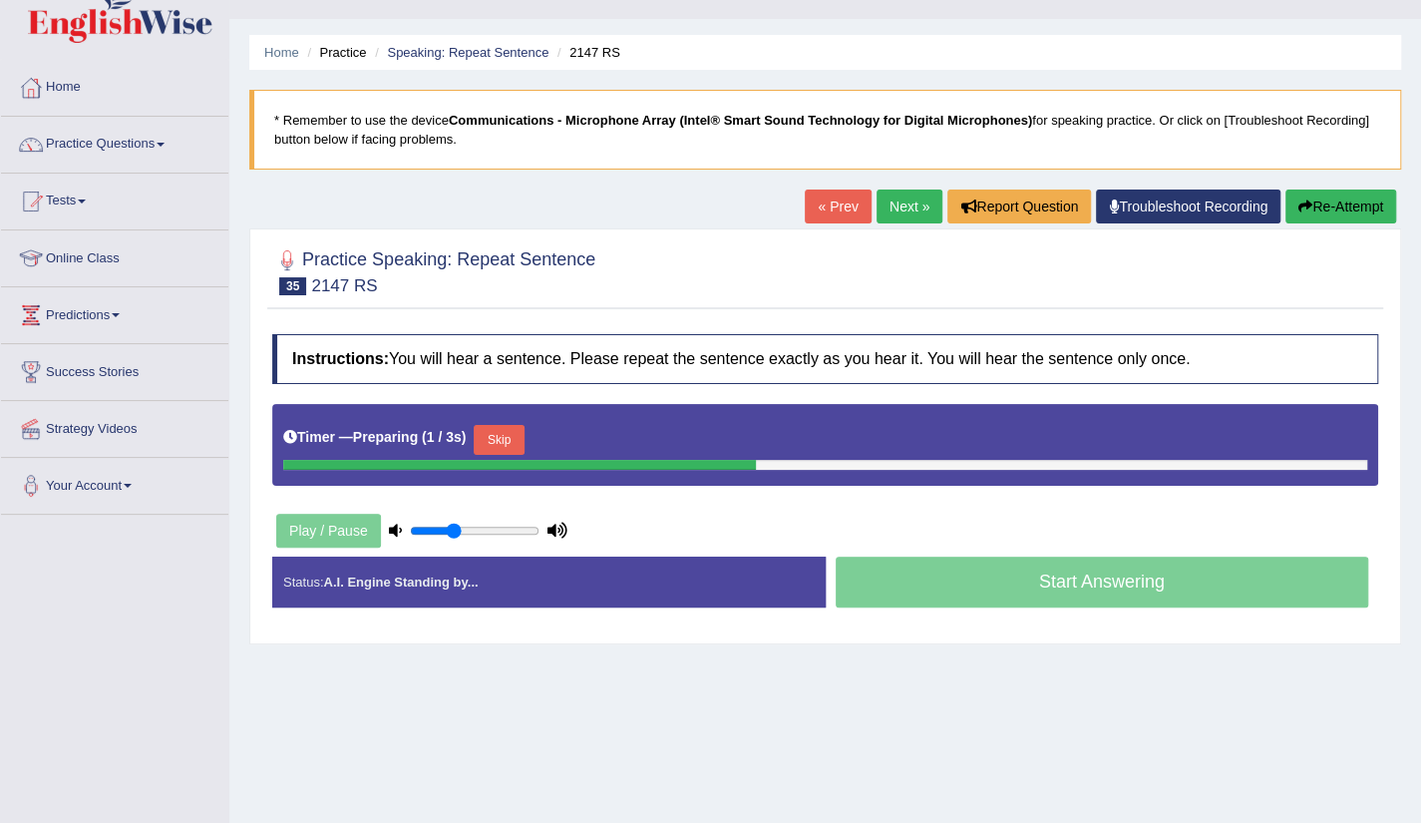
click at [1420, 784] on html "Toggle navigation Home Practice Questions Speaking Practice Read Aloud Repeat S…" at bounding box center [710, 372] width 1421 height 823
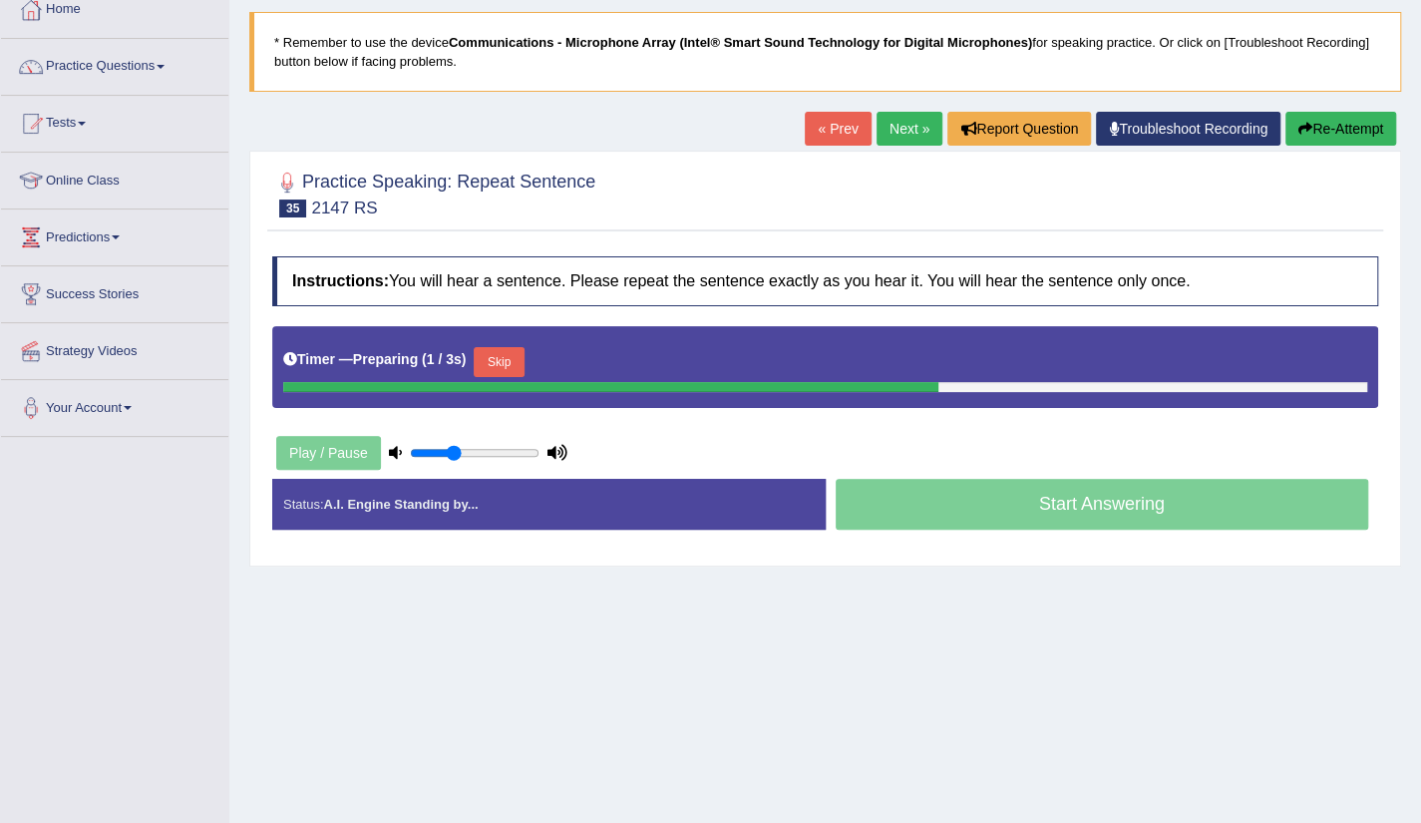
scroll to position [120, 0]
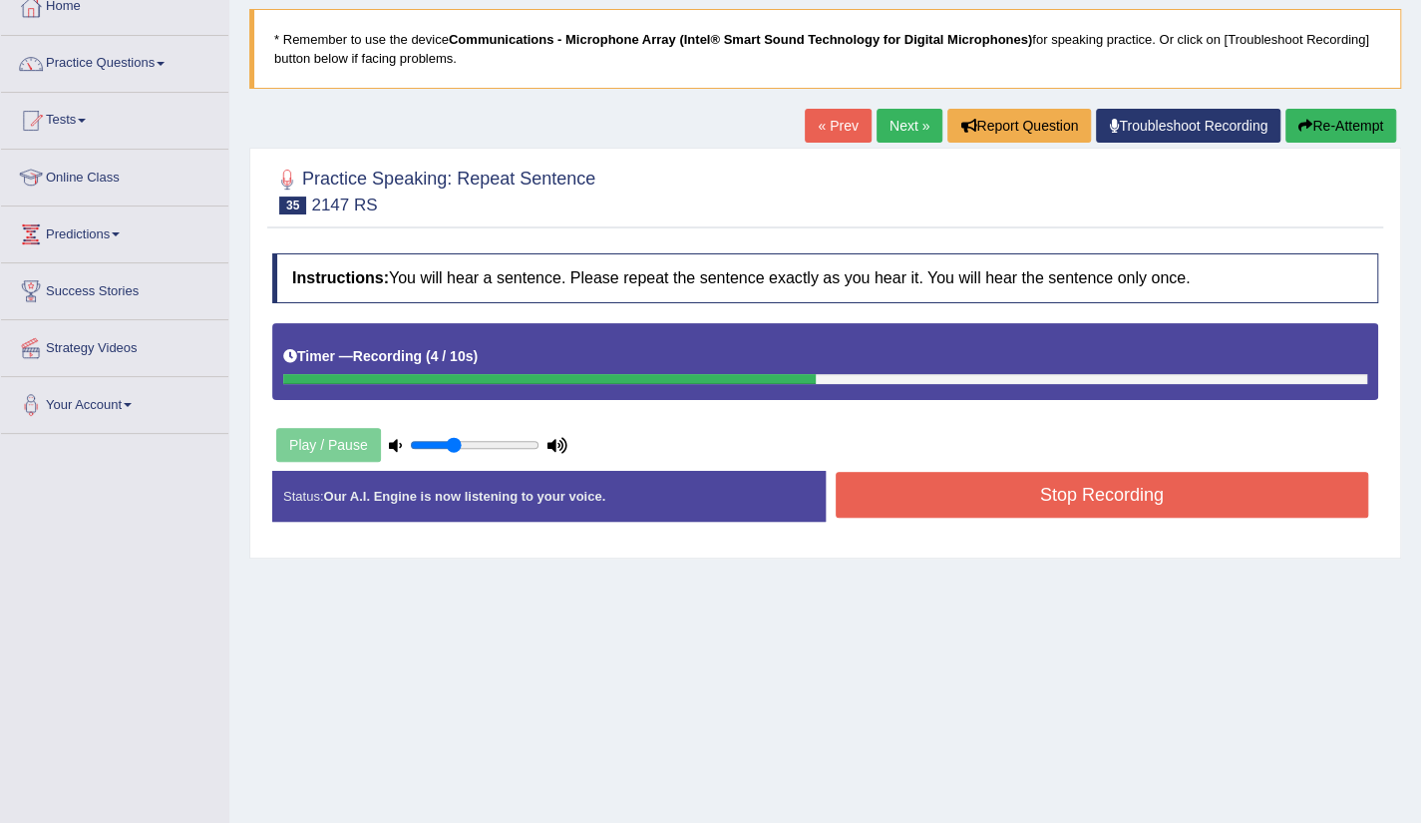
click at [1090, 486] on button "Stop Recording" at bounding box center [1103, 495] width 534 height 46
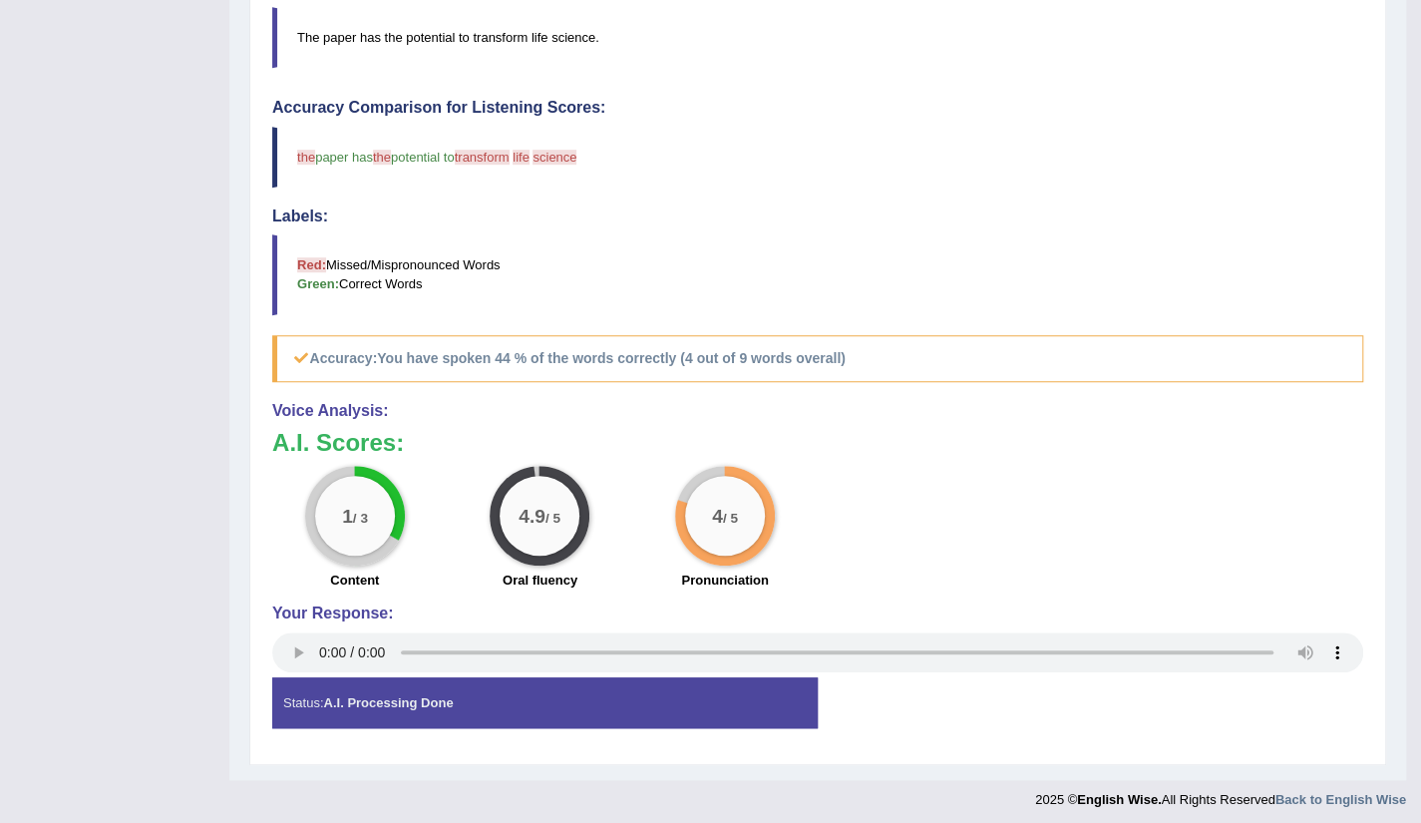
scroll to position [0, 0]
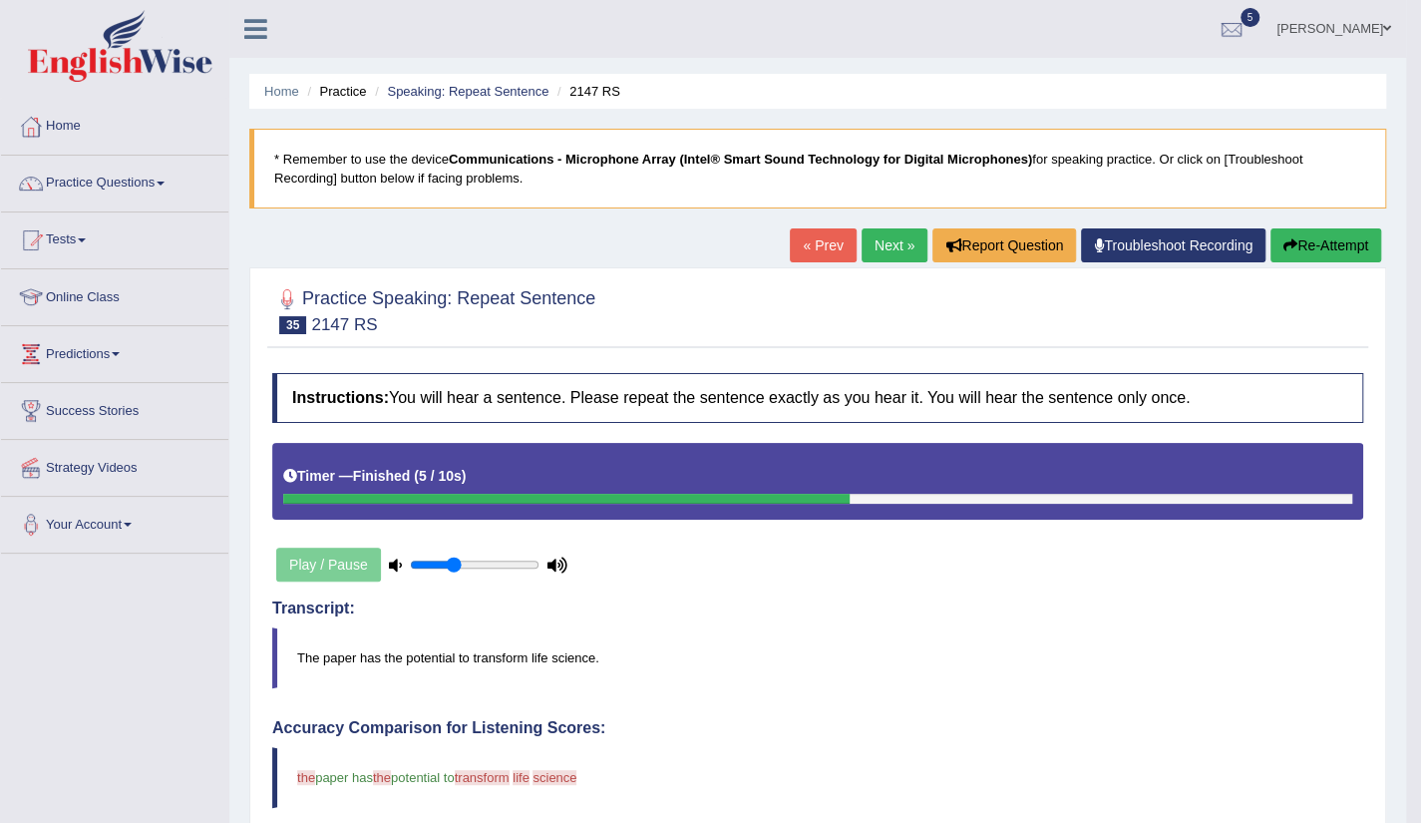
click at [878, 244] on link "Next »" at bounding box center [895, 245] width 66 height 34
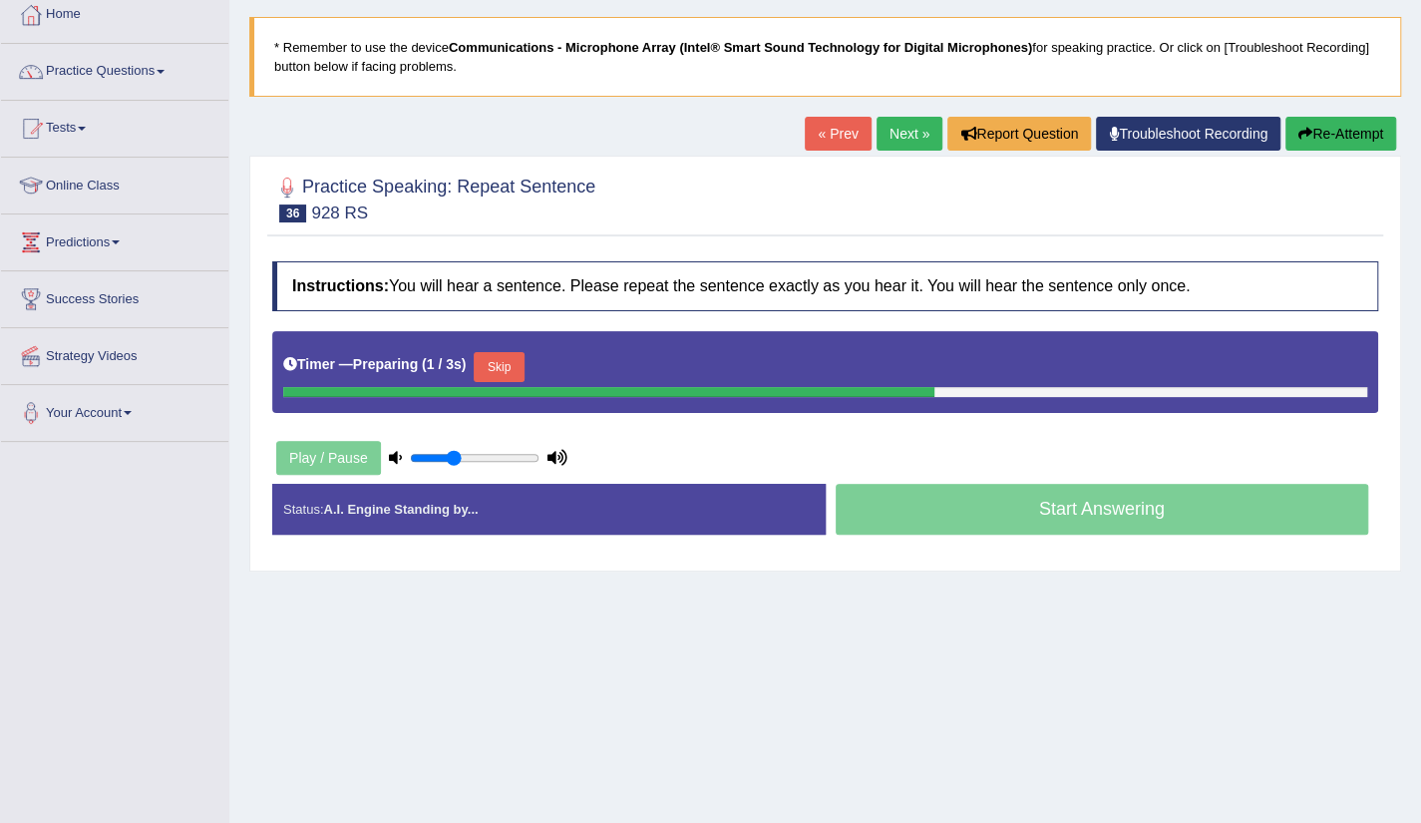
scroll to position [120, 0]
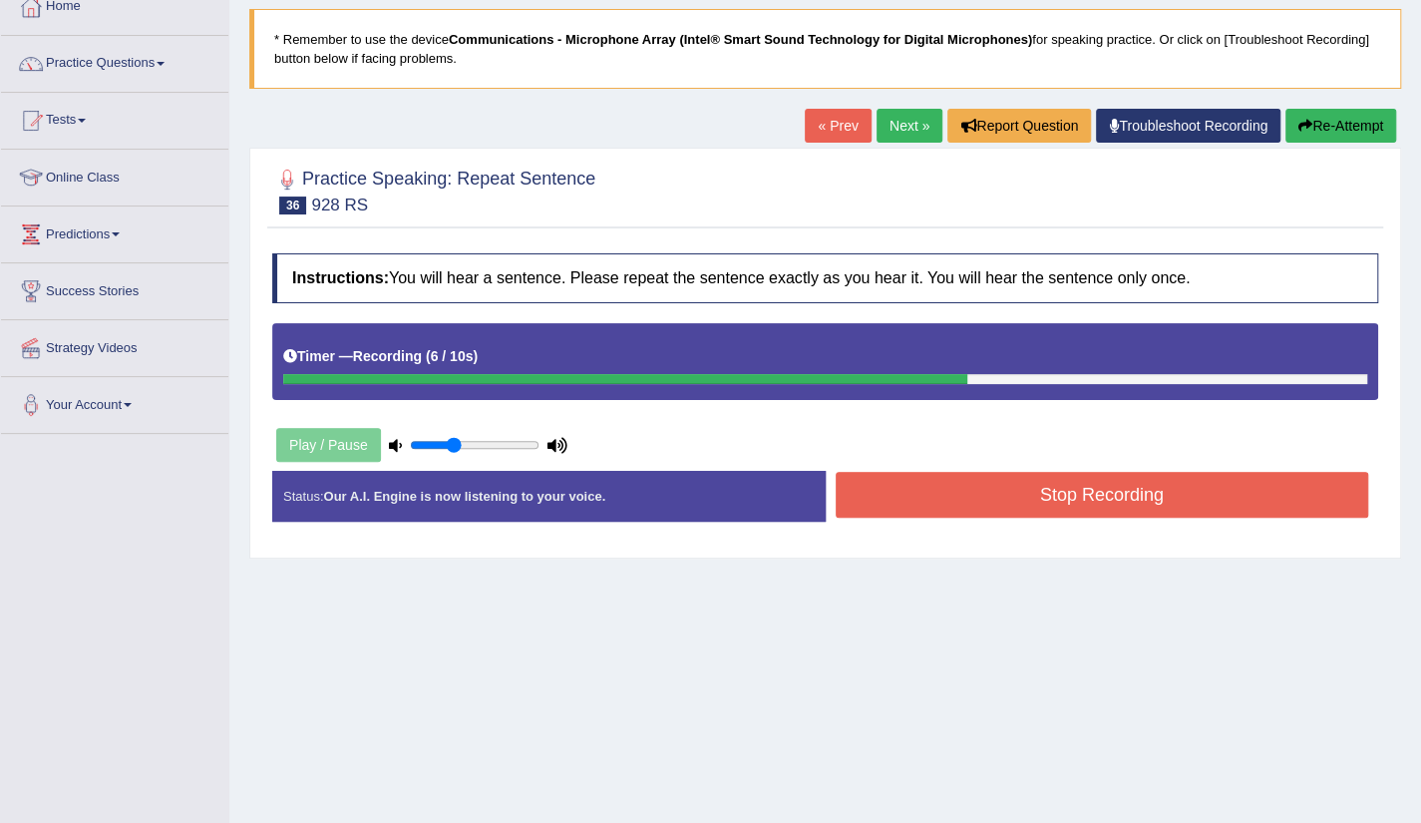
click at [1063, 481] on button "Stop Recording" at bounding box center [1103, 495] width 534 height 46
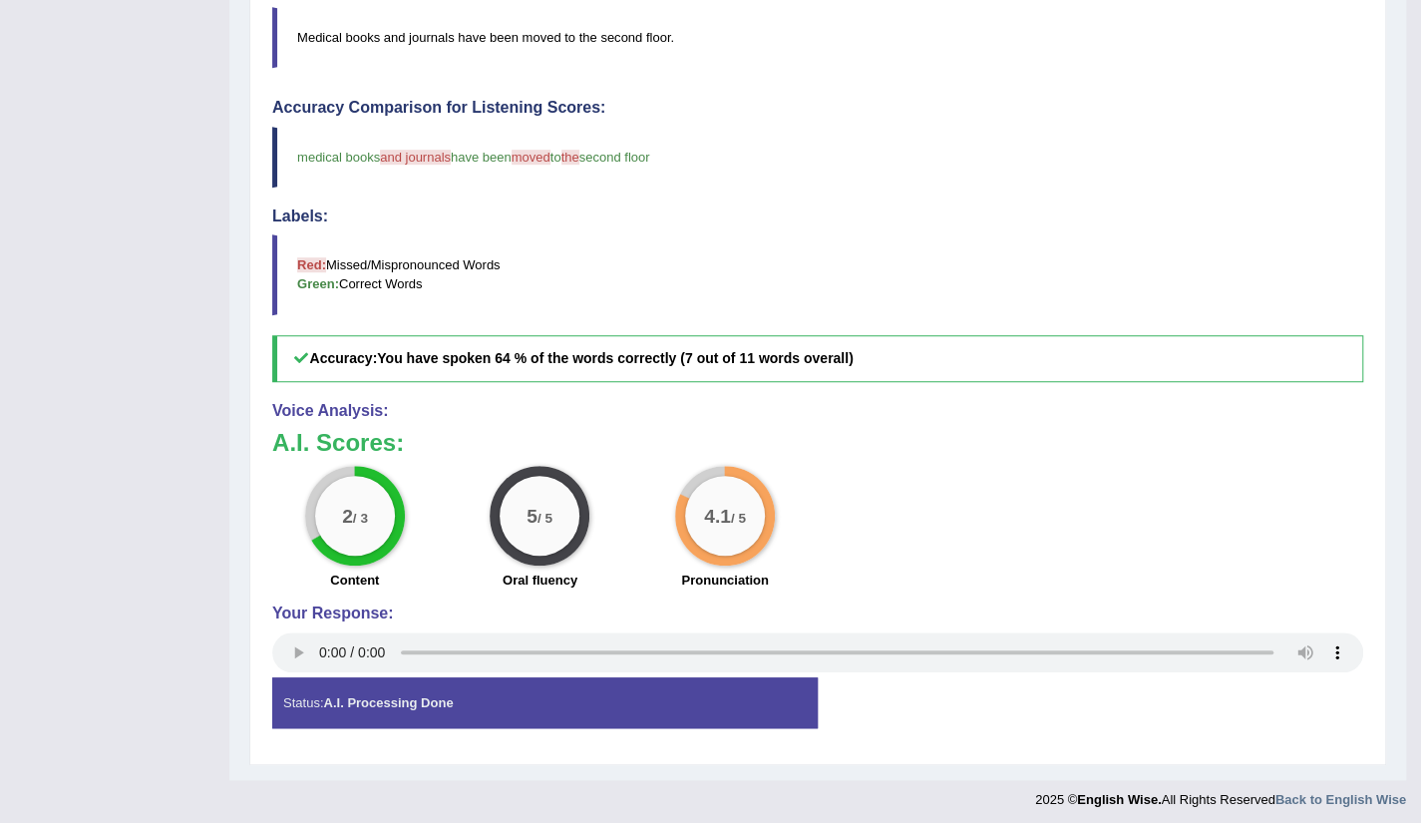
scroll to position [0, 0]
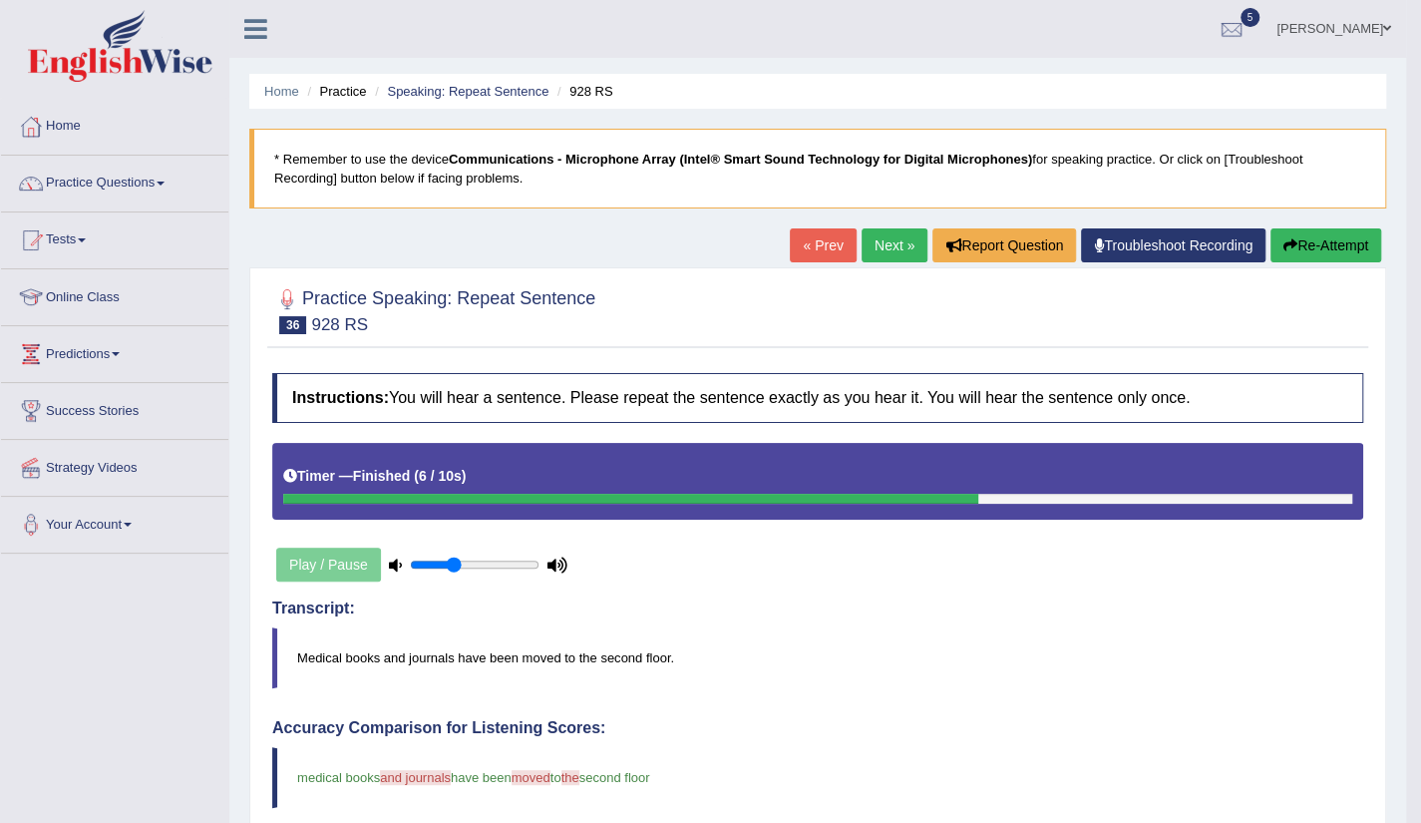
click at [868, 230] on link "Next »" at bounding box center [895, 245] width 66 height 34
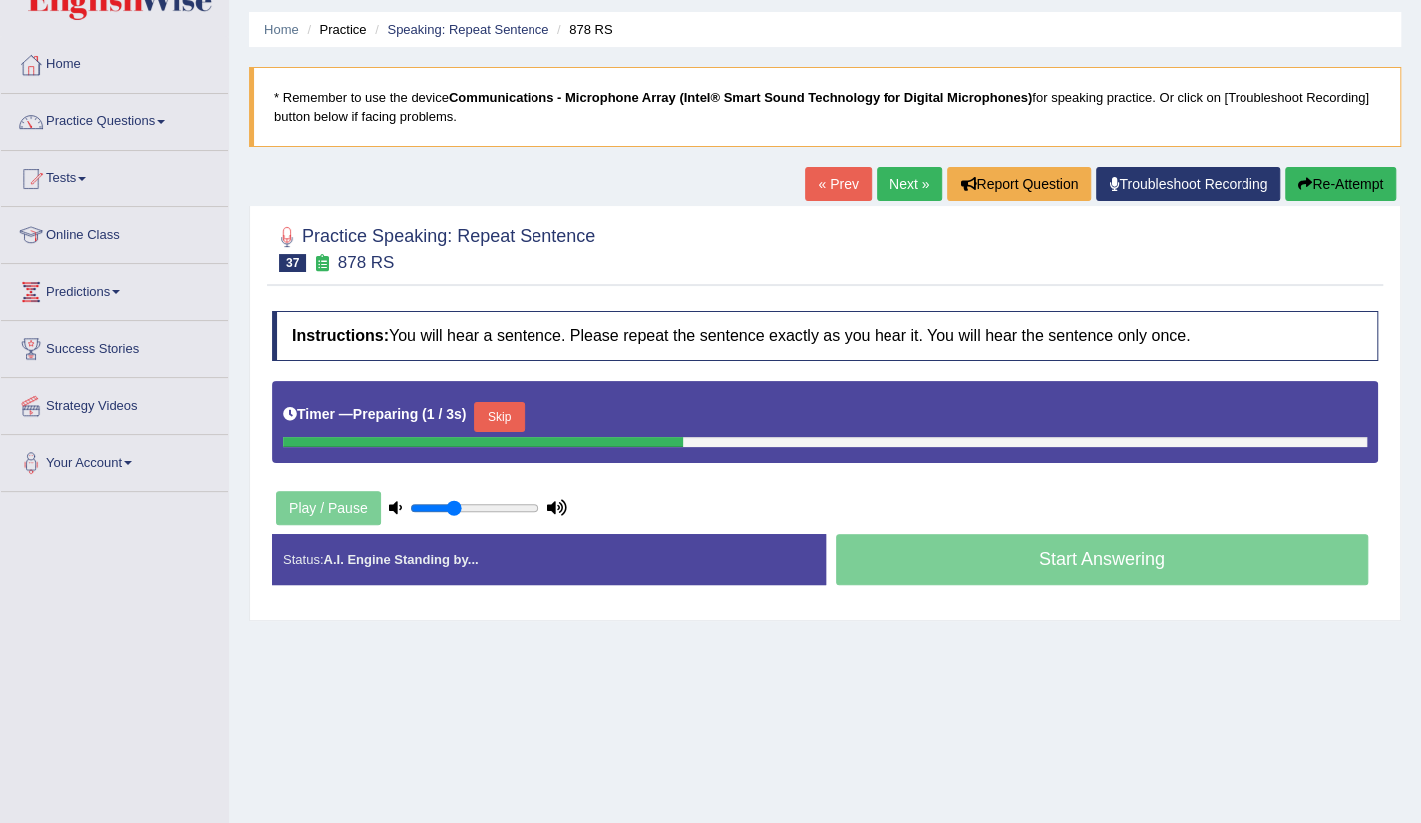
scroll to position [80, 0]
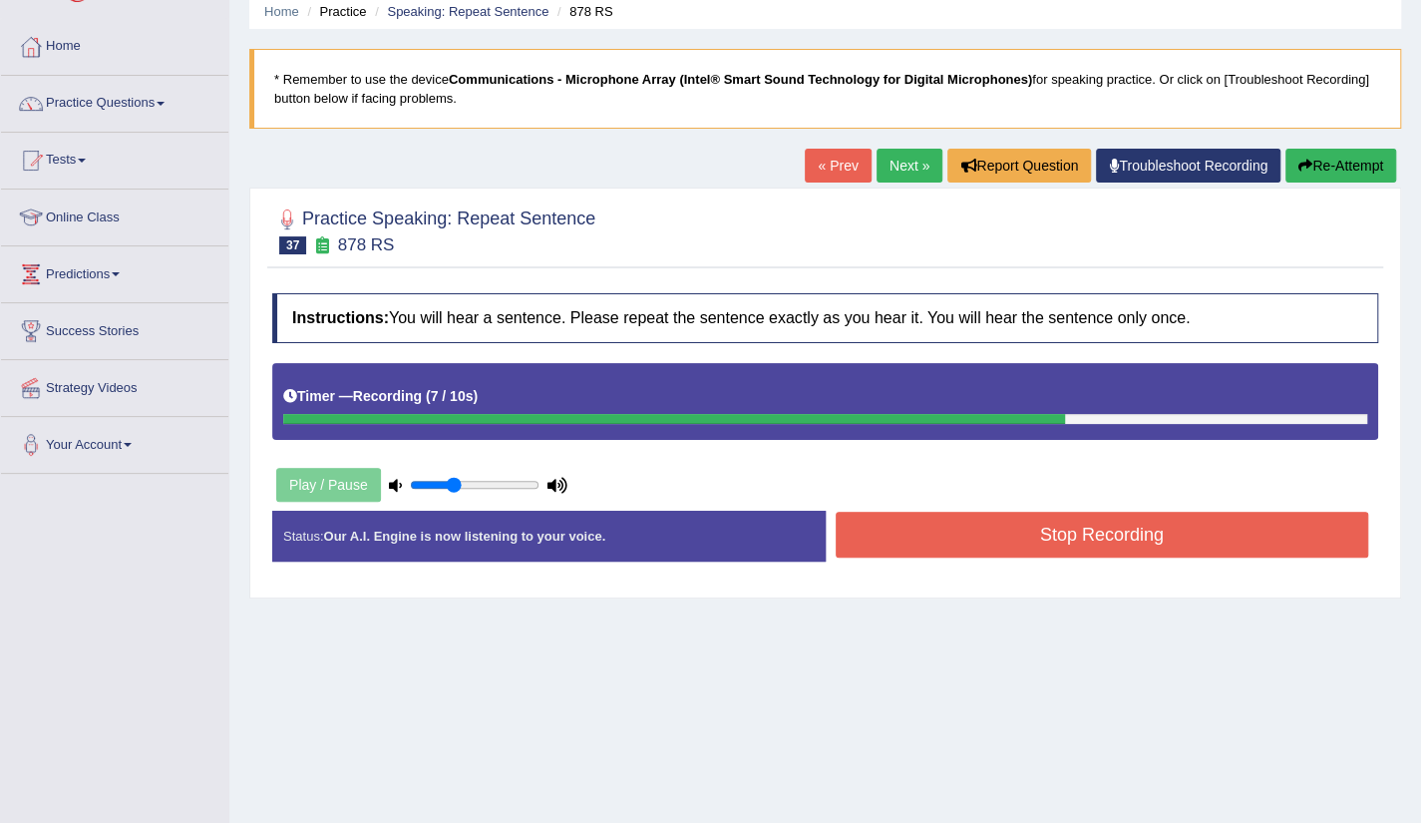
click at [1131, 534] on button "Stop Recording" at bounding box center [1103, 535] width 534 height 46
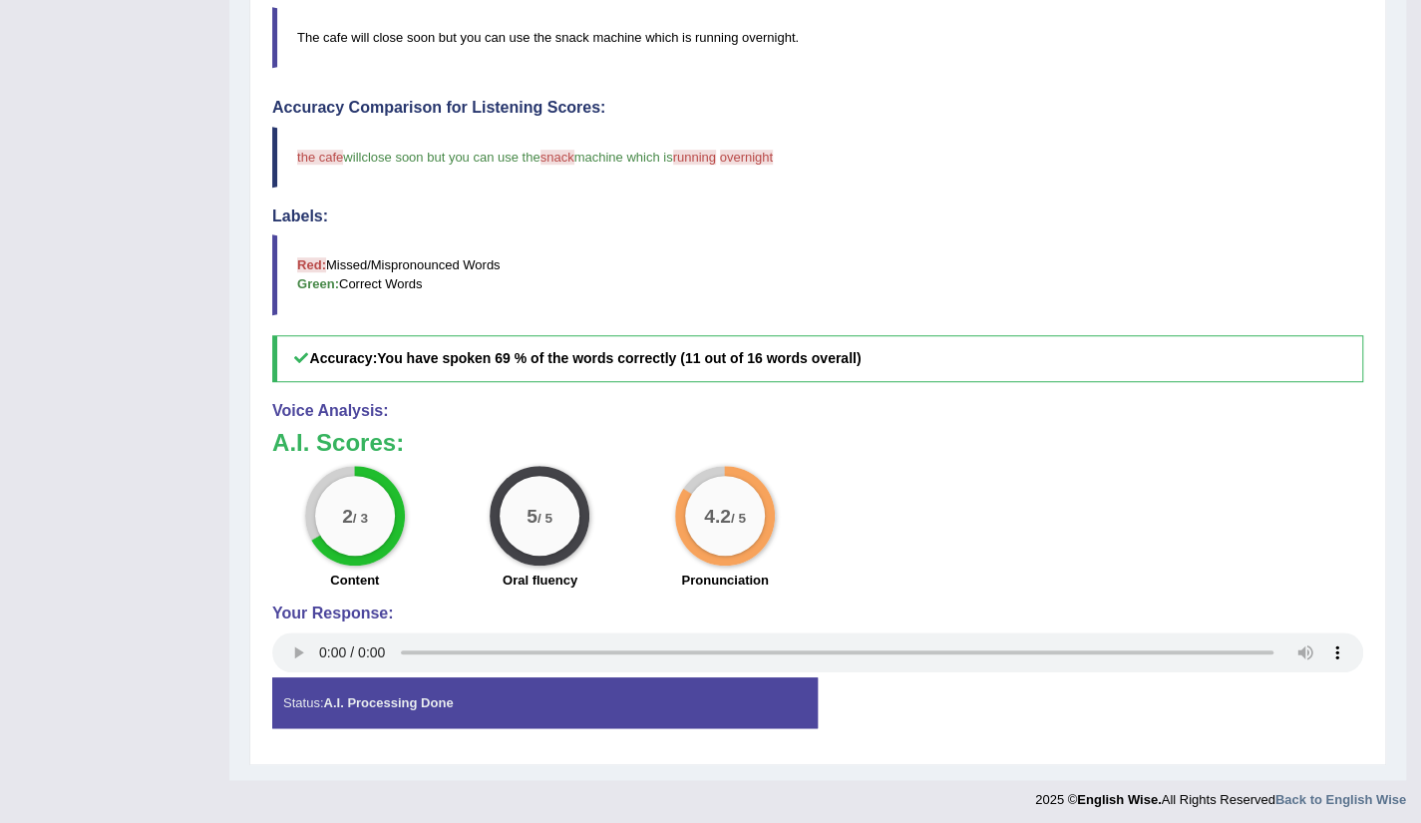
scroll to position [0, 0]
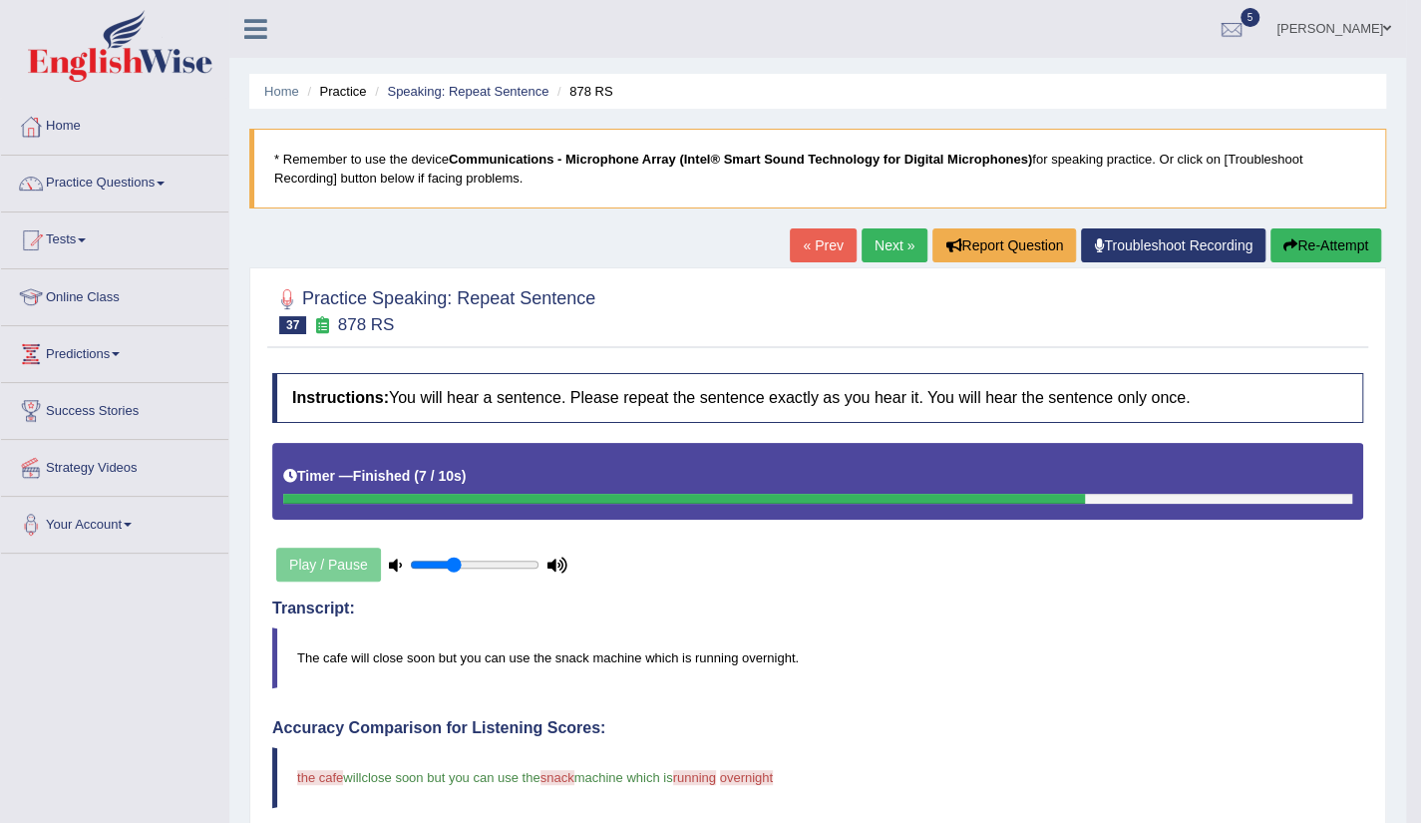
click at [866, 229] on link "Next »" at bounding box center [895, 245] width 66 height 34
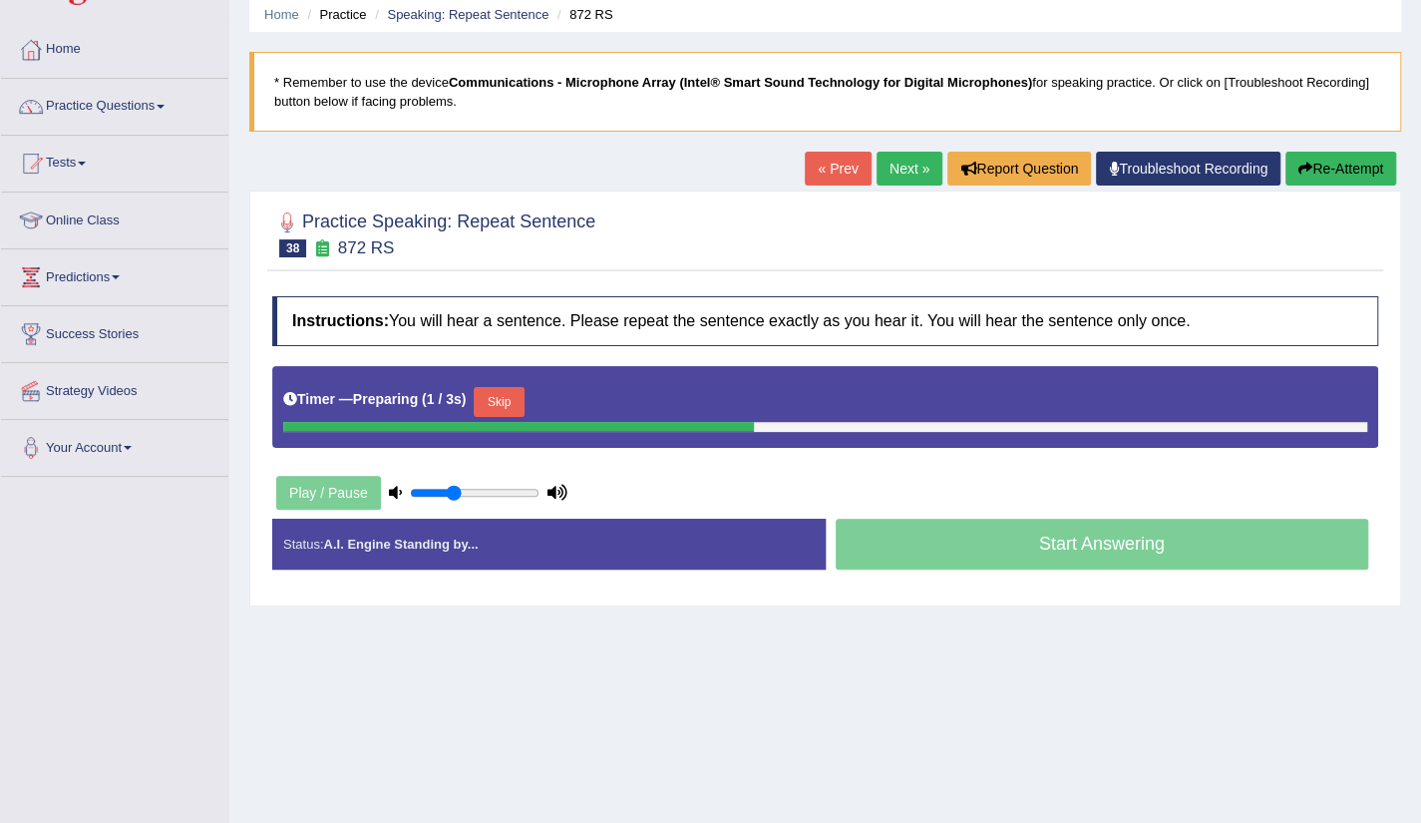
scroll to position [80, 0]
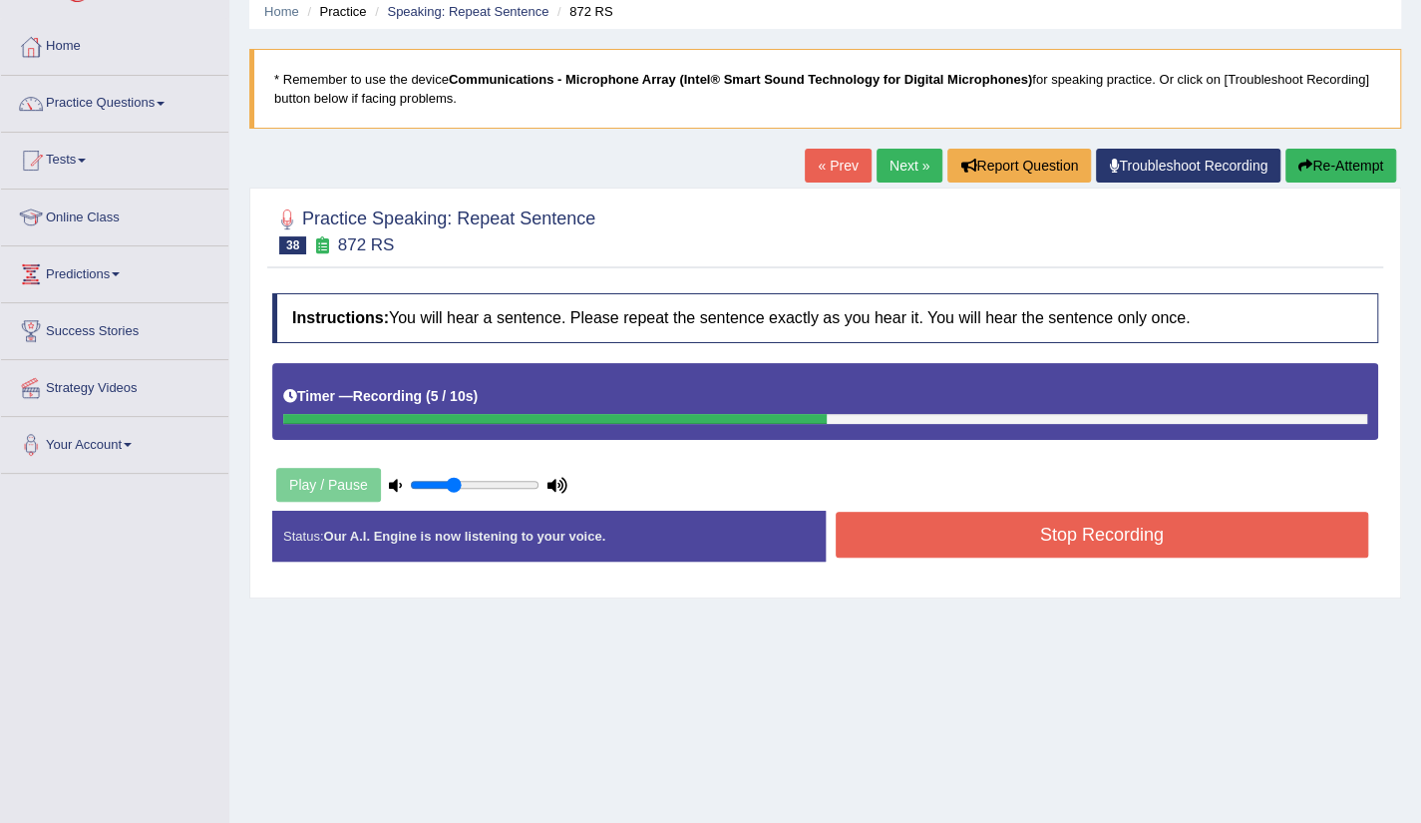
click at [1103, 540] on button "Stop Recording" at bounding box center [1103, 535] width 534 height 46
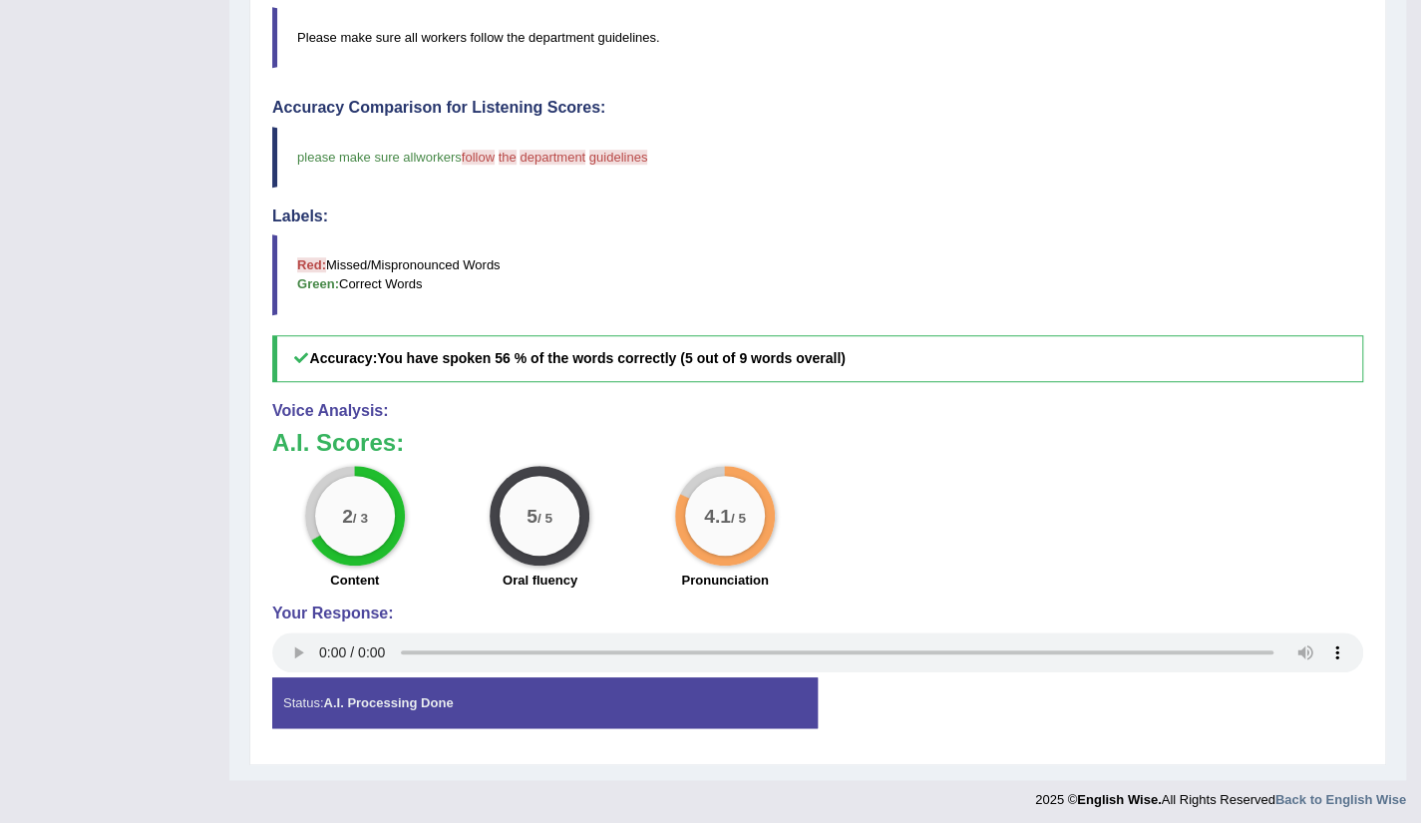
scroll to position [0, 0]
